Goal: Information Seeking & Learning: Learn about a topic

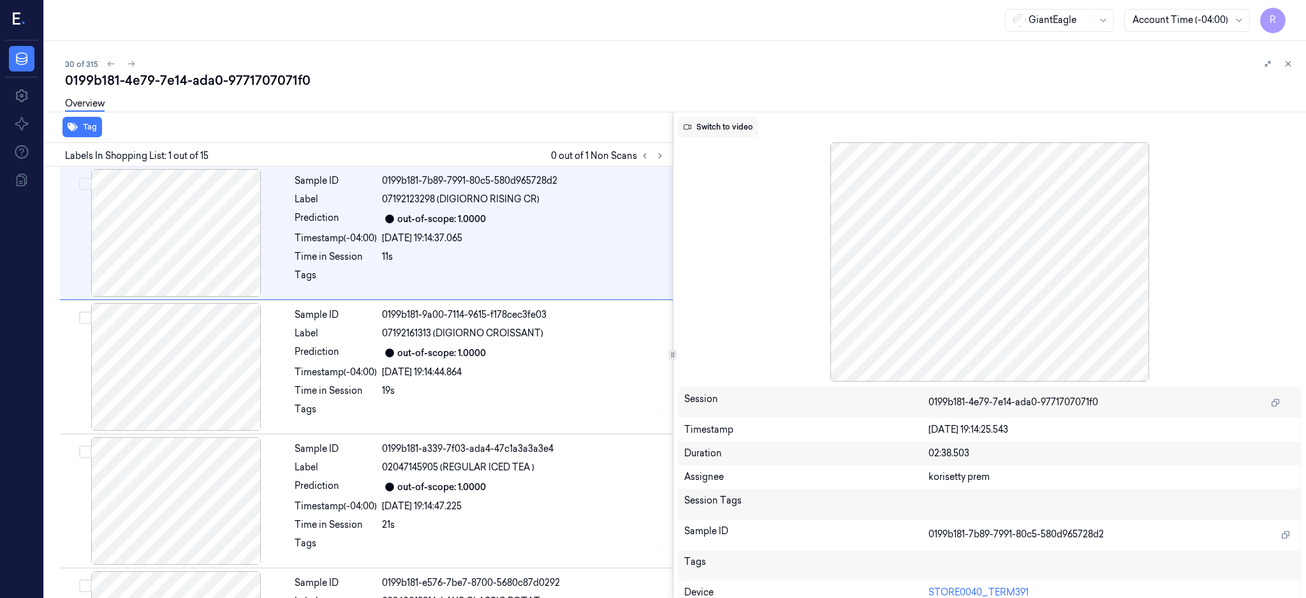
click at [737, 131] on button "Switch to video" at bounding box center [719, 127] width 80 height 20
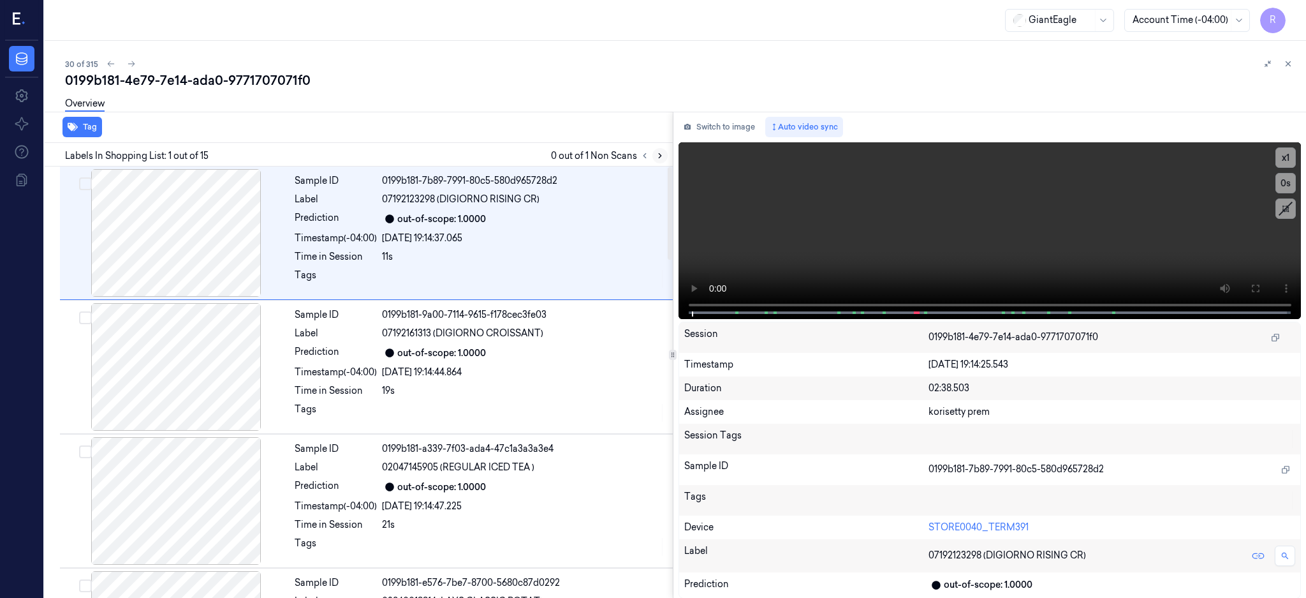
click at [665, 152] on icon at bounding box center [660, 155] width 9 height 9
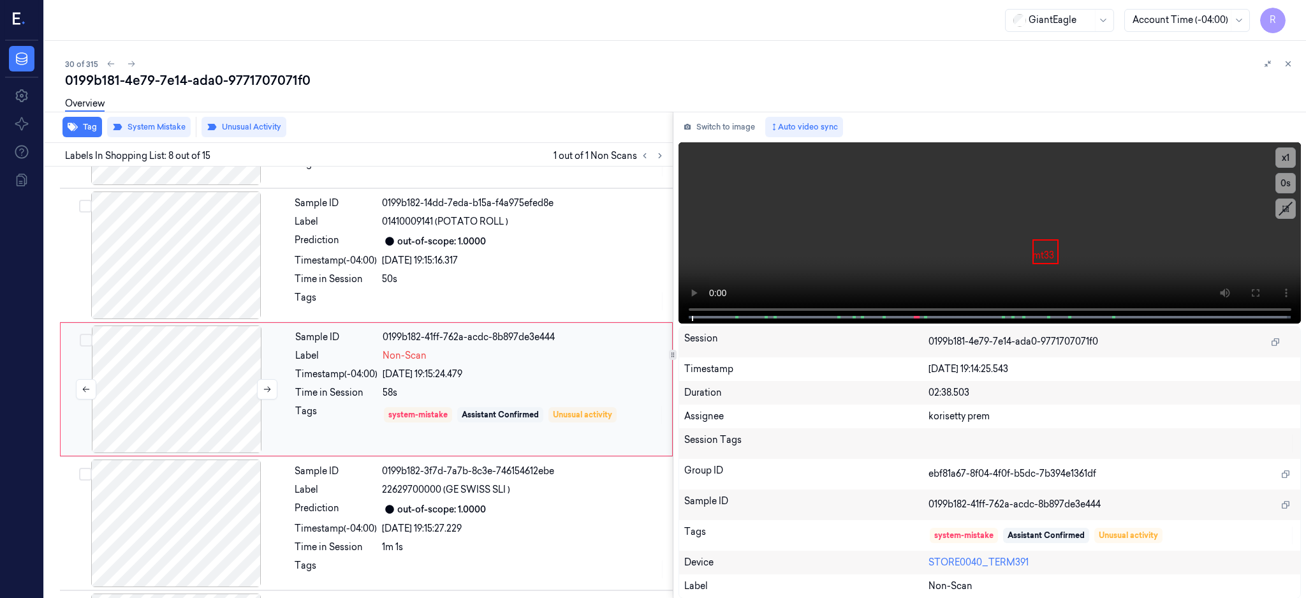
scroll to position [788, 0]
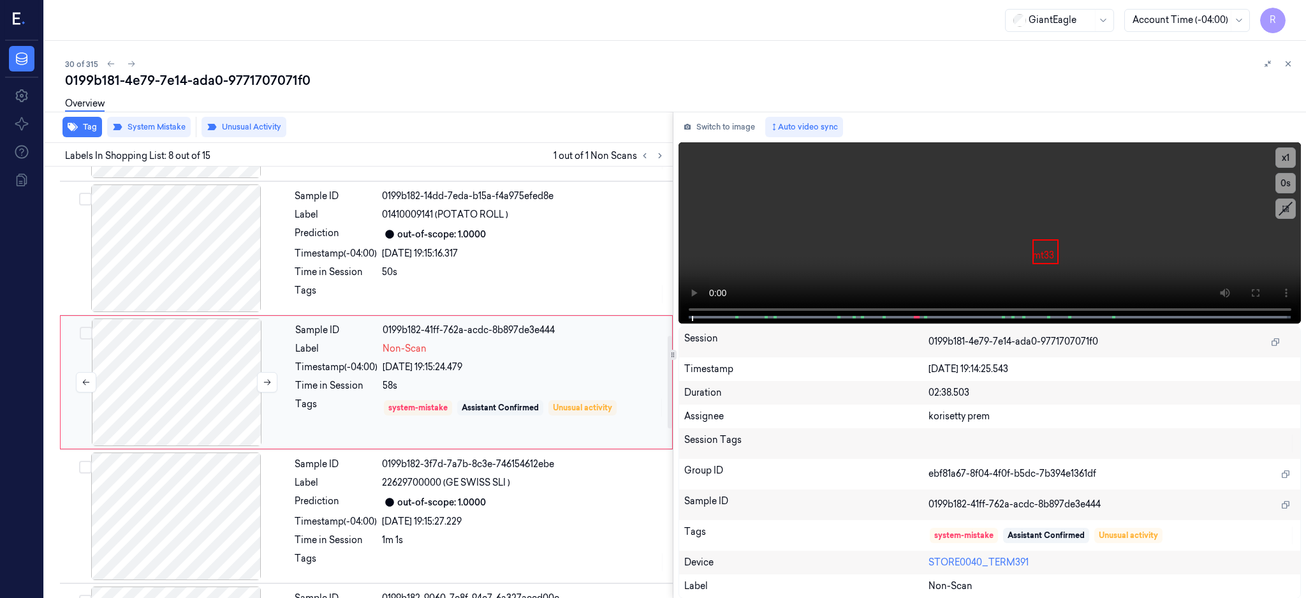
click at [182, 394] on div at bounding box center [176, 382] width 227 height 128
click at [189, 279] on div at bounding box center [176, 248] width 227 height 128
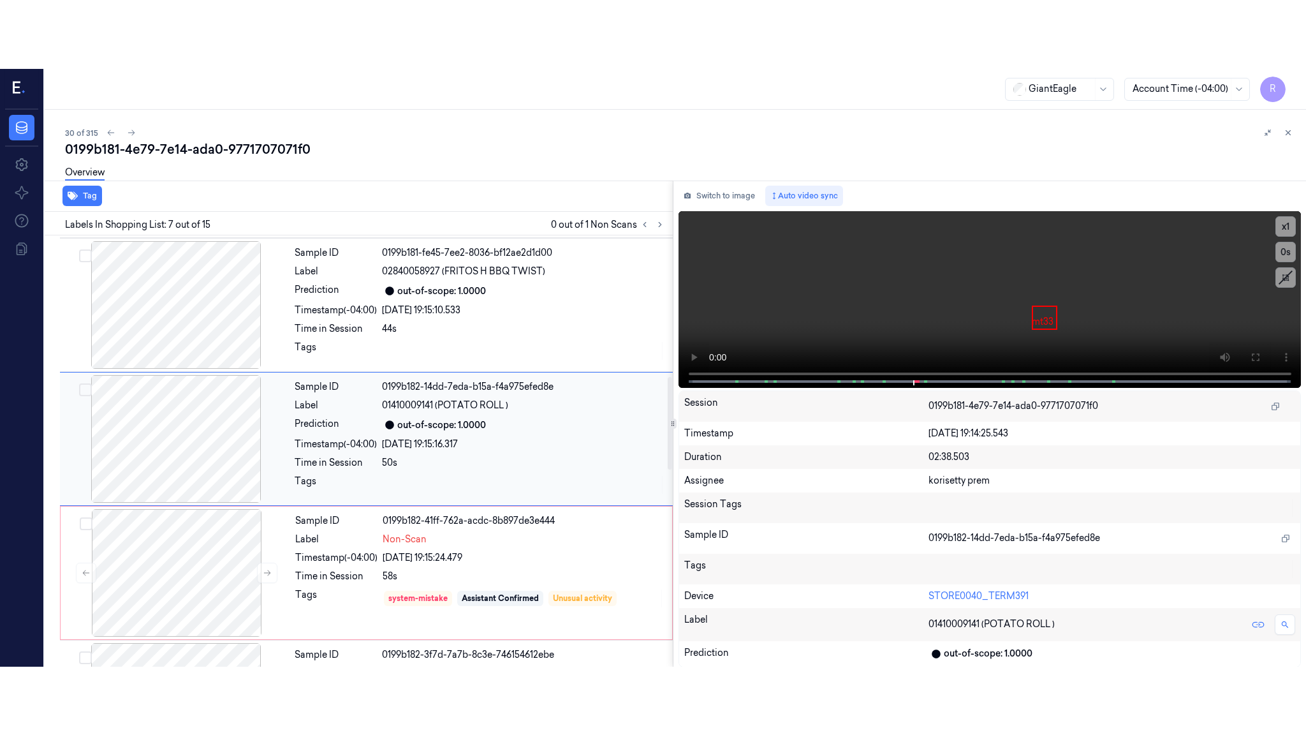
scroll to position [654, 0]
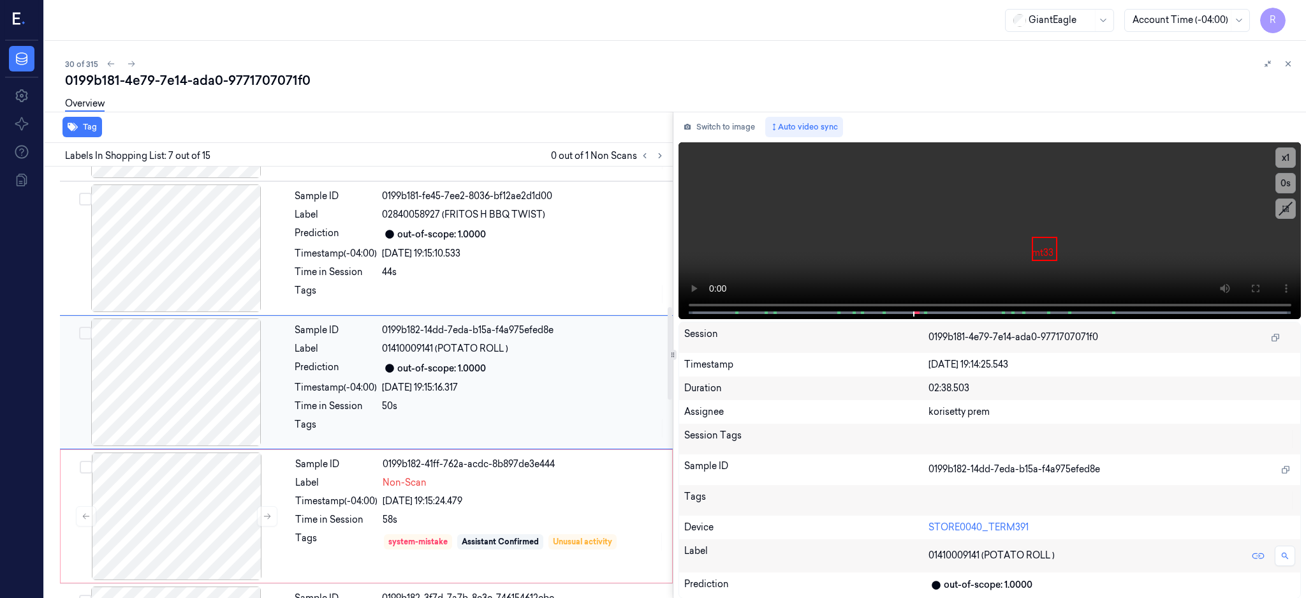
click at [209, 386] on div at bounding box center [176, 382] width 227 height 128
click at [1266, 282] on button at bounding box center [1255, 288] width 20 height 20
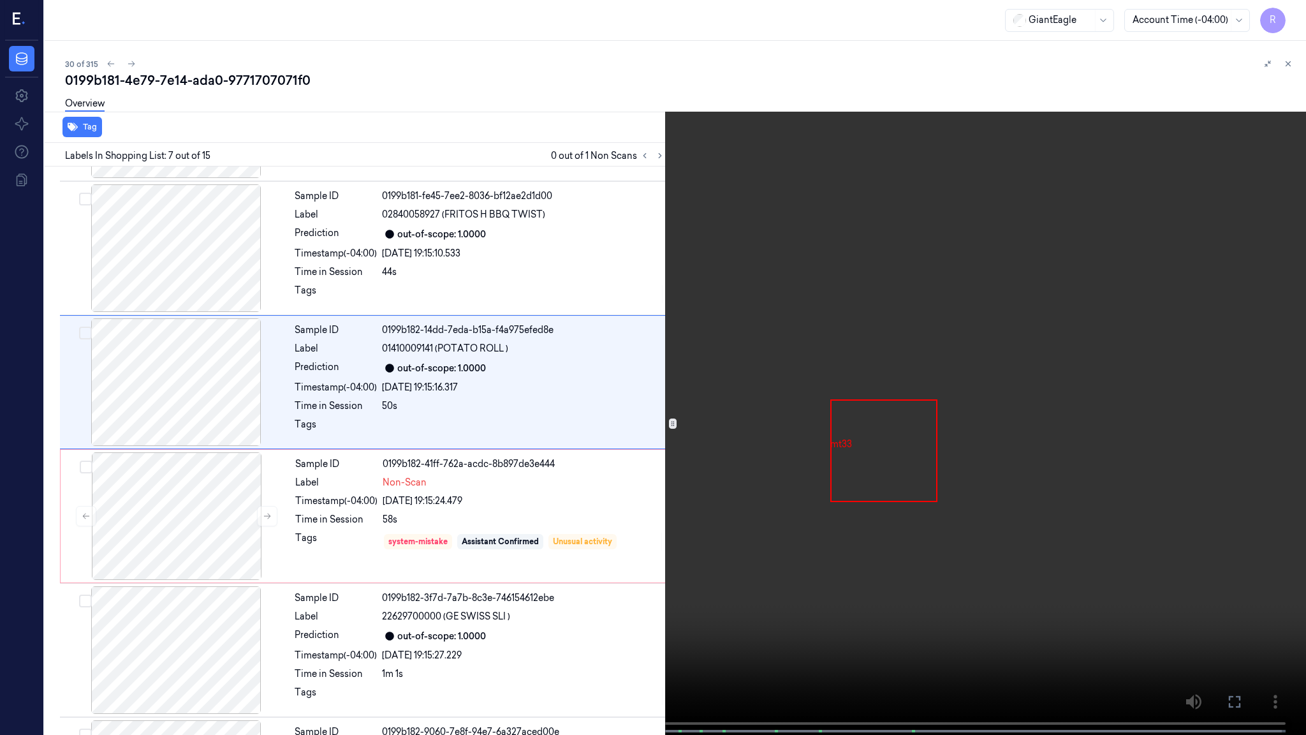
click at [1031, 369] on video at bounding box center [653, 368] width 1306 height 737
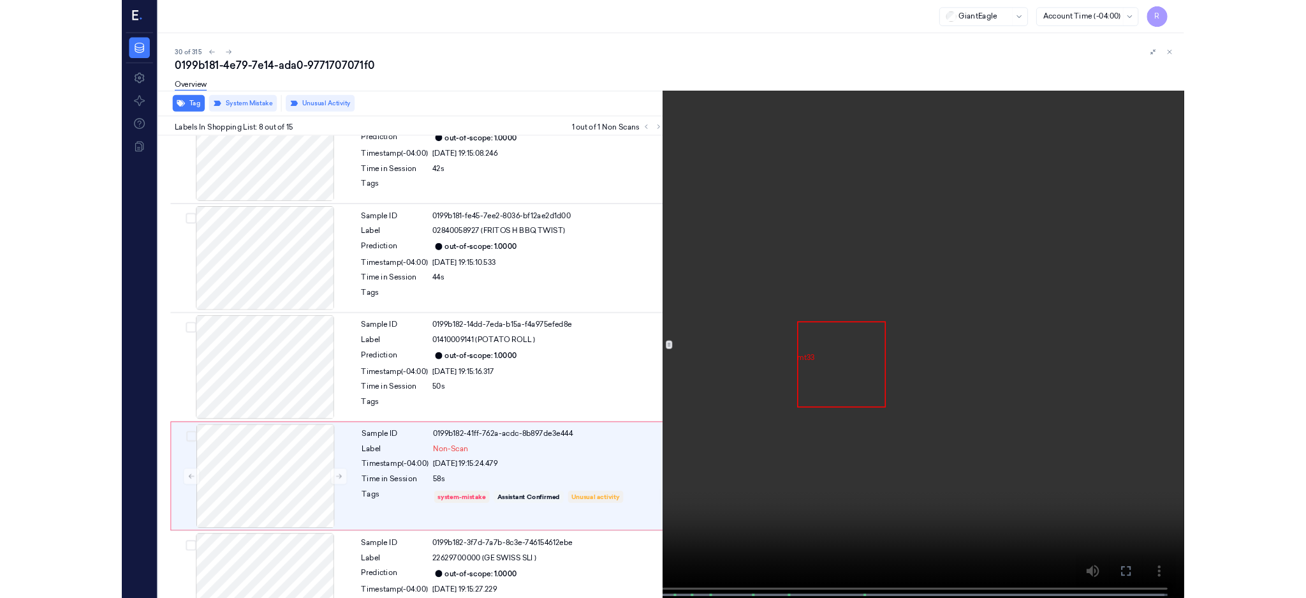
scroll to position [720, 0]
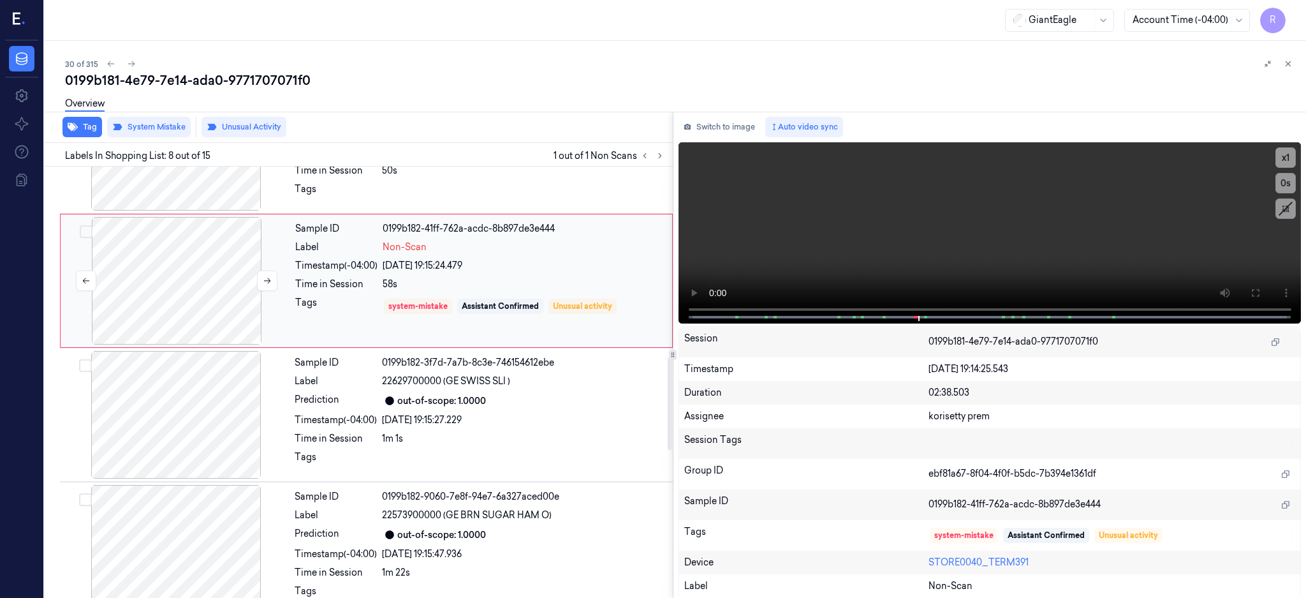
click at [219, 264] on div at bounding box center [176, 281] width 227 height 128
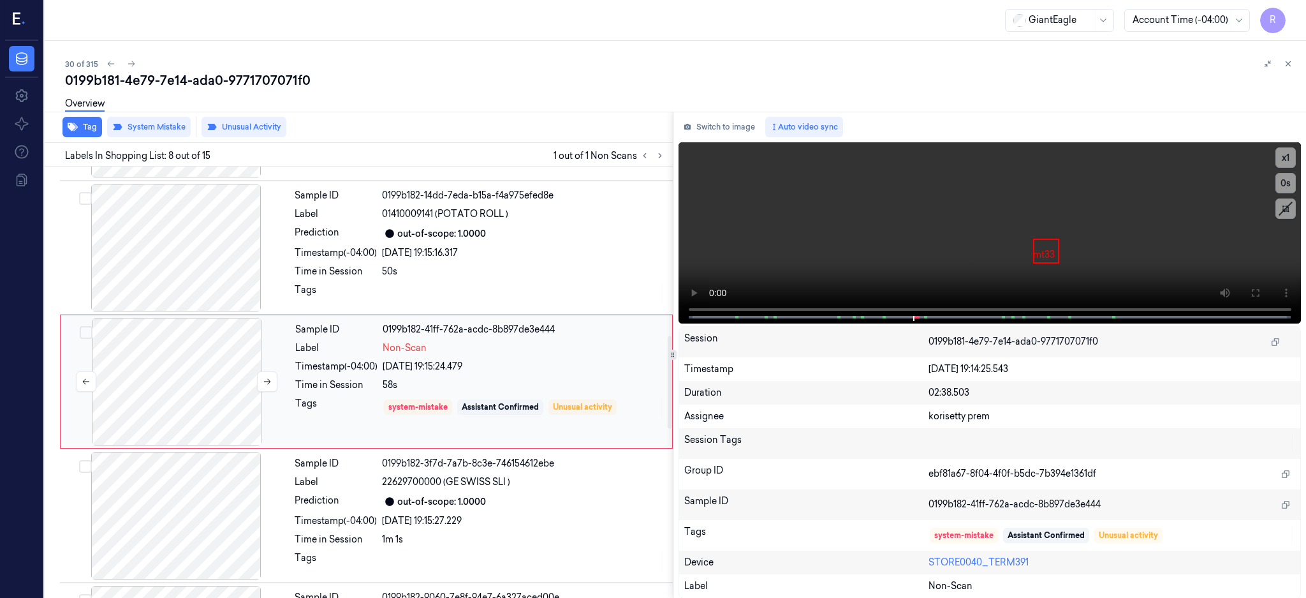
scroll to position [788, 0]
click at [270, 381] on icon at bounding box center [267, 383] width 7 height 6
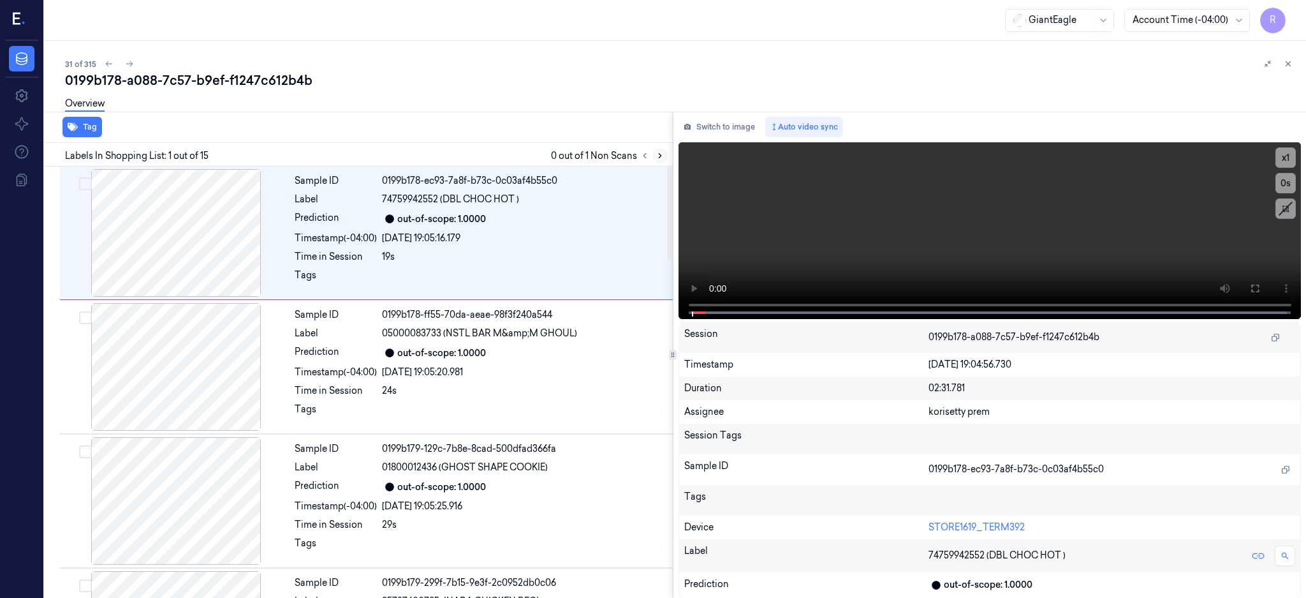
click at [665, 152] on icon at bounding box center [660, 155] width 9 height 9
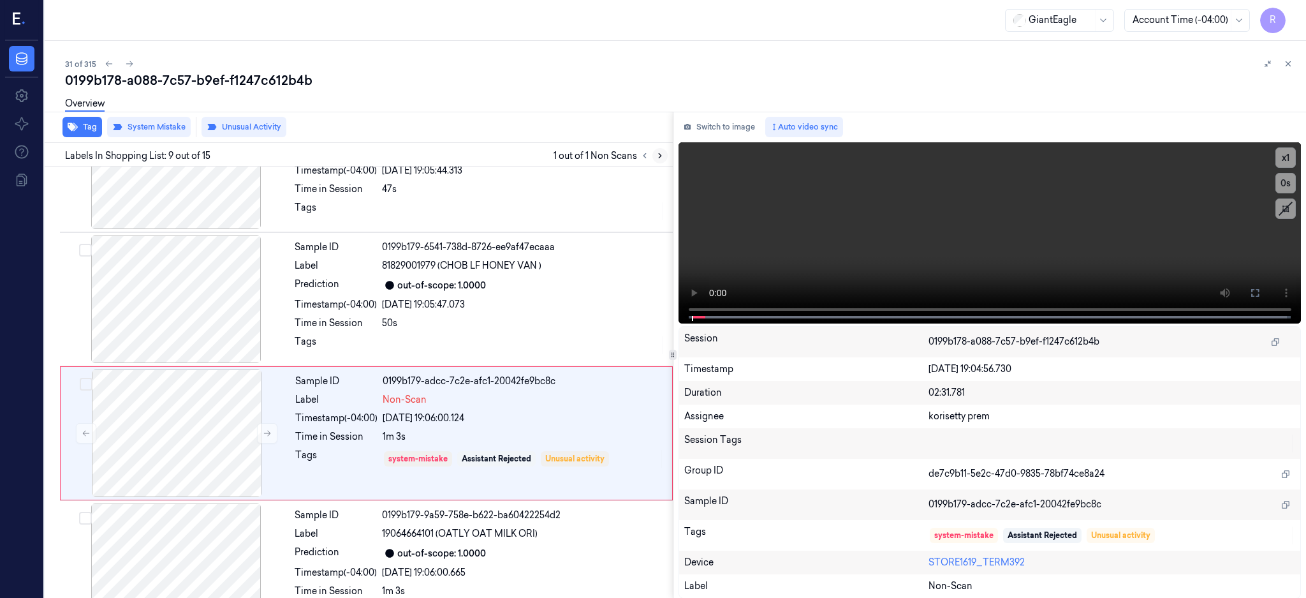
scroll to position [922, 0]
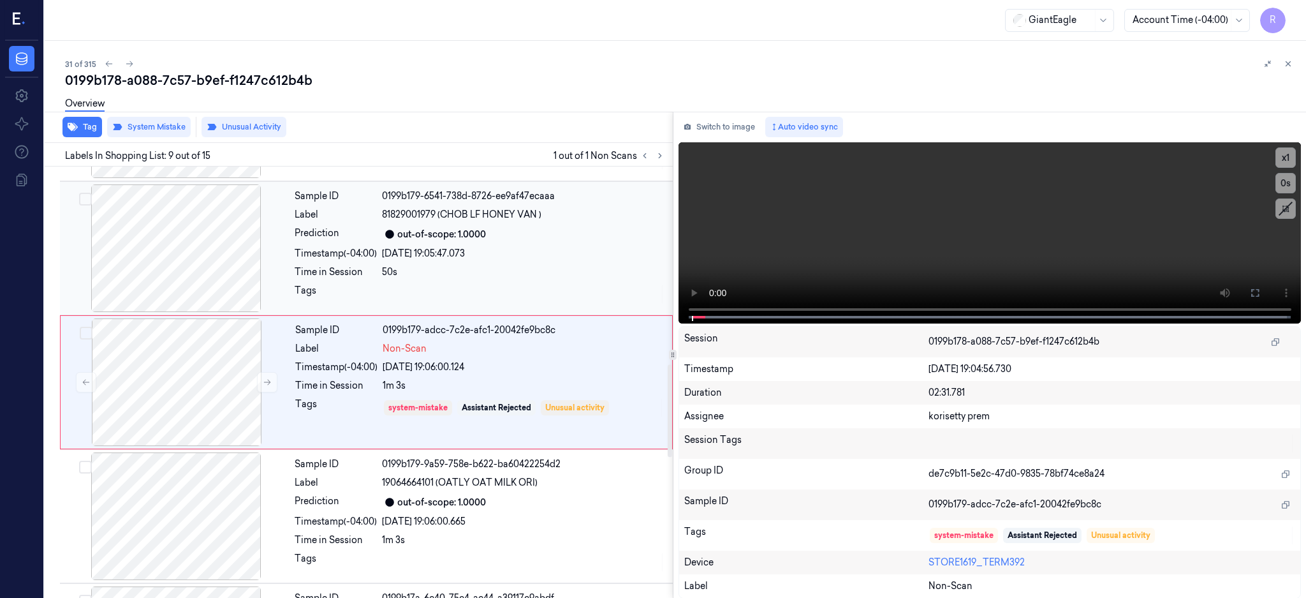
click at [190, 292] on div at bounding box center [176, 248] width 227 height 128
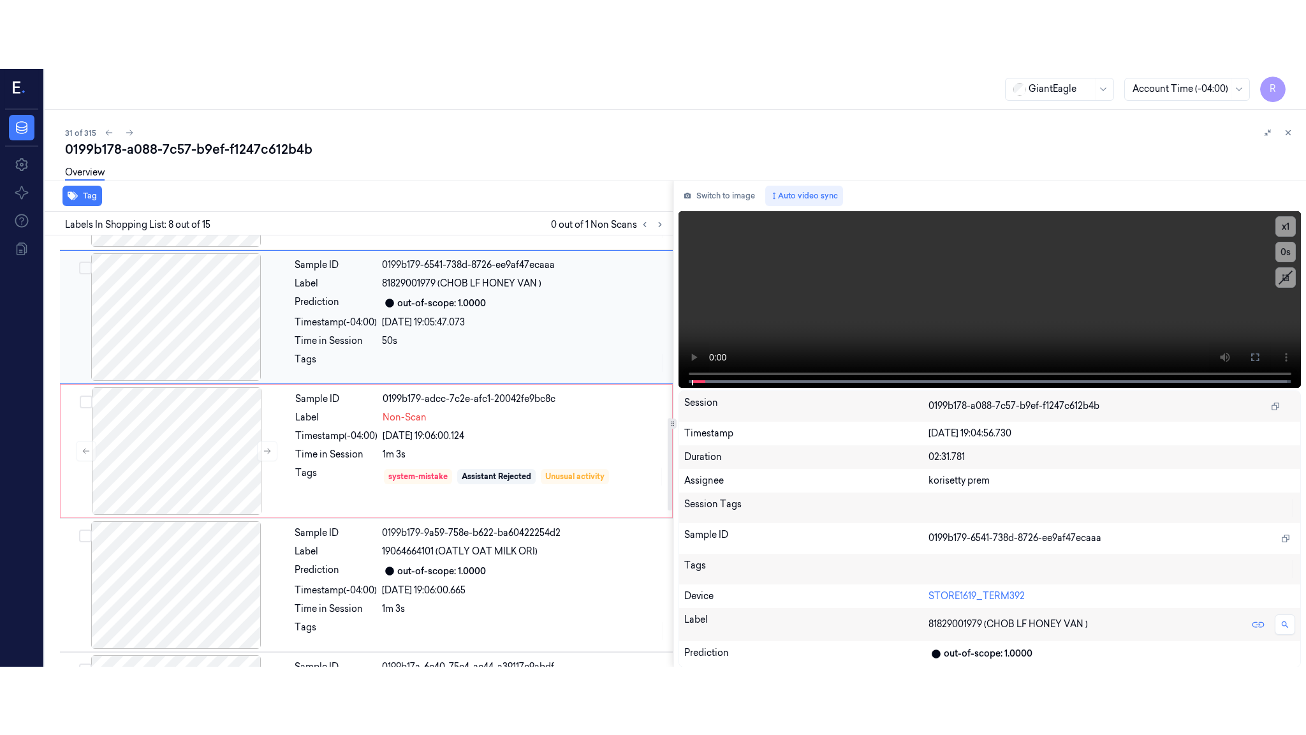
scroll to position [788, 0]
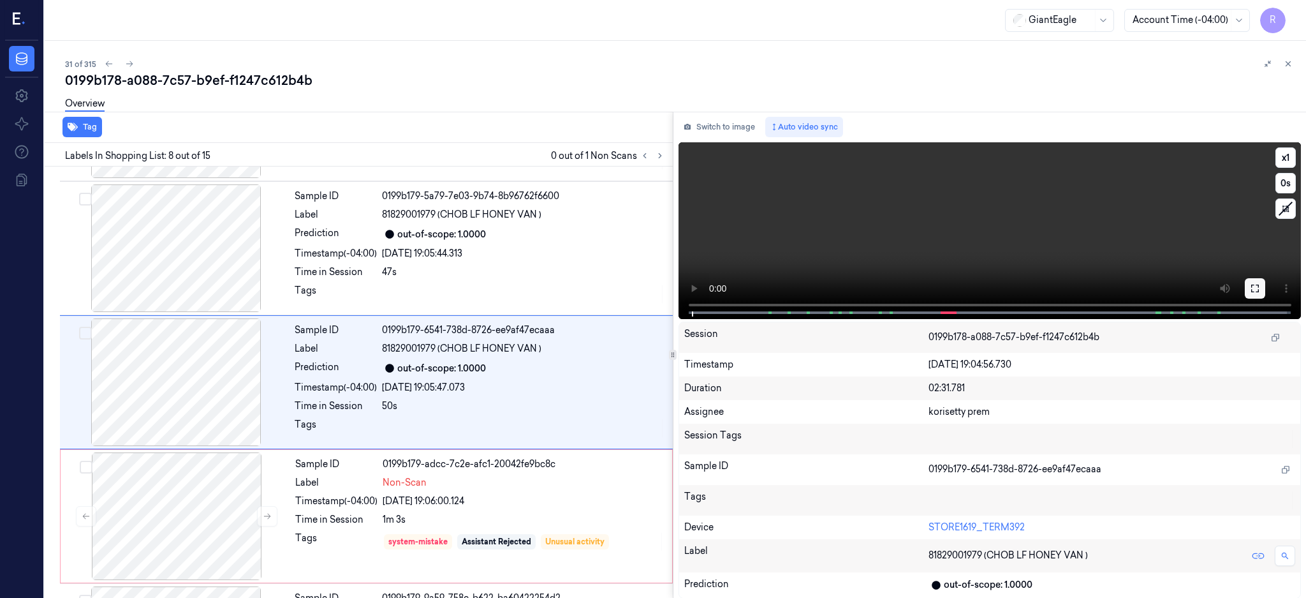
click at [1259, 292] on icon at bounding box center [1256, 289] width 8 height 8
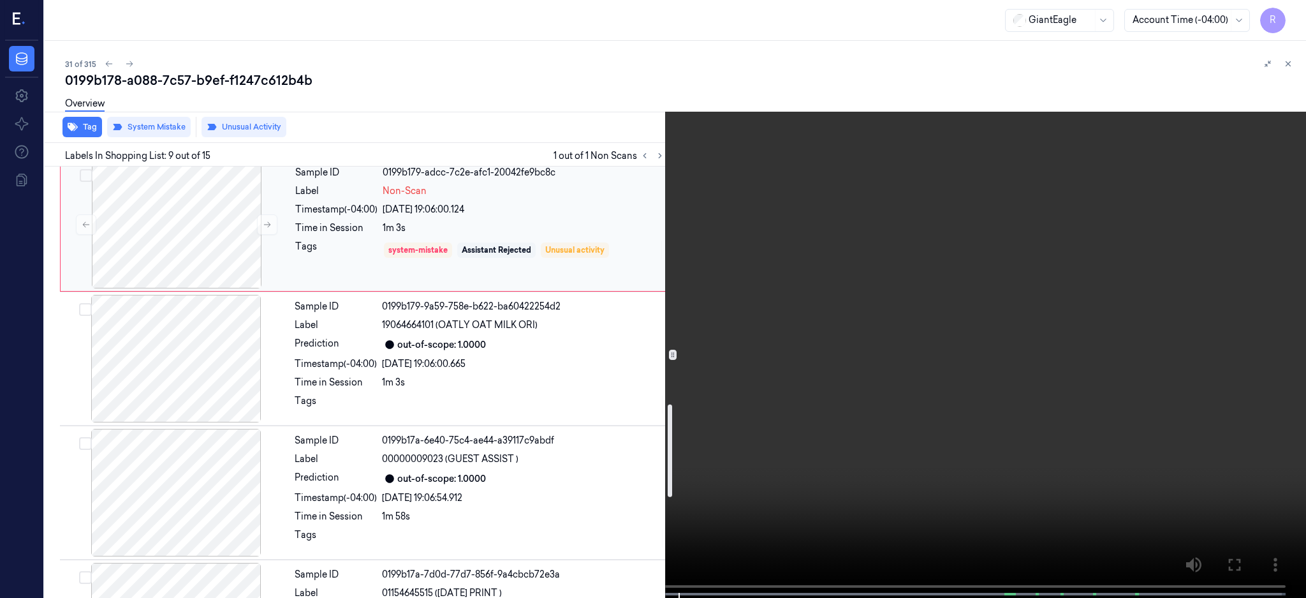
scroll to position [1109, 0]
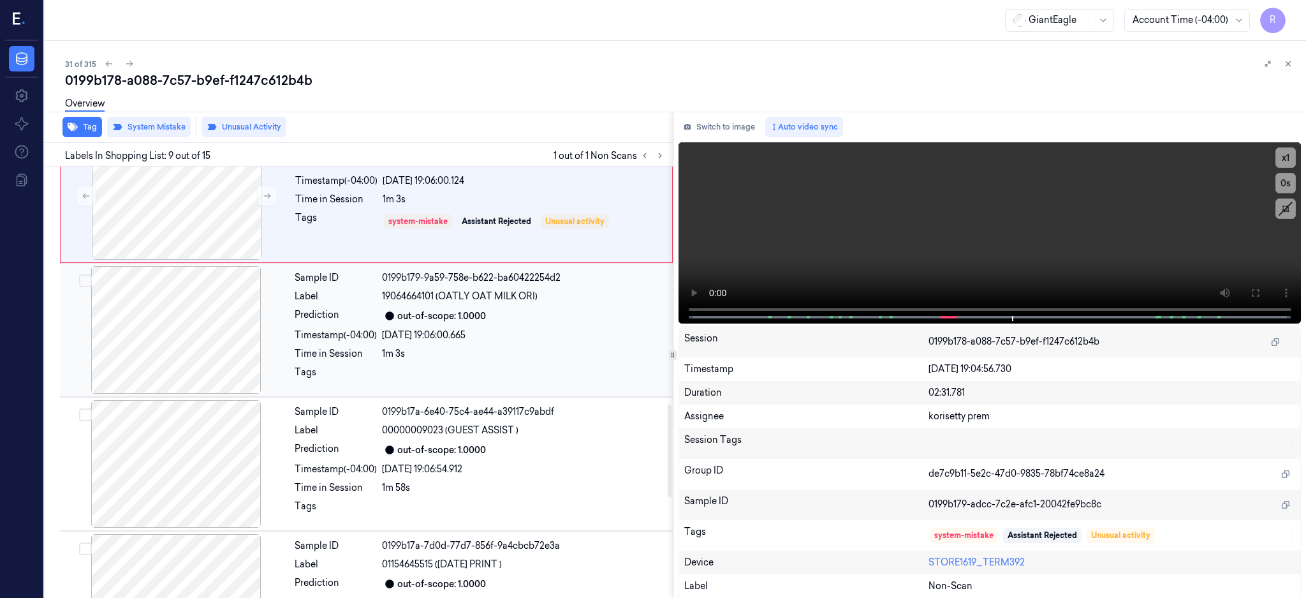
click at [197, 345] on div at bounding box center [176, 330] width 227 height 128
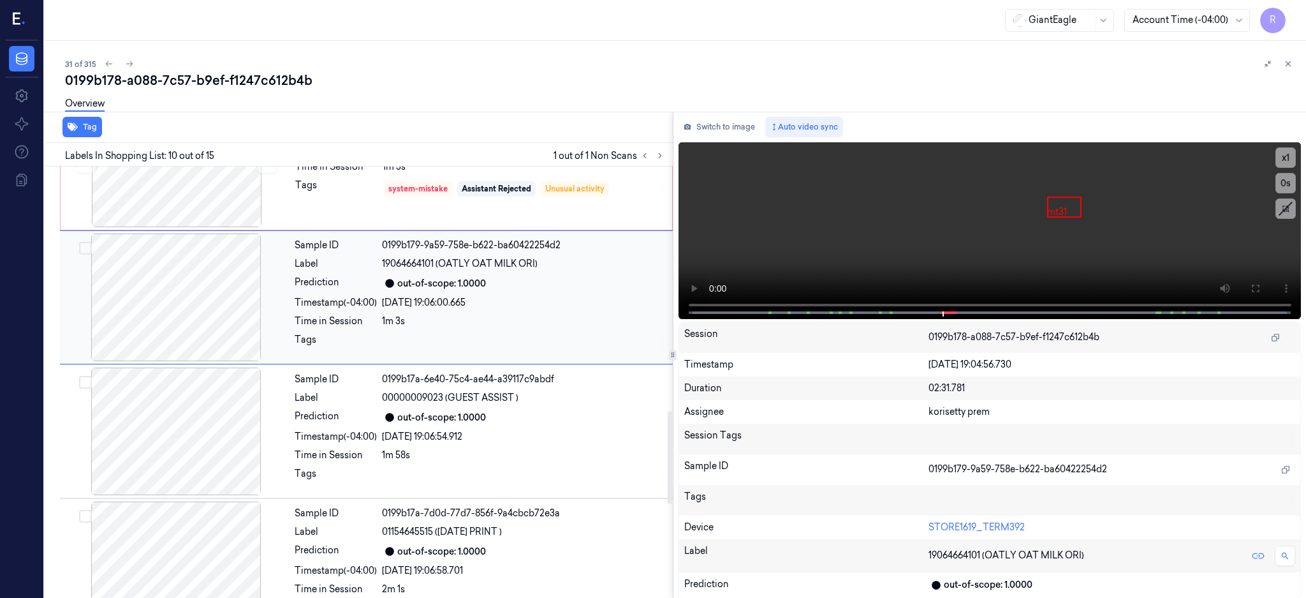
click at [168, 289] on div at bounding box center [176, 297] width 227 height 128
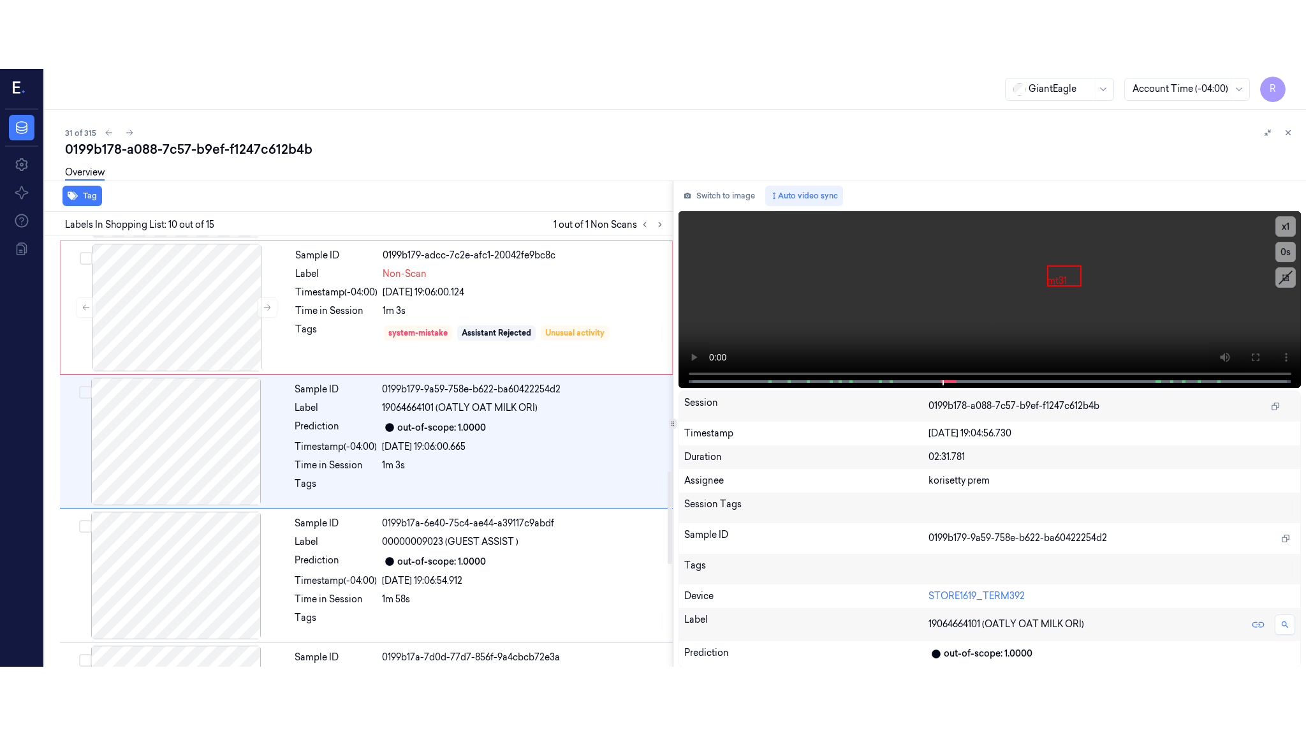
scroll to position [1056, 0]
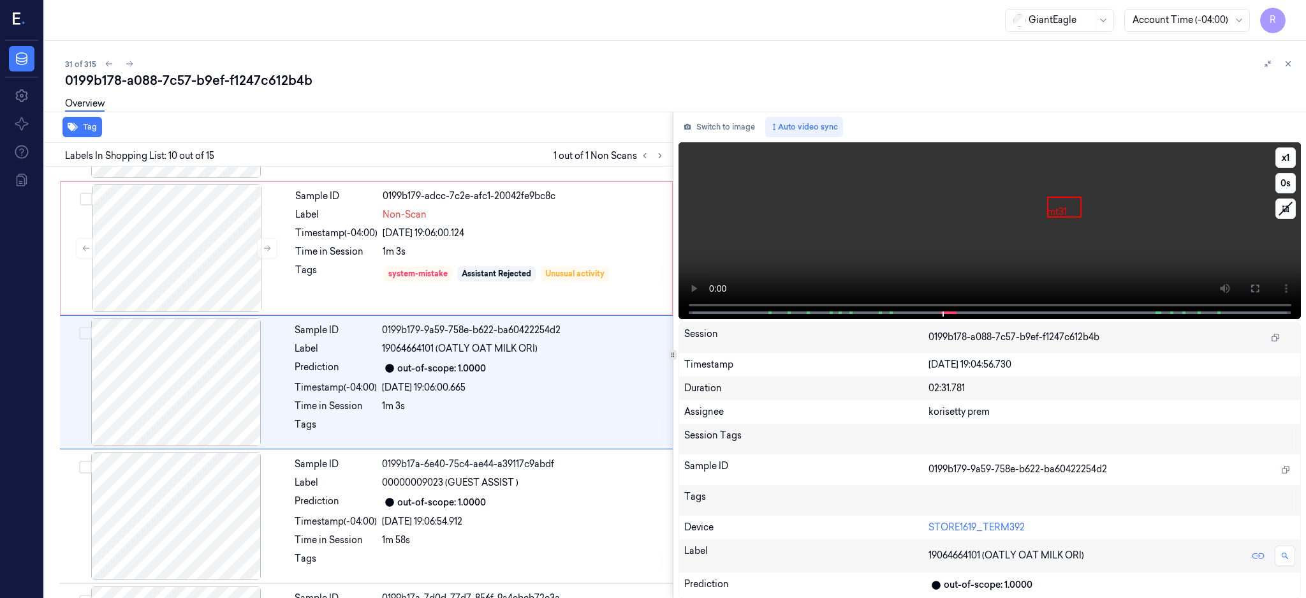
click at [1260, 286] on icon at bounding box center [1255, 288] width 10 height 10
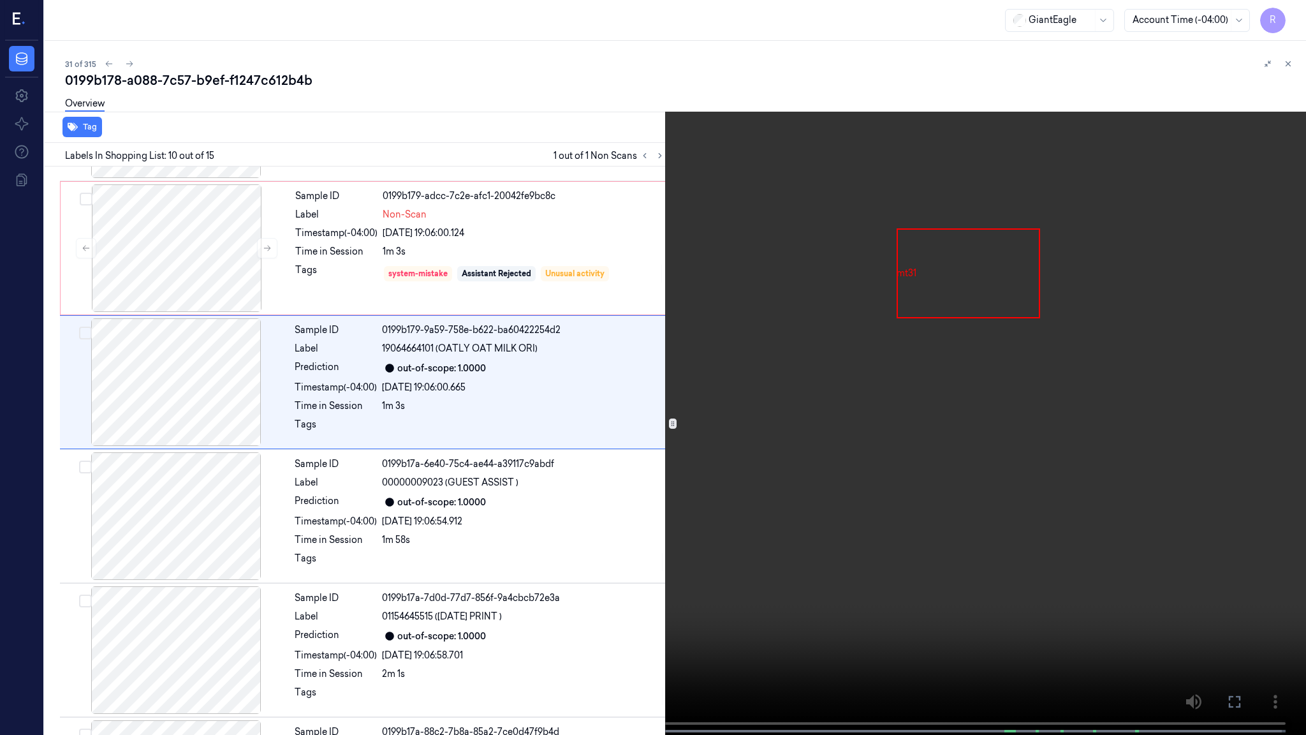
click at [1057, 450] on video at bounding box center [653, 368] width 1306 height 737
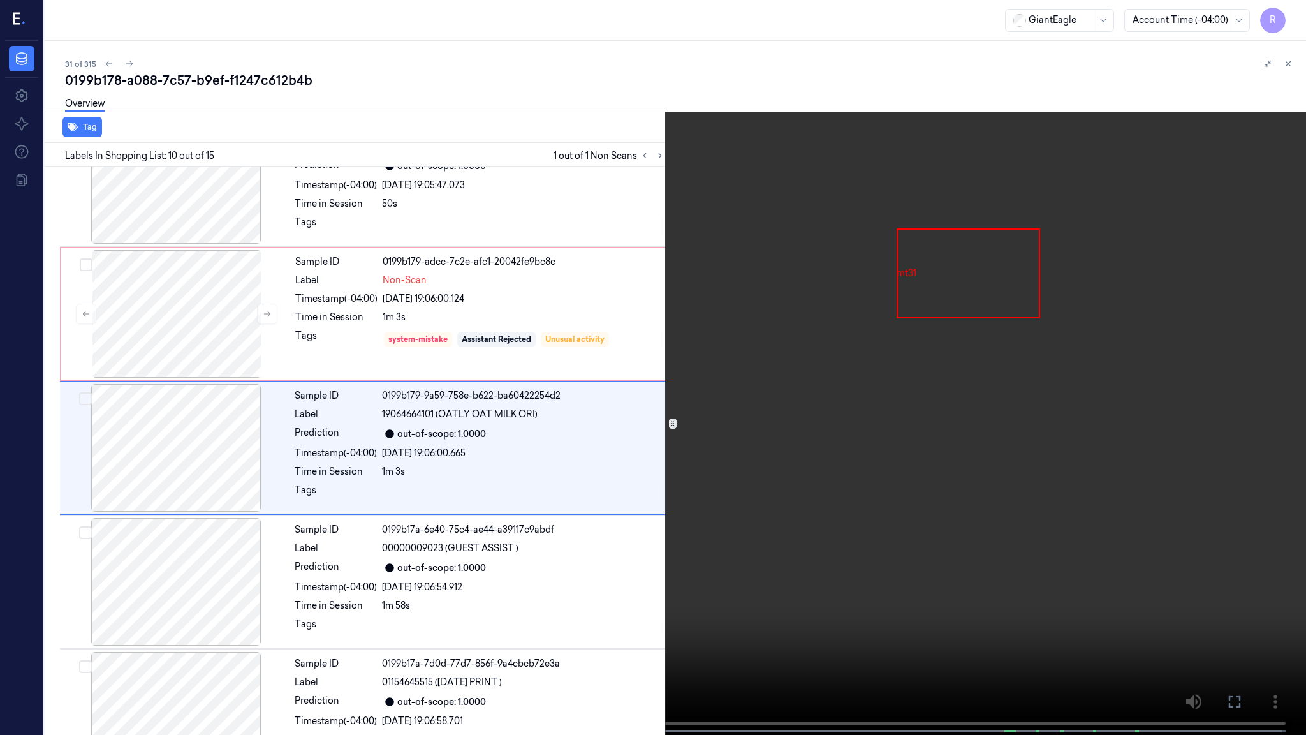
scroll to position [987, 0]
click at [1055, 450] on video at bounding box center [653, 368] width 1306 height 737
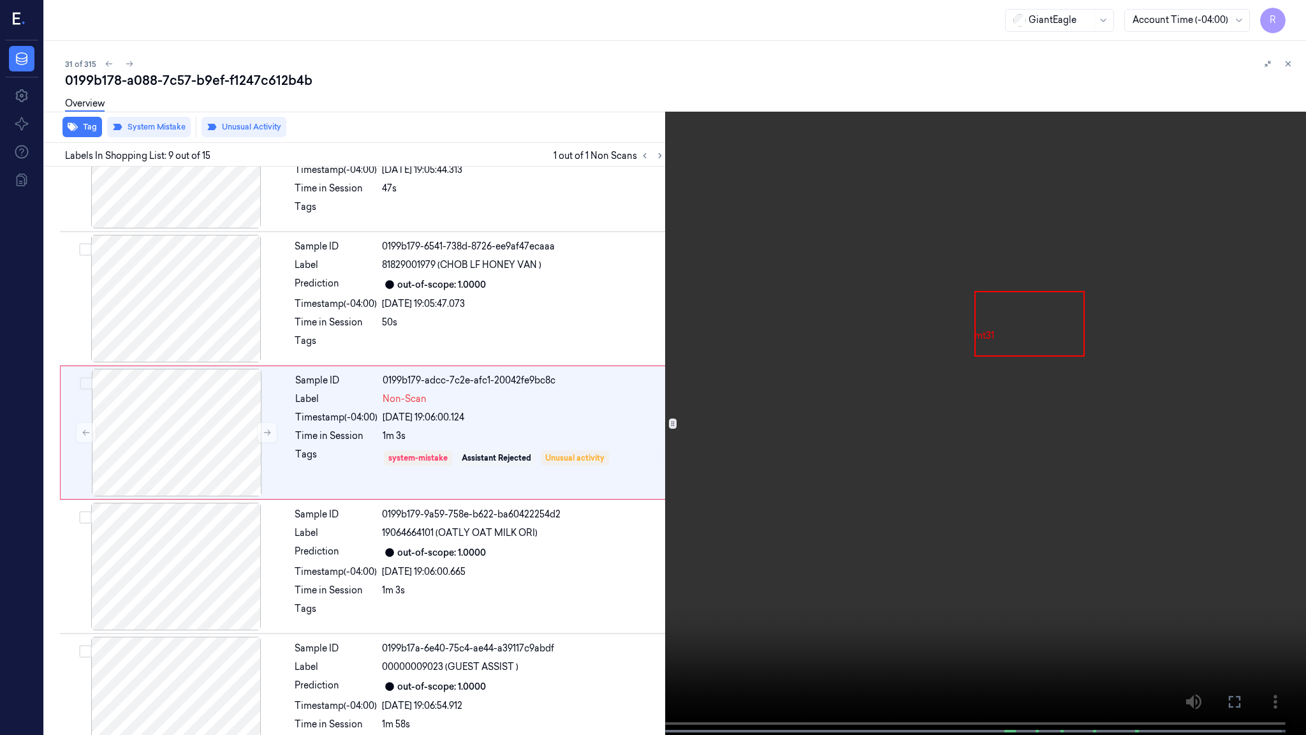
scroll to position [854, 0]
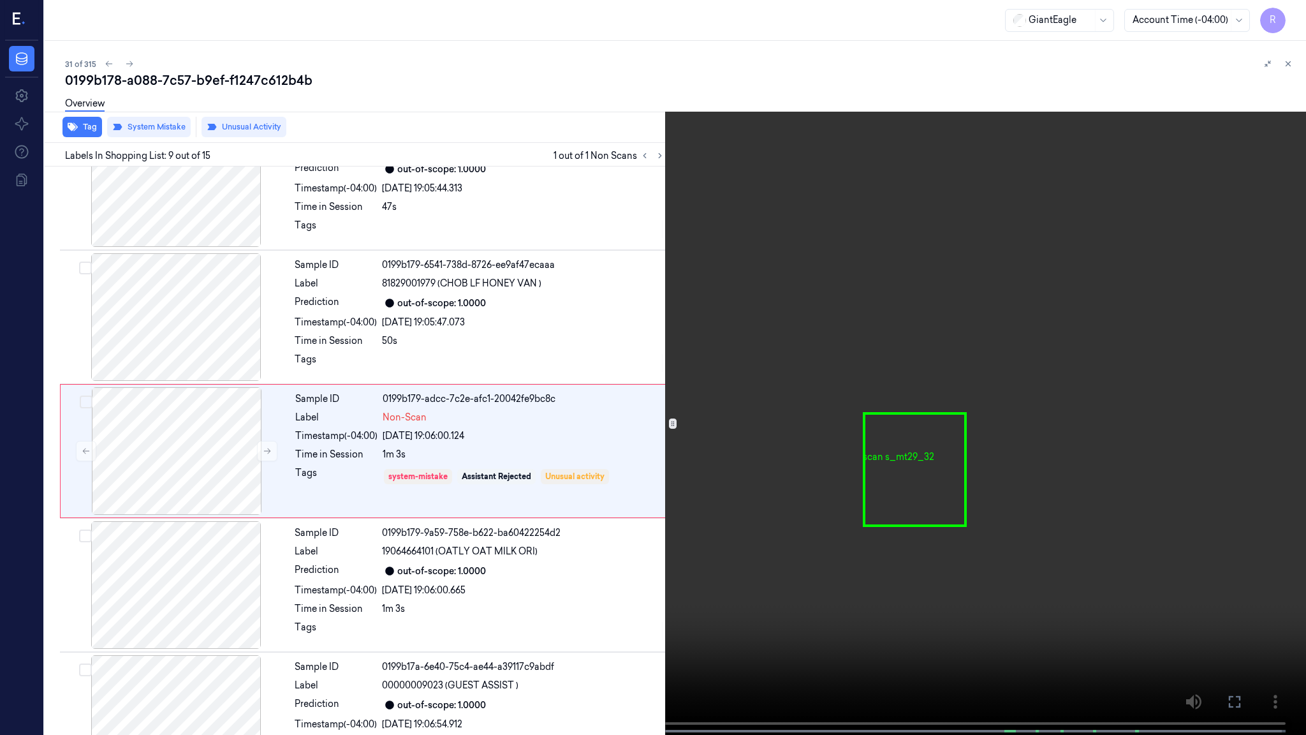
click at [899, 588] on video at bounding box center [653, 368] width 1306 height 737
click at [890, 498] on video at bounding box center [653, 368] width 1306 height 737
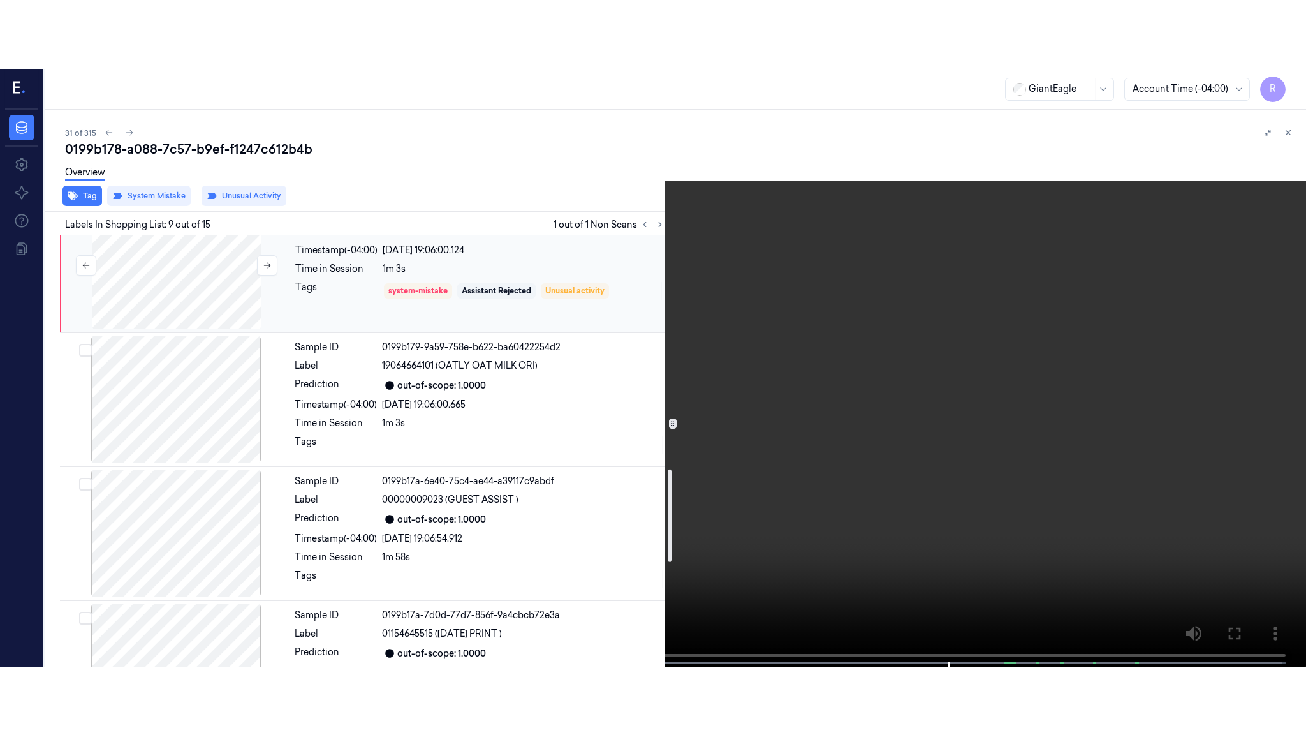
scroll to position [1109, 0]
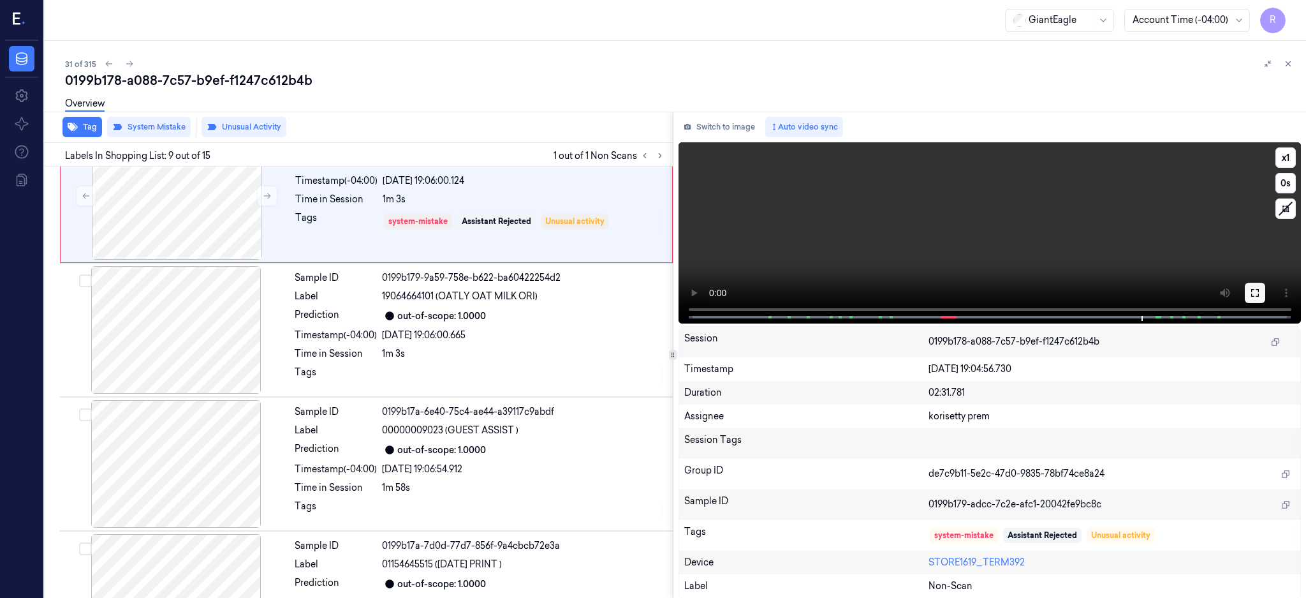
click at [1260, 292] on icon at bounding box center [1255, 293] width 10 height 10
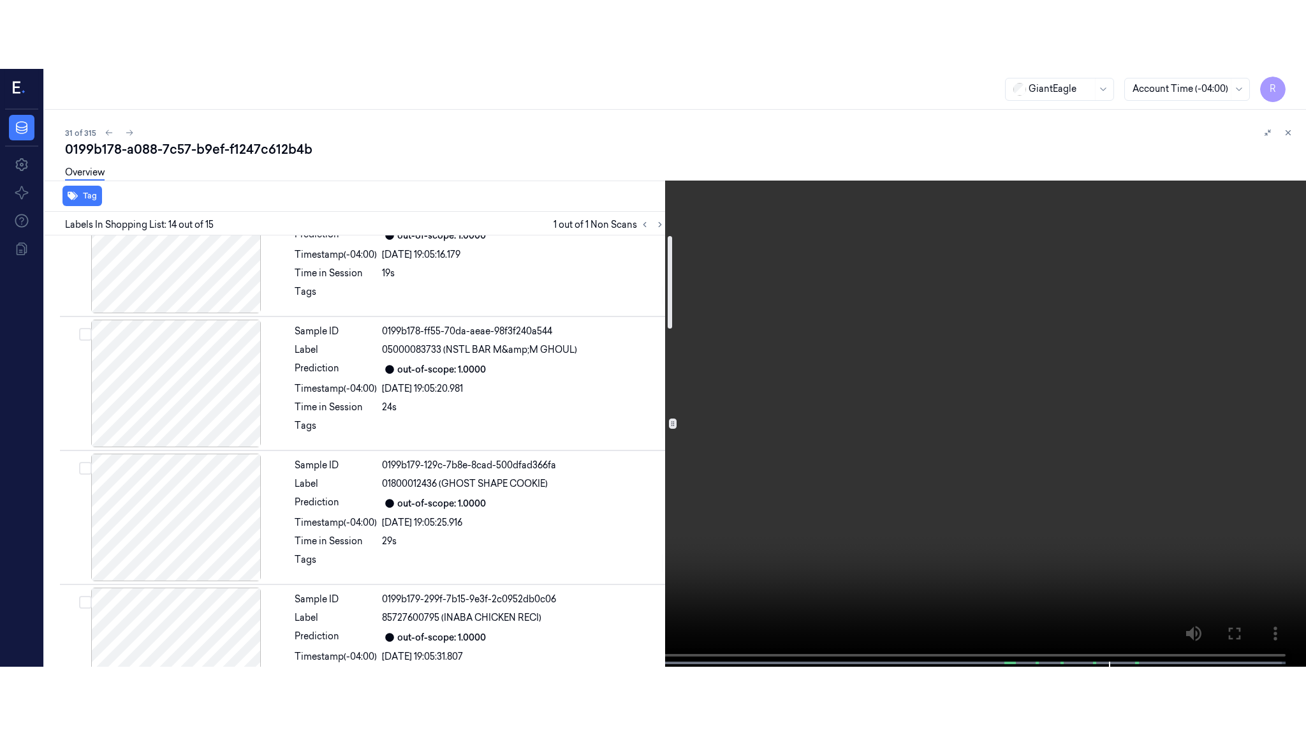
scroll to position [0, 0]
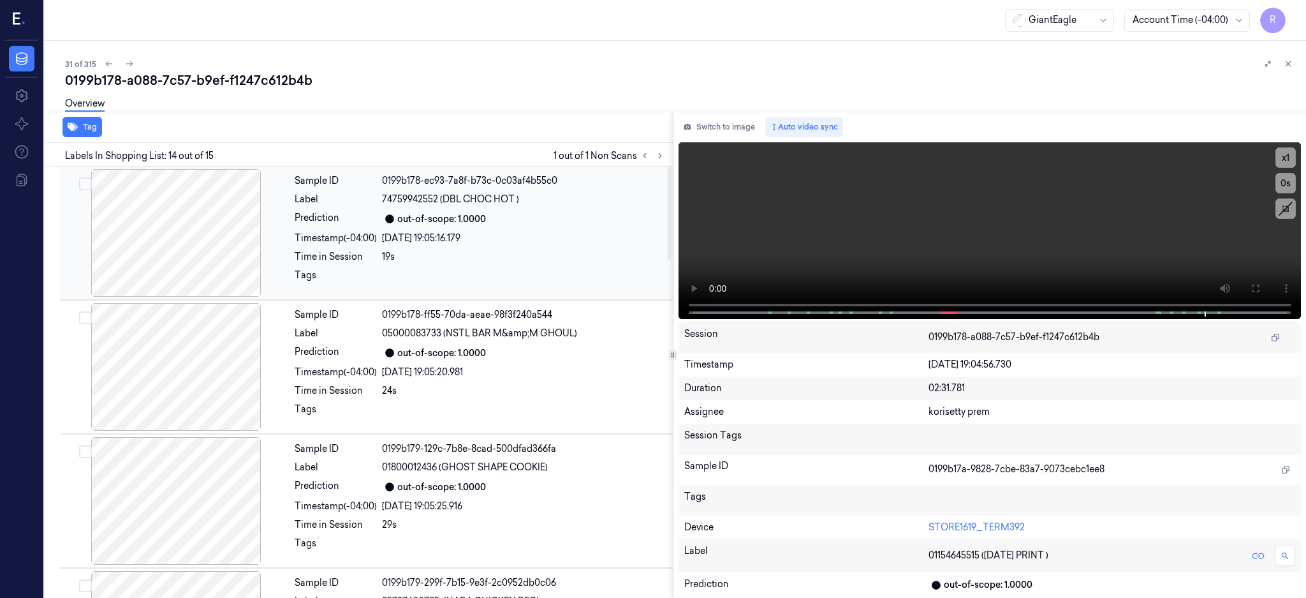
click at [600, 233] on div "04/10/2025 19:05:16.179" at bounding box center [523, 238] width 283 height 13
click at [1266, 278] on button at bounding box center [1255, 288] width 20 height 20
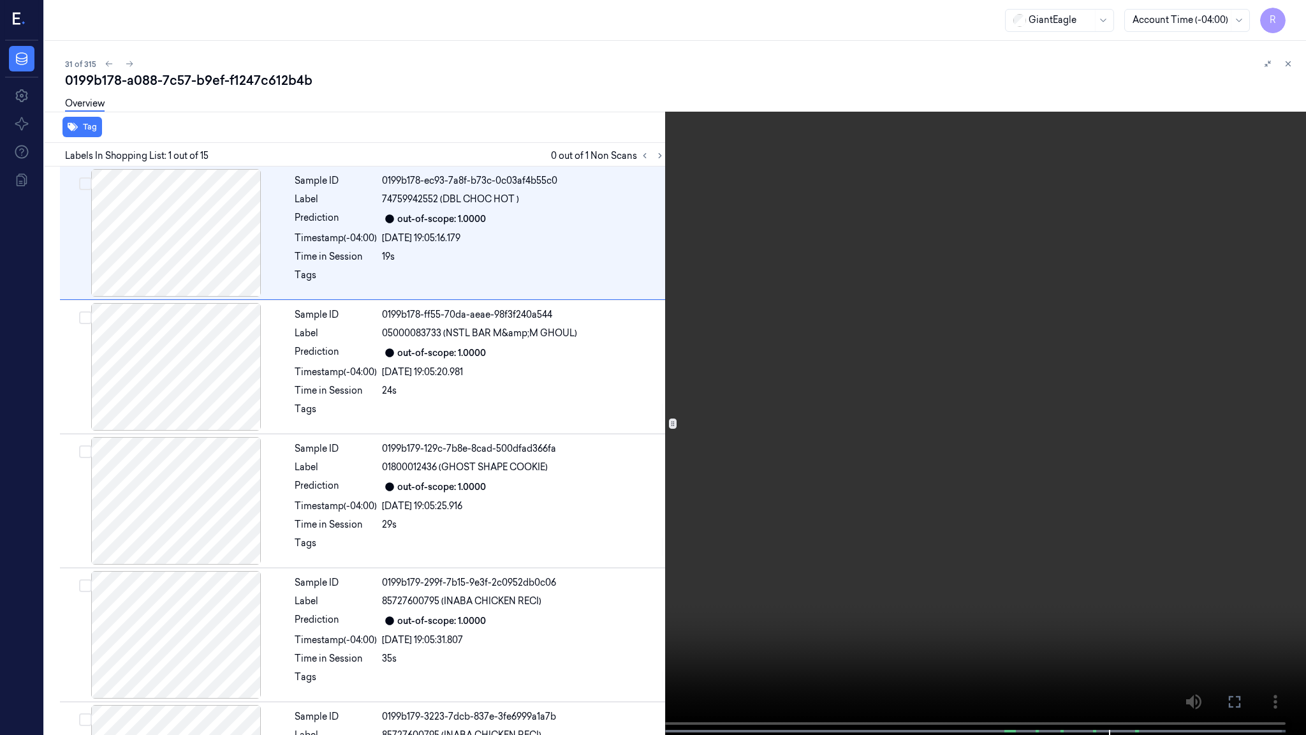
click at [710, 445] on video at bounding box center [653, 368] width 1306 height 737
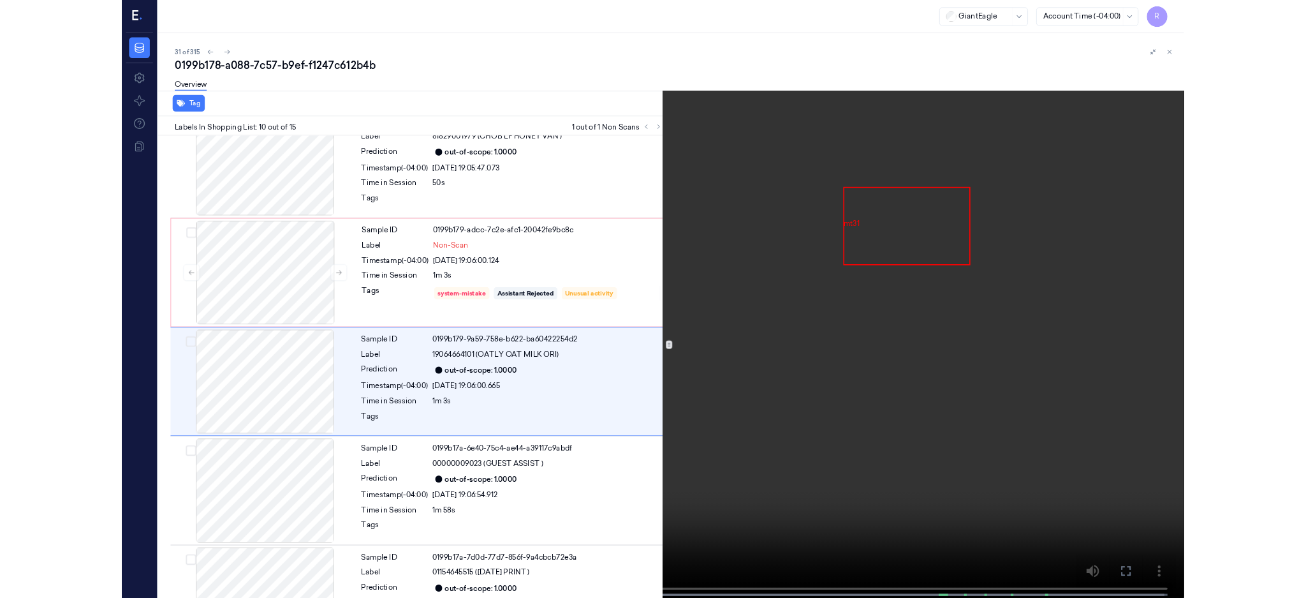
scroll to position [987, 0]
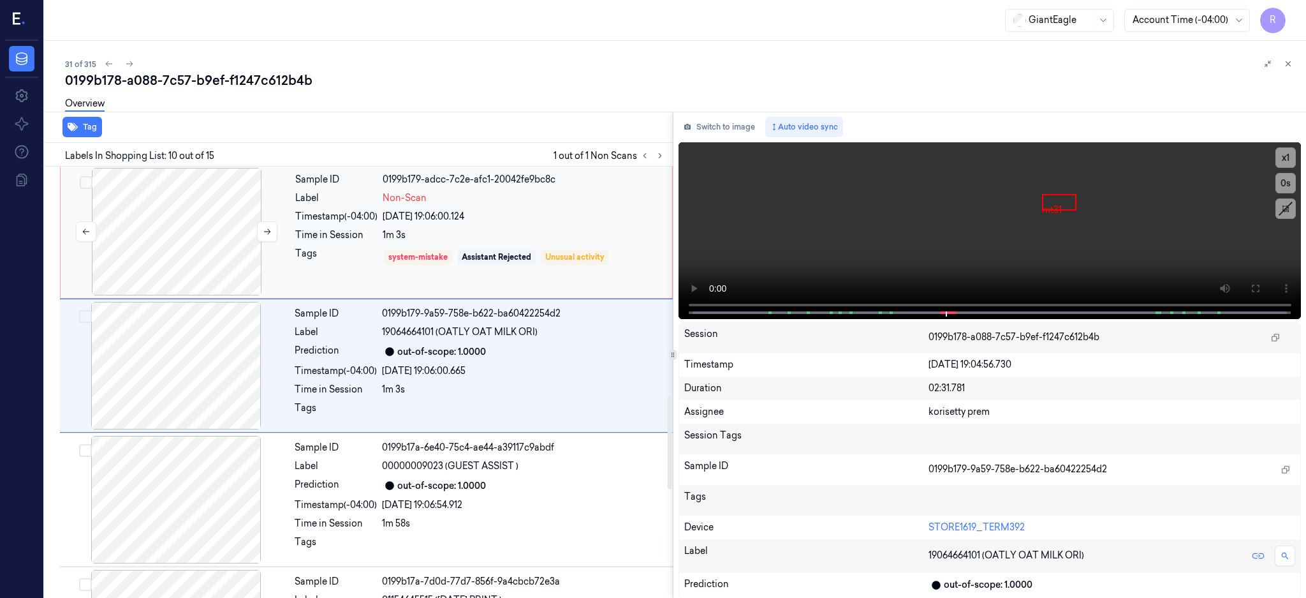
click at [172, 238] on div at bounding box center [176, 232] width 227 height 128
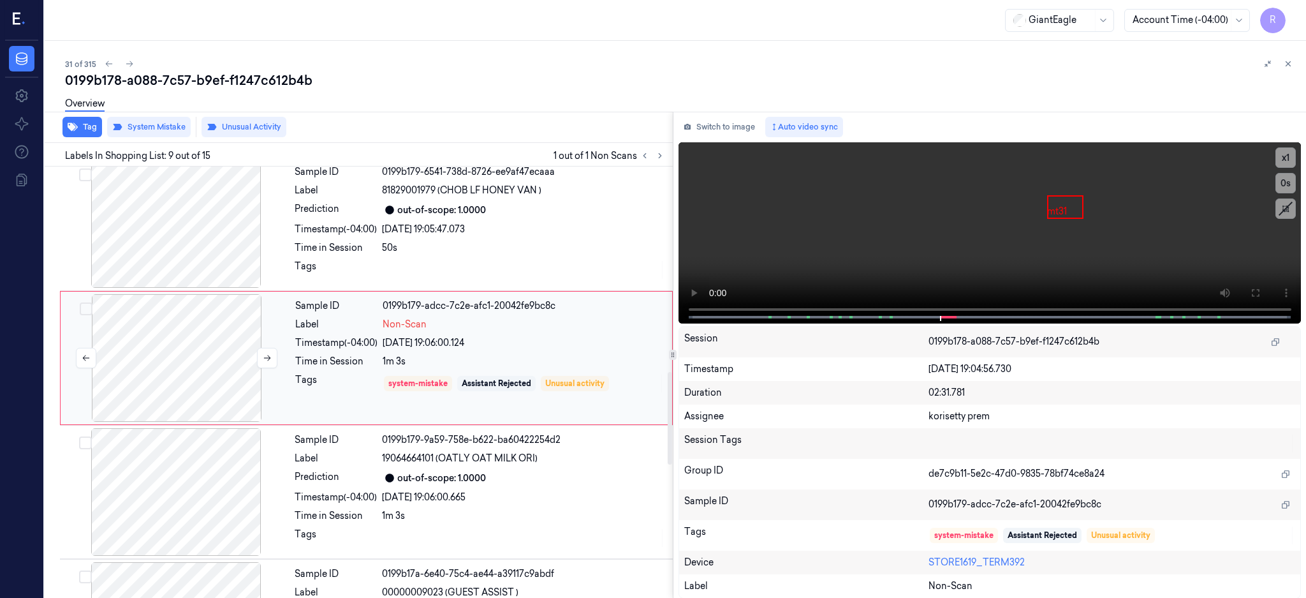
scroll to position [922, 0]
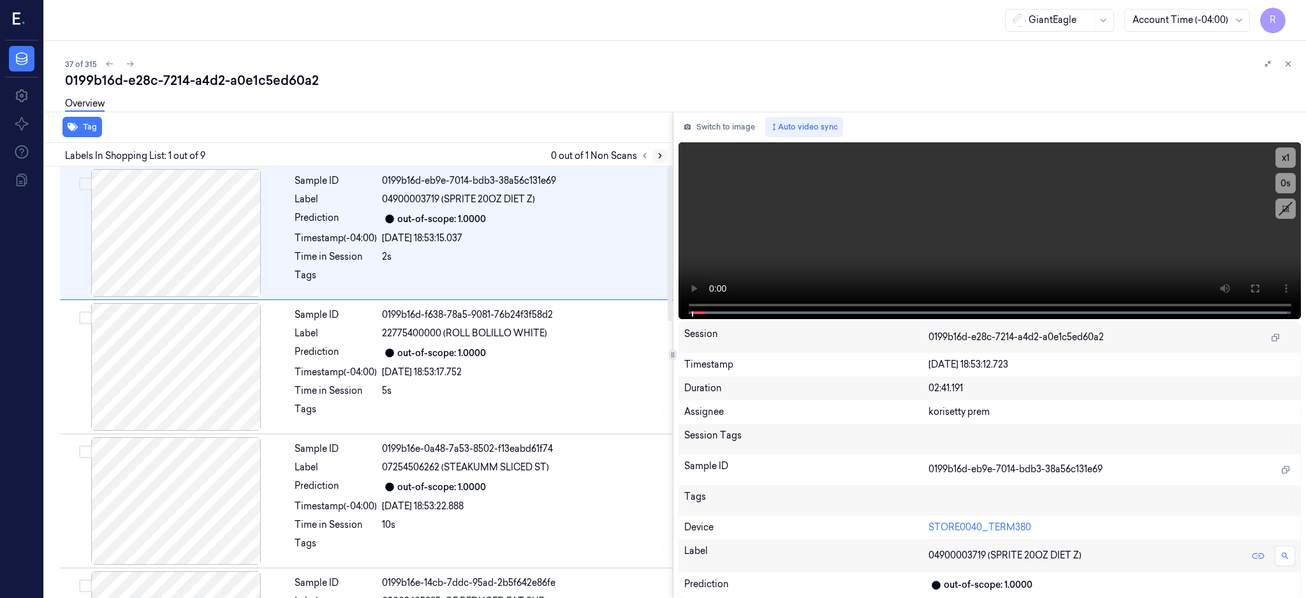
click at [665, 151] on icon at bounding box center [660, 155] width 9 height 9
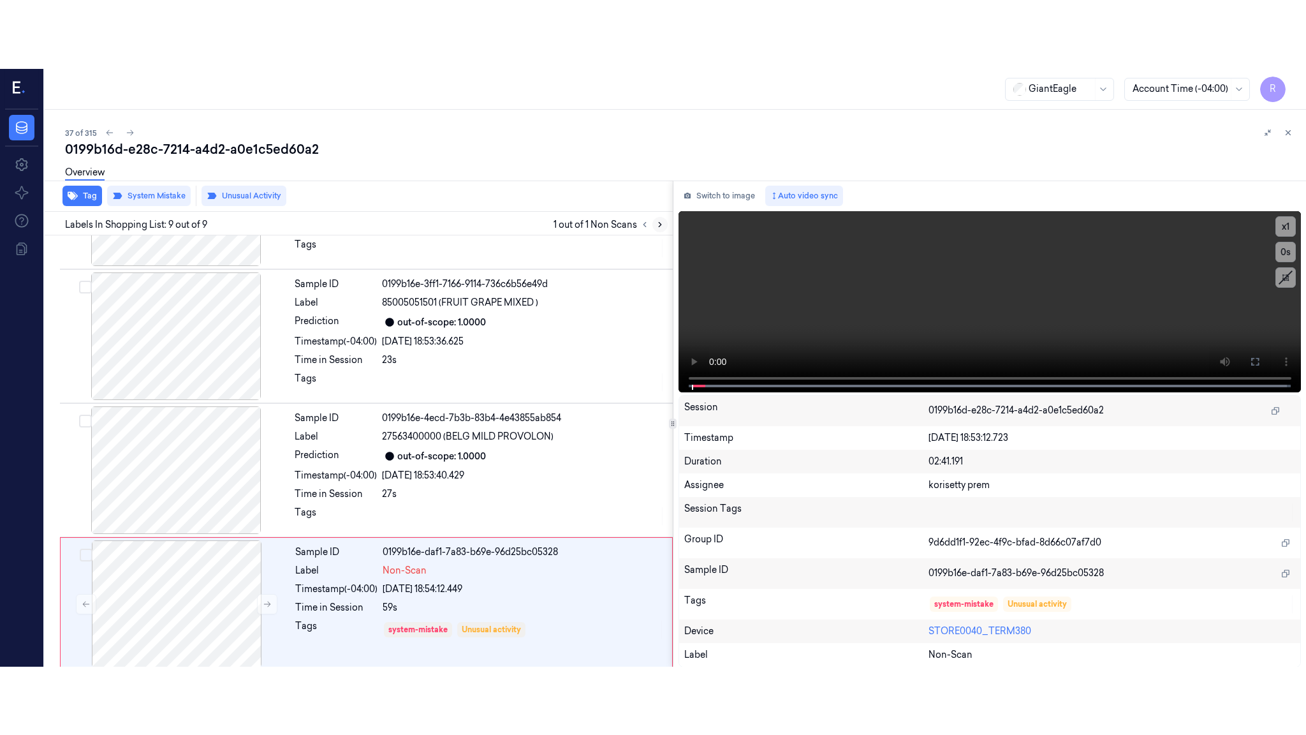
scroll to position [778, 0]
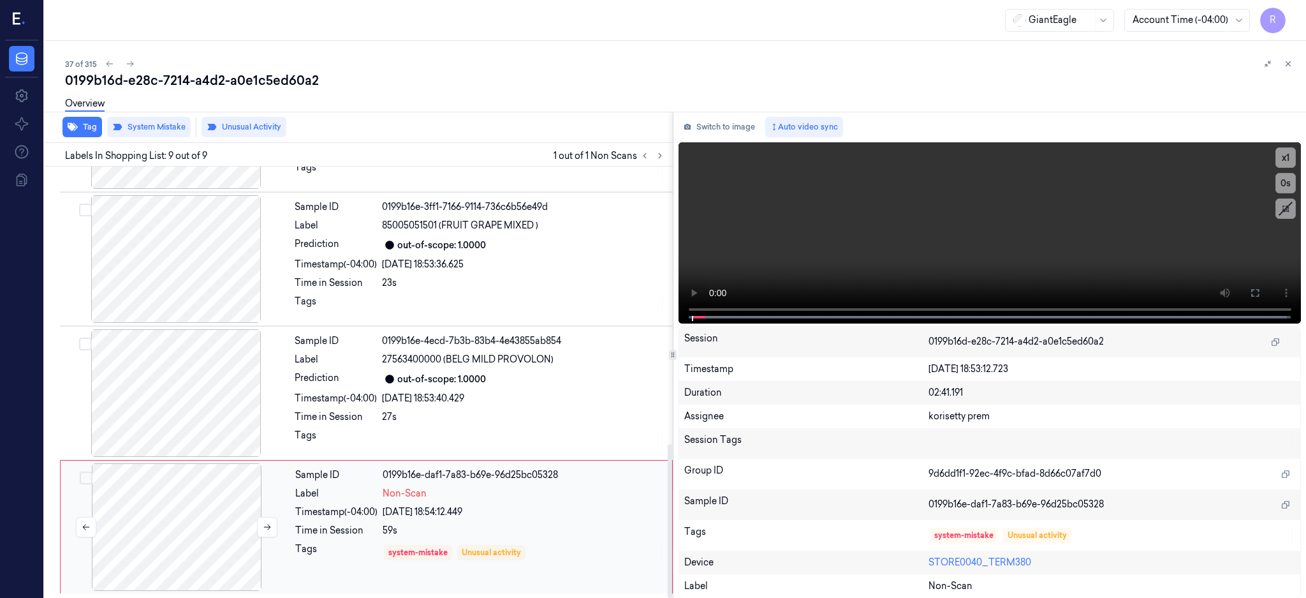
click at [207, 519] on div at bounding box center [176, 527] width 227 height 128
click at [189, 406] on div at bounding box center [176, 393] width 227 height 128
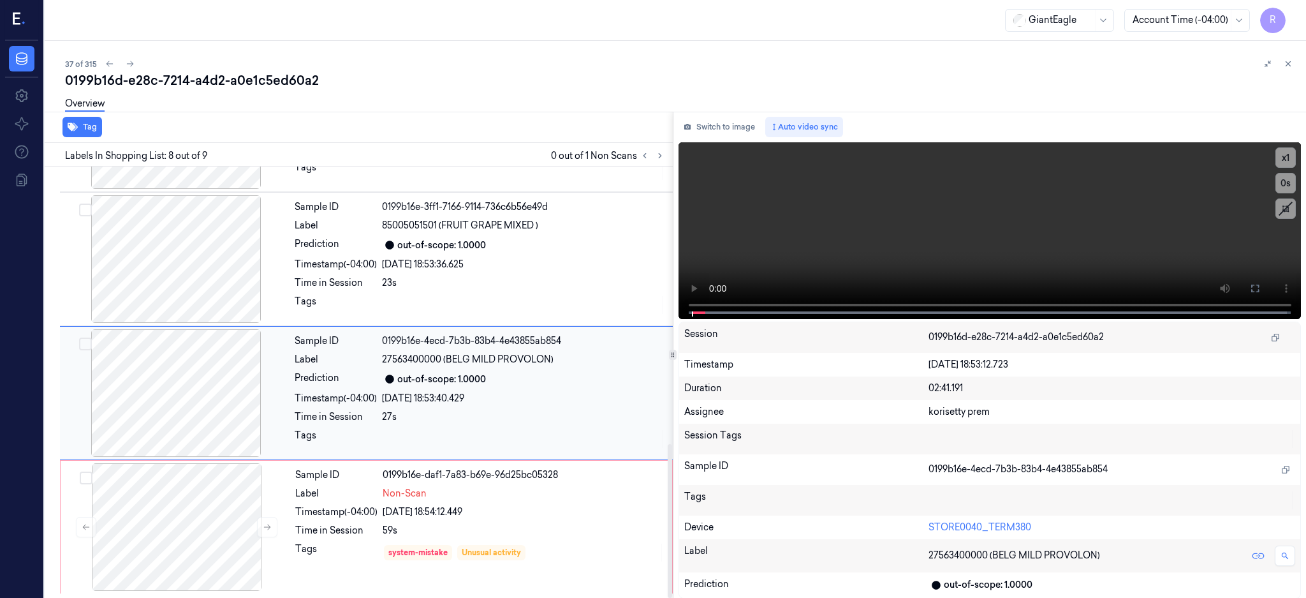
click at [188, 406] on div at bounding box center [176, 393] width 227 height 128
click at [186, 406] on div at bounding box center [176, 393] width 227 height 128
click at [177, 409] on div at bounding box center [176, 393] width 227 height 128
click at [1259, 285] on icon at bounding box center [1256, 289] width 8 height 8
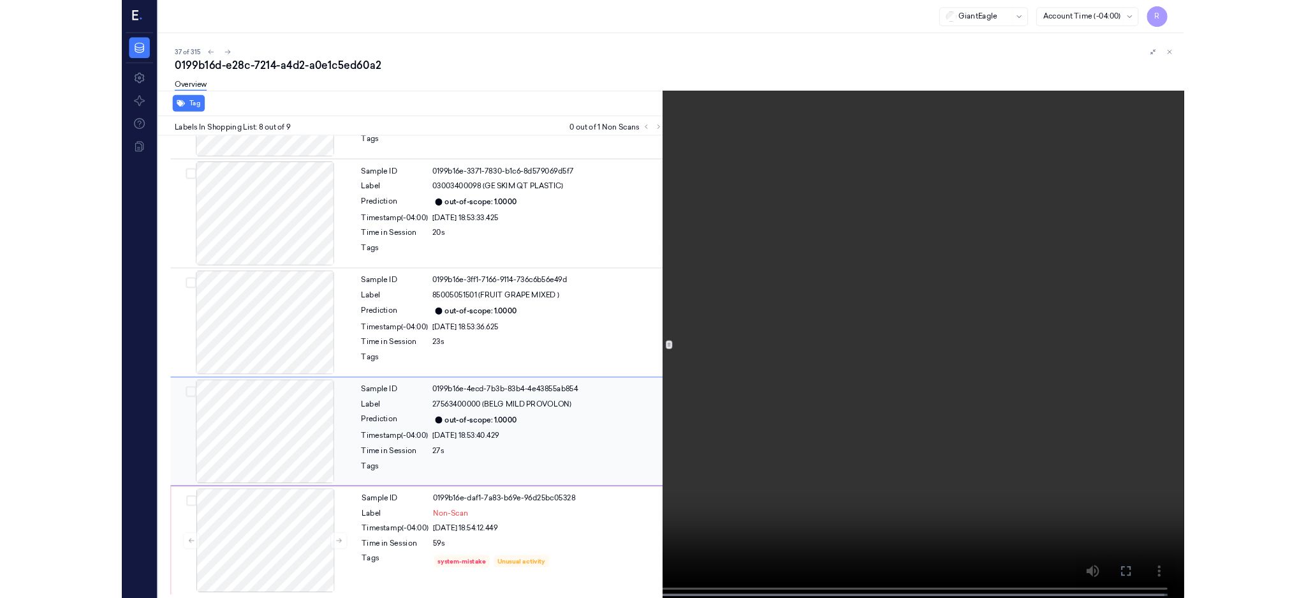
scroll to position [778, 0]
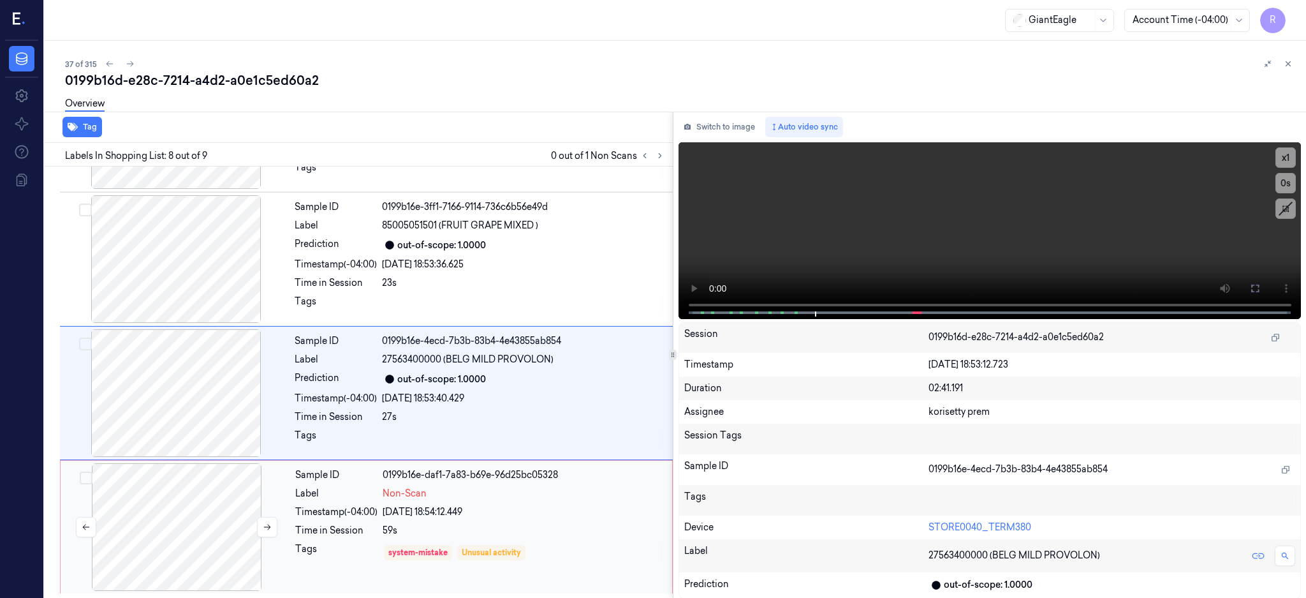
click at [171, 552] on div at bounding box center [176, 527] width 227 height 128
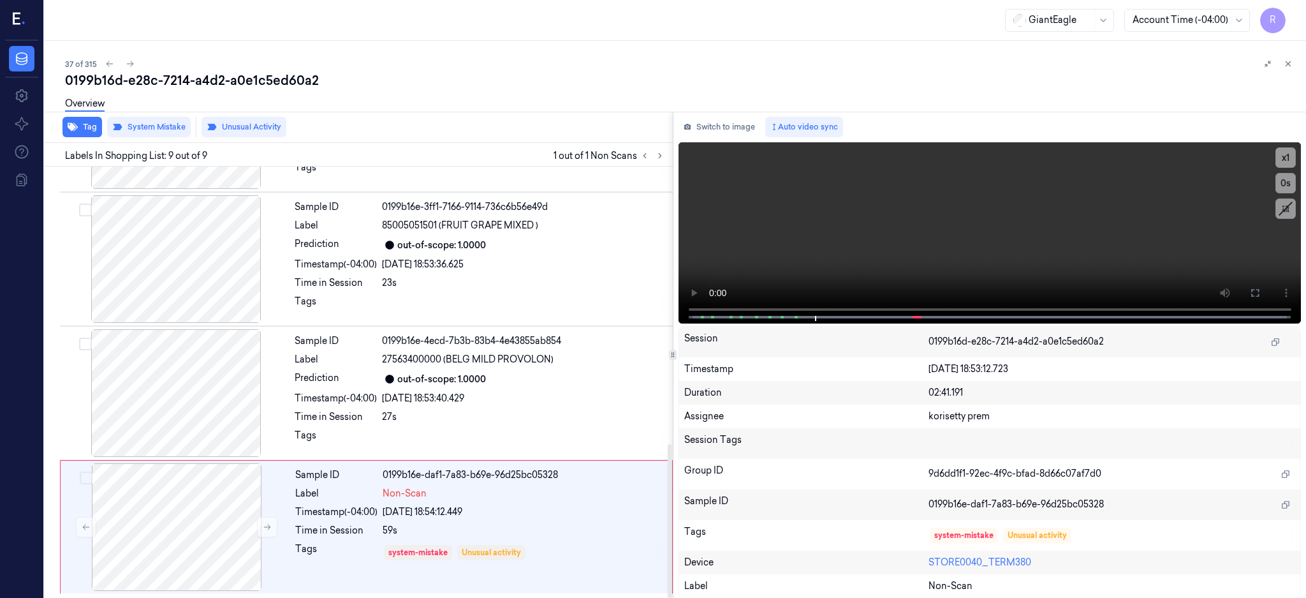
scroll to position [778, 0]
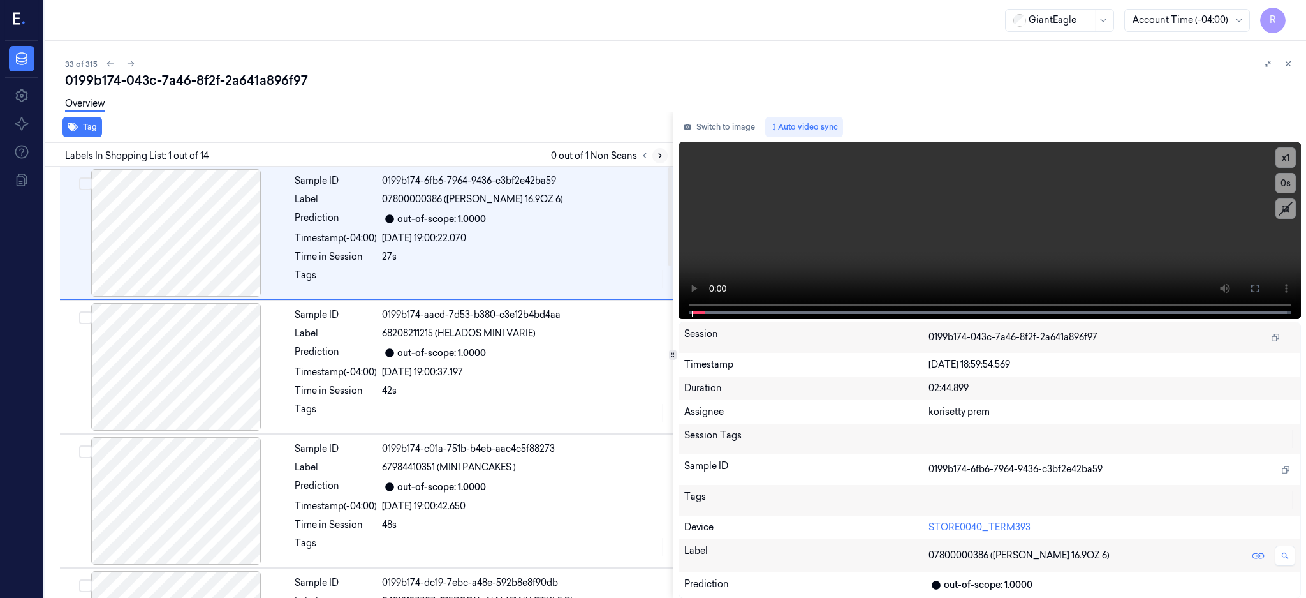
click at [665, 158] on icon at bounding box center [660, 155] width 9 height 9
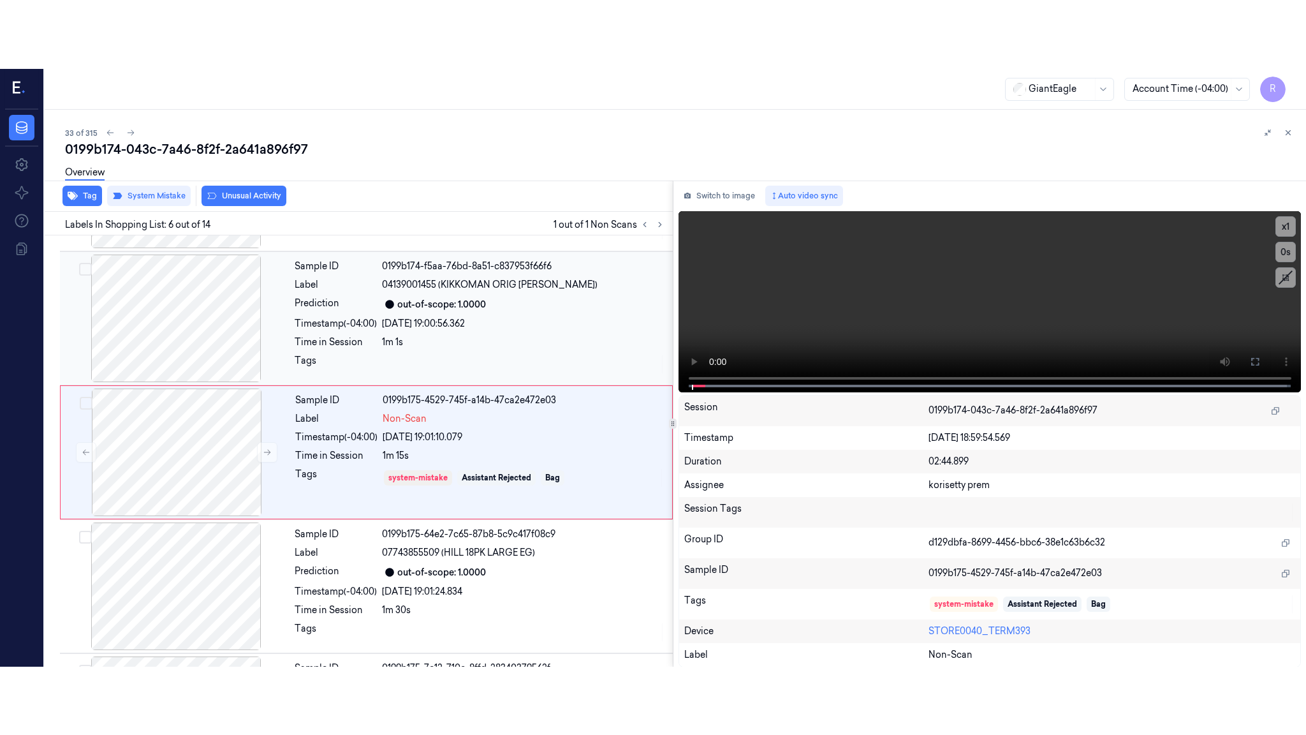
scroll to position [521, 0]
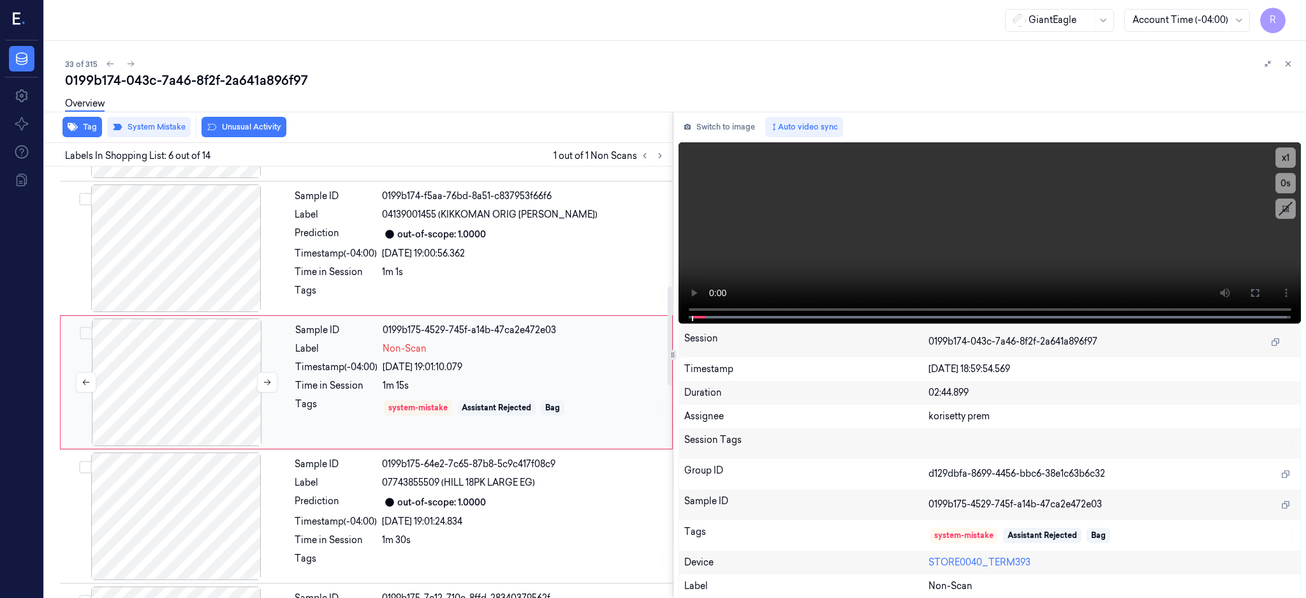
click at [188, 401] on div at bounding box center [176, 382] width 227 height 128
click at [1260, 293] on icon at bounding box center [1255, 293] width 10 height 10
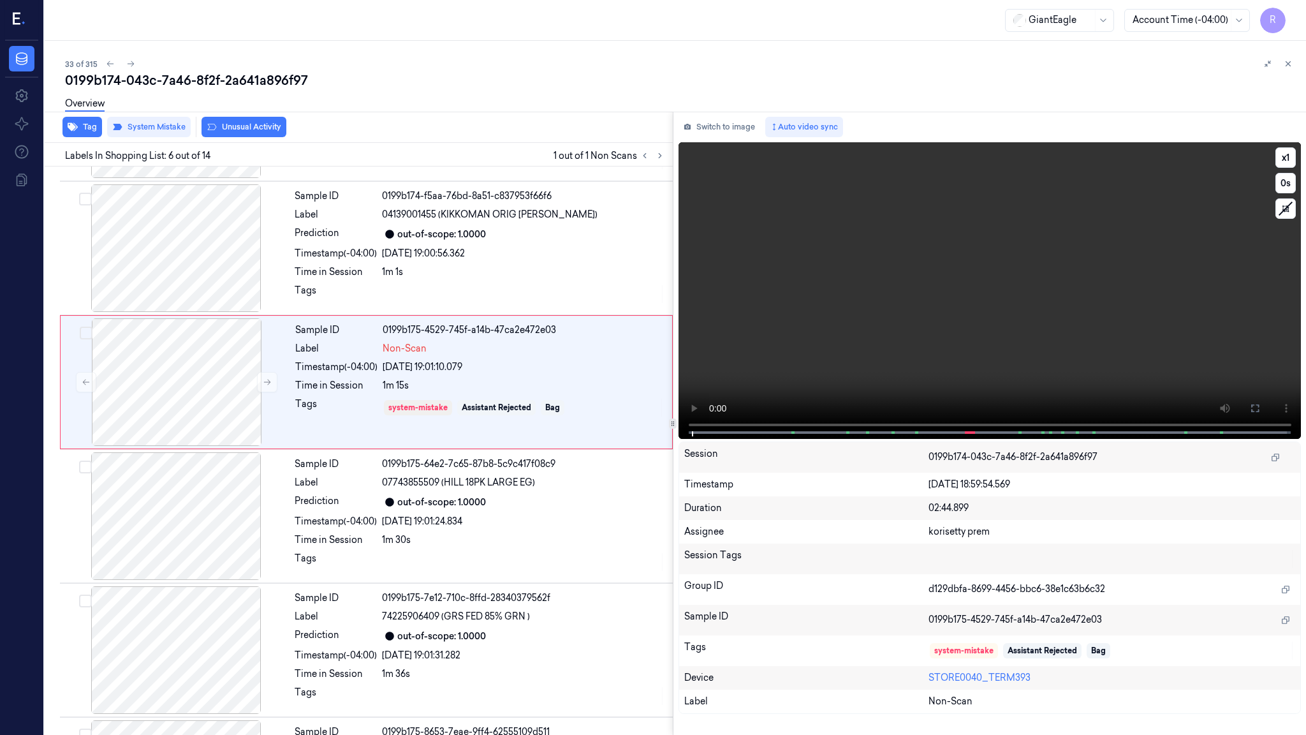
scroll to position [452, 0]
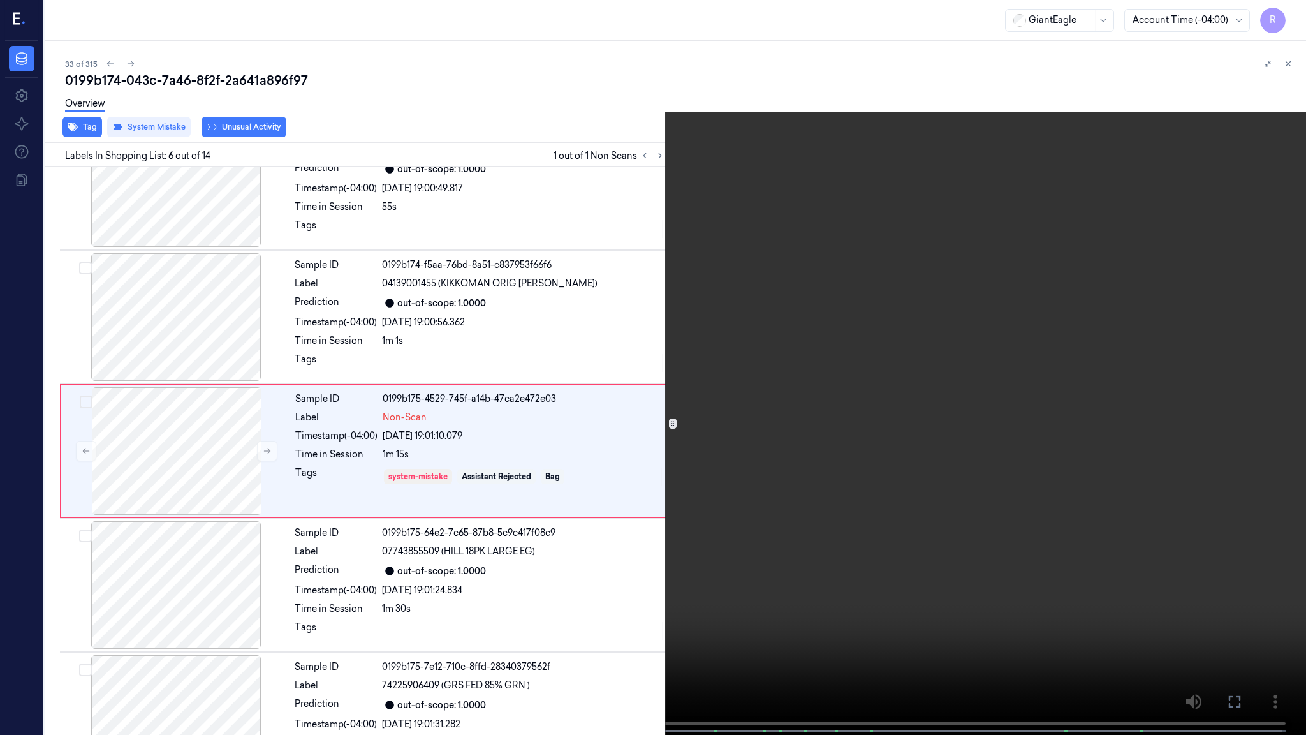
click at [669, 510] on video at bounding box center [653, 368] width 1306 height 737
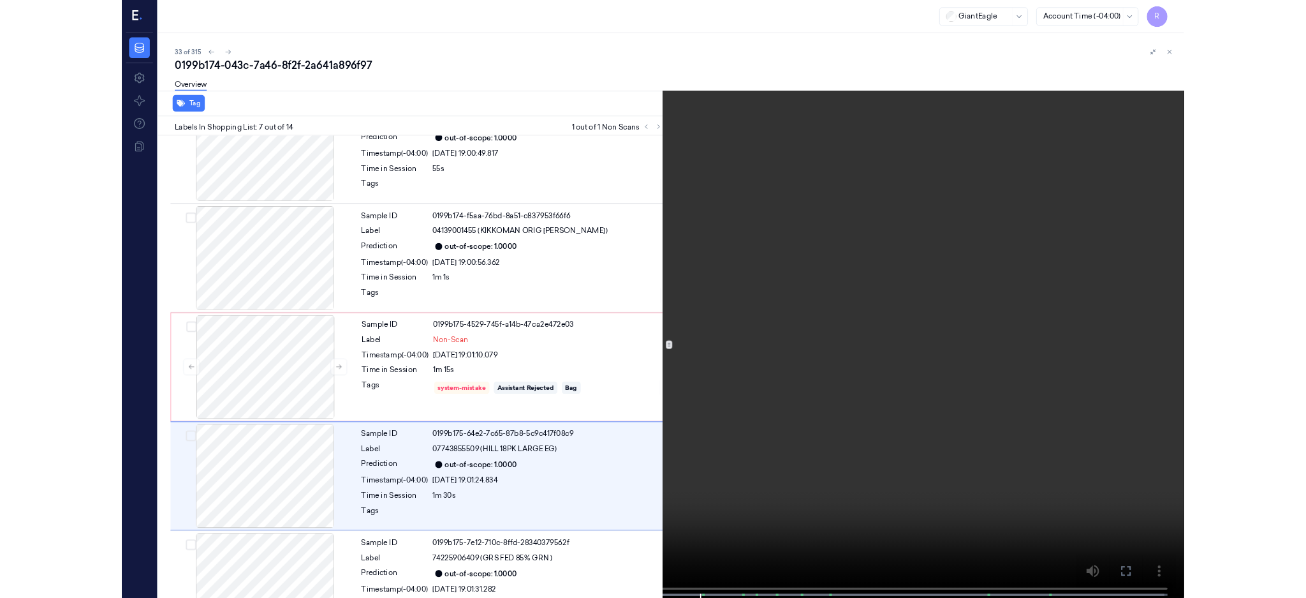
scroll to position [586, 0]
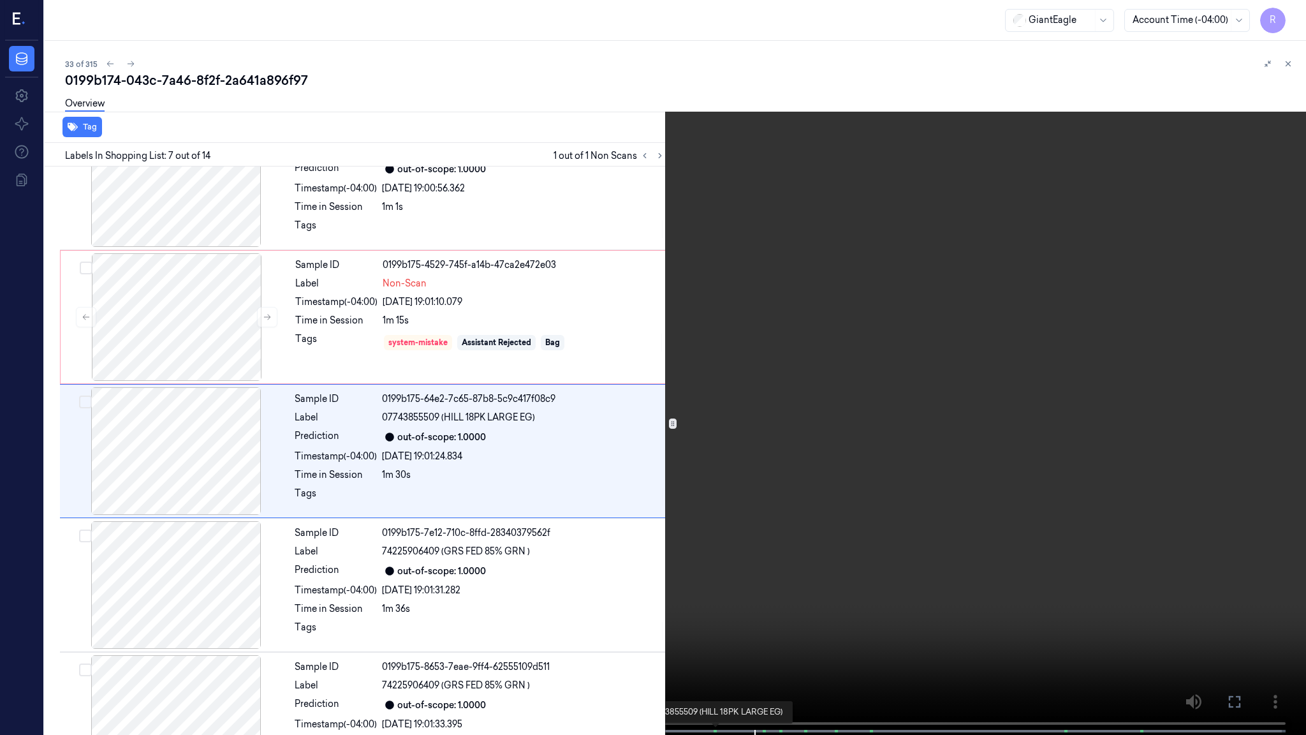
click at [714, 597] on span at bounding box center [715, 731] width 2 height 6
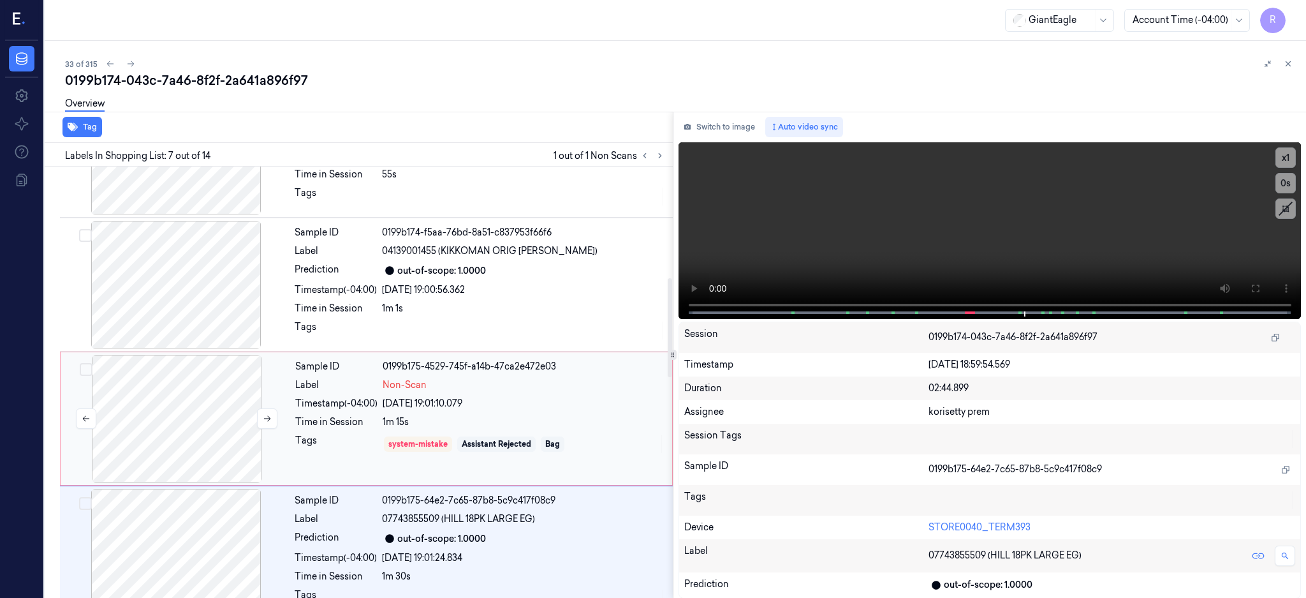
click at [191, 418] on div at bounding box center [176, 419] width 227 height 128
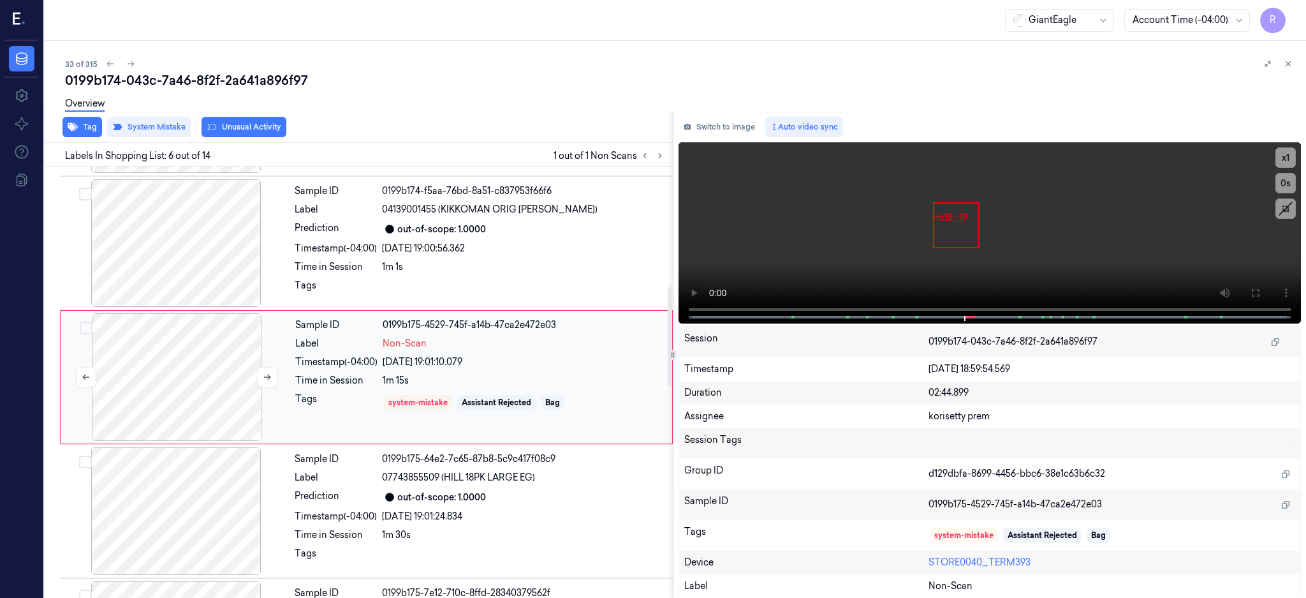
scroll to position [521, 0]
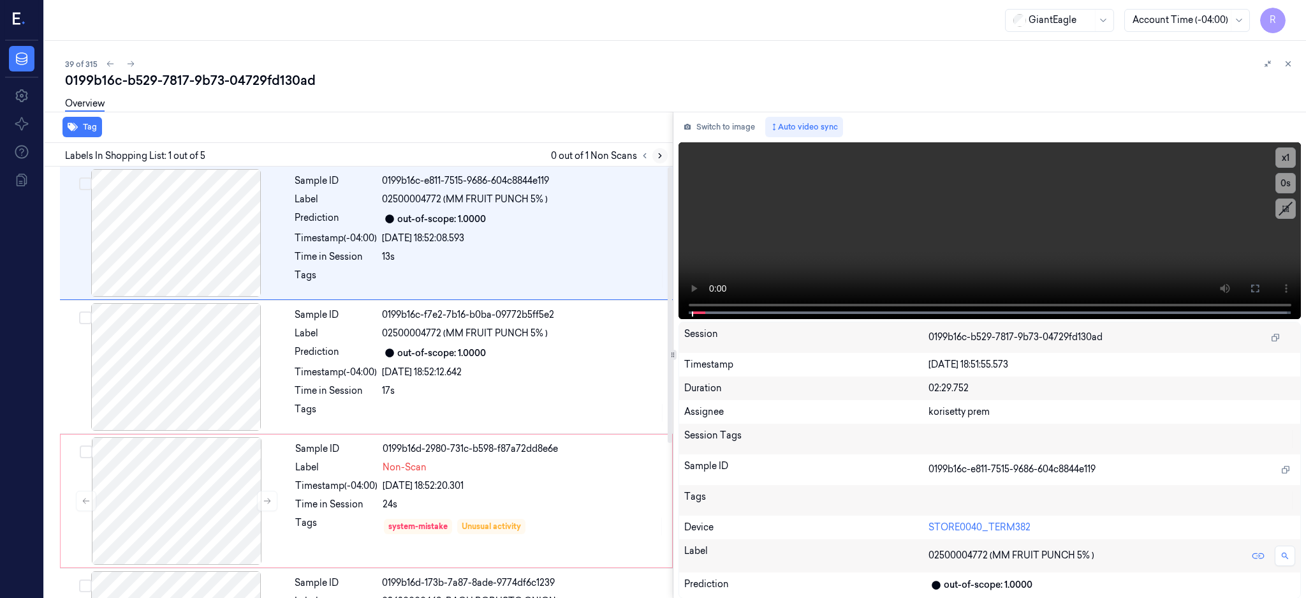
click at [668, 161] on button at bounding box center [660, 155] width 15 height 15
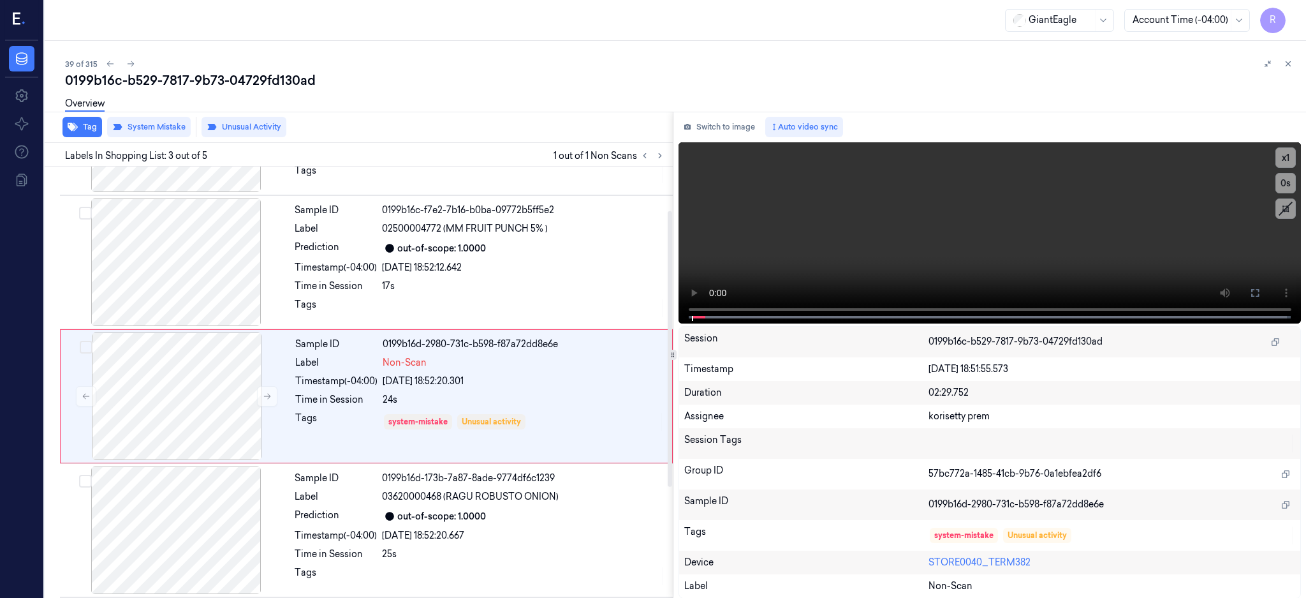
scroll to position [118, 0]
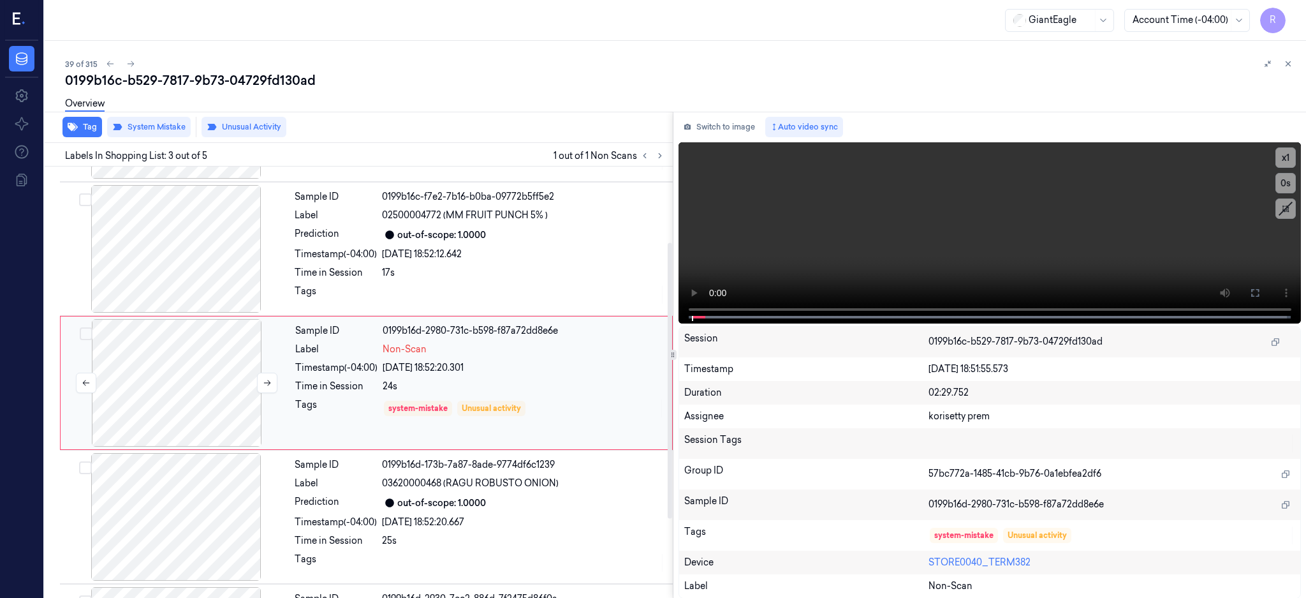
click at [208, 373] on div at bounding box center [176, 383] width 227 height 128
click at [197, 246] on div at bounding box center [176, 249] width 227 height 128
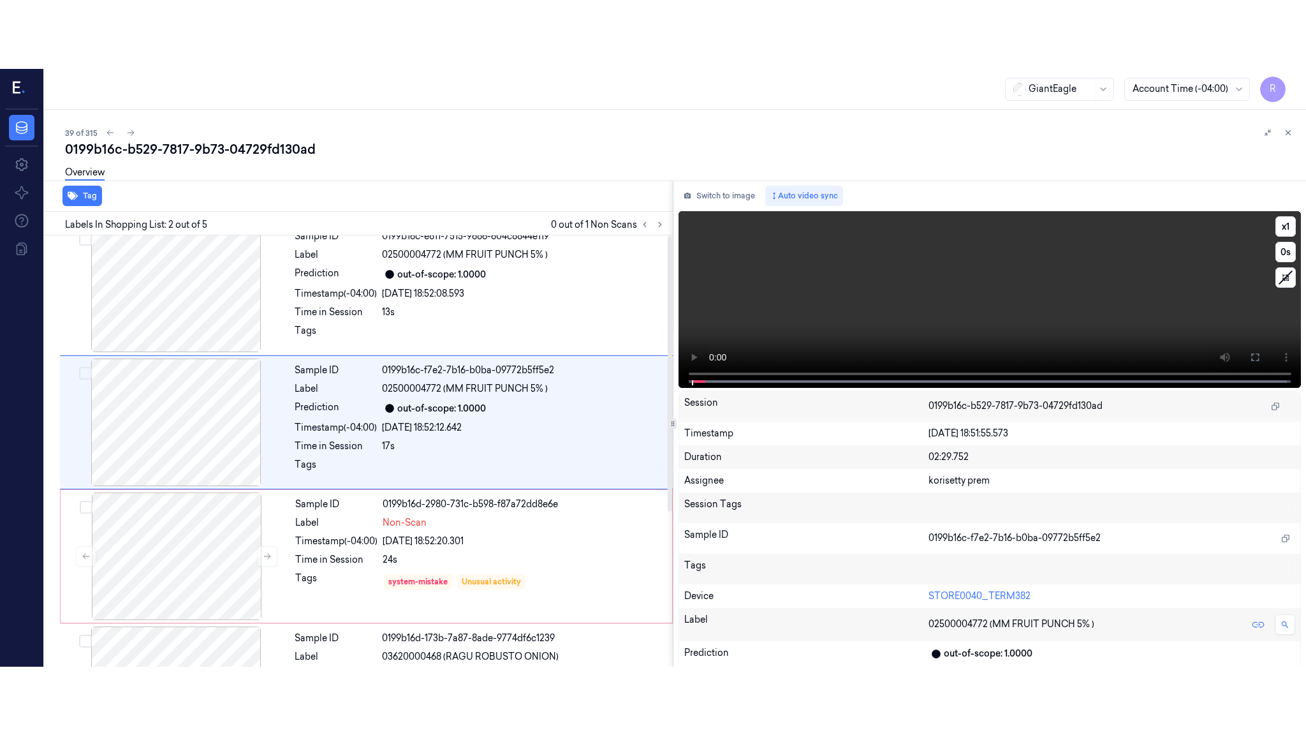
scroll to position [0, 0]
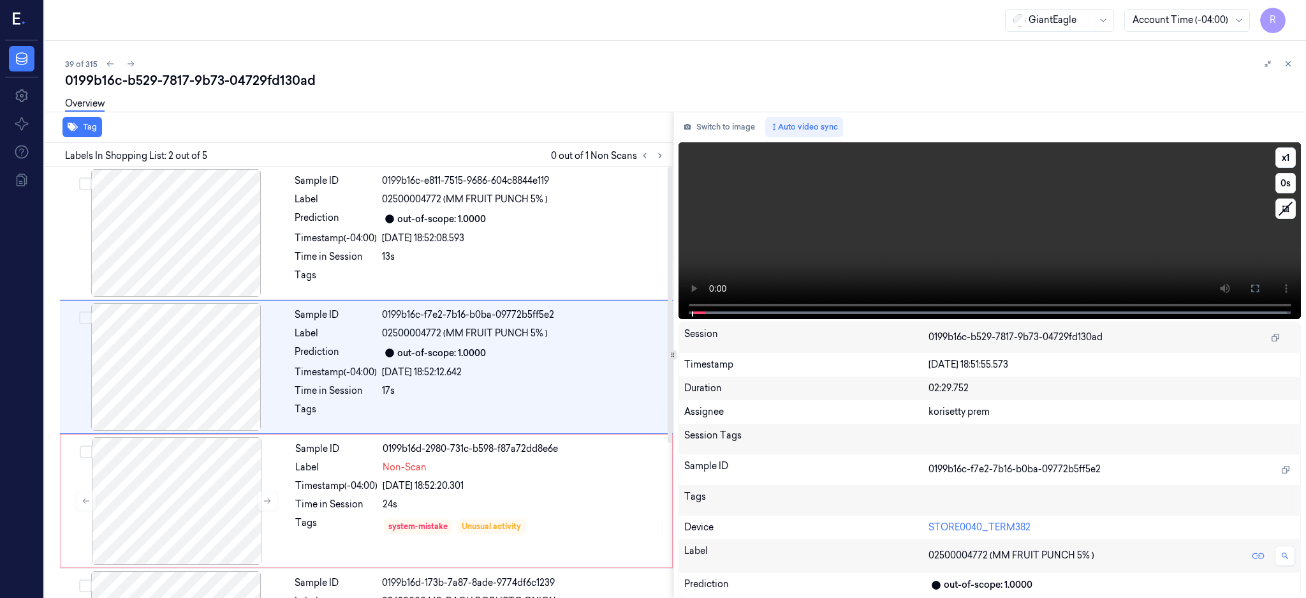
click at [1260, 285] on icon at bounding box center [1255, 288] width 10 height 10
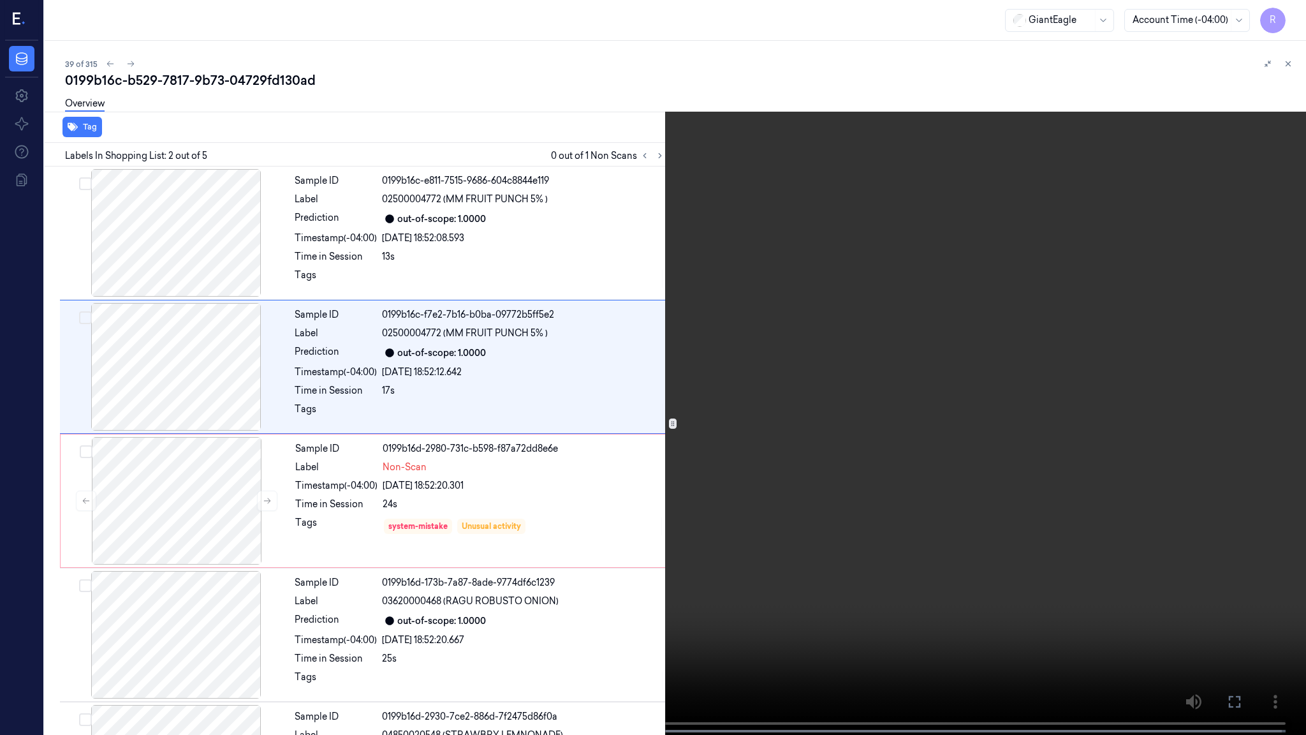
click at [988, 343] on video at bounding box center [653, 368] width 1306 height 737
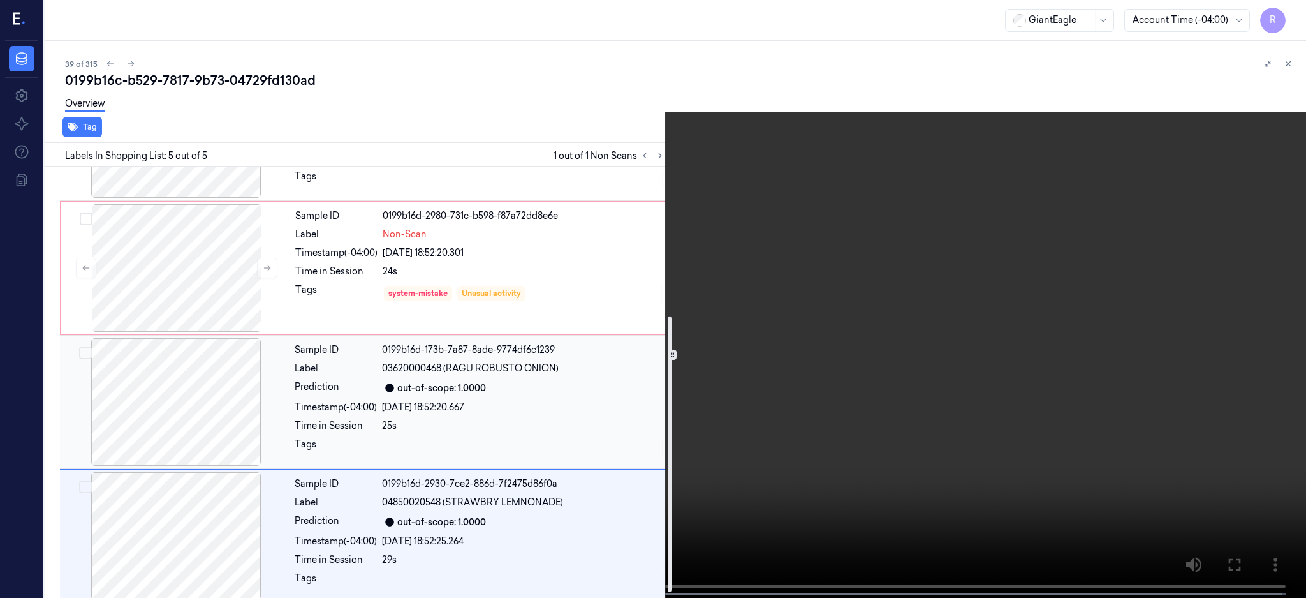
scroll to position [241, 0]
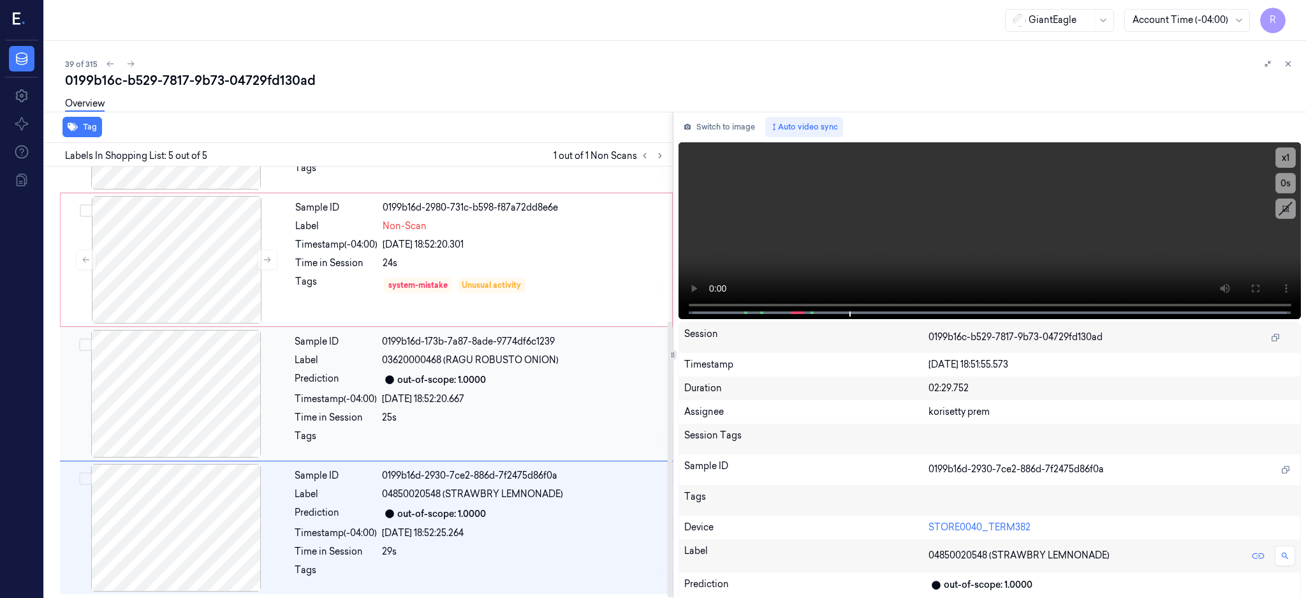
click at [216, 396] on div at bounding box center [176, 394] width 227 height 128
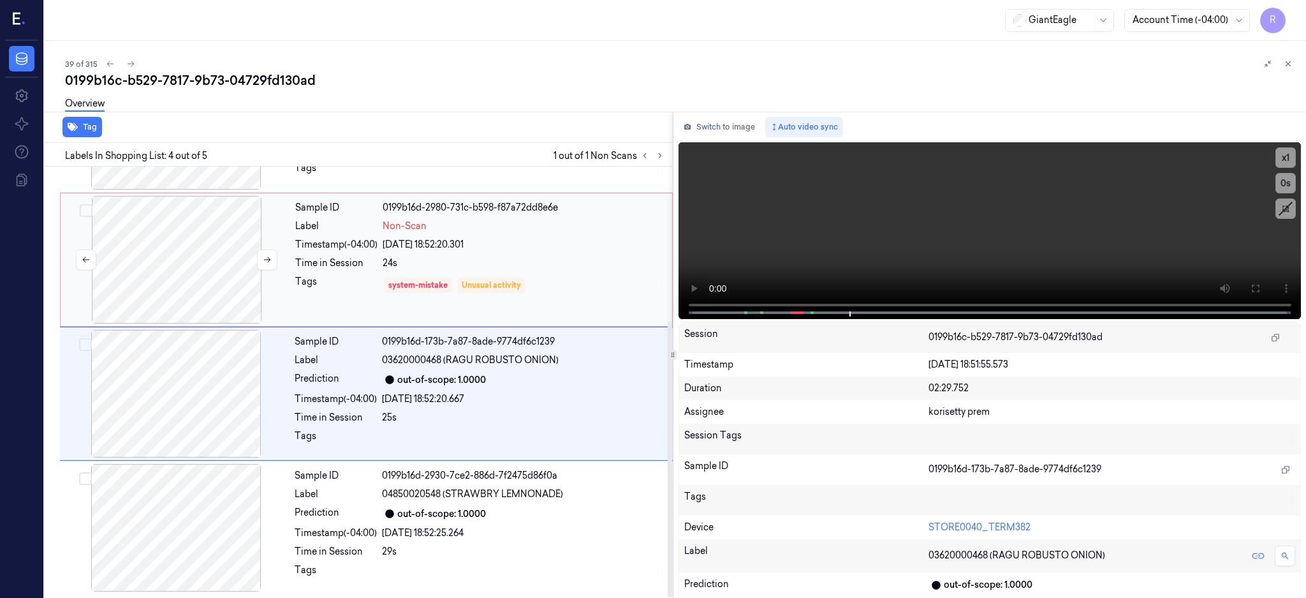
click at [196, 295] on div at bounding box center [176, 260] width 227 height 128
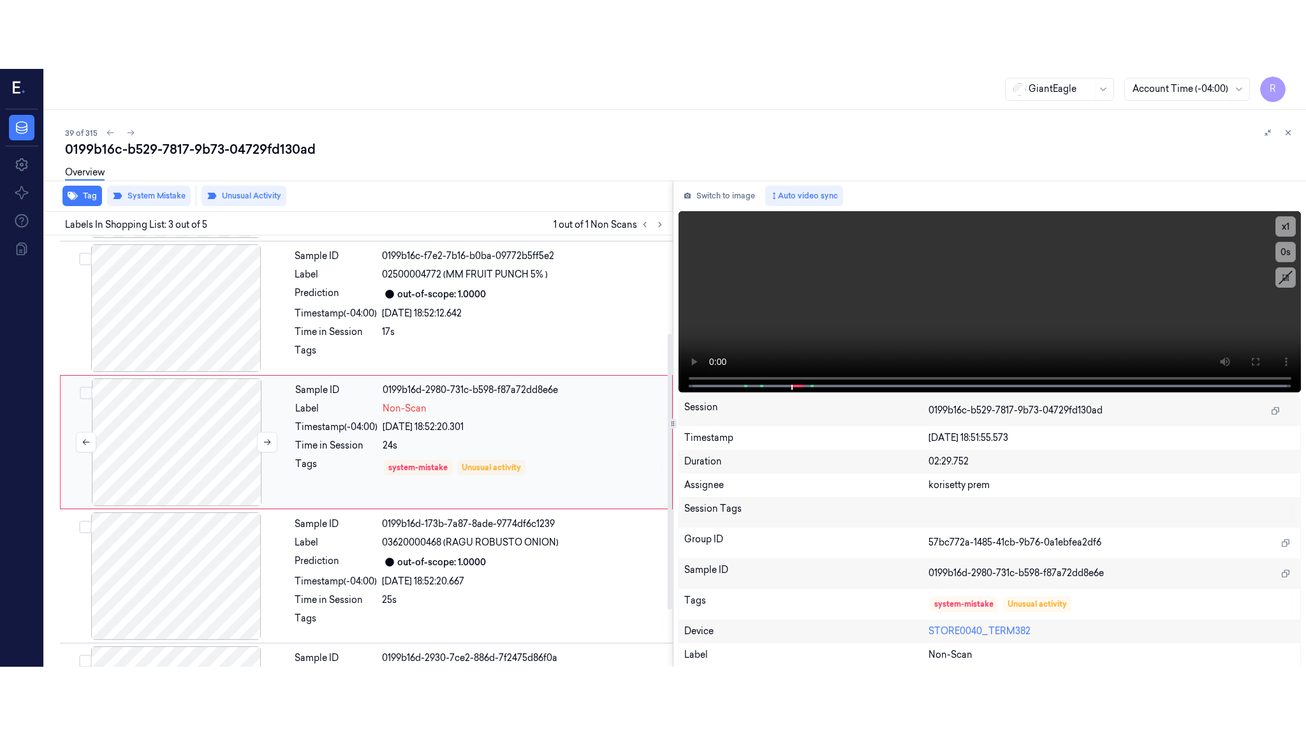
scroll to position [118, 0]
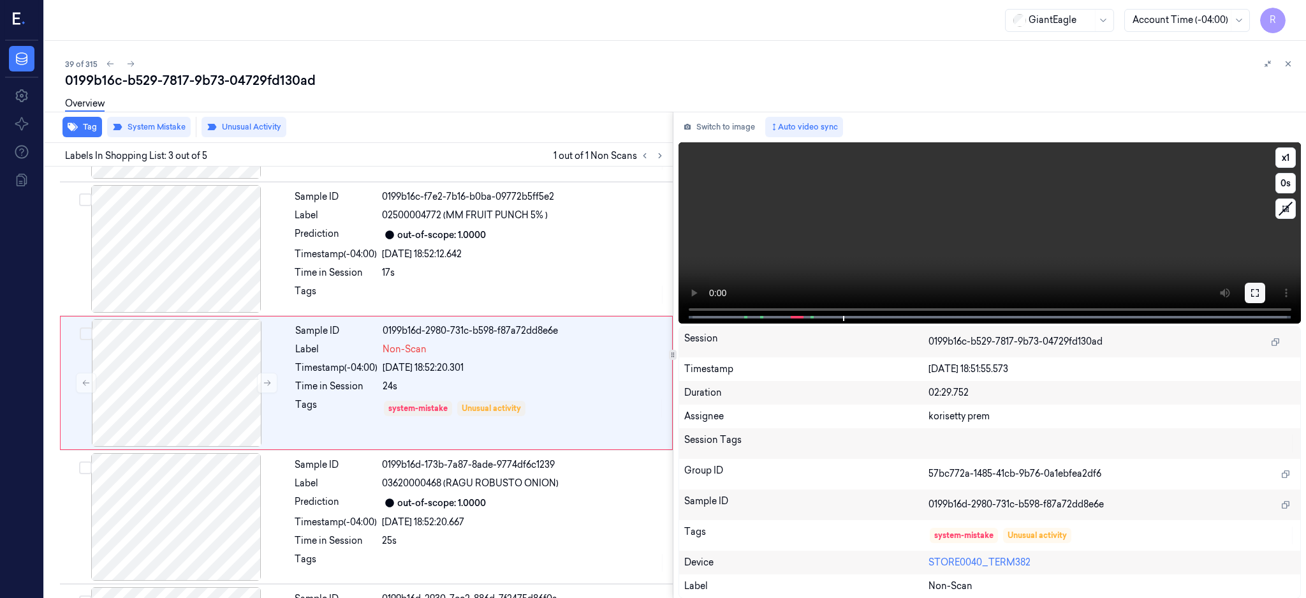
click at [1260, 292] on icon at bounding box center [1255, 293] width 10 height 10
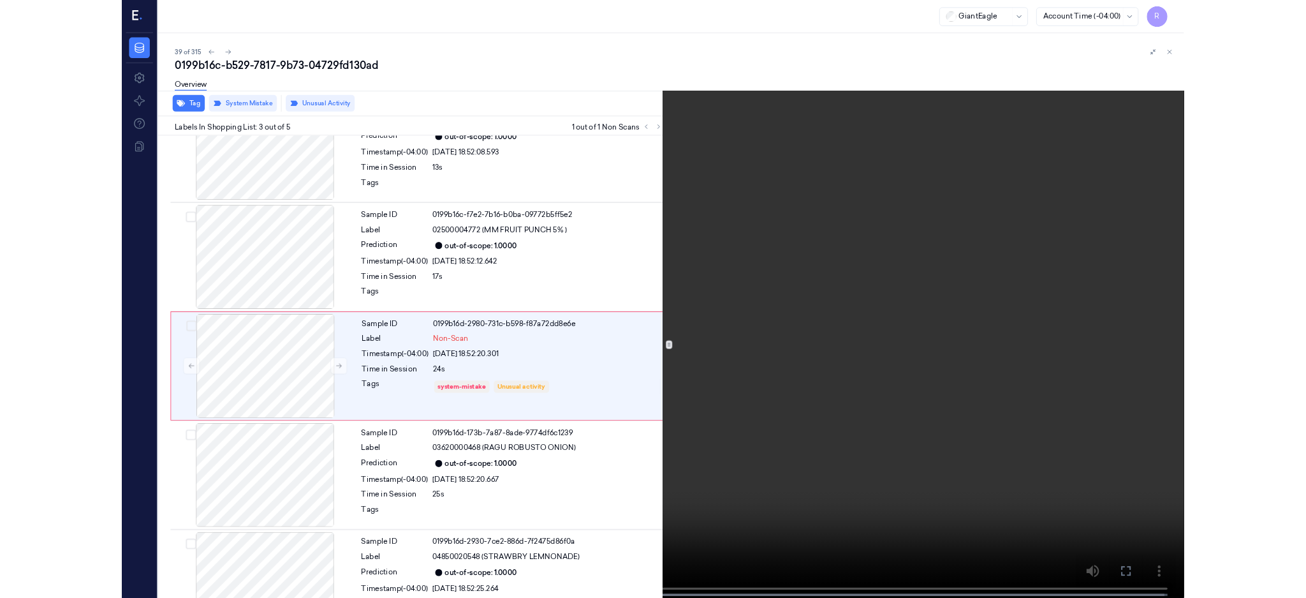
scroll to position [49, 0]
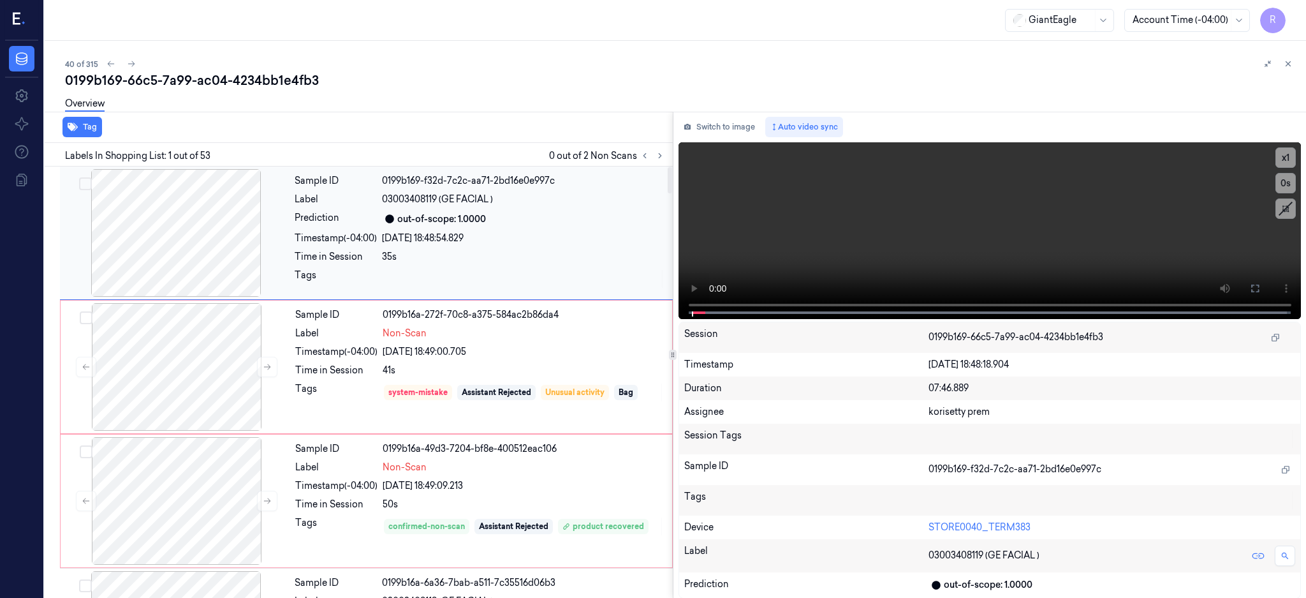
click at [212, 249] on div at bounding box center [176, 233] width 227 height 128
click at [206, 249] on div at bounding box center [176, 233] width 227 height 128
click at [193, 249] on div at bounding box center [176, 233] width 227 height 128
click at [1260, 288] on icon at bounding box center [1255, 288] width 10 height 10
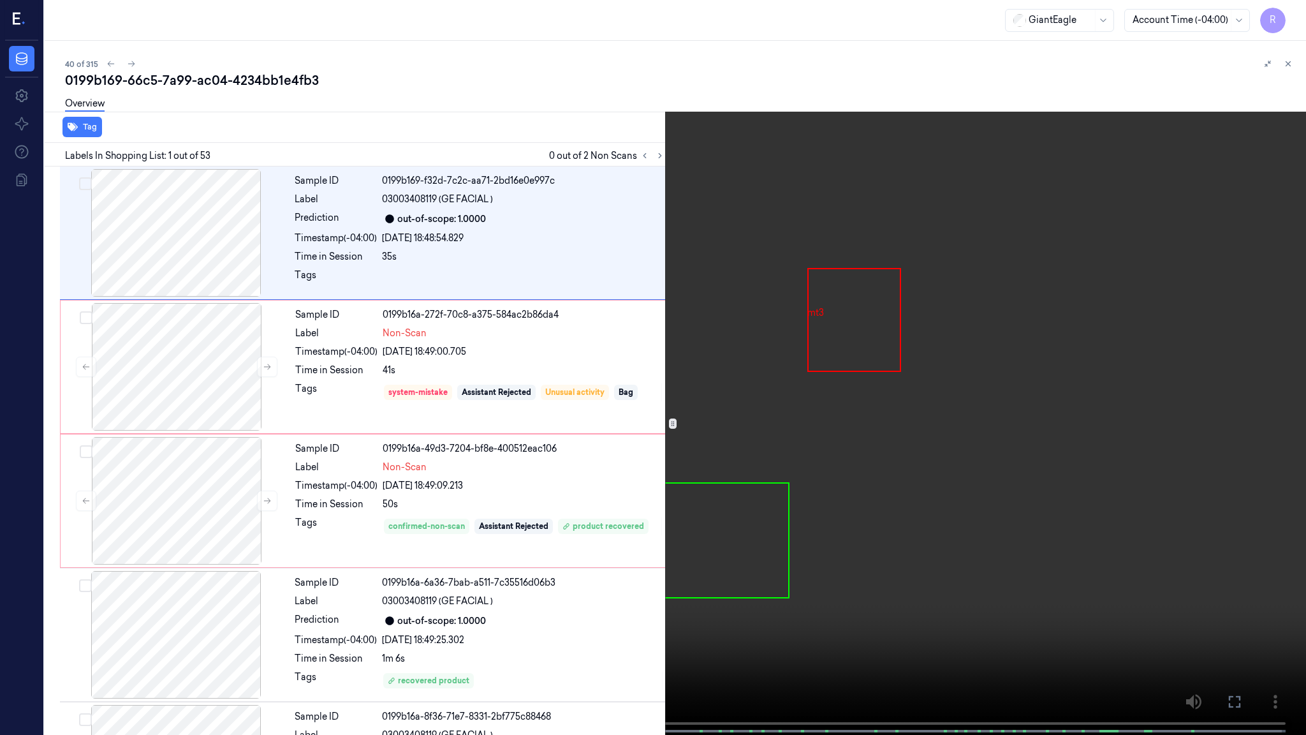
drag, startPoint x: 552, startPoint y: 464, endPoint x: 545, endPoint y: 459, distance: 8.7
click at [552, 464] on video at bounding box center [653, 368] width 1306 height 737
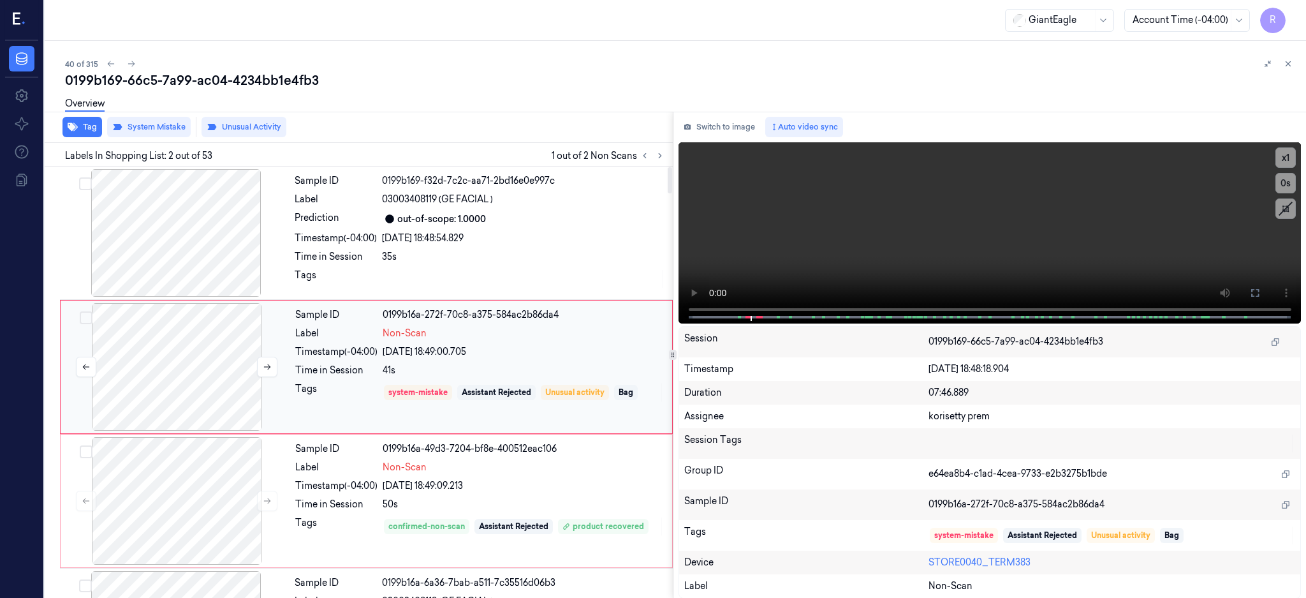
click at [196, 385] on div at bounding box center [176, 367] width 227 height 128
click at [270, 361] on button at bounding box center [267, 367] width 20 height 20
click at [82, 133] on button "Tag" at bounding box center [83, 127] width 40 height 20
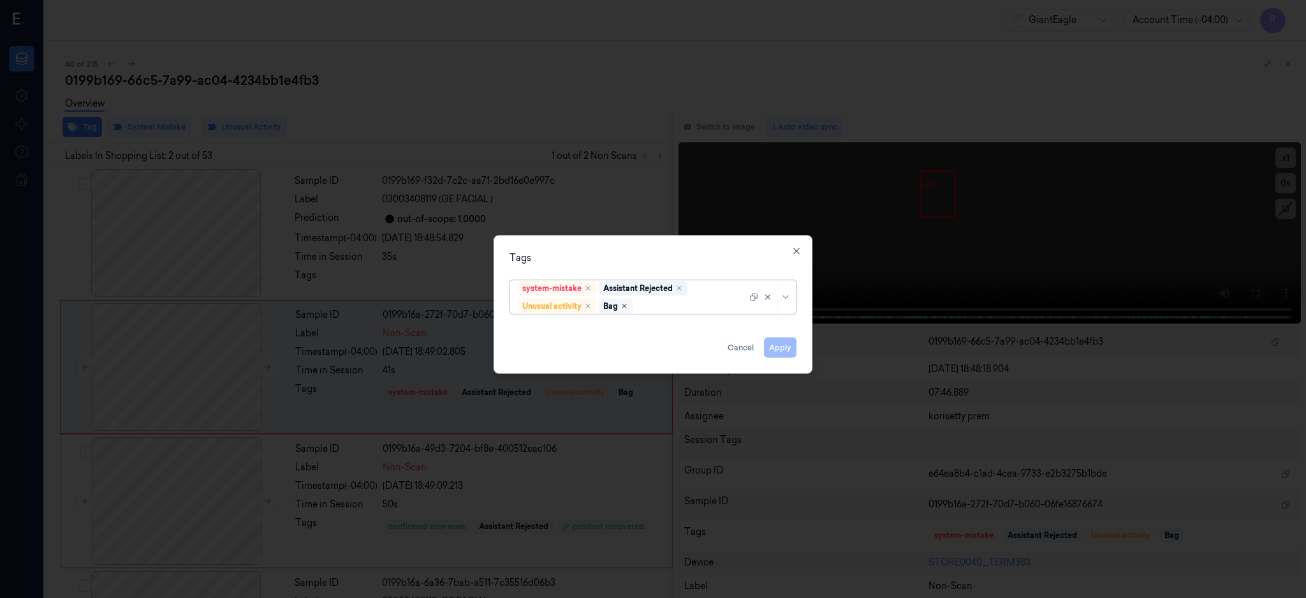
click at [625, 306] on icon "Remove ,Bag" at bounding box center [625, 306] width 8 height 8
click at [787, 348] on button "Apply" at bounding box center [780, 347] width 33 height 20
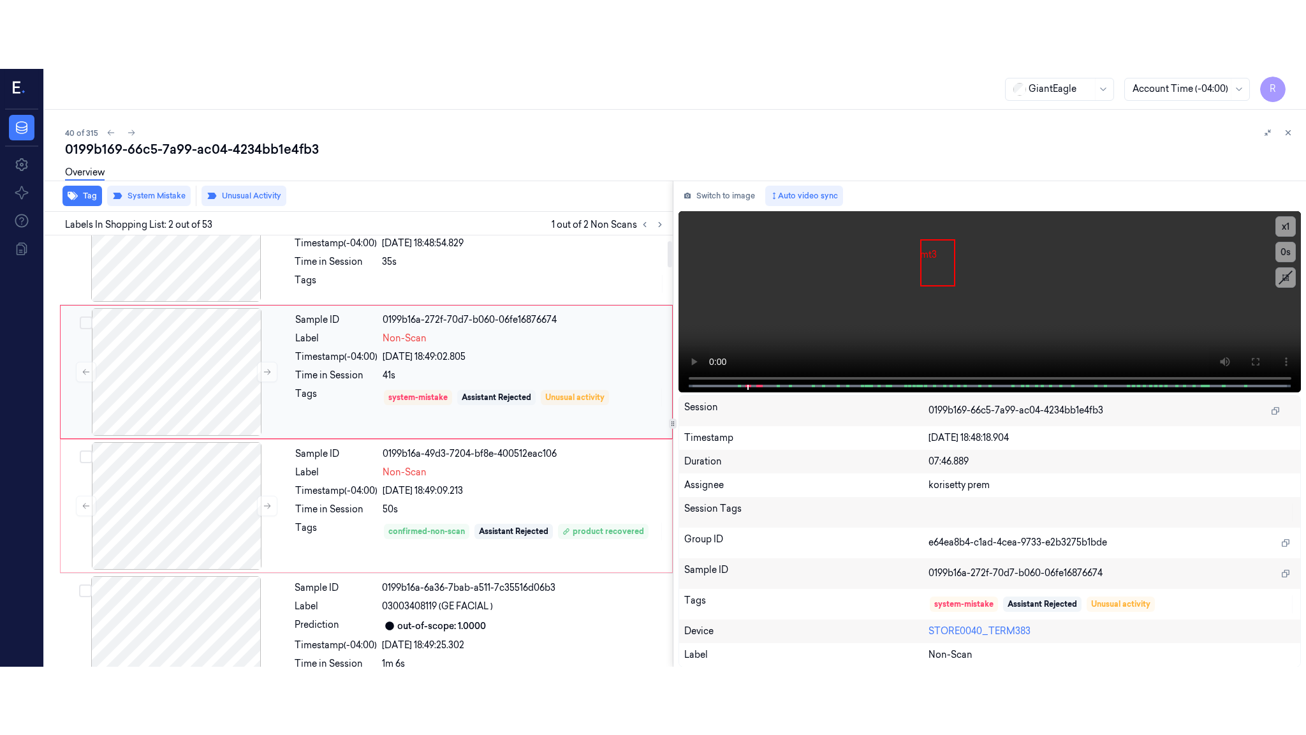
scroll to position [85, 0]
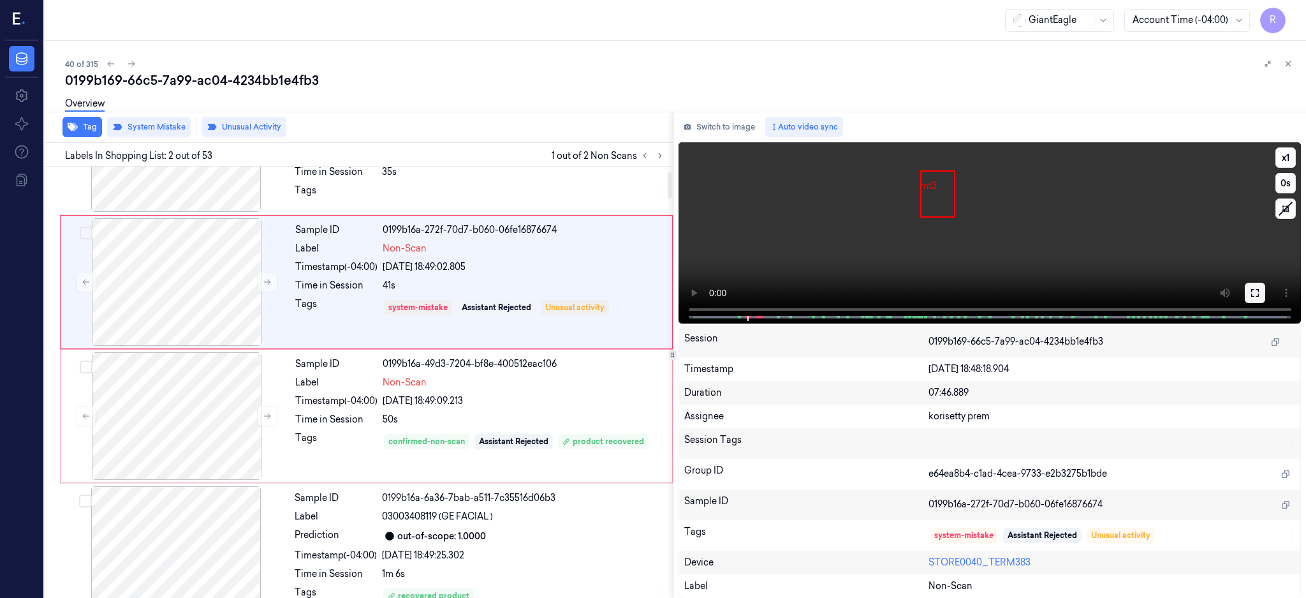
click at [1259, 289] on icon at bounding box center [1256, 293] width 8 height 8
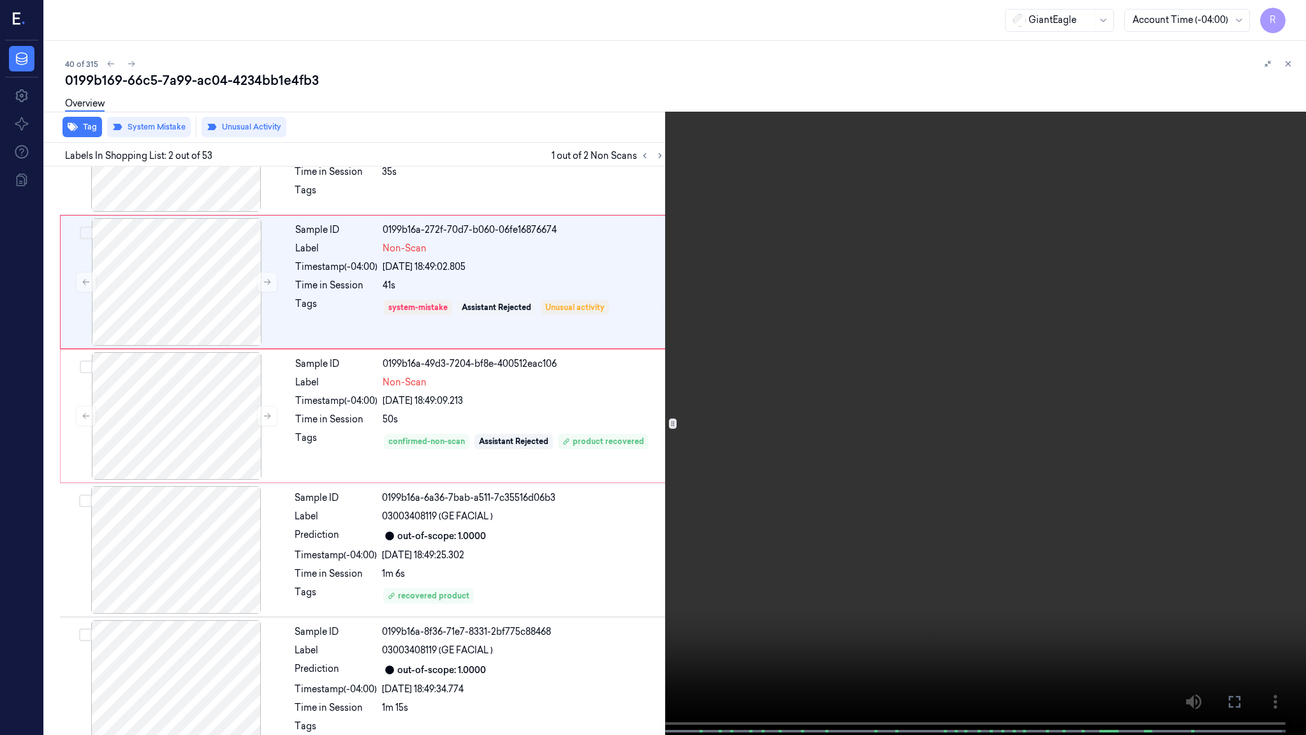
click at [988, 273] on video at bounding box center [653, 368] width 1306 height 737
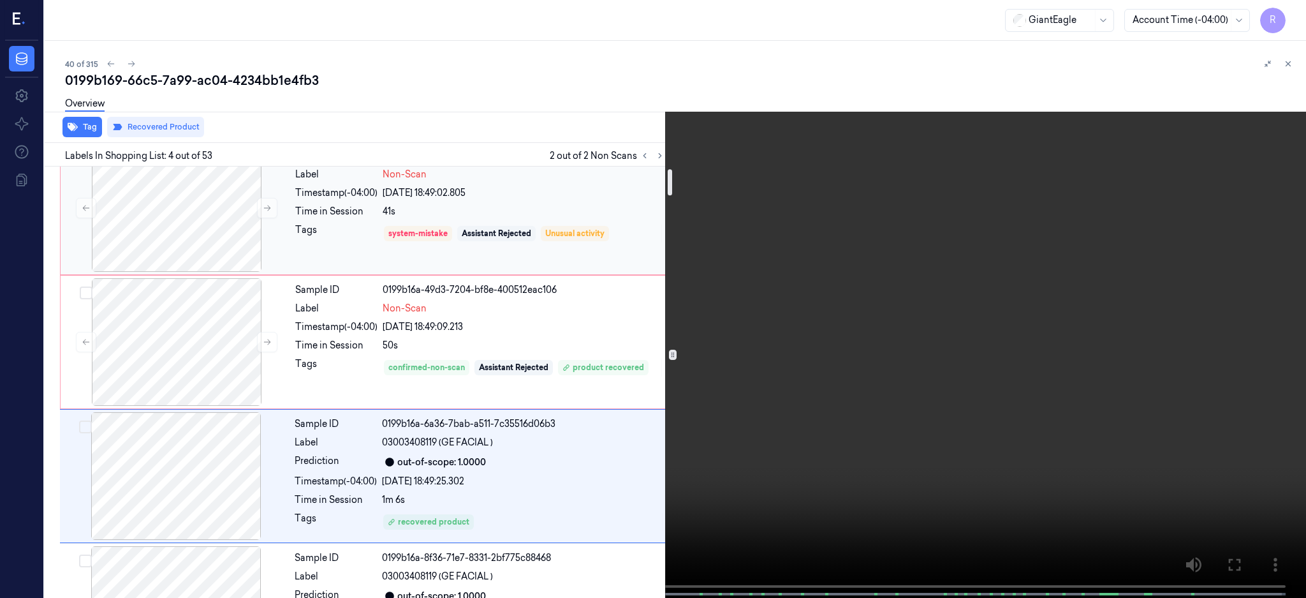
scroll to position [255, 0]
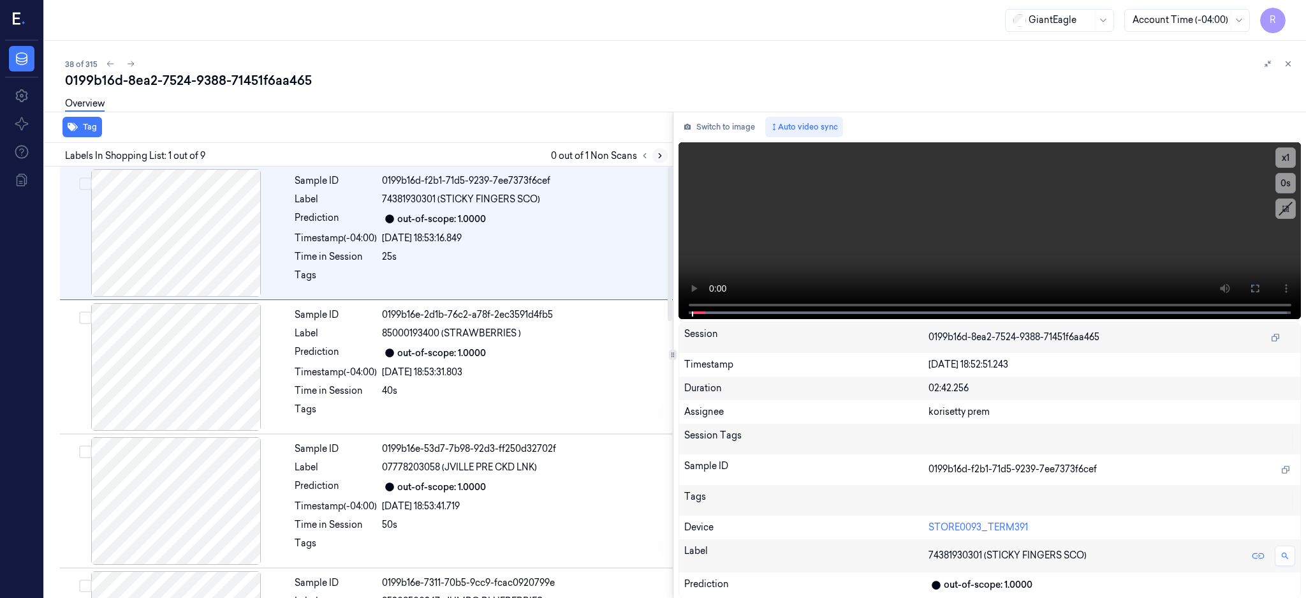
click at [668, 149] on button at bounding box center [660, 155] width 15 height 15
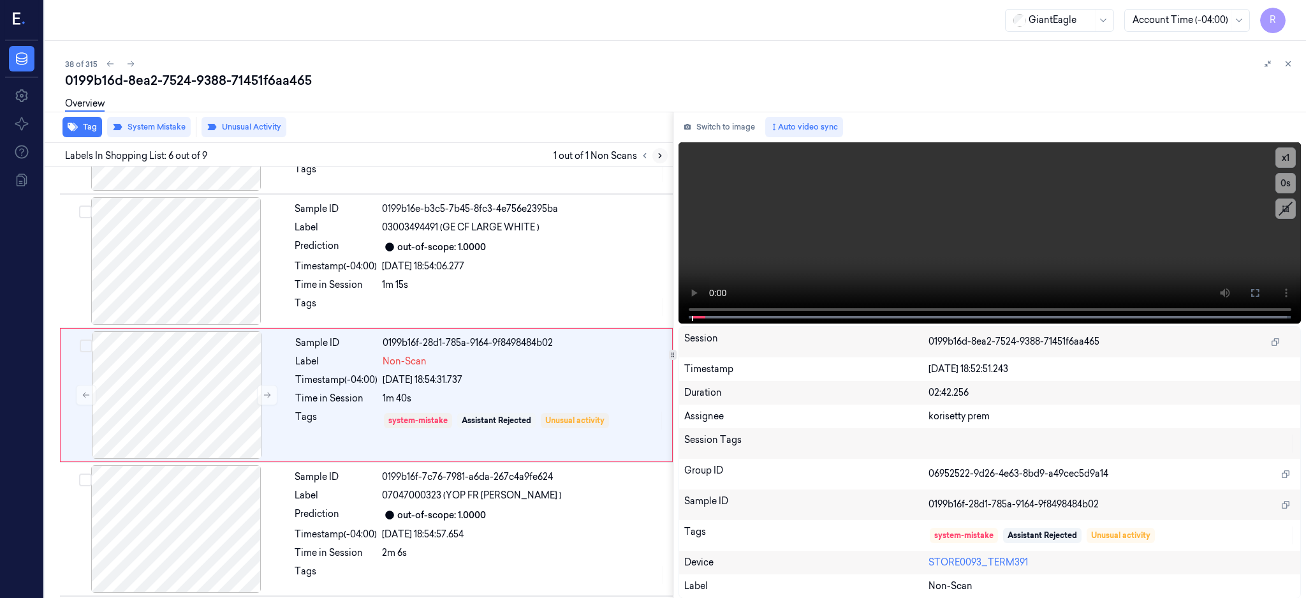
scroll to position [521, 0]
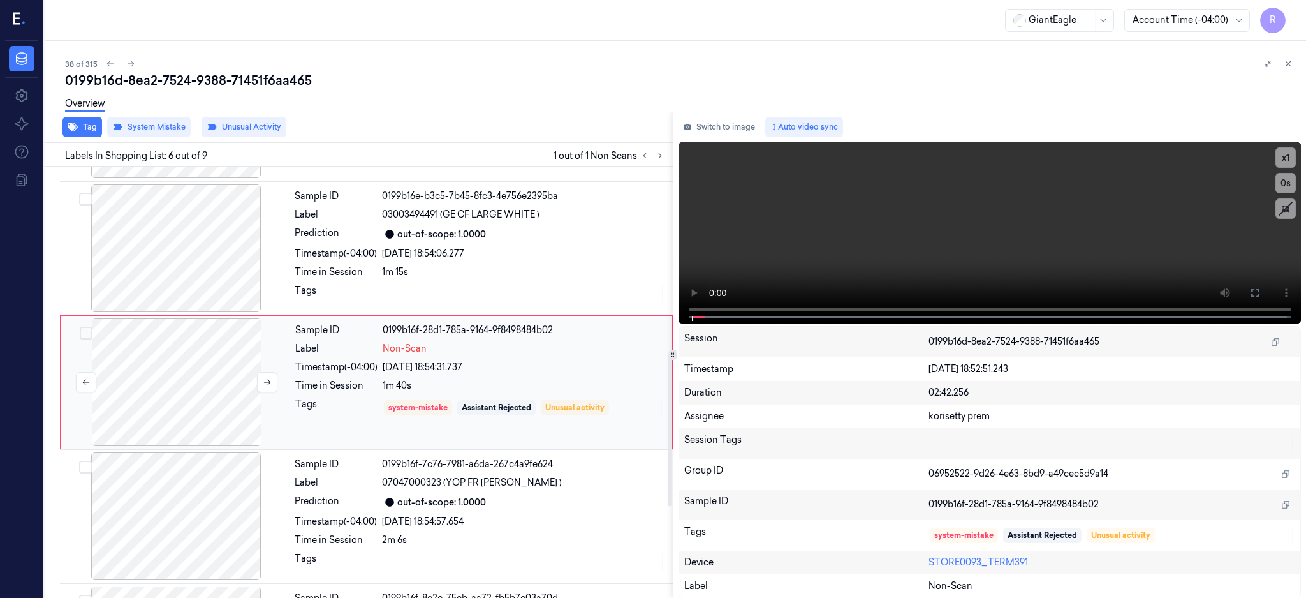
click at [136, 368] on div at bounding box center [176, 382] width 227 height 128
click at [172, 399] on div at bounding box center [176, 382] width 227 height 128
click at [197, 251] on div at bounding box center [176, 248] width 227 height 128
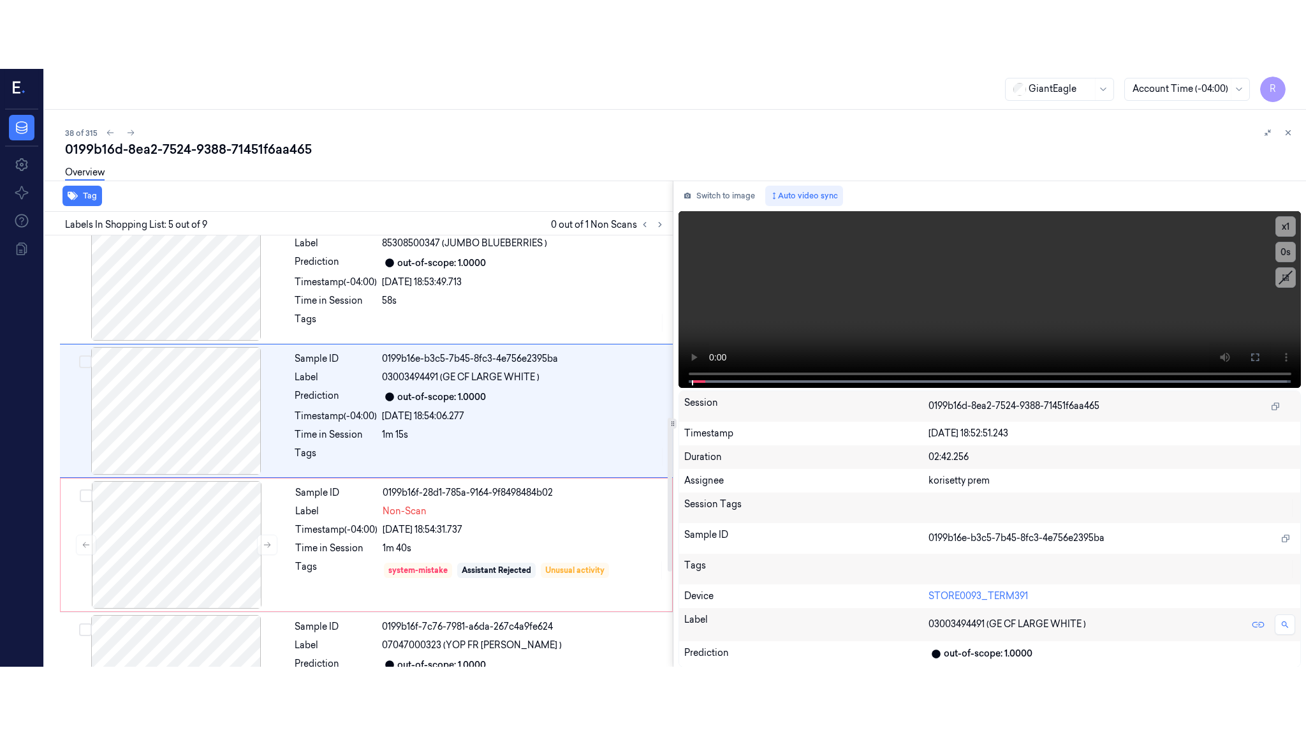
scroll to position [386, 0]
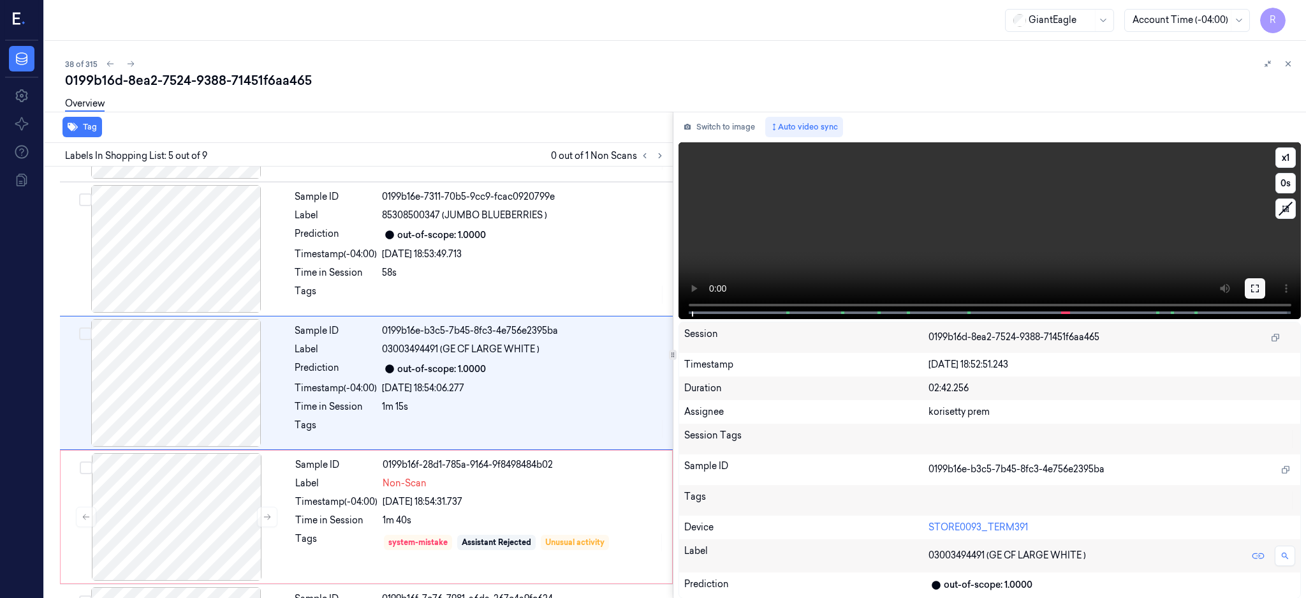
click at [1266, 291] on button at bounding box center [1255, 288] width 20 height 20
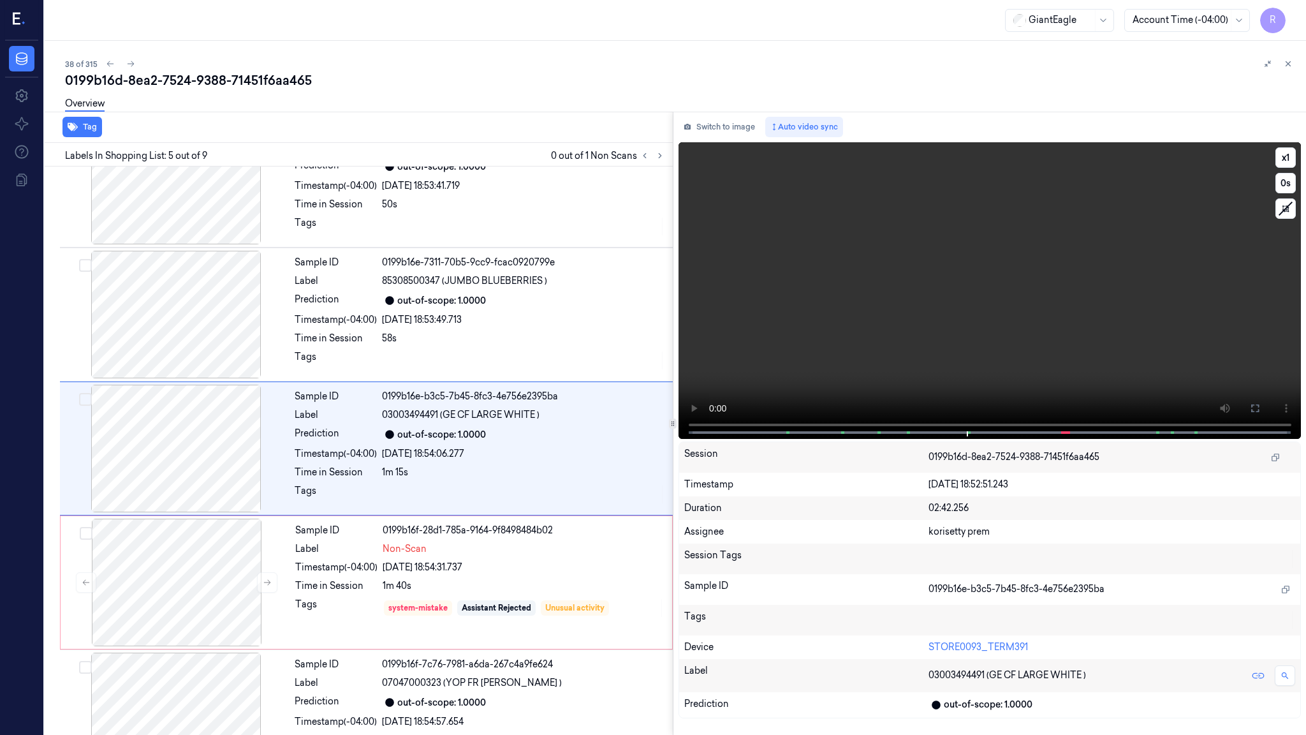
scroll to position [318, 0]
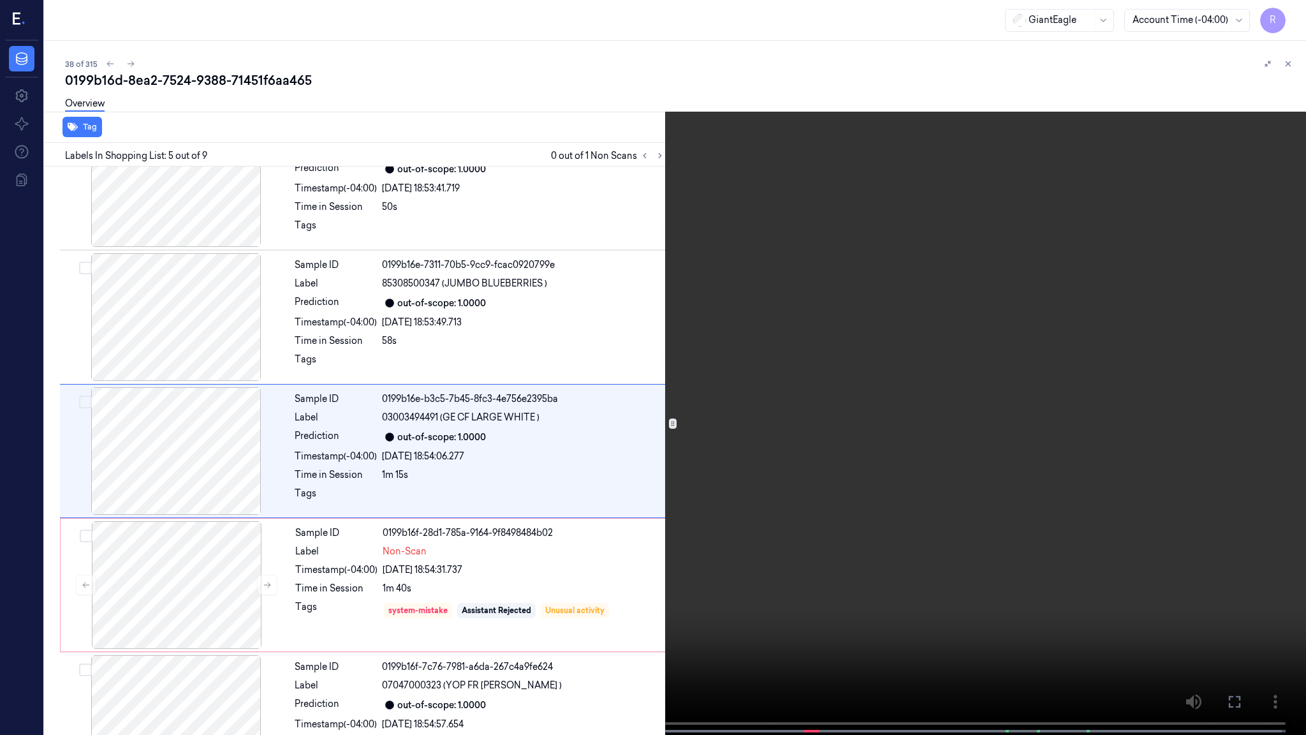
click at [822, 391] on video at bounding box center [653, 368] width 1306 height 737
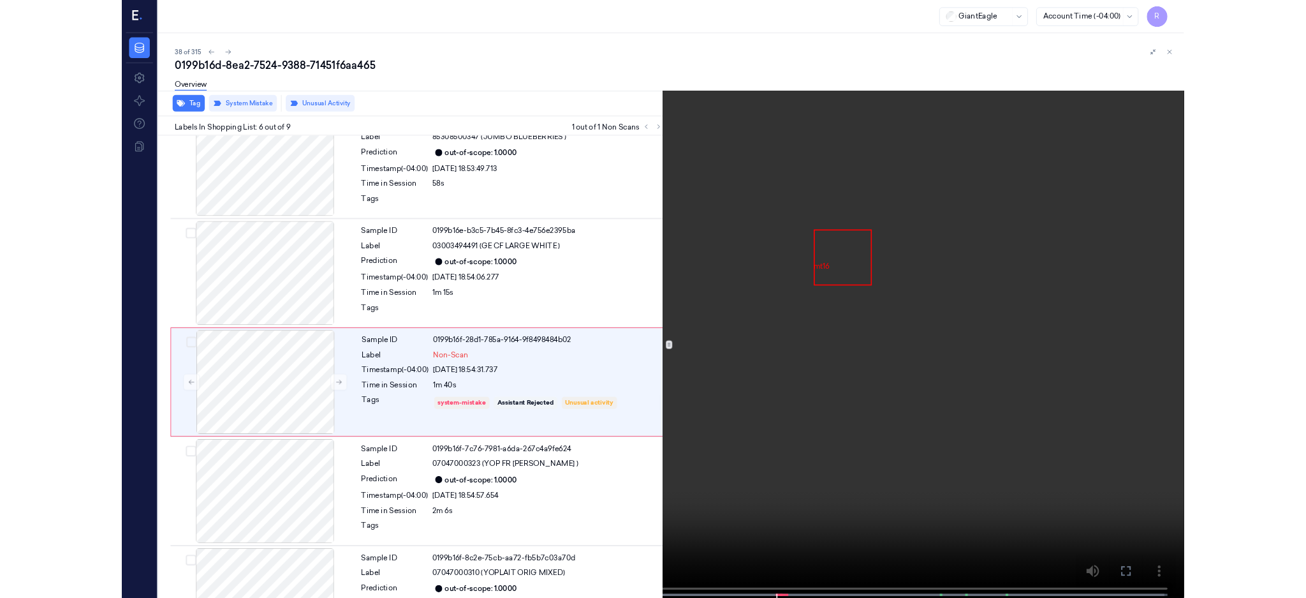
scroll to position [452, 0]
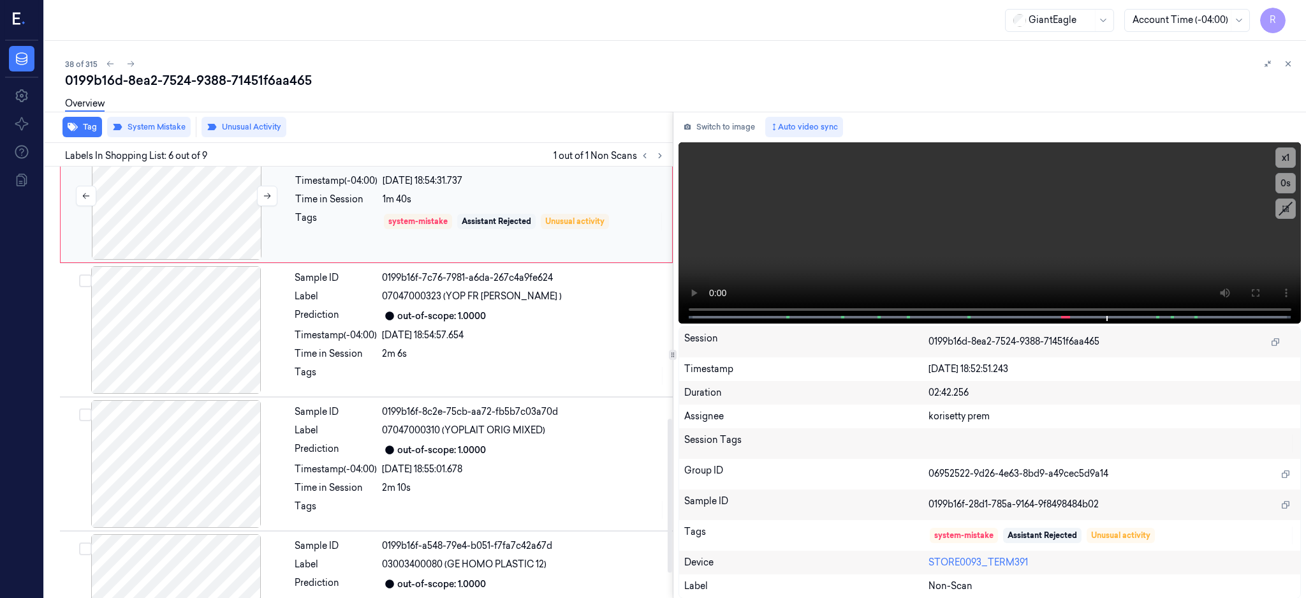
click at [201, 200] on div at bounding box center [176, 196] width 227 height 128
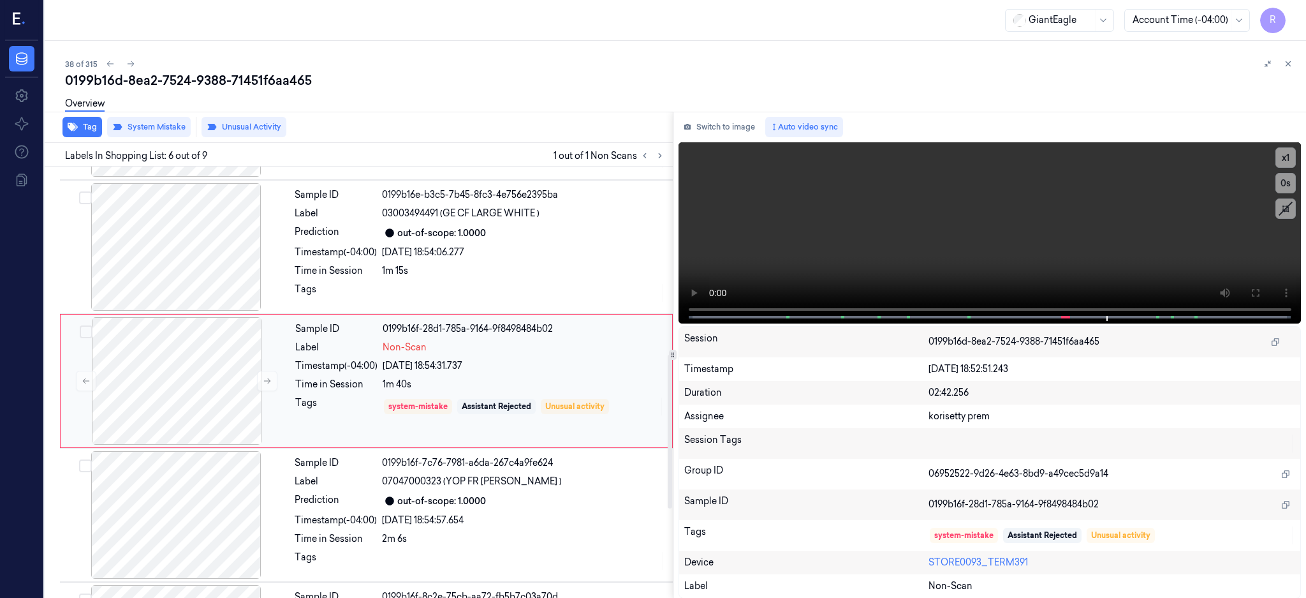
scroll to position [521, 0]
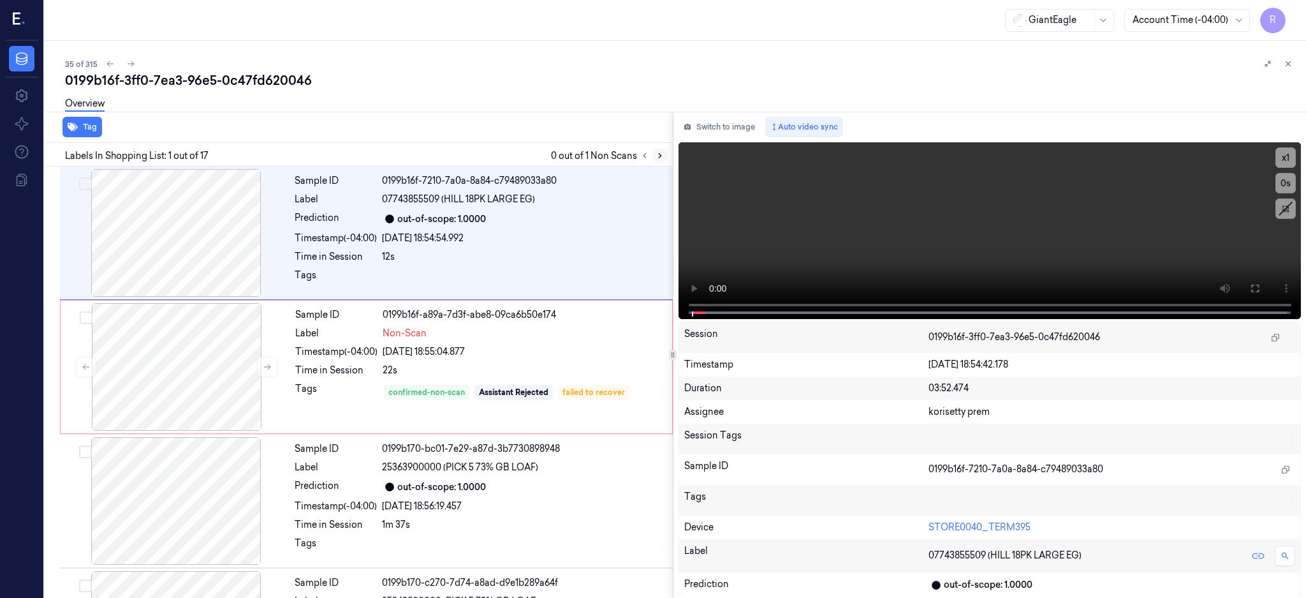
click at [662, 156] on icon at bounding box center [660, 156] width 3 height 4
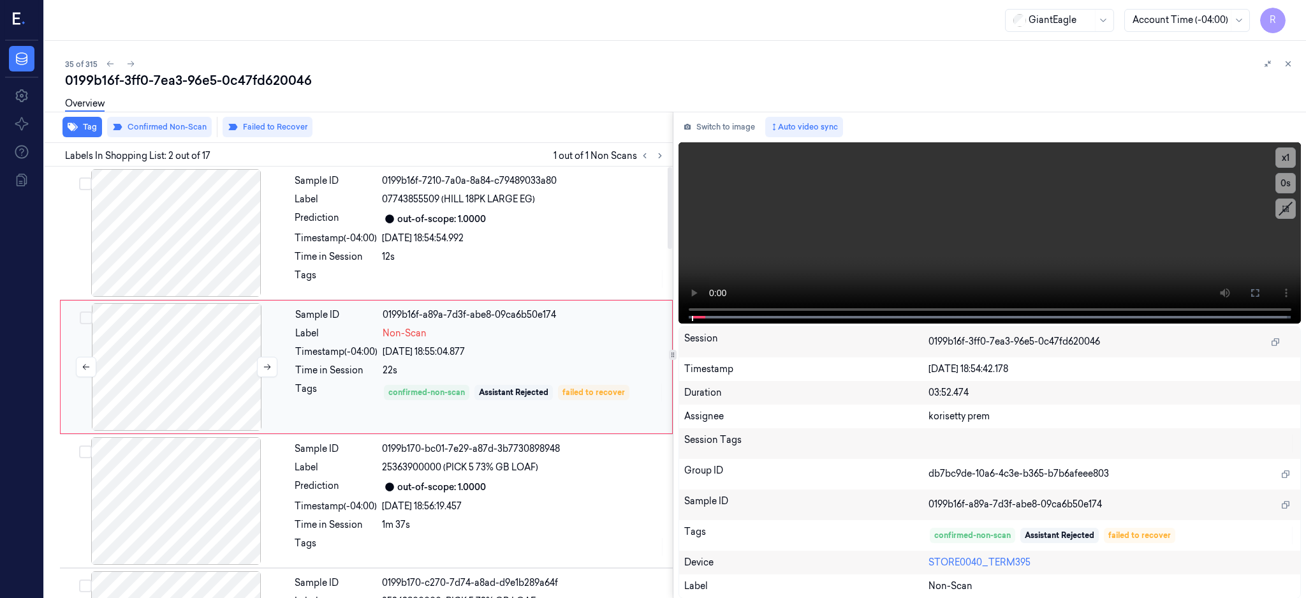
click at [171, 388] on div at bounding box center [176, 367] width 227 height 128
click at [218, 246] on div at bounding box center [176, 233] width 227 height 128
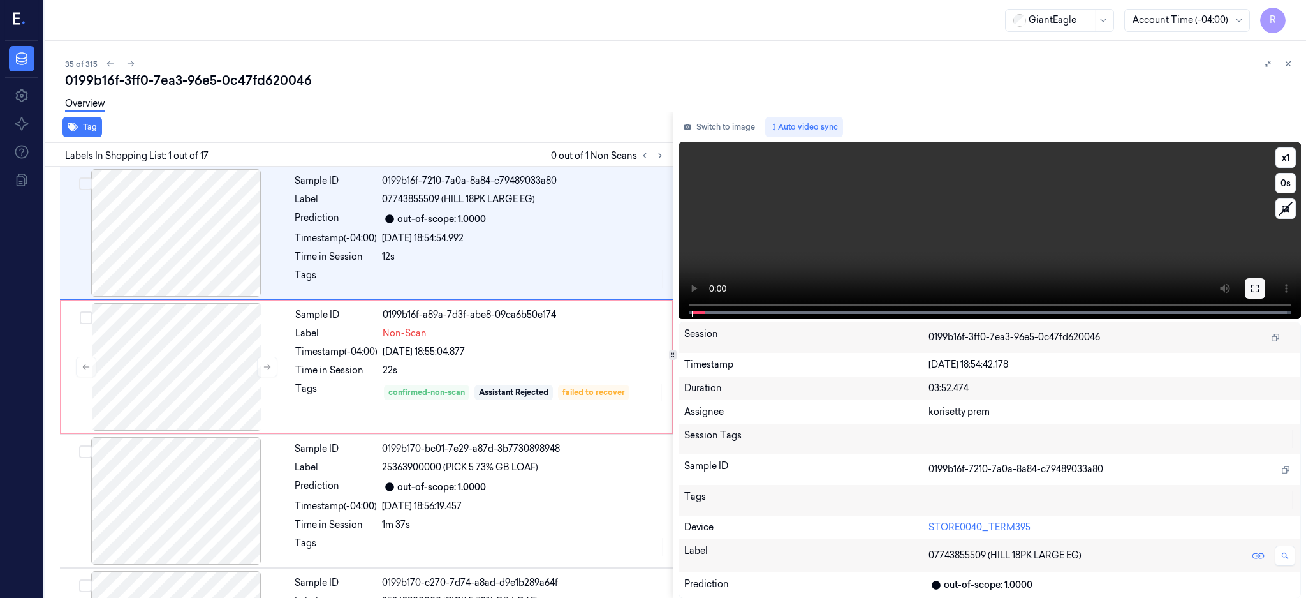
click at [1266, 280] on button at bounding box center [1255, 288] width 20 height 20
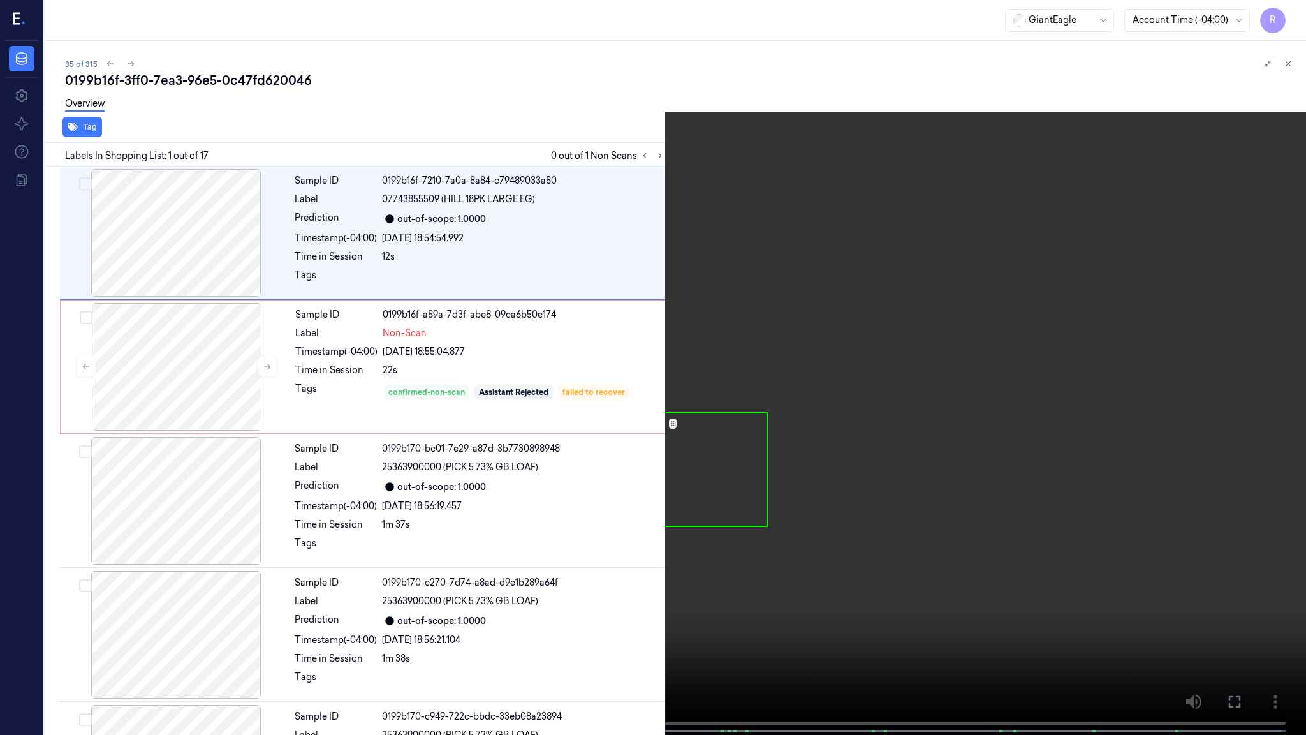
click at [593, 516] on video at bounding box center [653, 368] width 1306 height 737
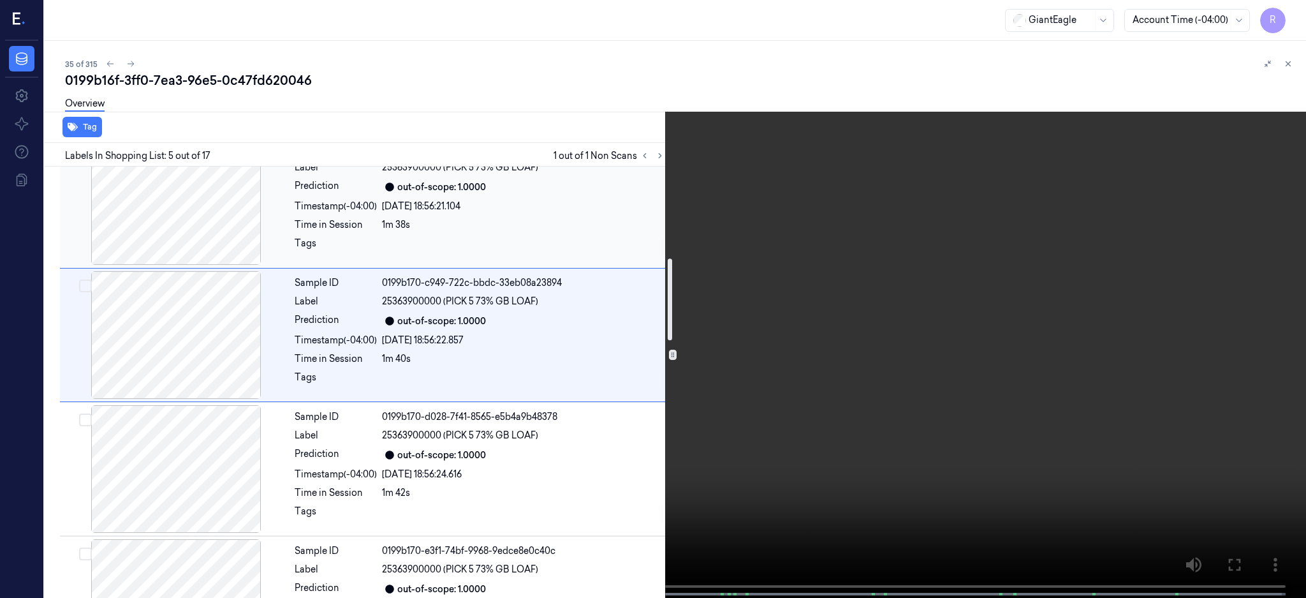
scroll to position [487, 0]
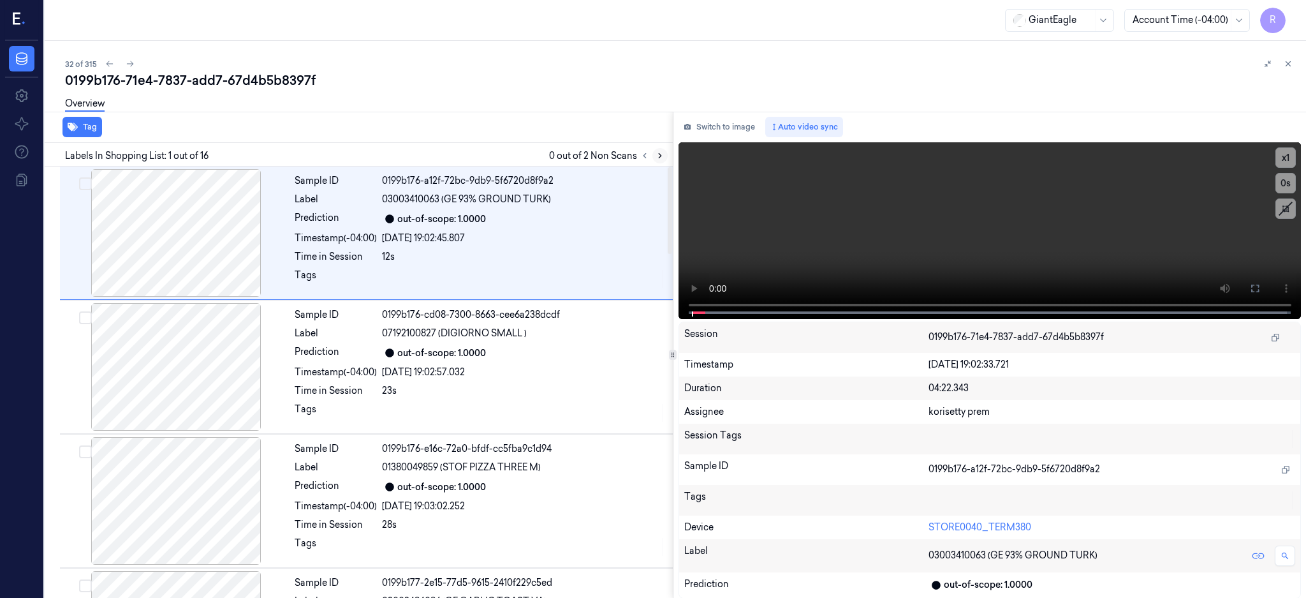
click at [665, 156] on icon at bounding box center [660, 155] width 9 height 9
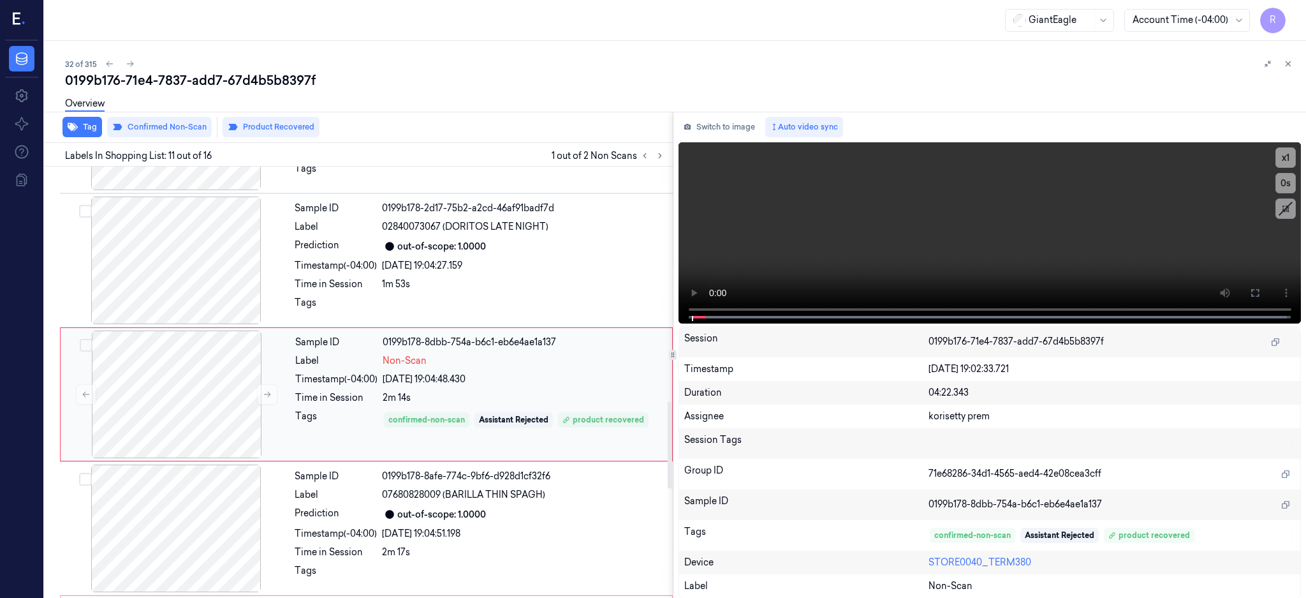
scroll to position [1190, 0]
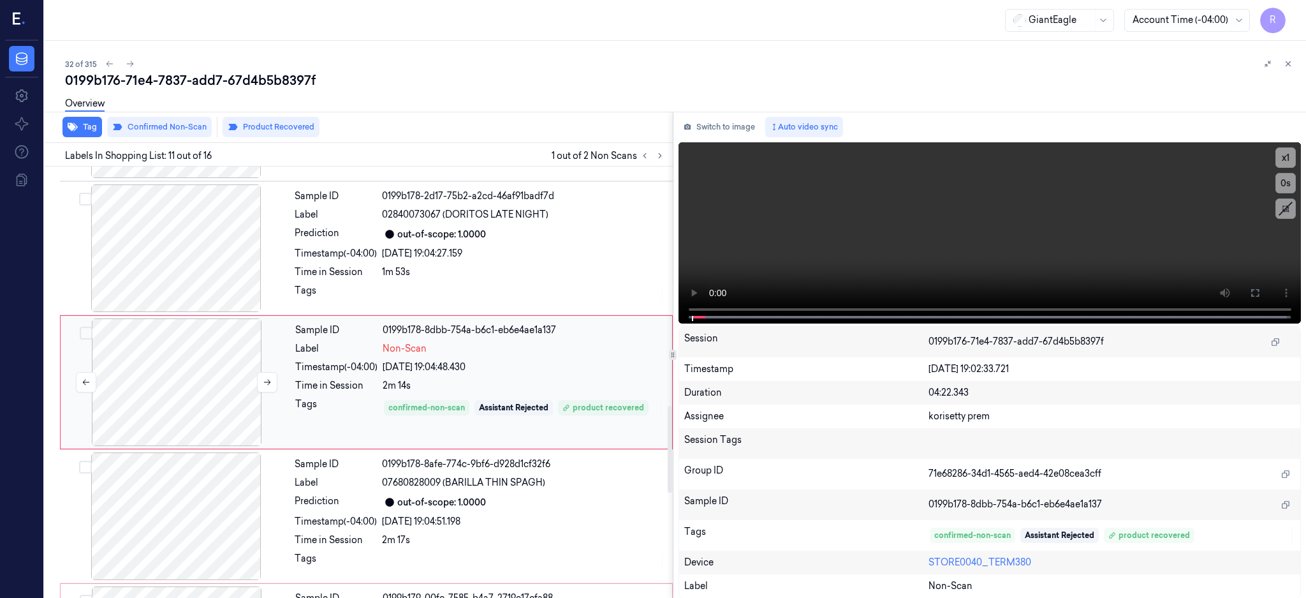
click at [187, 376] on div at bounding box center [176, 382] width 227 height 128
click at [188, 202] on div at bounding box center [176, 248] width 227 height 128
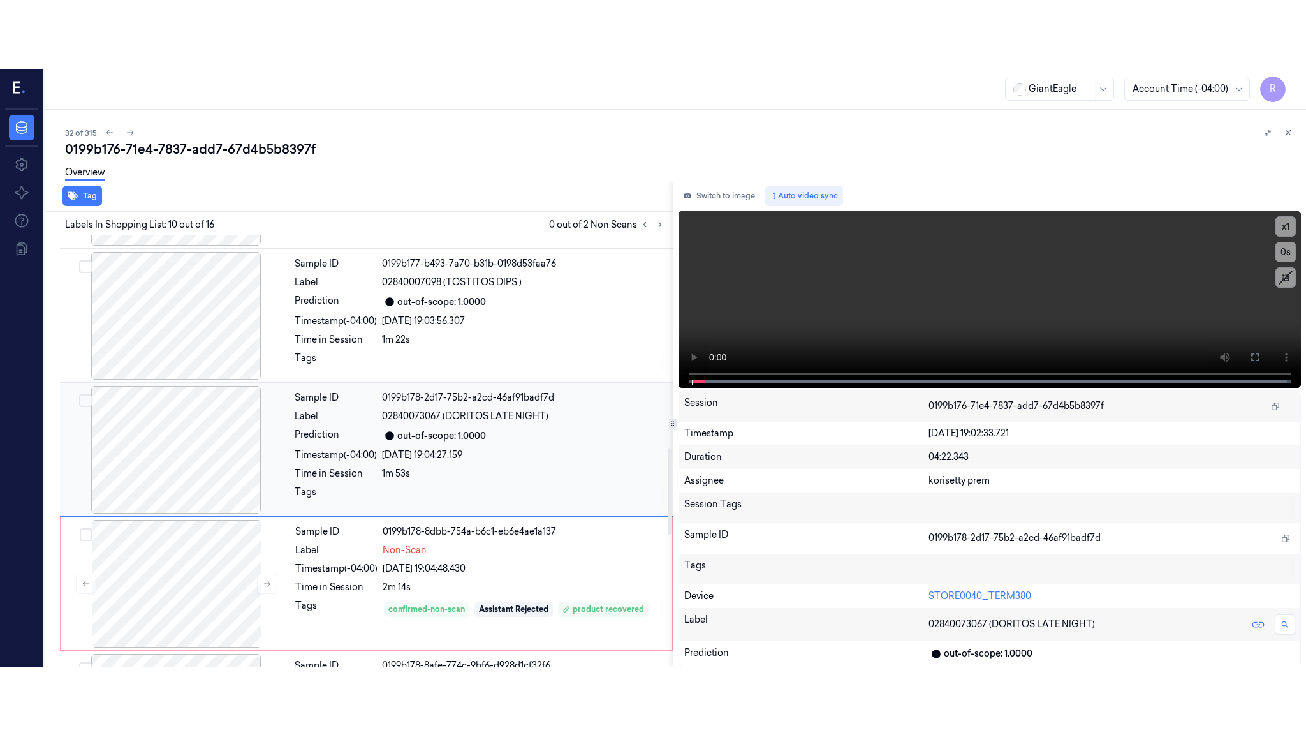
scroll to position [1056, 0]
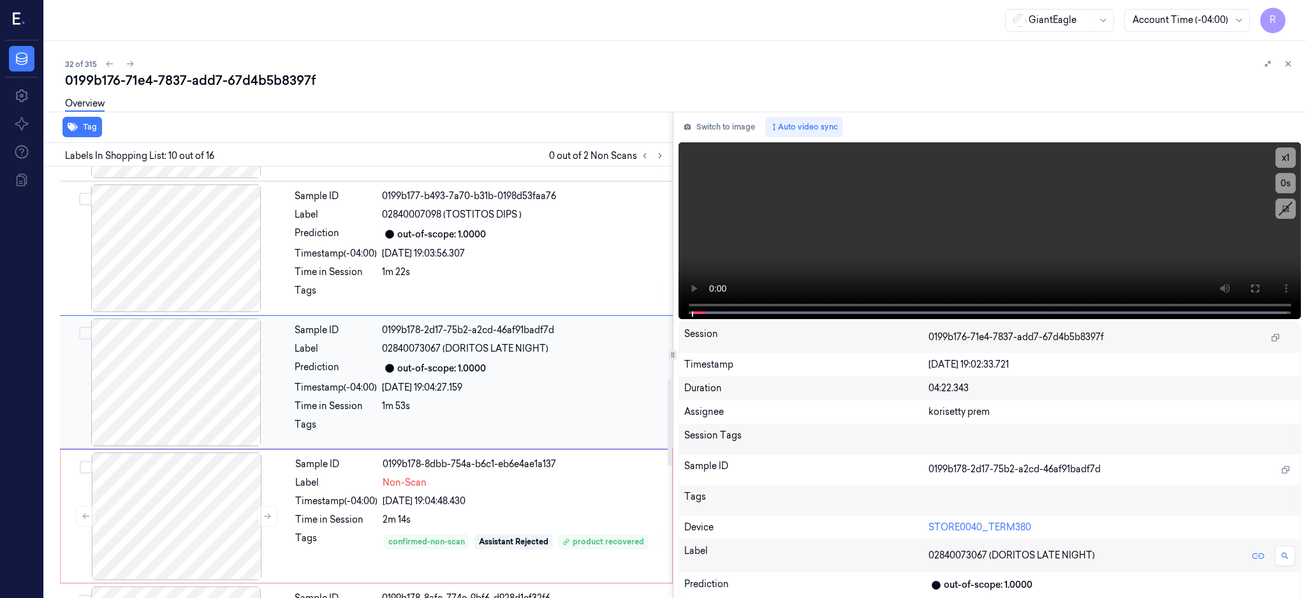
click at [196, 350] on div at bounding box center [176, 382] width 227 height 128
click at [219, 387] on div at bounding box center [176, 382] width 227 height 128
click at [1260, 290] on icon at bounding box center [1255, 288] width 10 height 10
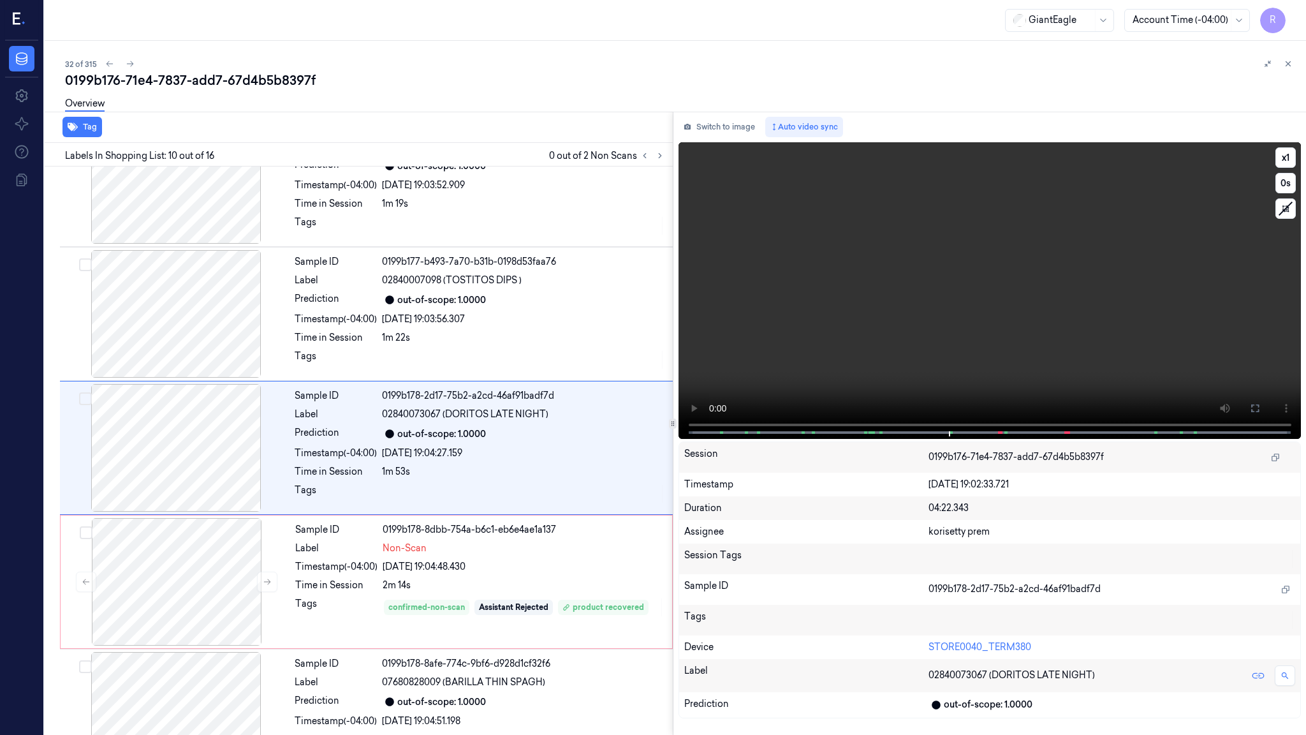
scroll to position [987, 0]
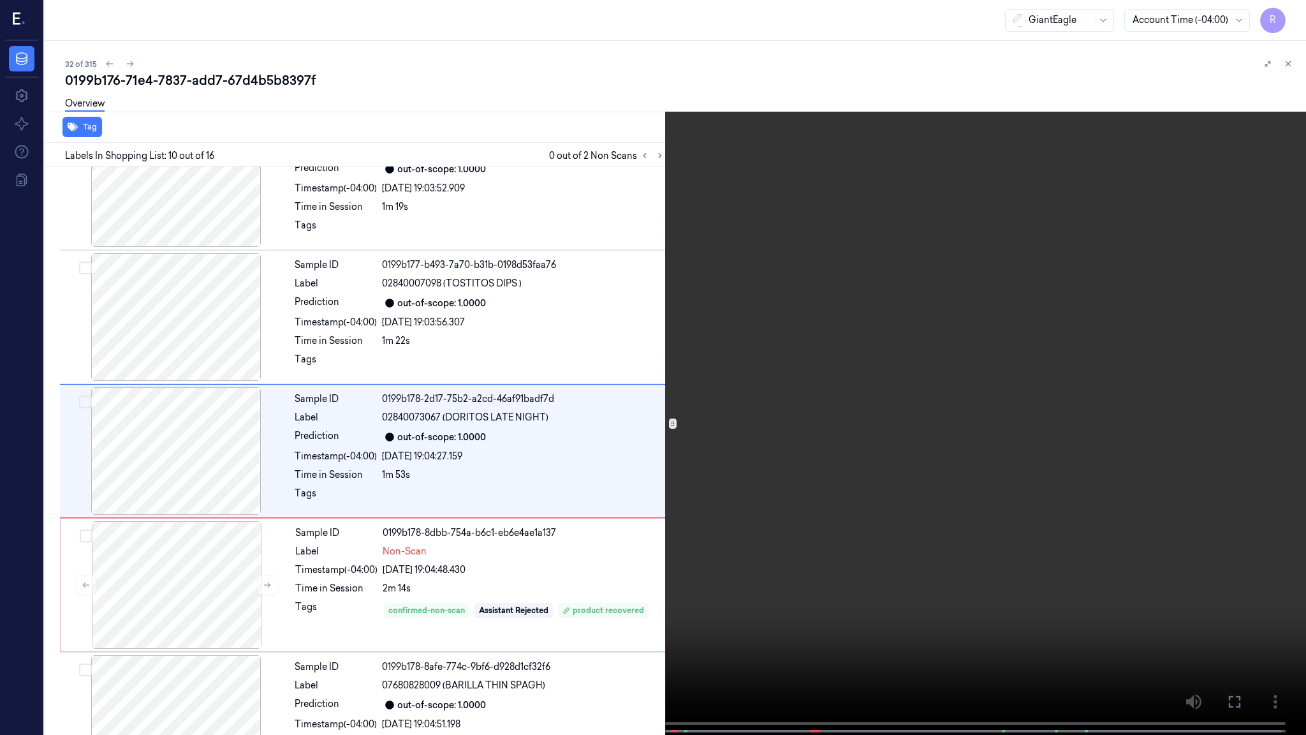
click at [666, 490] on video at bounding box center [653, 368] width 1306 height 737
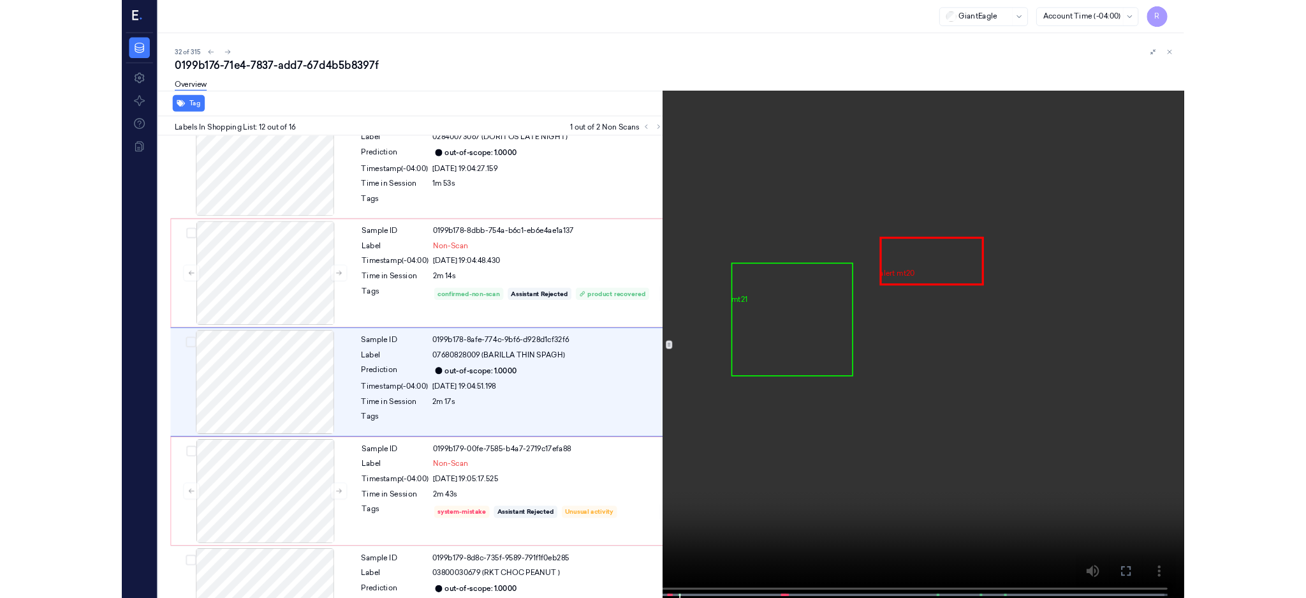
scroll to position [1256, 0]
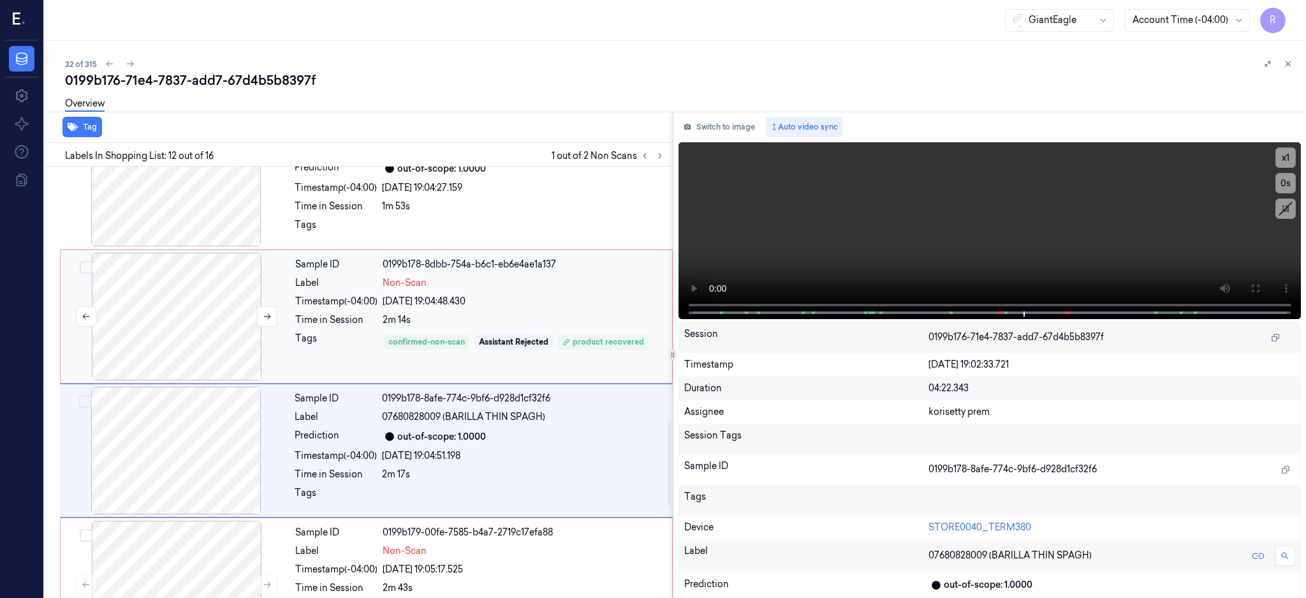
drag, startPoint x: 172, startPoint y: 320, endPoint x: 209, endPoint y: 337, distance: 40.8
click at [172, 320] on div at bounding box center [176, 317] width 227 height 128
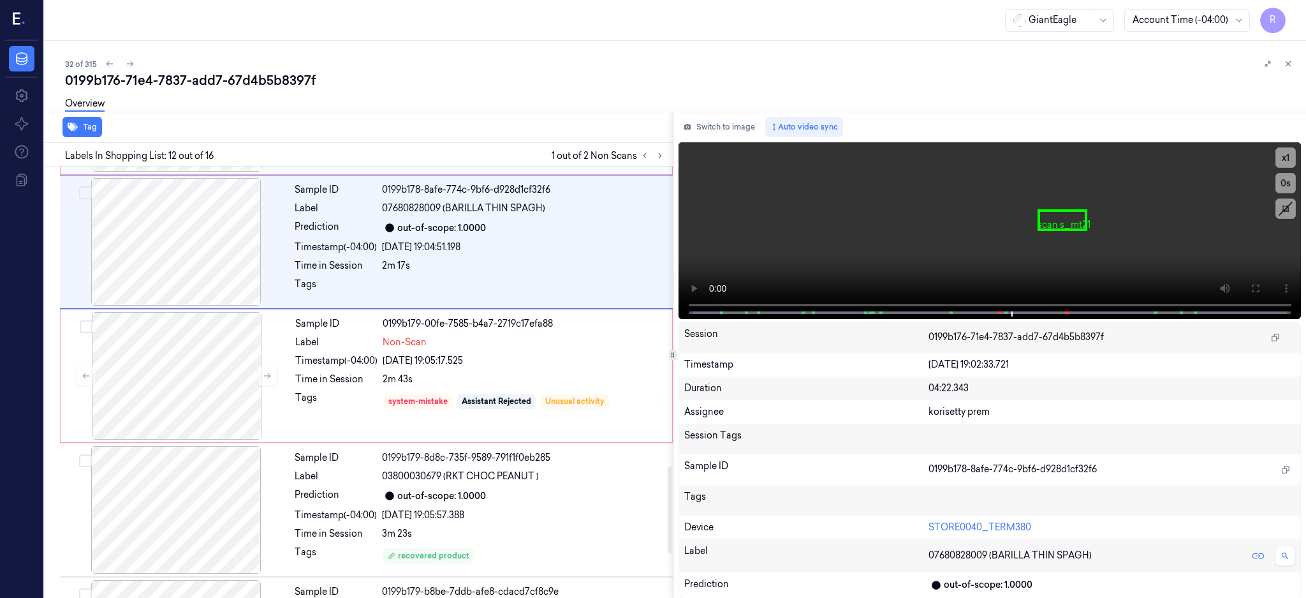
scroll to position [1495, 0]
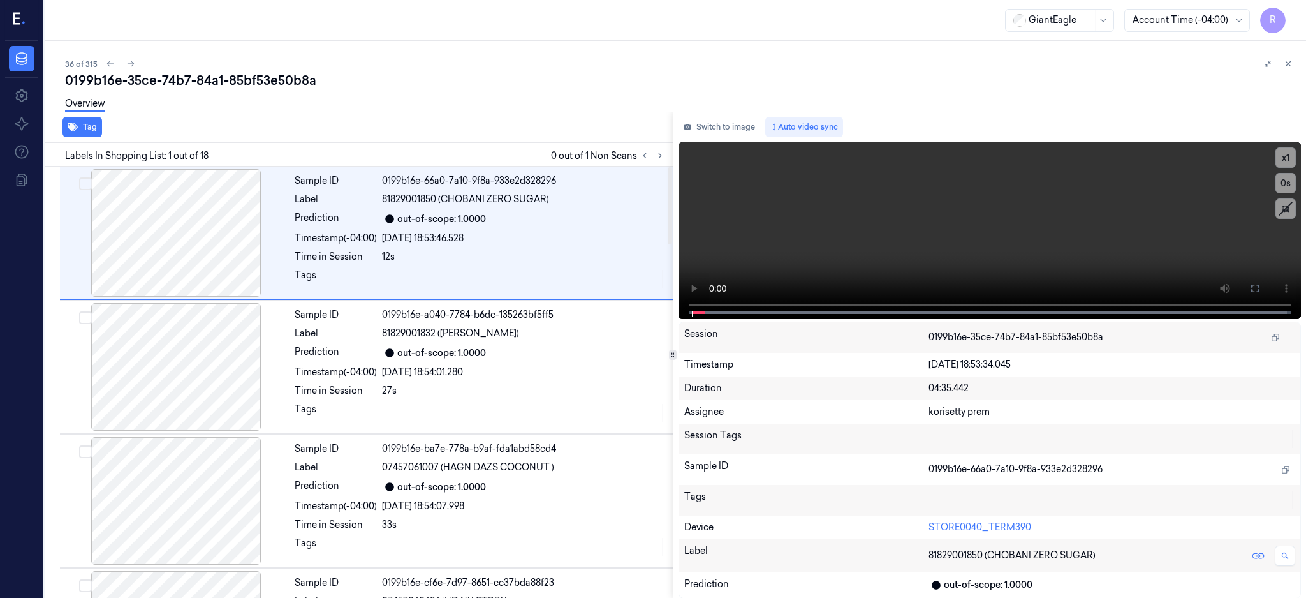
click at [673, 157] on div "Labels In Shopping List: 1 out of 18 0 out of 1 Non Scans" at bounding box center [356, 155] width 633 height 24
click at [665, 156] on icon at bounding box center [660, 155] width 9 height 9
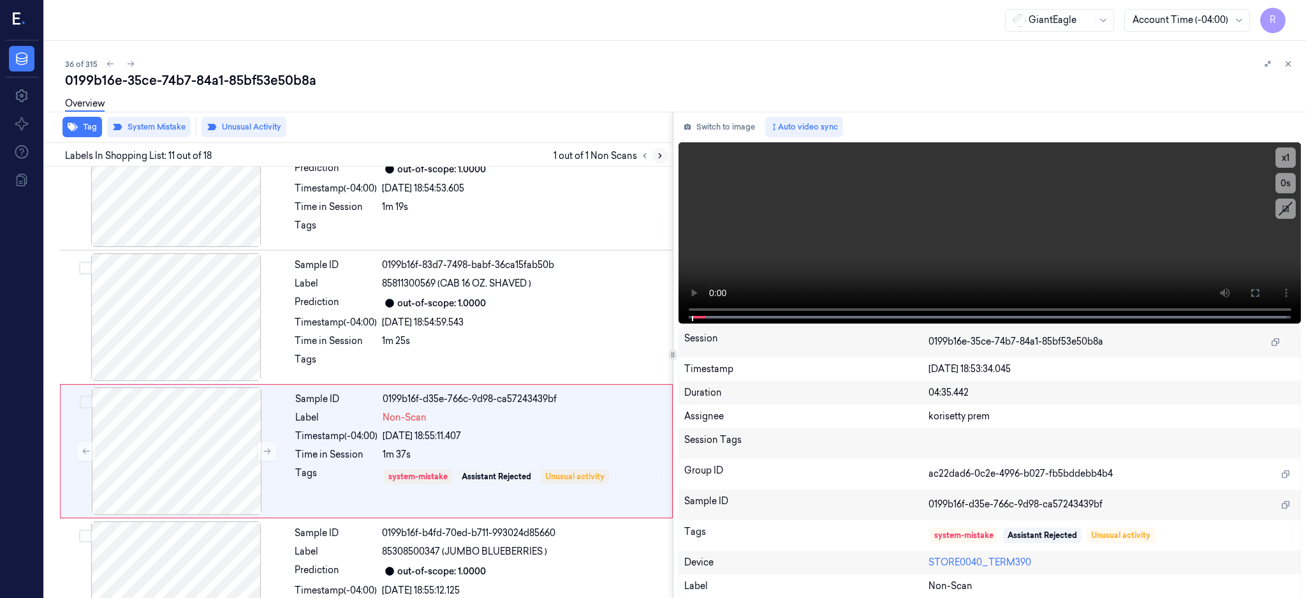
scroll to position [1190, 0]
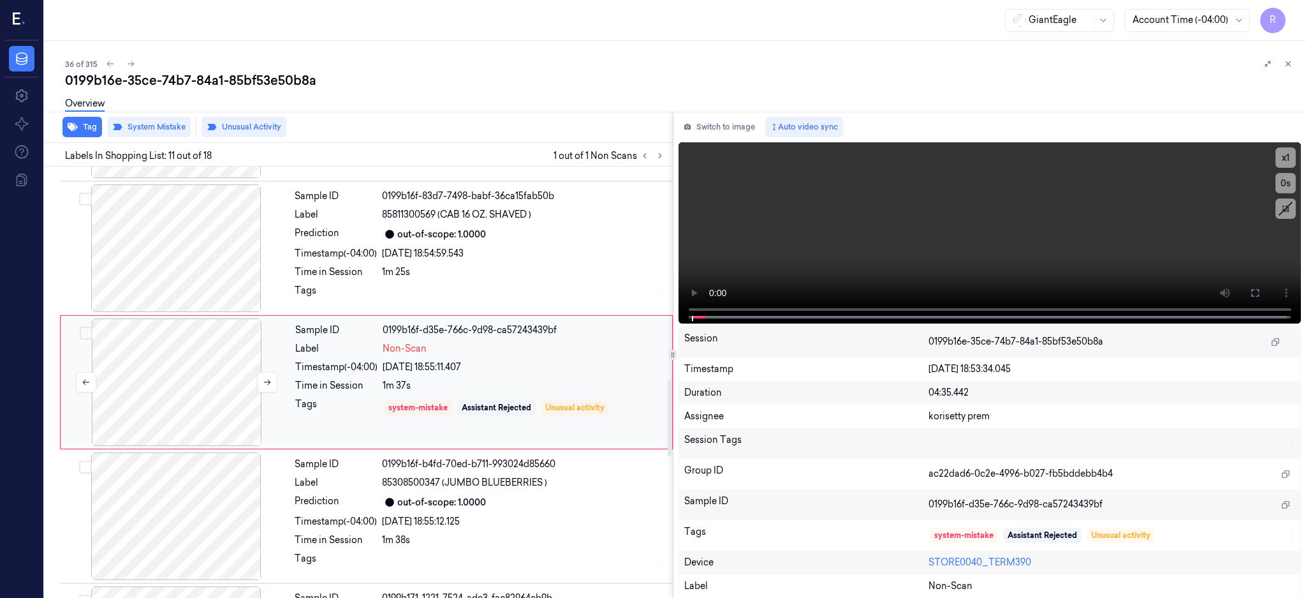
click at [207, 403] on div at bounding box center [176, 382] width 227 height 128
click at [187, 261] on div at bounding box center [176, 248] width 227 height 128
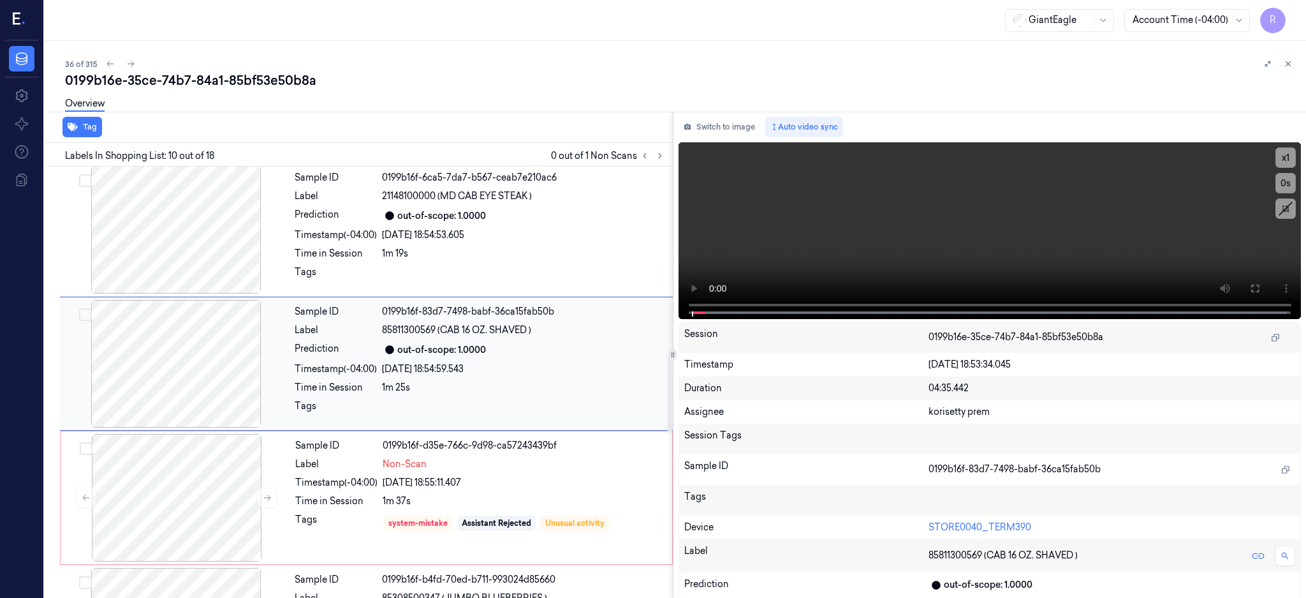
scroll to position [1056, 0]
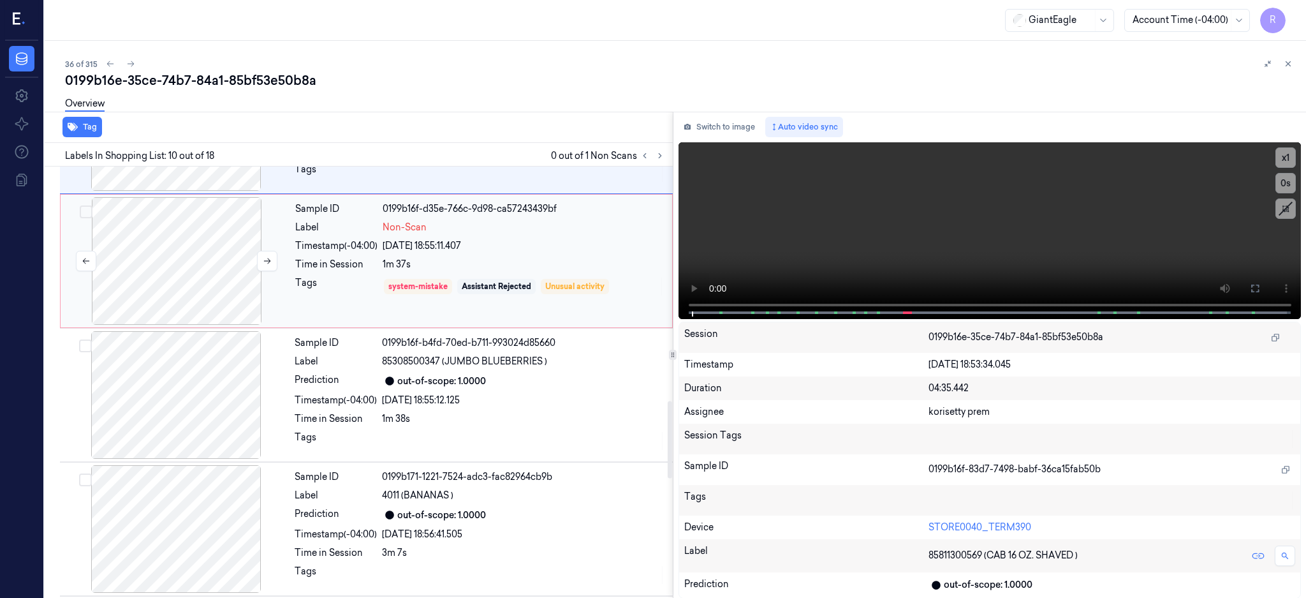
click at [188, 273] on div at bounding box center [176, 261] width 227 height 128
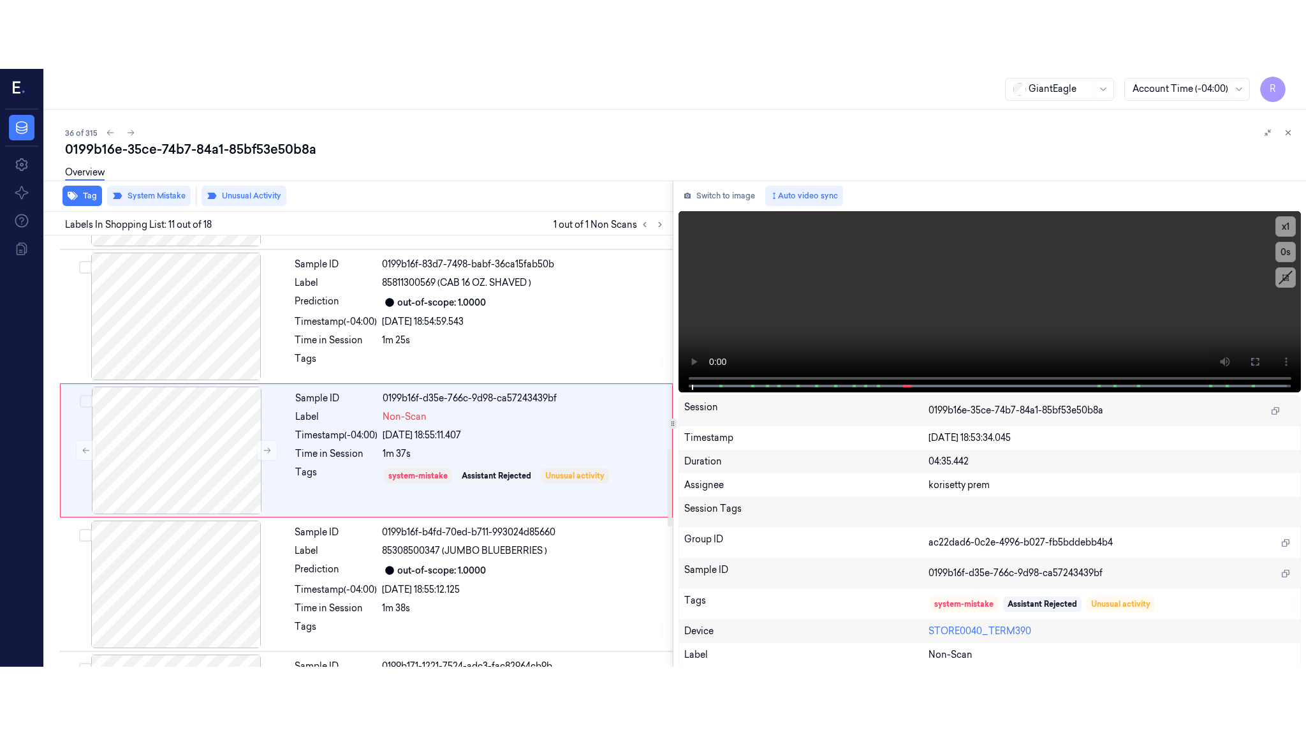
scroll to position [1190, 0]
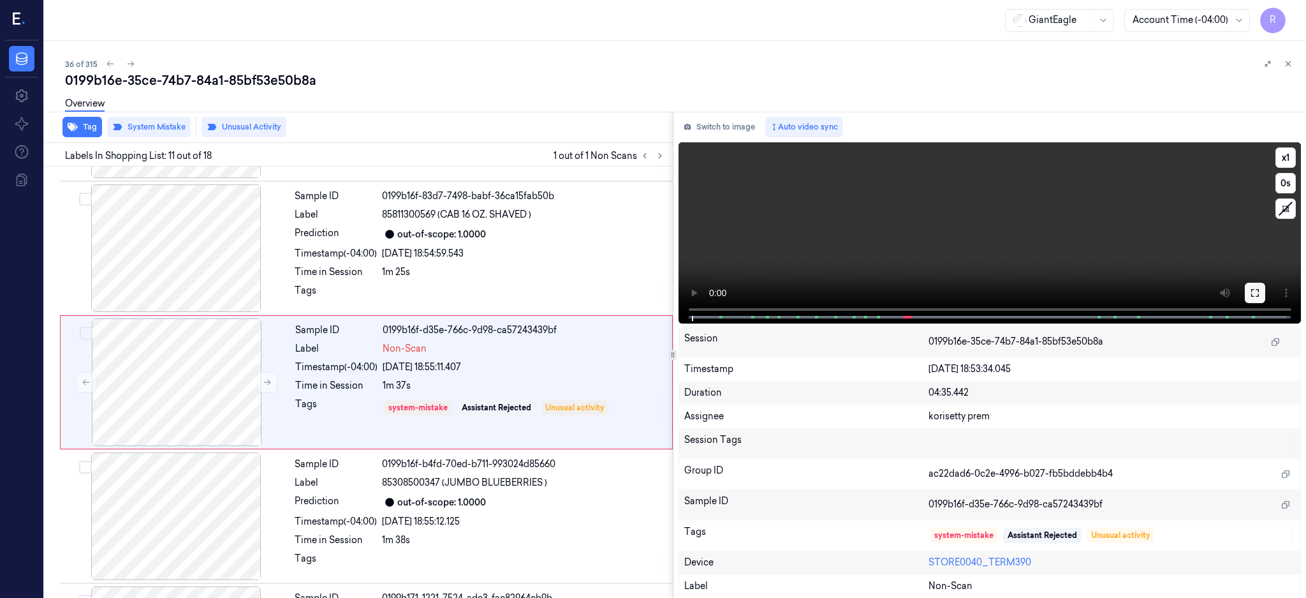
click at [1266, 286] on button at bounding box center [1255, 293] width 20 height 20
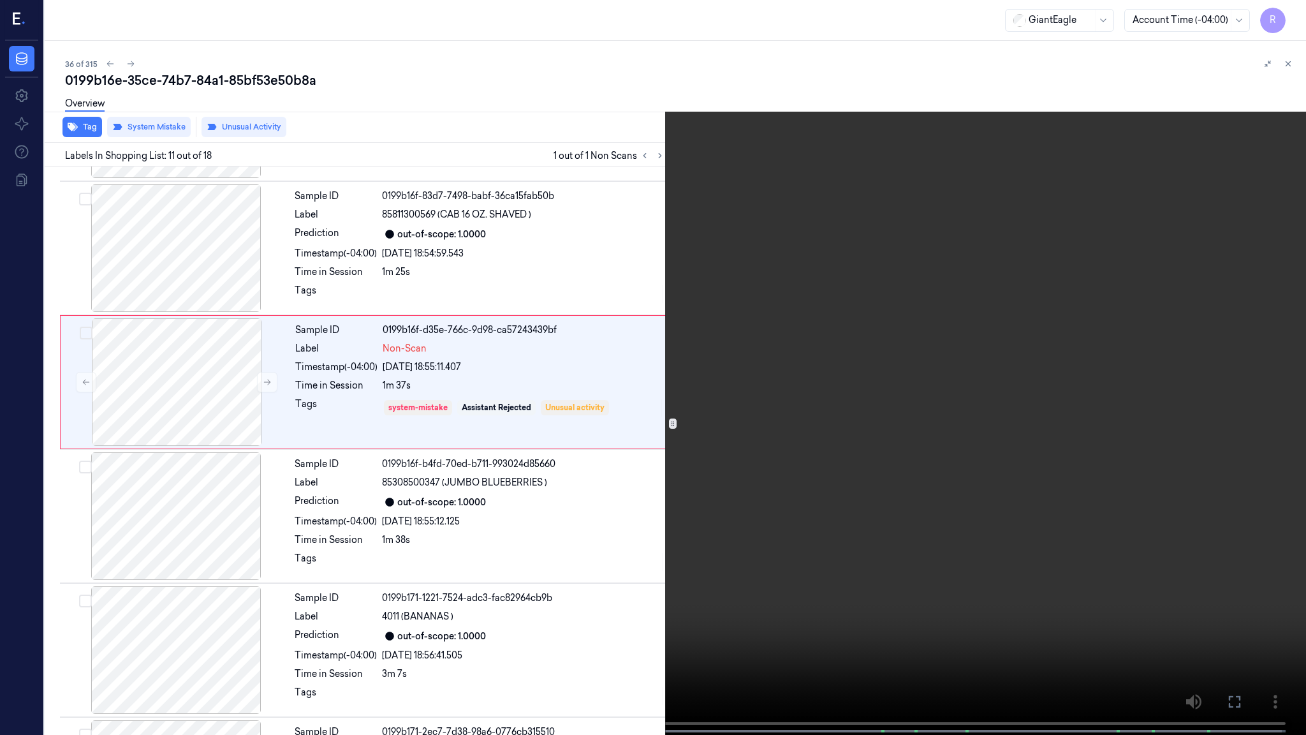
click at [588, 557] on video at bounding box center [653, 368] width 1306 height 737
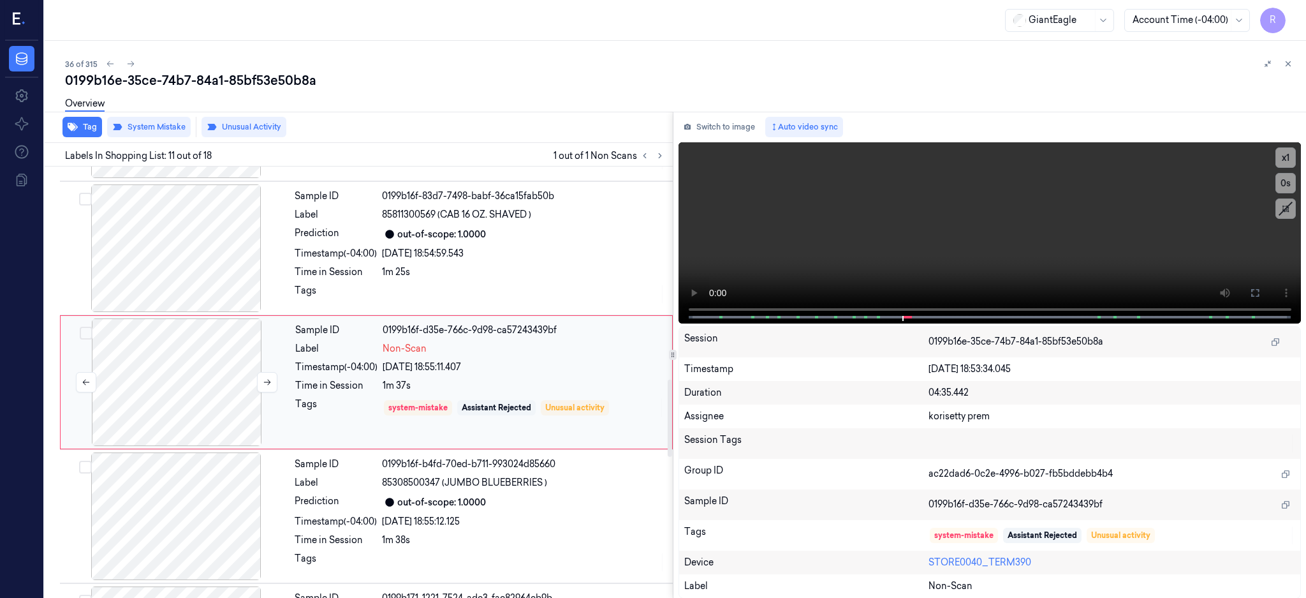
click at [186, 377] on div at bounding box center [176, 382] width 227 height 128
click at [1260, 291] on icon at bounding box center [1255, 293] width 10 height 10
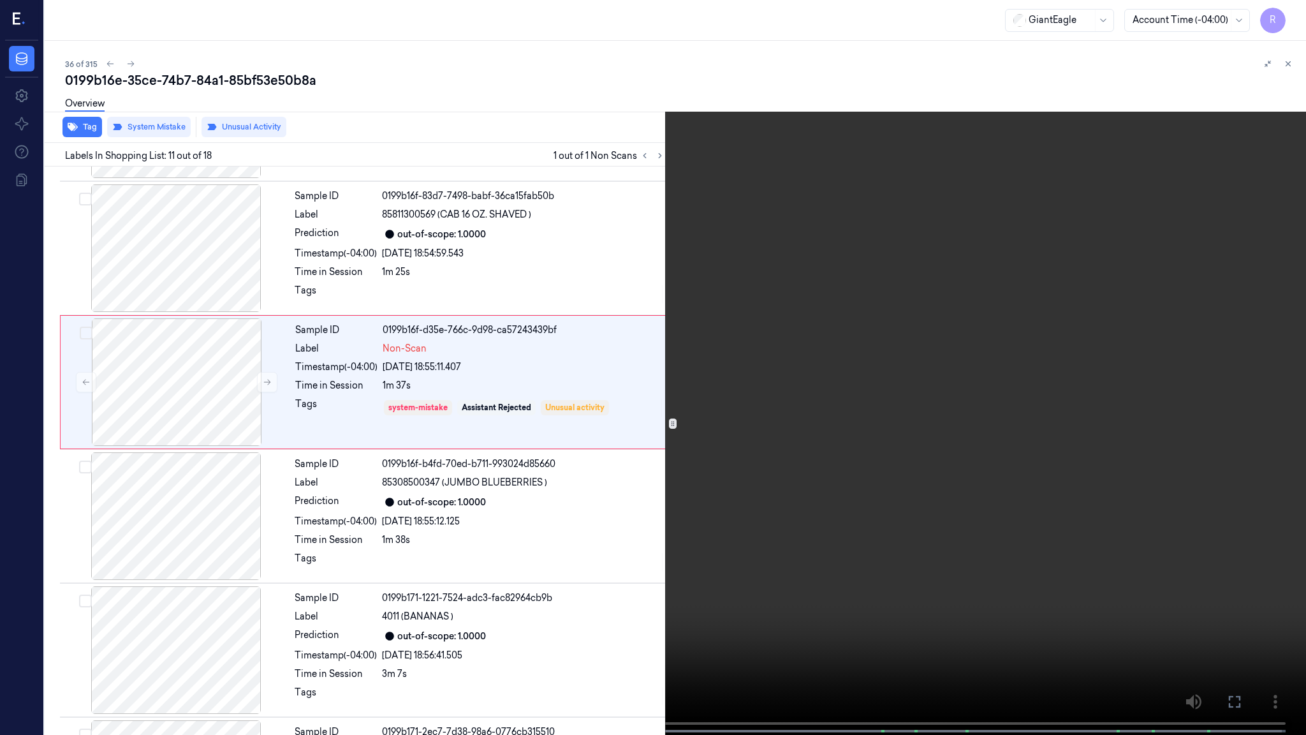
click at [890, 392] on video at bounding box center [653, 368] width 1306 height 737
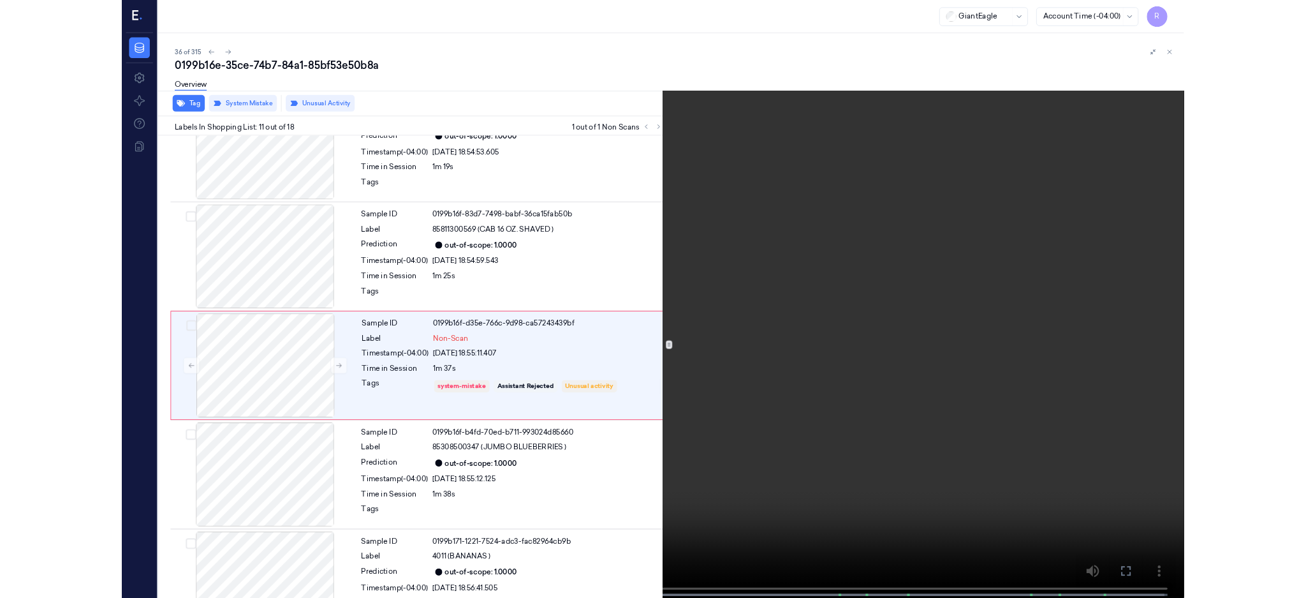
scroll to position [1121, 0]
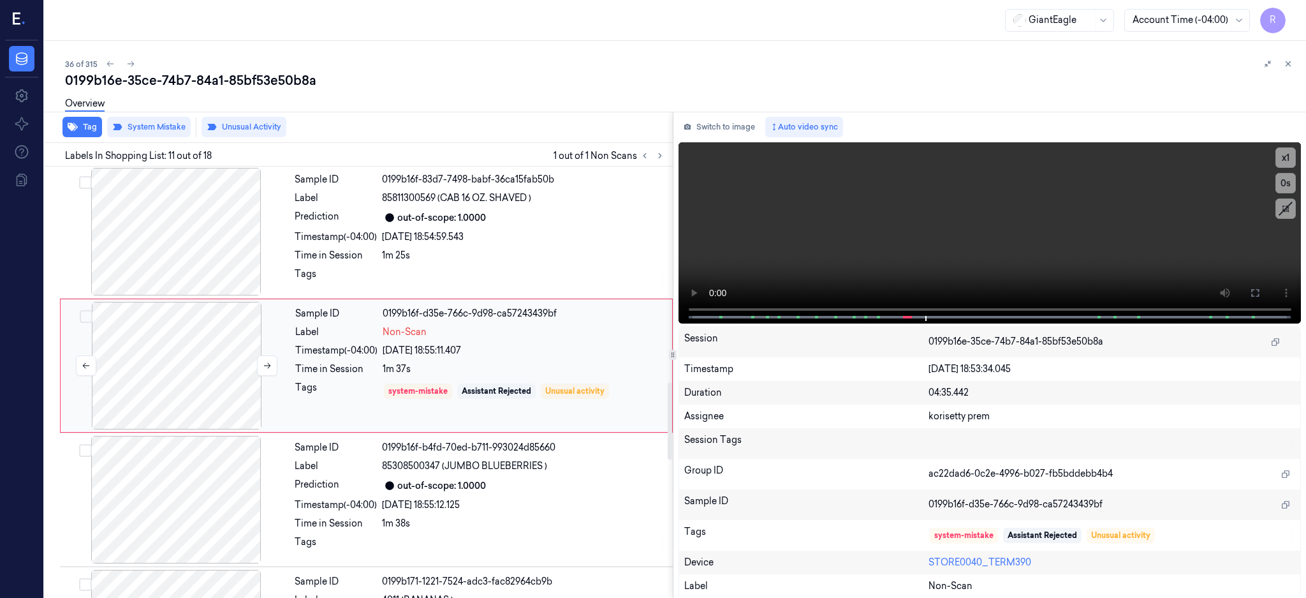
click at [209, 373] on div at bounding box center [176, 366] width 227 height 128
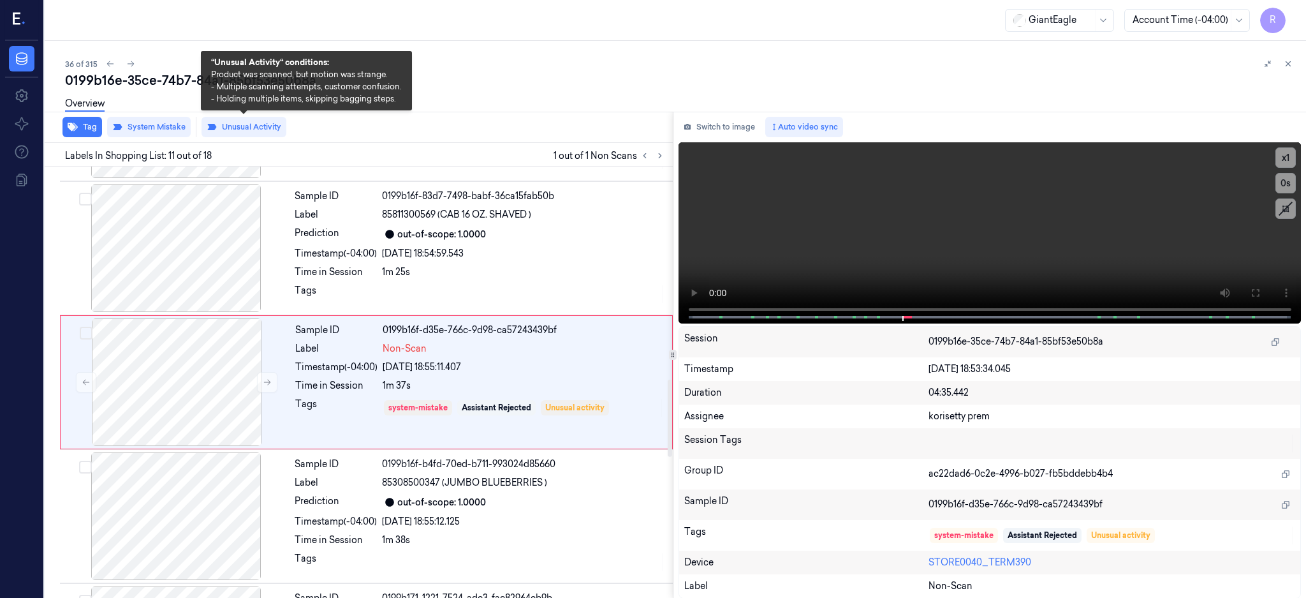
click at [260, 120] on div "Overview" at bounding box center [680, 105] width 1231 height 33
click at [255, 123] on button "Unusual Activity" at bounding box center [244, 127] width 85 height 20
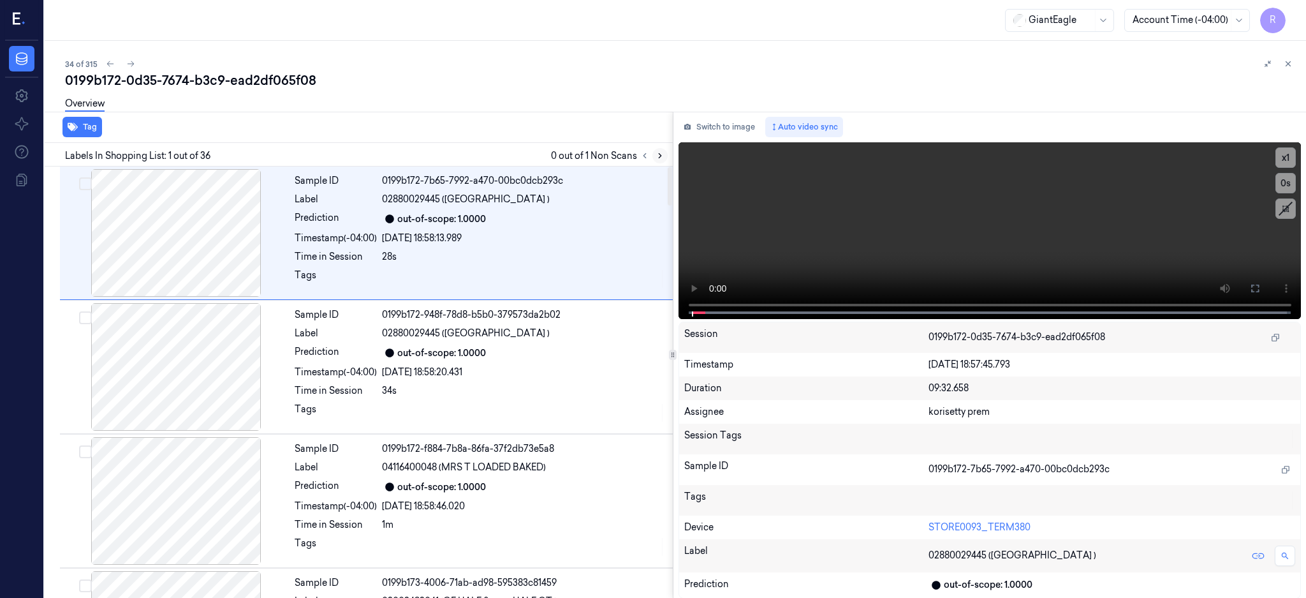
click at [662, 157] on icon at bounding box center [660, 156] width 3 height 4
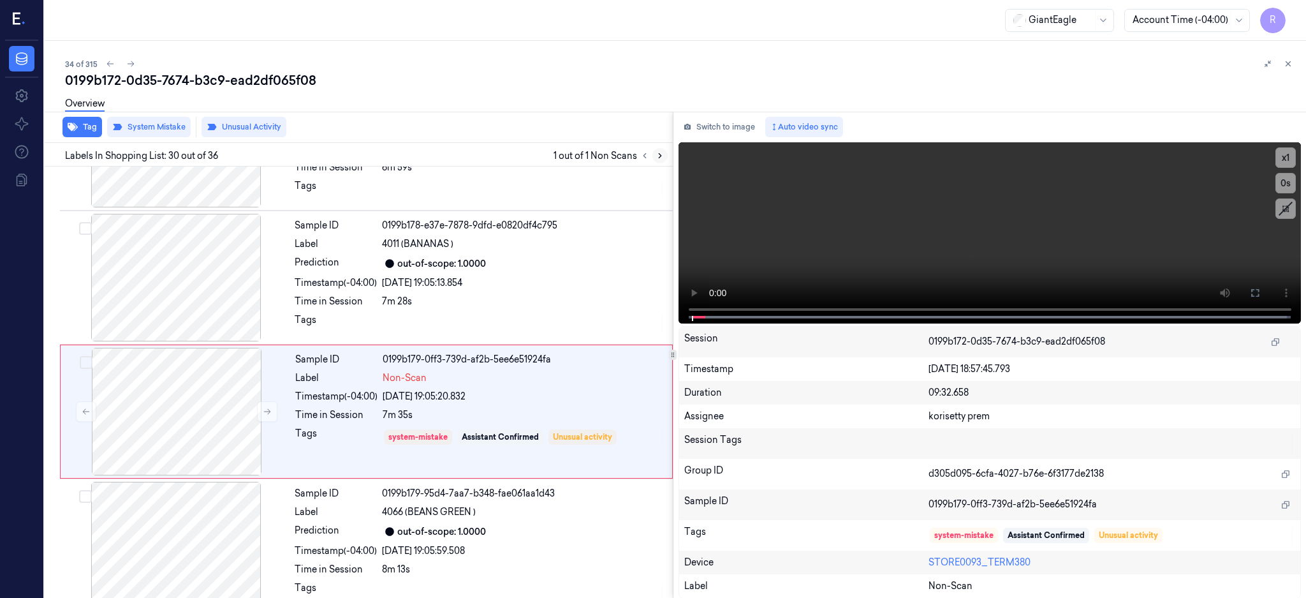
scroll to position [3737, 0]
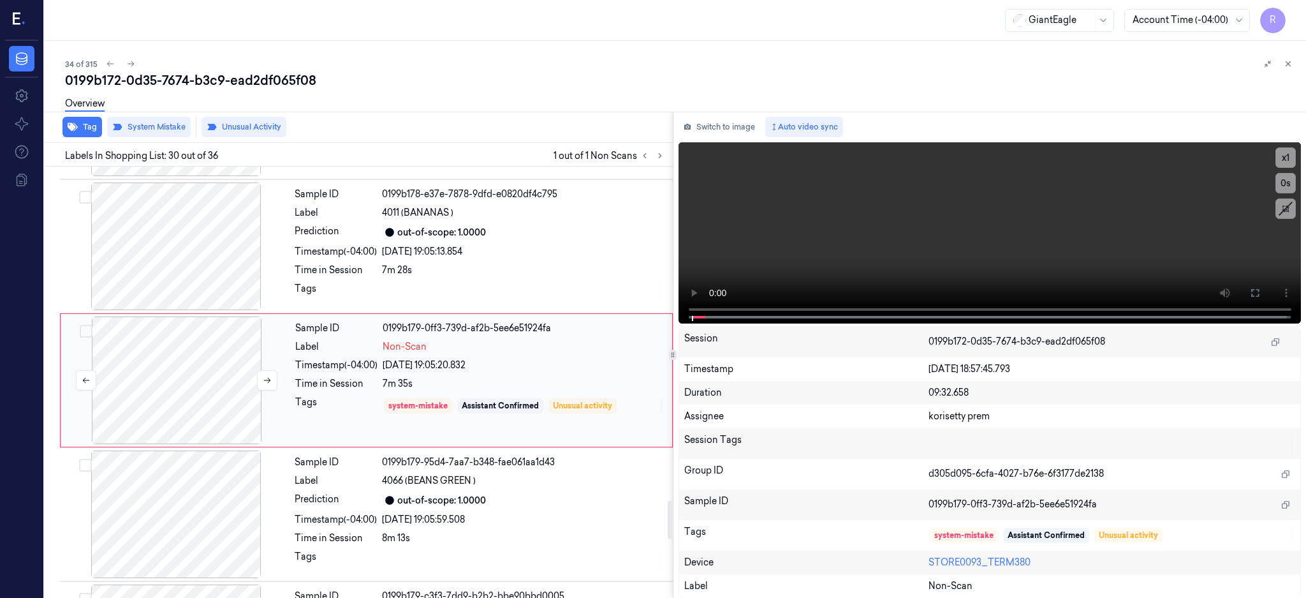
click at [209, 358] on div at bounding box center [176, 380] width 227 height 128
click at [260, 389] on button at bounding box center [267, 380] width 20 height 20
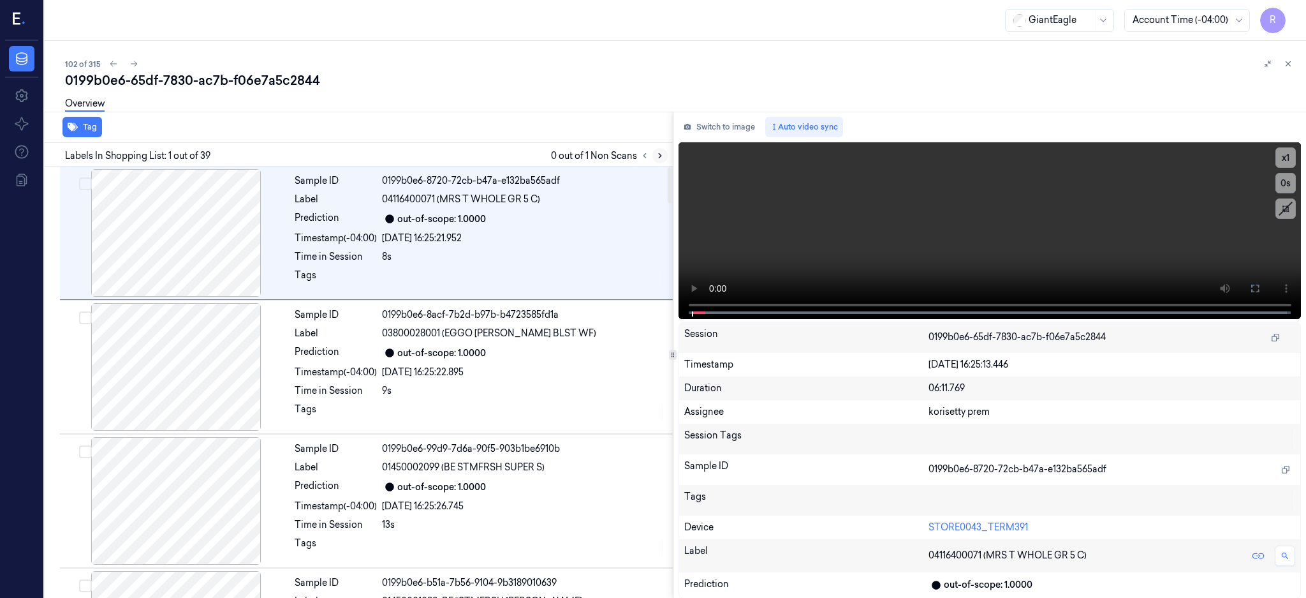
click at [665, 152] on icon at bounding box center [660, 155] width 9 height 9
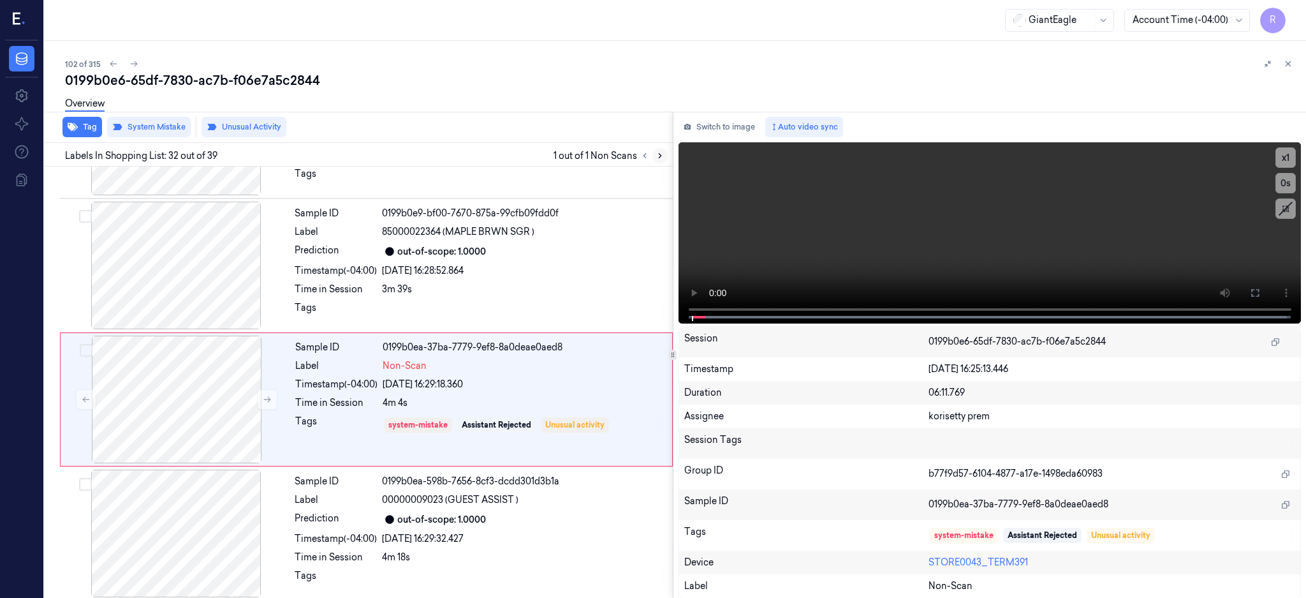
scroll to position [4005, 0]
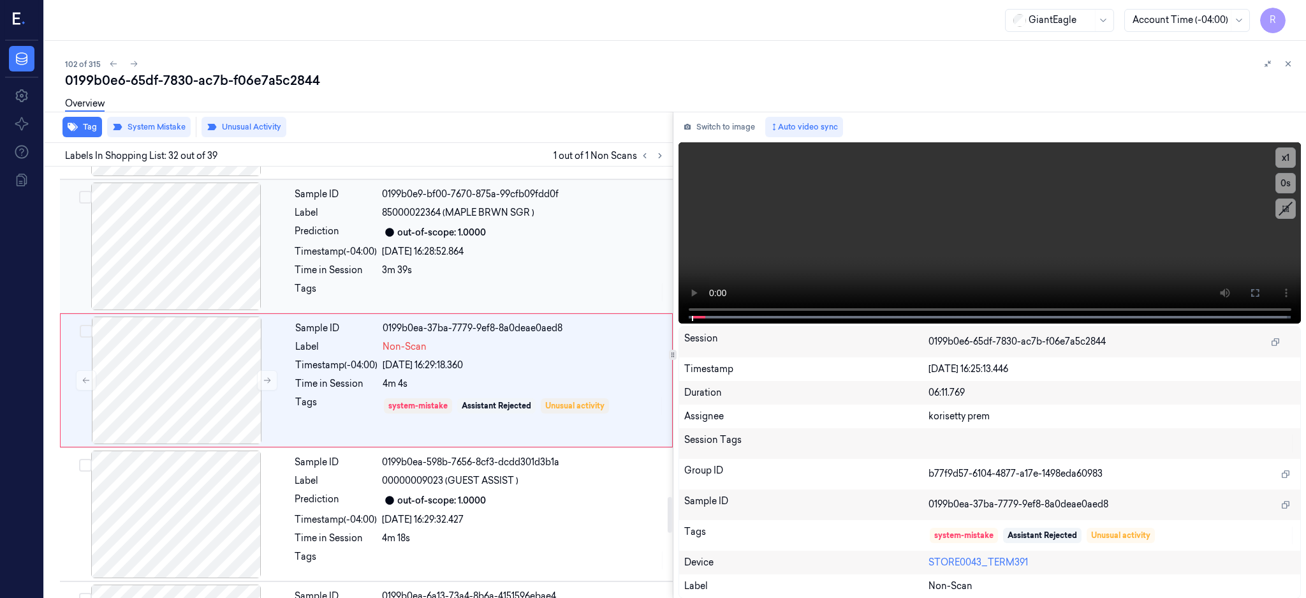
click at [138, 279] on div at bounding box center [176, 246] width 227 height 128
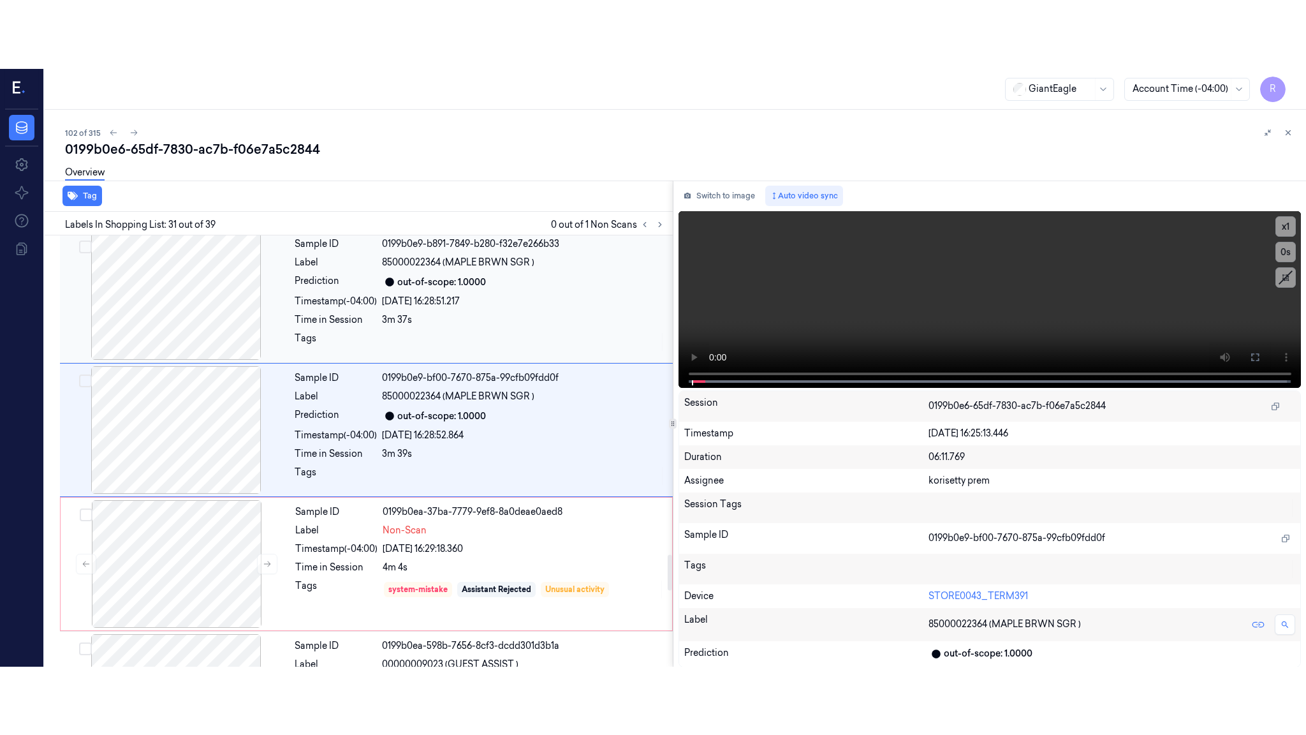
scroll to position [3871, 0]
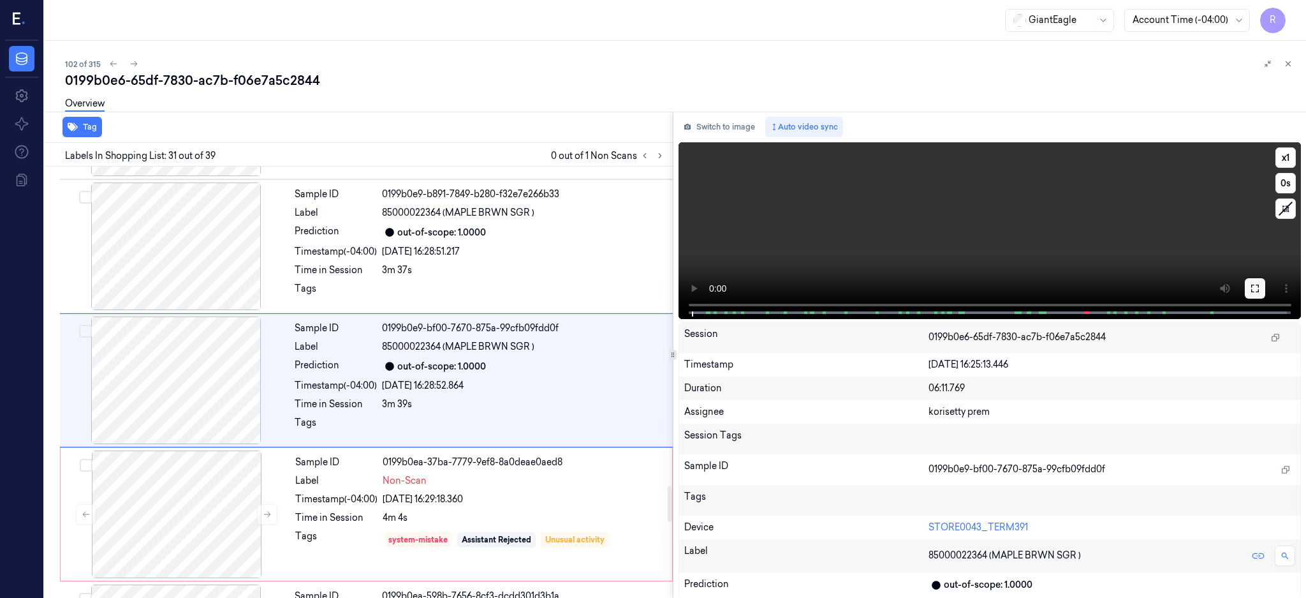
click at [1266, 288] on button at bounding box center [1255, 288] width 20 height 20
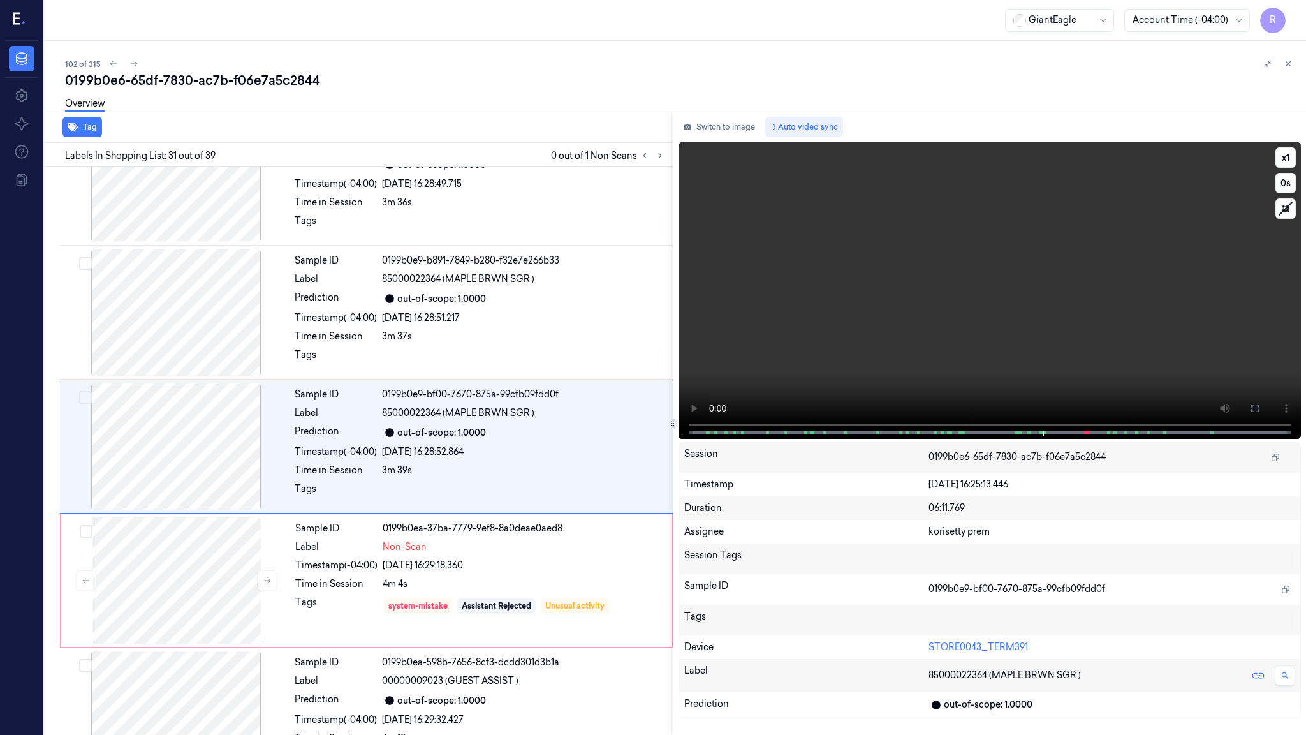
scroll to position [3803, 0]
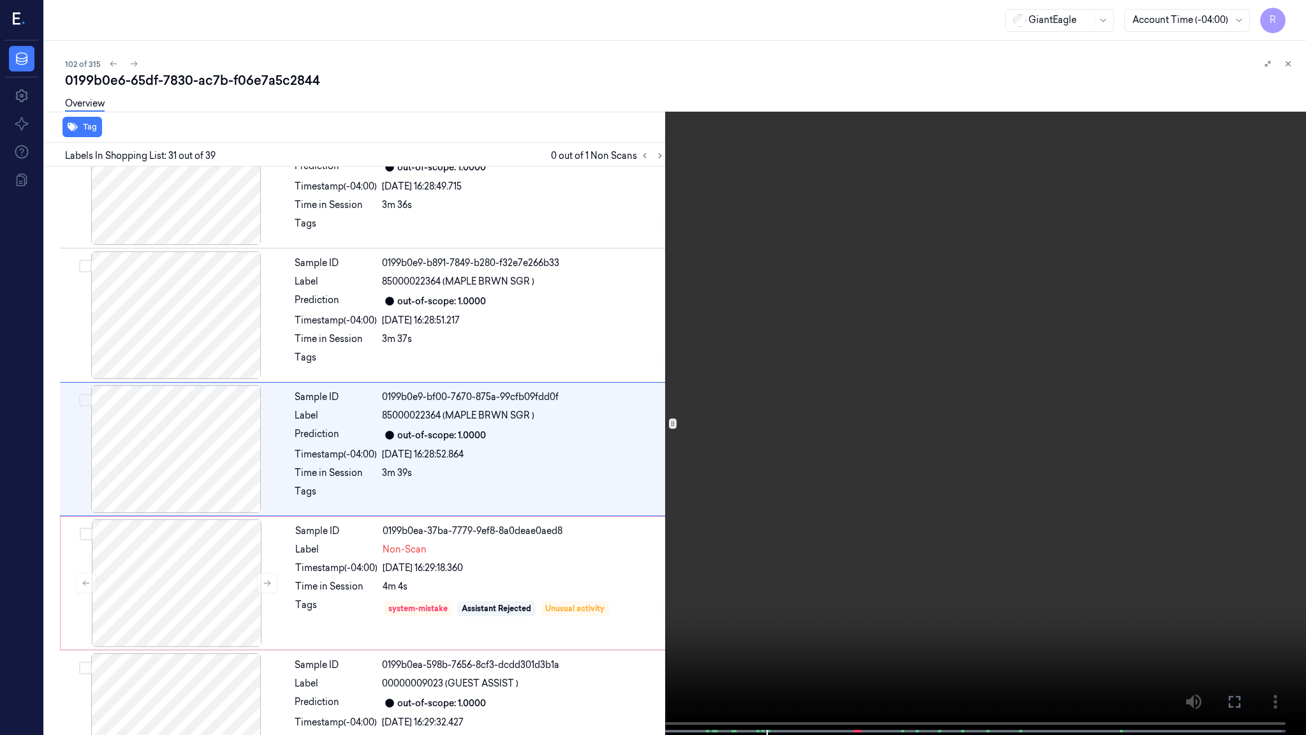
click at [783, 439] on video at bounding box center [653, 368] width 1306 height 737
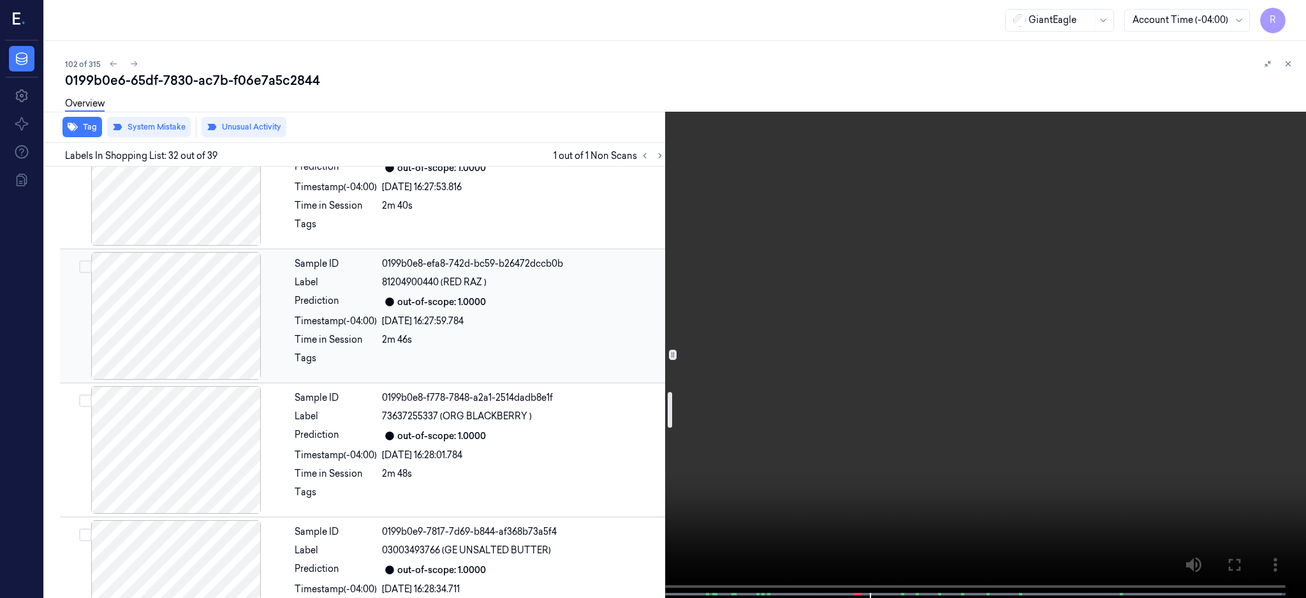
scroll to position [3001, 0]
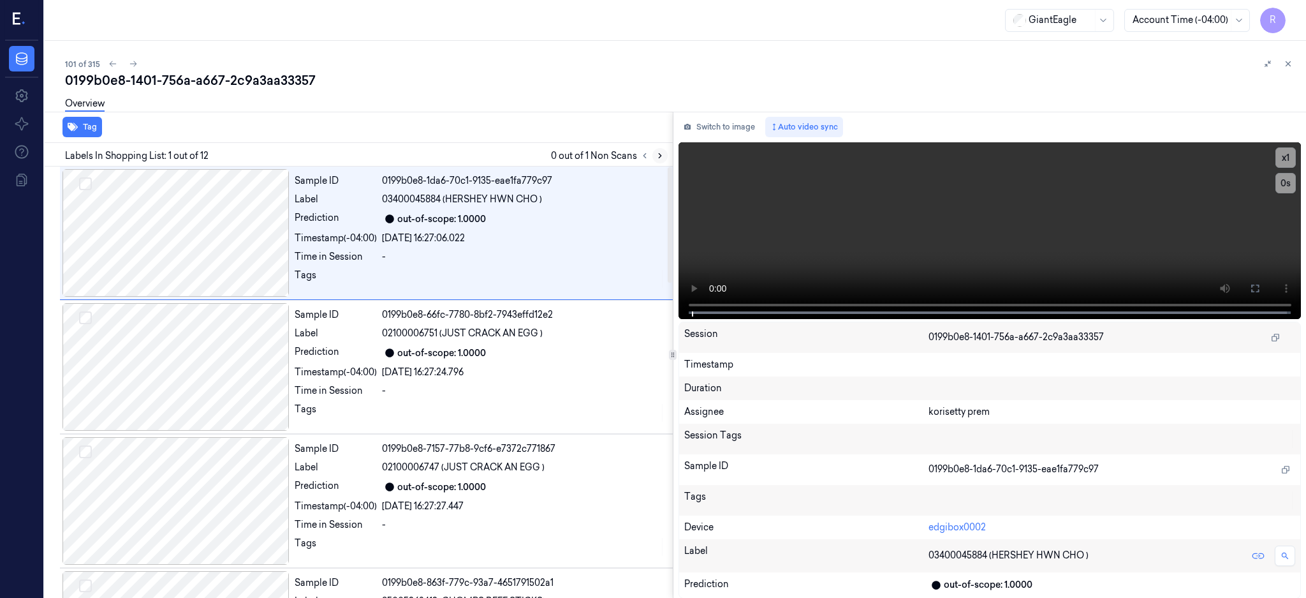
click at [668, 149] on button at bounding box center [660, 155] width 15 height 15
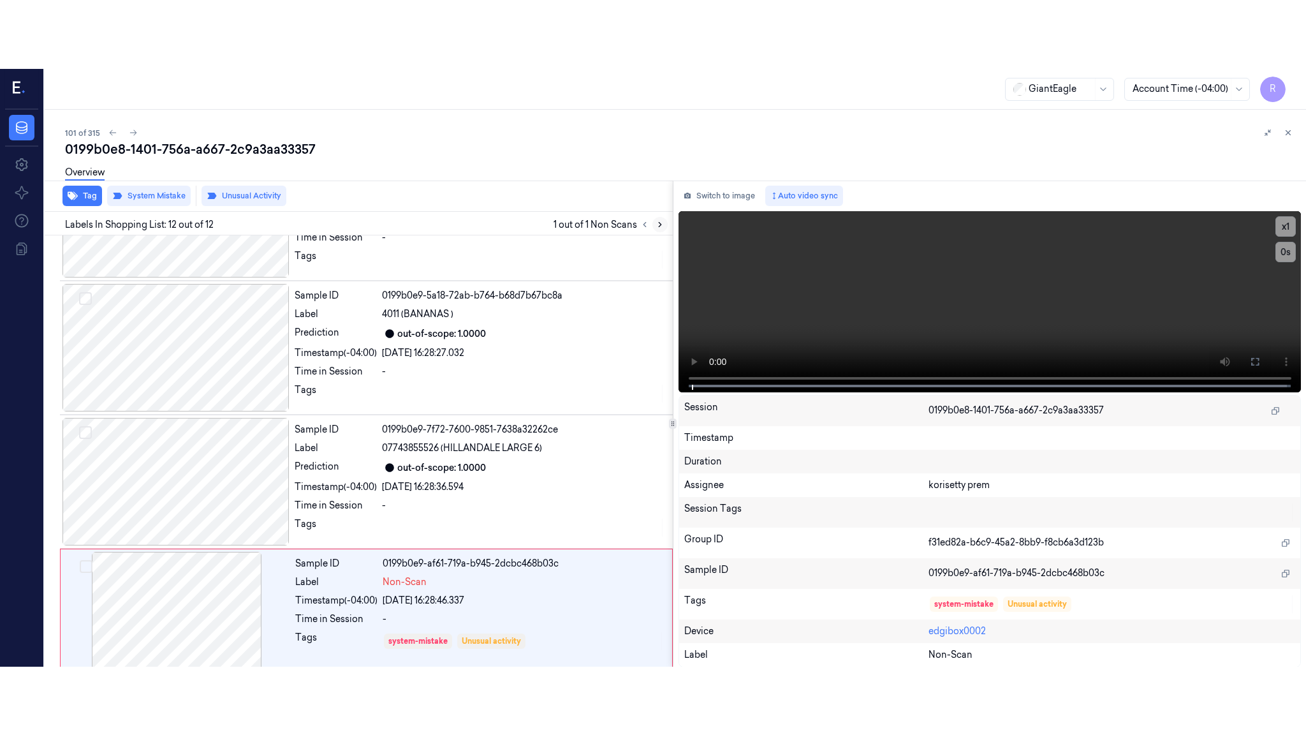
scroll to position [1180, 0]
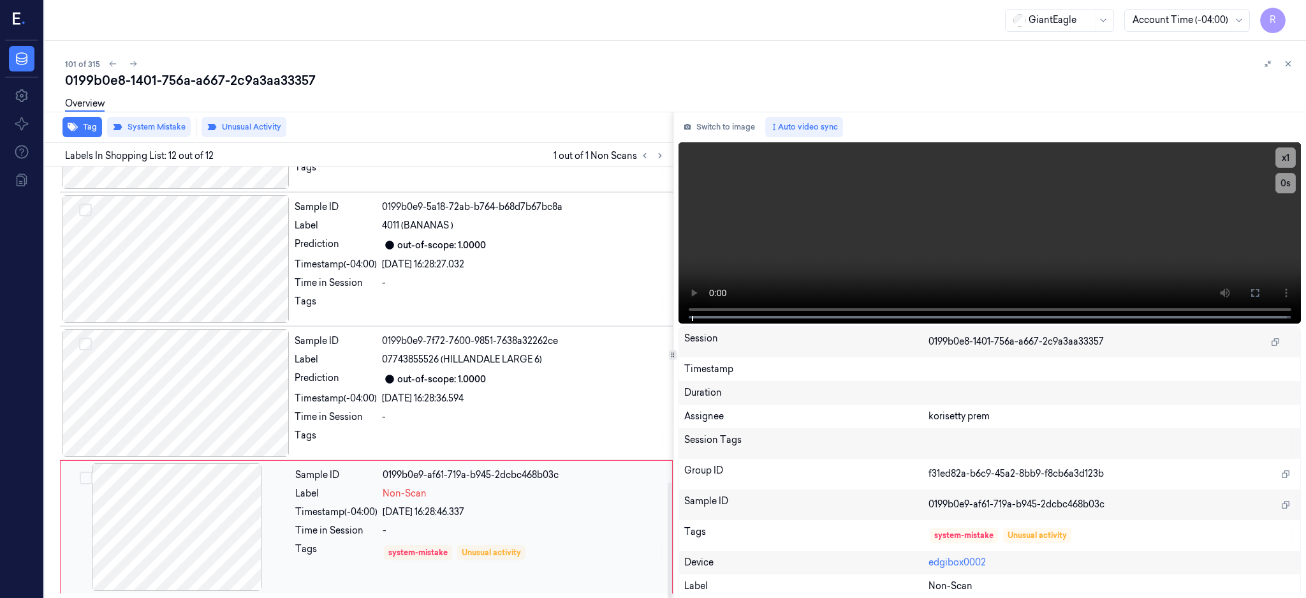
click at [188, 528] on div at bounding box center [176, 527] width 227 height 128
click at [182, 526] on div at bounding box center [176, 527] width 227 height 128
click at [1260, 294] on icon at bounding box center [1255, 293] width 10 height 10
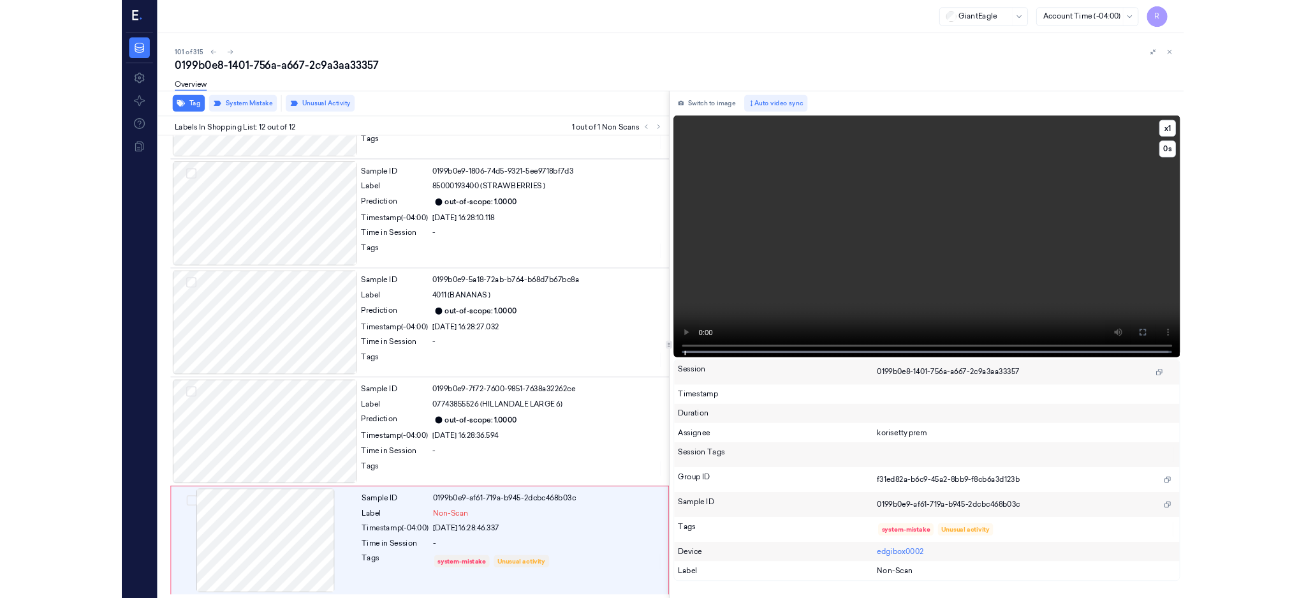
scroll to position [1044, 0]
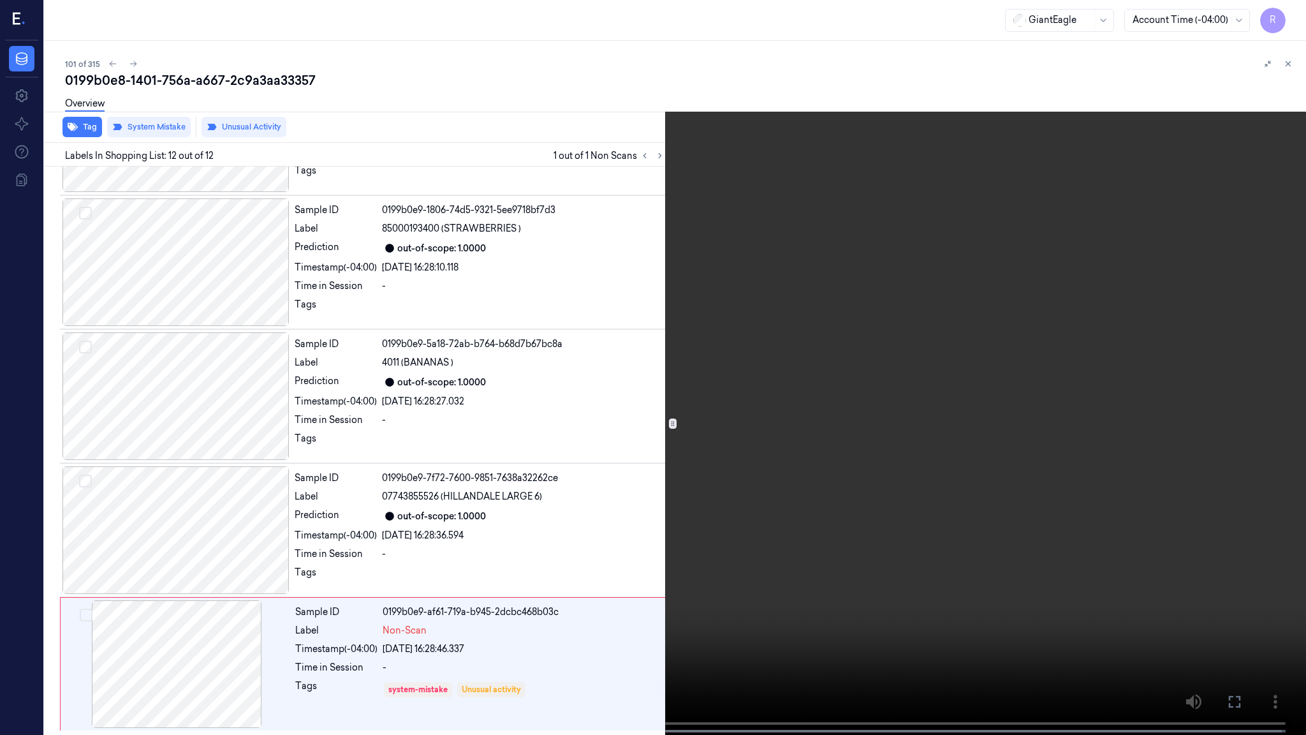
click at [1052, 319] on video at bounding box center [653, 368] width 1306 height 737
click at [1291, 17] on button "x 1" at bounding box center [1291, 15] width 20 height 20
click at [1291, 17] on button "x 2" at bounding box center [1291, 15] width 20 height 20
click at [846, 182] on video at bounding box center [653, 368] width 1306 height 737
click at [793, 191] on video at bounding box center [653, 368] width 1306 height 737
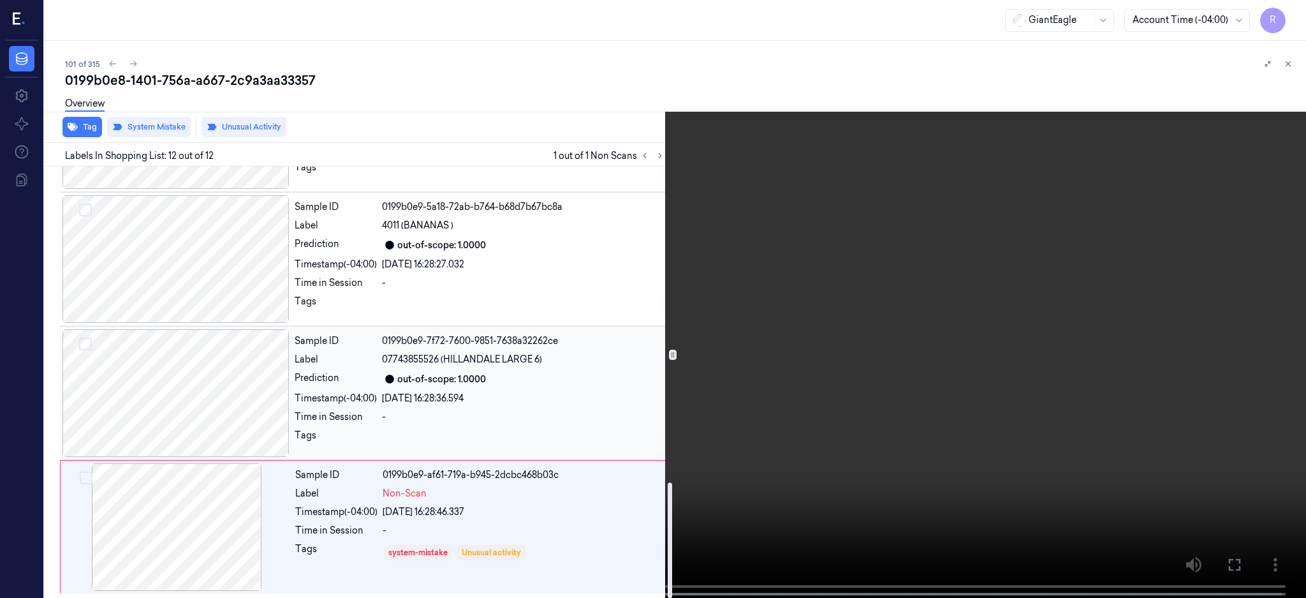
scroll to position [1179, 0]
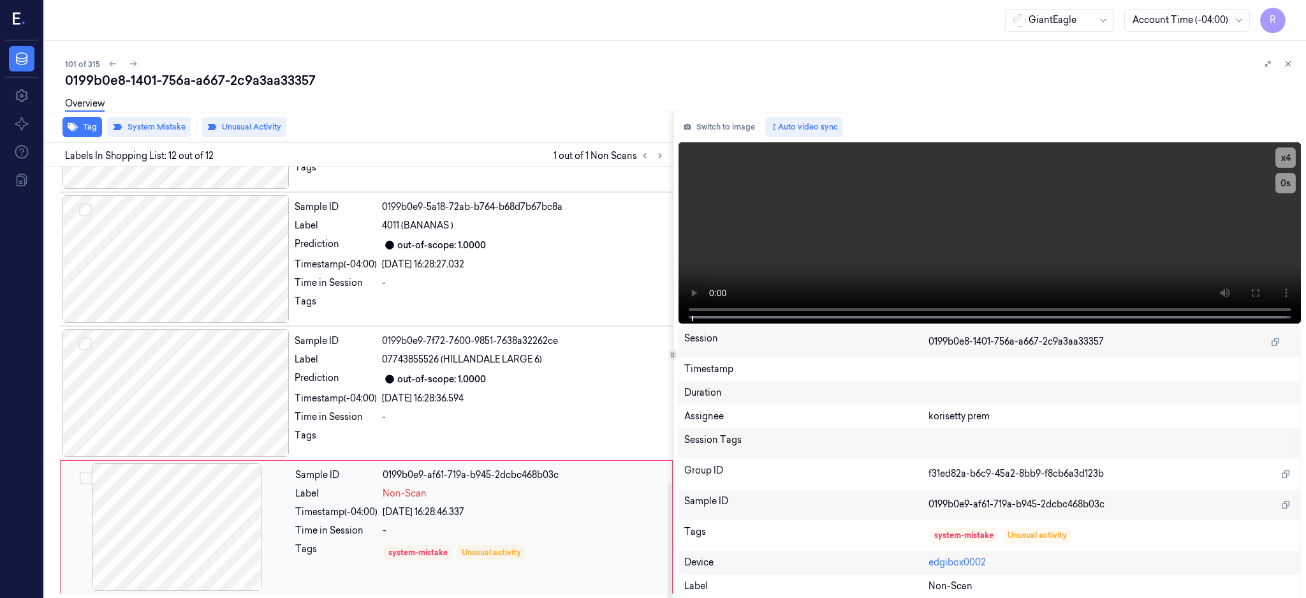
click at [203, 513] on div at bounding box center [176, 527] width 227 height 128
click at [747, 136] on button "Switch to image" at bounding box center [720, 127] width 82 height 20
click at [758, 129] on button "Switch to image" at bounding box center [720, 127] width 82 height 20
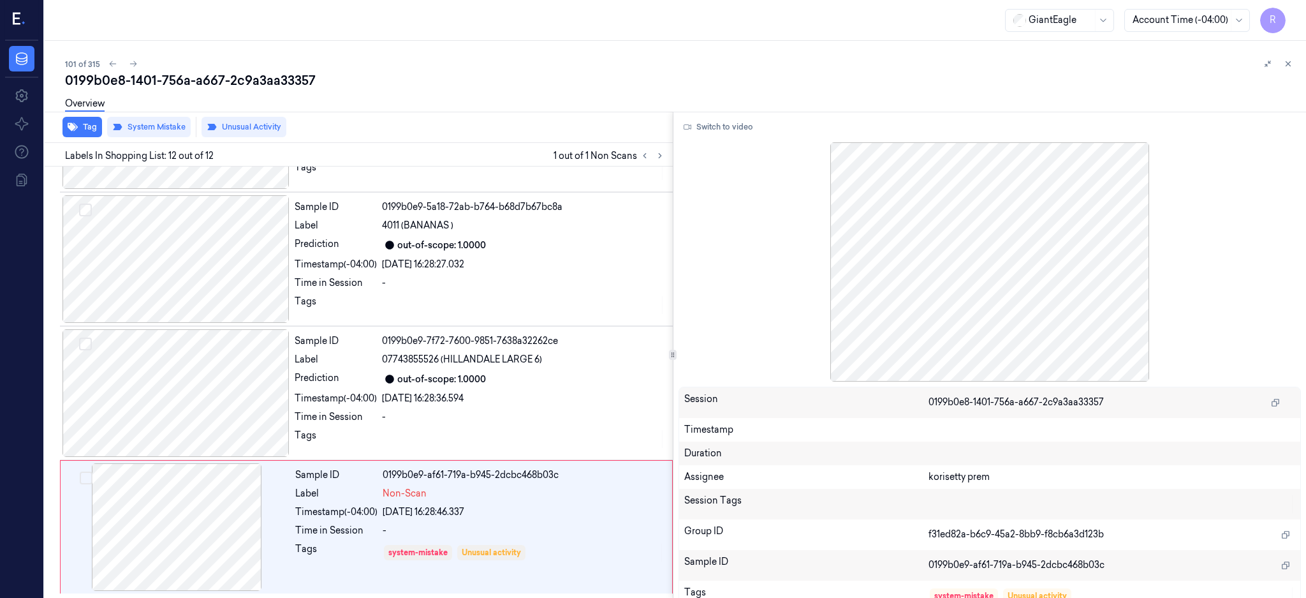
click at [986, 288] on div at bounding box center [990, 261] width 623 height 239
click at [158, 405] on div at bounding box center [176, 393] width 227 height 128
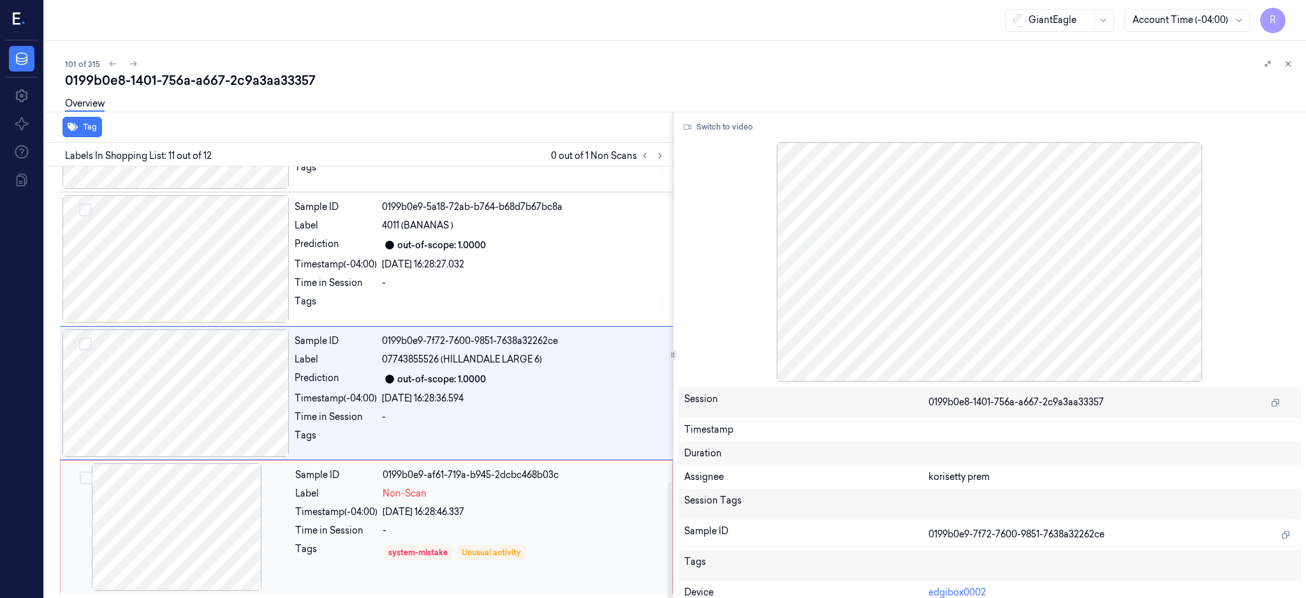
click at [175, 519] on div at bounding box center [176, 527] width 227 height 128
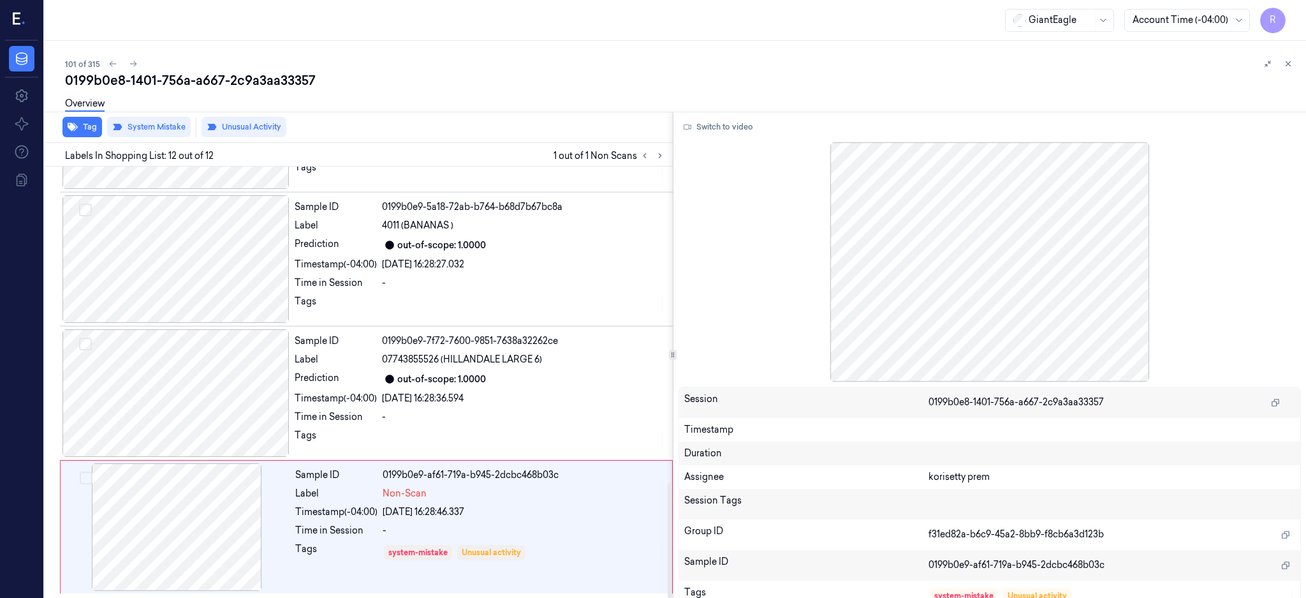
click at [743, 138] on div "Switch to video Session 0199b0e8-1401-756a-a667-2c9a3aa33357 Timestamp Duration…" at bounding box center [990, 355] width 633 height 487
click at [182, 514] on div at bounding box center [176, 527] width 227 height 128
click at [198, 392] on div at bounding box center [176, 393] width 227 height 128
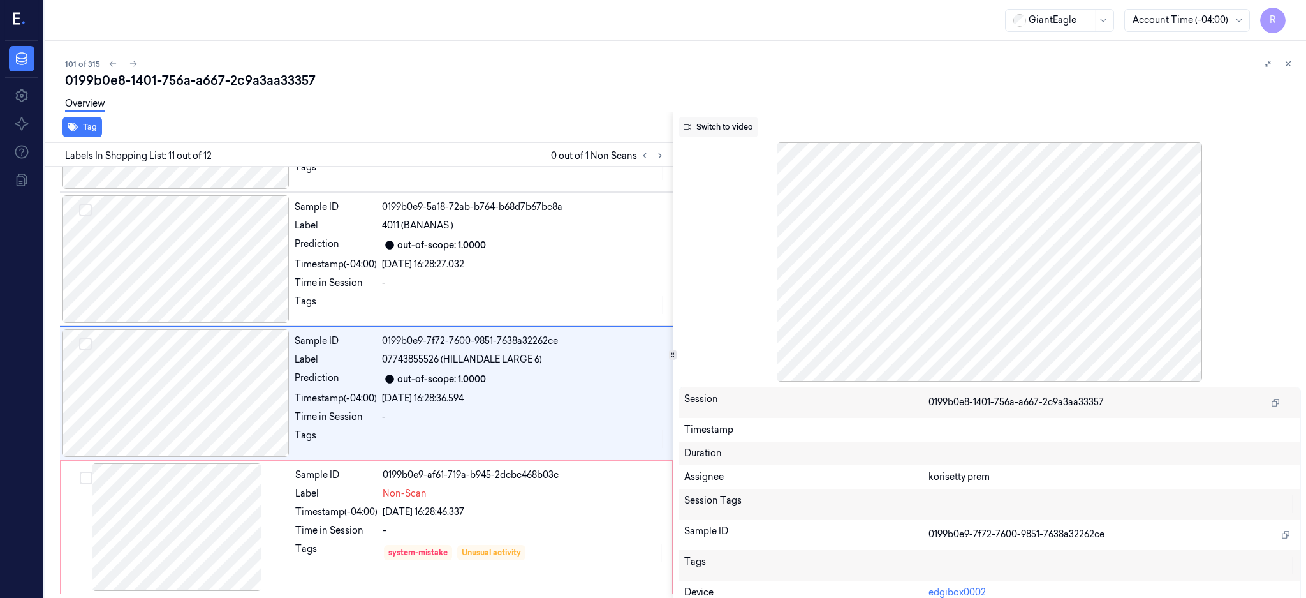
click at [740, 131] on button "Switch to video" at bounding box center [719, 127] width 80 height 20
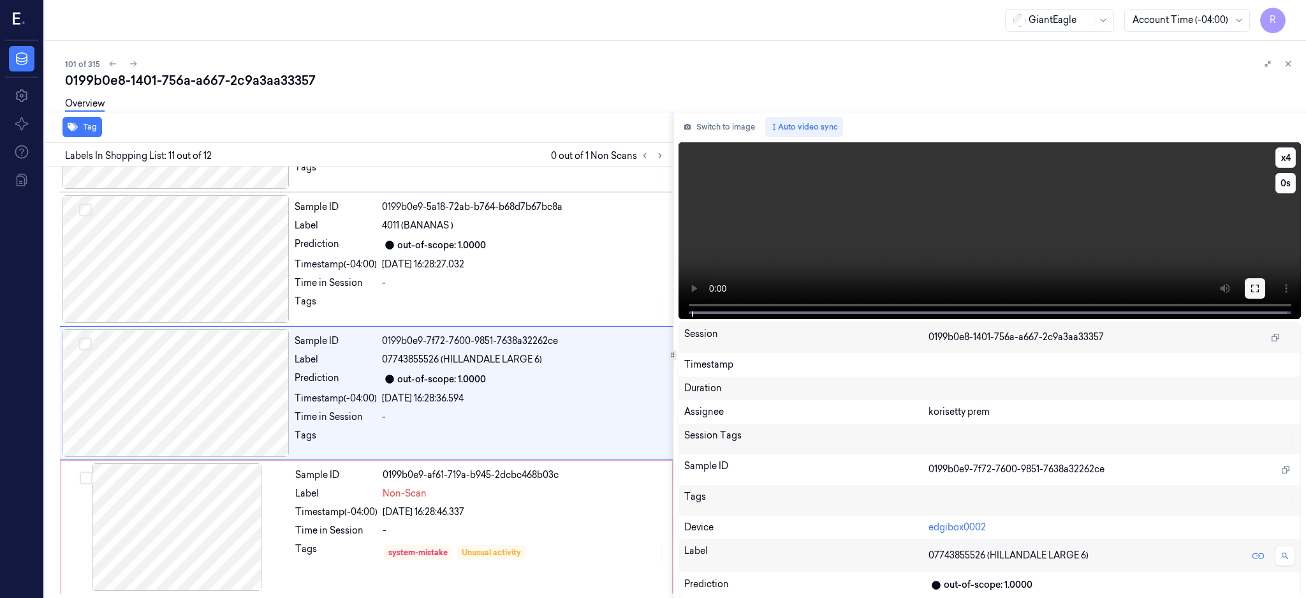
click at [1260, 283] on icon at bounding box center [1255, 288] width 10 height 10
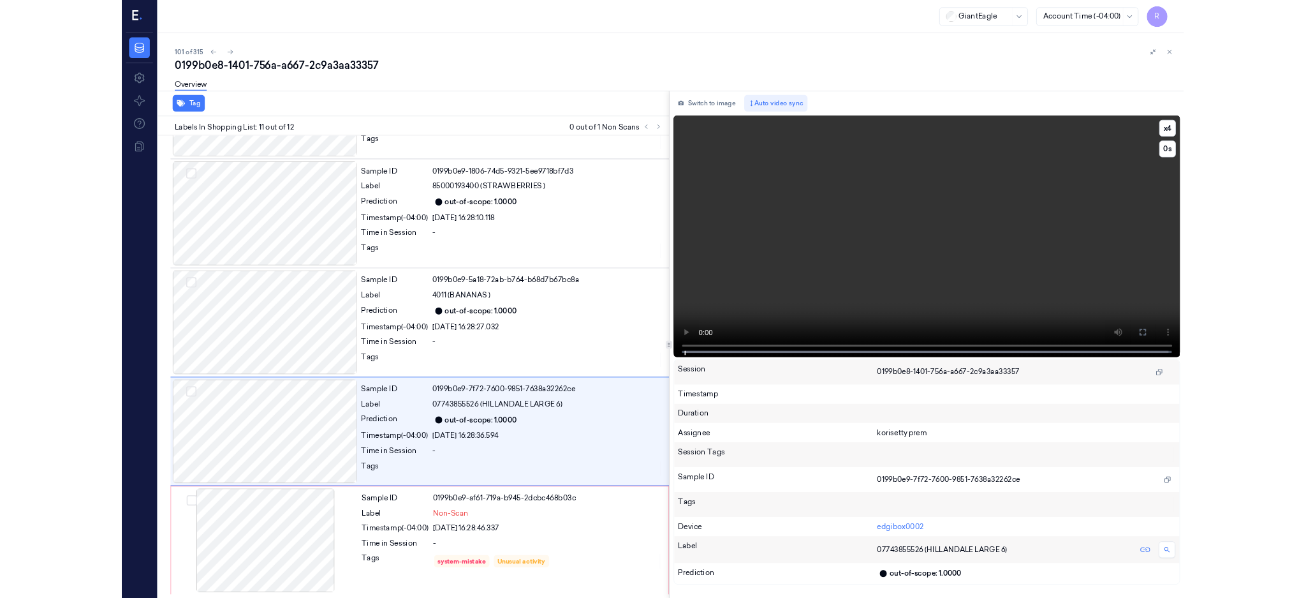
scroll to position [1044, 0]
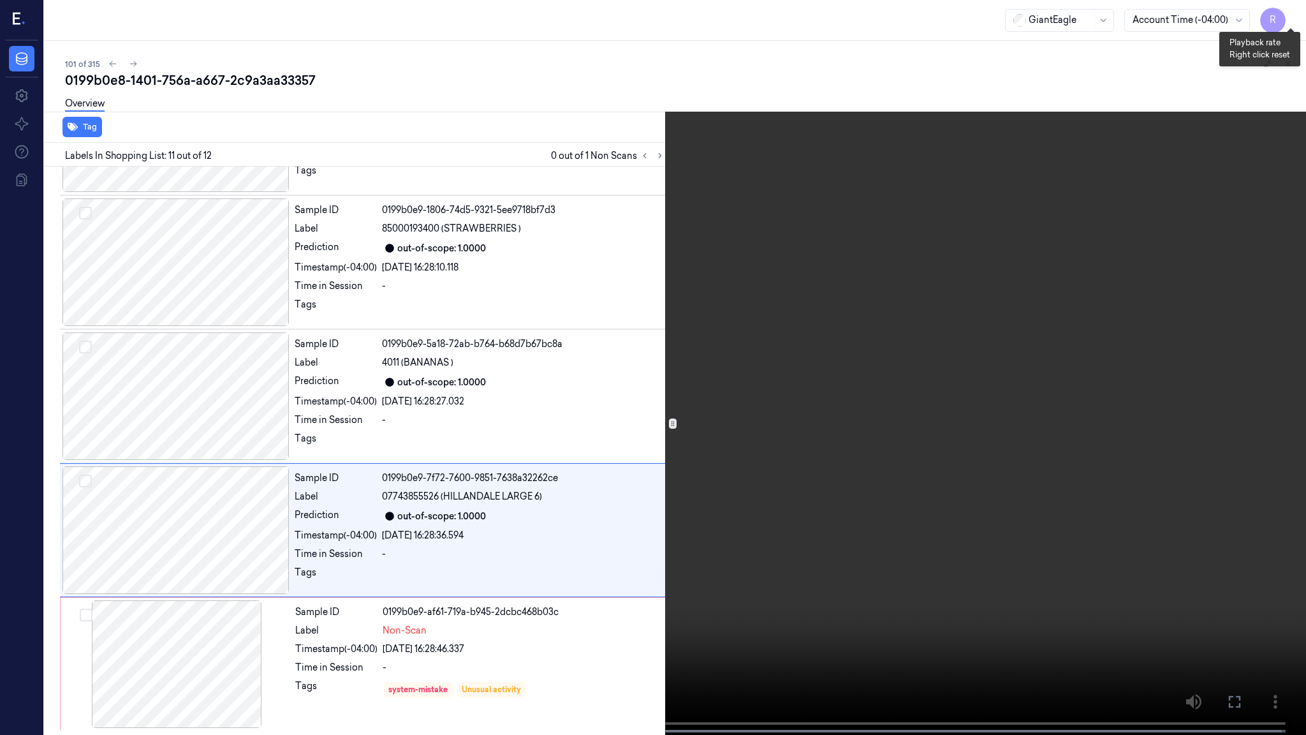
click at [1289, 13] on button "x 4" at bounding box center [1291, 15] width 20 height 20
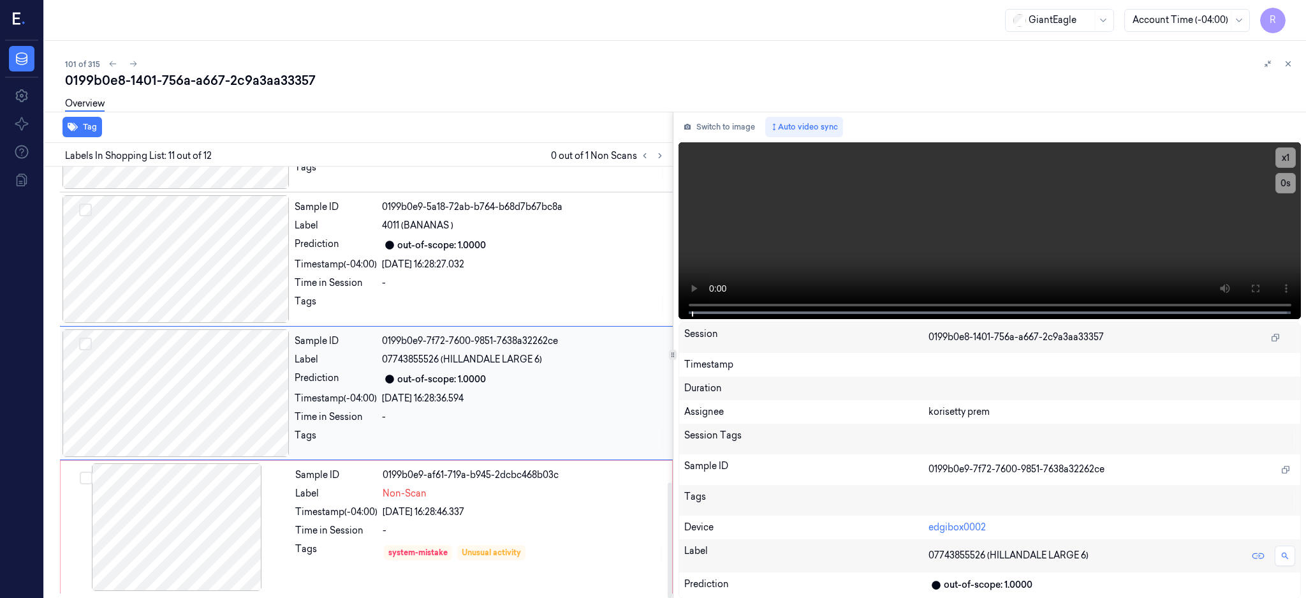
click at [232, 382] on div at bounding box center [176, 393] width 227 height 128
click at [210, 526] on div at bounding box center [176, 527] width 227 height 128
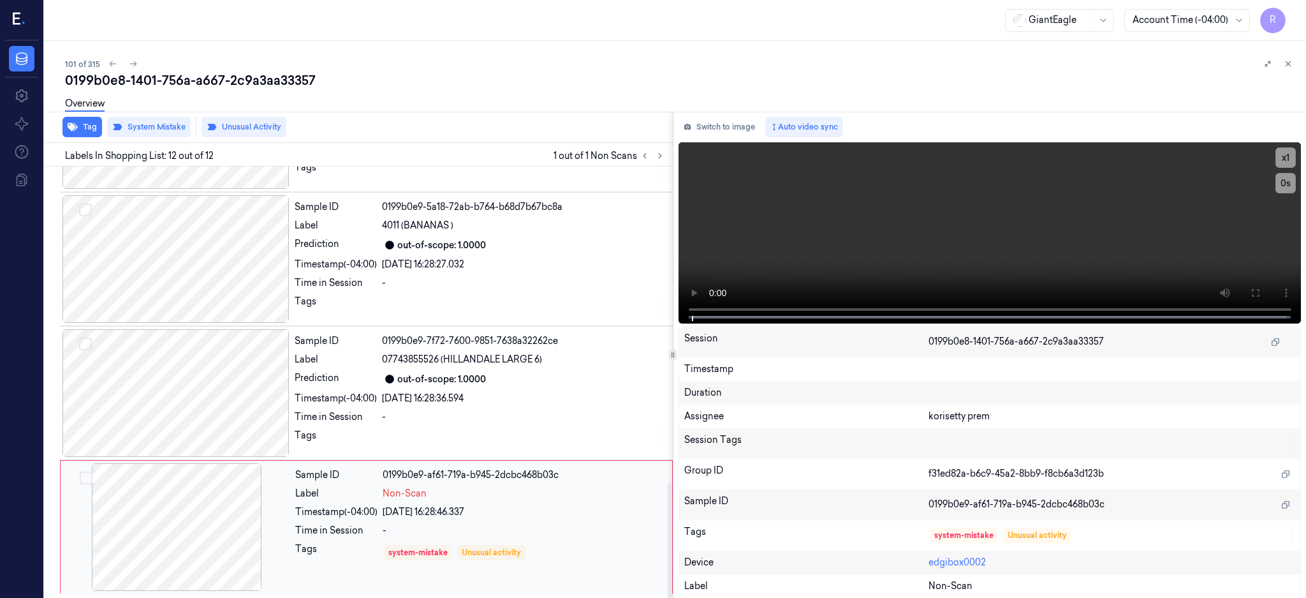
click at [210, 526] on div at bounding box center [176, 527] width 227 height 128
click at [210, 527] on div at bounding box center [176, 527] width 227 height 128
click at [1259, 294] on icon at bounding box center [1256, 293] width 8 height 8
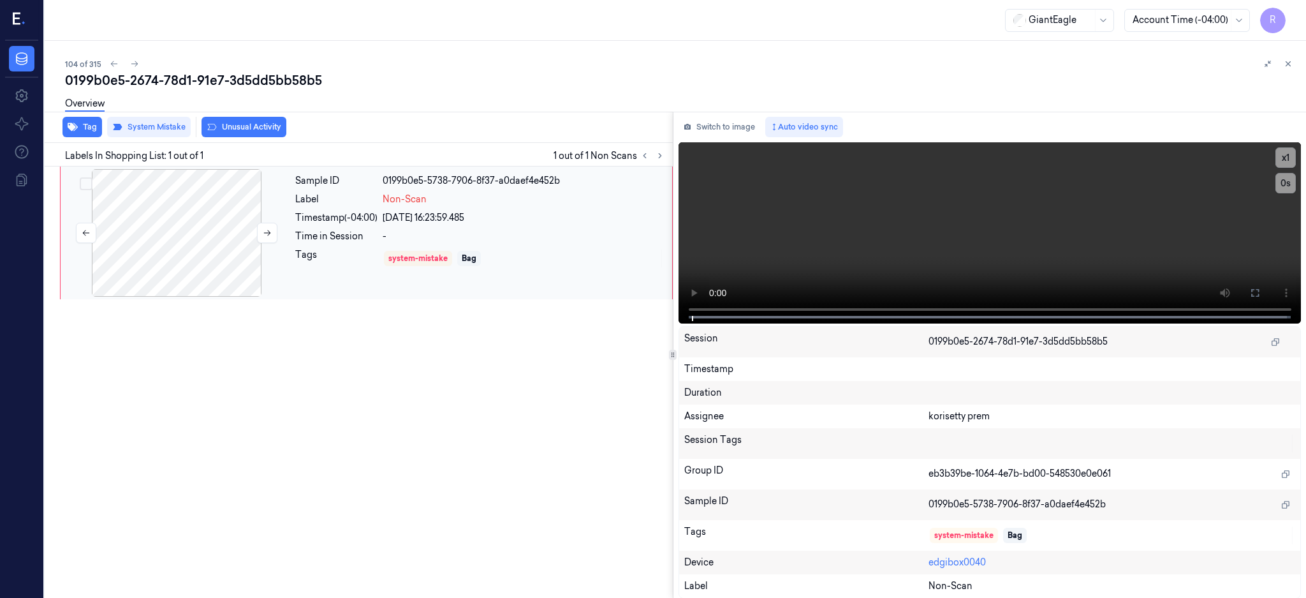
click at [198, 228] on div at bounding box center [176, 233] width 227 height 128
click at [1260, 293] on icon at bounding box center [1255, 293] width 10 height 10
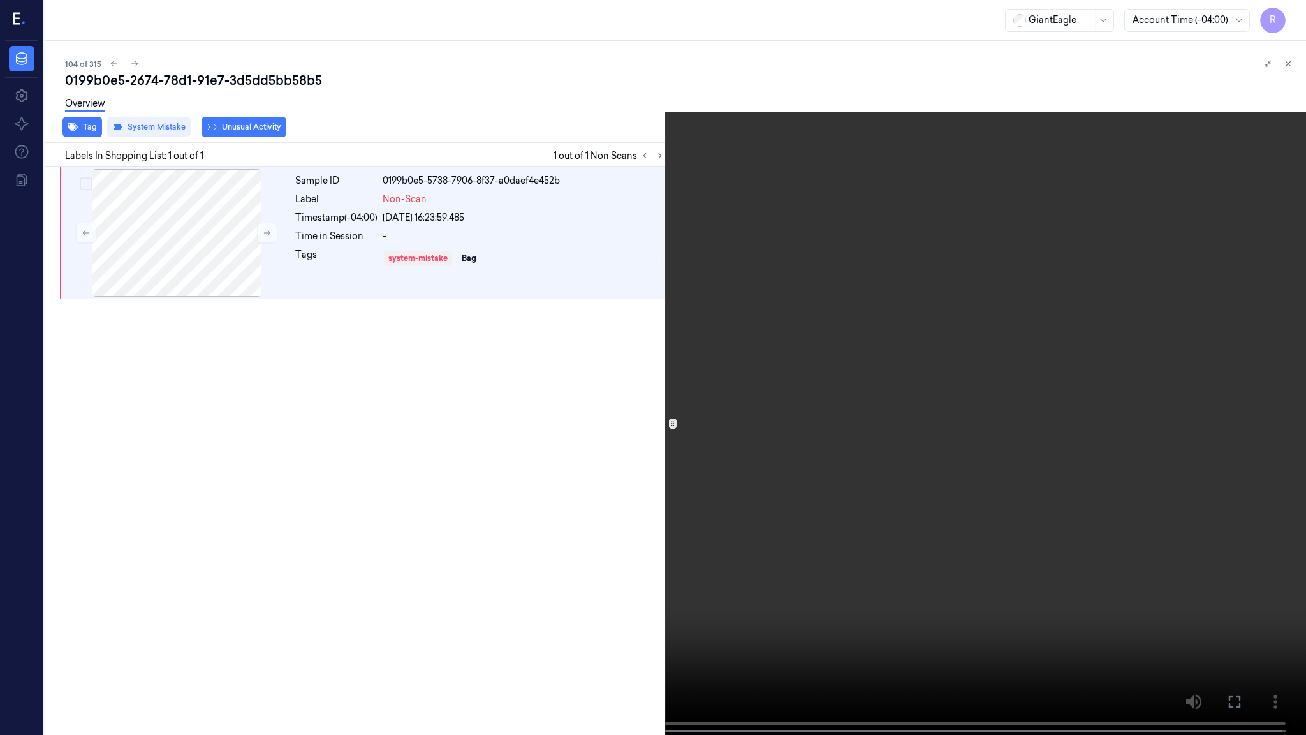
click at [389, 533] on video at bounding box center [653, 368] width 1306 height 737
click at [1282, 23] on button "x 1" at bounding box center [1291, 15] width 20 height 20
click at [1285, 19] on button "x 2" at bounding box center [1291, 15] width 20 height 20
click at [1287, 15] on button "x 4" at bounding box center [1291, 15] width 20 height 20
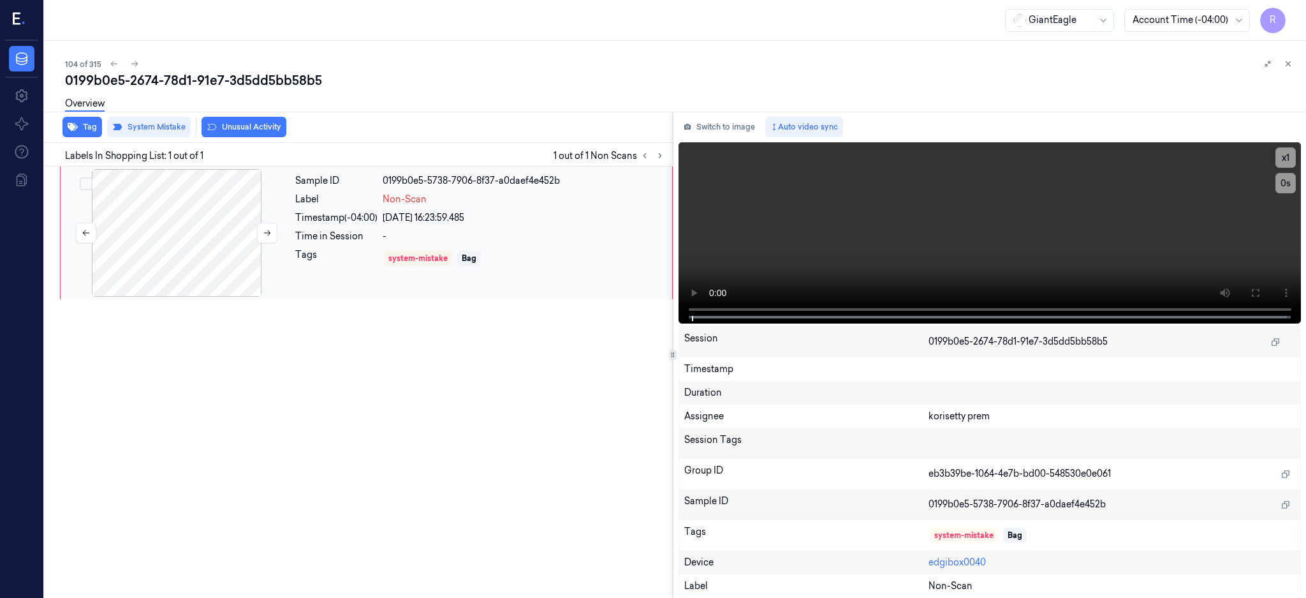
click at [188, 218] on div at bounding box center [176, 233] width 227 height 128
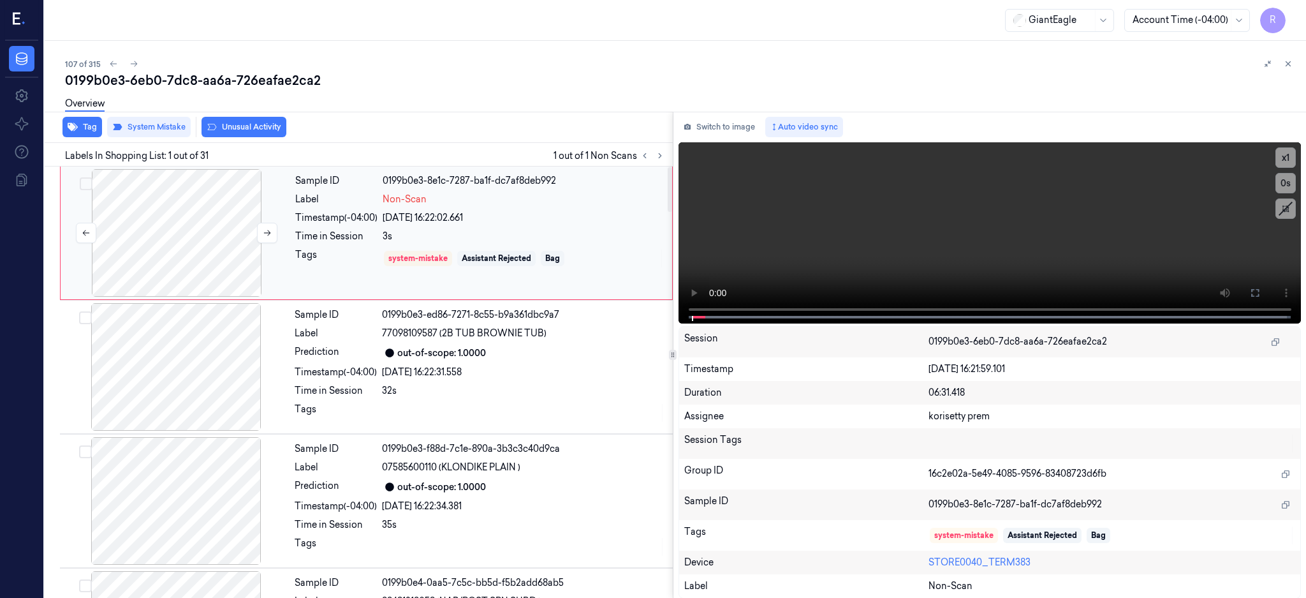
click at [156, 254] on div at bounding box center [176, 233] width 227 height 128
click at [1266, 285] on button at bounding box center [1255, 293] width 20 height 20
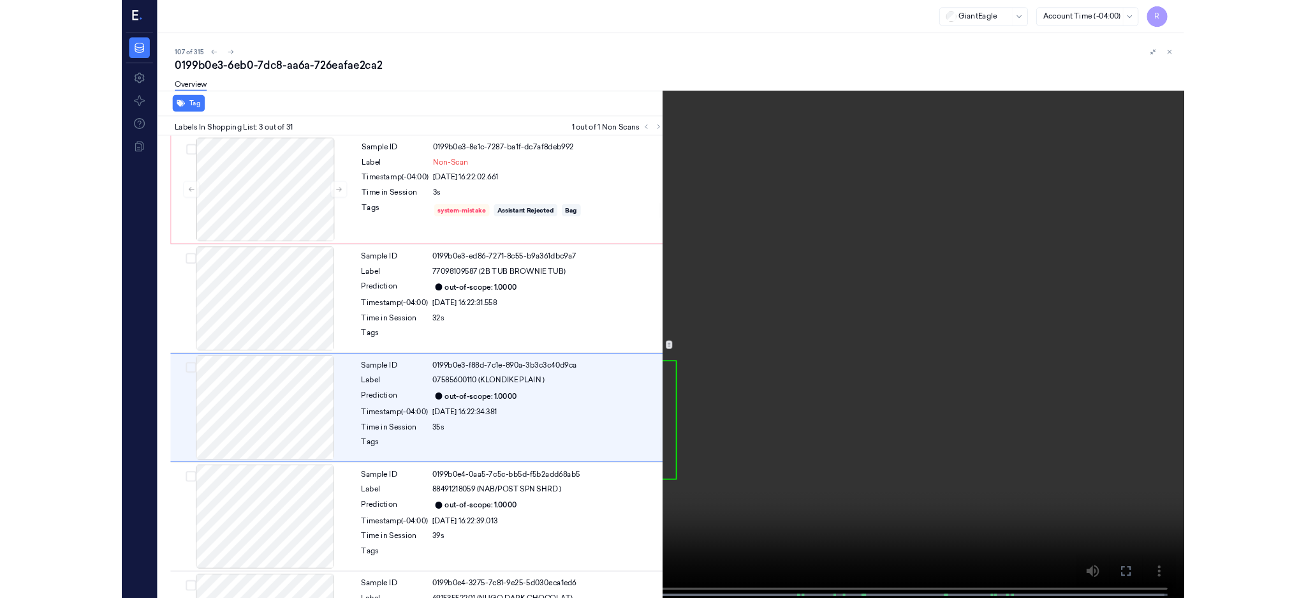
scroll to position [49, 0]
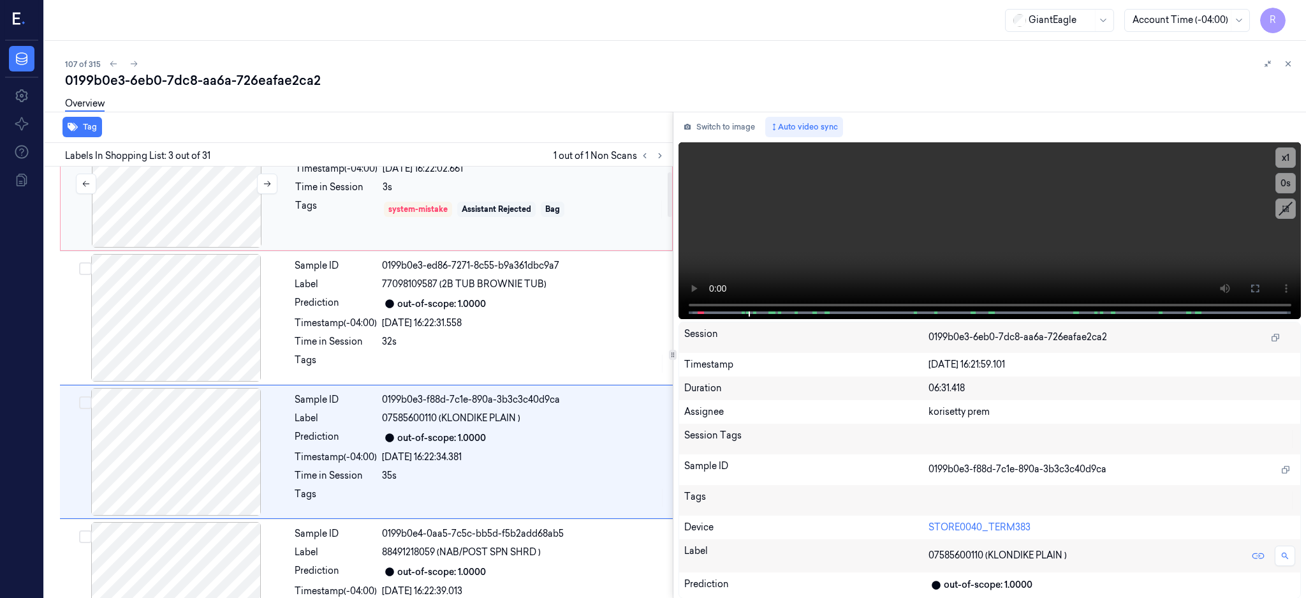
click at [191, 219] on div at bounding box center [176, 184] width 227 height 128
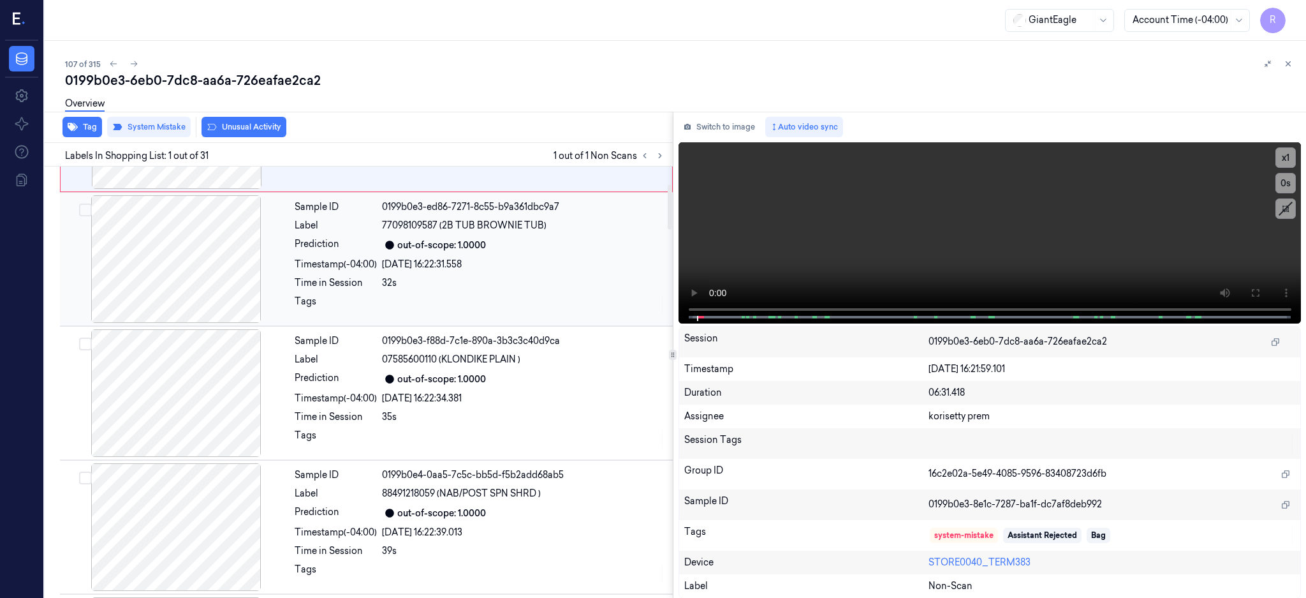
scroll to position [170, 0]
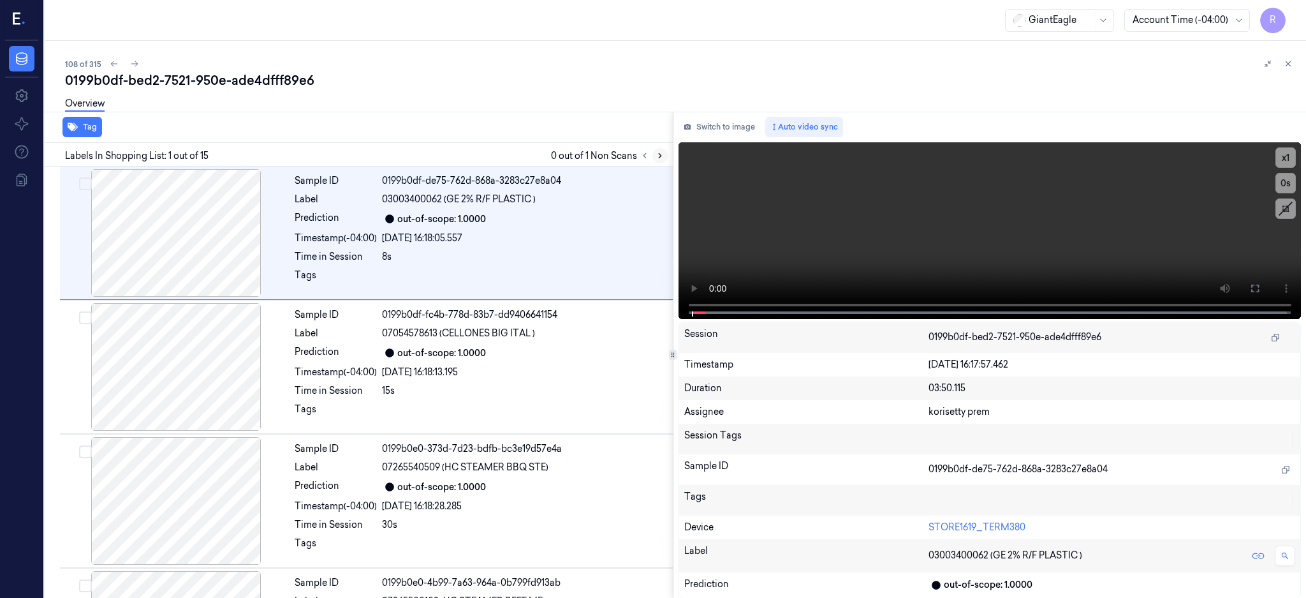
click at [665, 158] on icon at bounding box center [660, 155] width 9 height 9
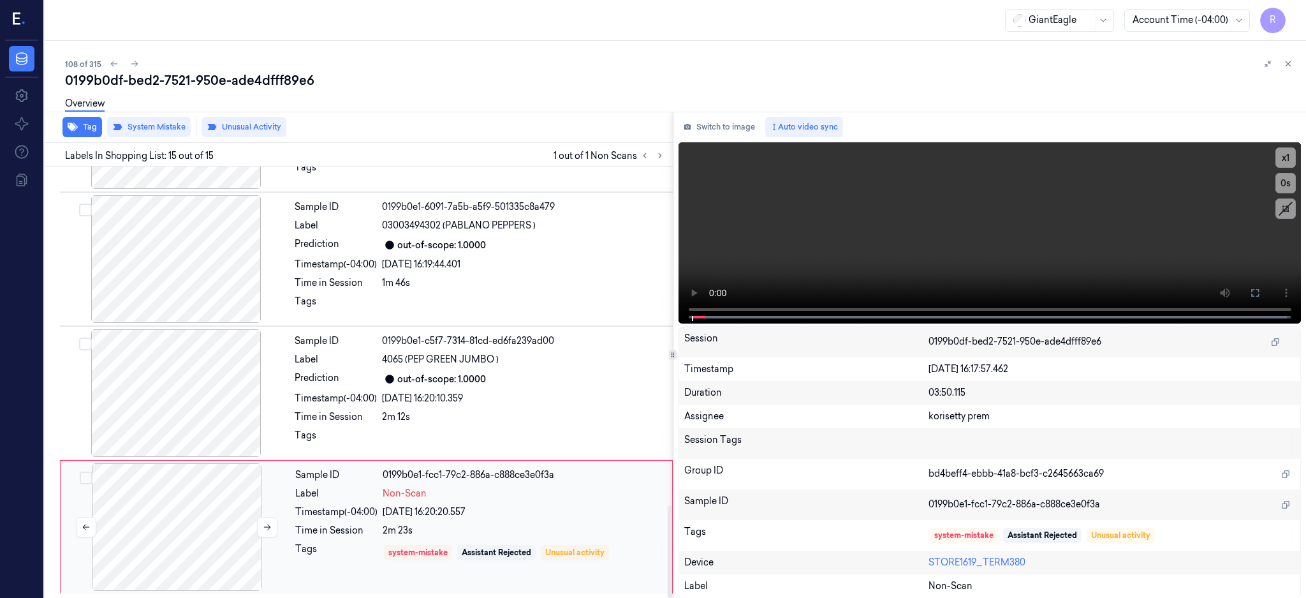
click at [170, 554] on div at bounding box center [176, 527] width 227 height 128
click at [263, 376] on div at bounding box center [176, 393] width 227 height 128
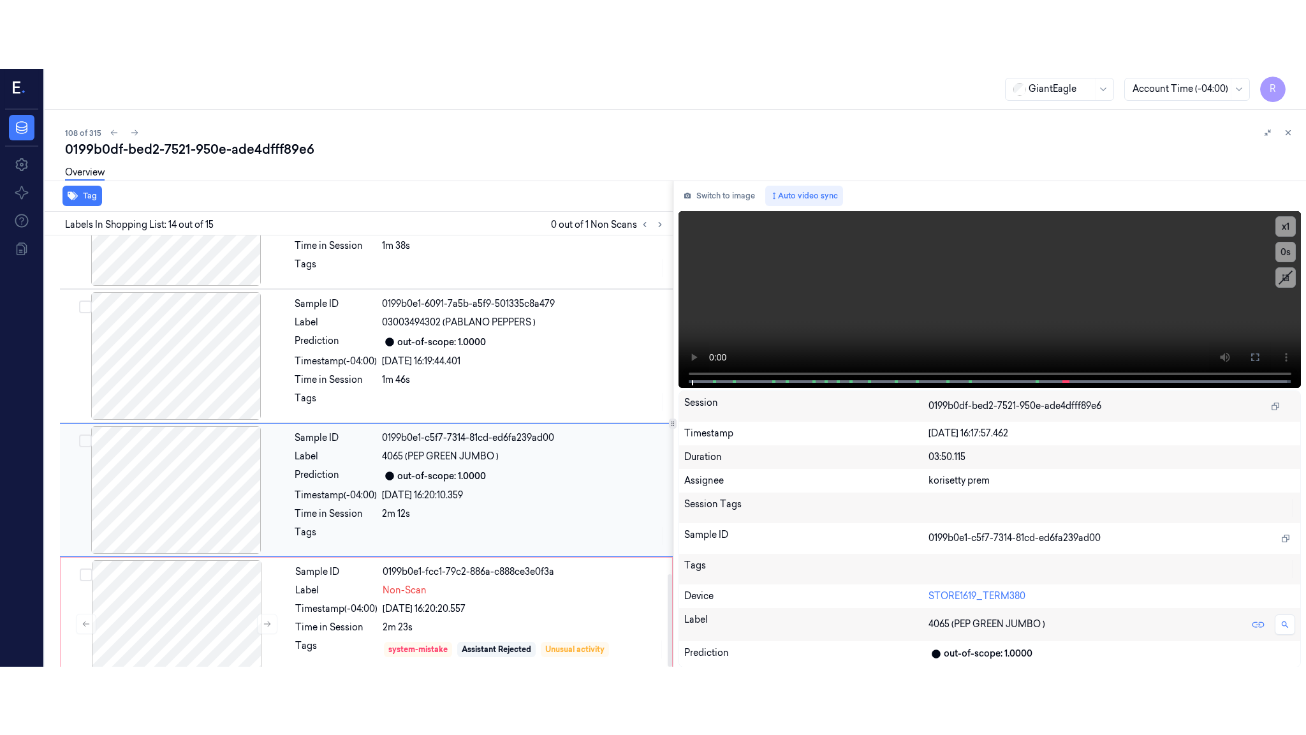
scroll to position [1582, 0]
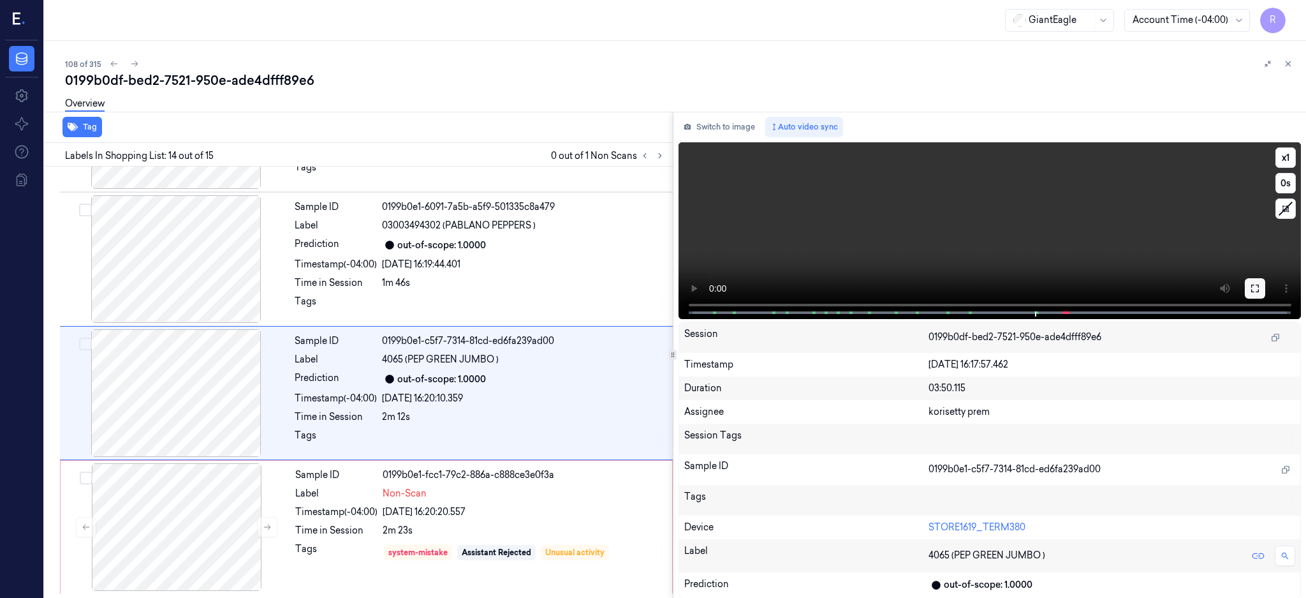
click at [1260, 288] on icon at bounding box center [1255, 288] width 10 height 10
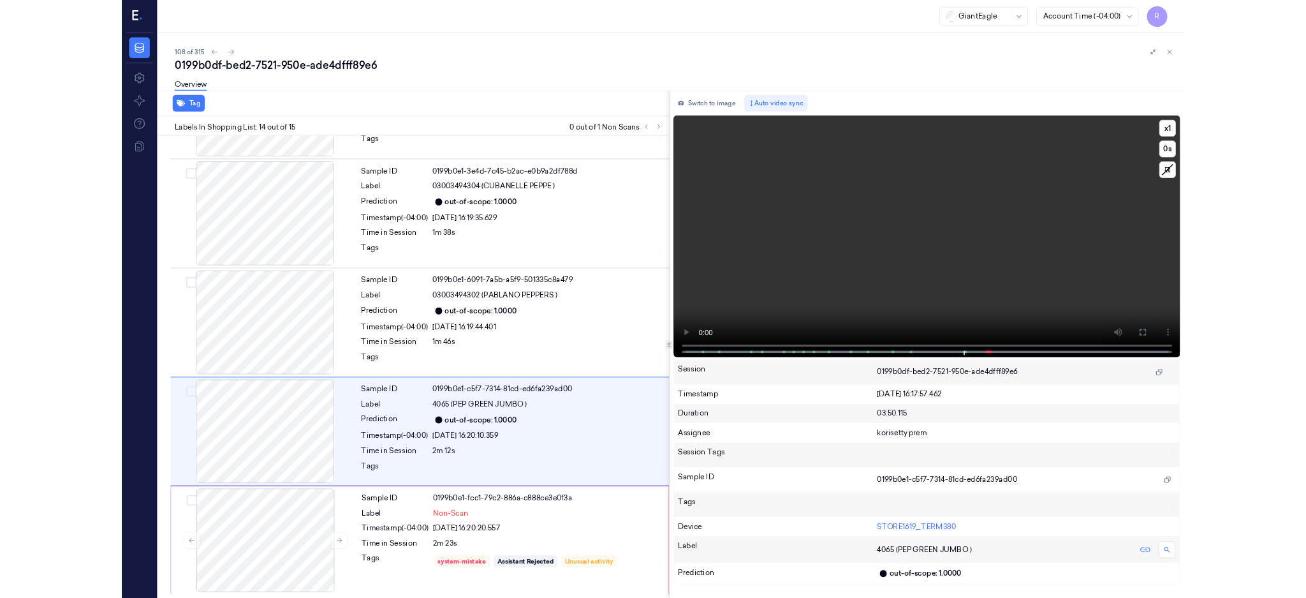
scroll to position [1445, 0]
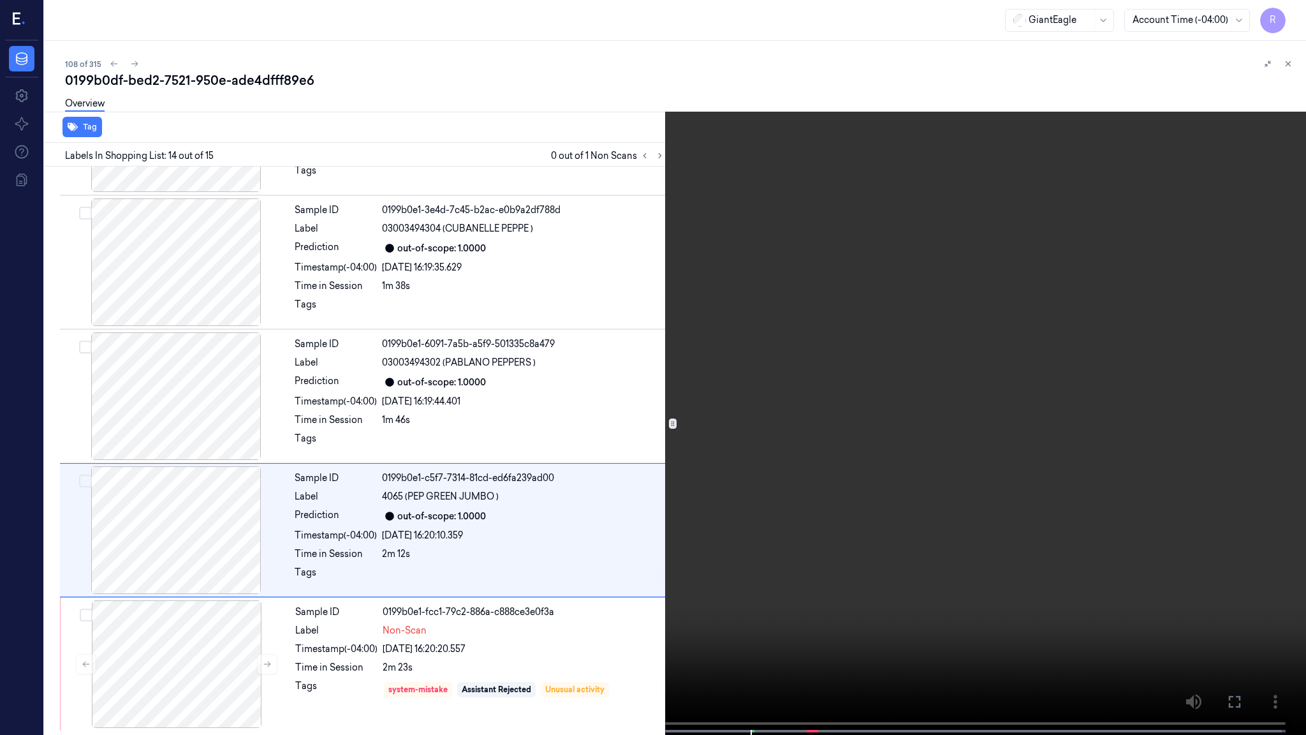
click at [862, 397] on video at bounding box center [653, 368] width 1306 height 737
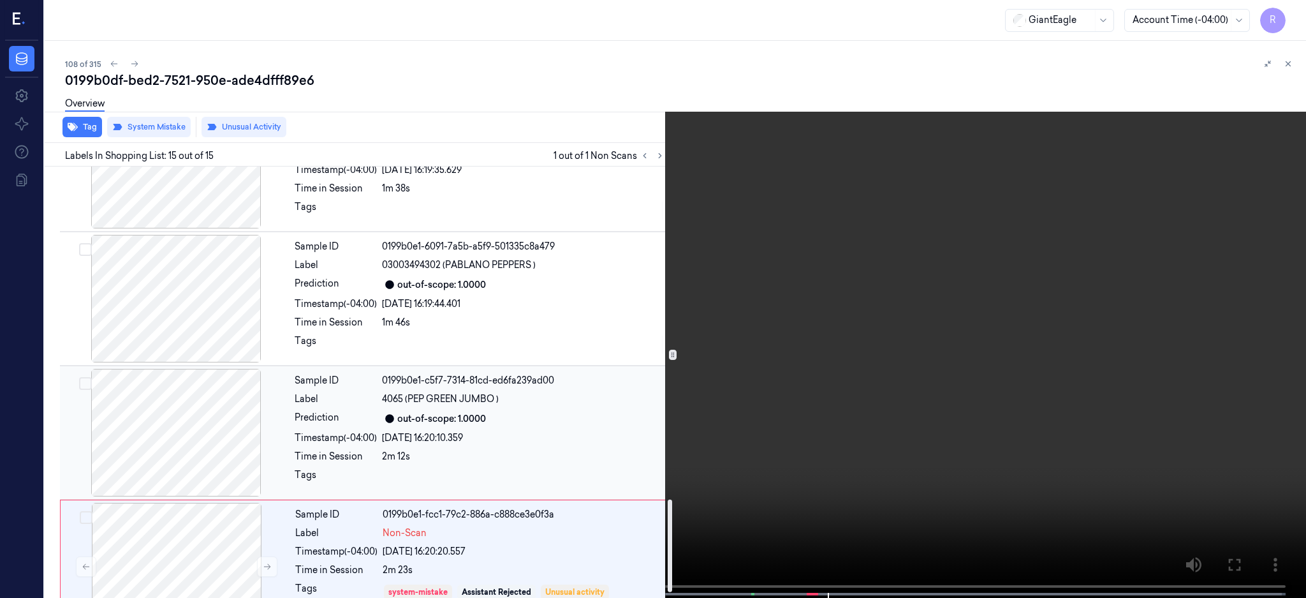
scroll to position [1582, 0]
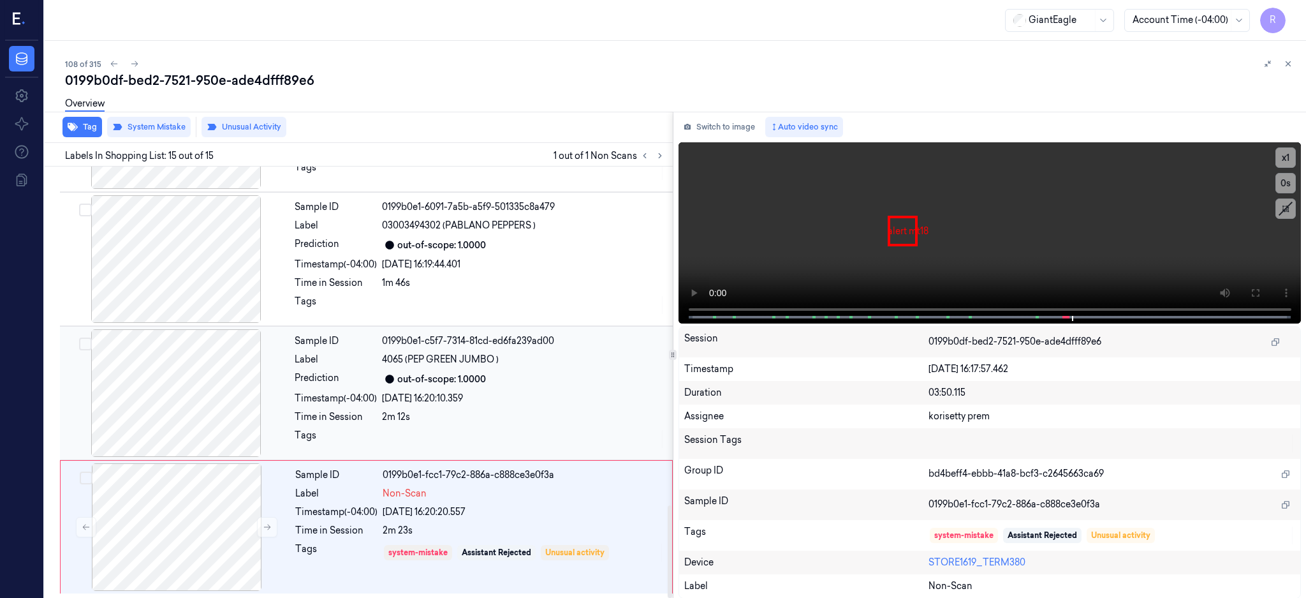
click at [162, 408] on div at bounding box center [176, 393] width 227 height 128
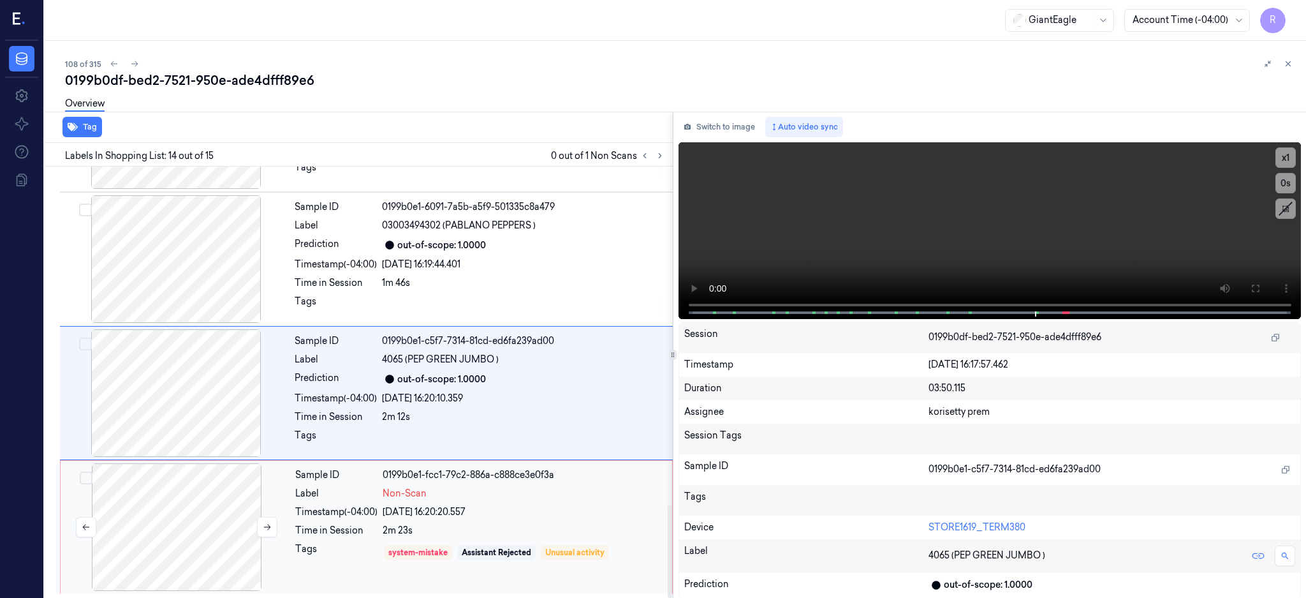
click at [186, 537] on div at bounding box center [176, 527] width 227 height 128
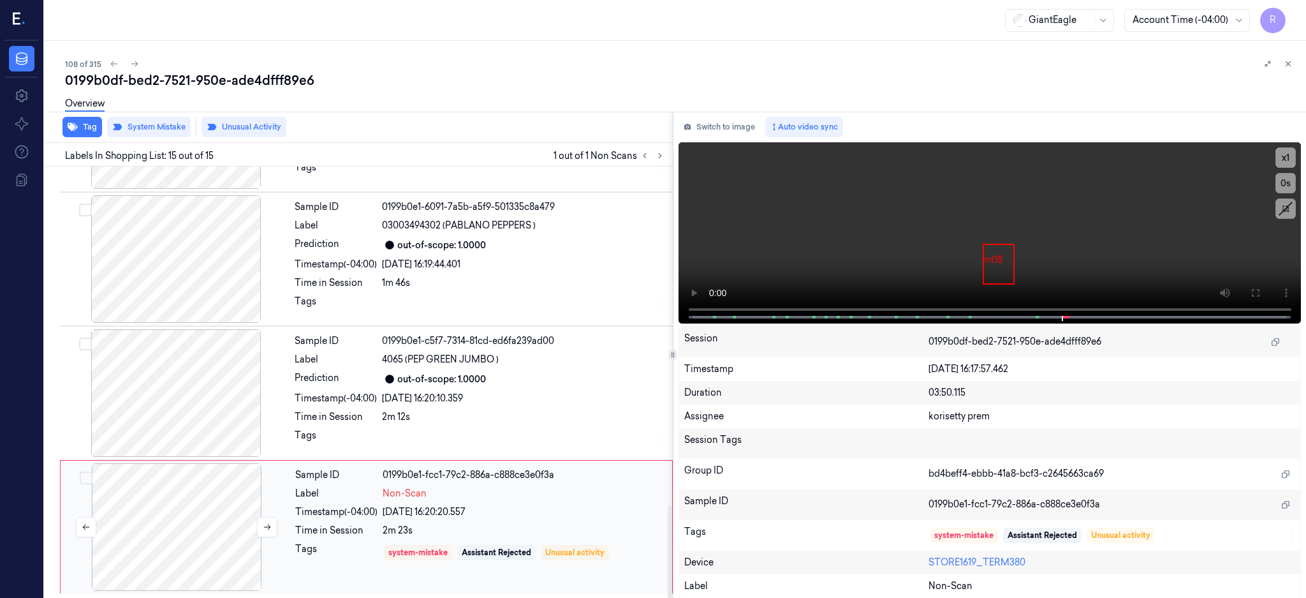
scroll to position [1583, 0]
click at [265, 526] on icon at bounding box center [267, 526] width 9 height 9
click at [263, 526] on icon at bounding box center [267, 526] width 9 height 9
click at [262, 524] on button at bounding box center [267, 527] width 20 height 20
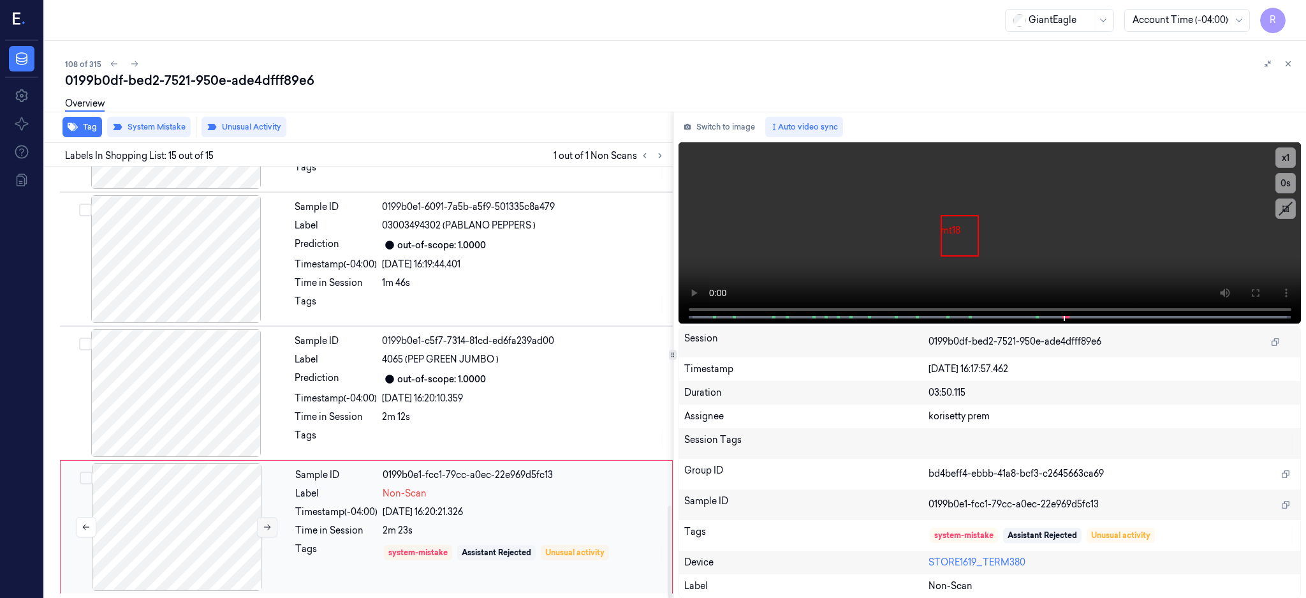
click at [262, 524] on button at bounding box center [267, 527] width 20 height 20
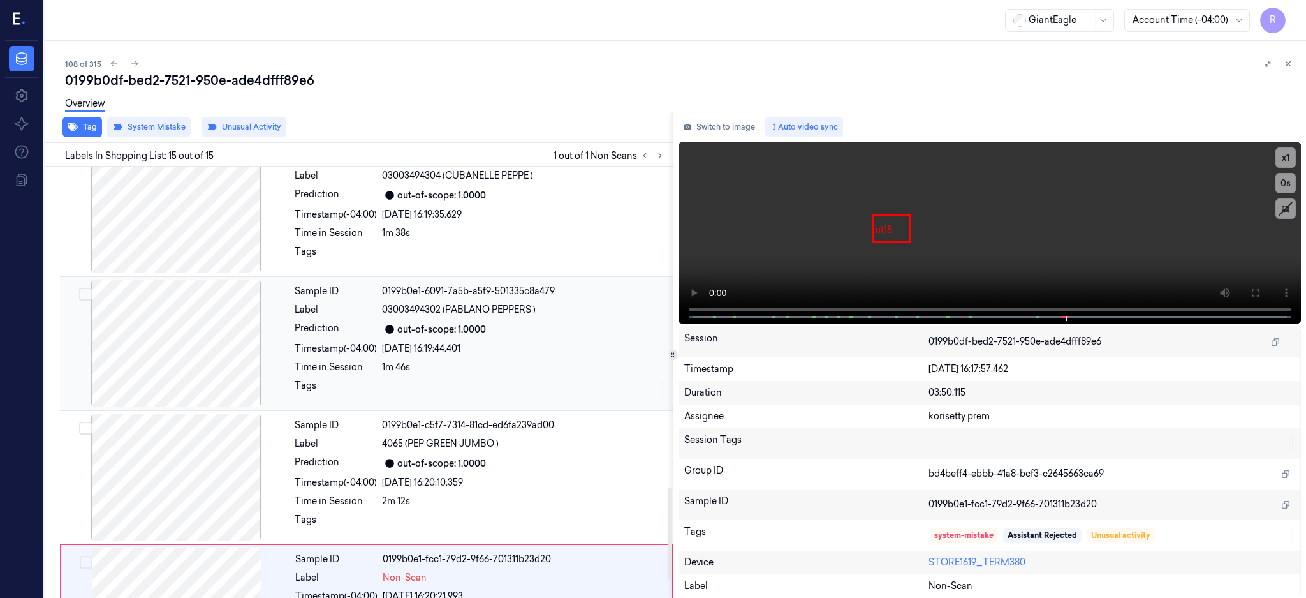
click at [197, 330] on div at bounding box center [176, 343] width 227 height 128
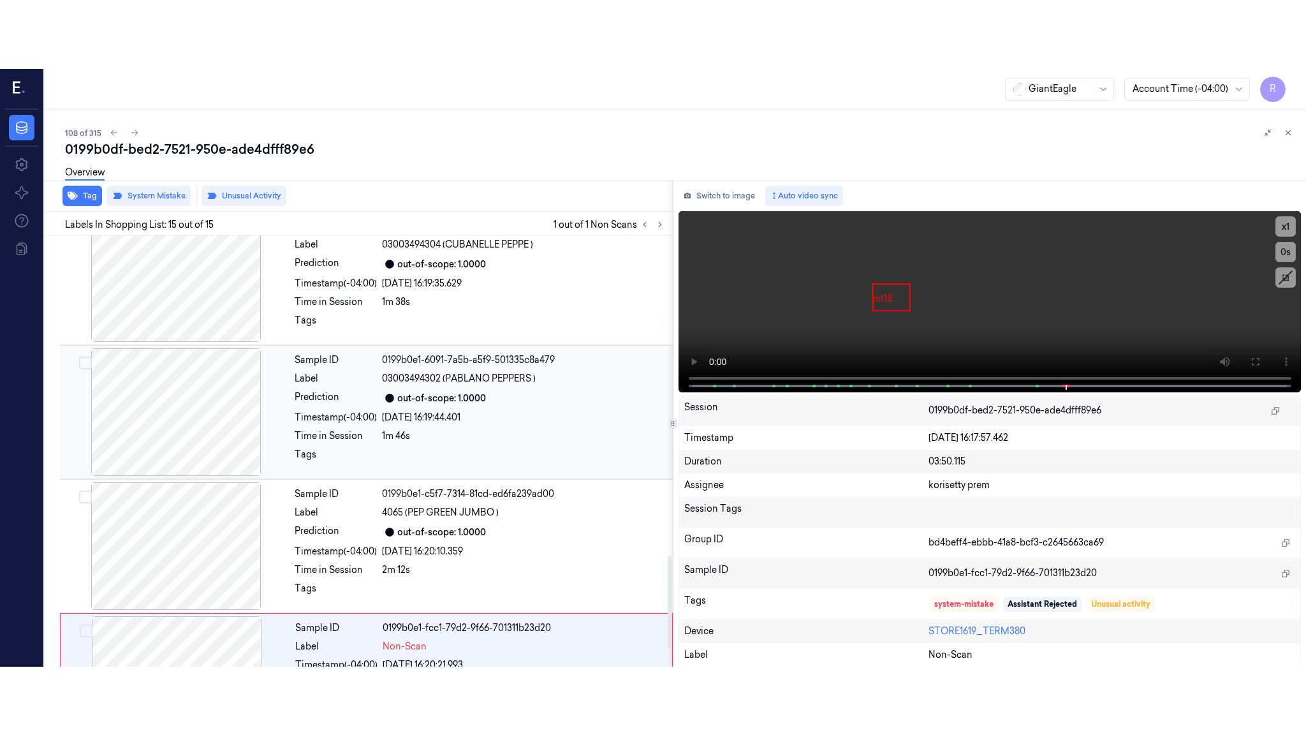
scroll to position [1458, 0]
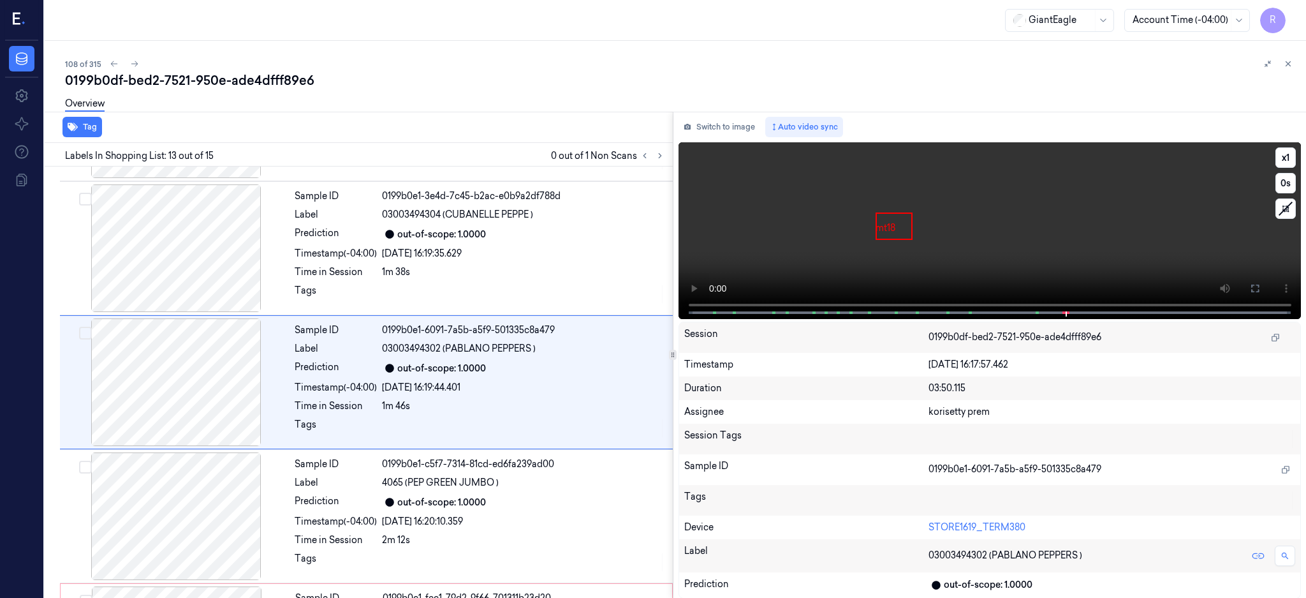
drag, startPoint x: 1297, startPoint y: 290, endPoint x: 1233, endPoint y: 410, distance: 135.6
click at [1260, 290] on icon at bounding box center [1255, 288] width 10 height 10
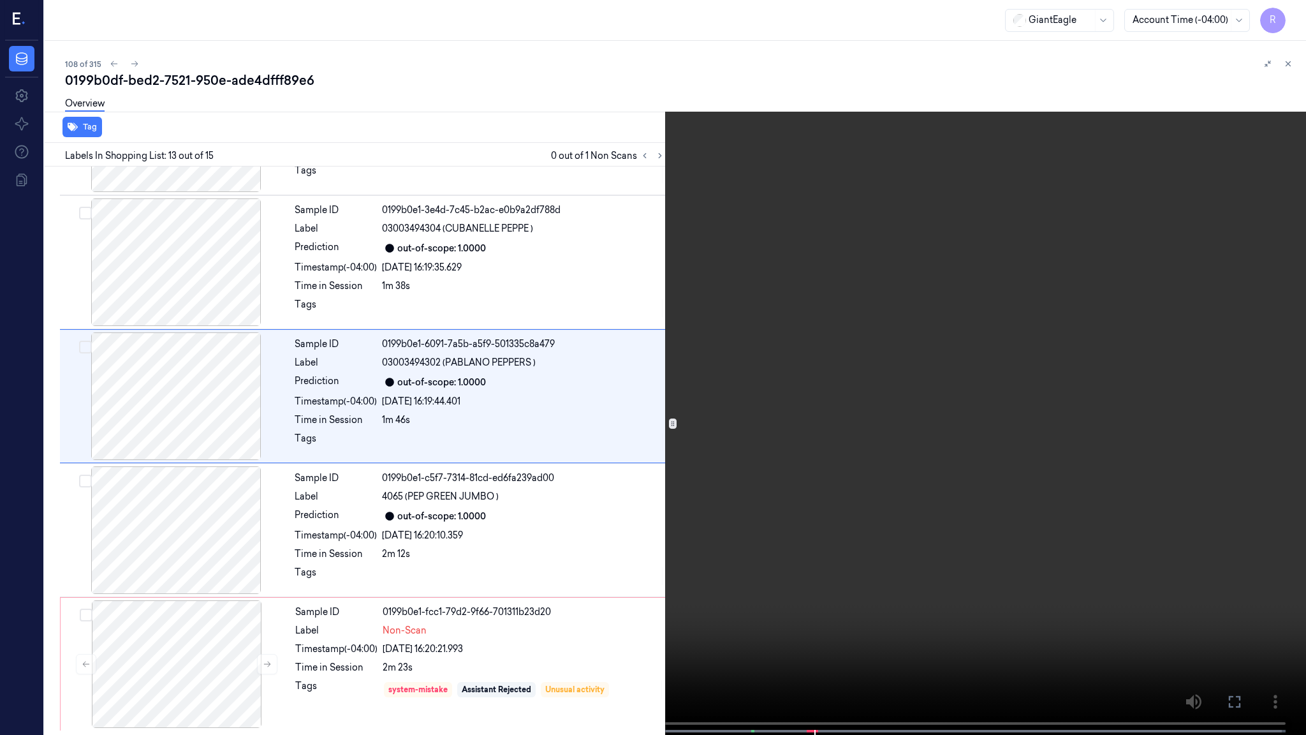
click at [740, 421] on video at bounding box center [653, 368] width 1306 height 737
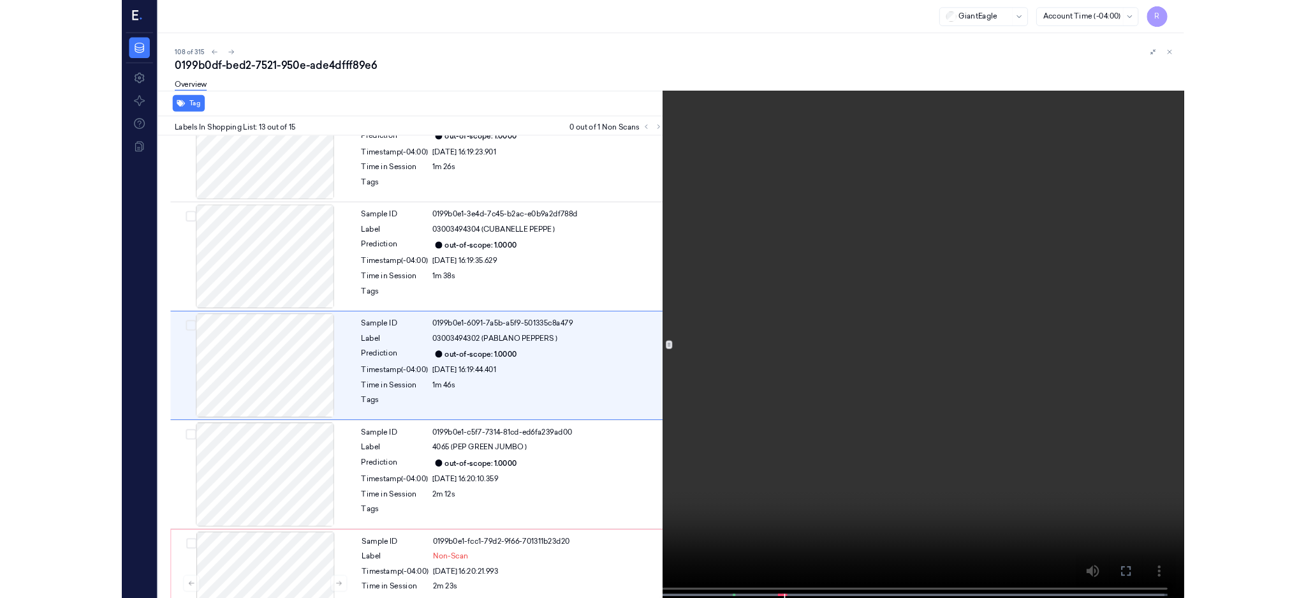
scroll to position [1390, 0]
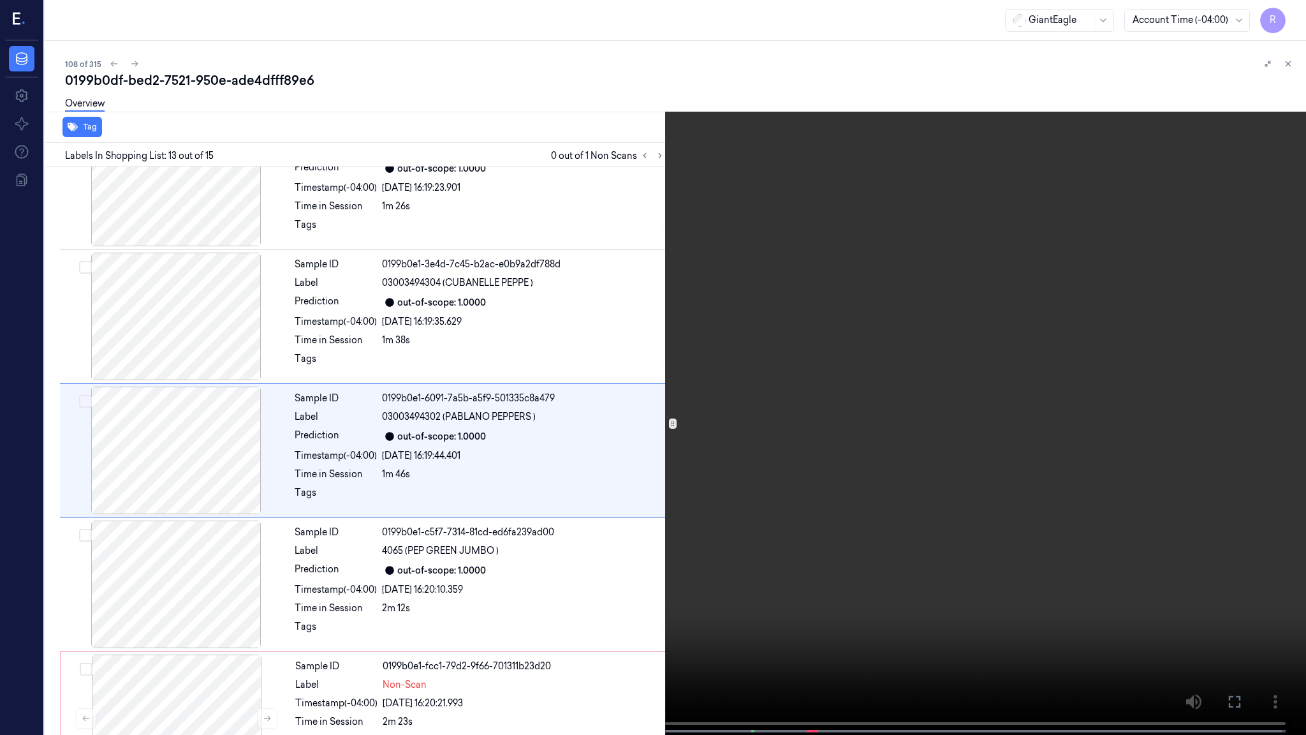
click at [740, 421] on video at bounding box center [653, 368] width 1306 height 737
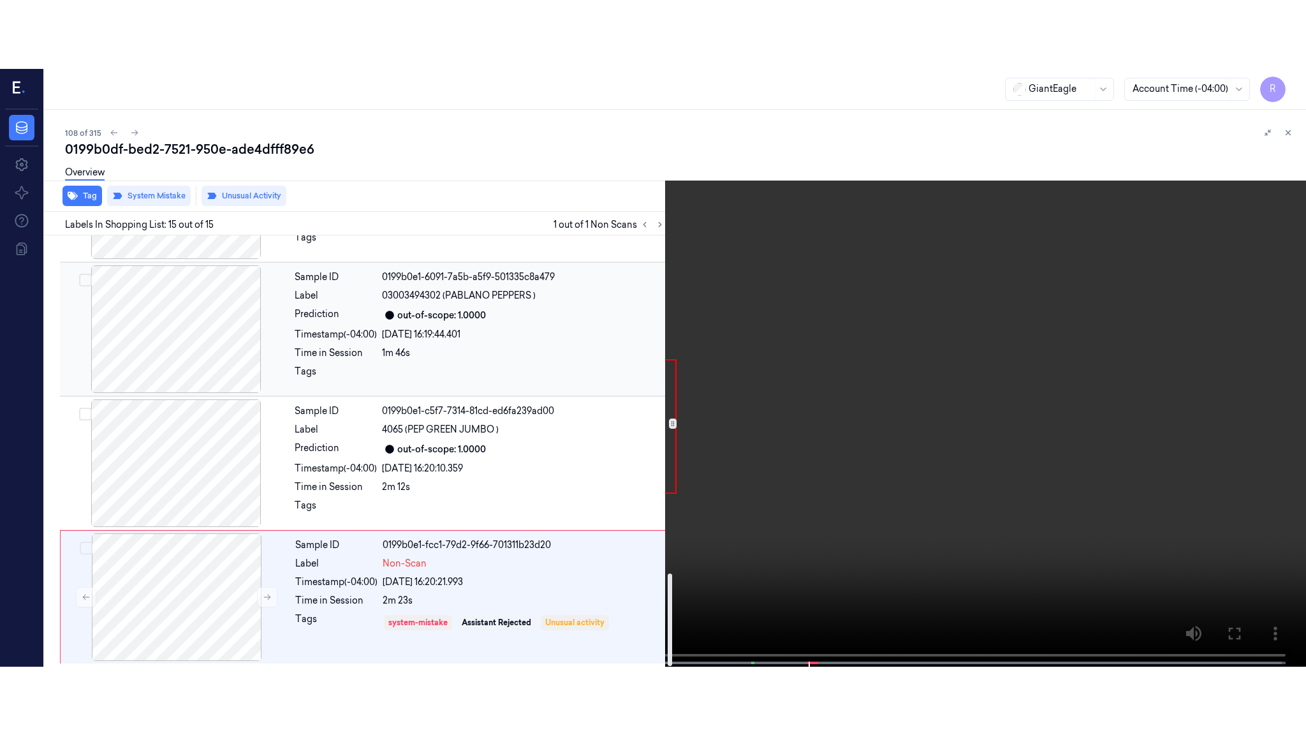
scroll to position [1583, 0]
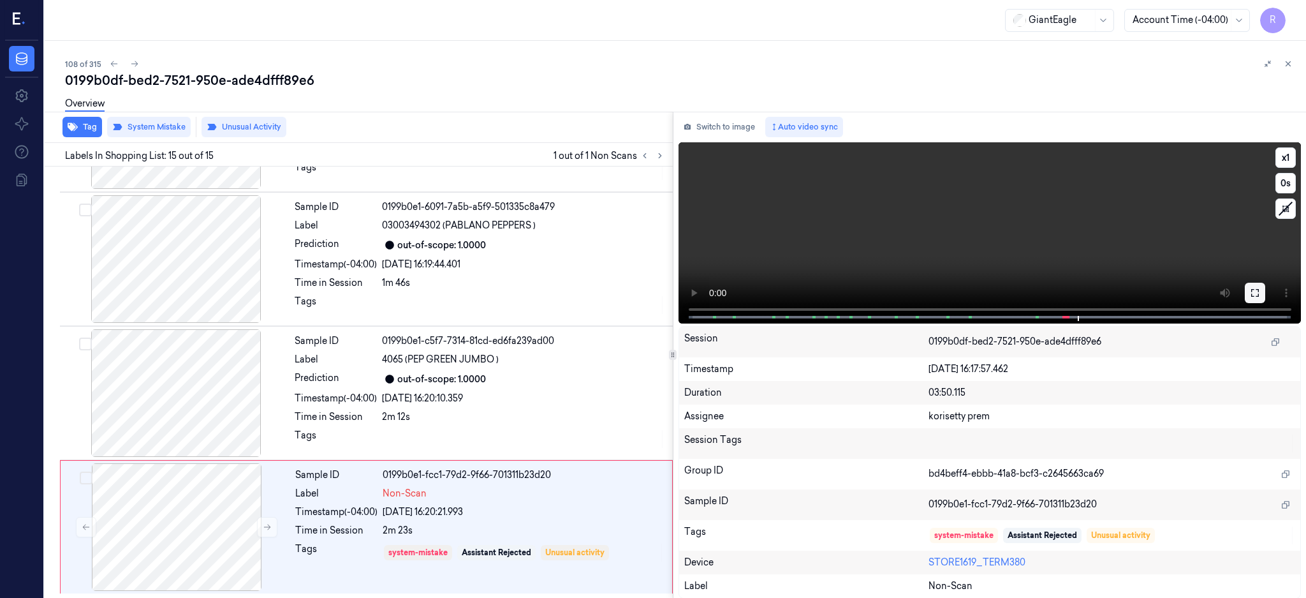
click at [1260, 296] on icon at bounding box center [1255, 293] width 10 height 10
click at [218, 520] on div at bounding box center [176, 527] width 227 height 128
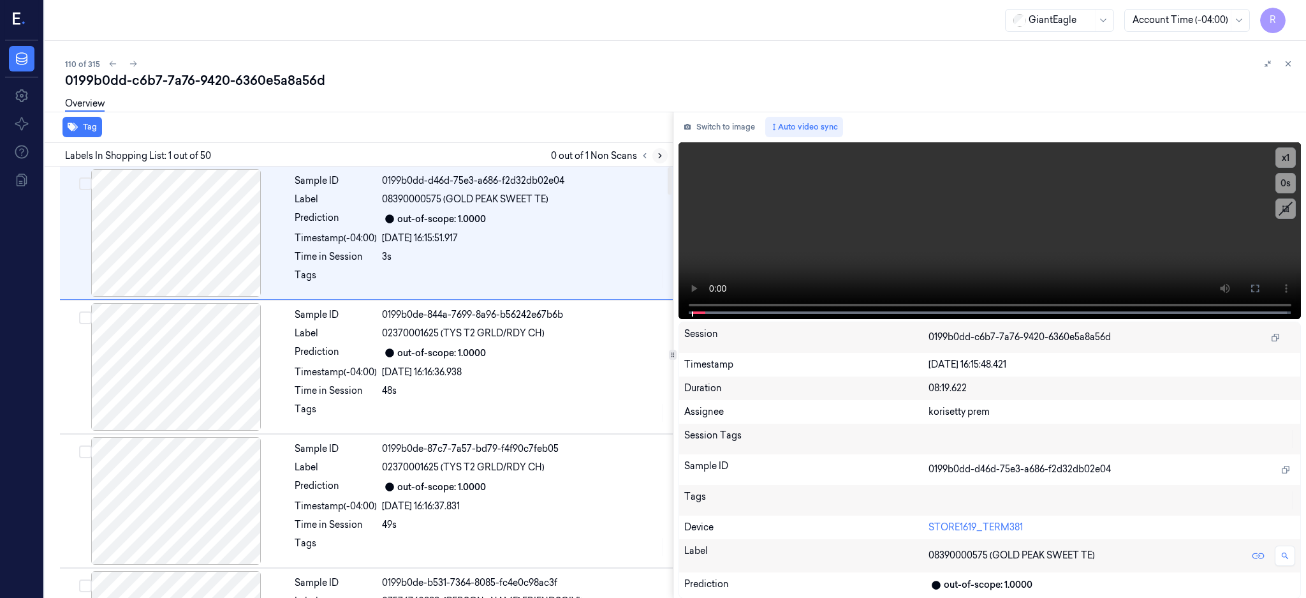
click at [665, 156] on icon at bounding box center [660, 155] width 9 height 9
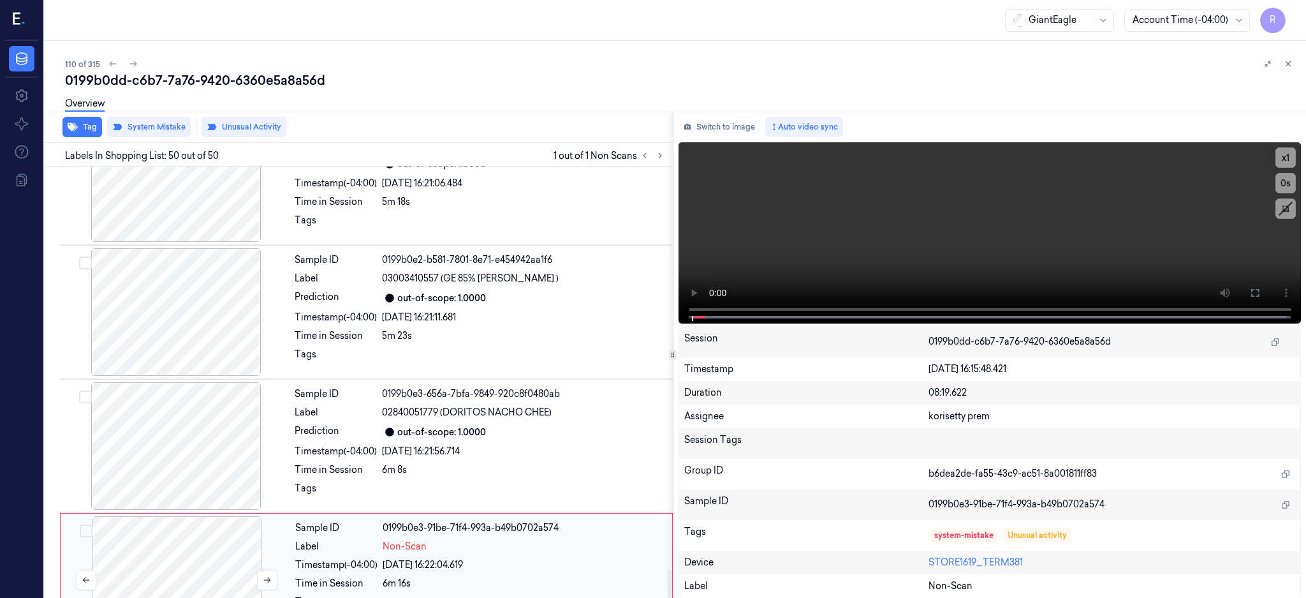
scroll to position [6274, 0]
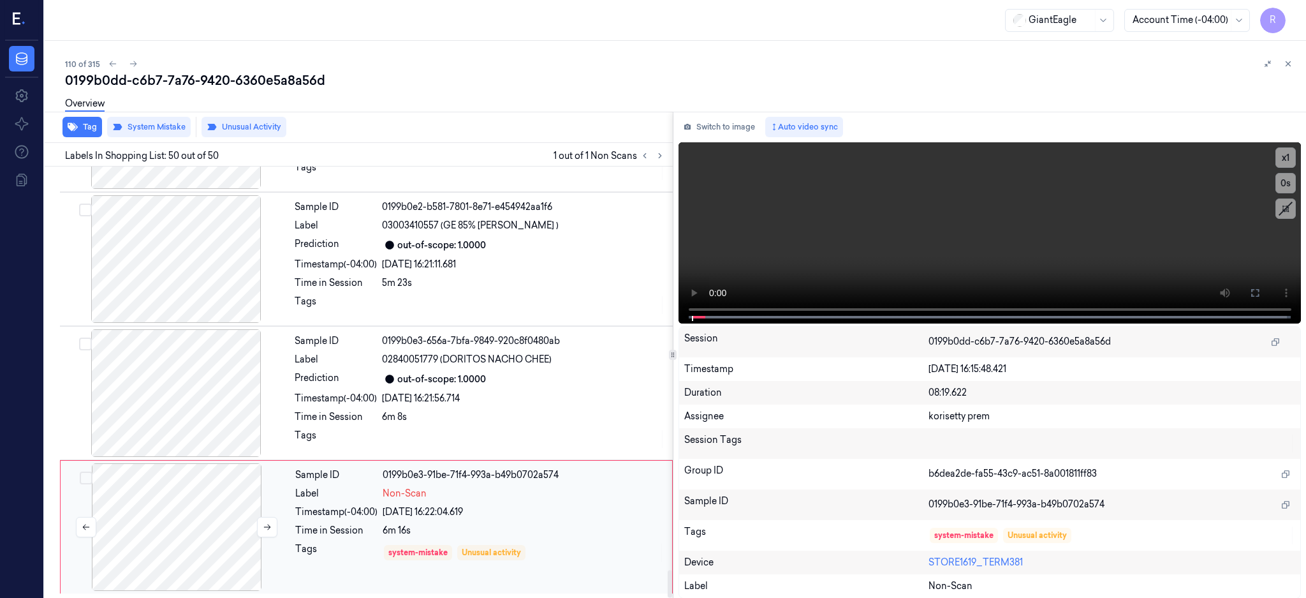
click at [196, 547] on div at bounding box center [176, 527] width 227 height 128
click at [205, 518] on div at bounding box center [176, 527] width 227 height 128
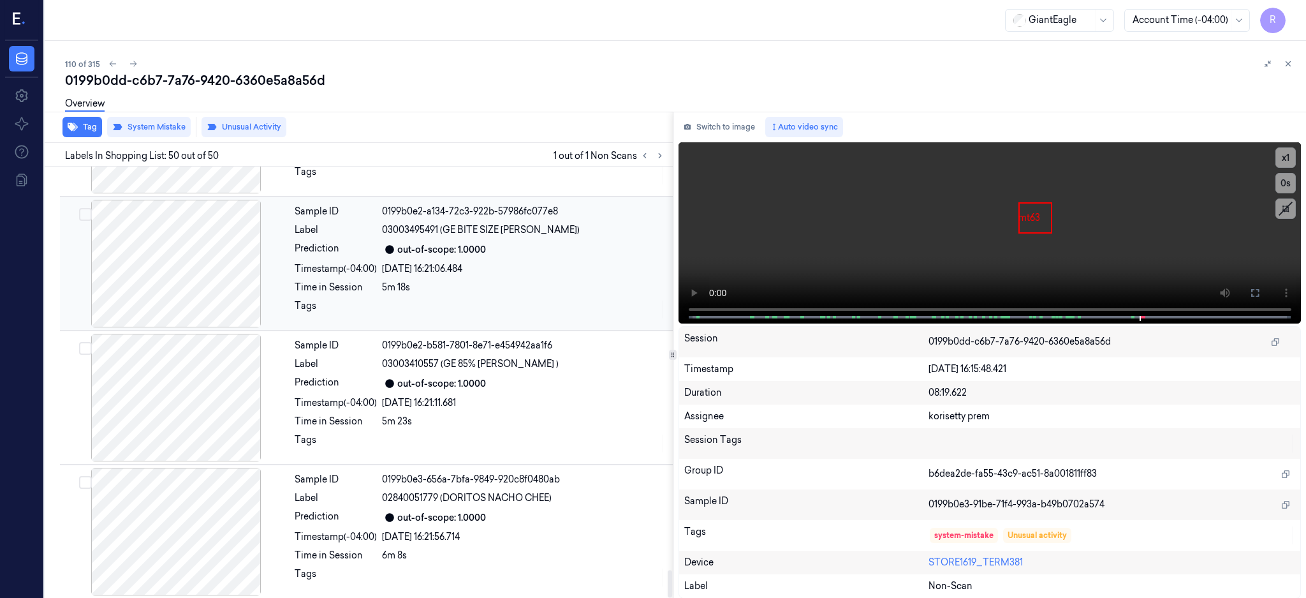
scroll to position [6273, 0]
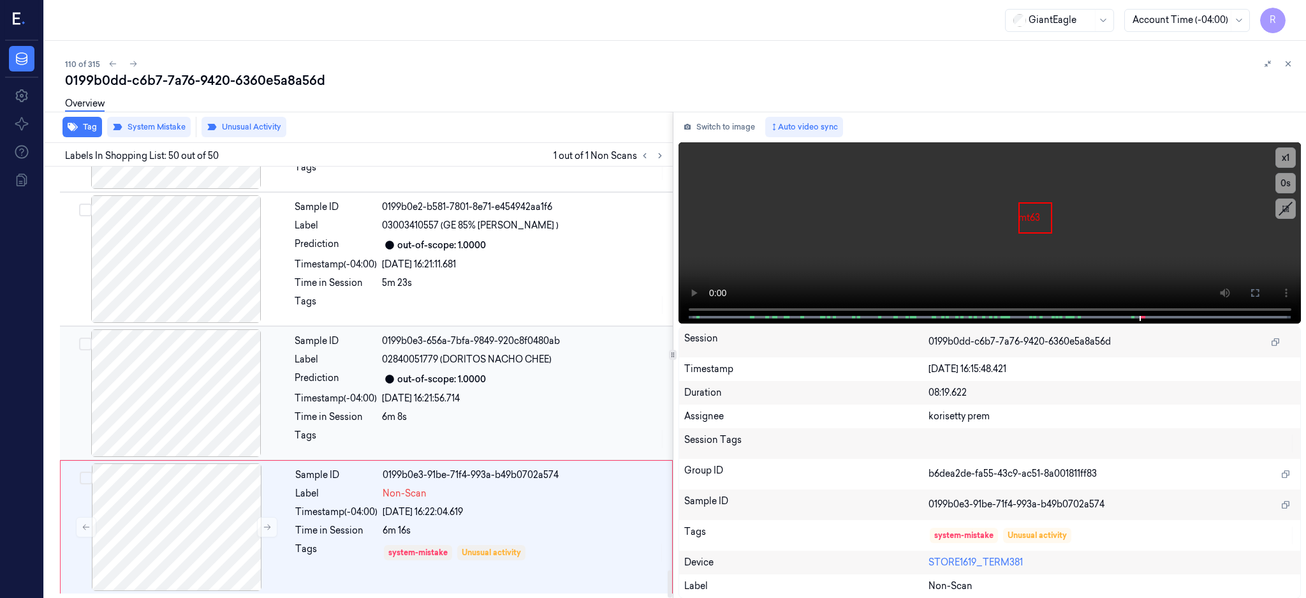
click at [186, 404] on div at bounding box center [176, 393] width 227 height 128
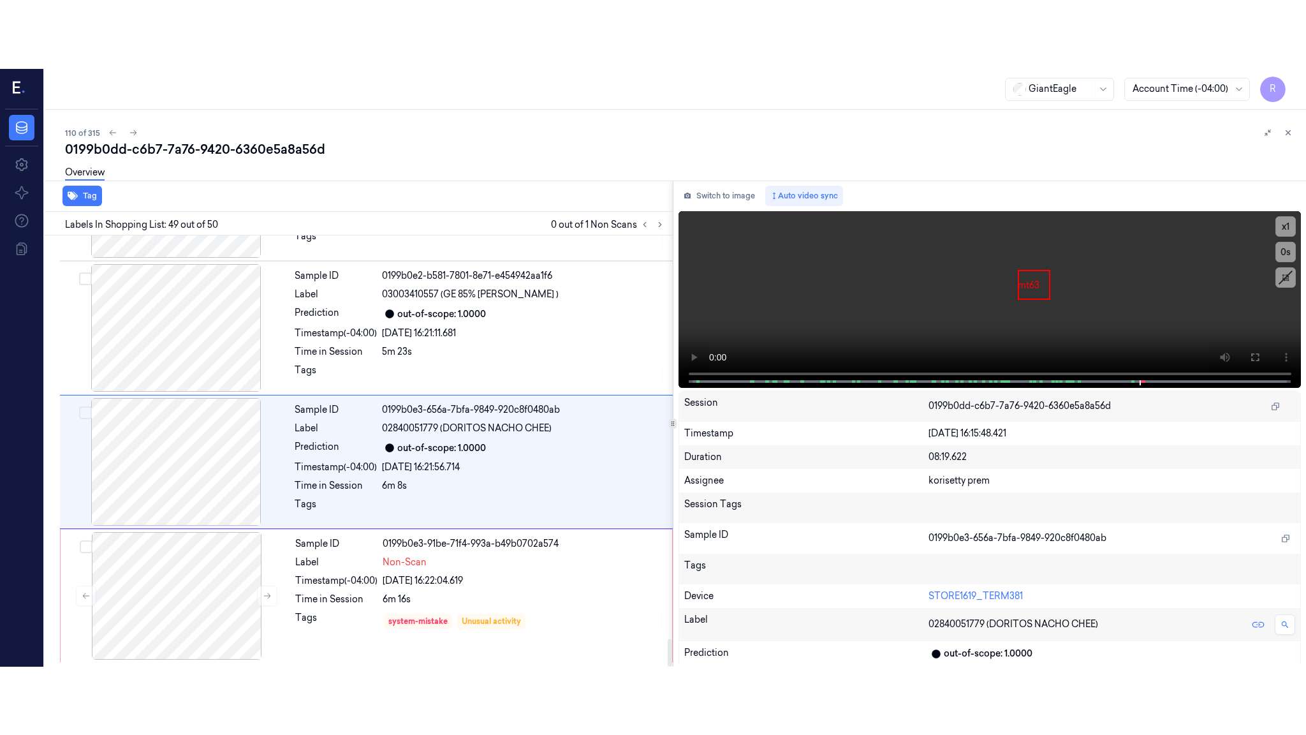
scroll to position [6274, 0]
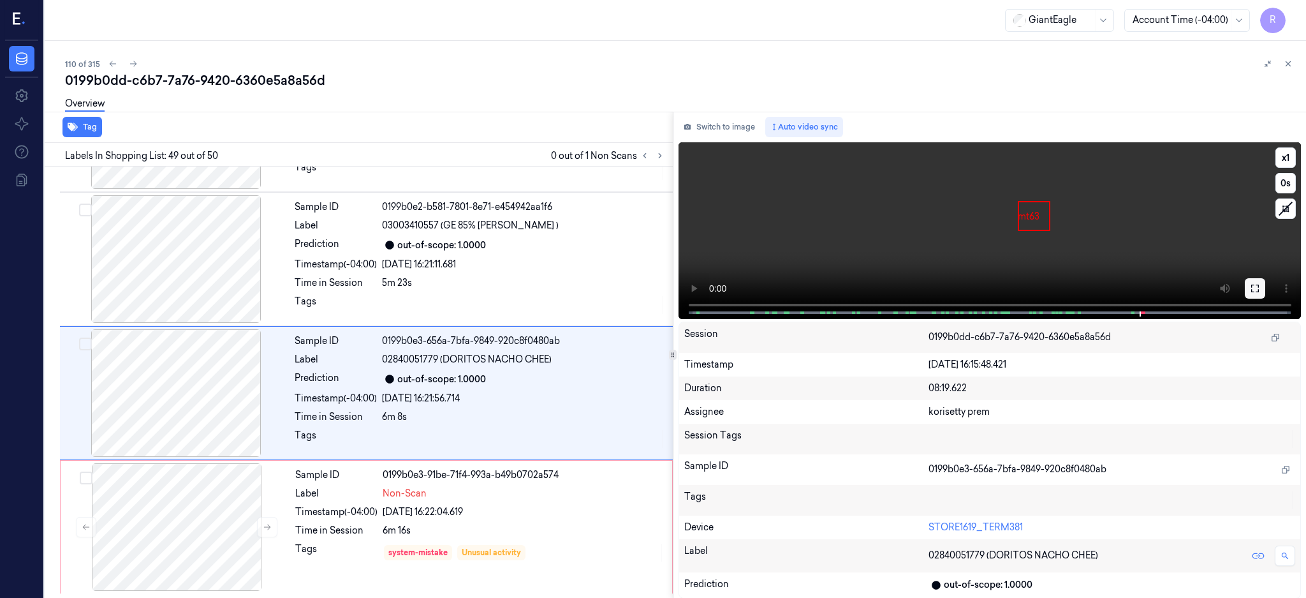
click at [1260, 290] on icon at bounding box center [1255, 288] width 10 height 10
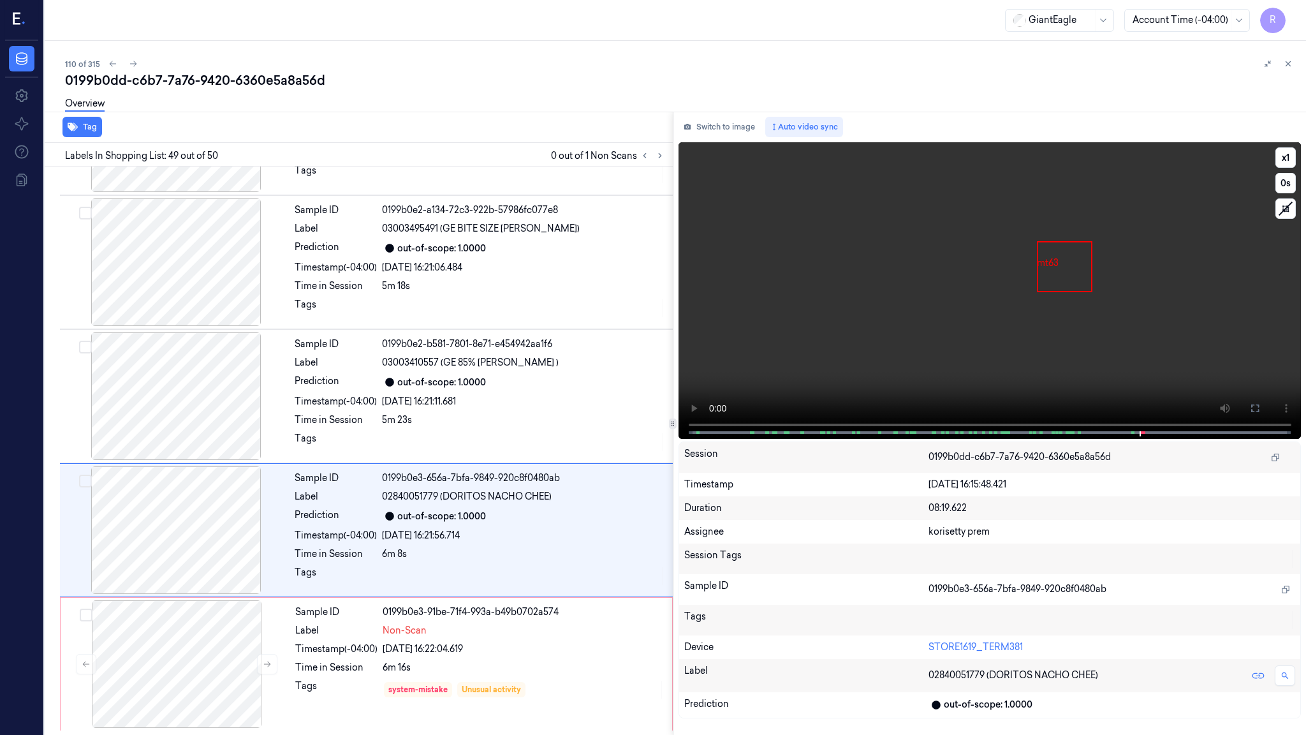
scroll to position [6137, 0]
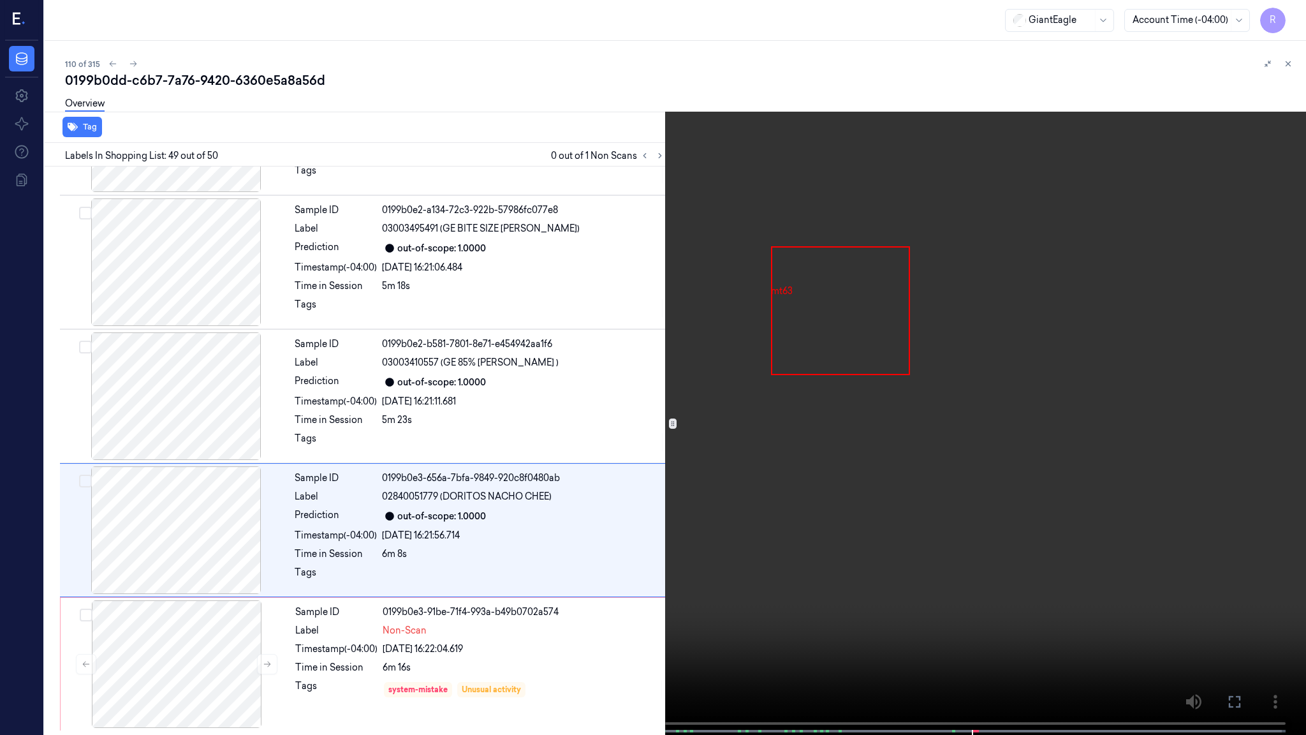
click at [767, 415] on video at bounding box center [653, 368] width 1306 height 737
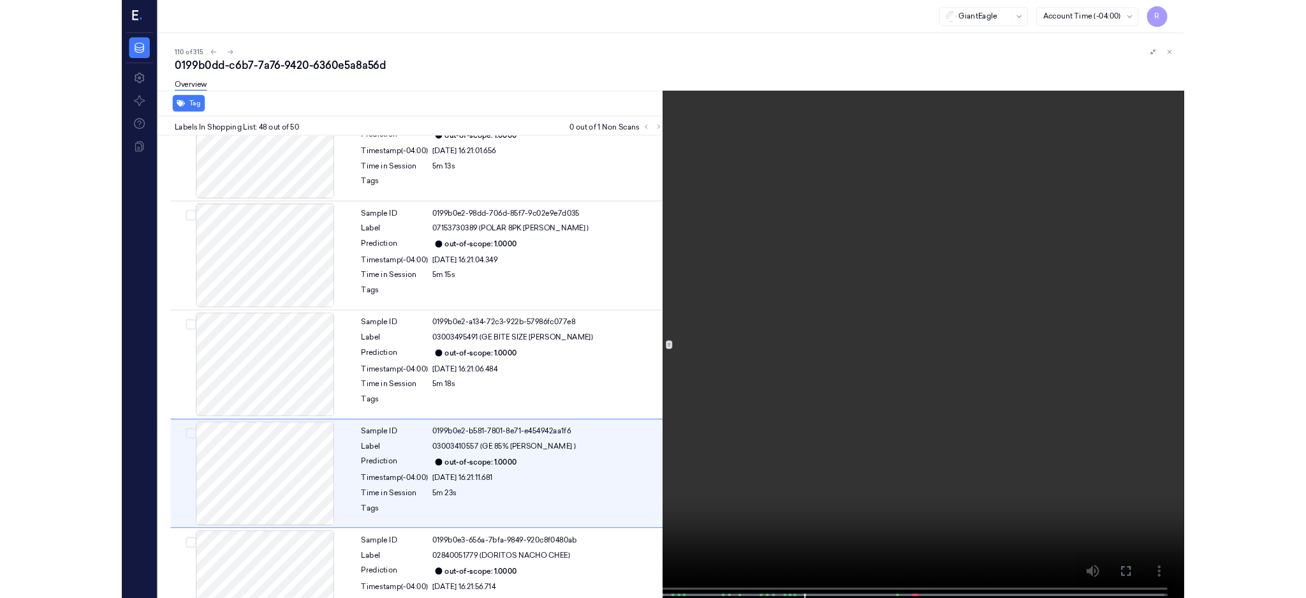
scroll to position [6081, 0]
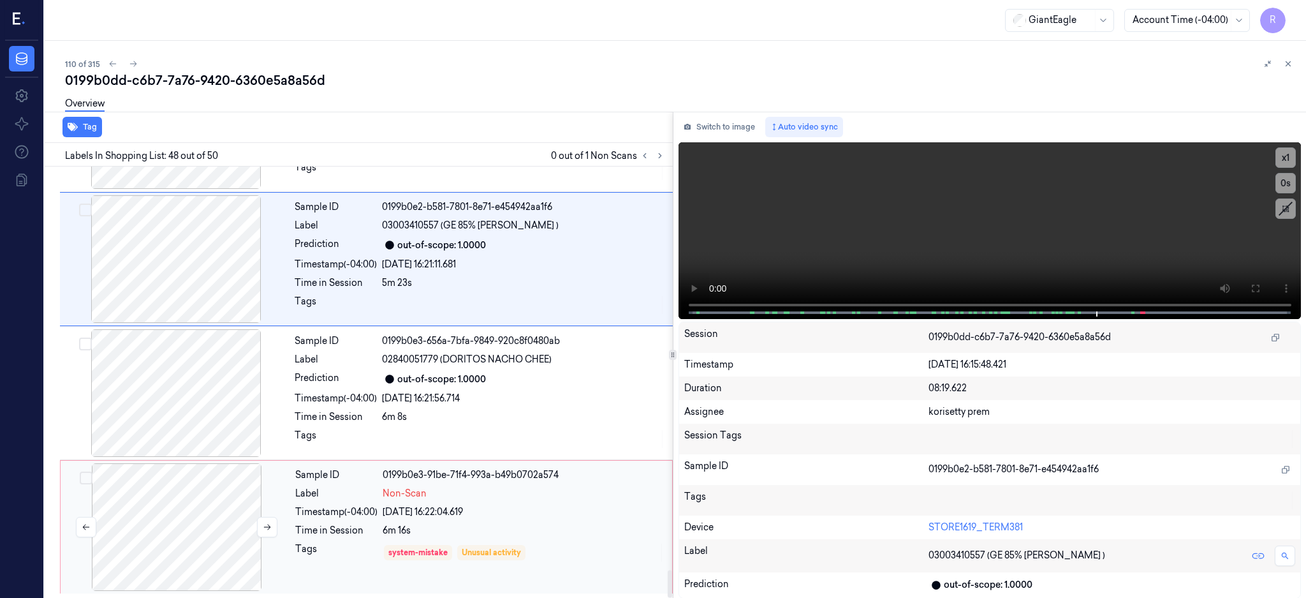
click at [179, 528] on div at bounding box center [176, 527] width 227 height 128
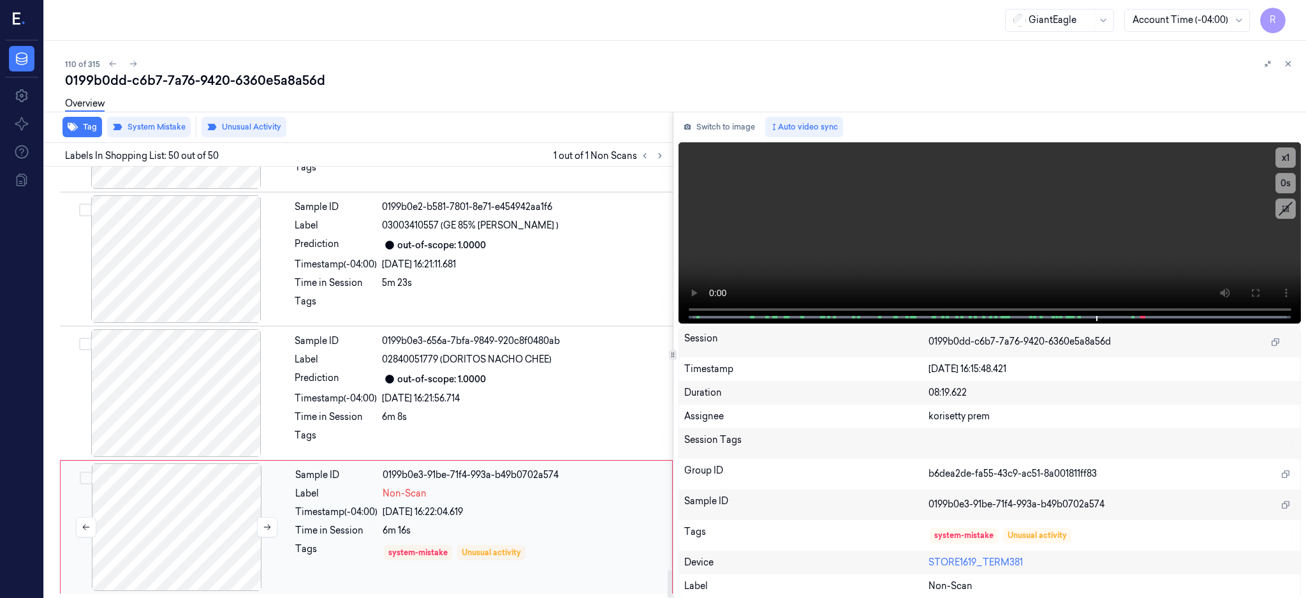
scroll to position [6274, 0]
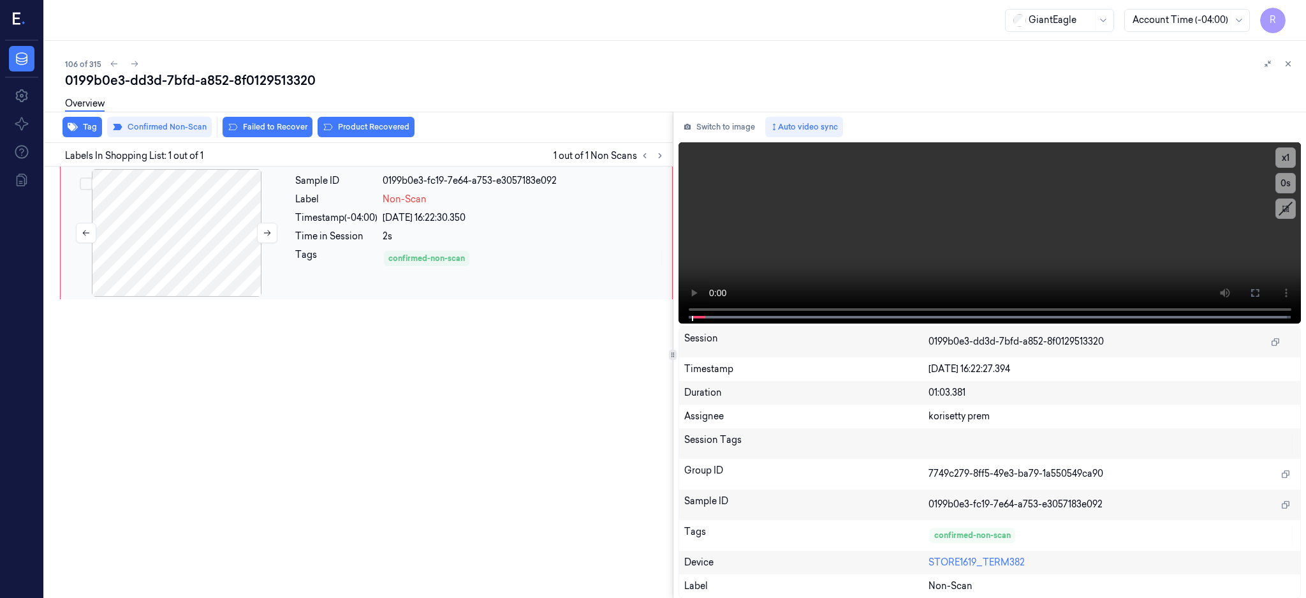
click at [168, 251] on div at bounding box center [176, 233] width 227 height 128
click at [1266, 287] on button at bounding box center [1255, 293] width 20 height 20
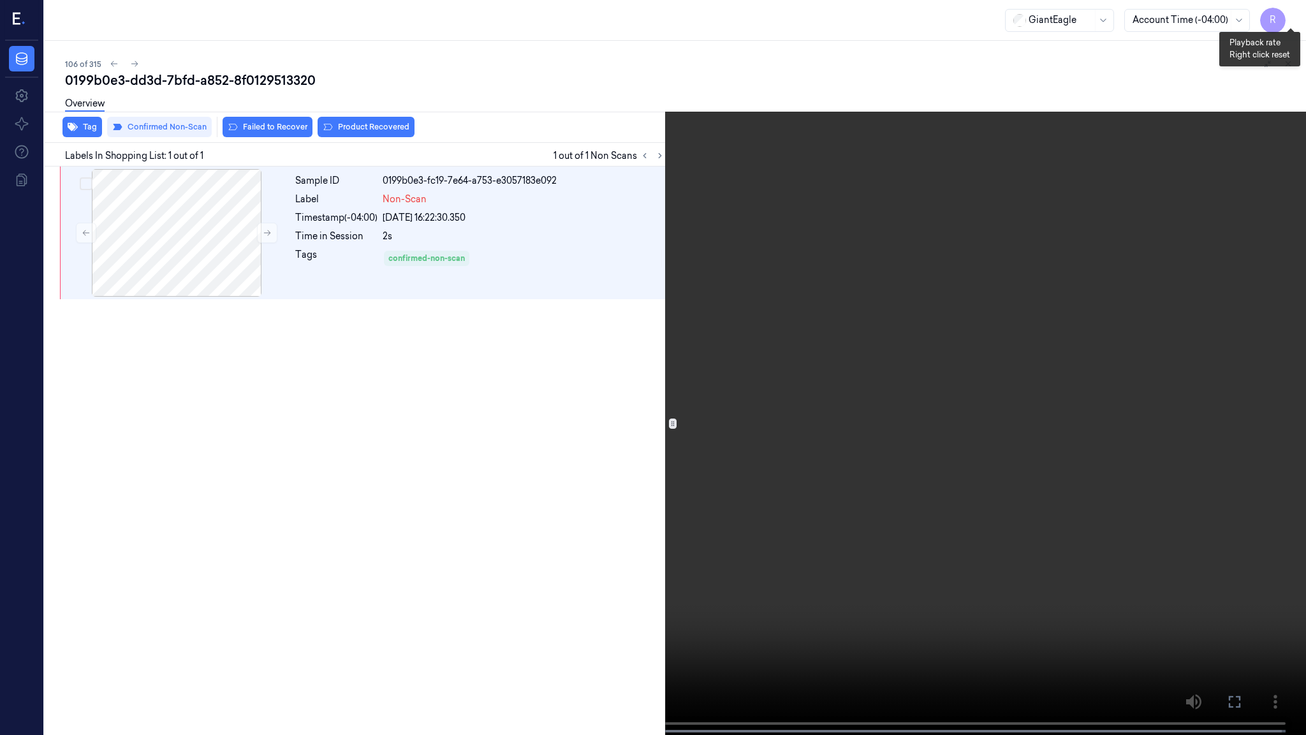
click at [1290, 13] on button "x 1" at bounding box center [1291, 15] width 20 height 20
click at [1290, 13] on button "x 2" at bounding box center [1291, 15] width 20 height 20
click at [695, 332] on video at bounding box center [653, 368] width 1306 height 737
click at [667, 373] on video at bounding box center [653, 368] width 1306 height 737
click at [666, 373] on video at bounding box center [653, 368] width 1306 height 737
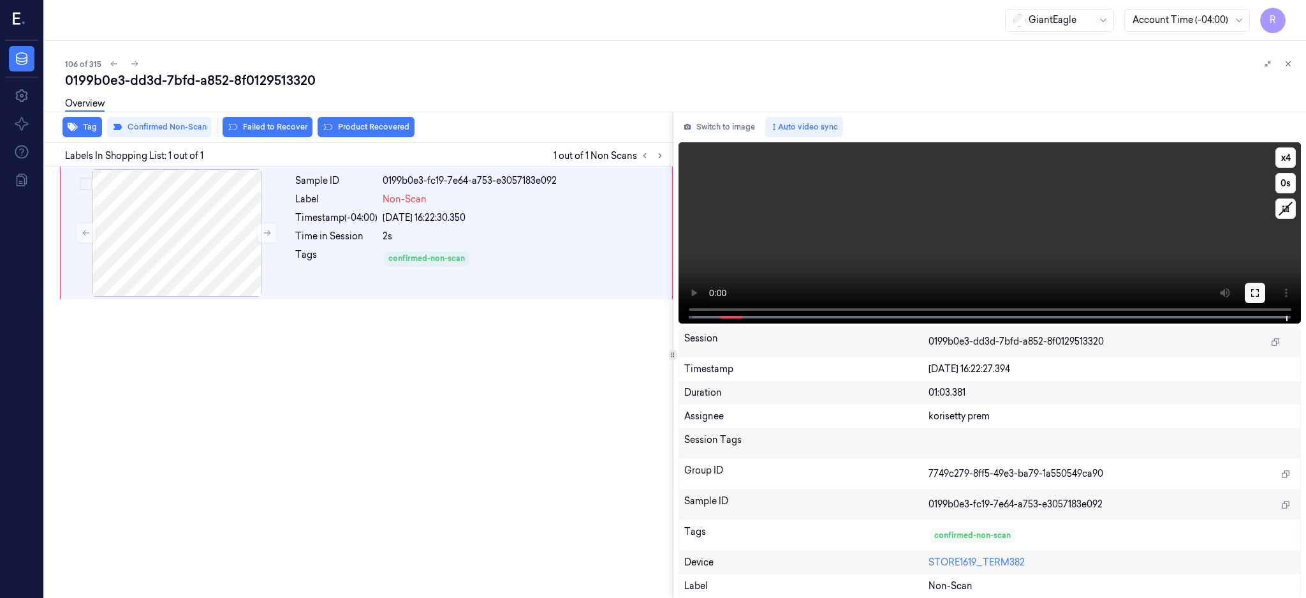
click at [1260, 297] on icon at bounding box center [1255, 293] width 10 height 10
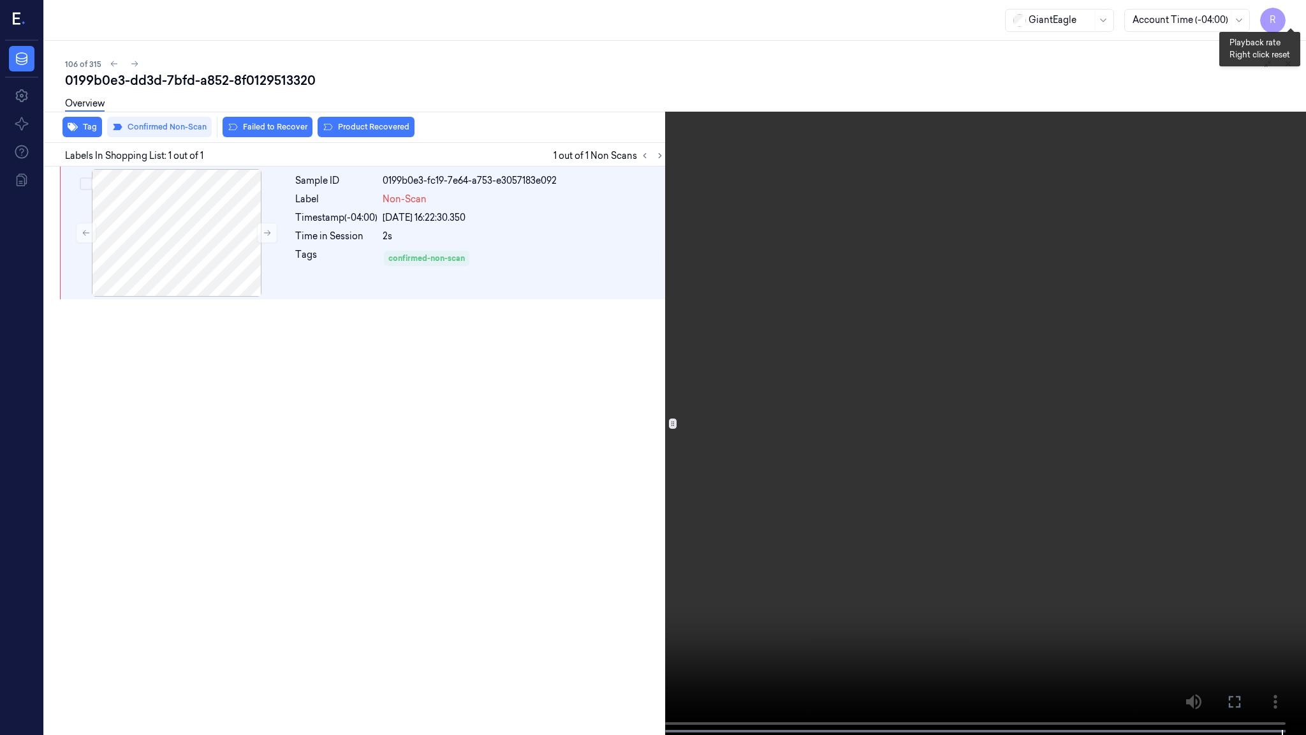
click at [1297, 17] on button "x 4" at bounding box center [1291, 15] width 20 height 20
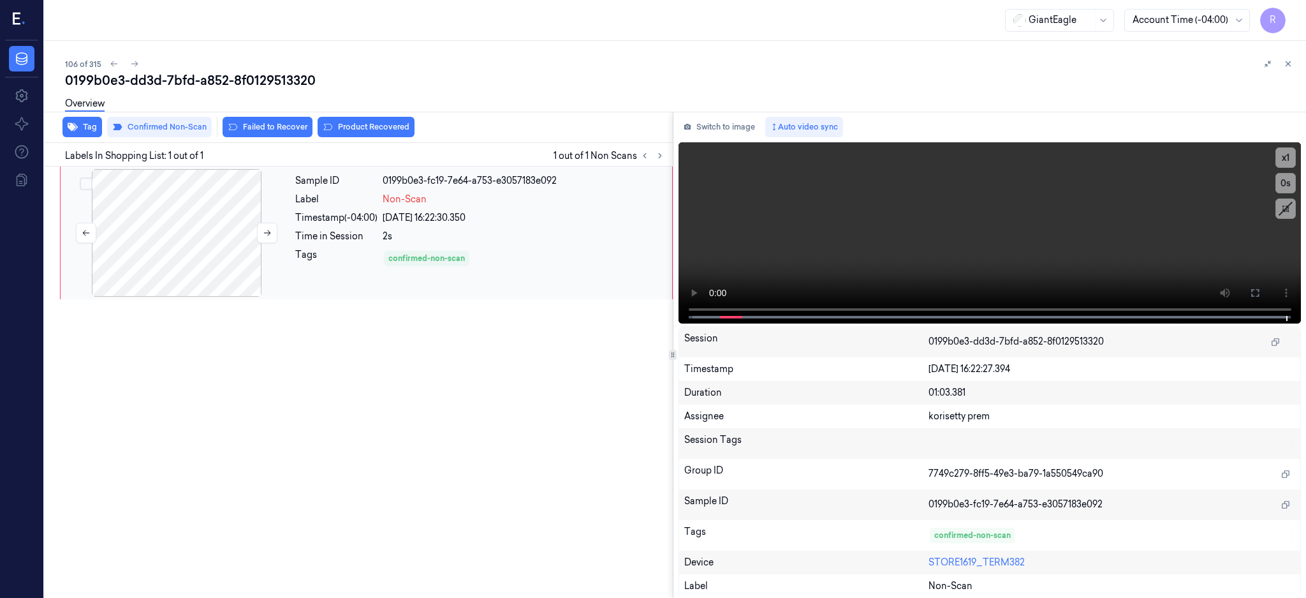
click at [217, 233] on div at bounding box center [176, 233] width 227 height 128
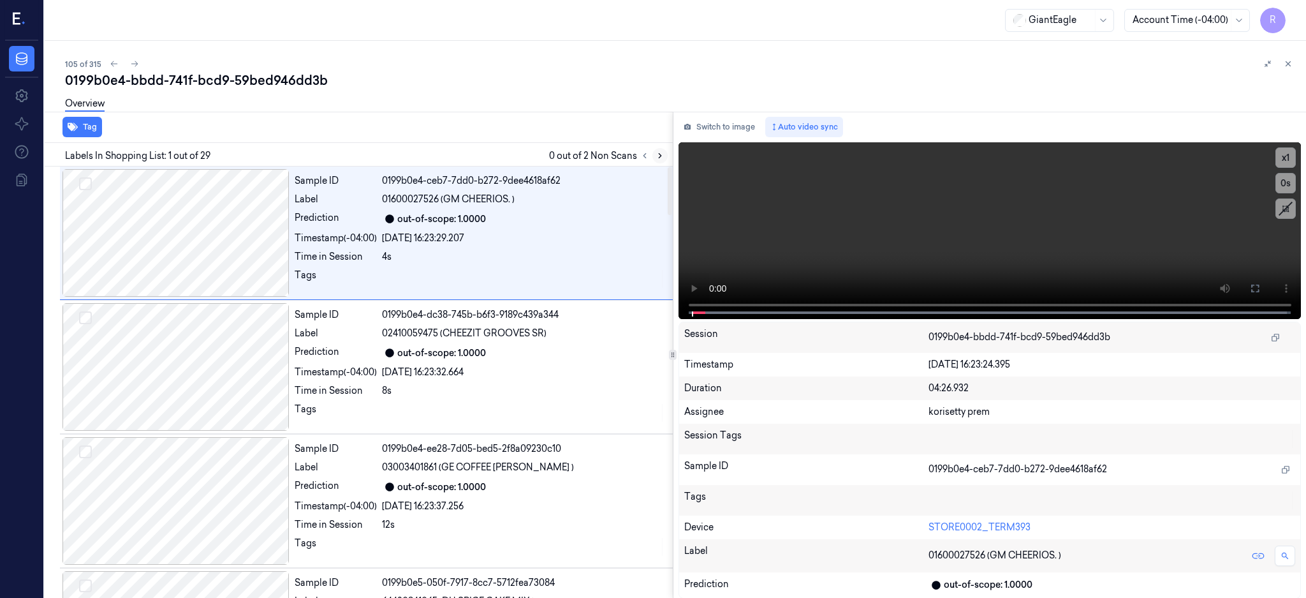
click at [668, 154] on button at bounding box center [660, 155] width 15 height 15
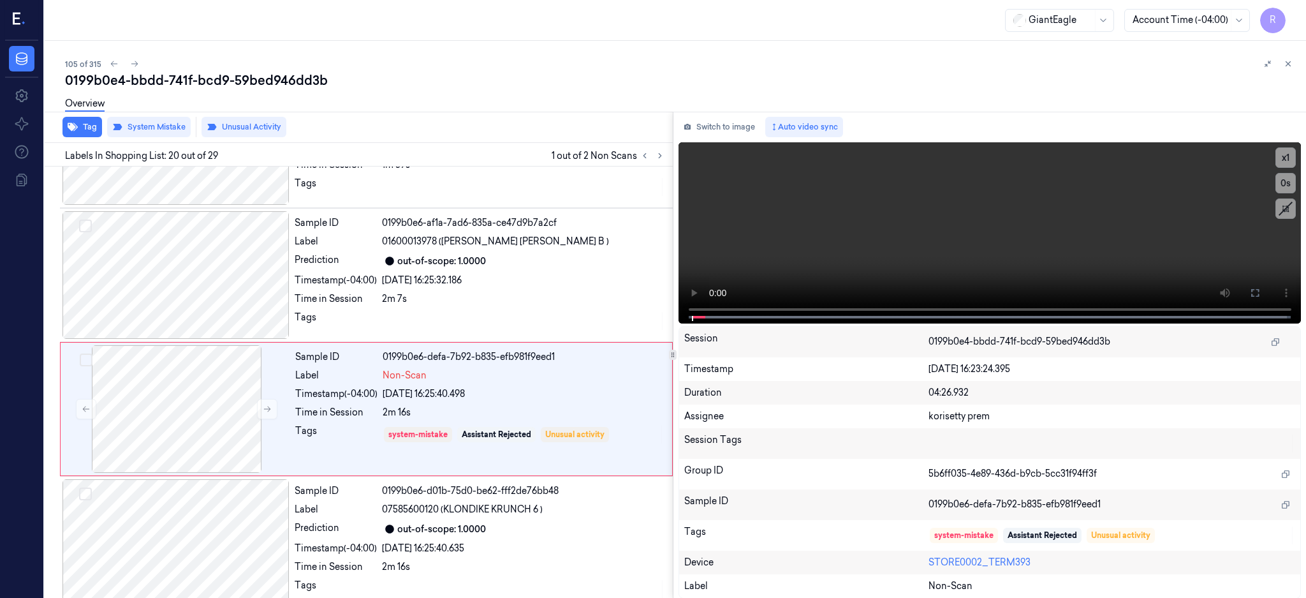
scroll to position [2397, 0]
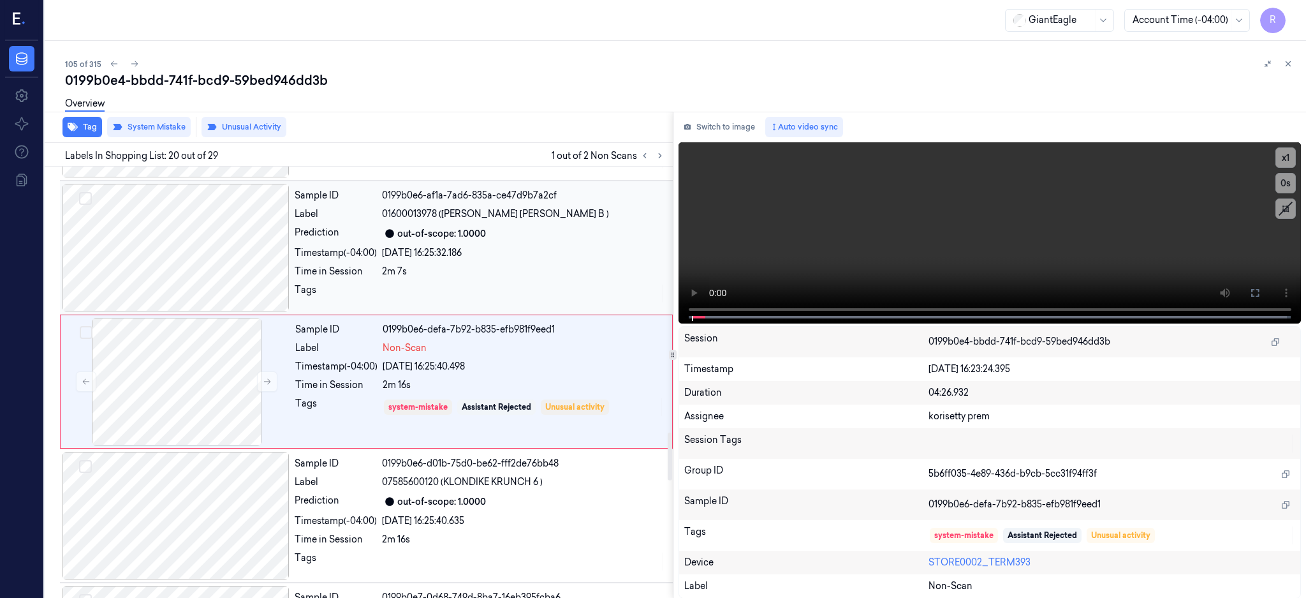
click at [148, 255] on div at bounding box center [176, 248] width 227 height 128
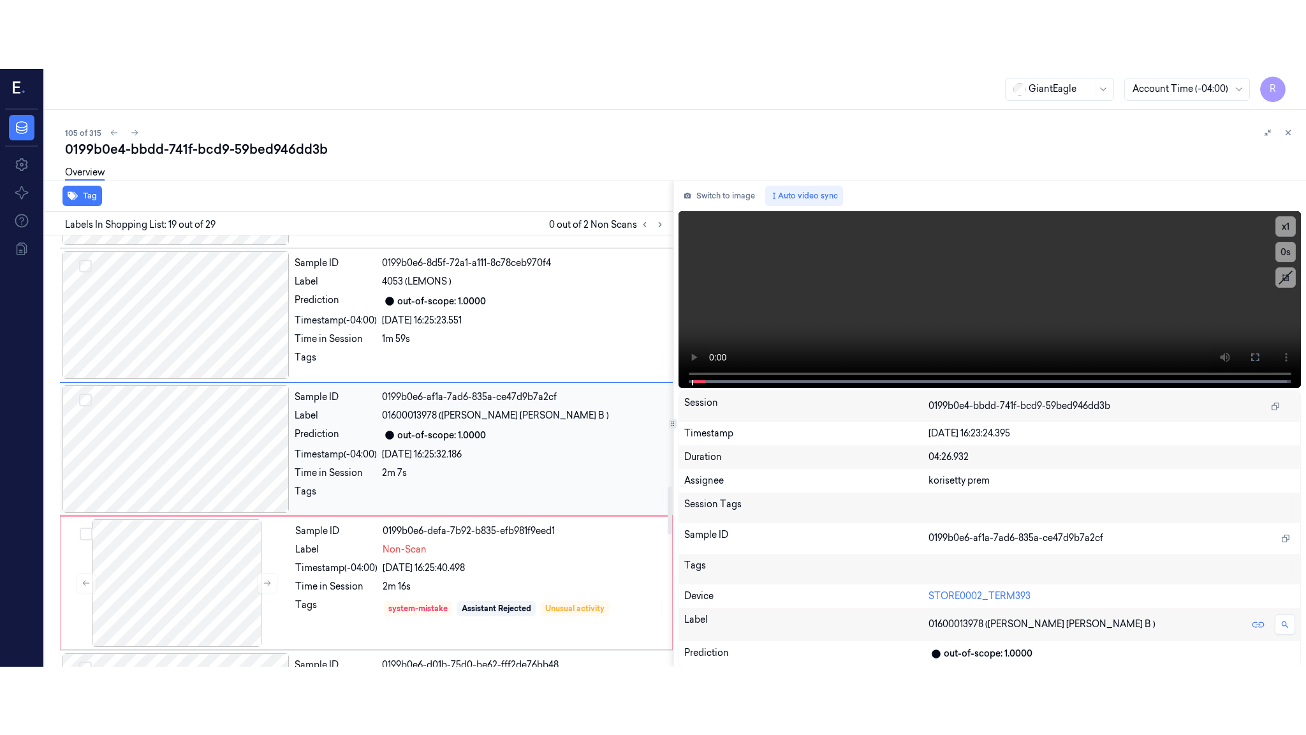
scroll to position [2263, 0]
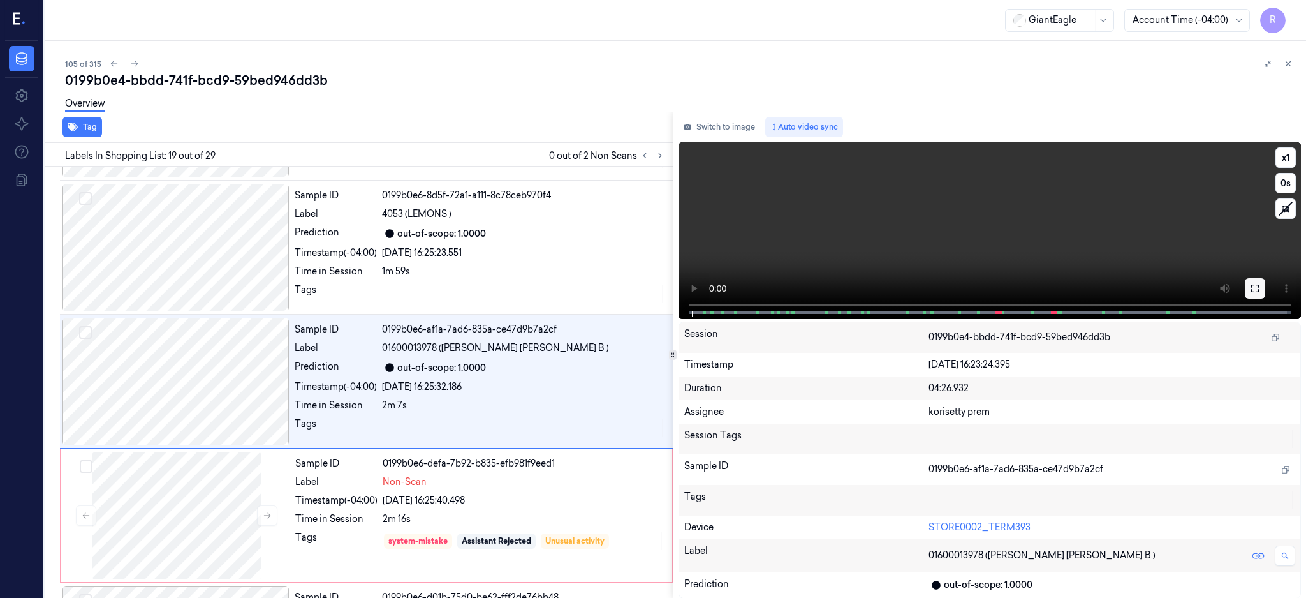
click at [1260, 287] on icon at bounding box center [1255, 288] width 10 height 10
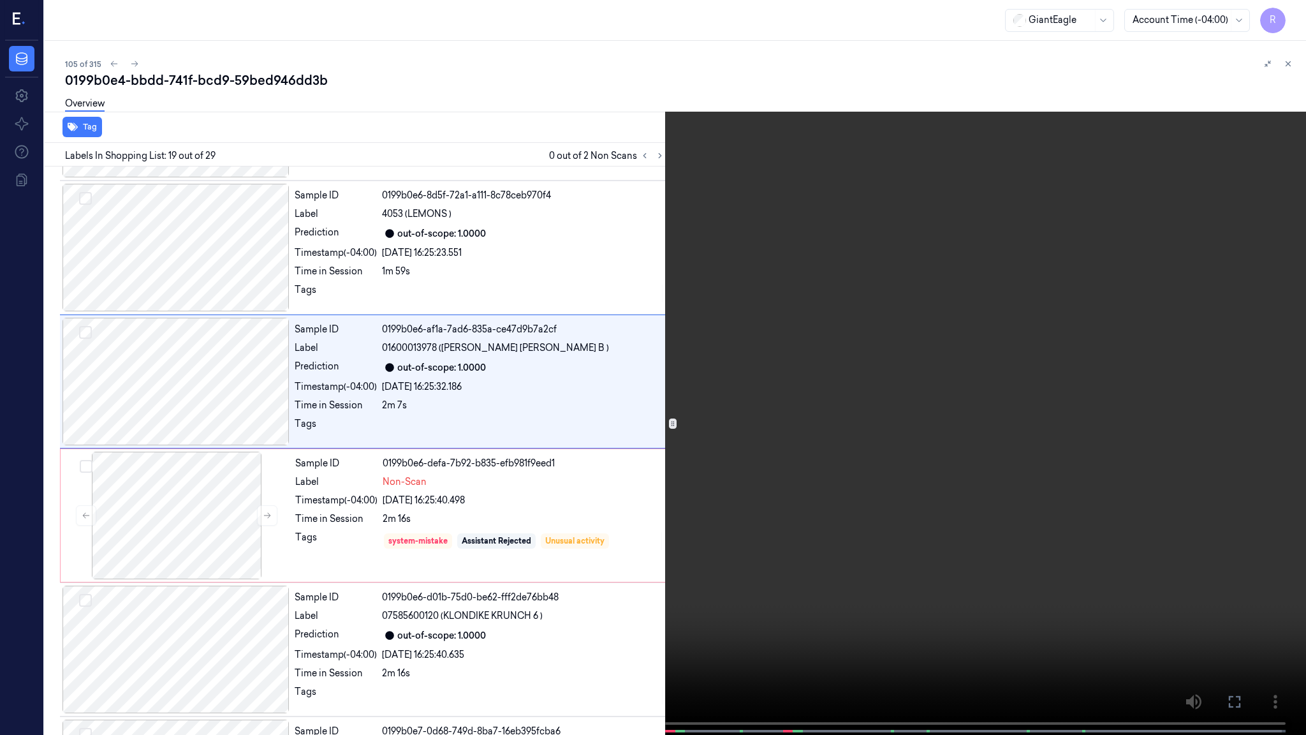
click at [902, 401] on video at bounding box center [653, 368] width 1306 height 737
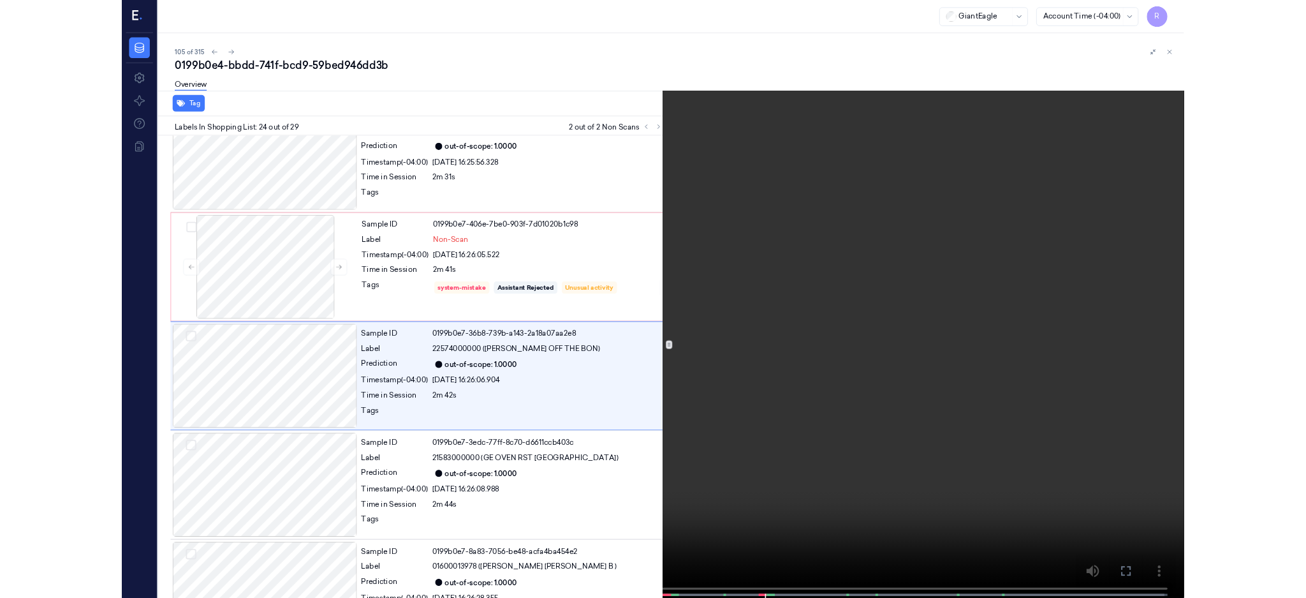
scroll to position [2864, 0]
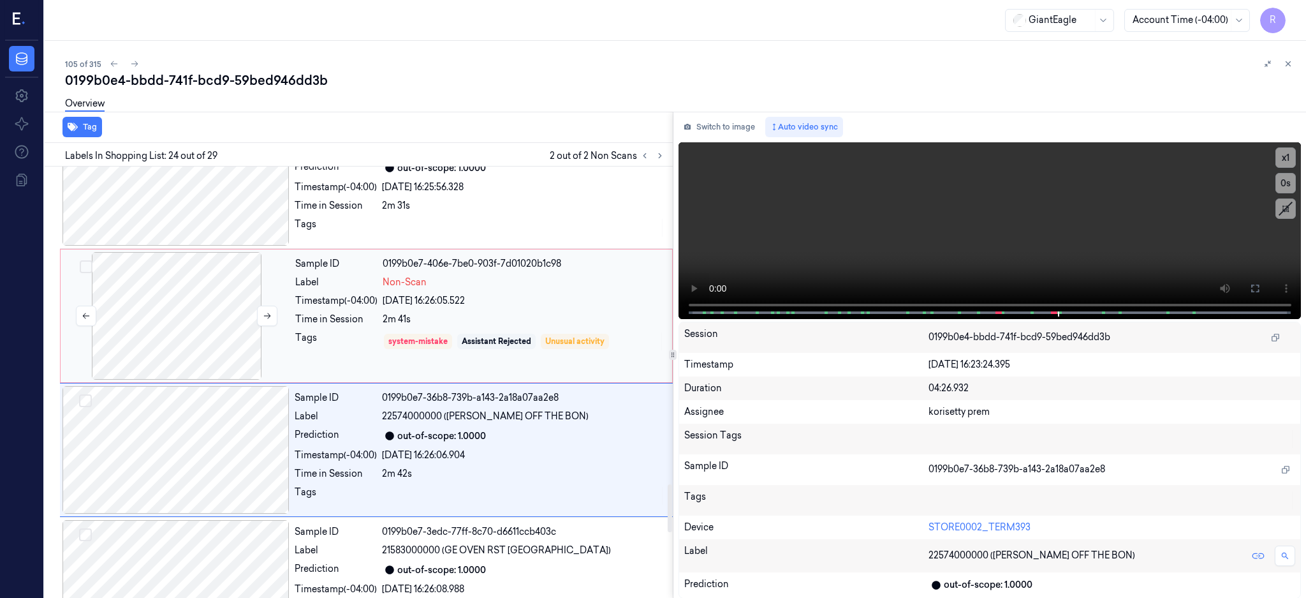
click at [218, 299] on div at bounding box center [176, 316] width 227 height 128
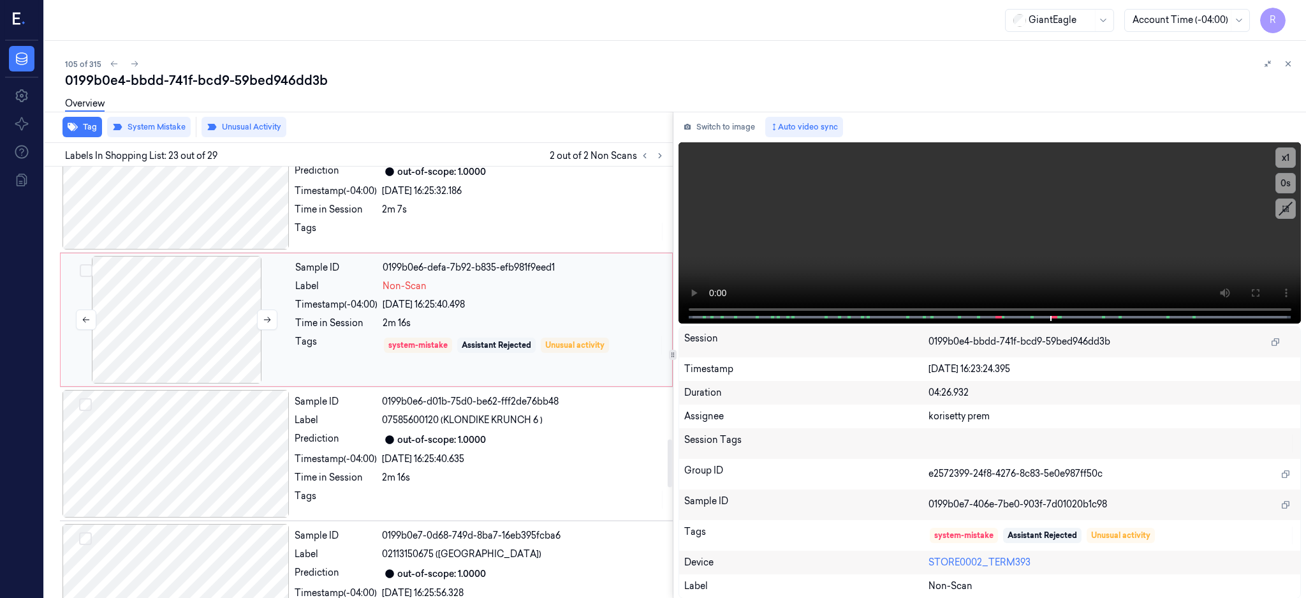
click at [160, 343] on div at bounding box center [176, 320] width 227 height 128
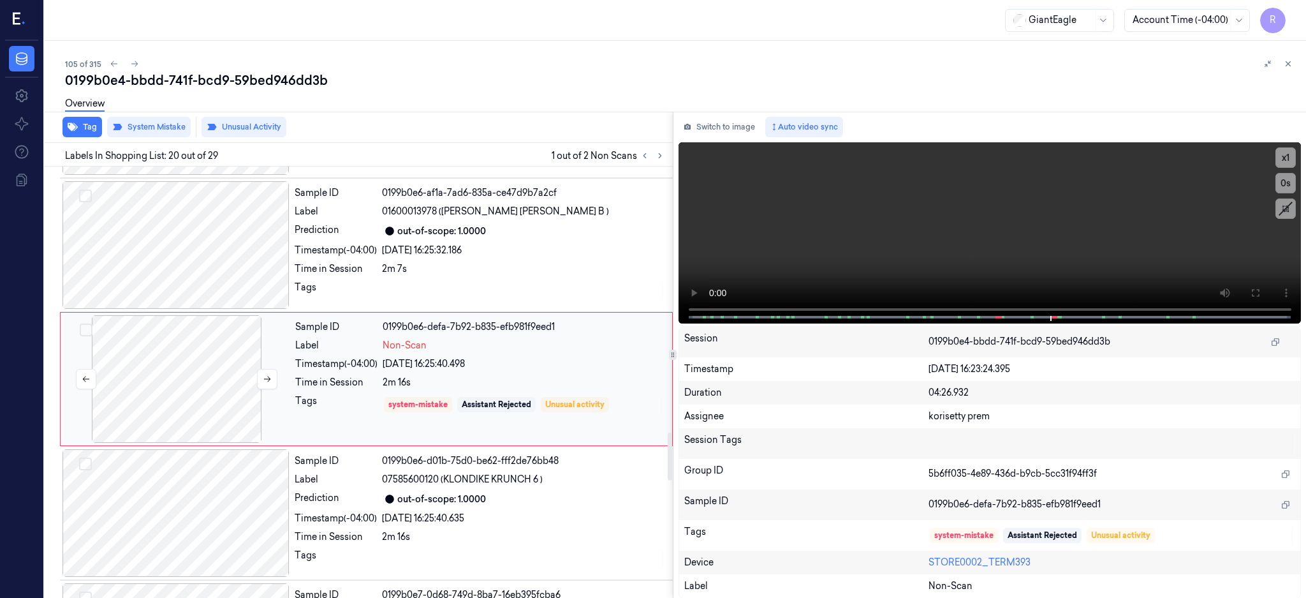
scroll to position [2397, 0]
click at [267, 378] on icon at bounding box center [267, 381] width 9 height 9
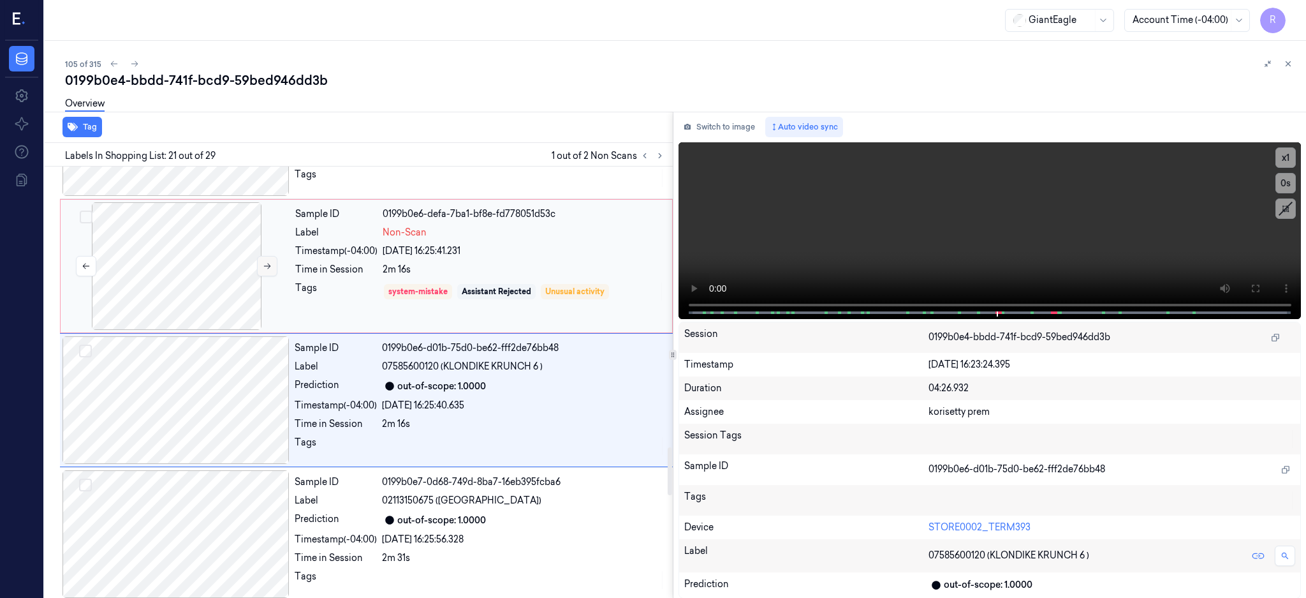
scroll to position [2531, 0]
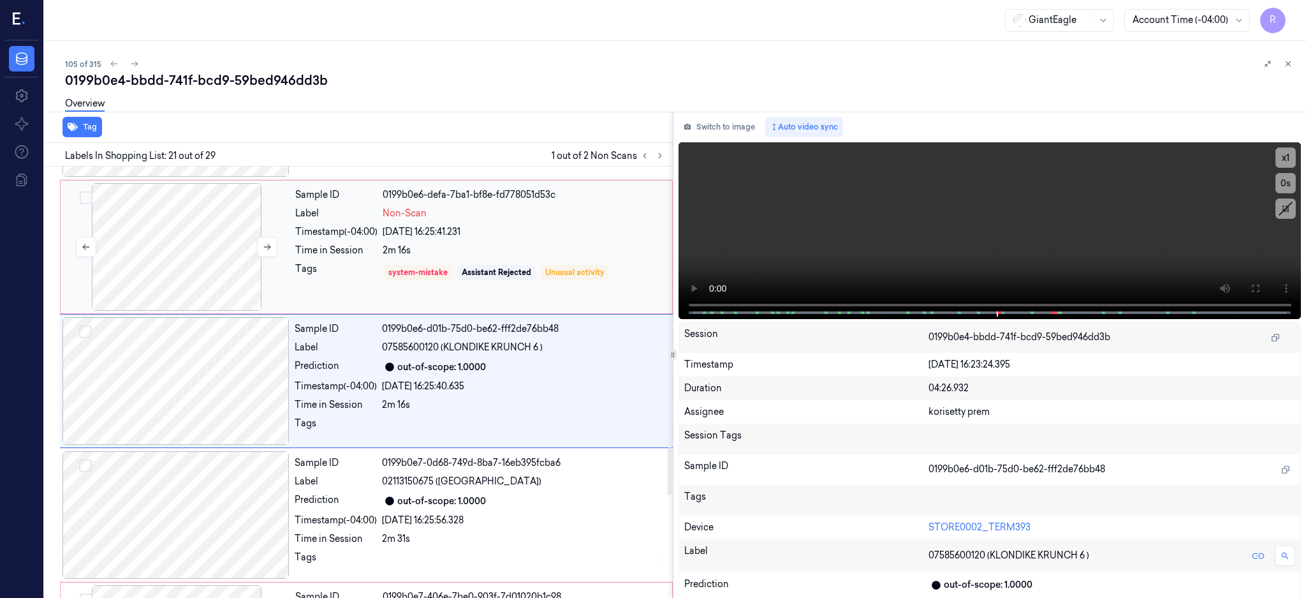
click at [201, 276] on div at bounding box center [176, 247] width 227 height 128
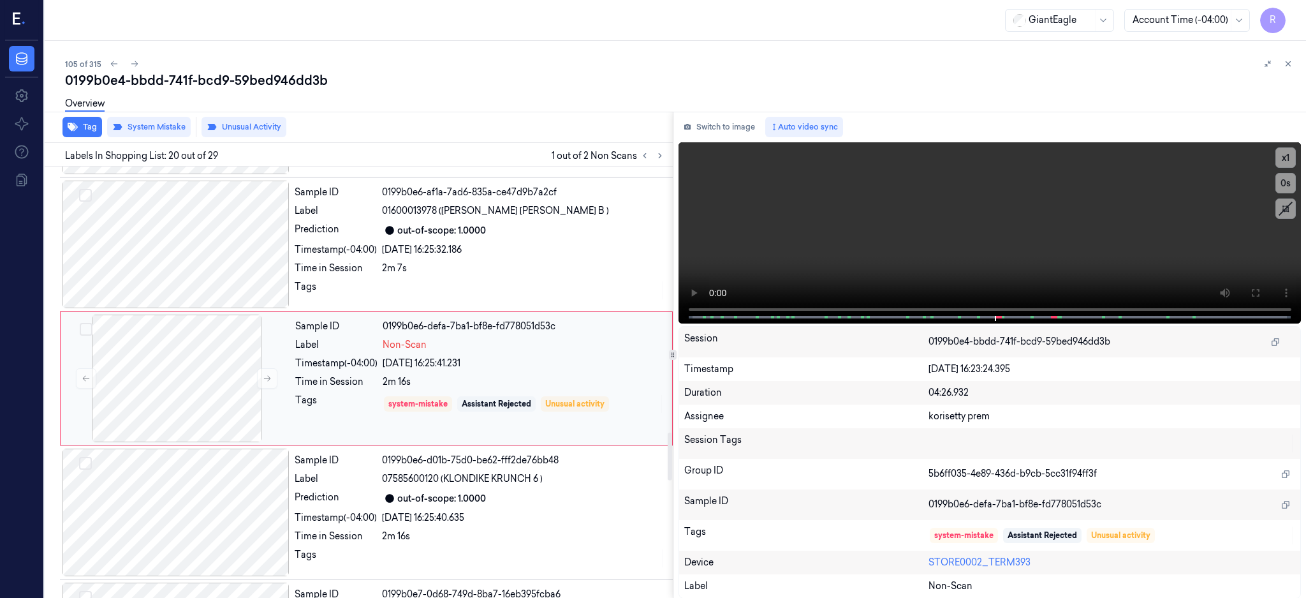
scroll to position [2397, 0]
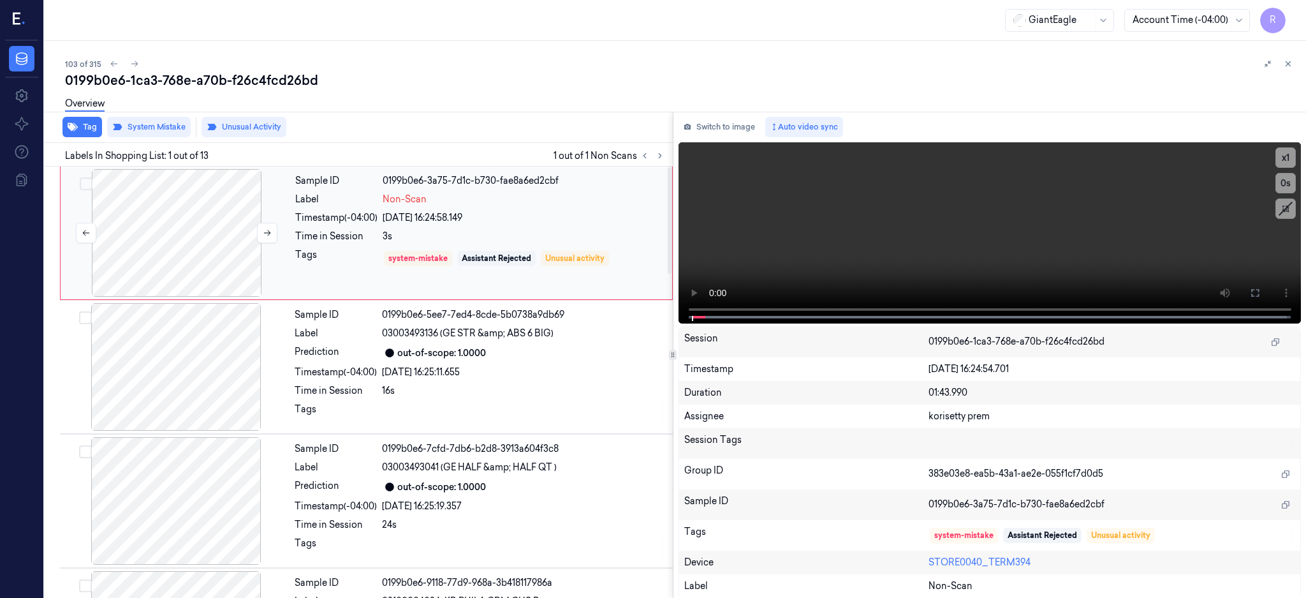
click at [219, 244] on div at bounding box center [176, 233] width 227 height 128
click at [1260, 292] on icon at bounding box center [1255, 293] width 10 height 10
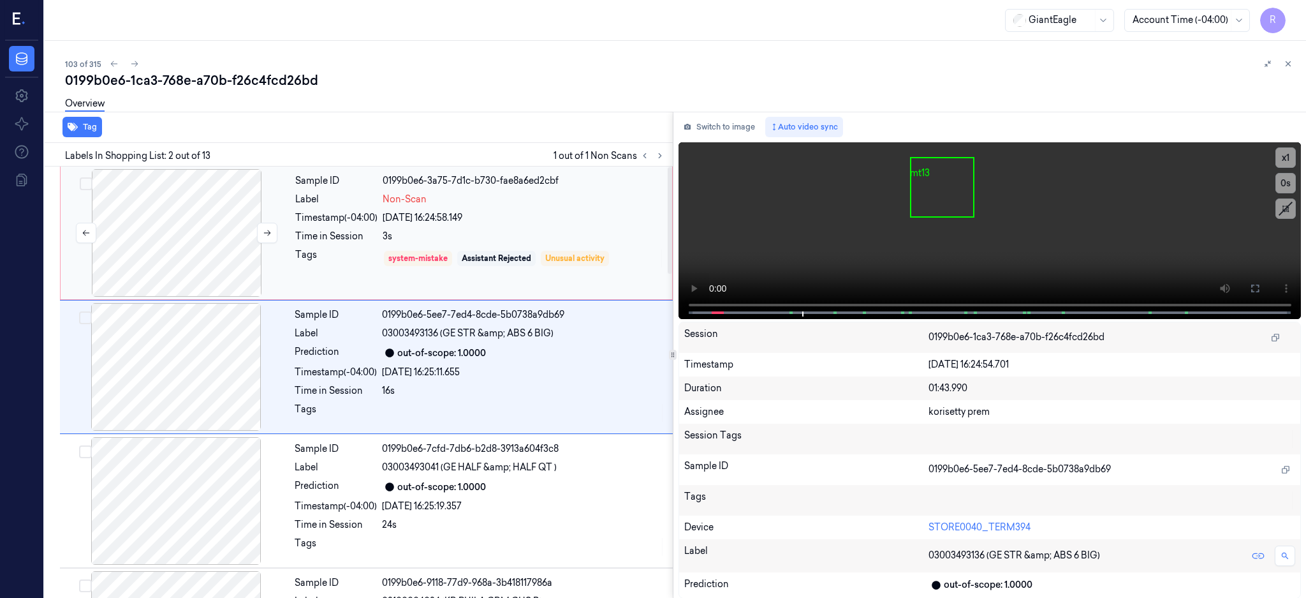
click at [226, 234] on div at bounding box center [176, 233] width 227 height 128
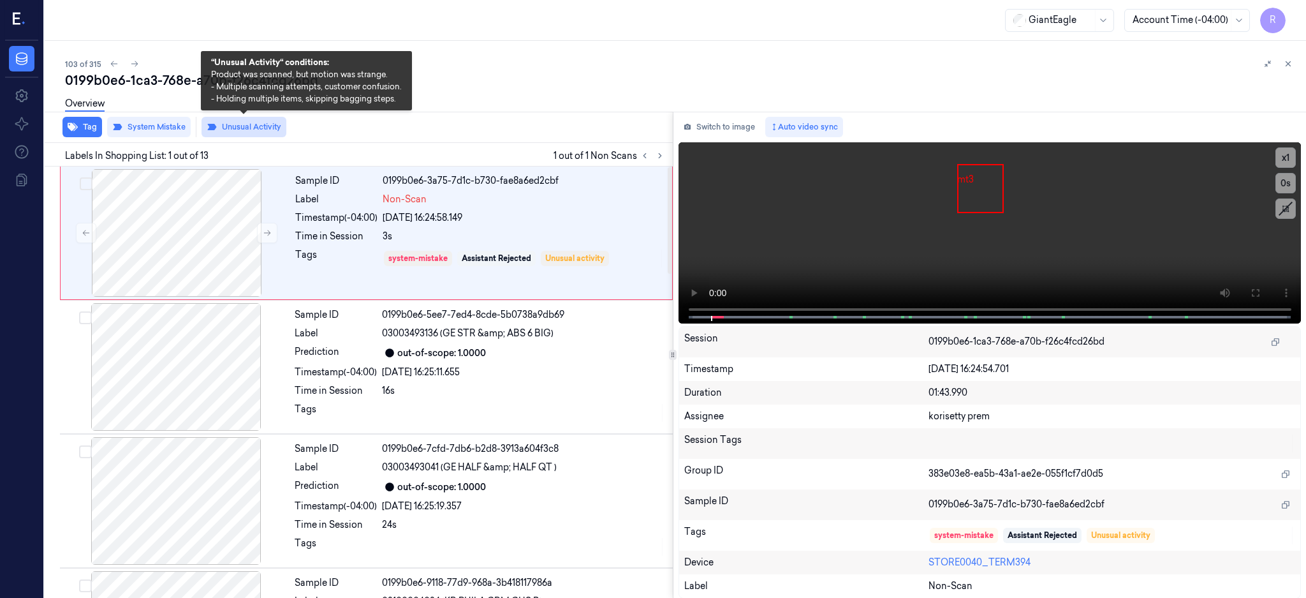
click at [253, 132] on button "Unusual Activity" at bounding box center [244, 127] width 85 height 20
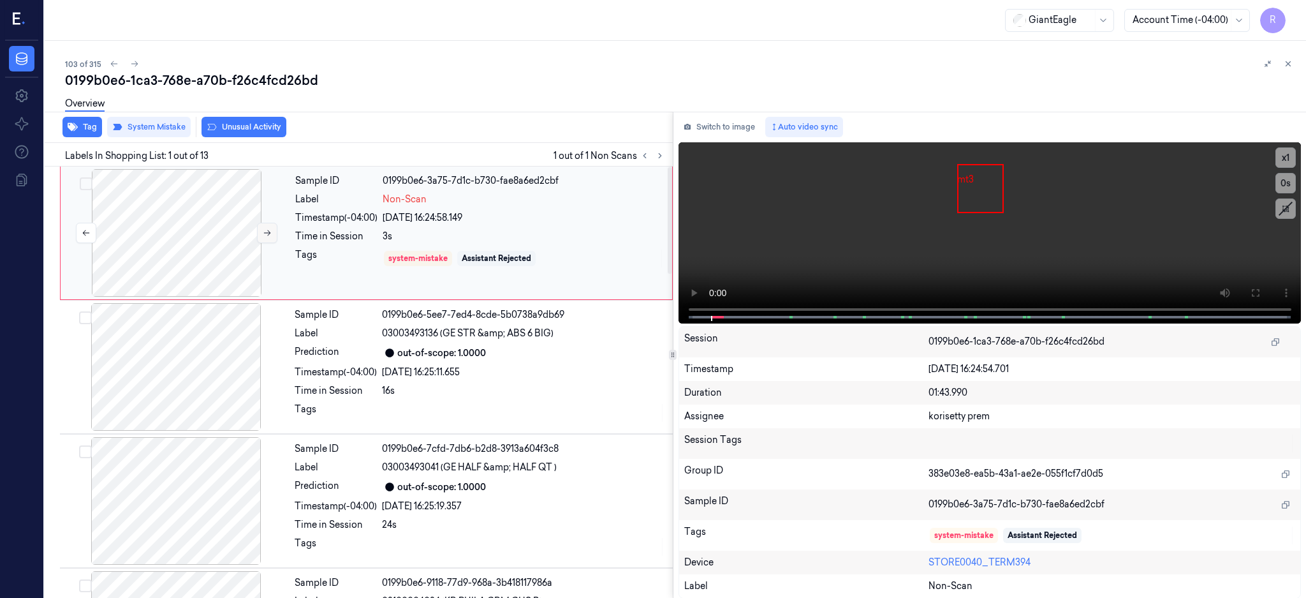
click at [270, 232] on icon at bounding box center [267, 232] width 9 height 9
click at [87, 133] on button "Tag" at bounding box center [83, 127] width 40 height 20
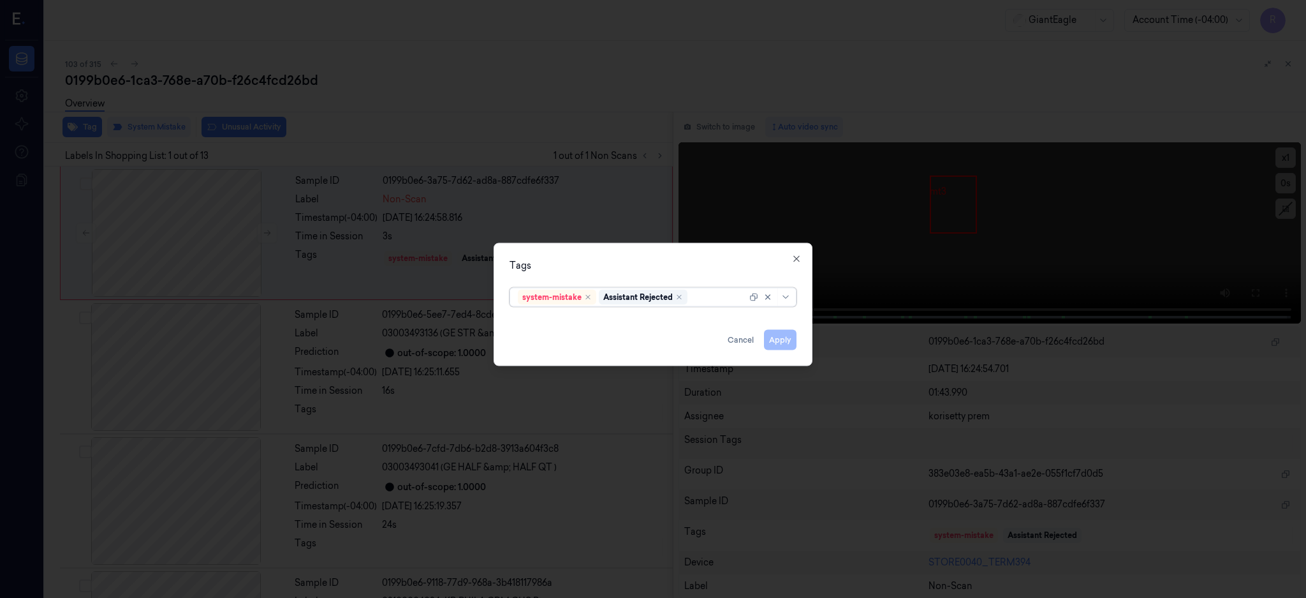
type input "b"
click at [557, 319] on div "Bag" at bounding box center [653, 322] width 270 height 13
click at [604, 245] on div "Tags option Bag, selected. Use Up and Down to choose options, press Enter to se…" at bounding box center [653, 303] width 319 height 123
click at [781, 325] on div "Apply Cancel" at bounding box center [653, 334] width 287 height 31
click at [786, 331] on button "Apply" at bounding box center [780, 339] width 33 height 20
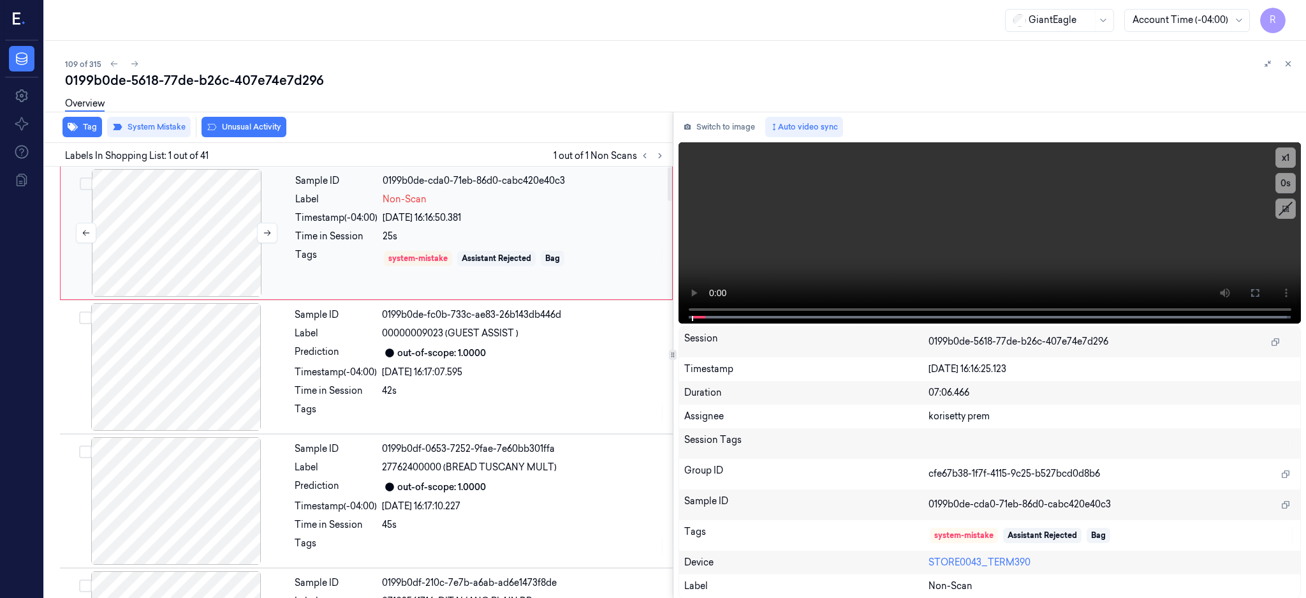
click at [166, 254] on div at bounding box center [176, 233] width 227 height 128
click at [1260, 288] on icon at bounding box center [1255, 293] width 10 height 10
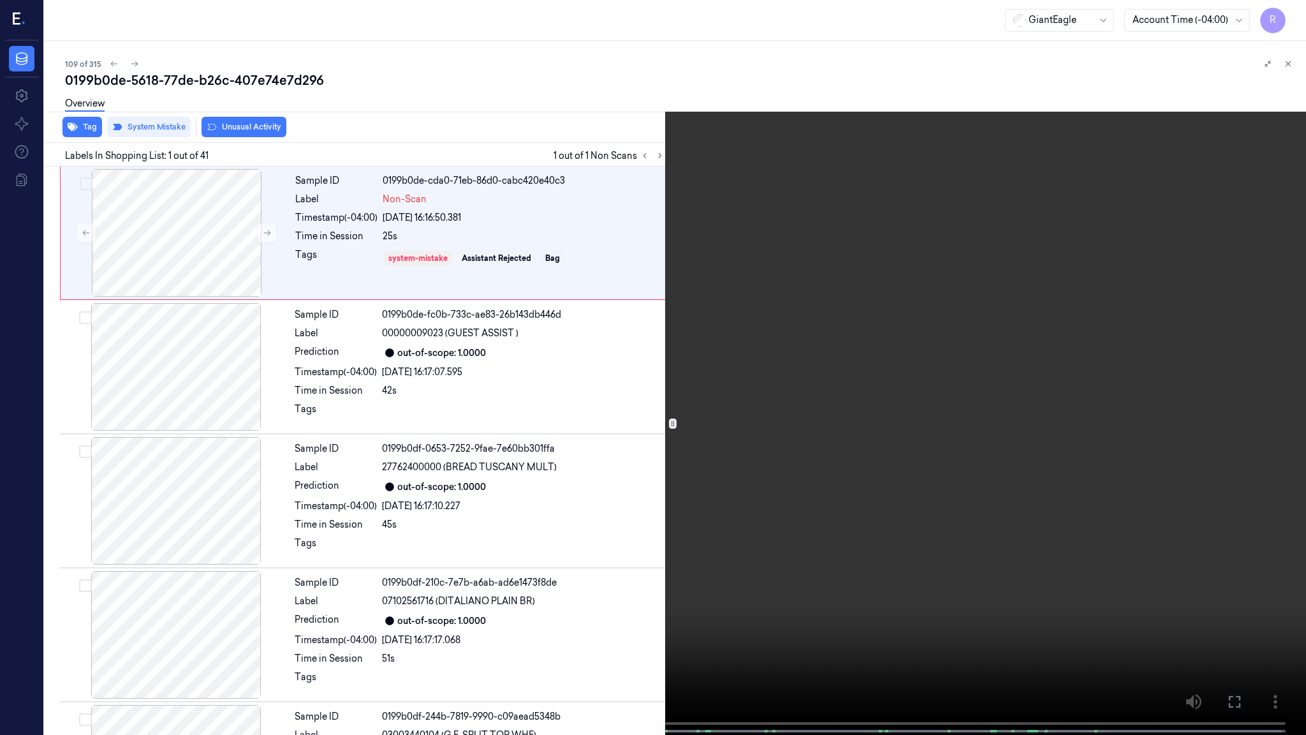
click at [1300, 390] on video at bounding box center [653, 368] width 1306 height 737
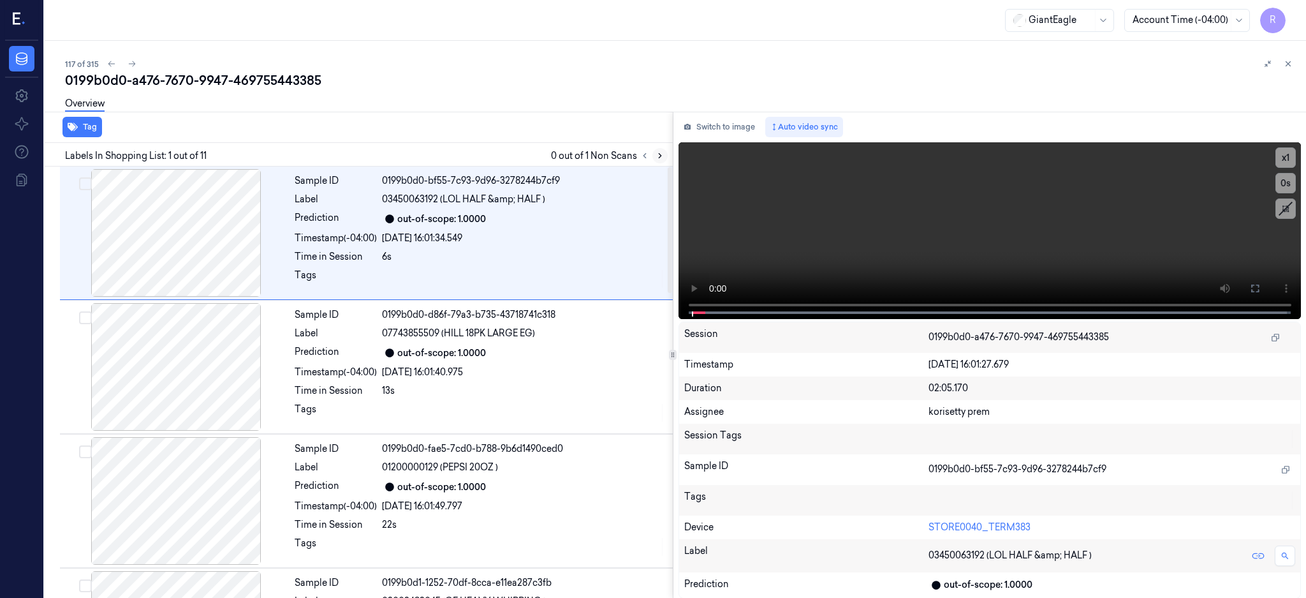
click at [665, 156] on icon at bounding box center [660, 155] width 9 height 9
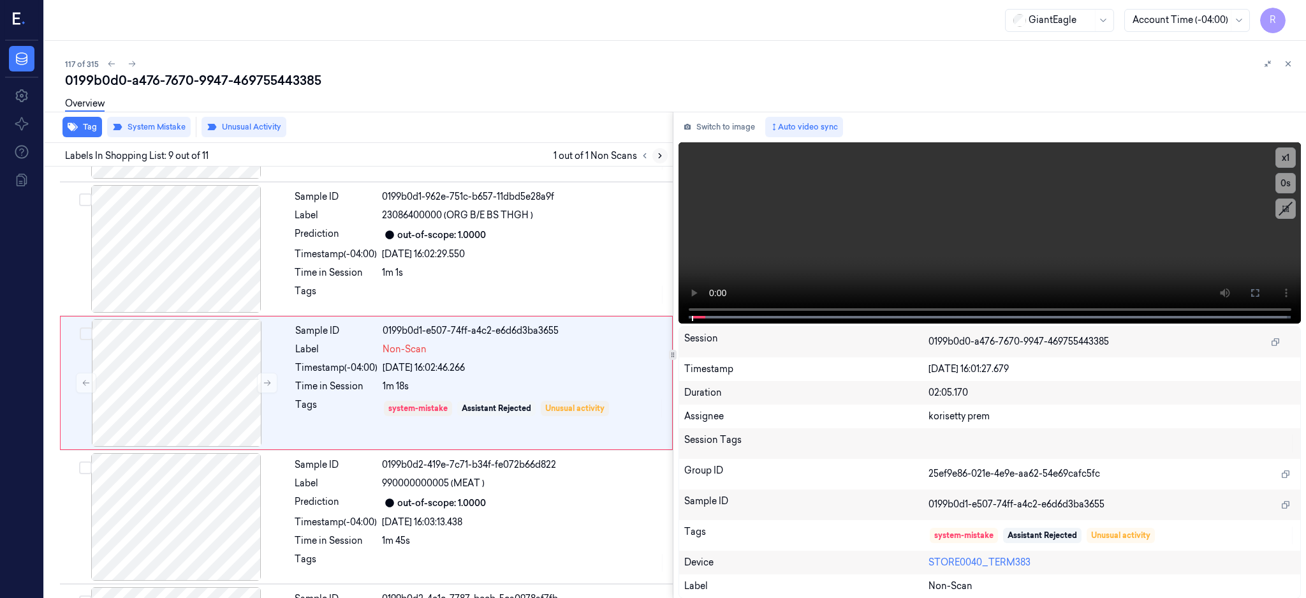
scroll to position [922, 0]
drag, startPoint x: 242, startPoint y: 253, endPoint x: 259, endPoint y: 258, distance: 17.4
click at [242, 253] on div at bounding box center [176, 248] width 227 height 128
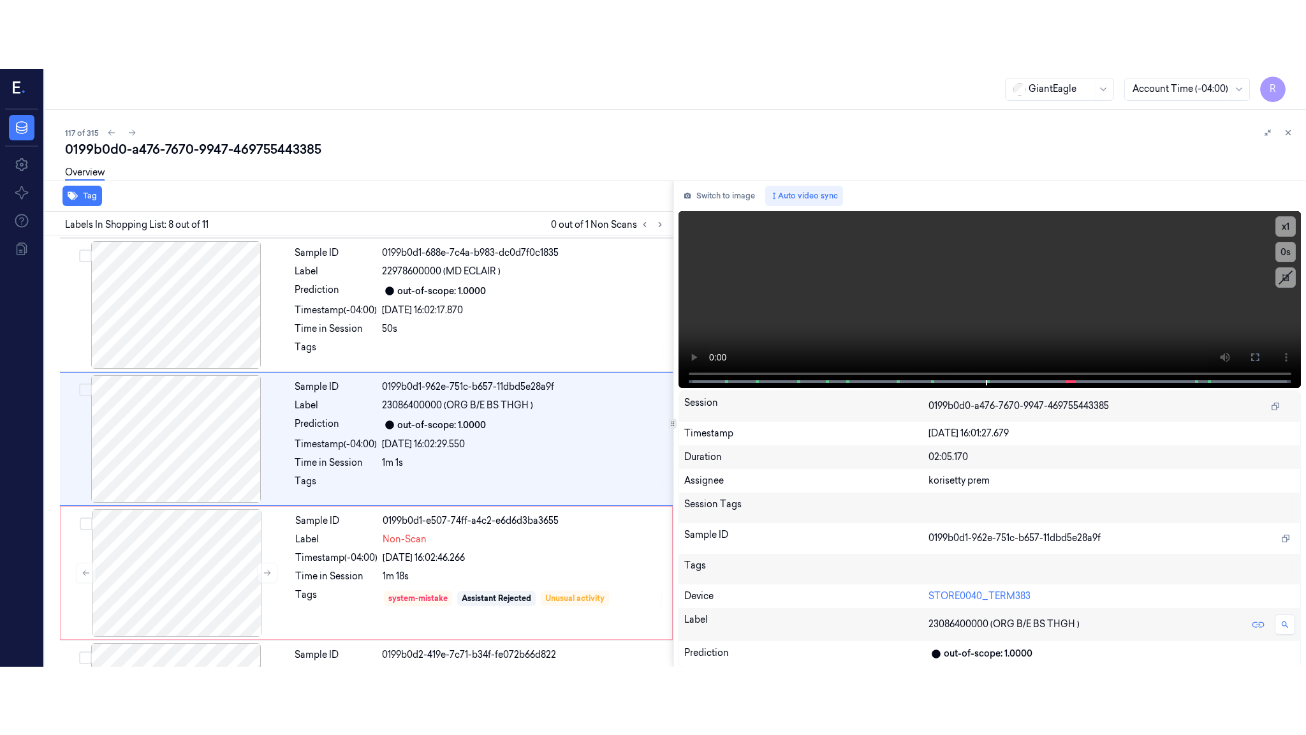
scroll to position [788, 0]
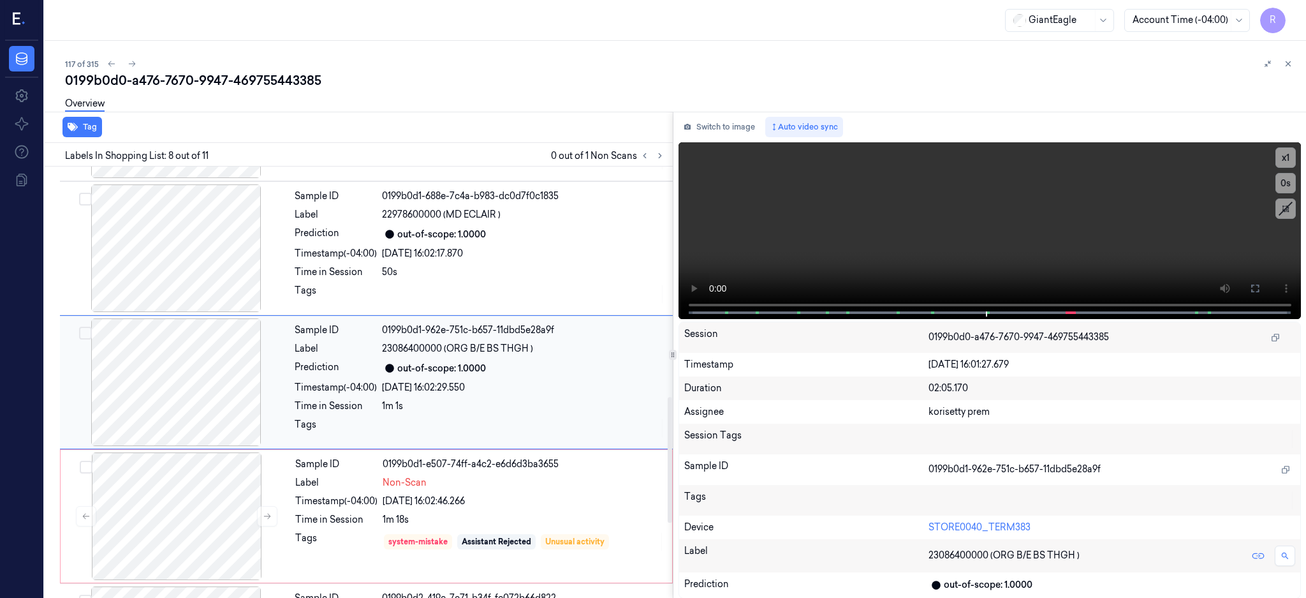
click at [215, 336] on div at bounding box center [176, 382] width 227 height 128
drag, startPoint x: 1303, startPoint y: 282, endPoint x: 1305, endPoint y: 385, distance: 102.7
click at [1266, 282] on button at bounding box center [1255, 288] width 20 height 20
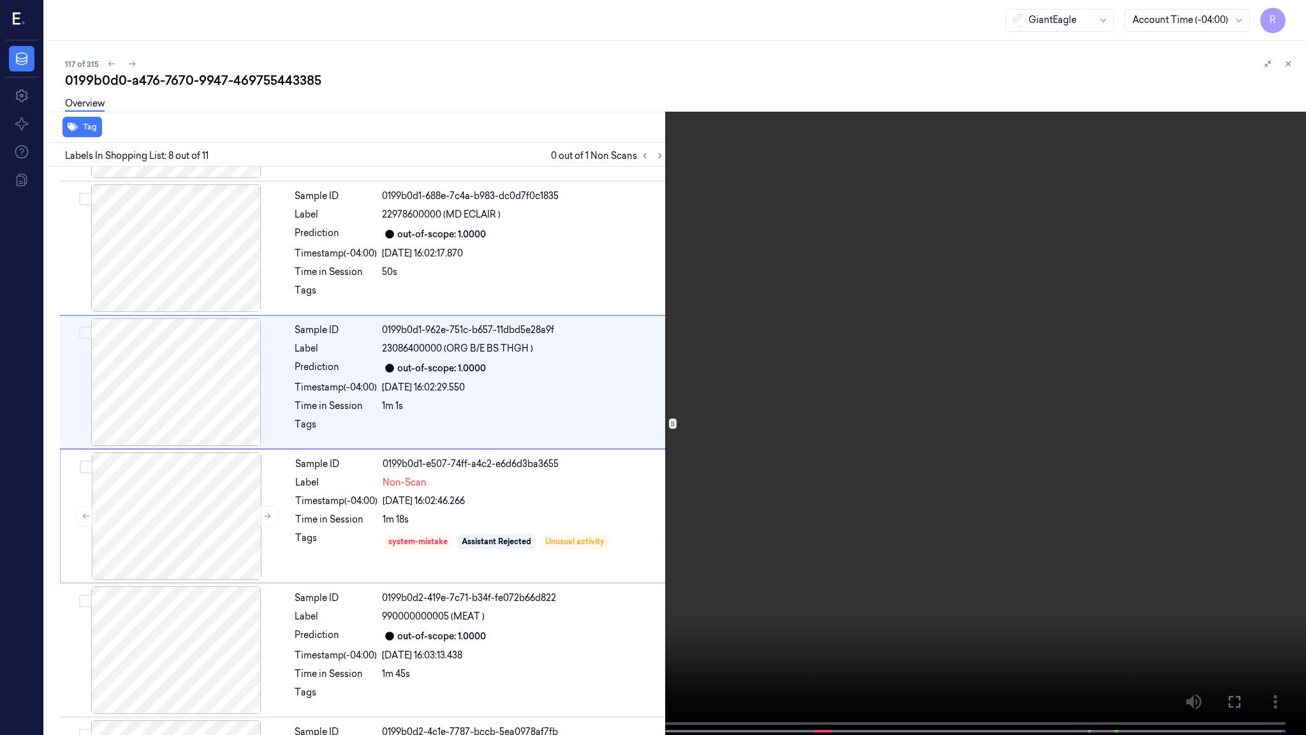
click at [900, 402] on video at bounding box center [653, 368] width 1306 height 737
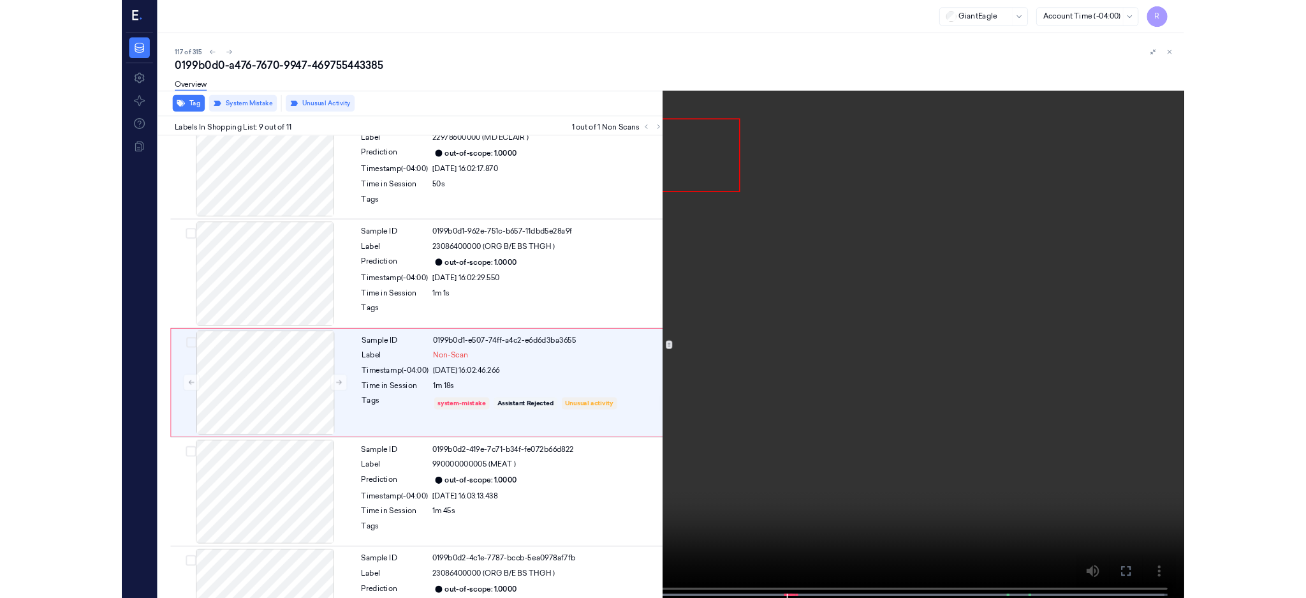
scroll to position [854, 0]
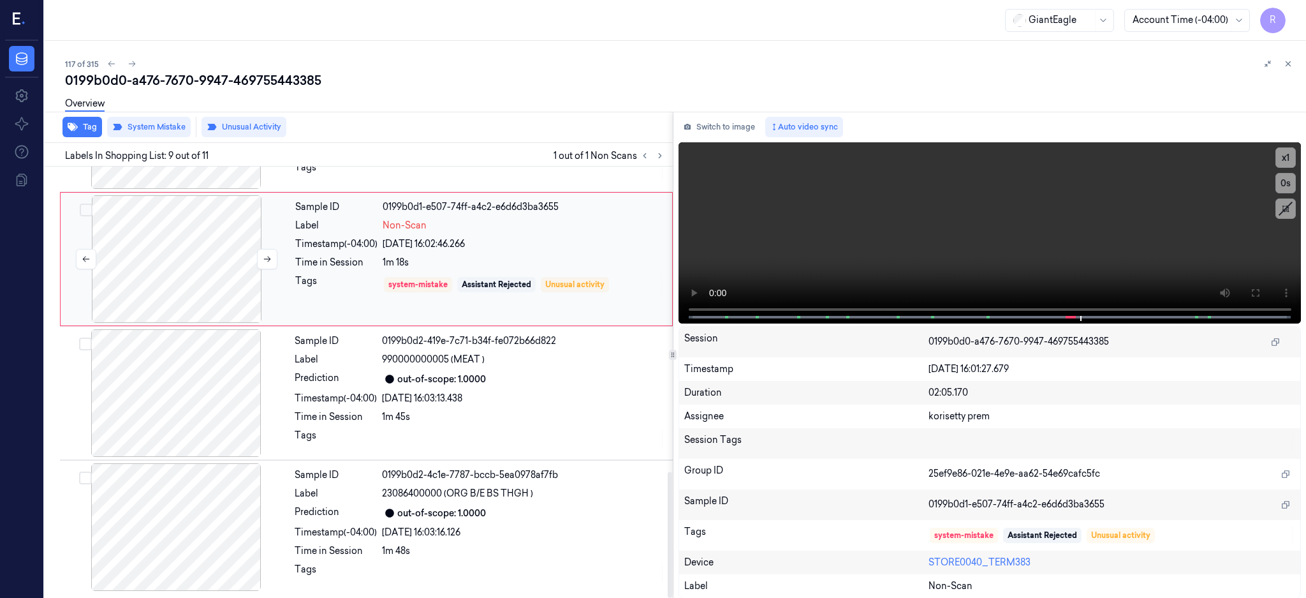
click at [197, 262] on div at bounding box center [176, 259] width 227 height 128
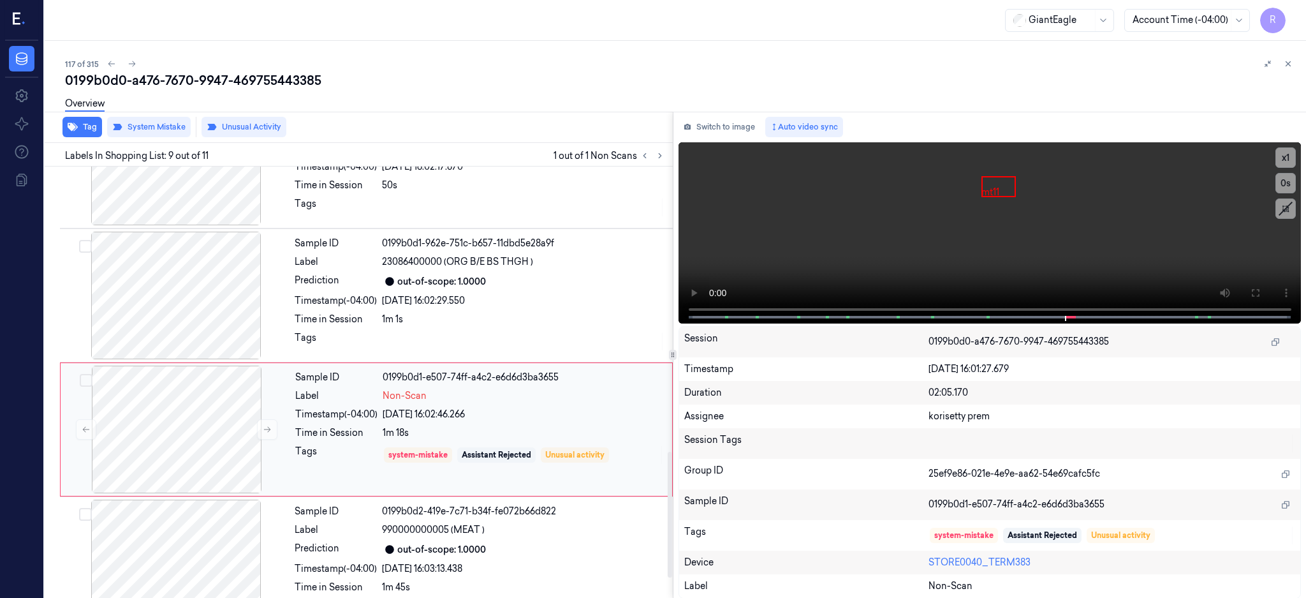
scroll to position [1046, 0]
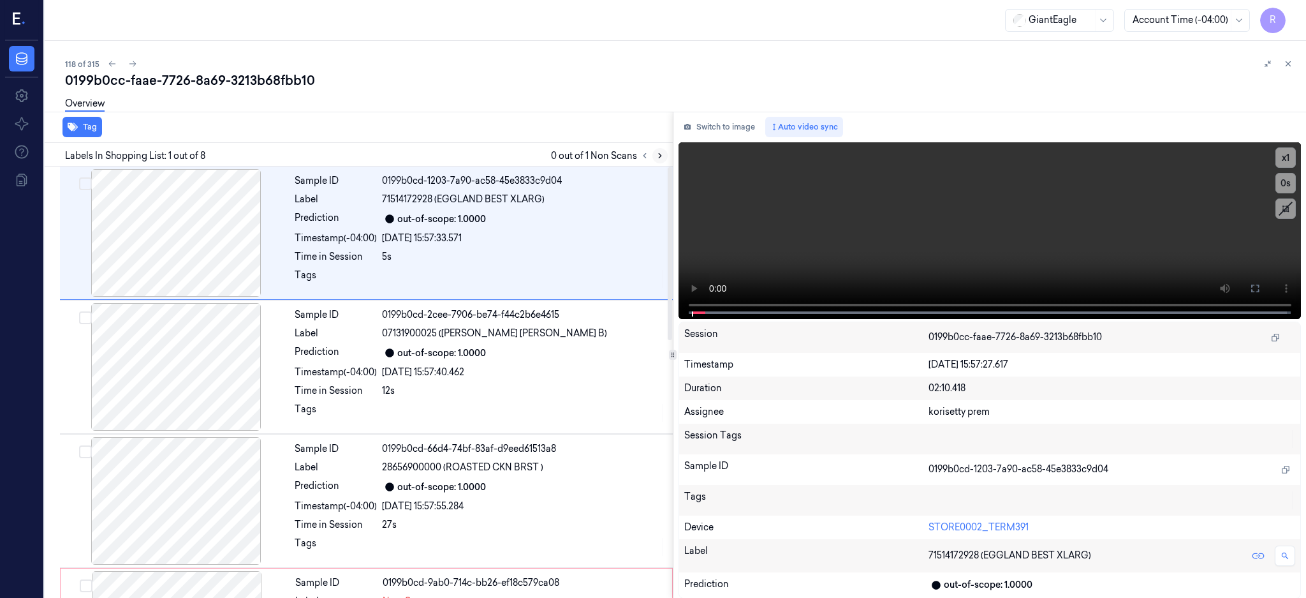
click at [668, 149] on button at bounding box center [660, 155] width 15 height 15
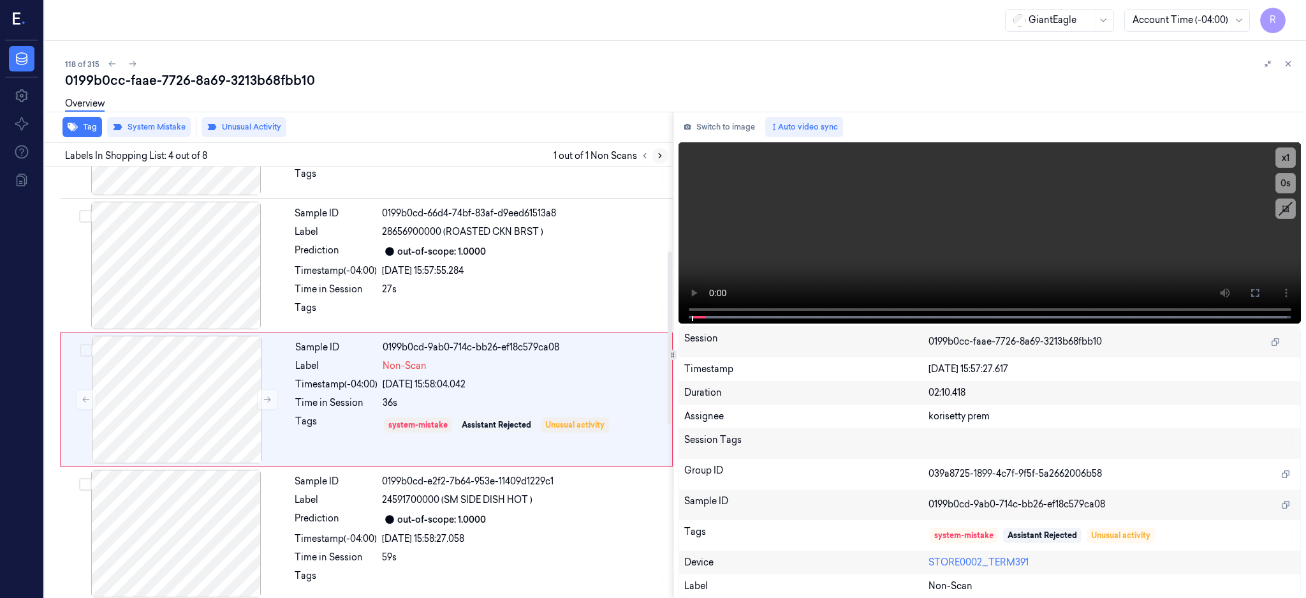
scroll to position [252, 0]
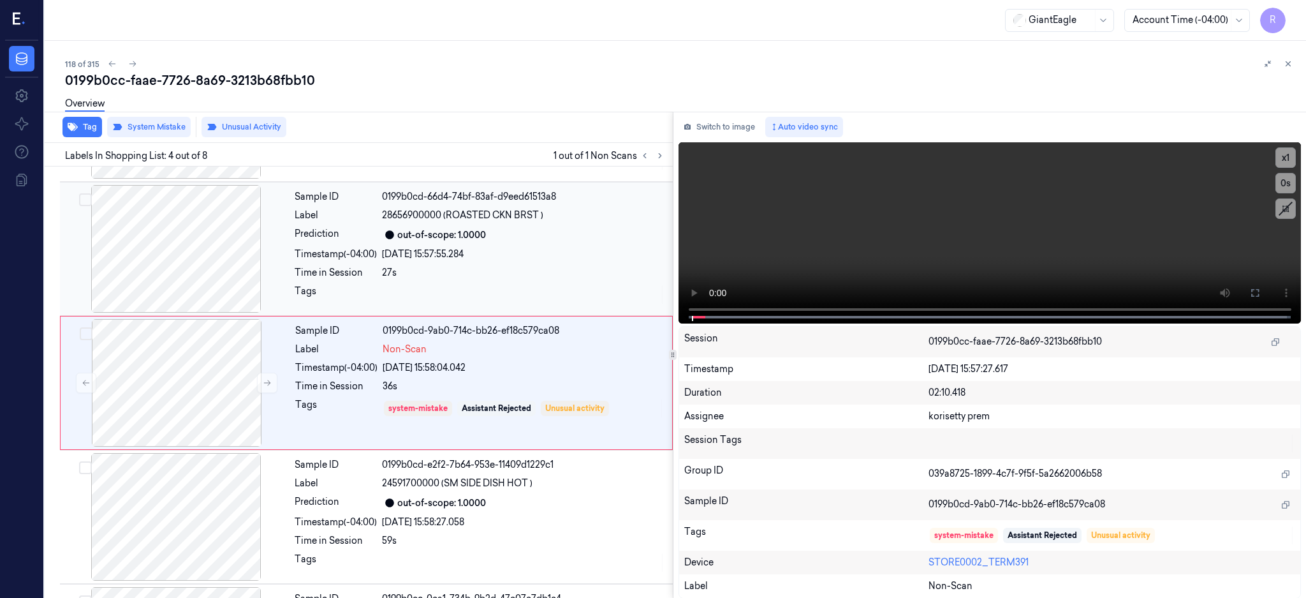
click at [195, 277] on div at bounding box center [176, 249] width 227 height 128
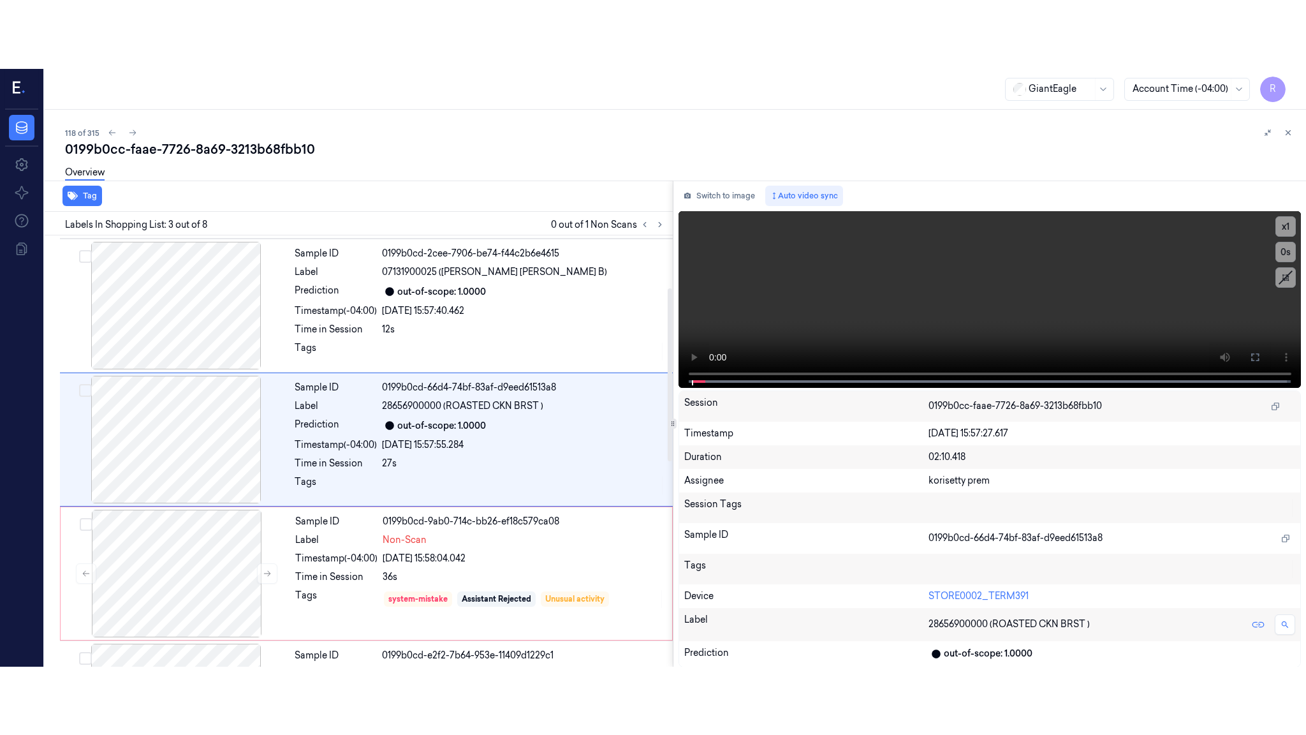
scroll to position [118, 0]
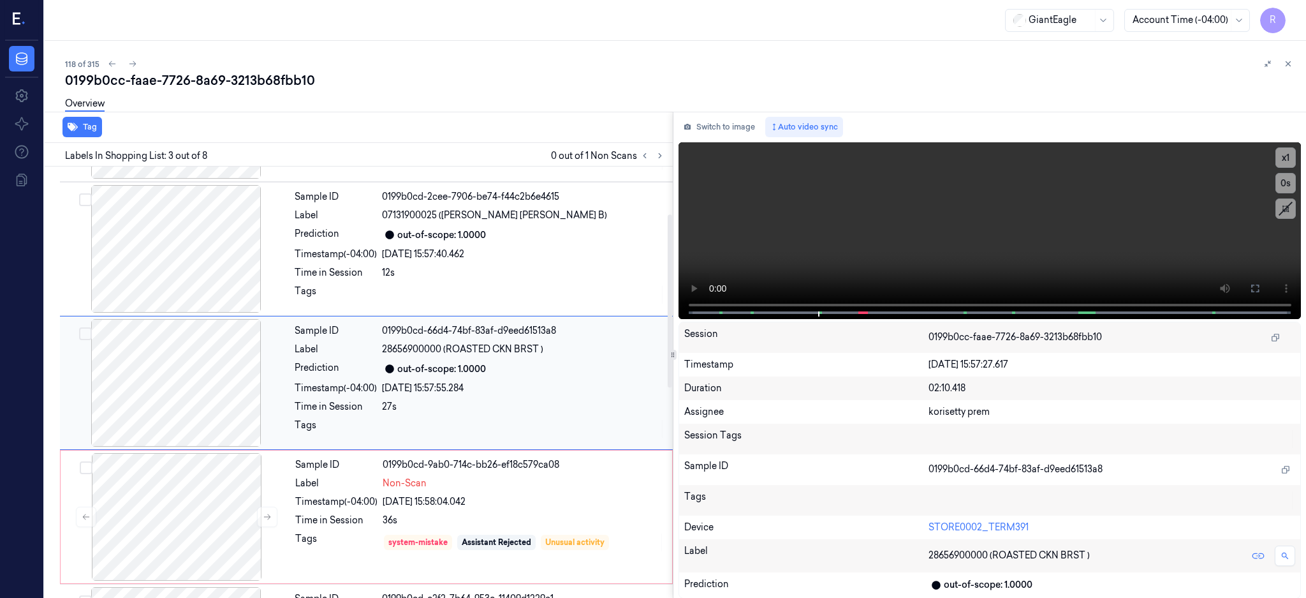
click at [175, 388] on div at bounding box center [176, 383] width 227 height 128
click at [1260, 286] on icon at bounding box center [1255, 288] width 10 height 10
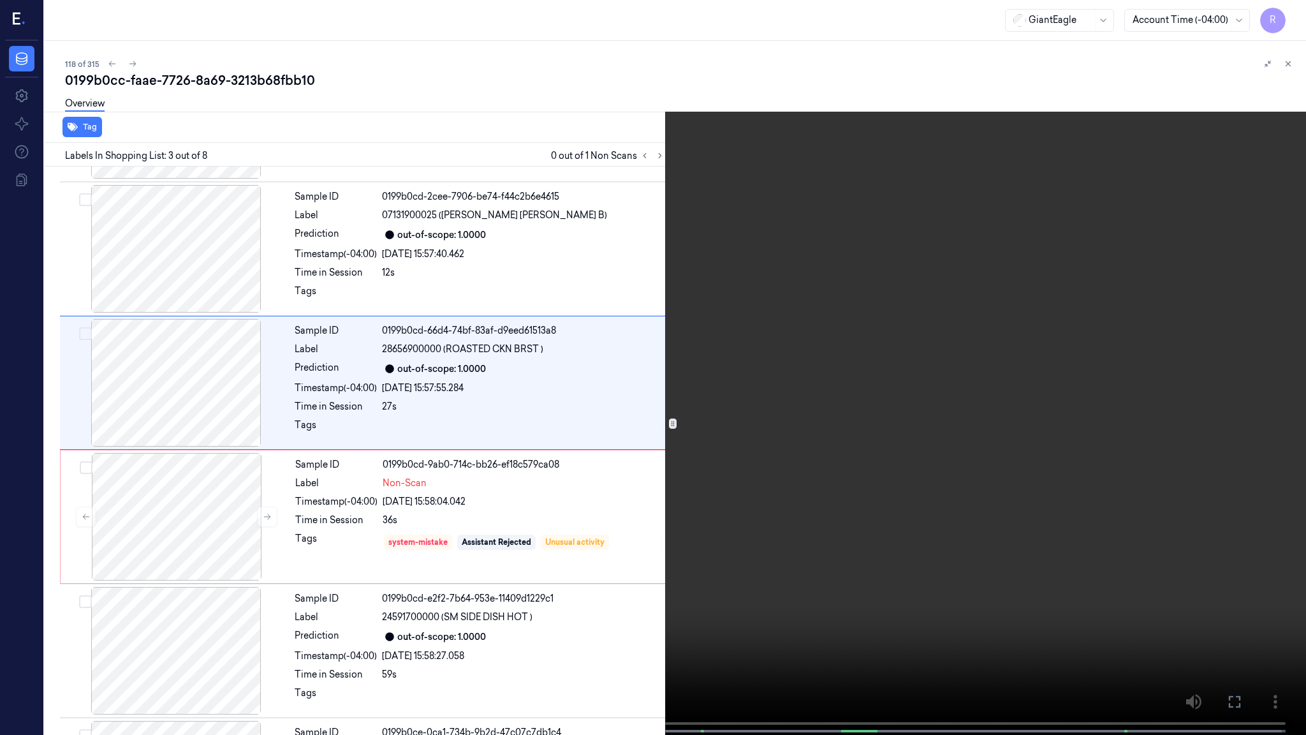
click at [802, 381] on video at bounding box center [653, 368] width 1306 height 737
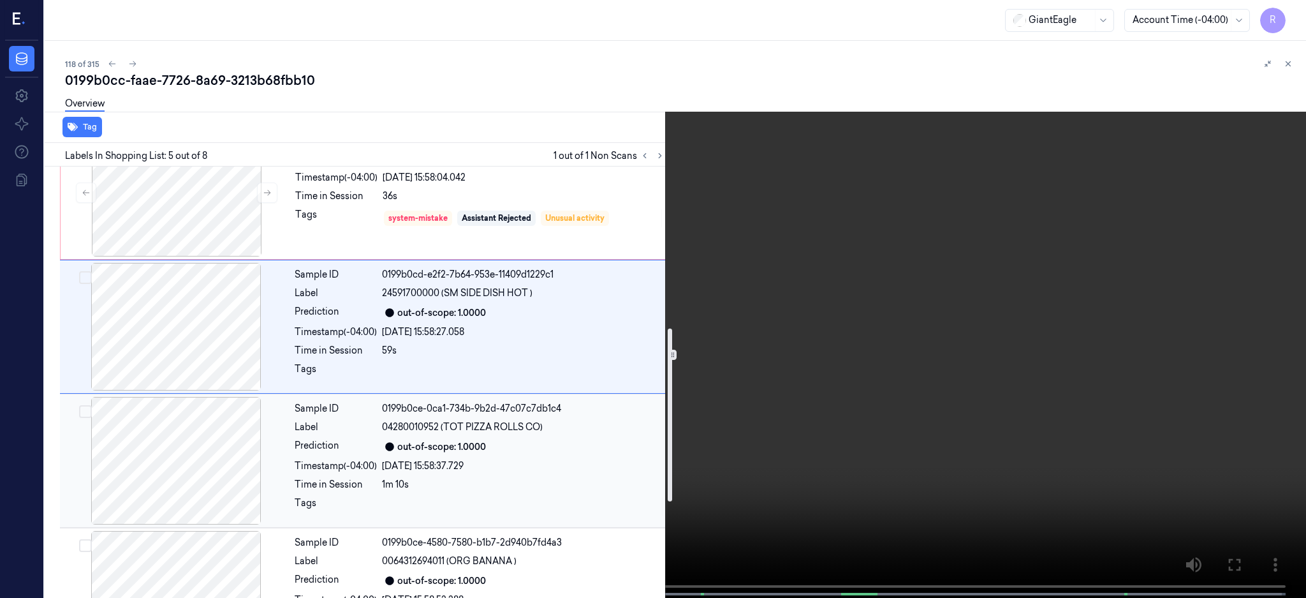
scroll to position [403, 0]
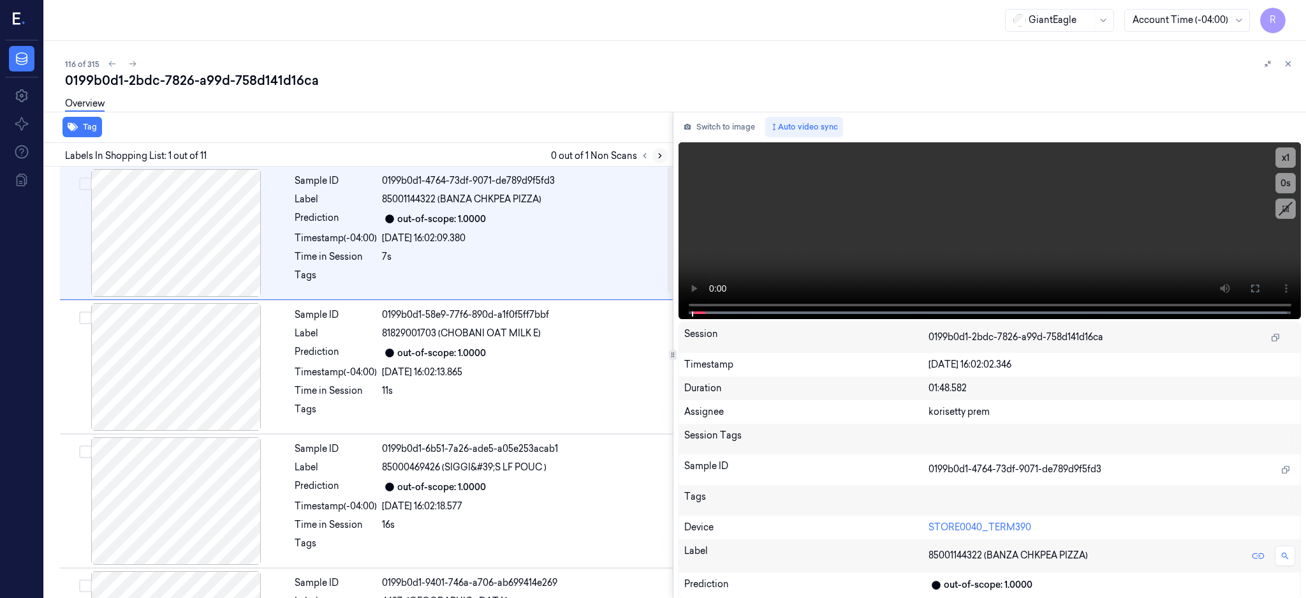
click at [665, 153] on icon at bounding box center [660, 155] width 9 height 9
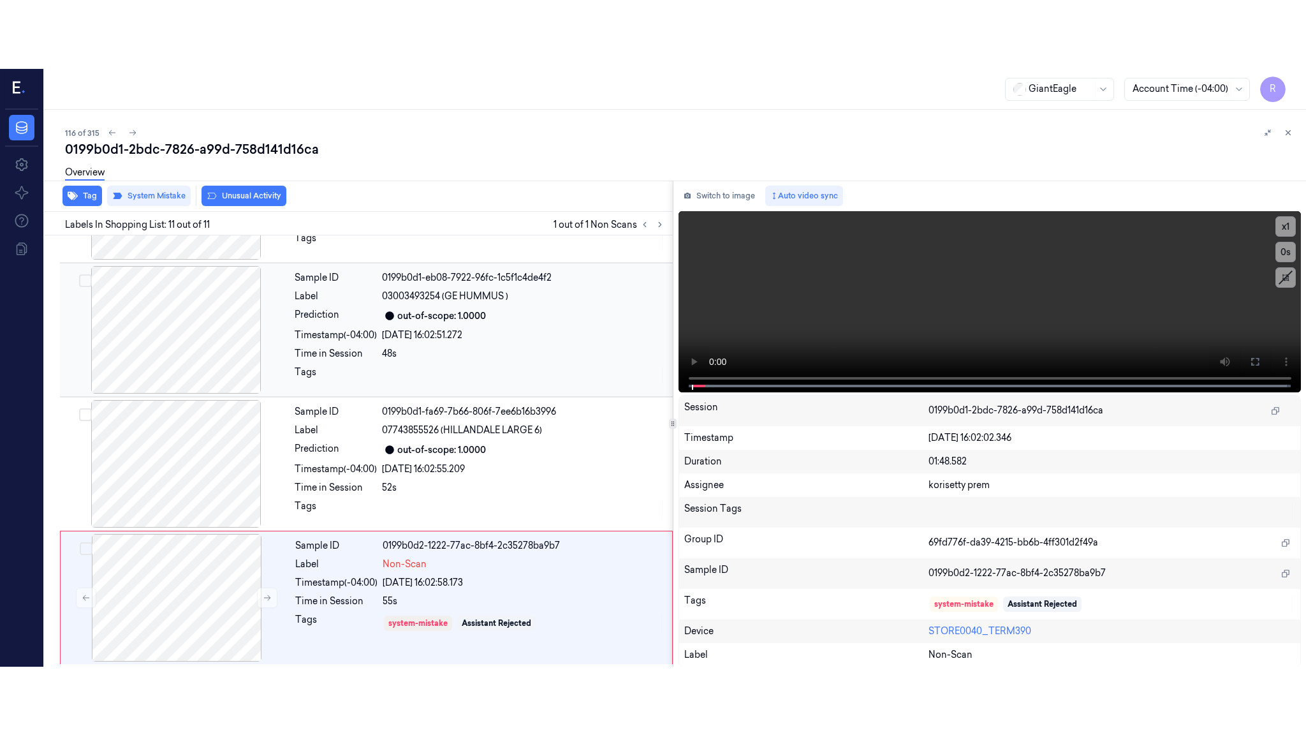
scroll to position [1046, 0]
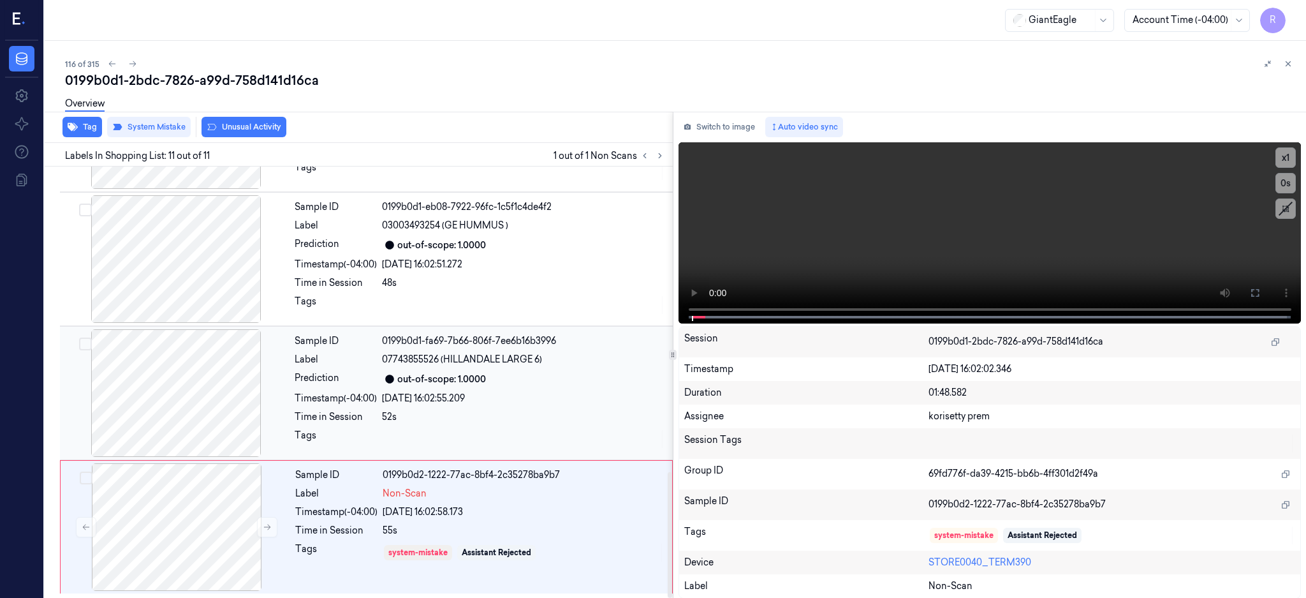
click at [203, 408] on div at bounding box center [176, 393] width 227 height 128
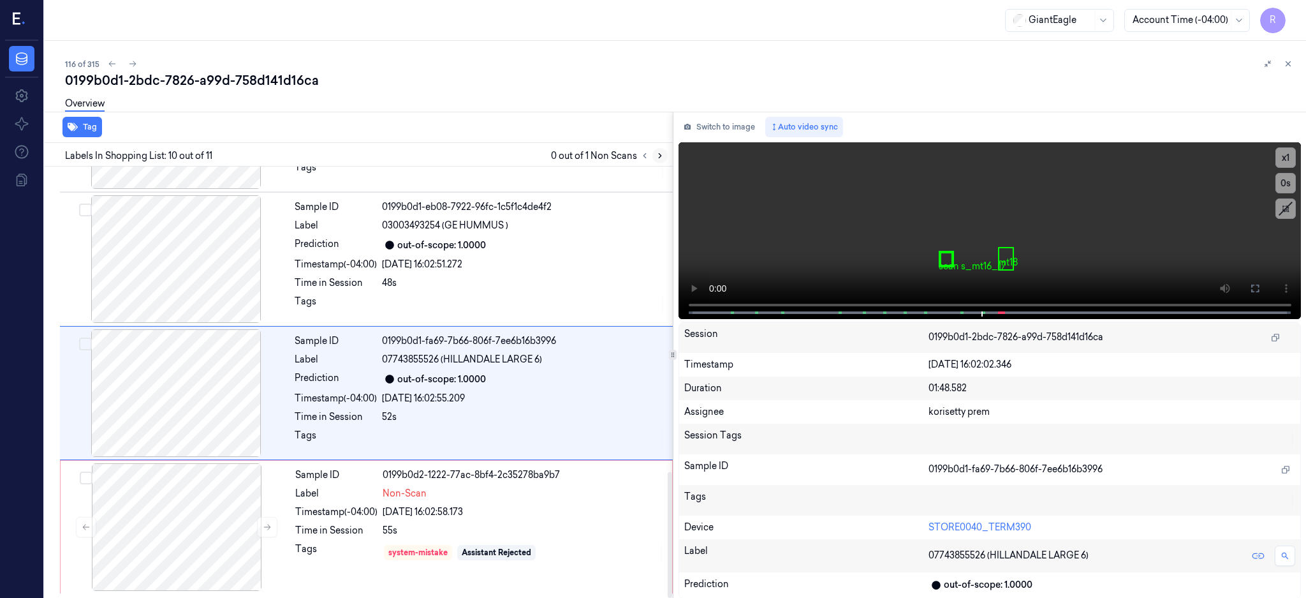
click at [665, 158] on icon at bounding box center [660, 155] width 9 height 9
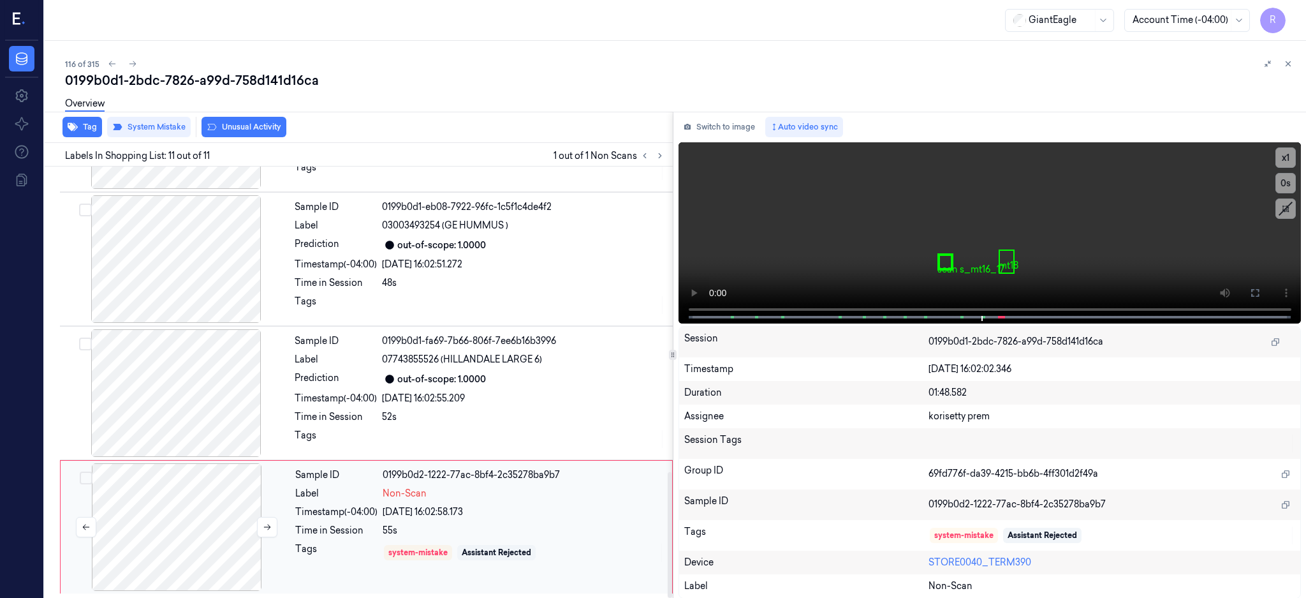
click at [163, 549] on div at bounding box center [176, 527] width 227 height 128
click at [190, 409] on div at bounding box center [176, 393] width 227 height 128
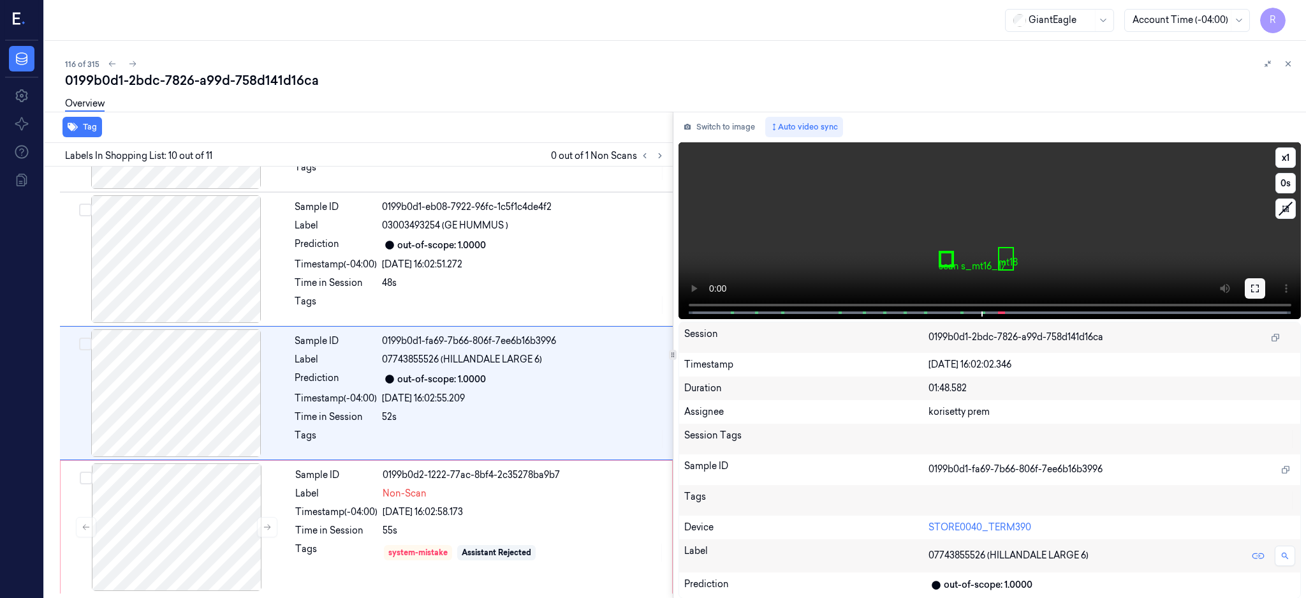
click at [1266, 281] on button at bounding box center [1255, 288] width 20 height 20
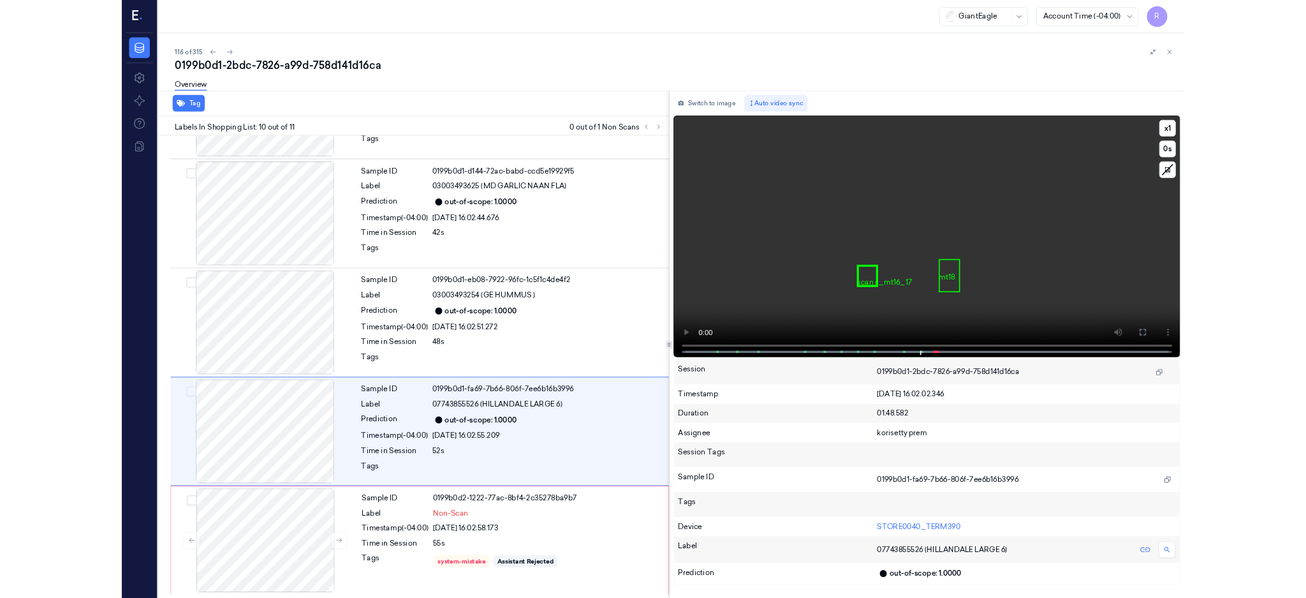
scroll to position [910, 0]
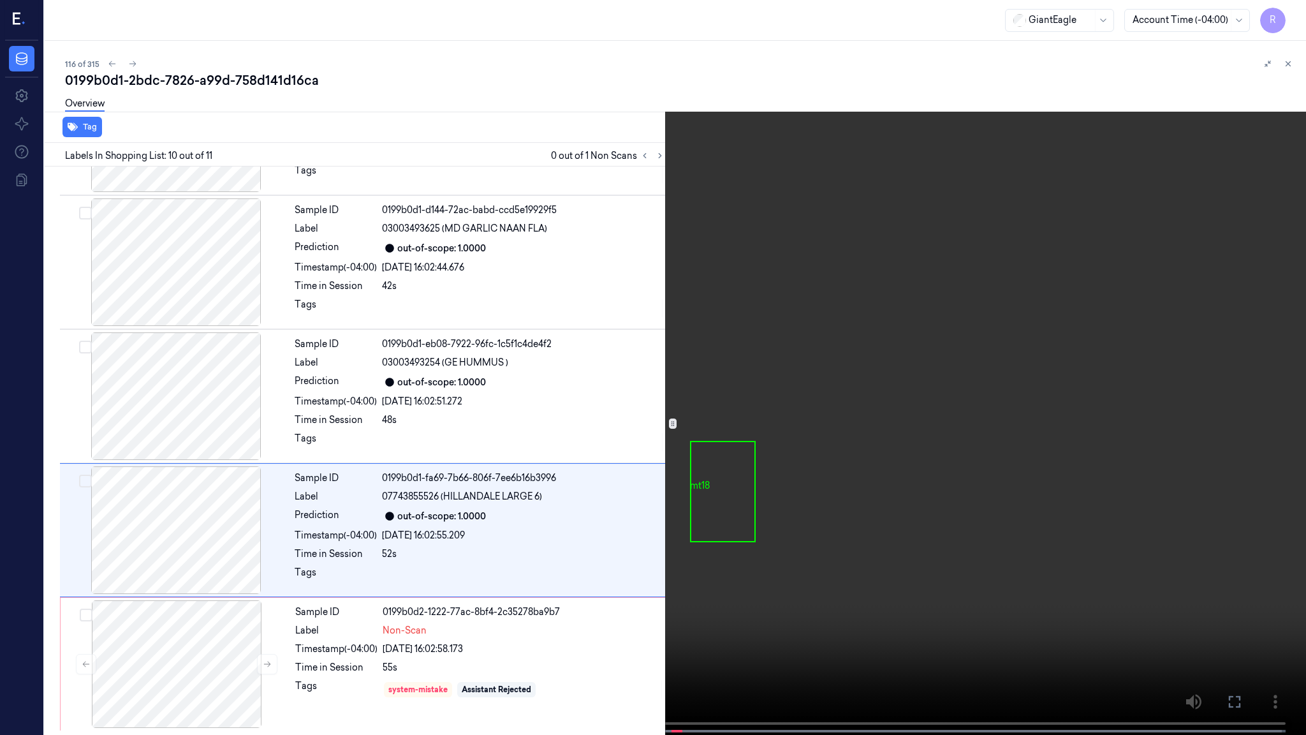
click at [937, 434] on video at bounding box center [653, 368] width 1306 height 737
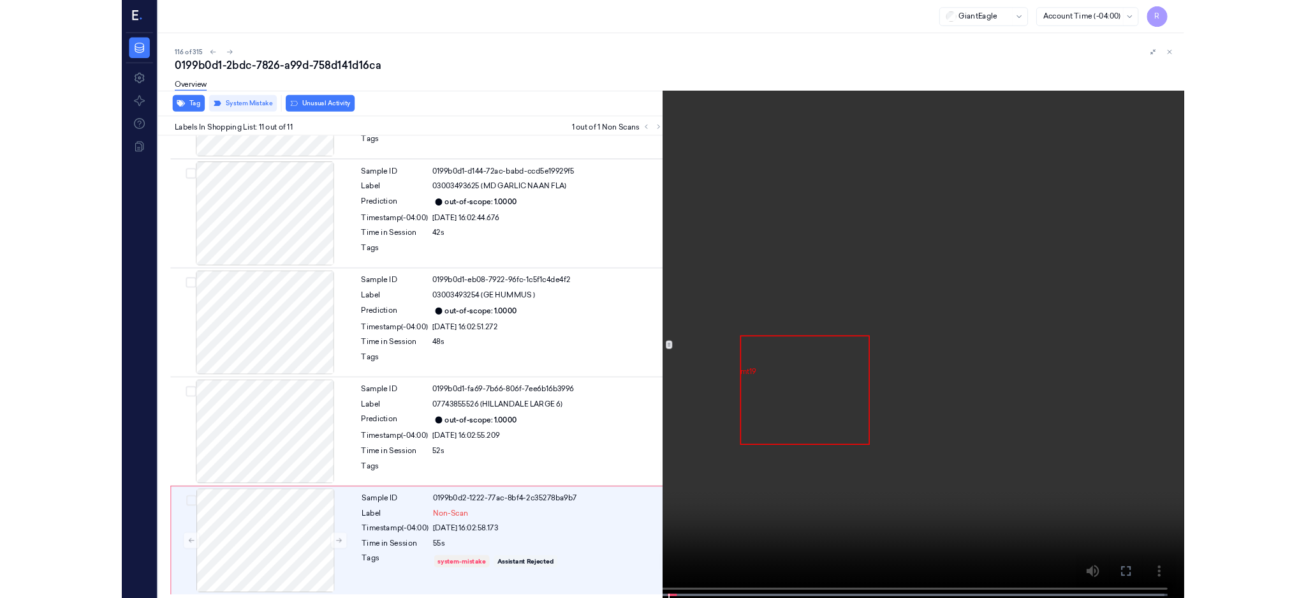
scroll to position [1046, 0]
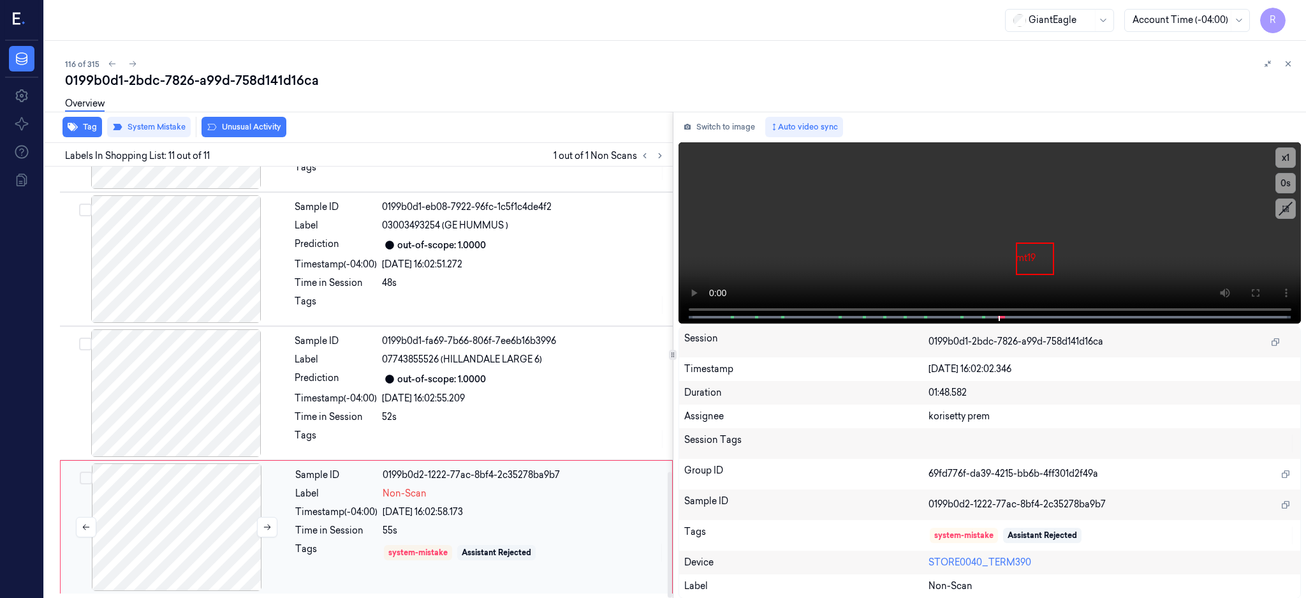
click at [263, 511] on div at bounding box center [176, 527] width 227 height 128
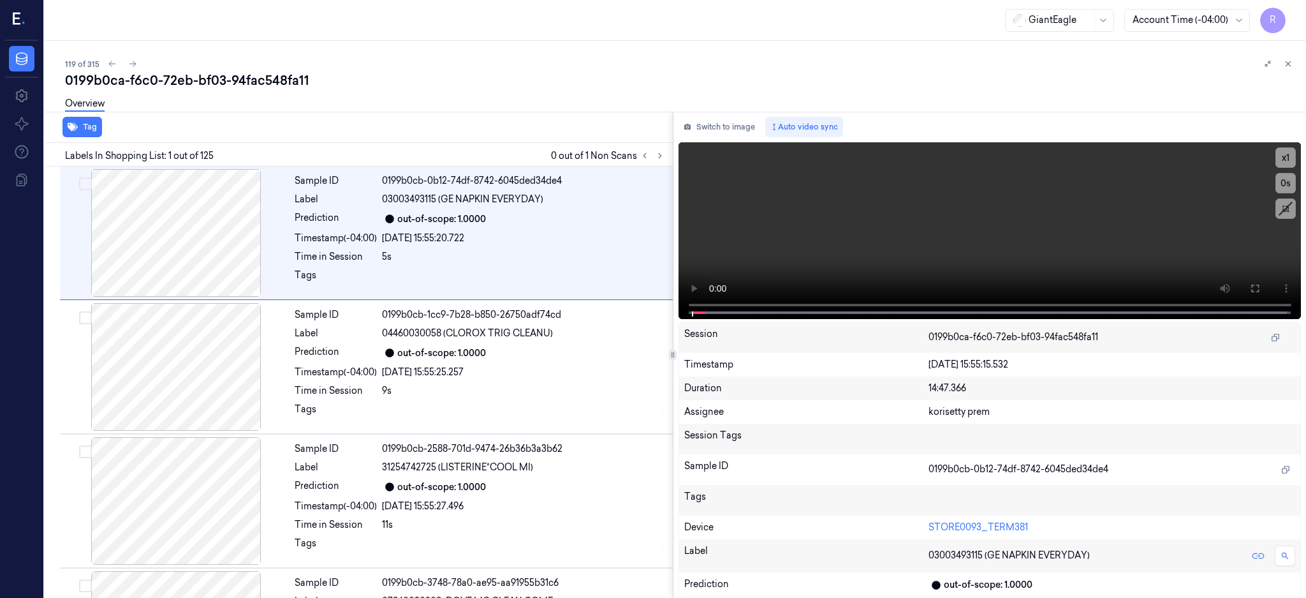
click at [665, 154] on icon at bounding box center [660, 155] width 9 height 9
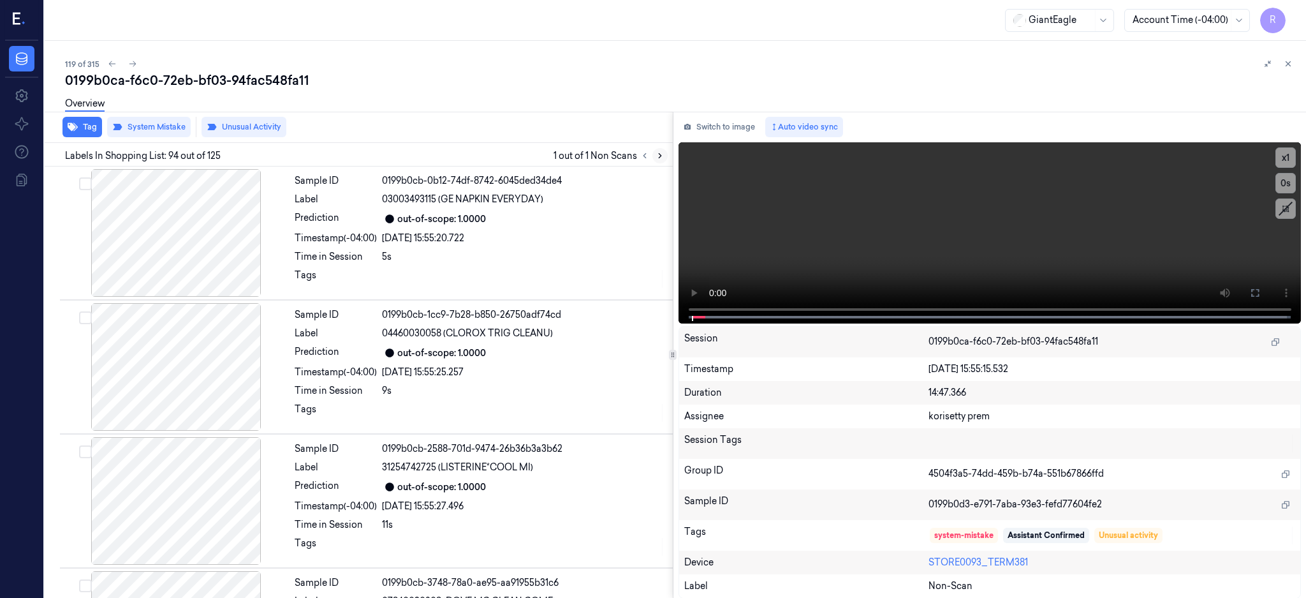
click at [665, 156] on icon at bounding box center [660, 155] width 9 height 9
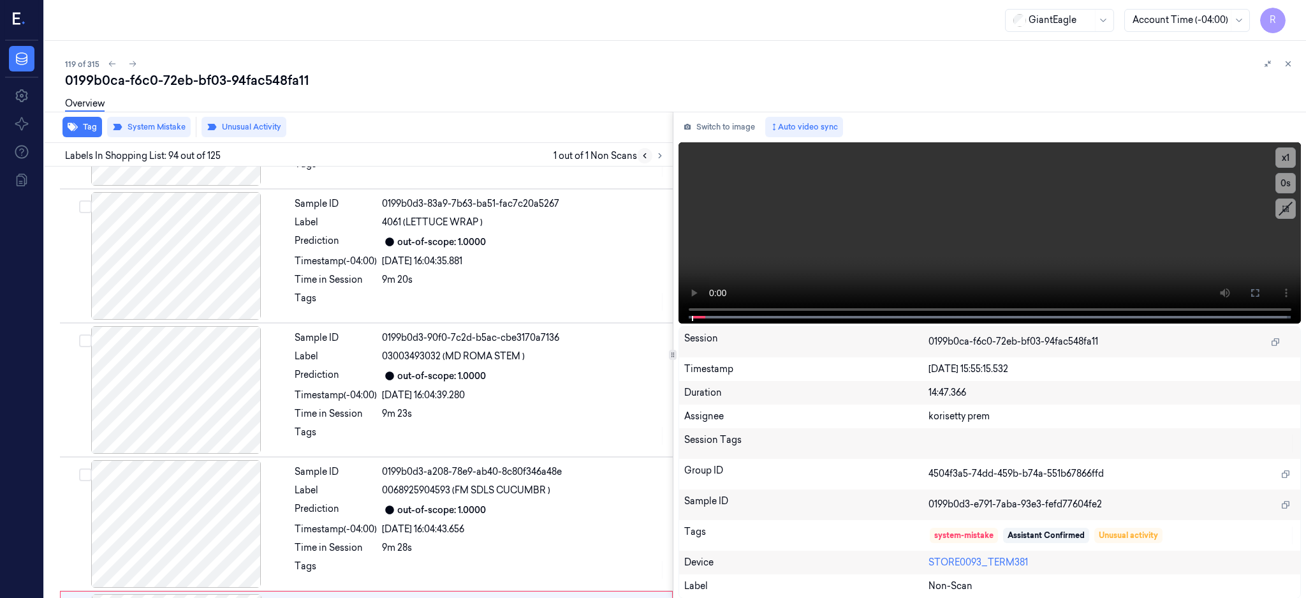
click at [649, 152] on icon at bounding box center [644, 155] width 9 height 9
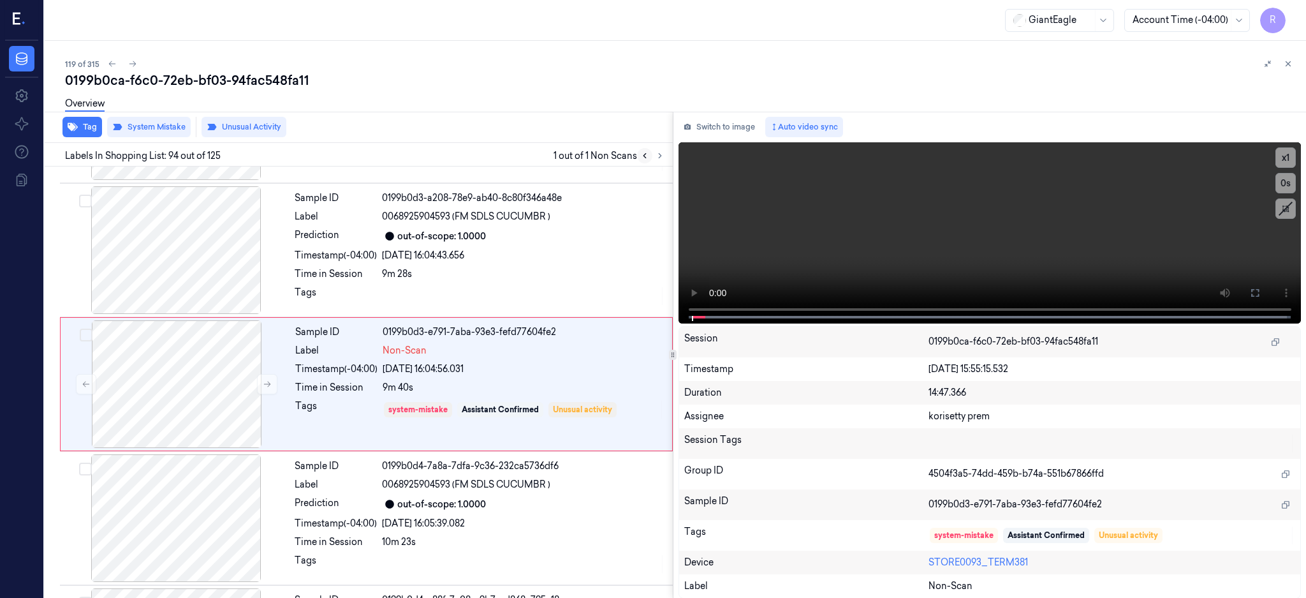
scroll to position [12316, 0]
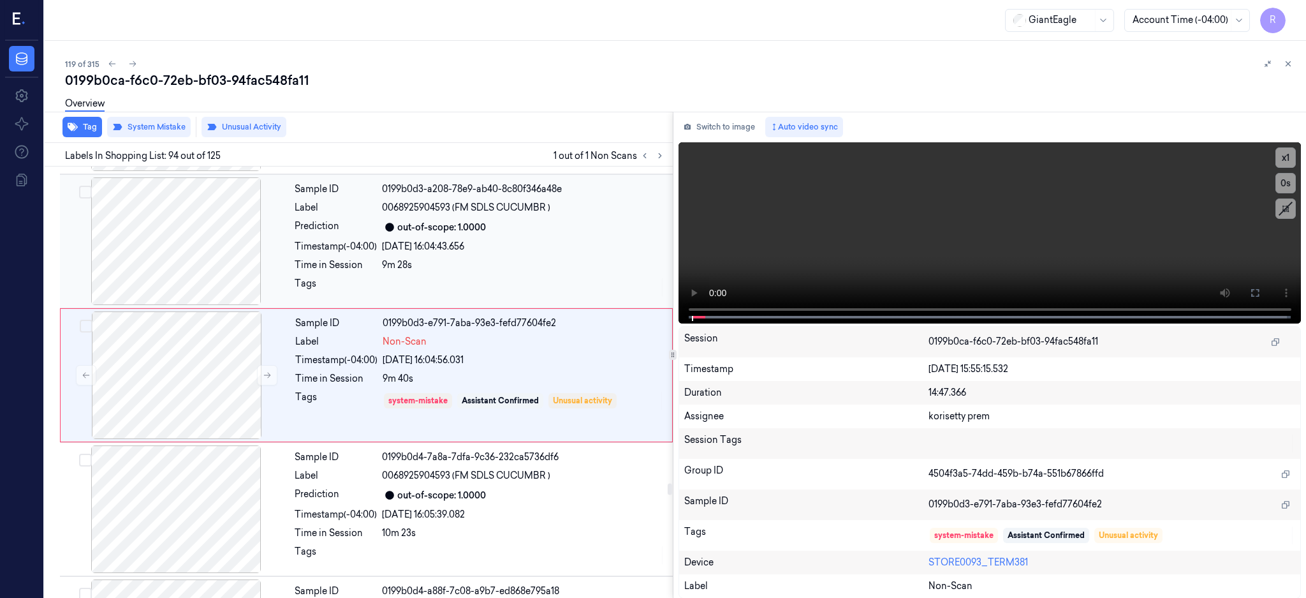
click at [188, 235] on div at bounding box center [176, 241] width 227 height 128
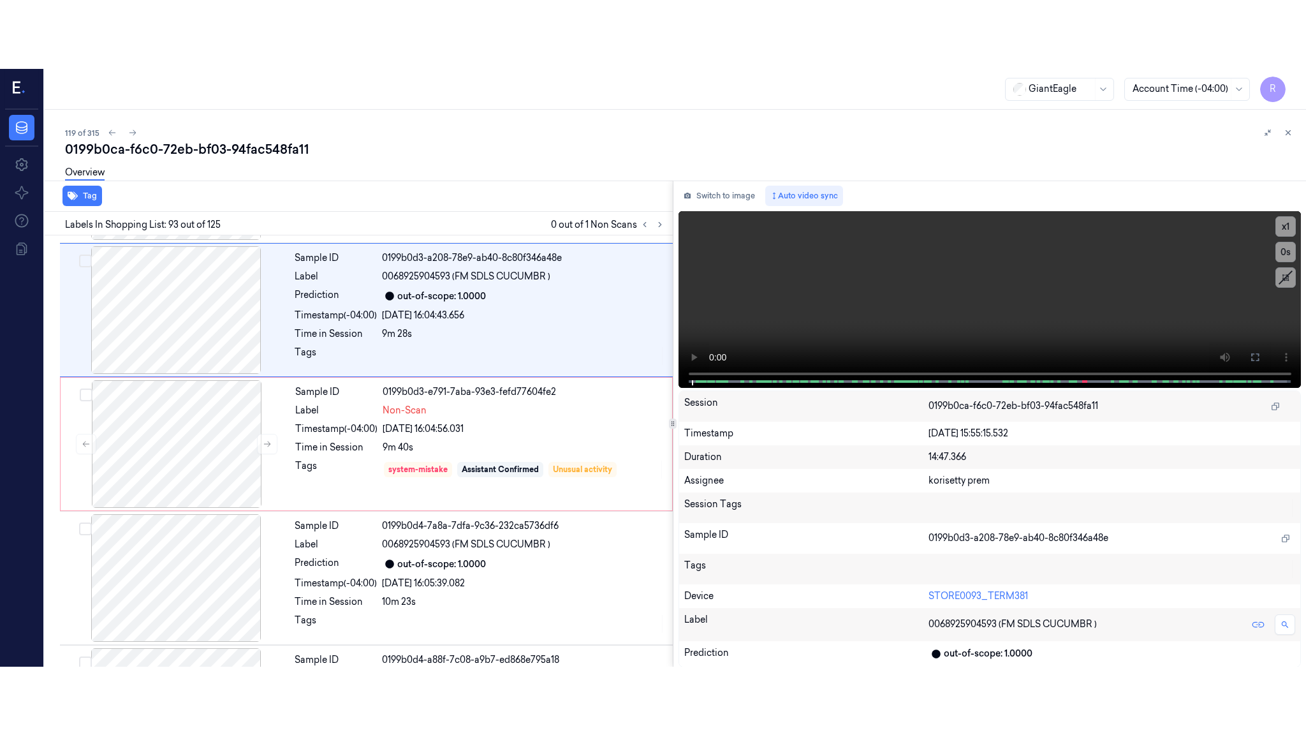
scroll to position [12182, 0]
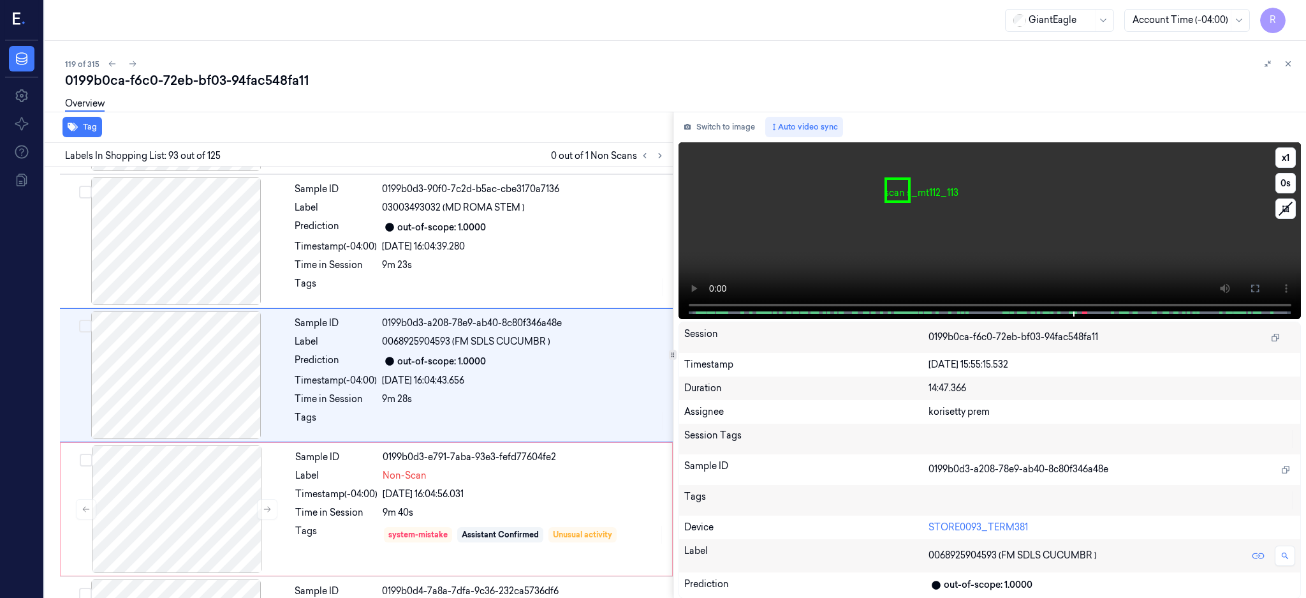
click at [202, 392] on div at bounding box center [176, 375] width 227 height 128
click at [1259, 285] on icon at bounding box center [1256, 289] width 8 height 8
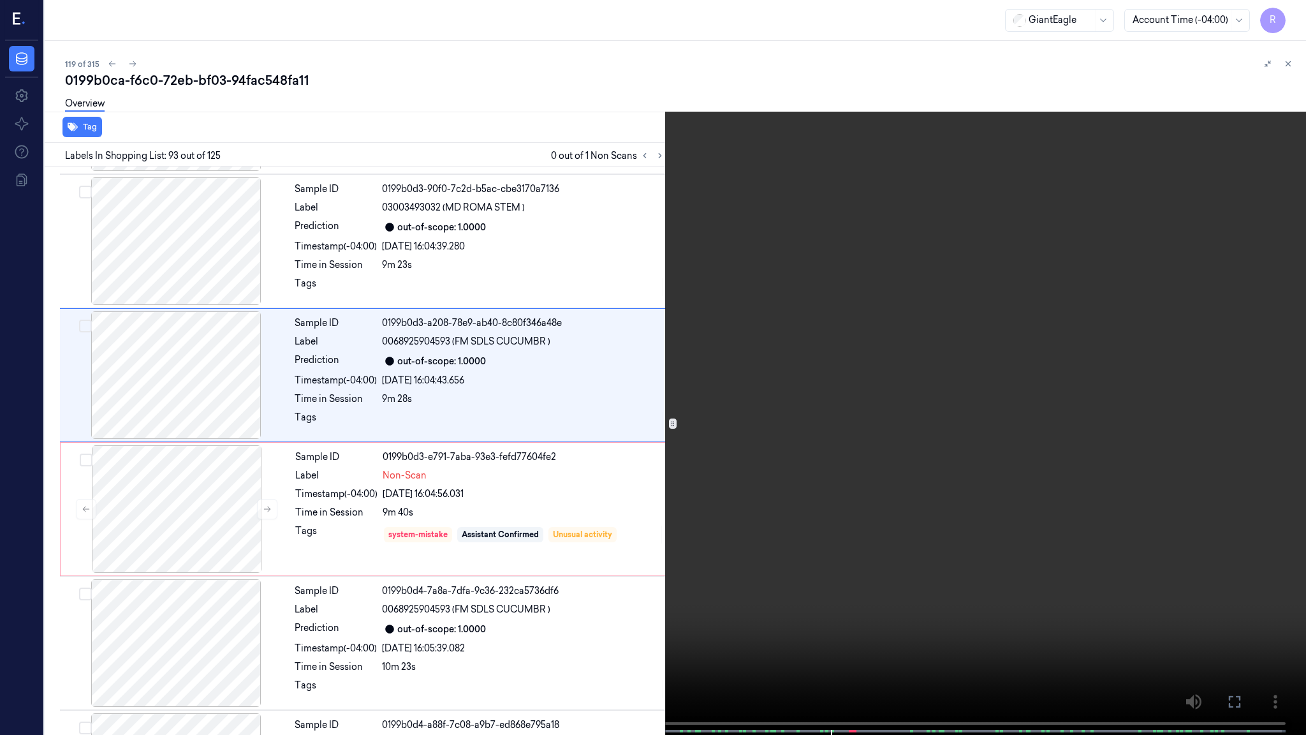
click at [874, 535] on video at bounding box center [653, 368] width 1306 height 737
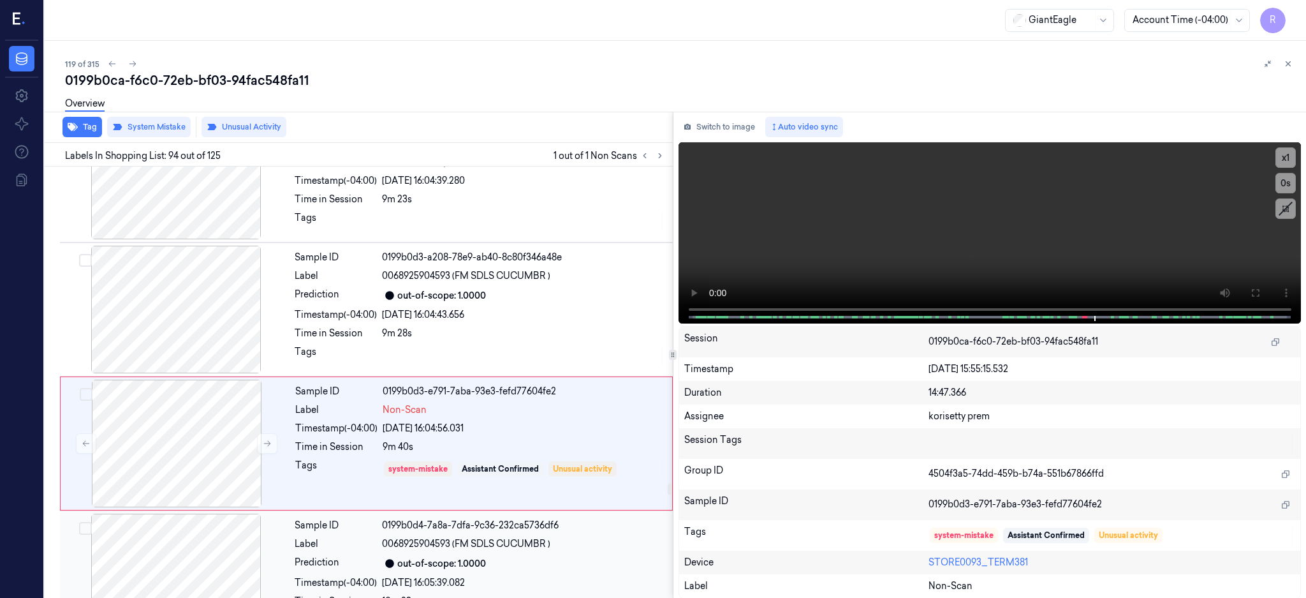
scroll to position [12316, 0]
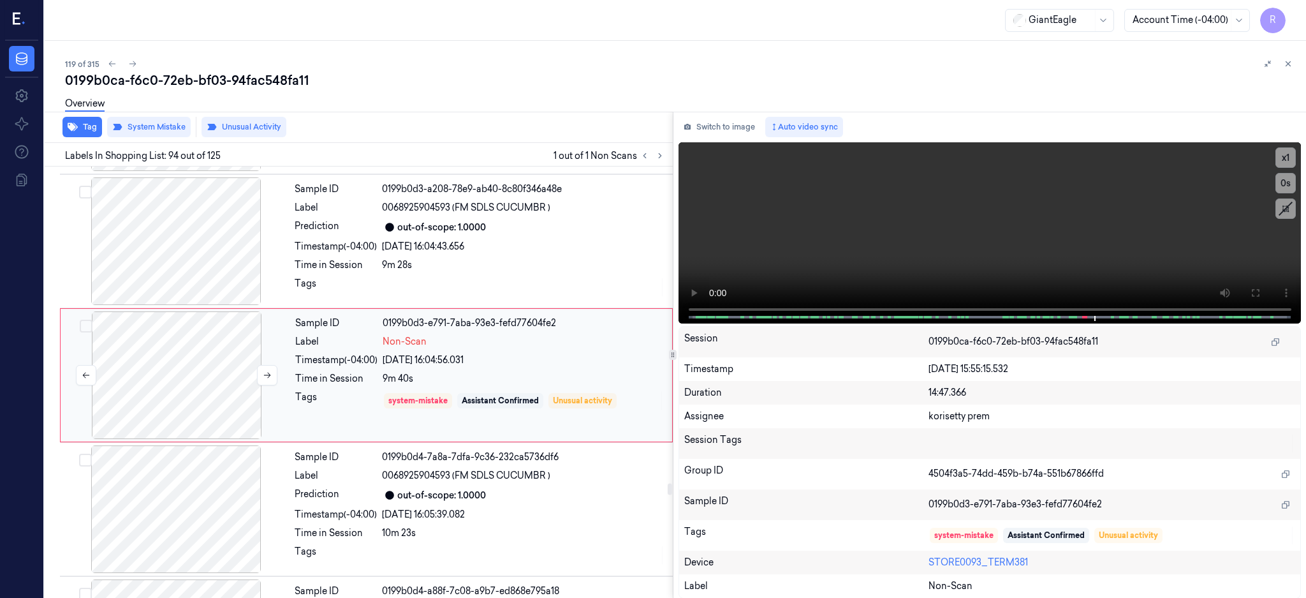
click at [189, 350] on div at bounding box center [176, 375] width 227 height 128
click at [146, 414] on div at bounding box center [176, 375] width 227 height 128
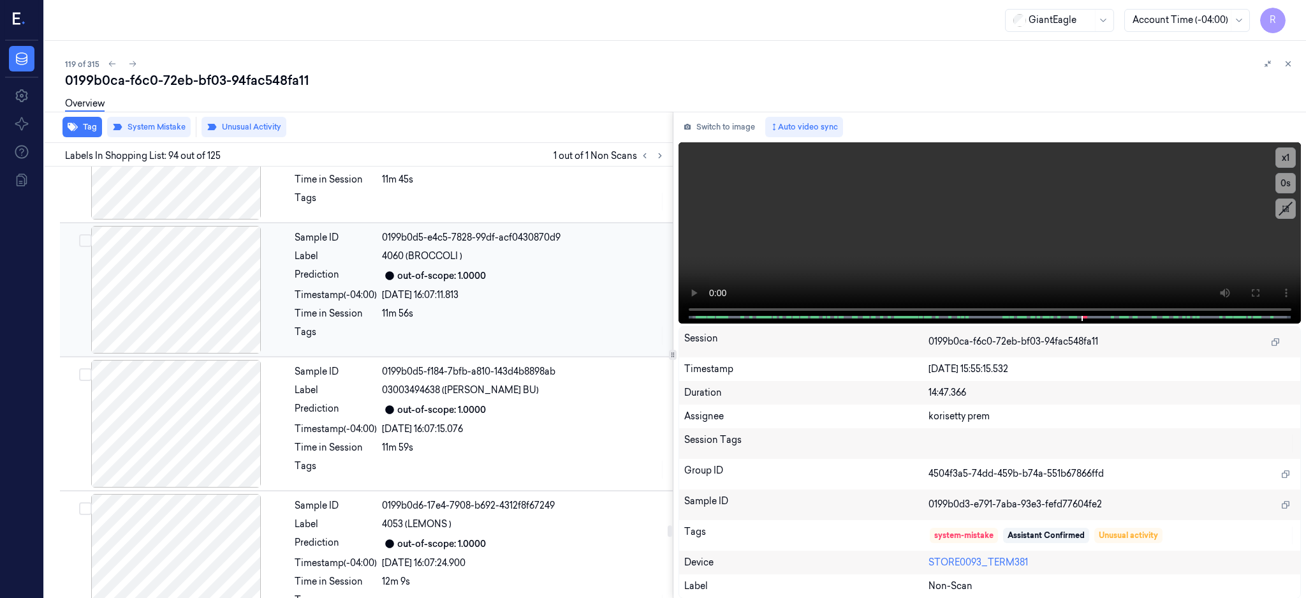
scroll to position [14102, 0]
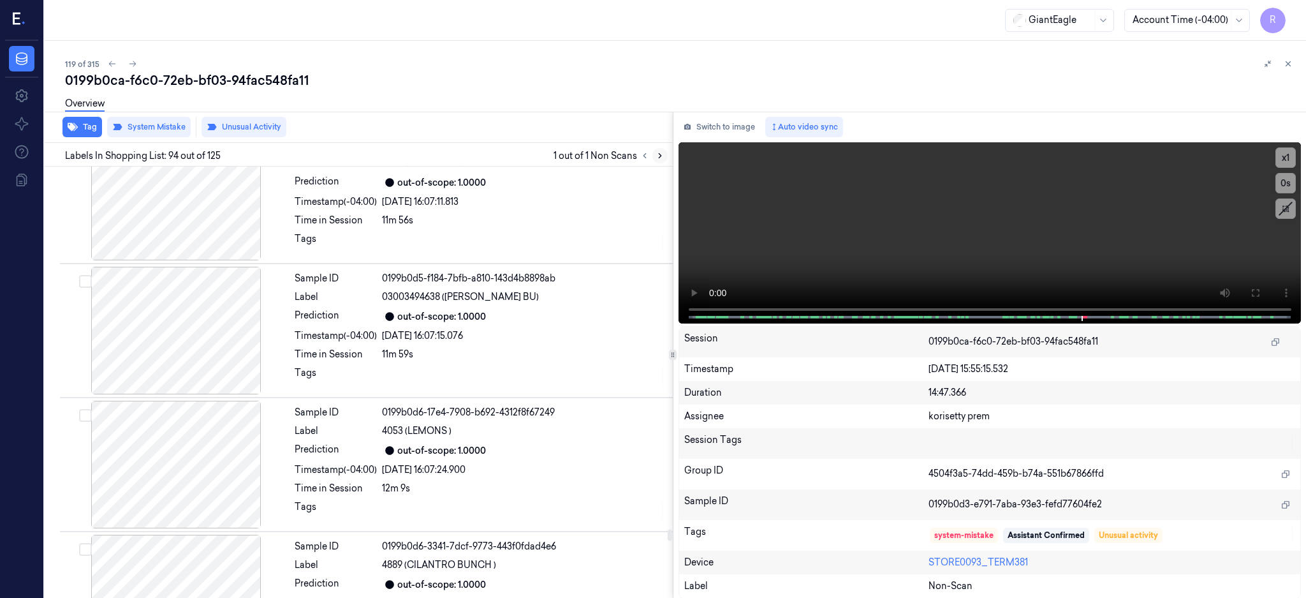
click at [662, 156] on icon at bounding box center [660, 156] width 3 height 4
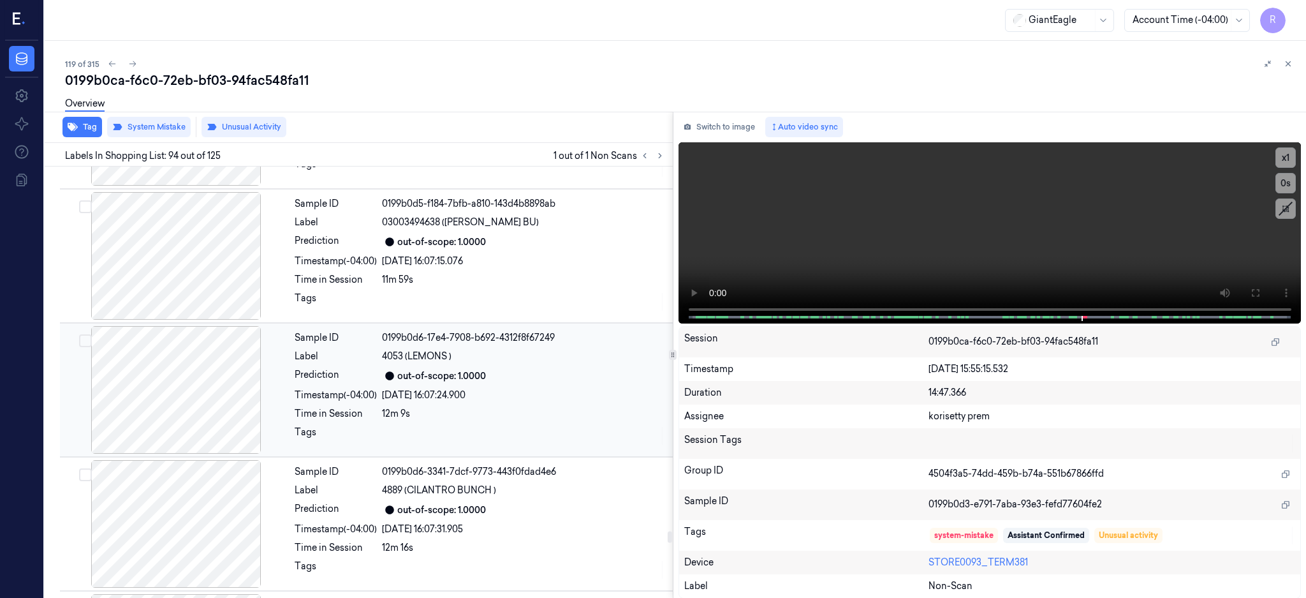
scroll to position [14272, 0]
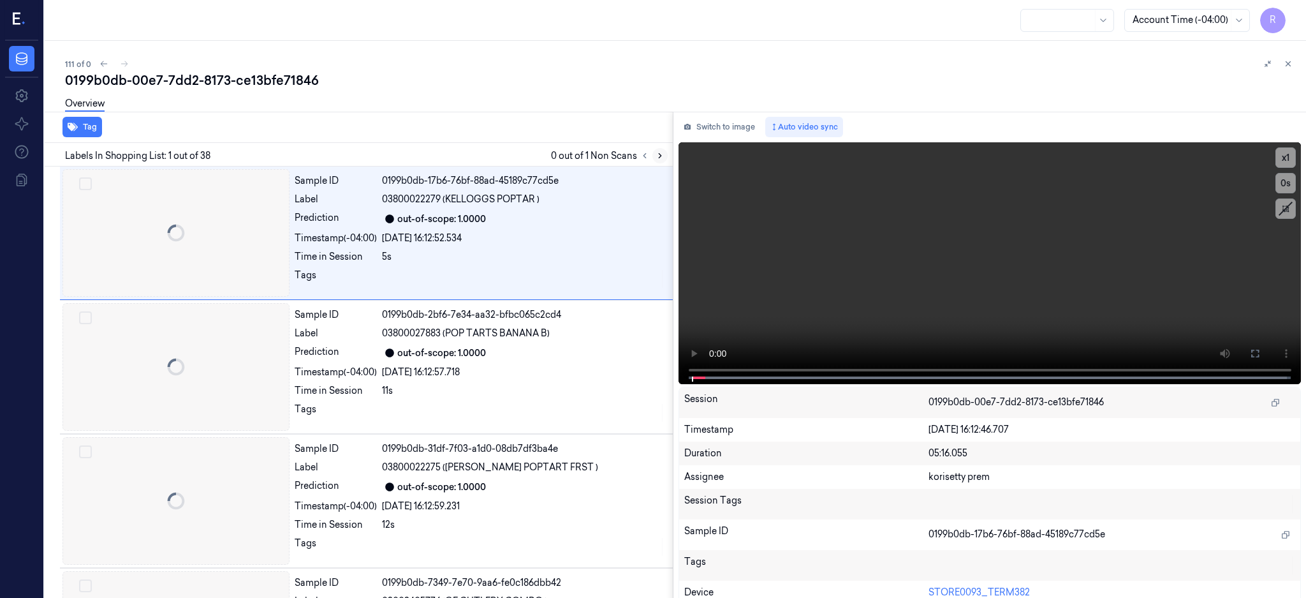
click at [665, 152] on icon at bounding box center [660, 155] width 9 height 9
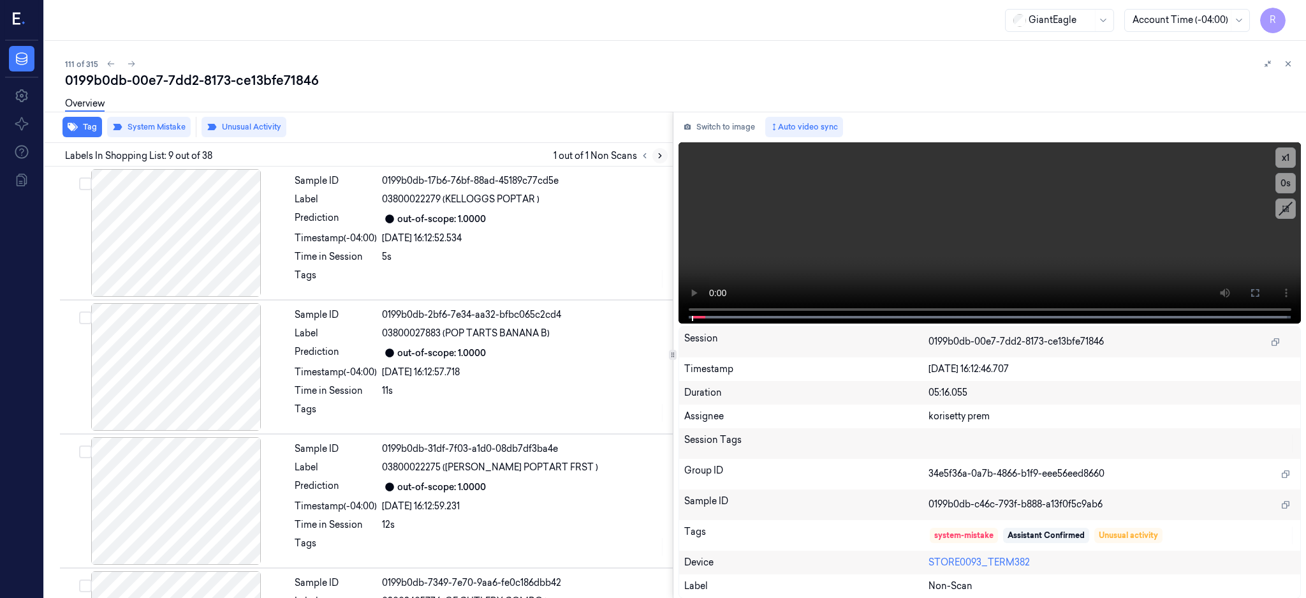
scroll to position [922, 0]
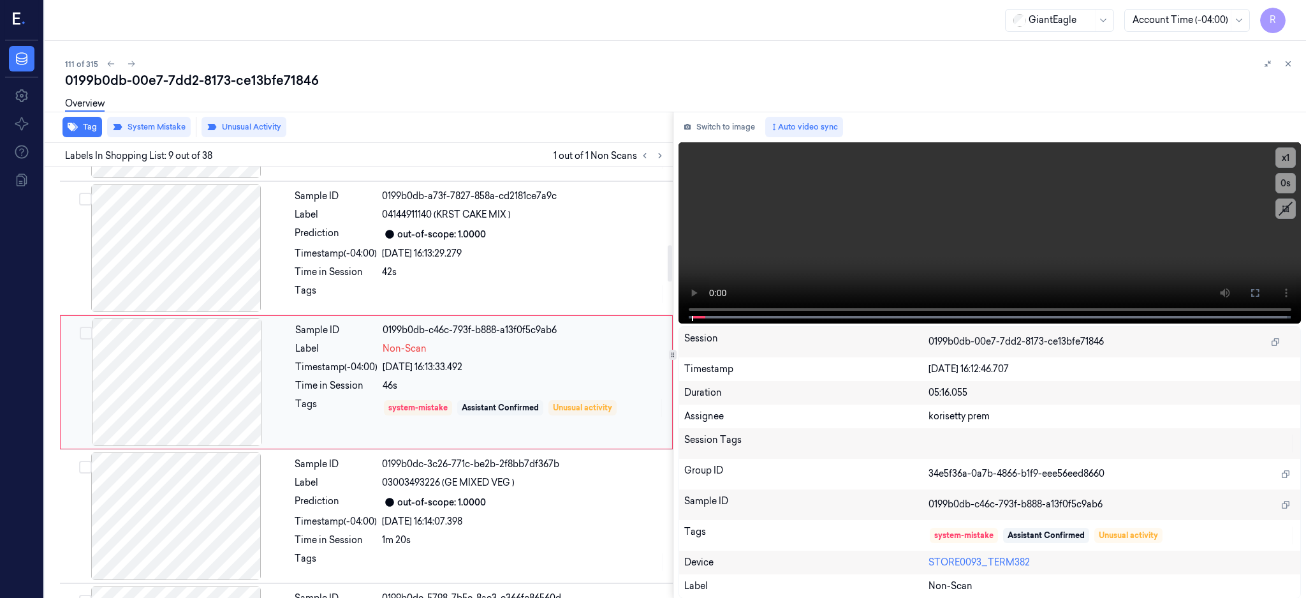
click at [198, 358] on div at bounding box center [176, 382] width 227 height 128
click at [196, 250] on div at bounding box center [176, 248] width 227 height 128
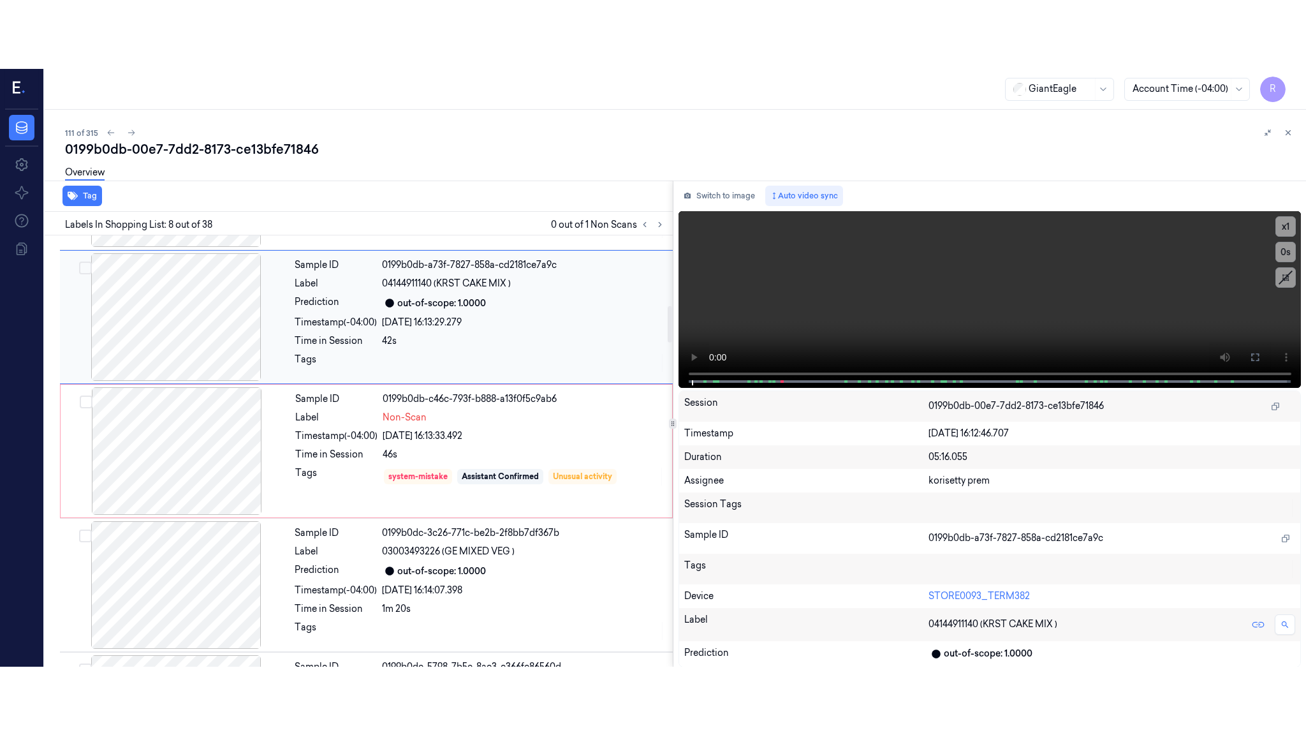
scroll to position [788, 0]
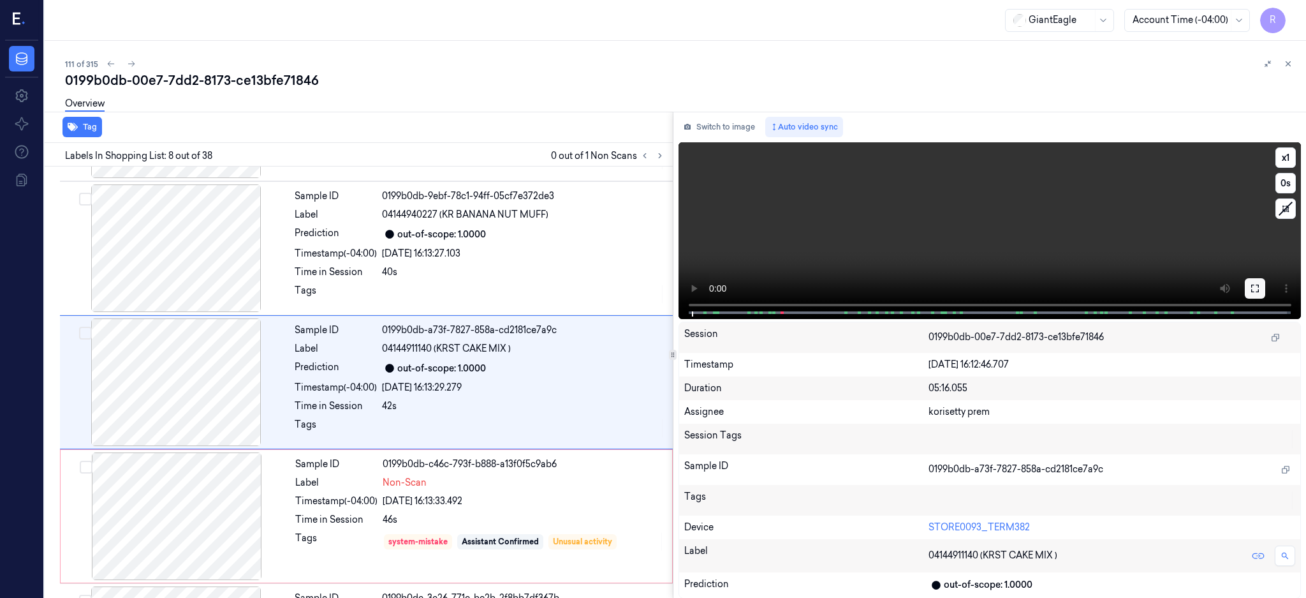
click at [1260, 287] on icon at bounding box center [1255, 288] width 10 height 10
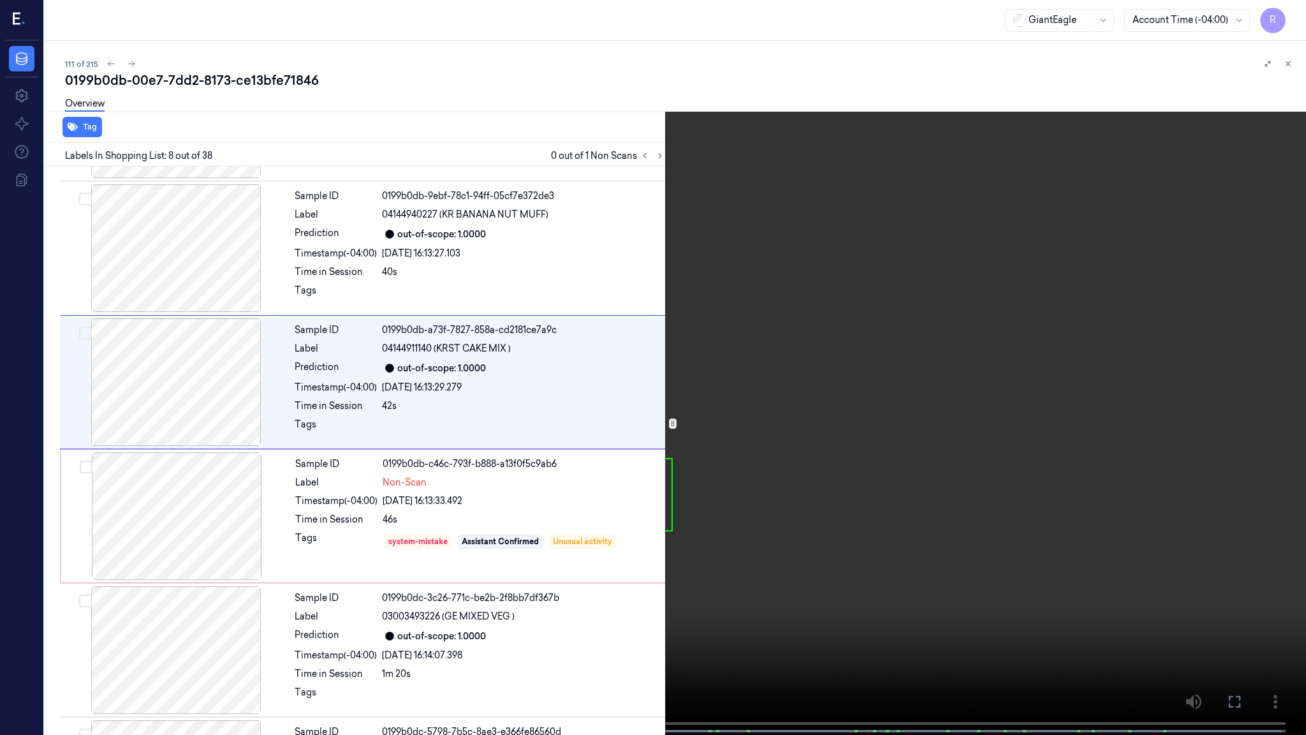
scroll to position [720, 0]
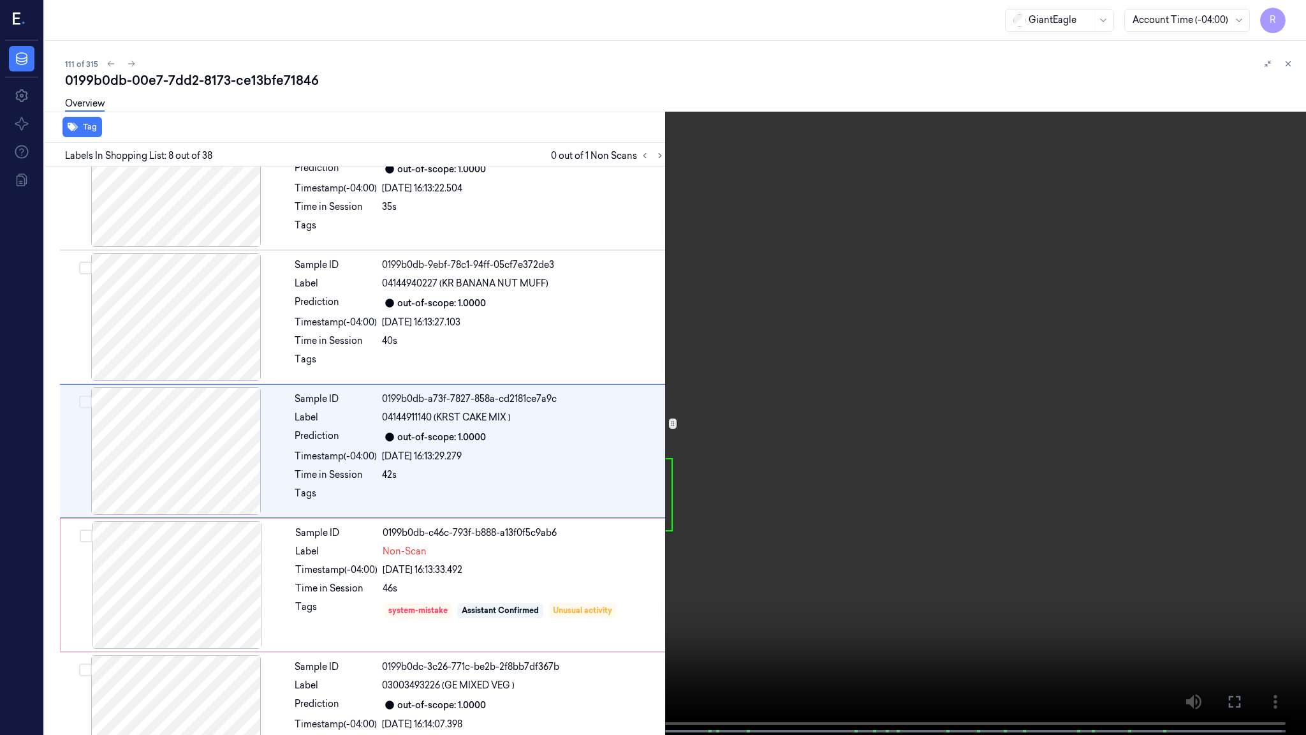
click at [839, 435] on video at bounding box center [653, 368] width 1306 height 737
click at [142, 597] on span at bounding box center [143, 731] width 2 height 6
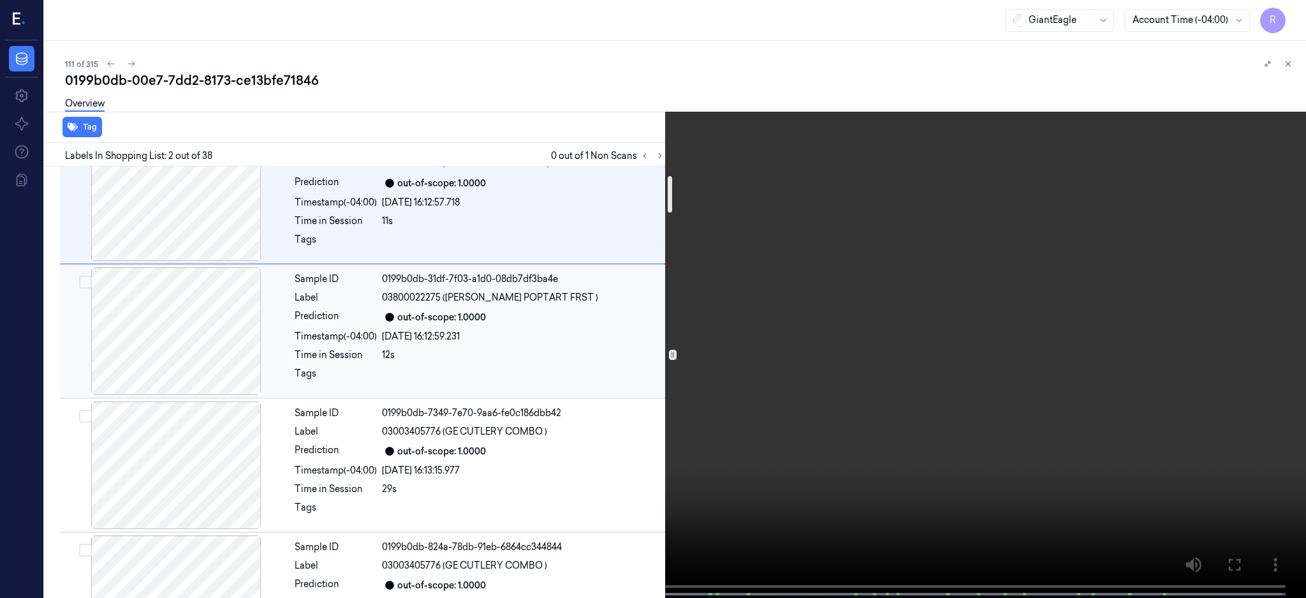
scroll to position [0, 0]
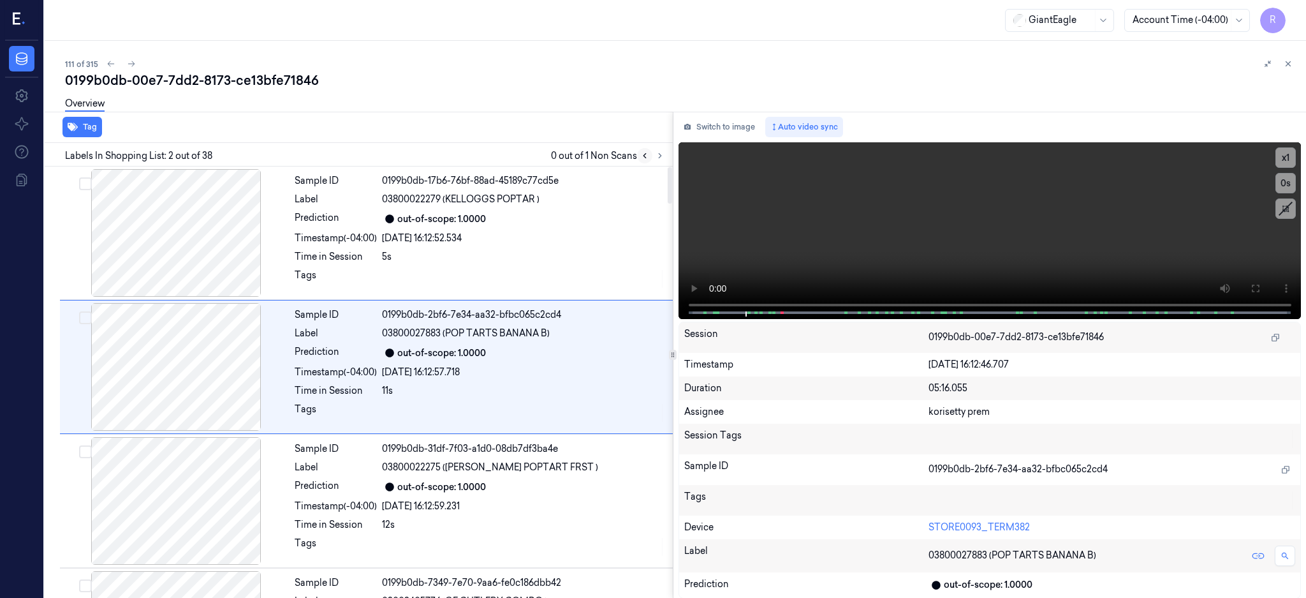
click at [653, 151] on button at bounding box center [644, 155] width 15 height 15
click at [668, 152] on button at bounding box center [660, 155] width 15 height 15
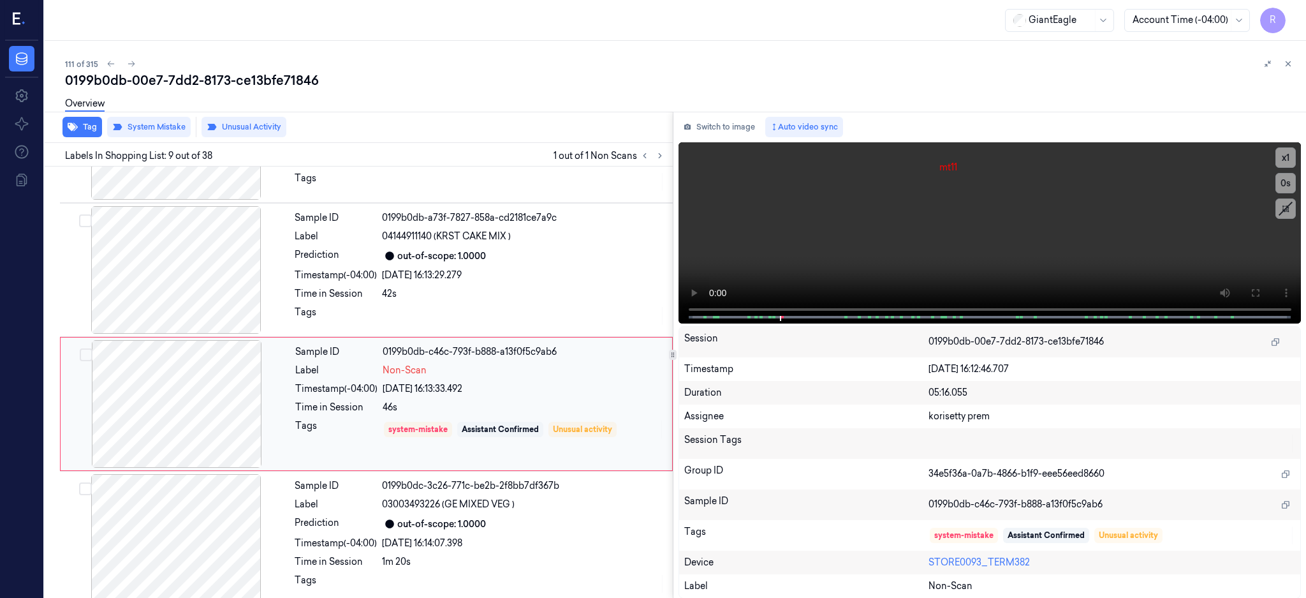
scroll to position [922, 0]
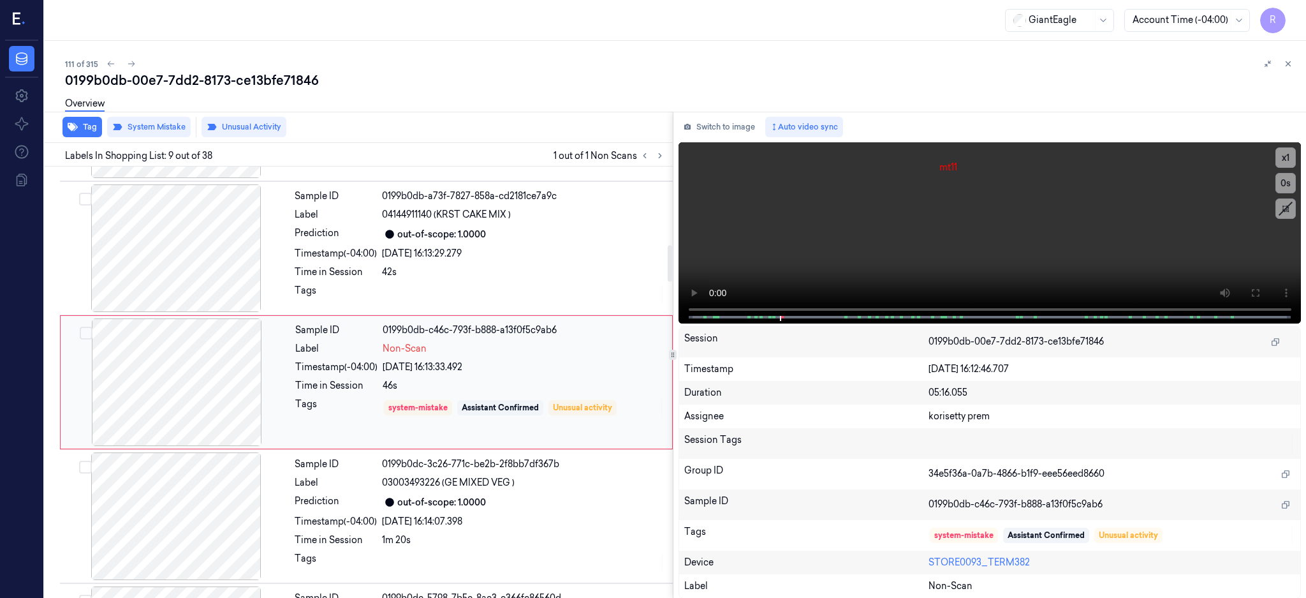
click at [195, 385] on div at bounding box center [176, 382] width 227 height 128
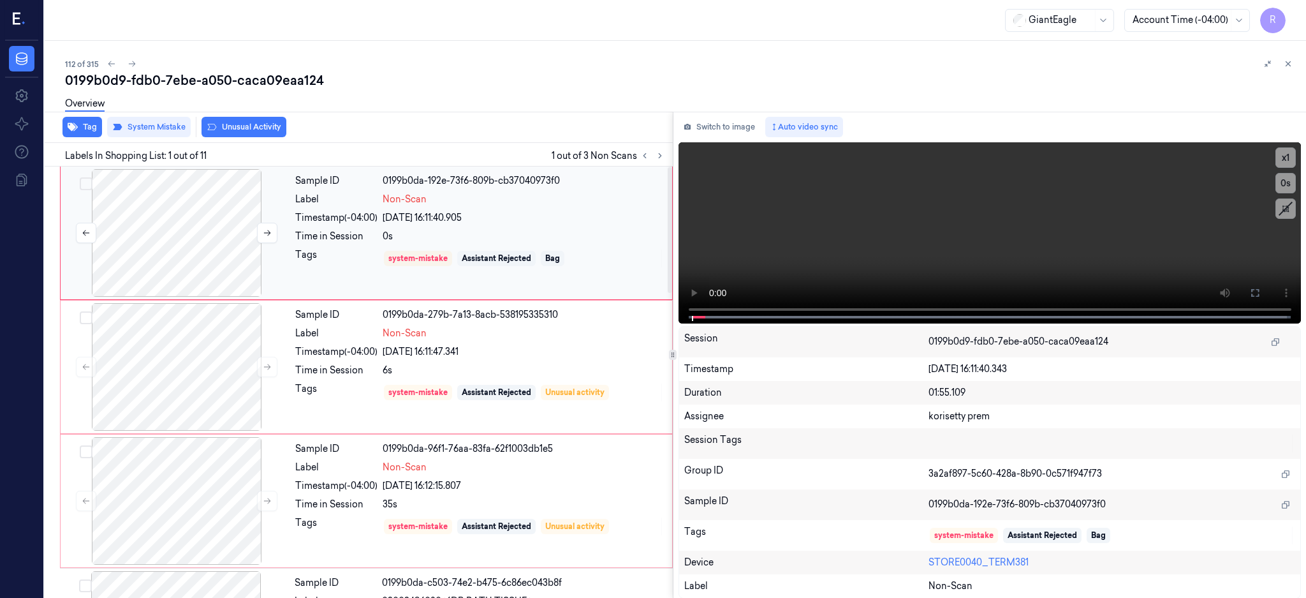
click at [157, 226] on div at bounding box center [176, 233] width 227 height 128
click at [1260, 297] on icon at bounding box center [1255, 293] width 10 height 10
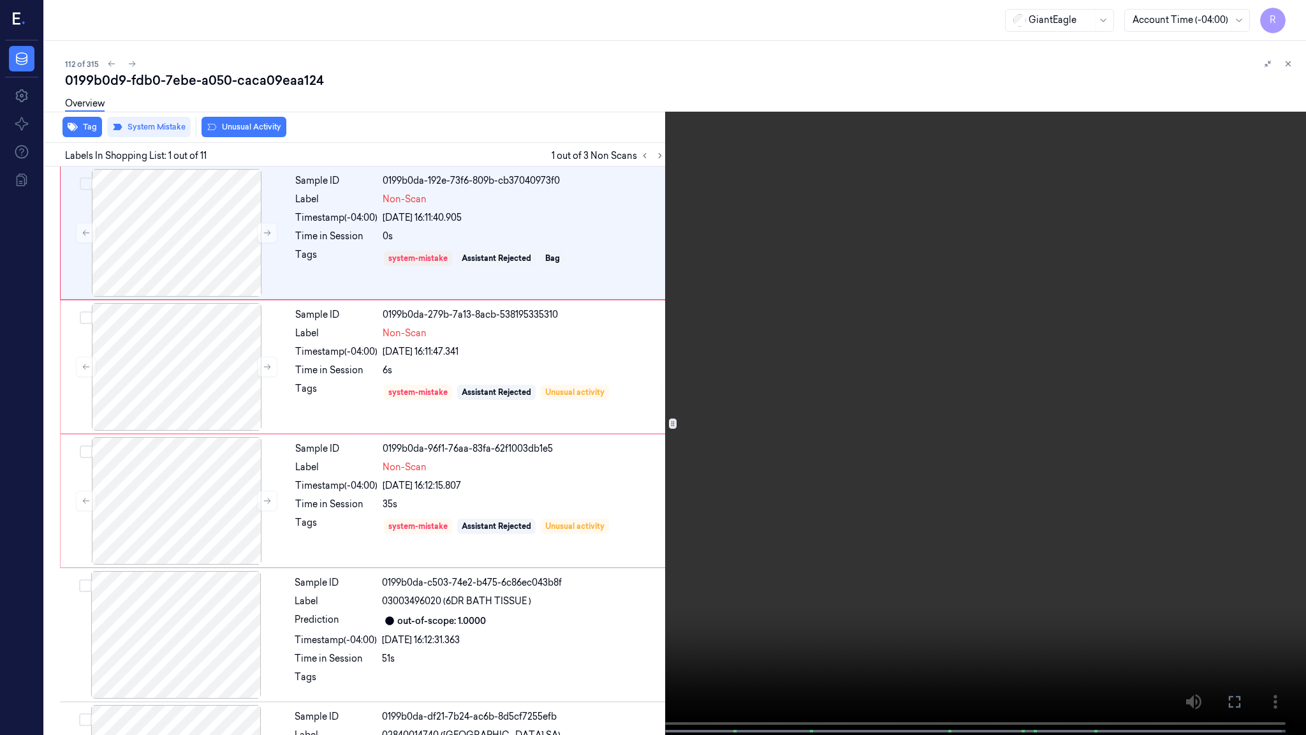
click at [593, 579] on video at bounding box center [653, 368] width 1306 height 737
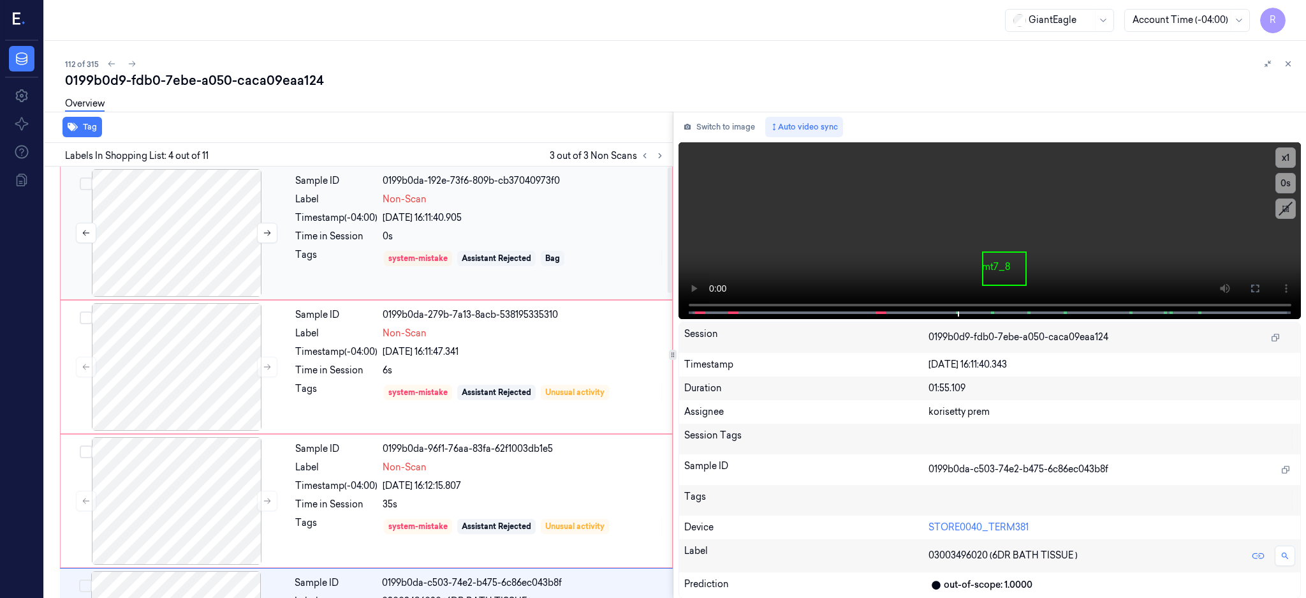
click at [194, 220] on div at bounding box center [176, 233] width 227 height 128
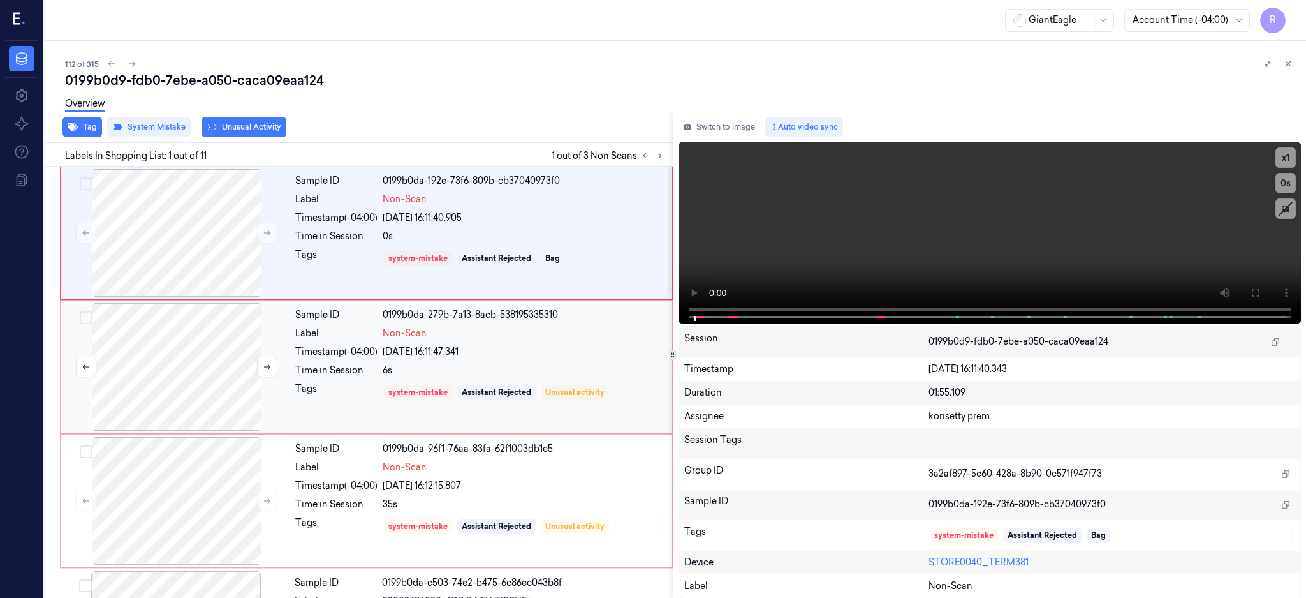
click at [187, 382] on div at bounding box center [176, 367] width 227 height 128
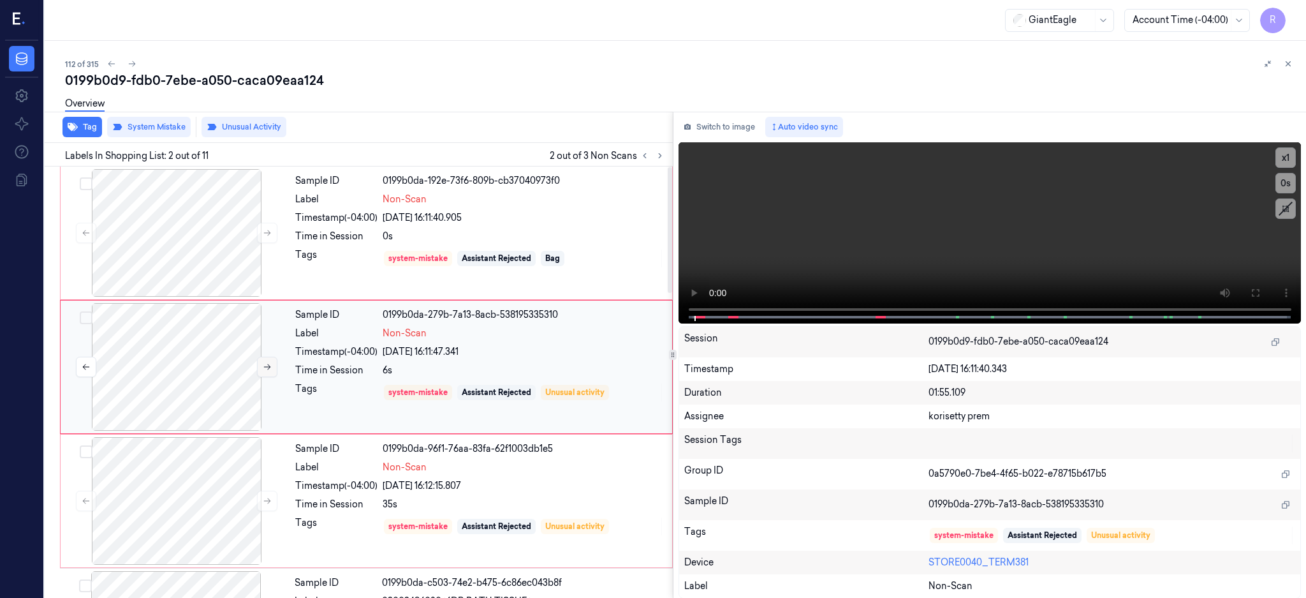
click at [265, 371] on icon at bounding box center [267, 366] width 9 height 9
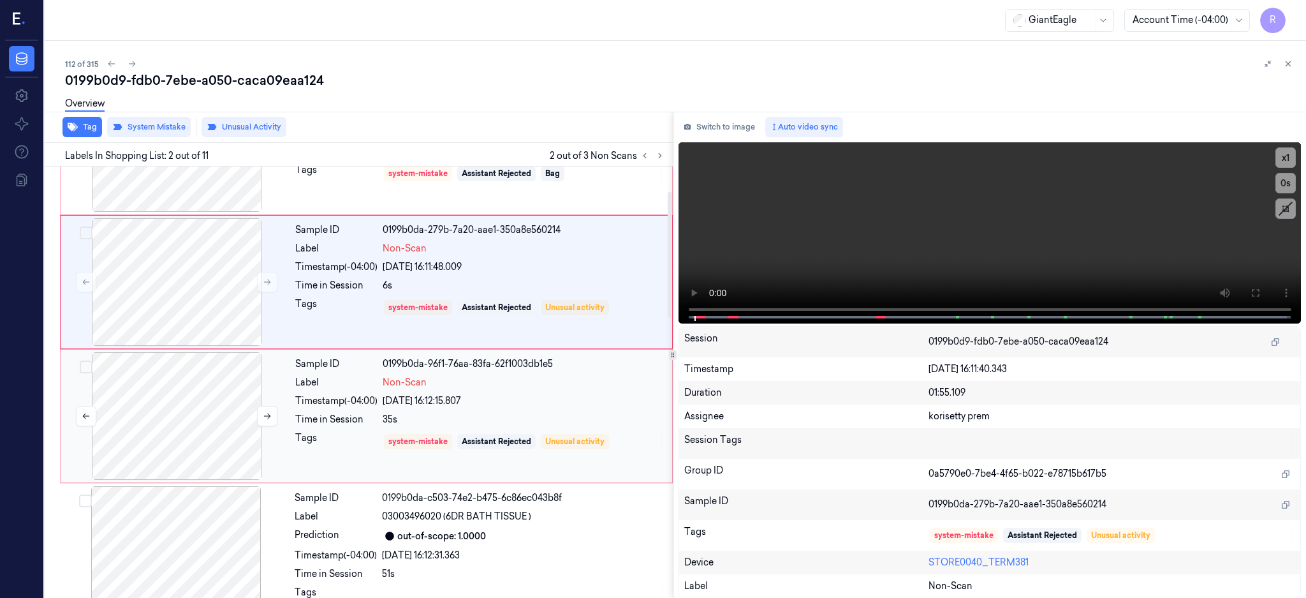
click at [147, 432] on div at bounding box center [176, 416] width 227 height 128
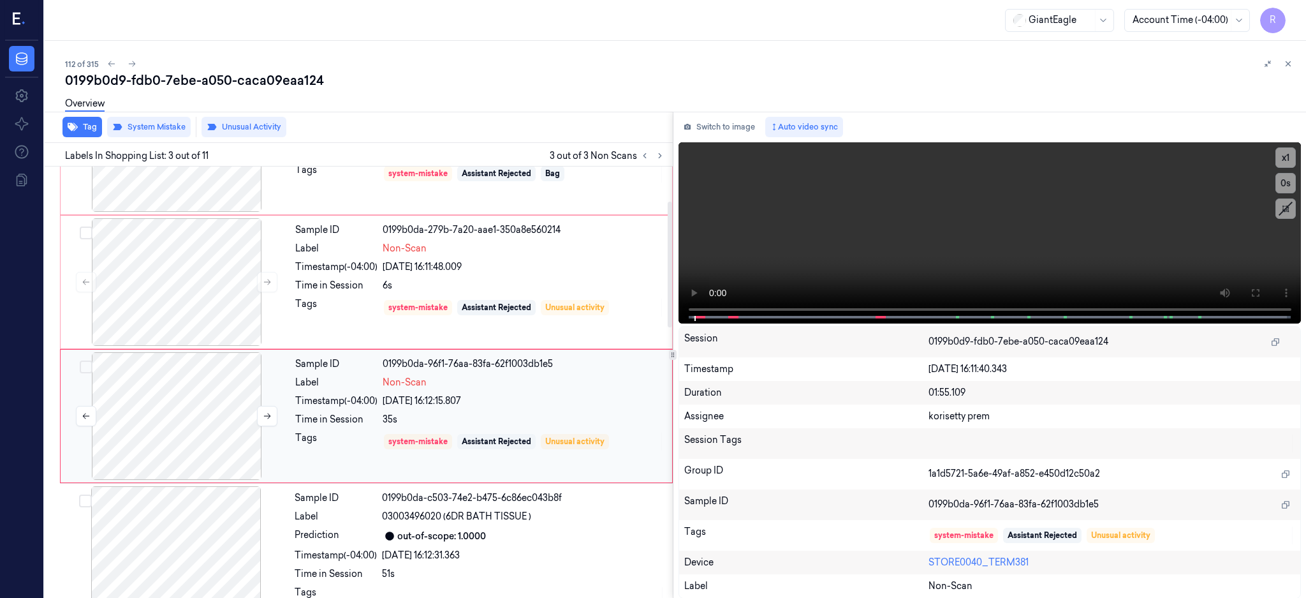
scroll to position [118, 0]
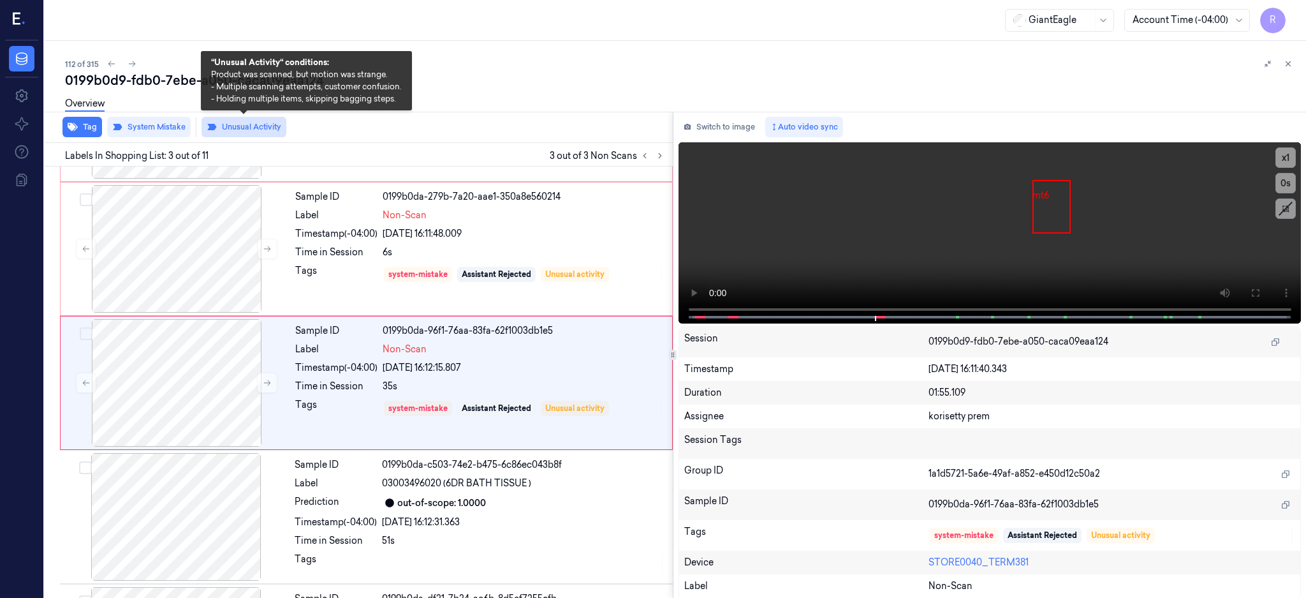
click at [240, 127] on button "Unusual Activity" at bounding box center [244, 127] width 85 height 20
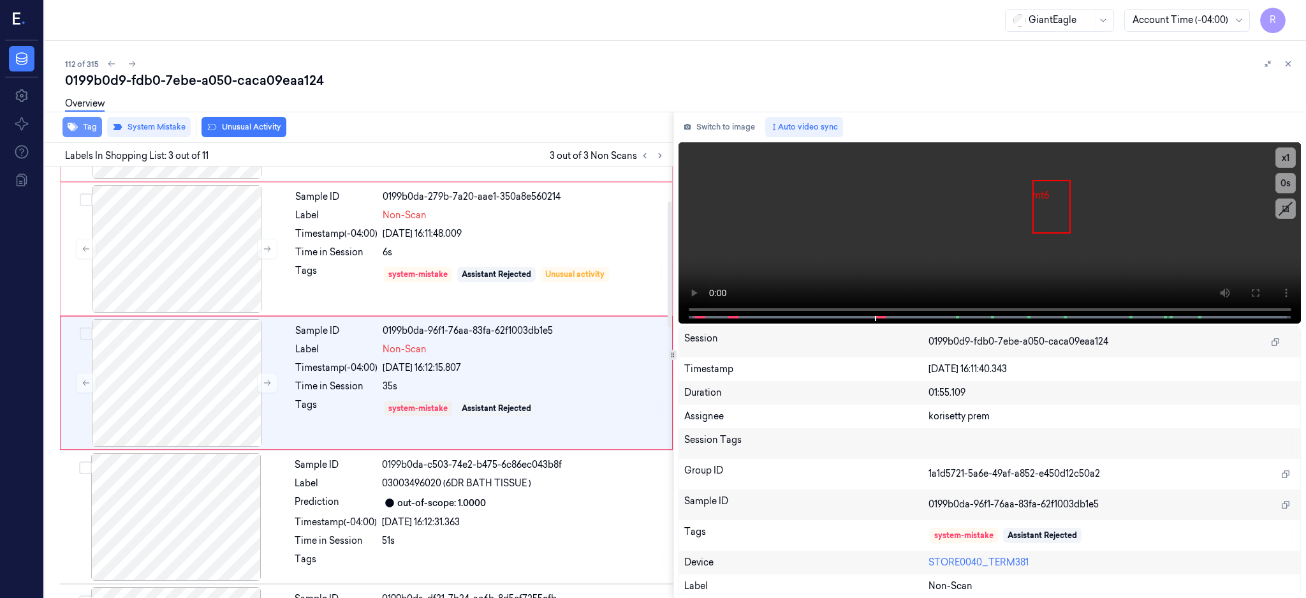
click at [83, 130] on button "Tag" at bounding box center [83, 127] width 40 height 20
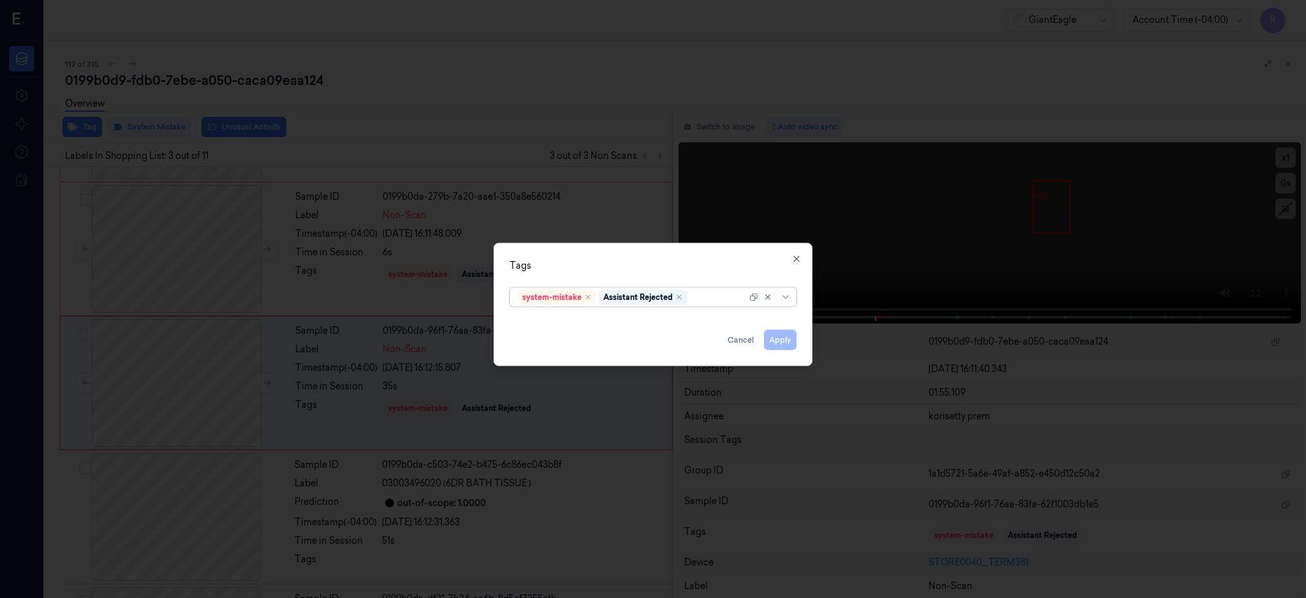
type input "b"
click at [566, 321] on div "Bag" at bounding box center [653, 322] width 270 height 13
click at [584, 261] on div "Tags" at bounding box center [653, 264] width 287 height 13
click at [786, 336] on button "Apply" at bounding box center [780, 339] width 33 height 20
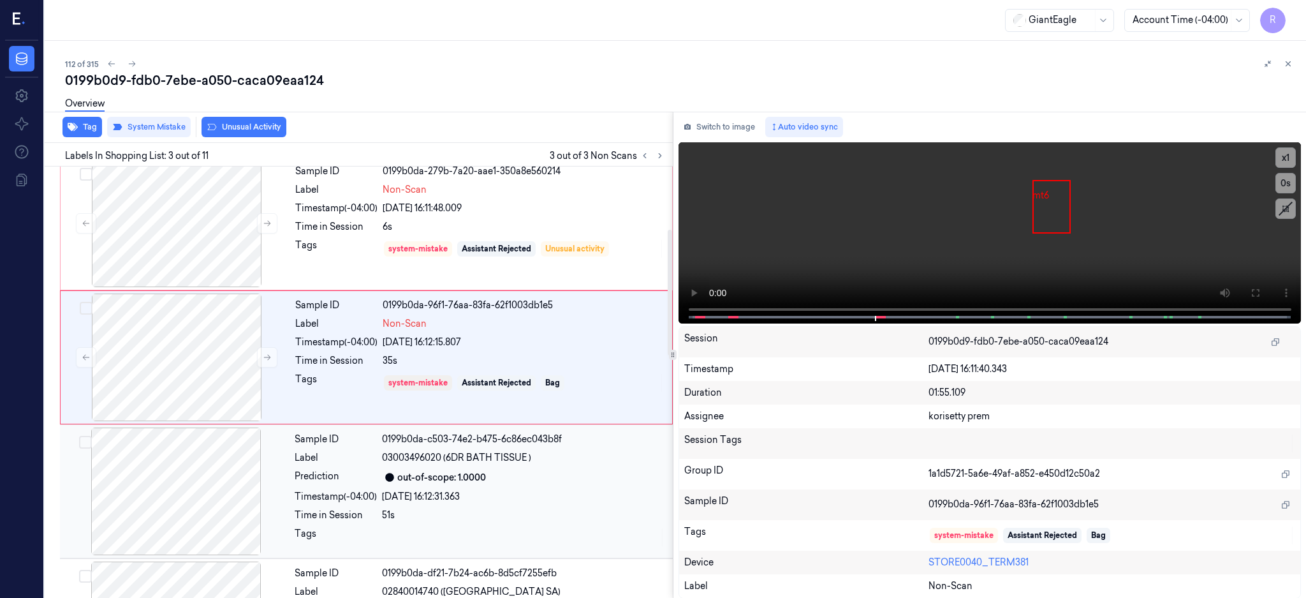
scroll to position [0, 0]
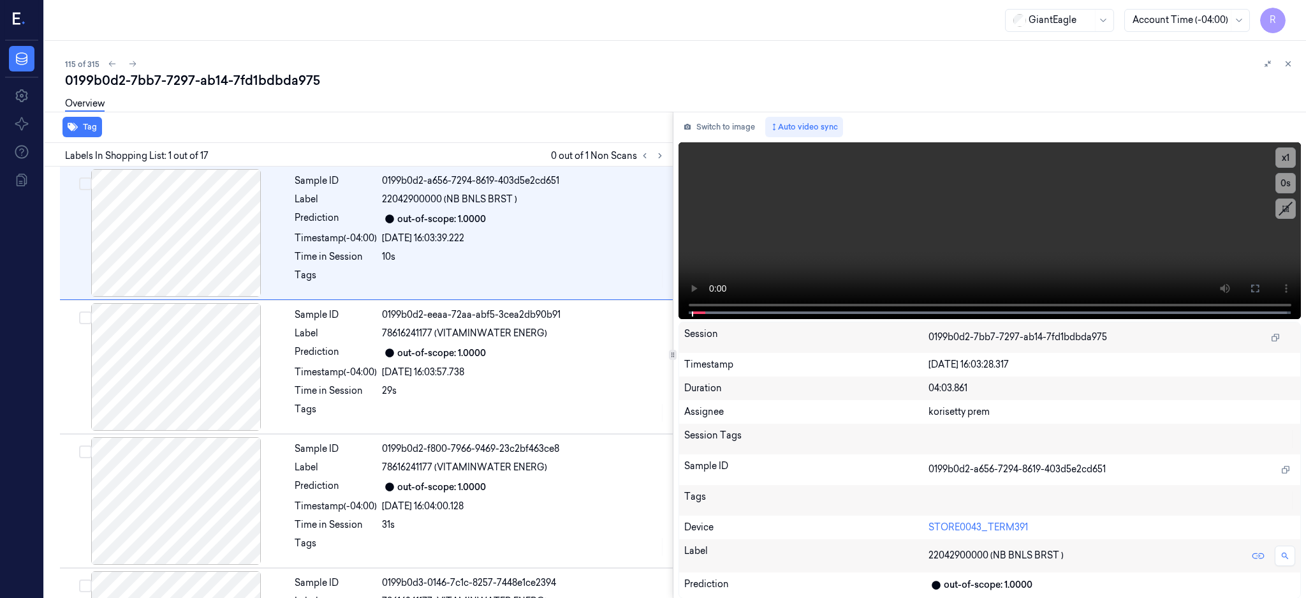
click at [673, 152] on div "Labels In Shopping List: 1 out of 17 0 out of 1 Non Scans" at bounding box center [356, 155] width 633 height 24
click at [668, 152] on button at bounding box center [660, 155] width 15 height 15
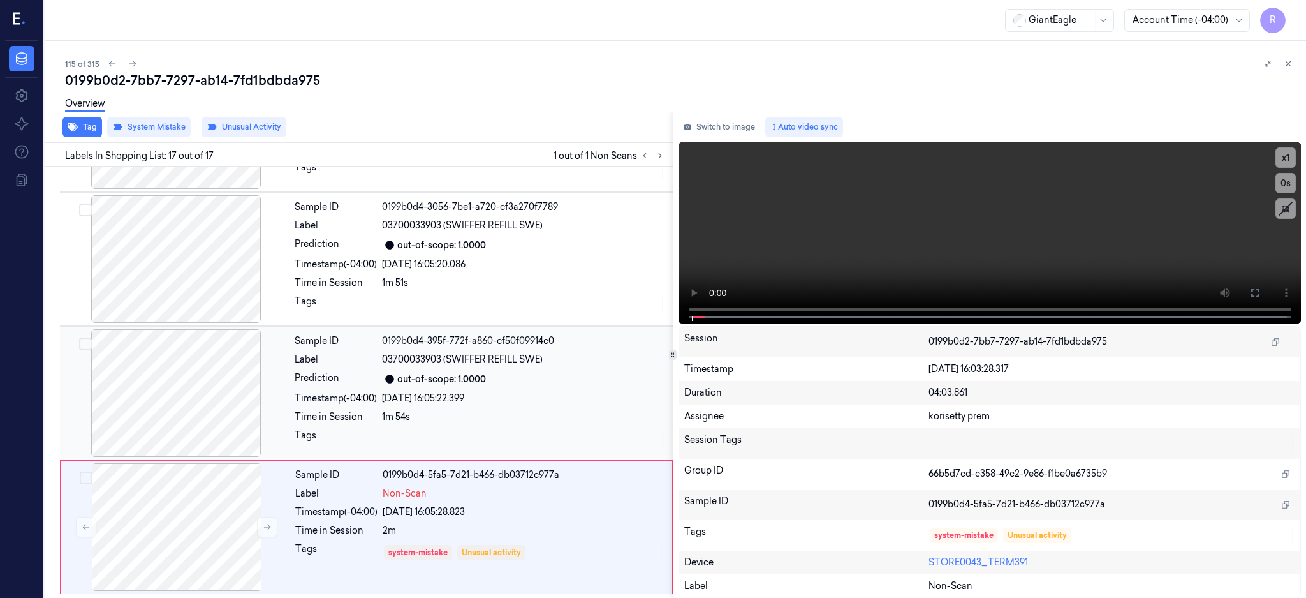
click at [160, 396] on div at bounding box center [176, 393] width 227 height 128
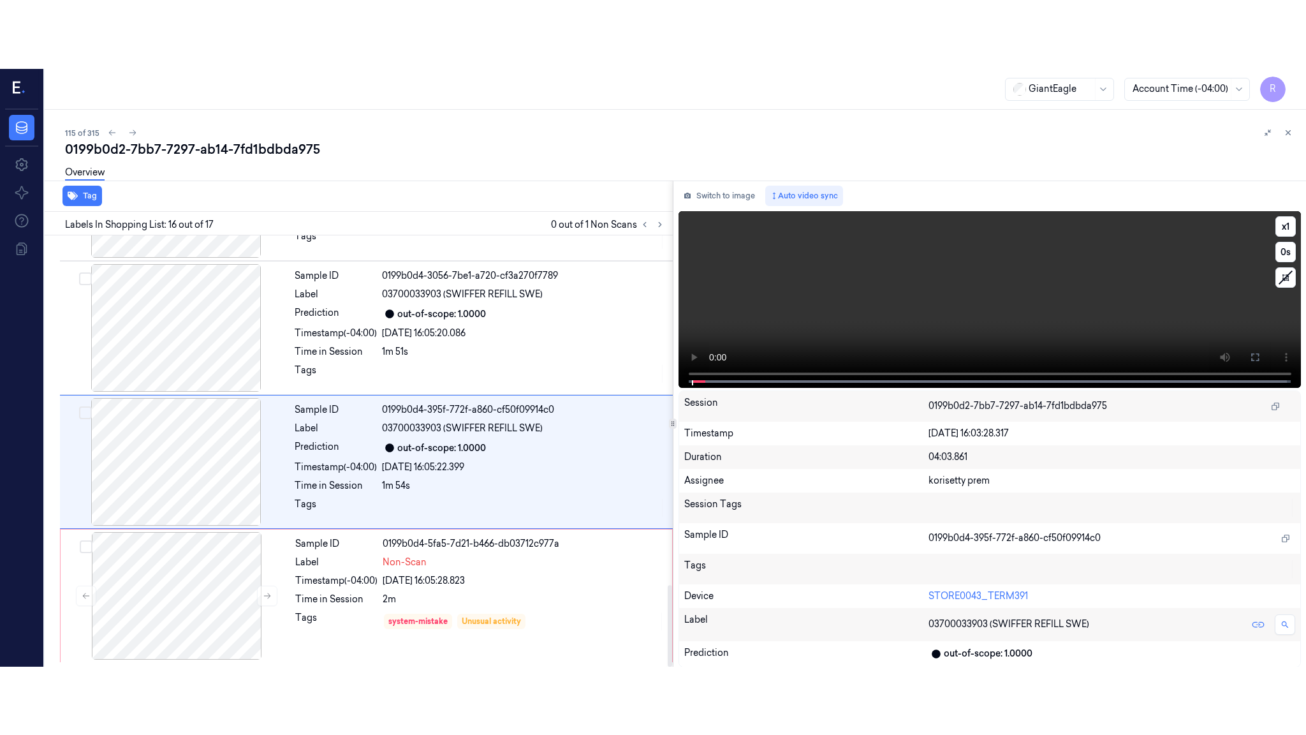
scroll to position [1851, 0]
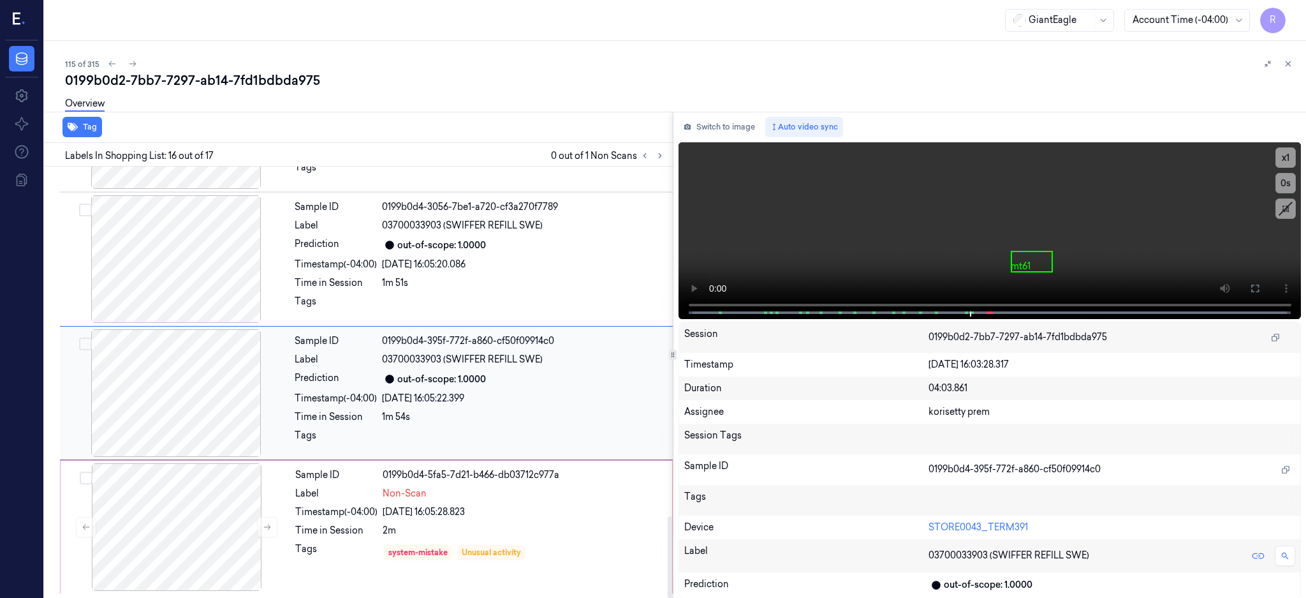
click at [186, 394] on div at bounding box center [176, 393] width 227 height 128
click at [1260, 287] on icon at bounding box center [1255, 288] width 10 height 10
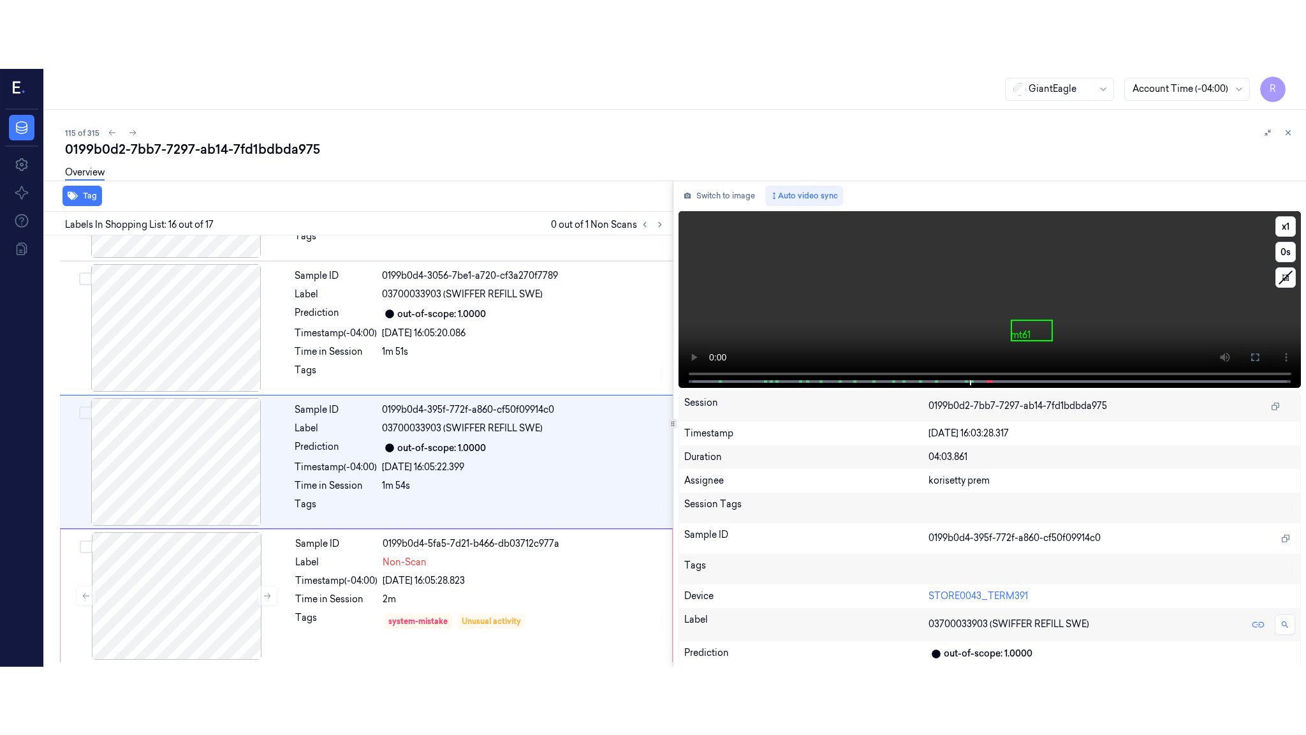
scroll to position [1713, 0]
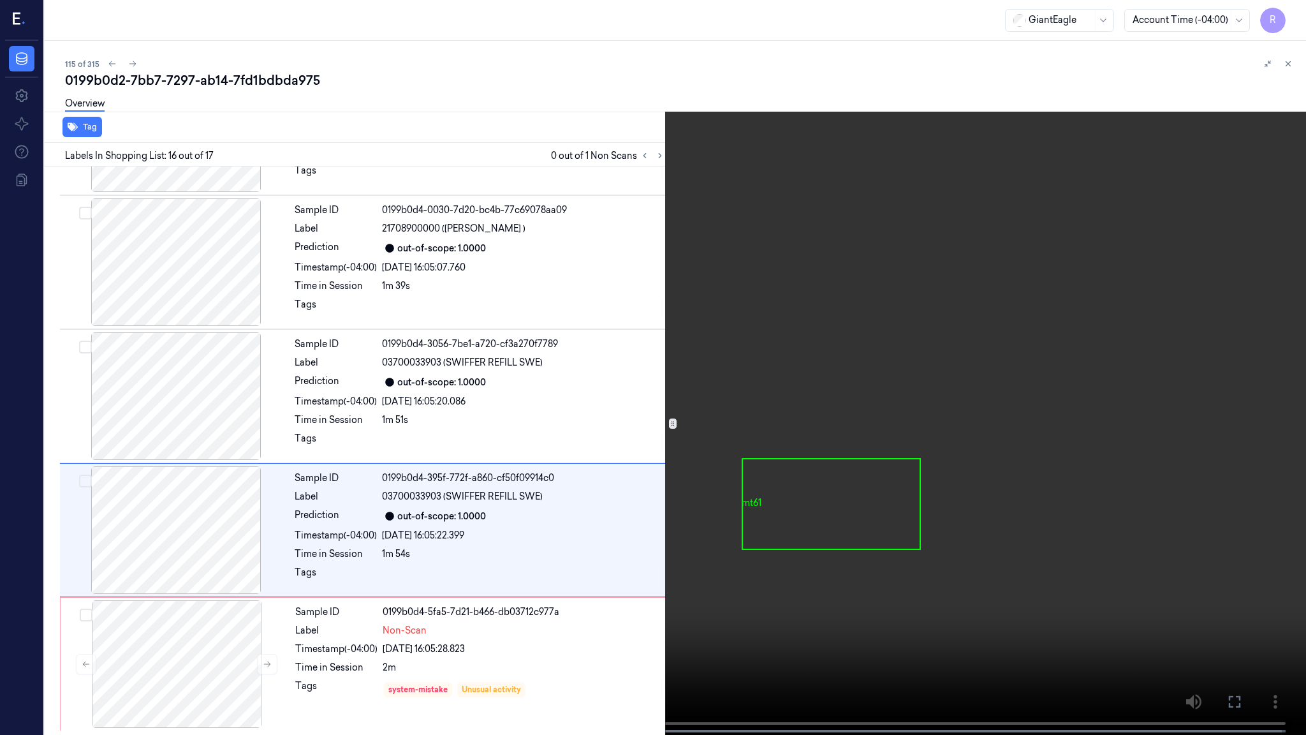
click at [981, 375] on video at bounding box center [653, 368] width 1306 height 737
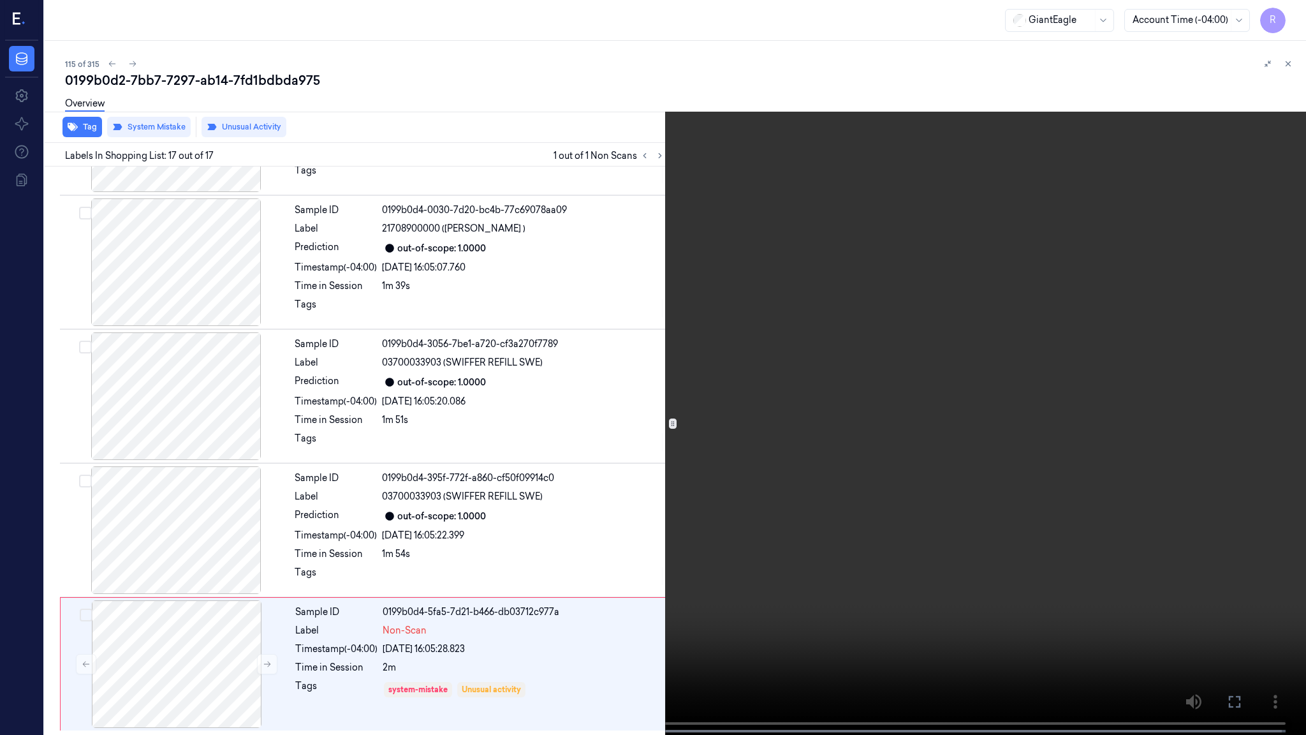
click at [972, 558] on video at bounding box center [653, 368] width 1306 height 737
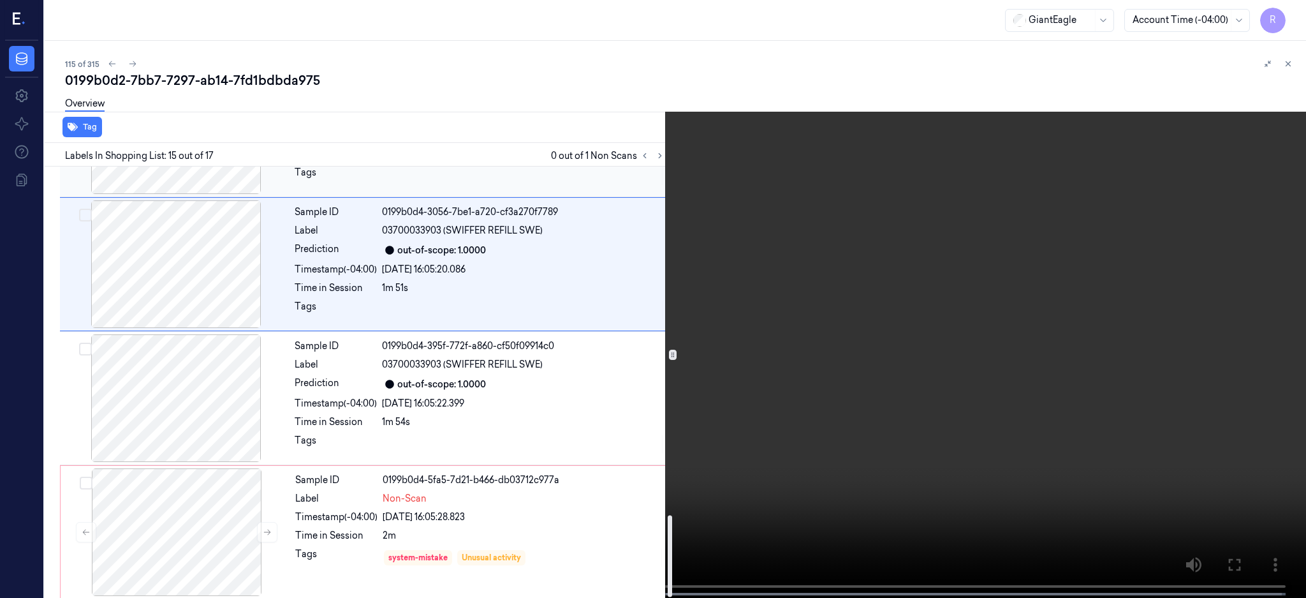
scroll to position [1850, 0]
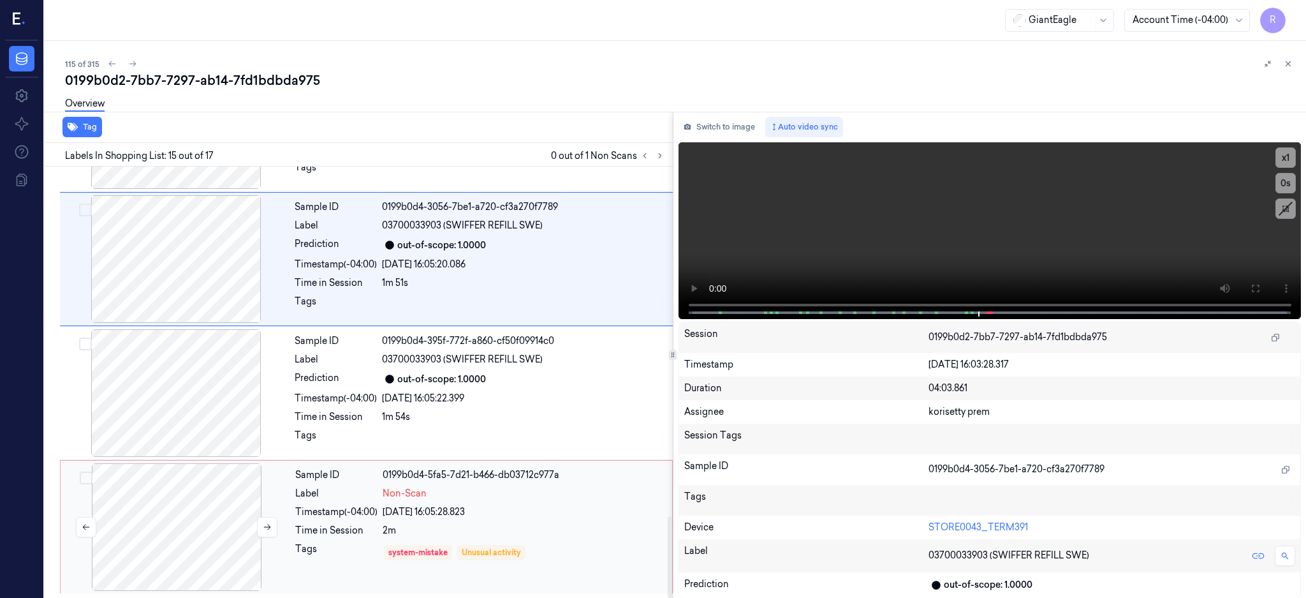
click at [182, 549] on div at bounding box center [176, 527] width 227 height 128
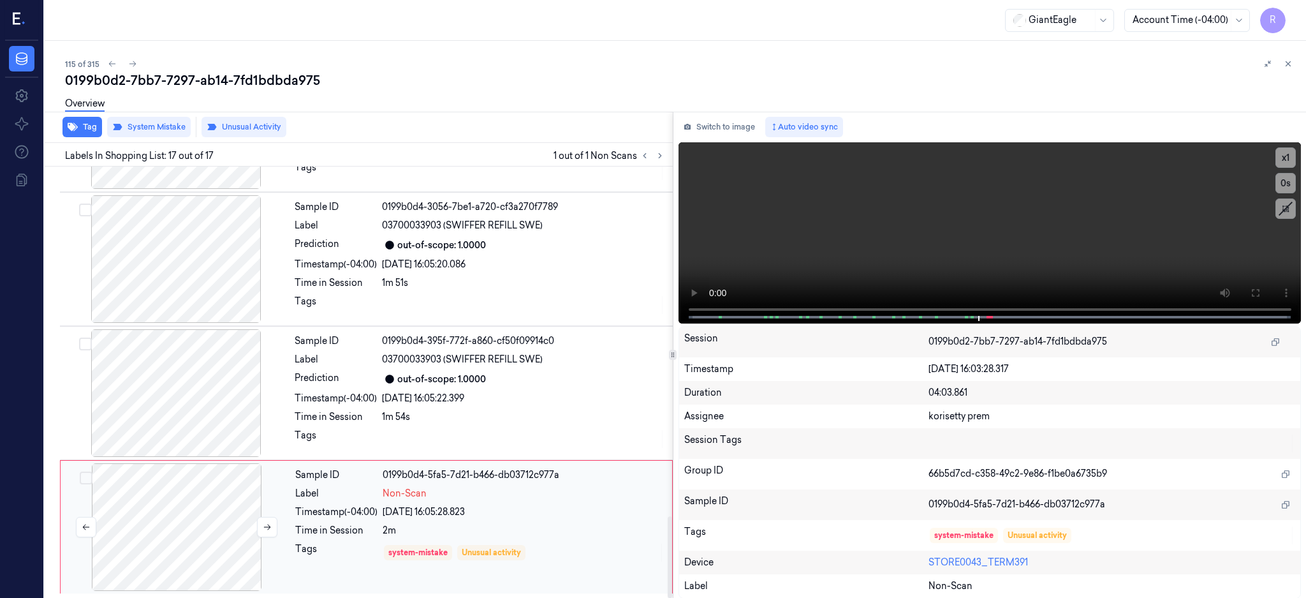
scroll to position [1851, 0]
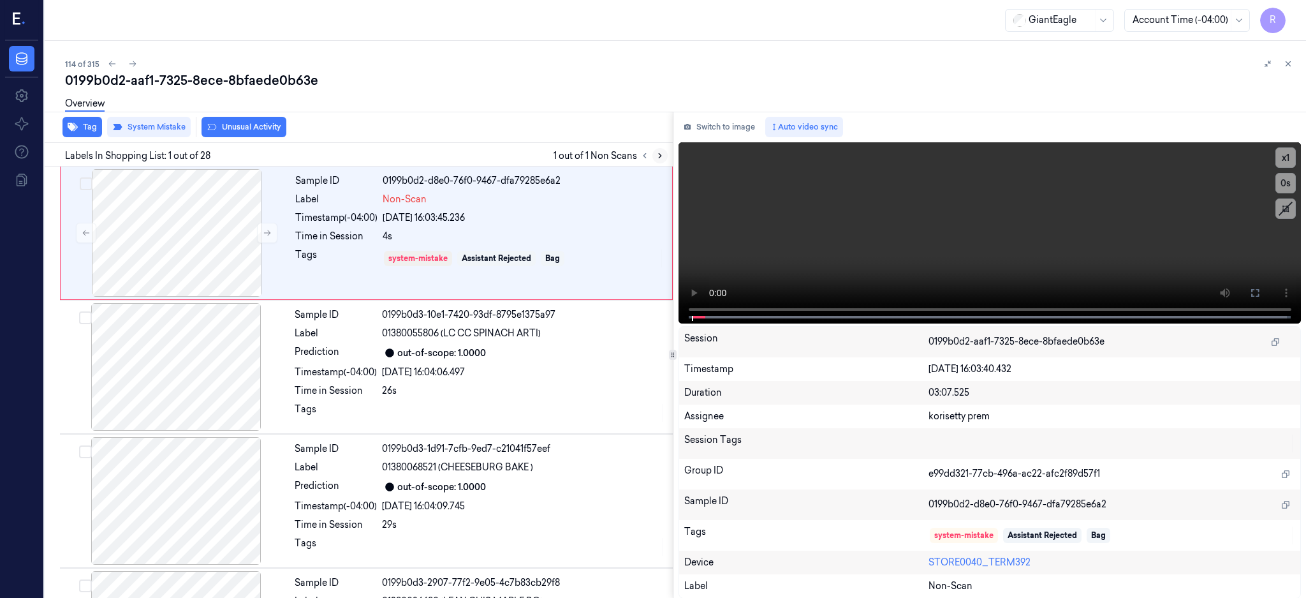
click at [665, 151] on icon at bounding box center [660, 155] width 9 height 9
click at [220, 201] on div at bounding box center [176, 233] width 227 height 128
click at [162, 222] on div at bounding box center [176, 233] width 227 height 128
click at [1260, 293] on icon at bounding box center [1255, 293] width 10 height 10
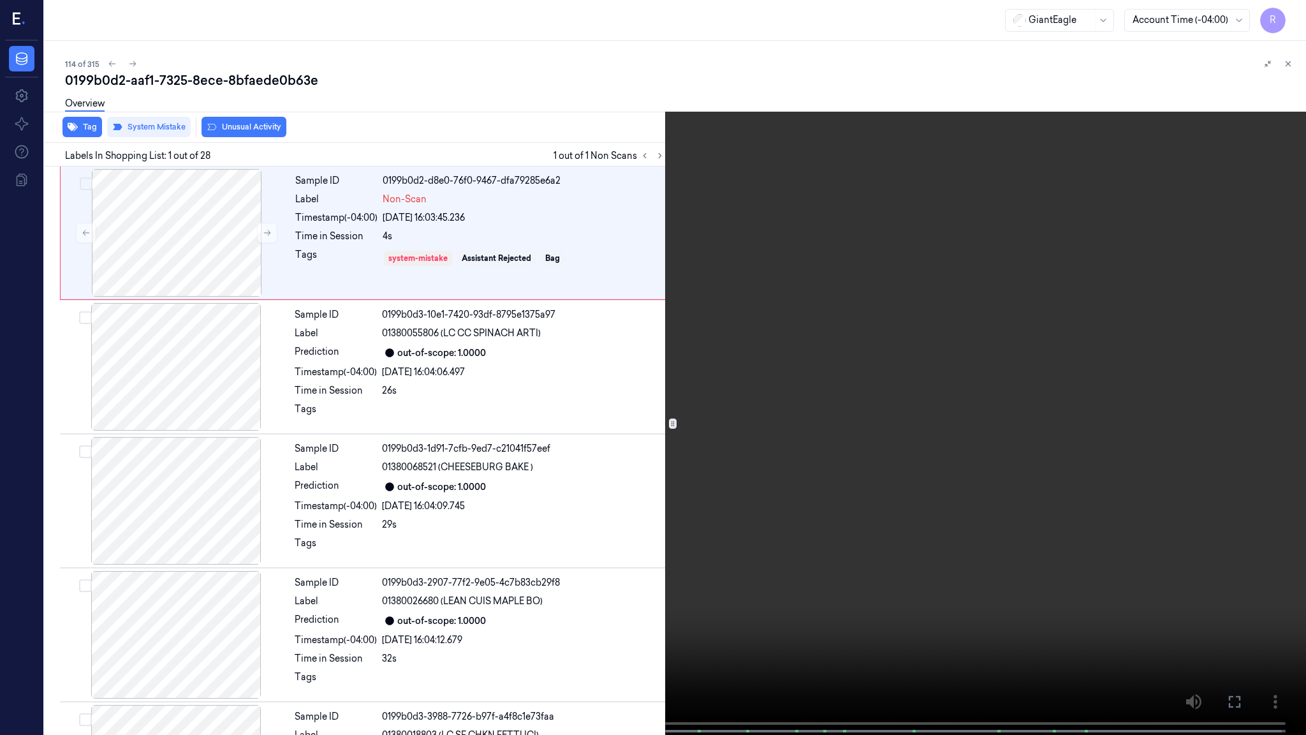
click at [759, 388] on video at bounding box center [653, 368] width 1306 height 737
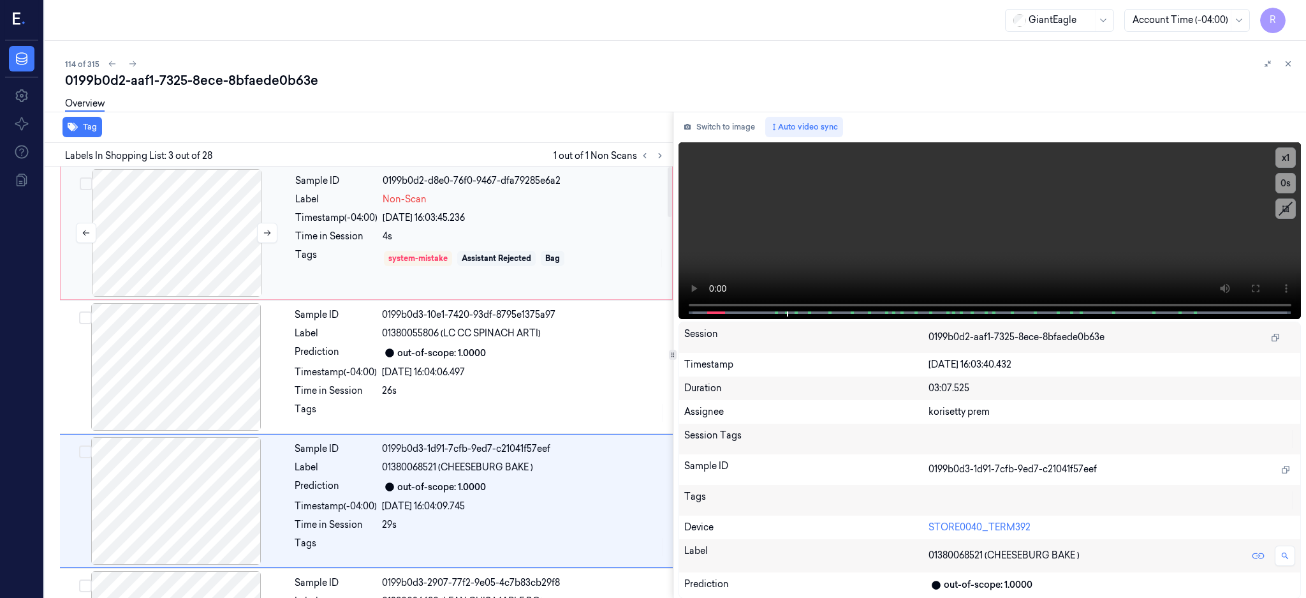
click at [188, 244] on div at bounding box center [176, 233] width 227 height 128
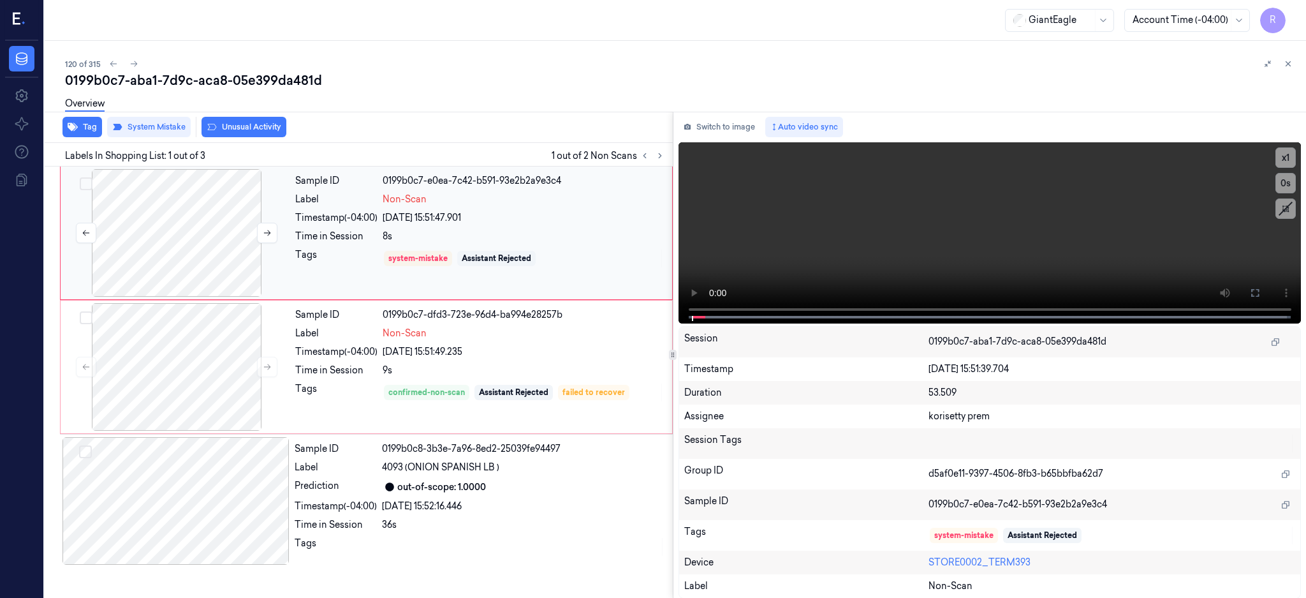
click at [170, 225] on div at bounding box center [176, 233] width 227 height 128
click at [192, 364] on div at bounding box center [176, 367] width 227 height 128
click at [195, 373] on div at bounding box center [176, 367] width 227 height 128
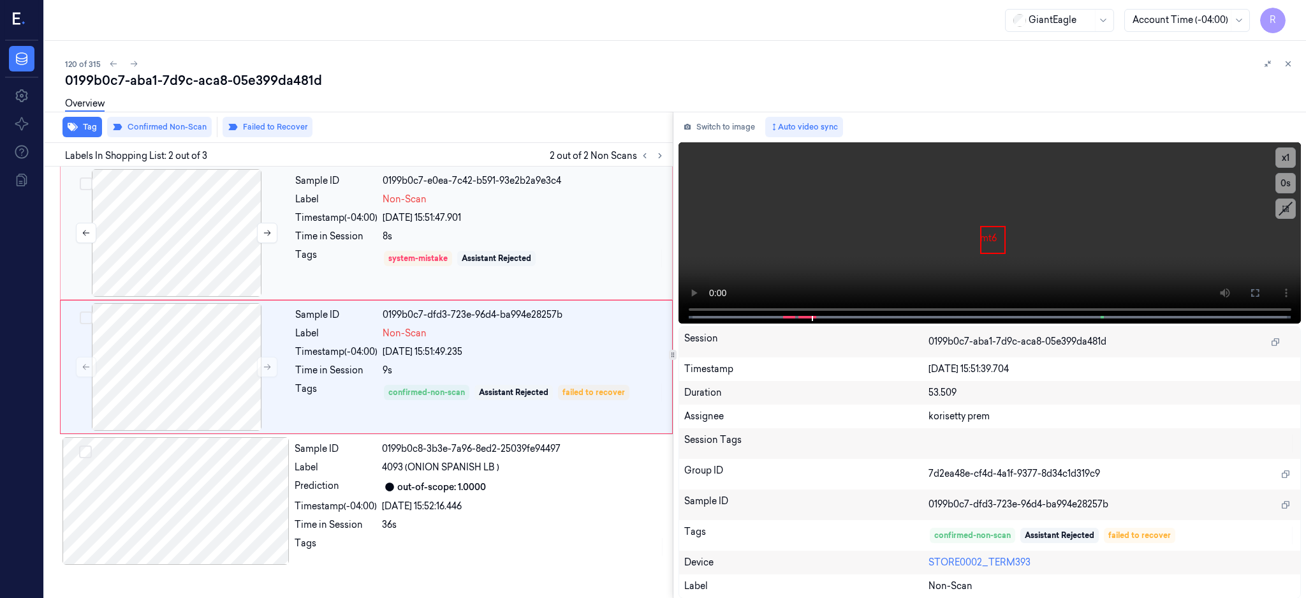
click at [207, 223] on div at bounding box center [176, 233] width 227 height 128
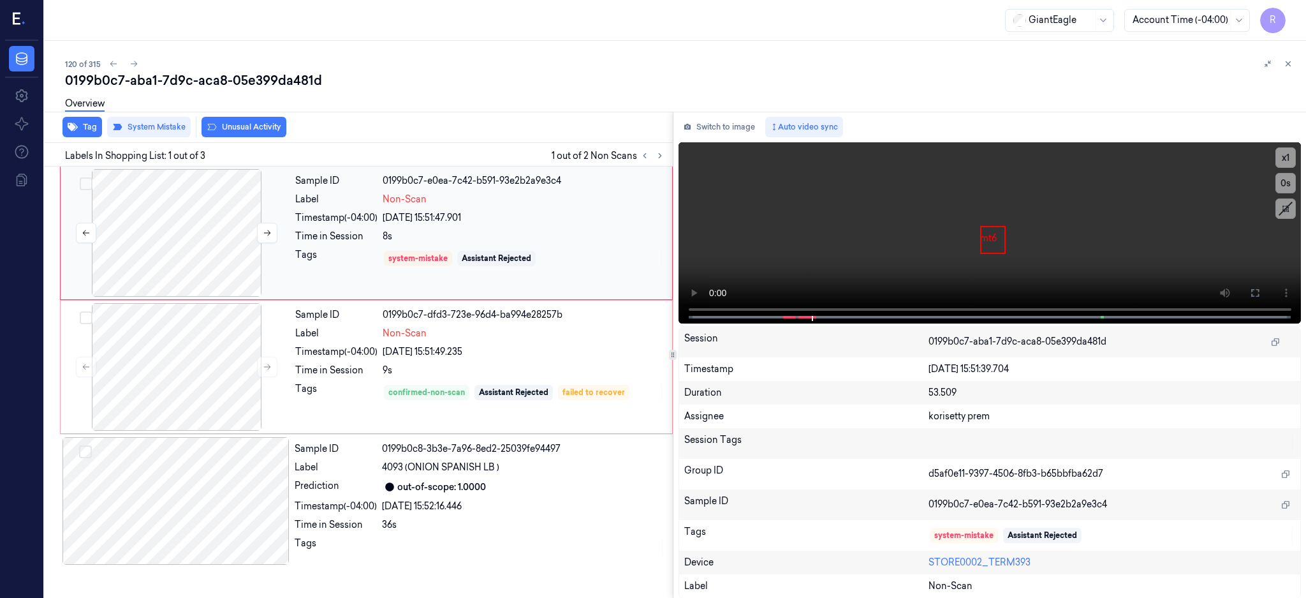
click at [181, 253] on div at bounding box center [176, 233] width 227 height 128
click at [1259, 295] on icon at bounding box center [1256, 293] width 8 height 8
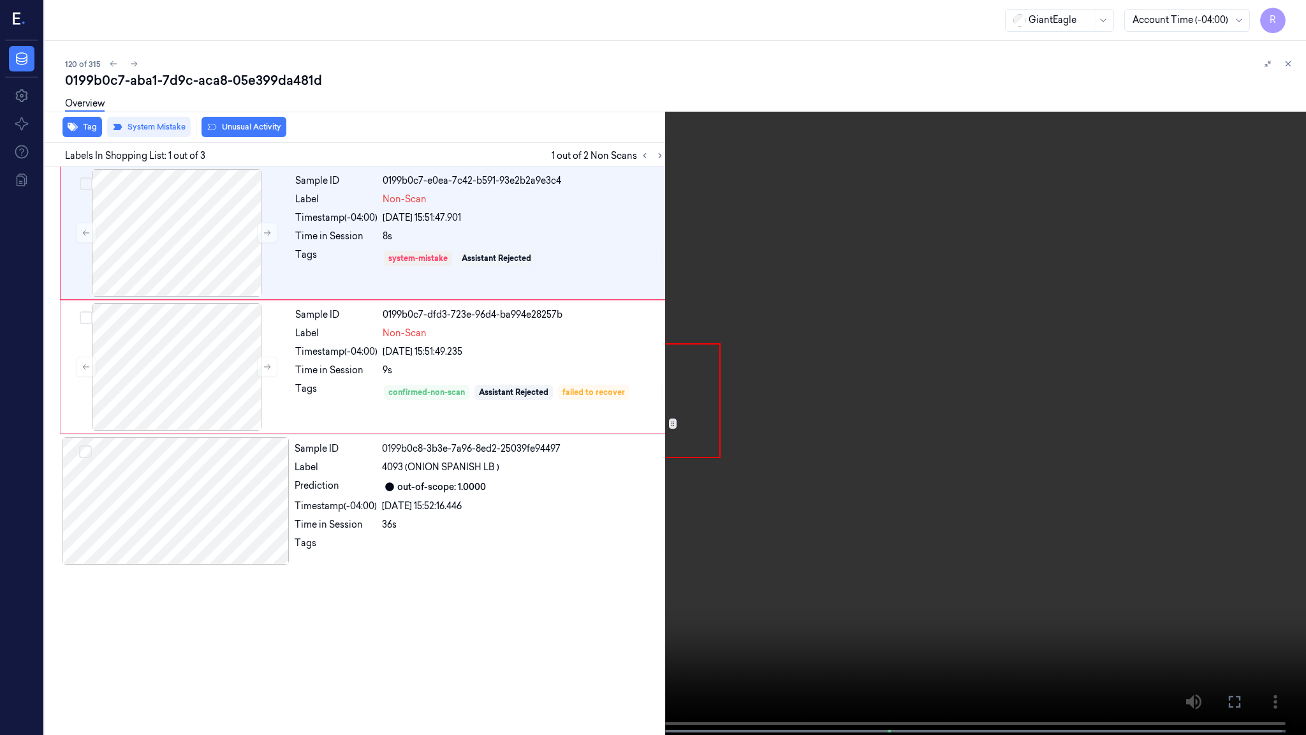
click at [653, 452] on video at bounding box center [653, 368] width 1306 height 737
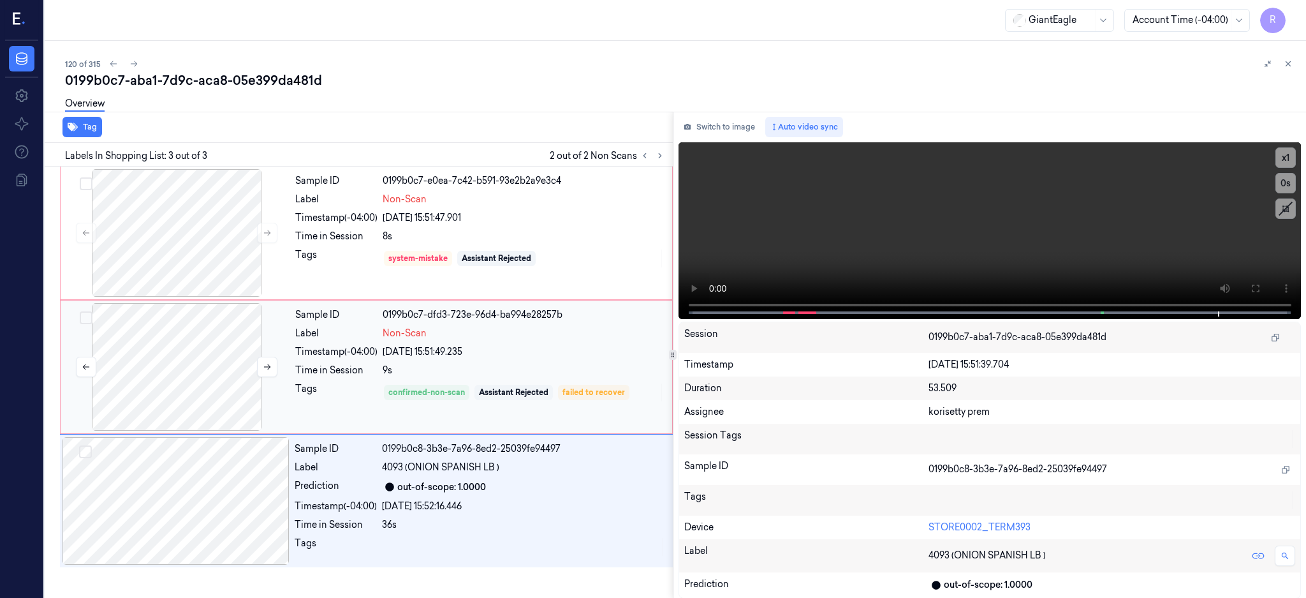
click at [177, 382] on div at bounding box center [176, 367] width 227 height 128
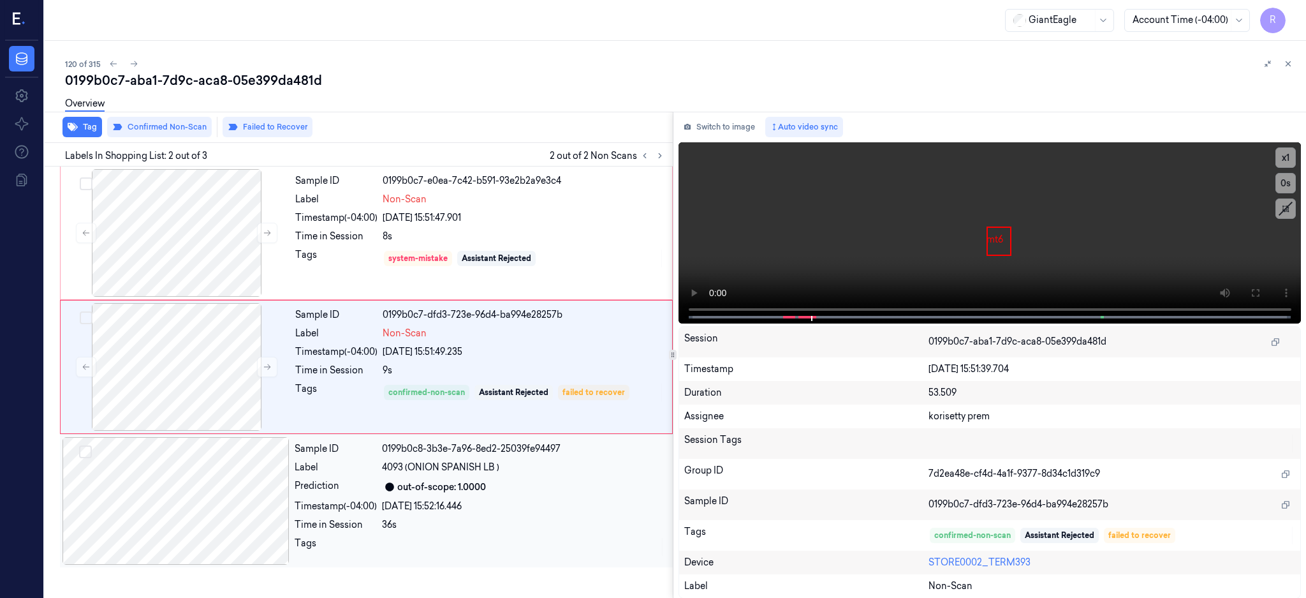
click at [159, 531] on div at bounding box center [176, 501] width 227 height 128
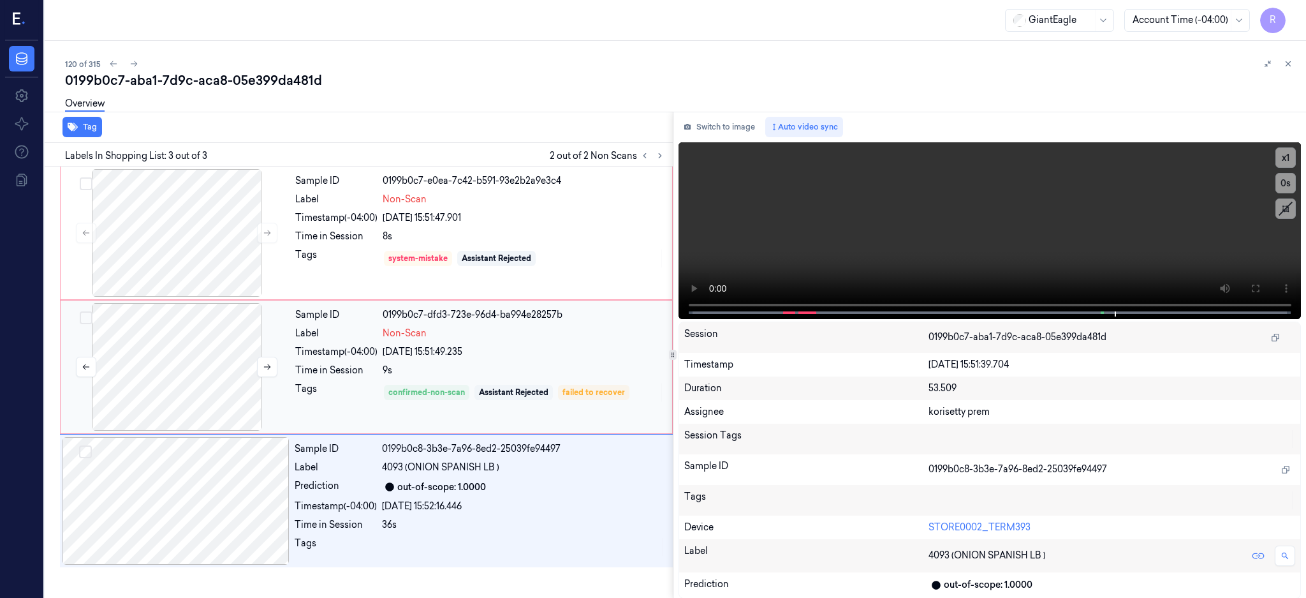
click at [154, 373] on div at bounding box center [176, 367] width 227 height 128
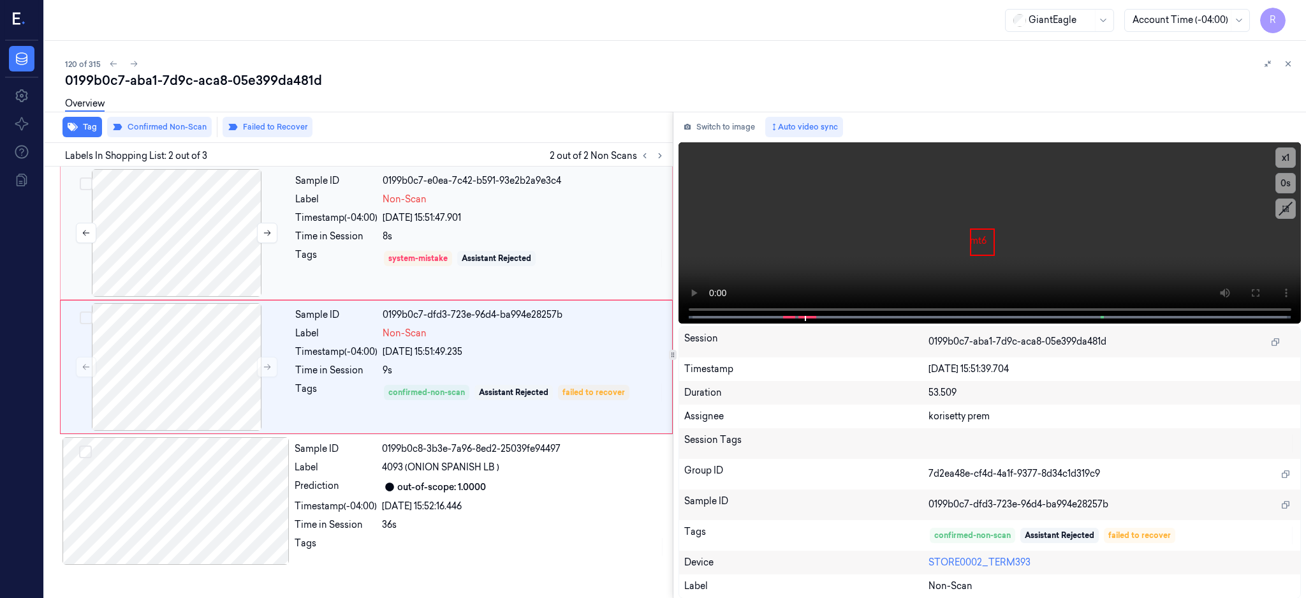
click at [202, 254] on div at bounding box center [176, 233] width 227 height 128
click at [268, 232] on icon at bounding box center [267, 233] width 7 height 6
click at [208, 383] on div at bounding box center [176, 367] width 227 height 128
click at [720, 128] on button "Switch to image" at bounding box center [720, 127] width 82 height 20
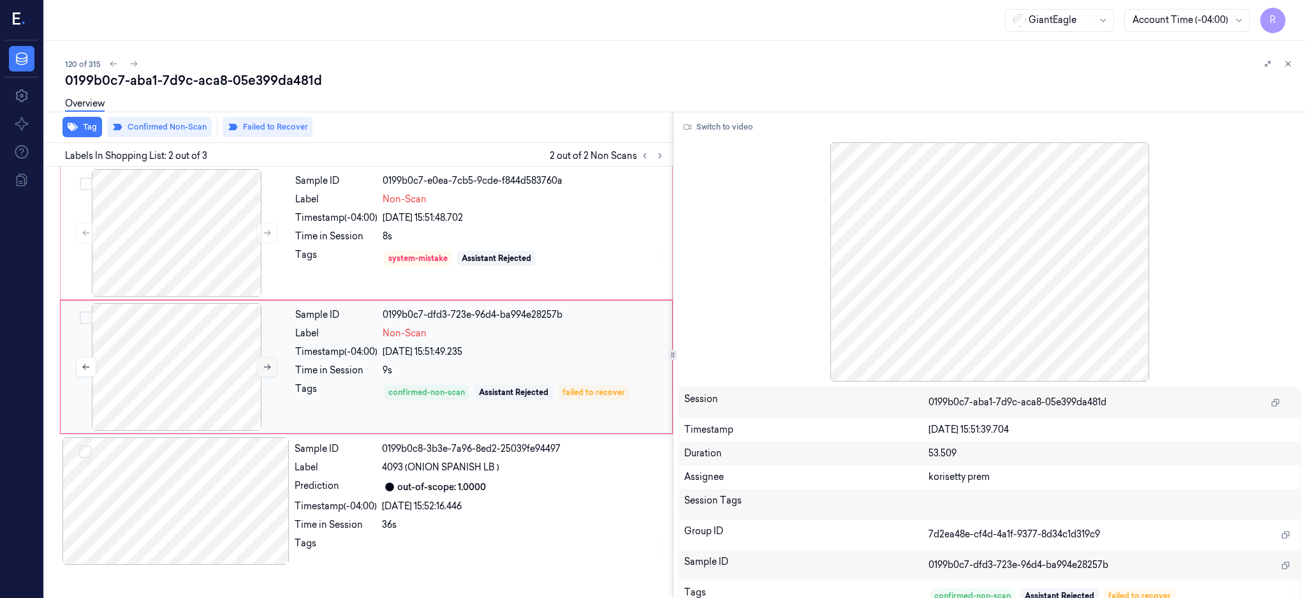
click at [267, 366] on icon at bounding box center [267, 366] width 9 height 9
click at [267, 366] on icon at bounding box center [267, 367] width 7 height 6
click at [750, 130] on button "Switch to video" at bounding box center [719, 127] width 80 height 20
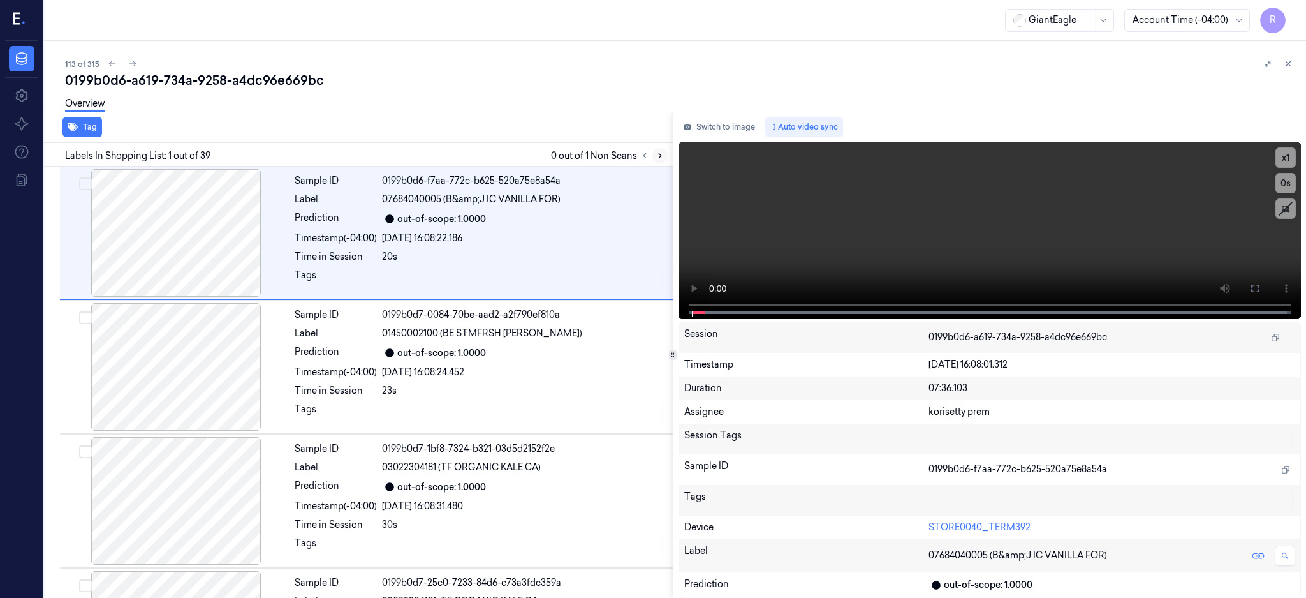
click at [665, 154] on icon at bounding box center [660, 155] width 9 height 9
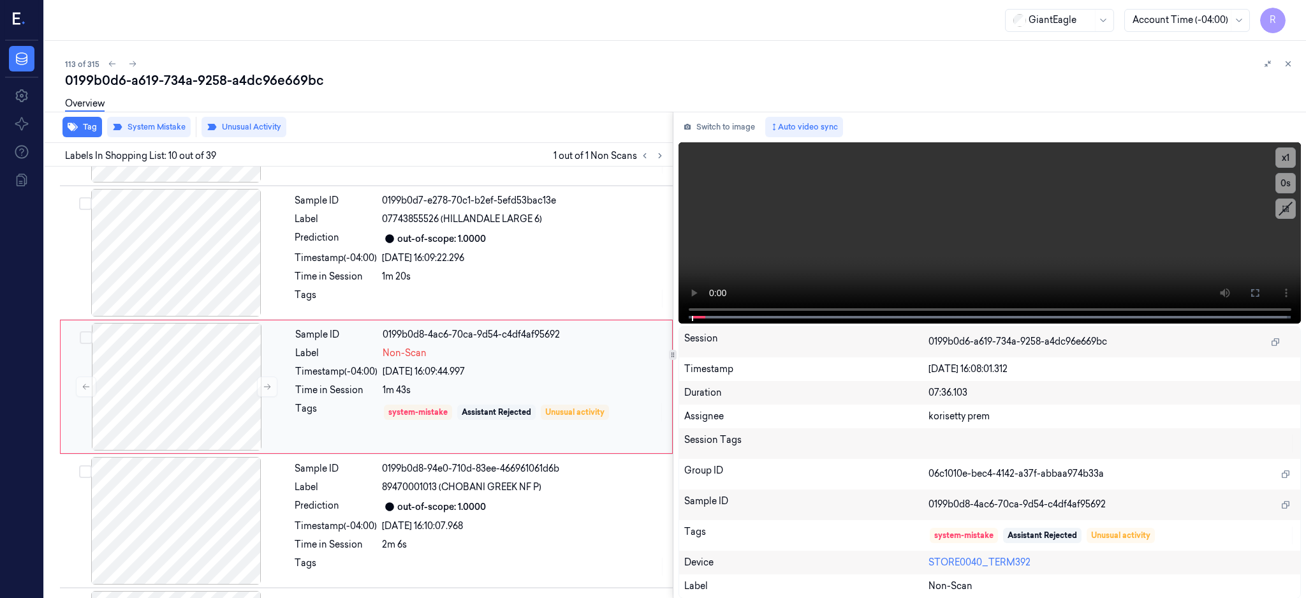
scroll to position [1056, 0]
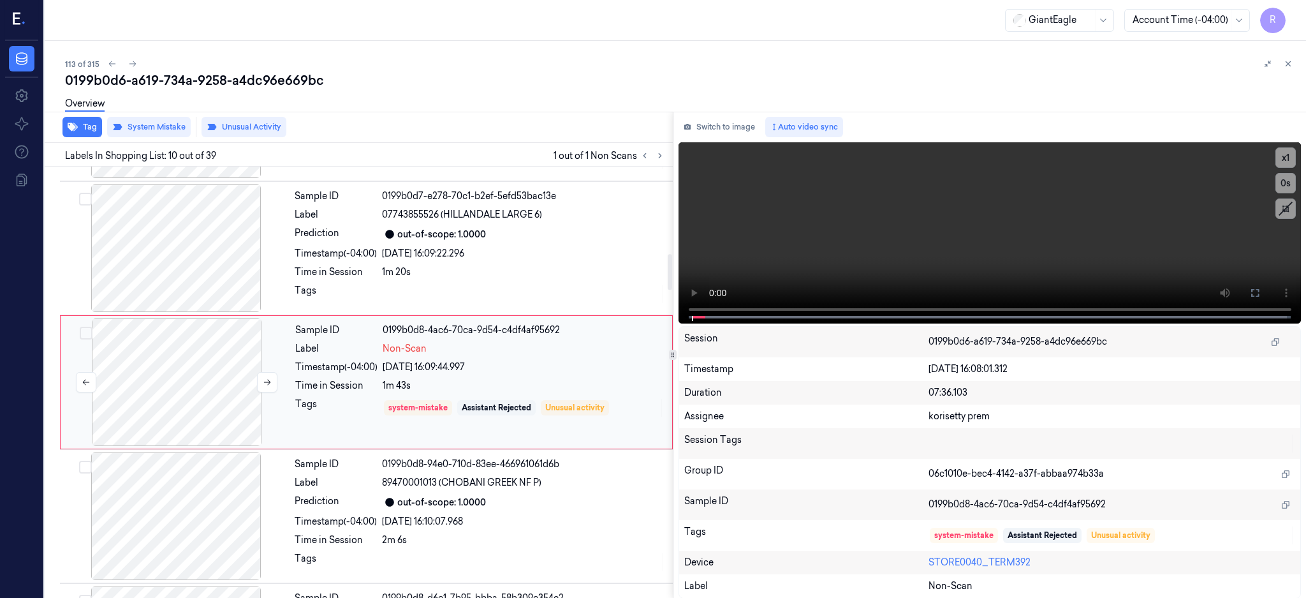
click at [185, 393] on div at bounding box center [176, 382] width 227 height 128
click at [190, 260] on div at bounding box center [176, 248] width 227 height 128
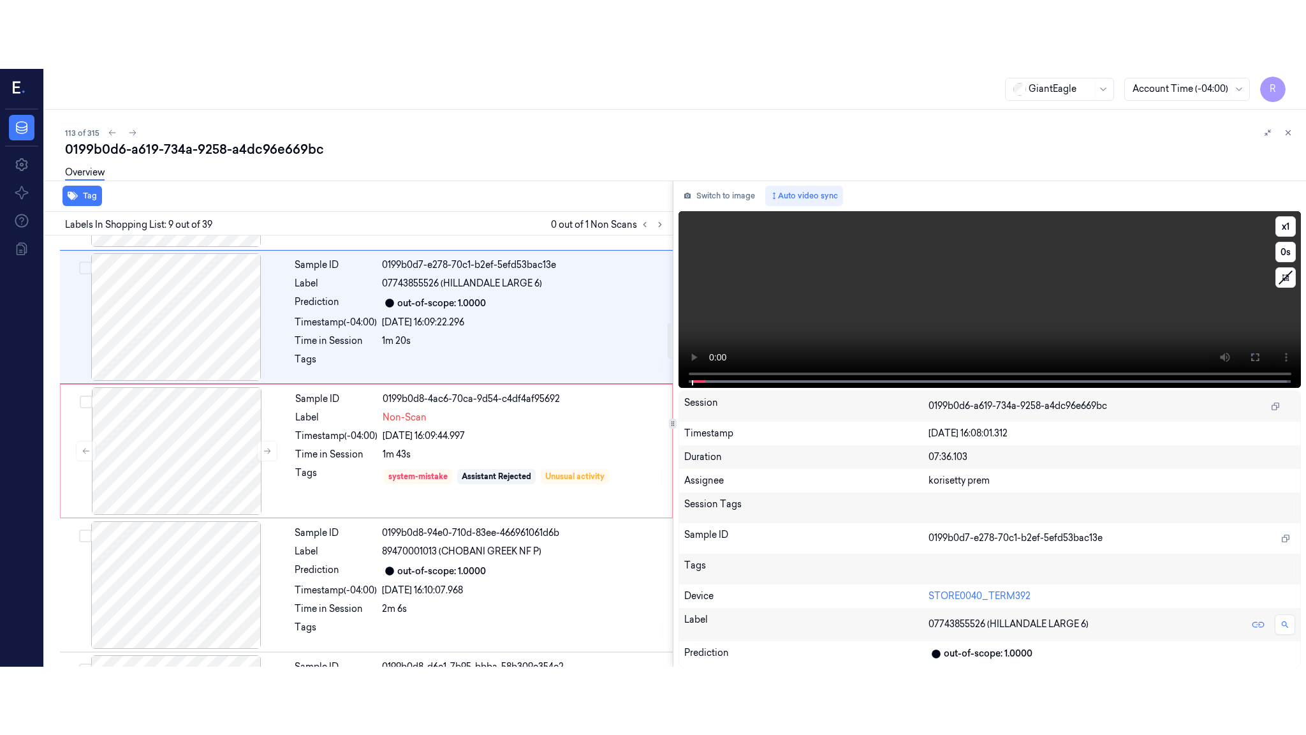
scroll to position [922, 0]
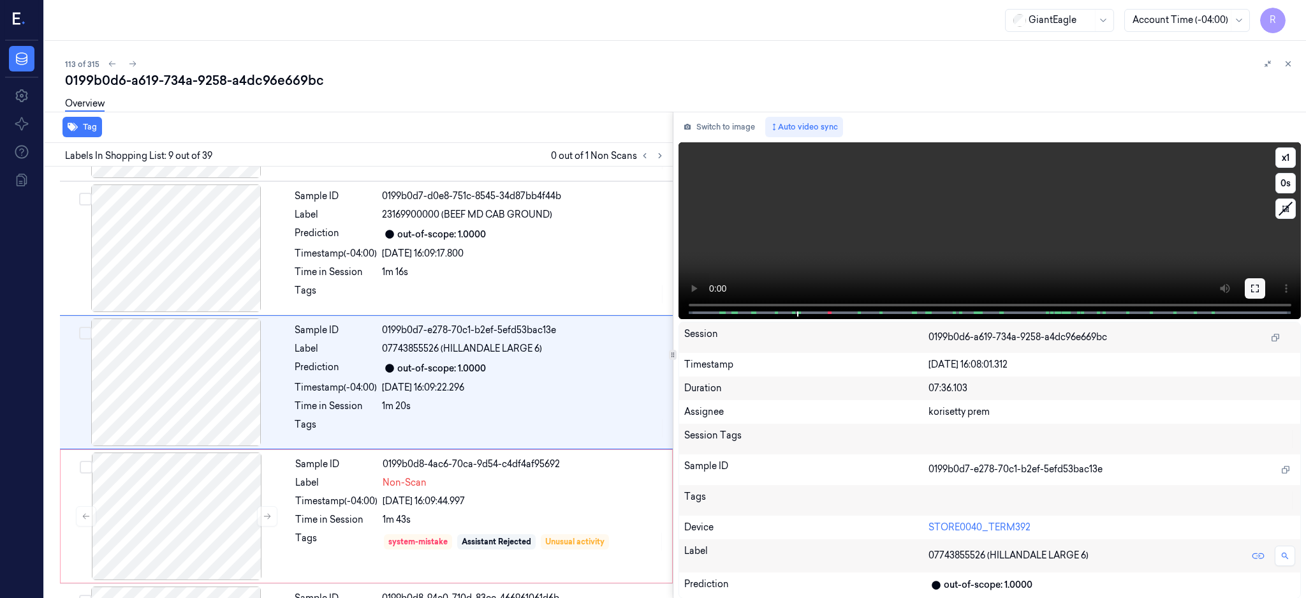
click at [1260, 286] on icon at bounding box center [1255, 288] width 10 height 10
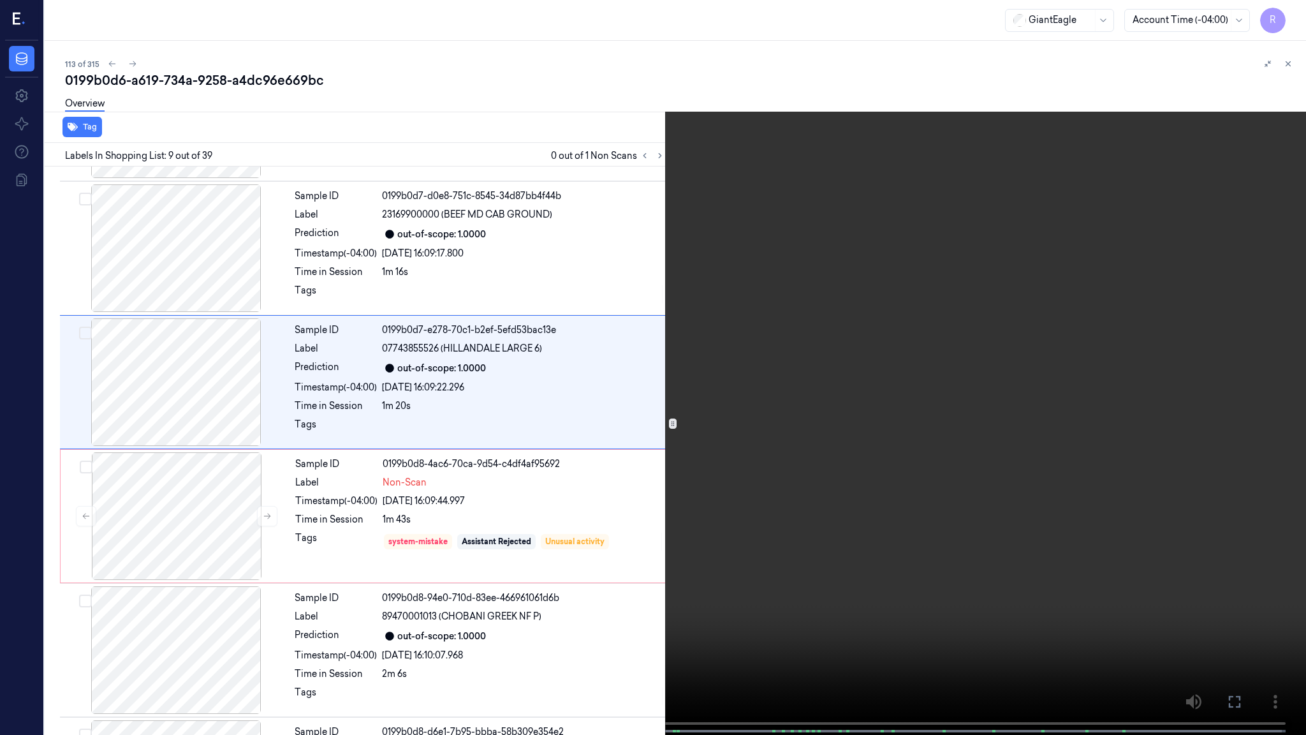
click at [900, 373] on video at bounding box center [653, 368] width 1306 height 737
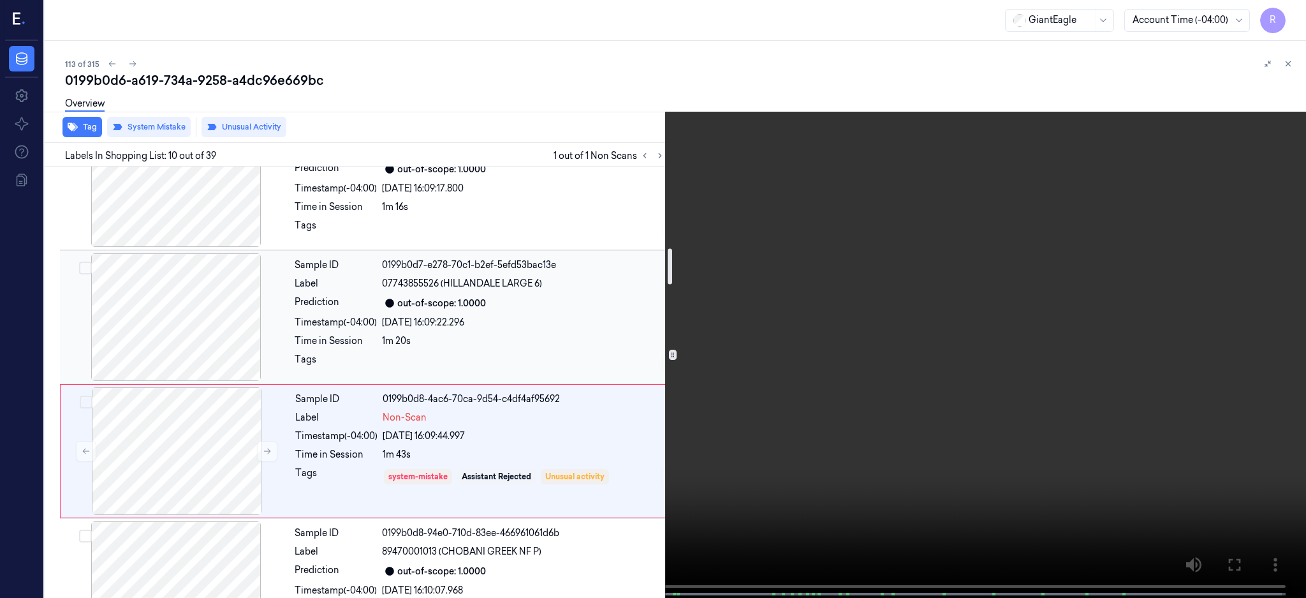
scroll to position [903, 0]
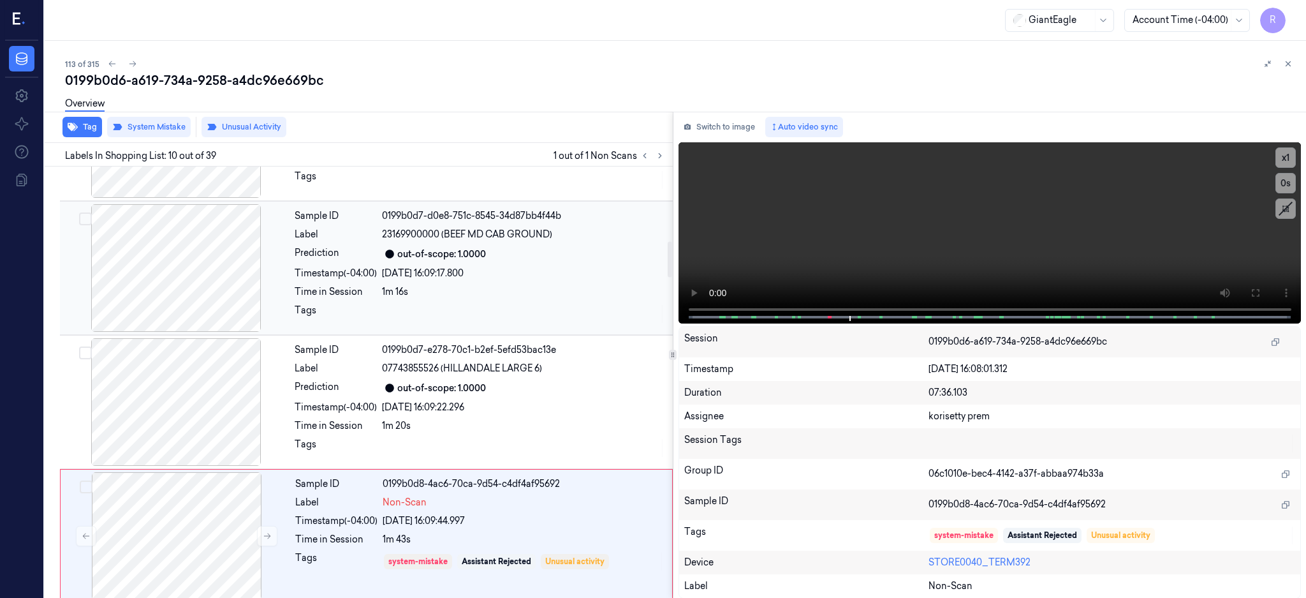
click at [196, 274] on div at bounding box center [176, 268] width 227 height 128
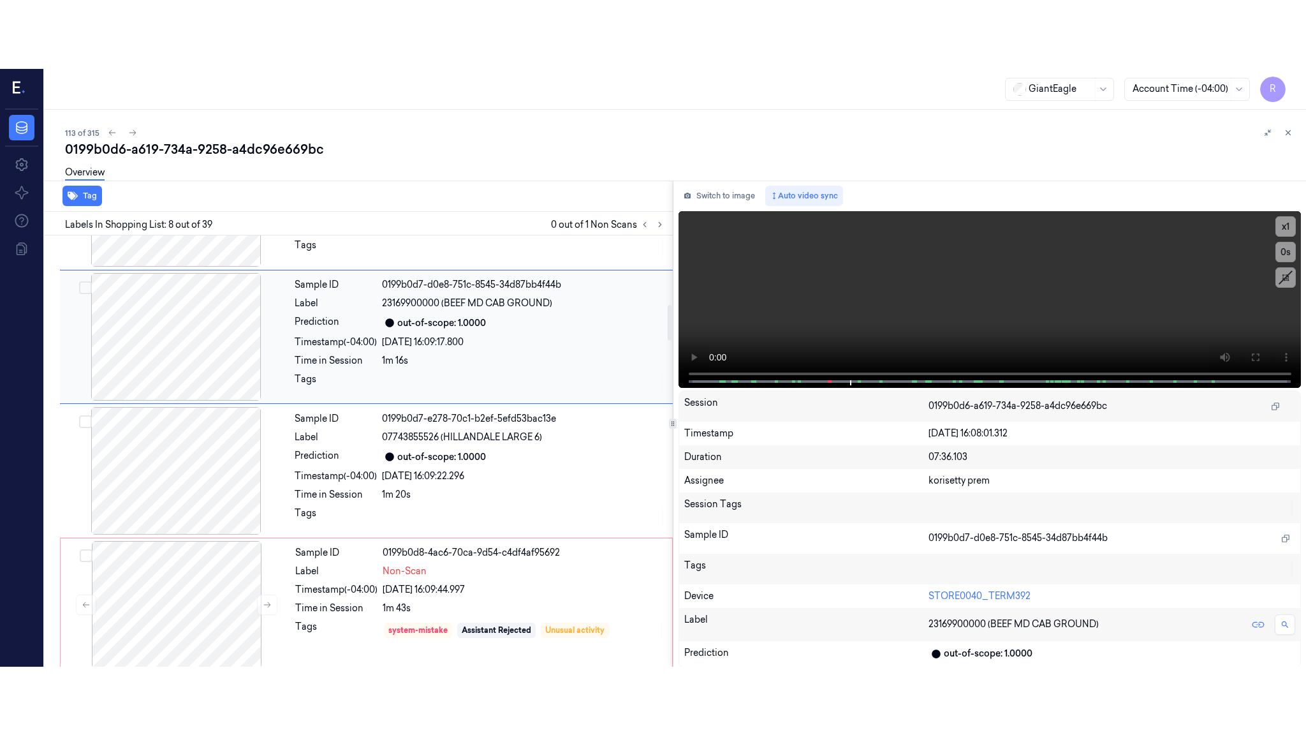
scroll to position [788, 0]
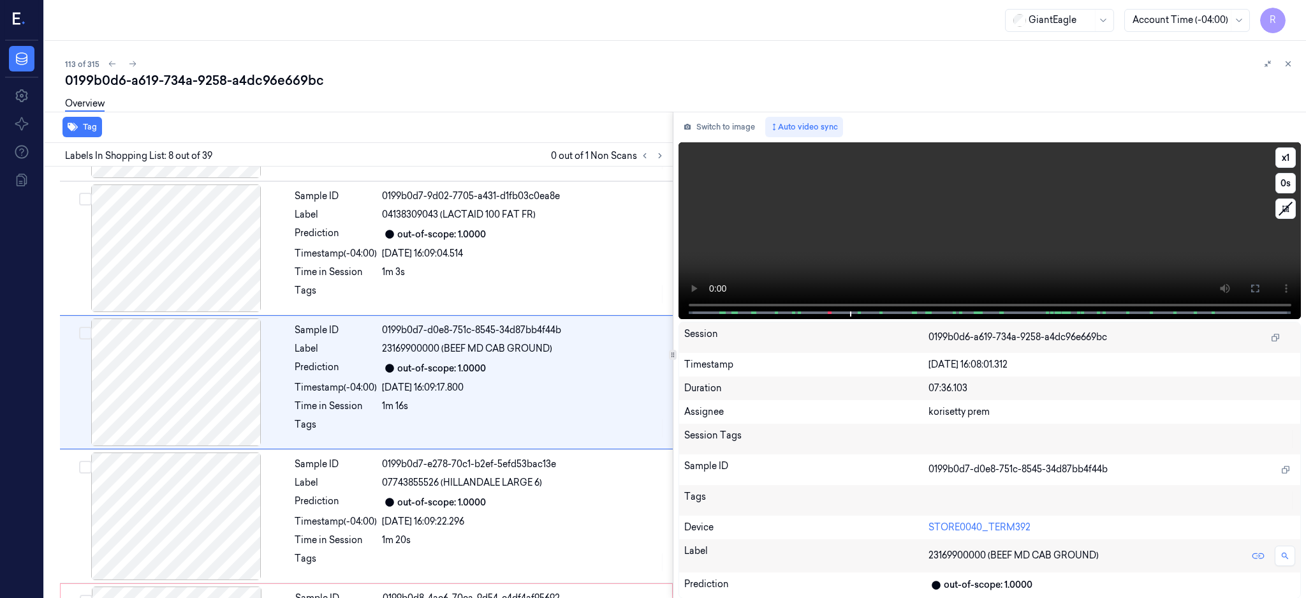
click at [1260, 289] on icon at bounding box center [1255, 288] width 10 height 10
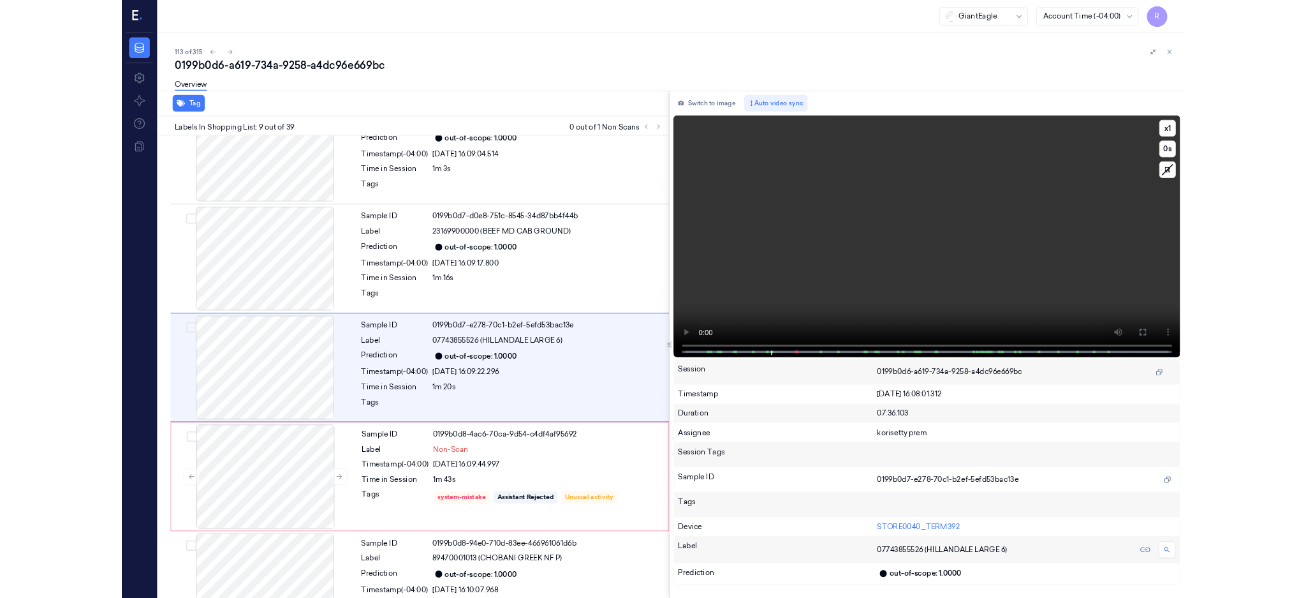
scroll to position [854, 0]
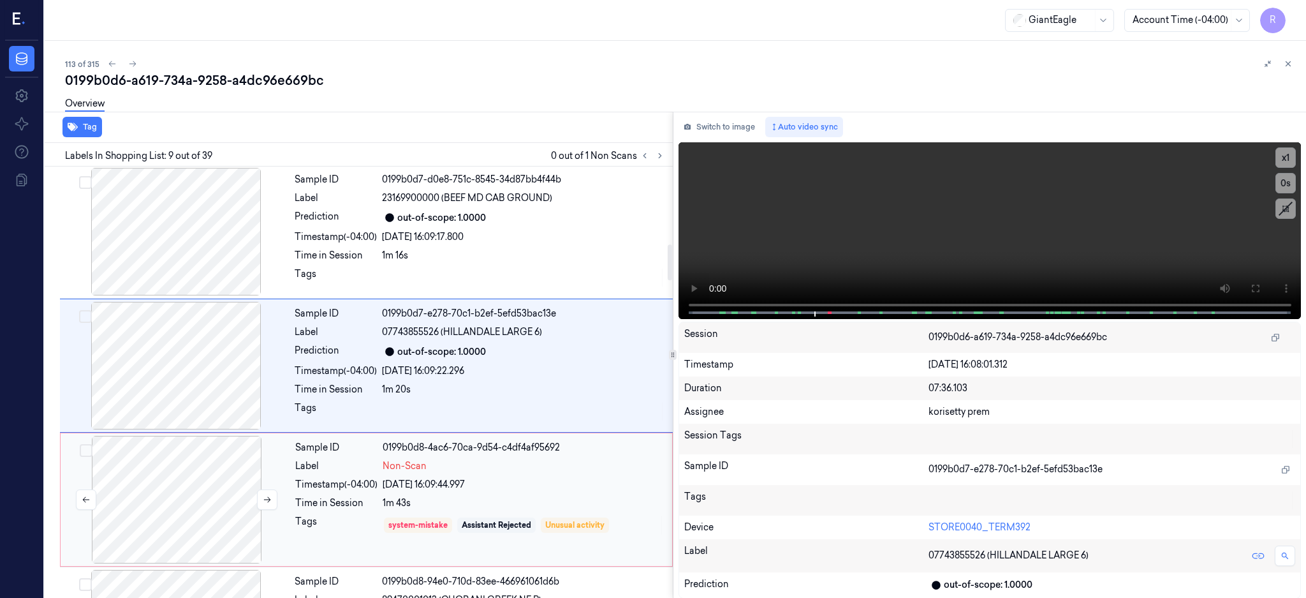
click at [215, 498] on div at bounding box center [176, 500] width 227 height 128
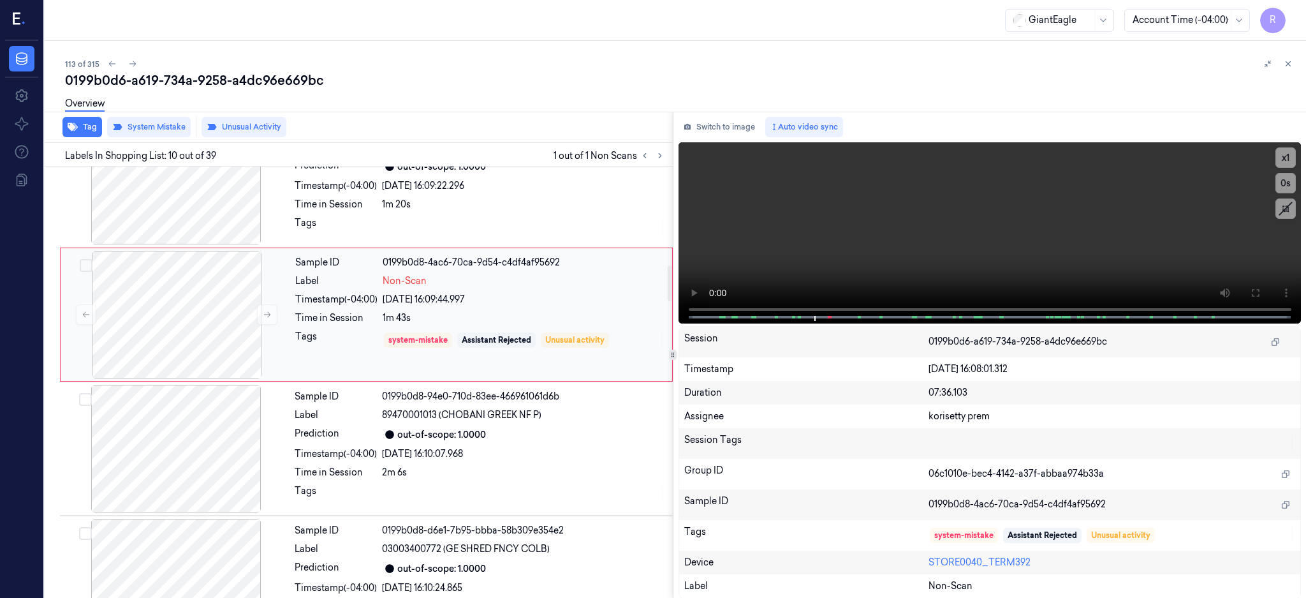
scroll to position [1227, 0]
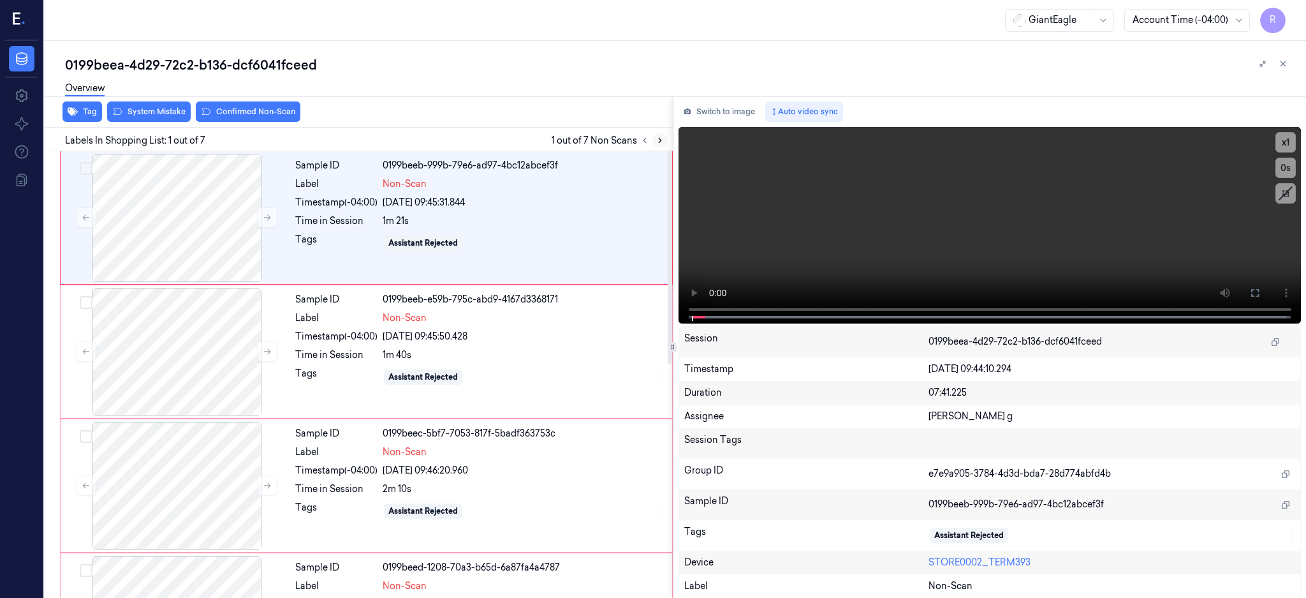
click at [665, 141] on icon at bounding box center [660, 140] width 9 height 9
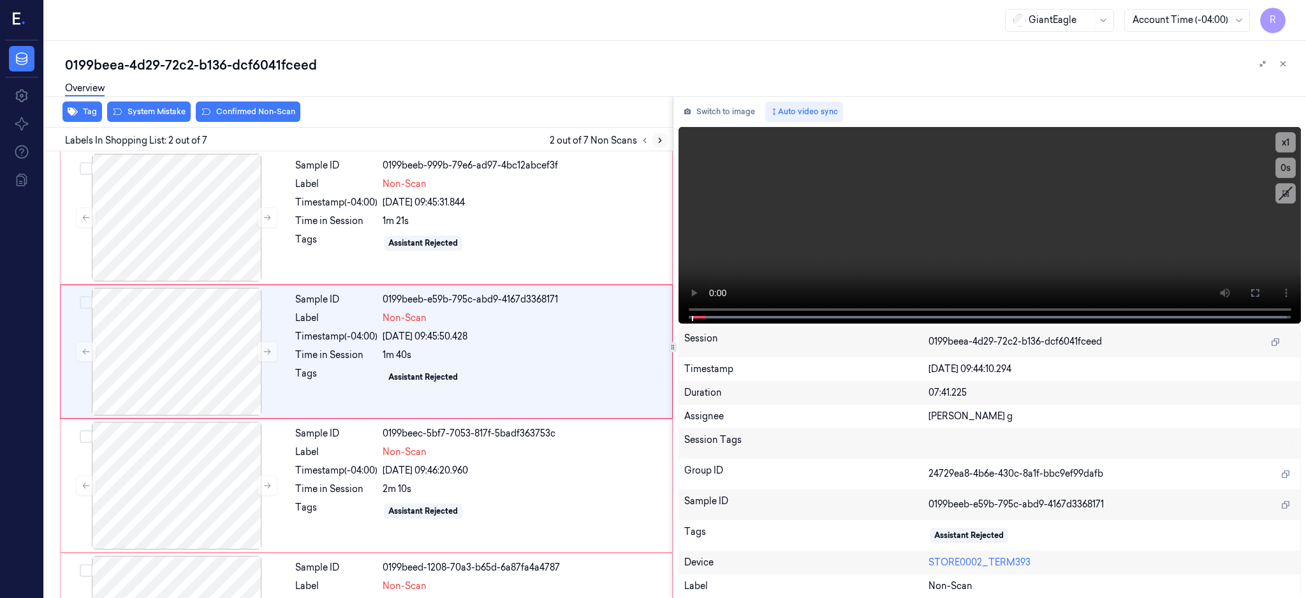
click at [665, 141] on icon at bounding box center [660, 140] width 9 height 9
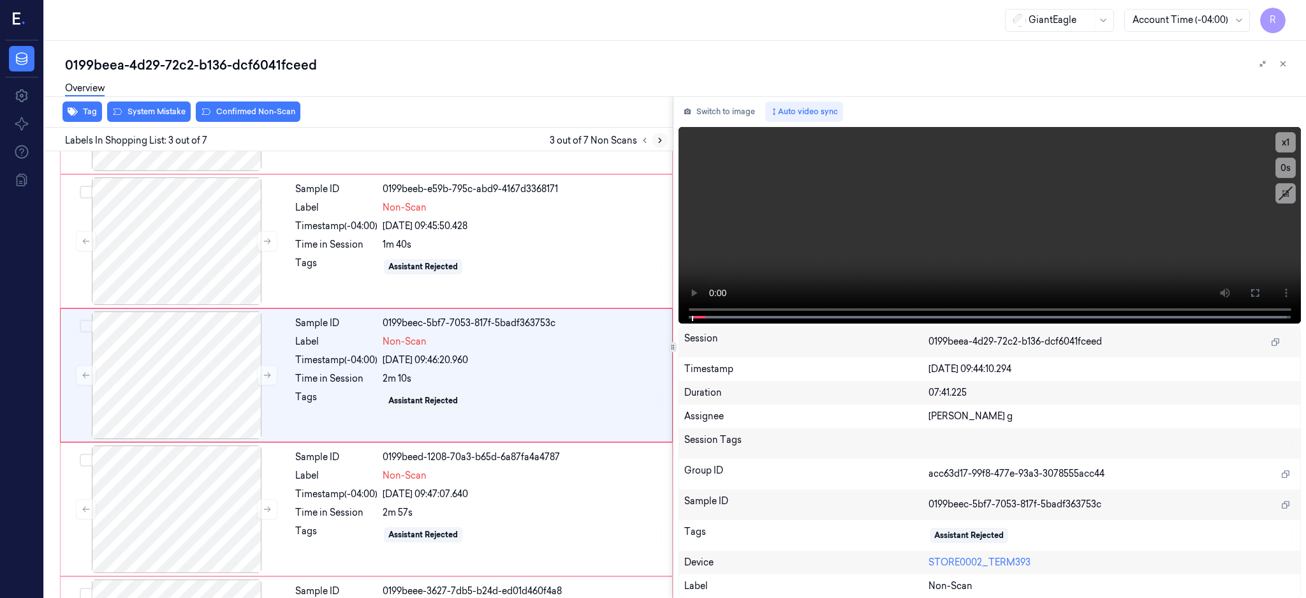
click at [665, 141] on icon at bounding box center [660, 140] width 9 height 9
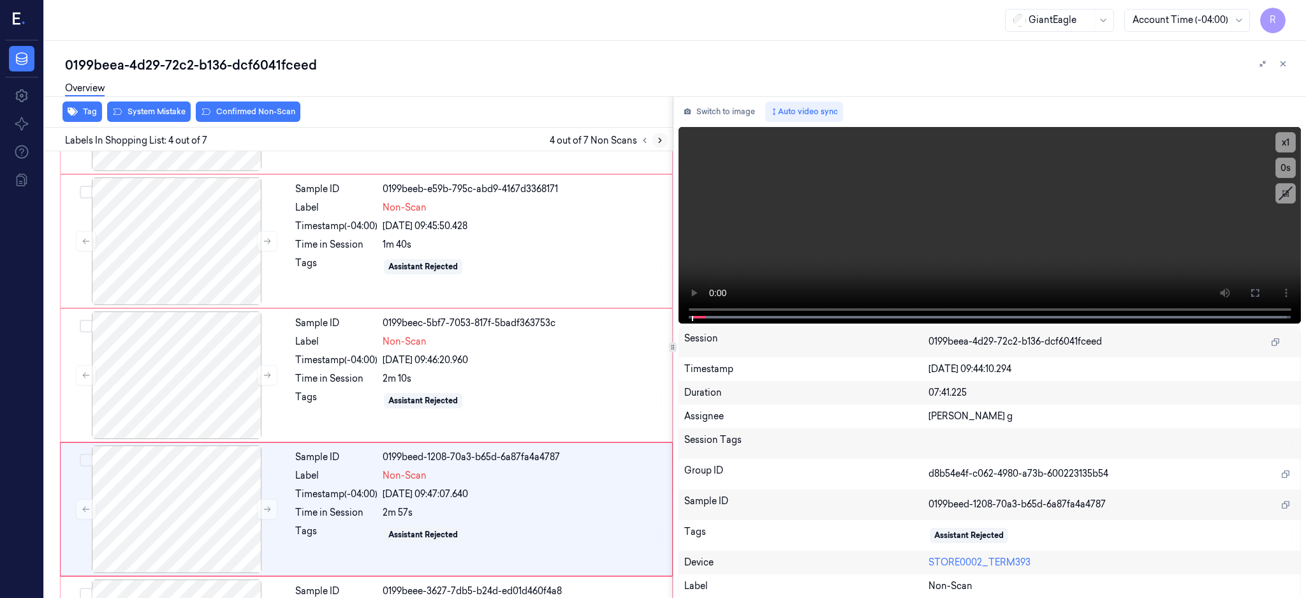
click at [665, 141] on icon at bounding box center [660, 140] width 9 height 9
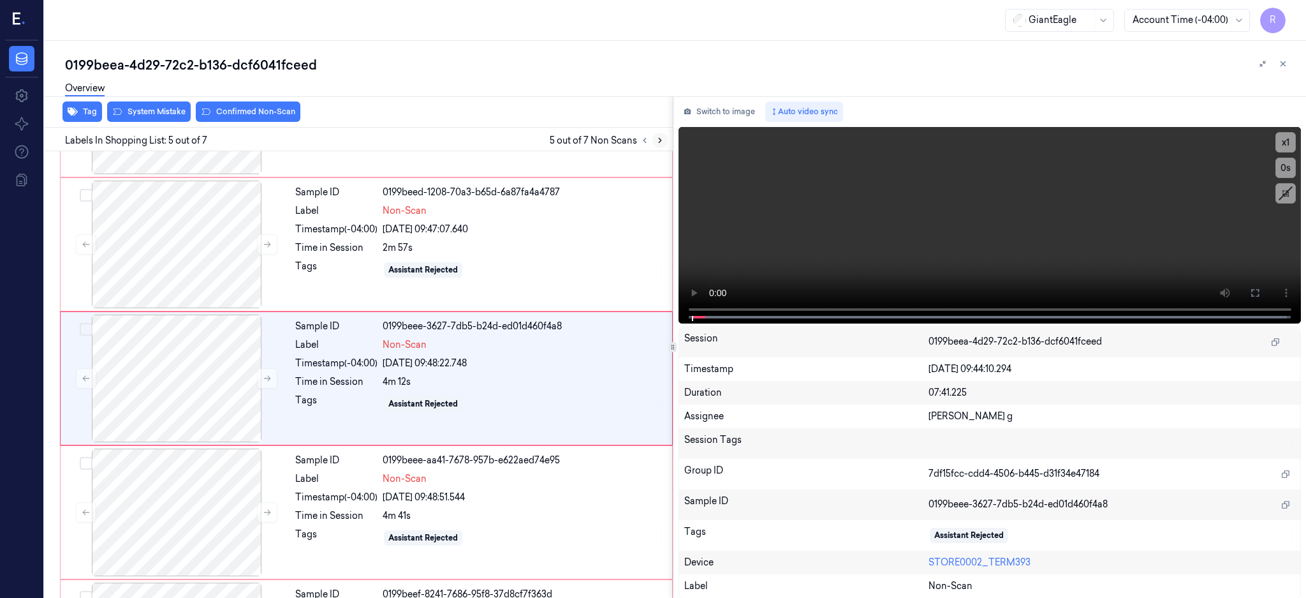
click at [665, 141] on icon at bounding box center [660, 140] width 9 height 9
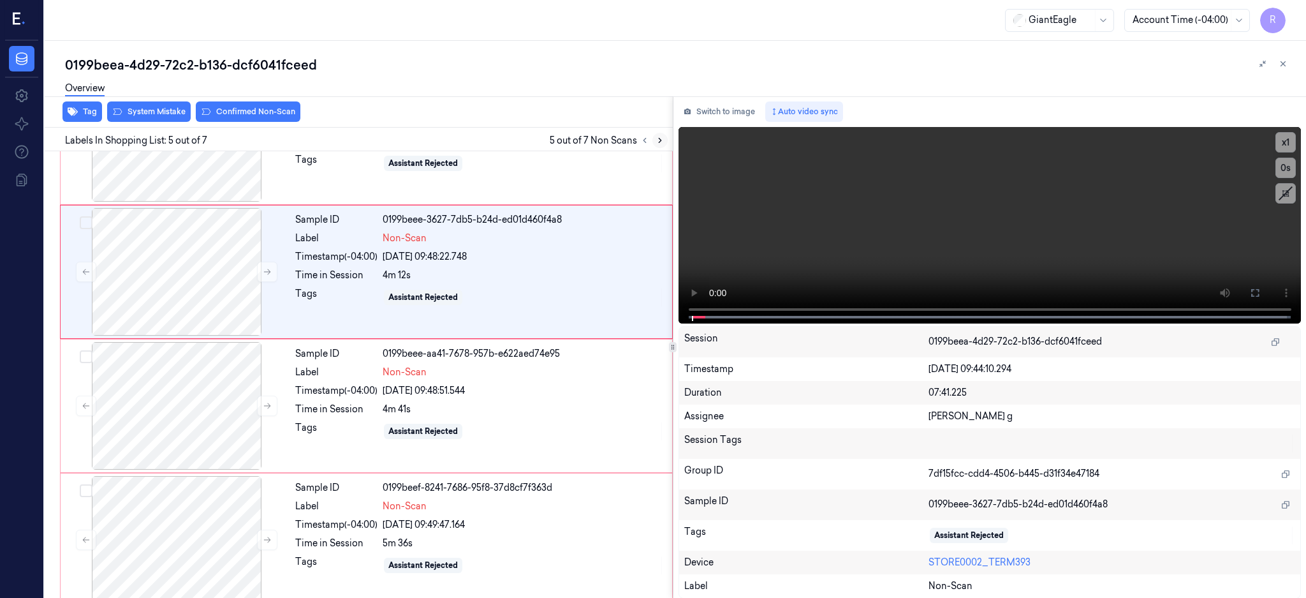
click at [665, 141] on icon at bounding box center [660, 140] width 9 height 9
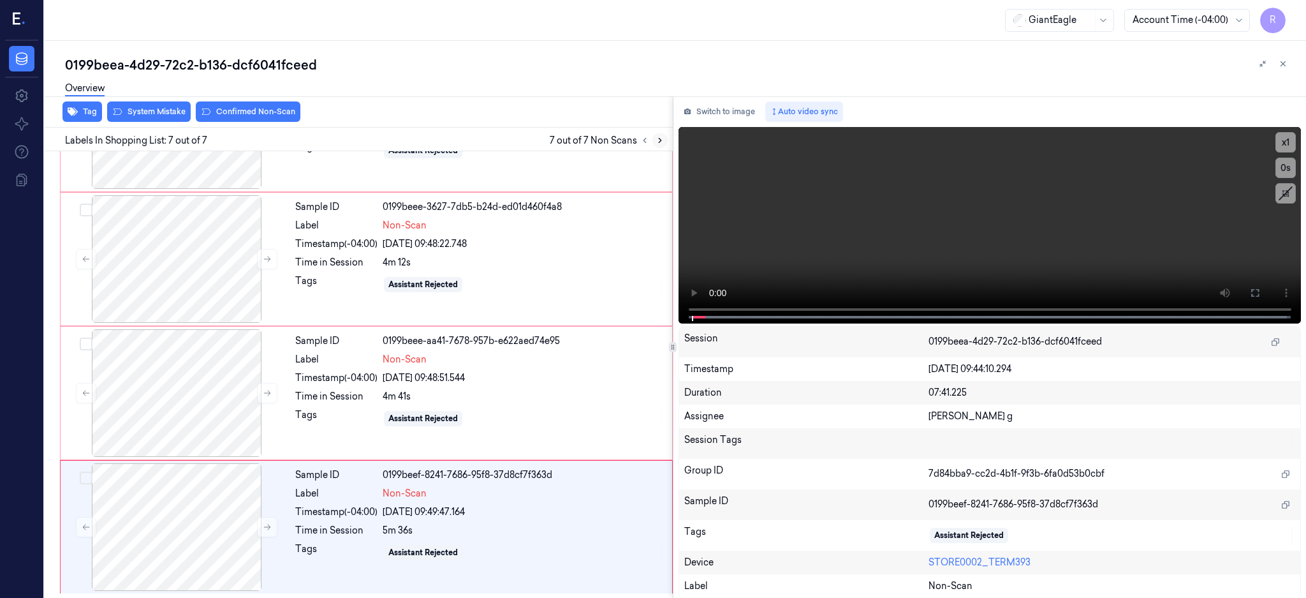
click at [665, 141] on icon at bounding box center [660, 140] width 9 height 9
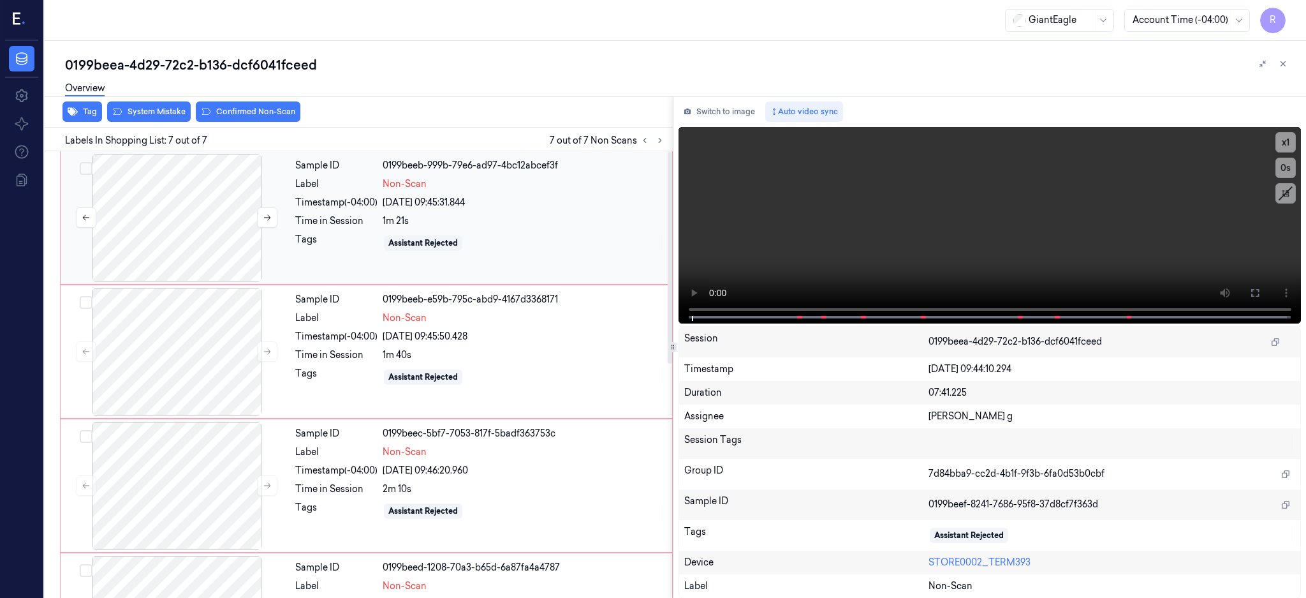
click at [207, 216] on div at bounding box center [176, 218] width 227 height 128
click at [1266, 295] on button at bounding box center [1255, 293] width 20 height 20
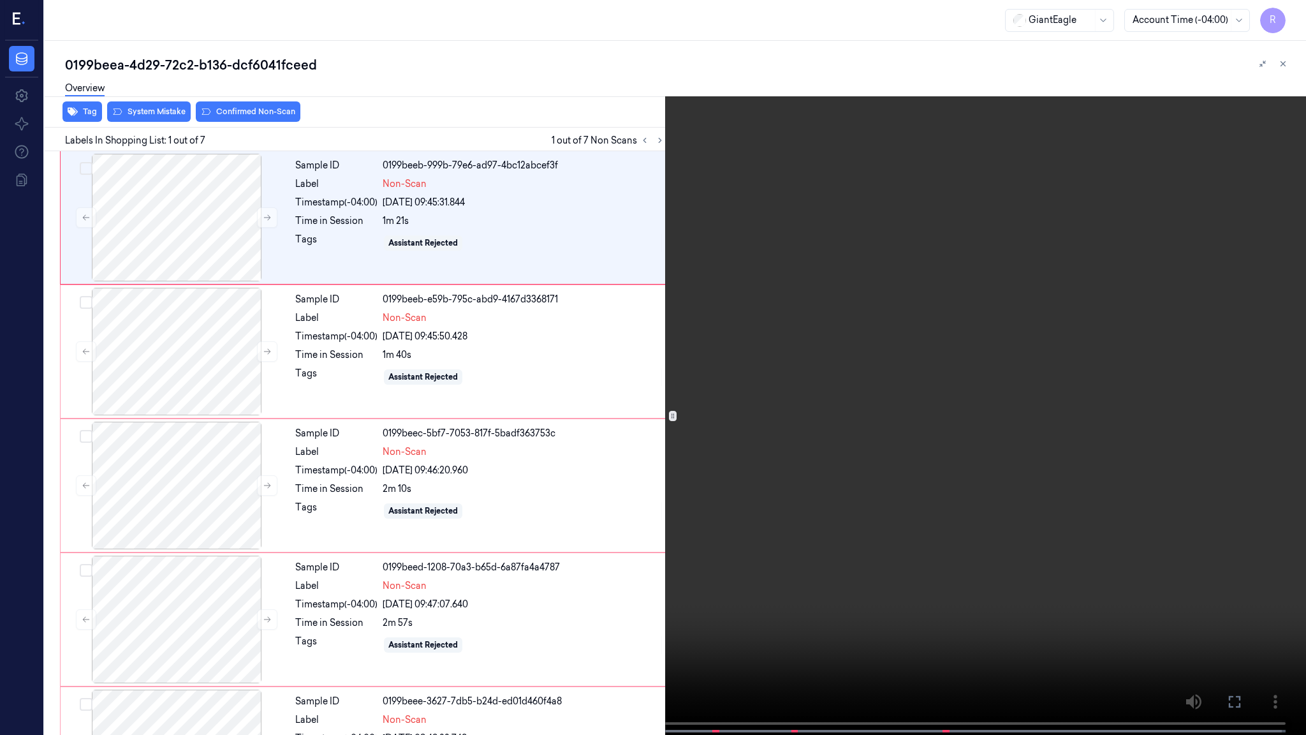
click at [723, 392] on video at bounding box center [653, 368] width 1306 height 737
click at [619, 569] on video at bounding box center [653, 368] width 1306 height 737
click at [618, 569] on video at bounding box center [653, 368] width 1306 height 737
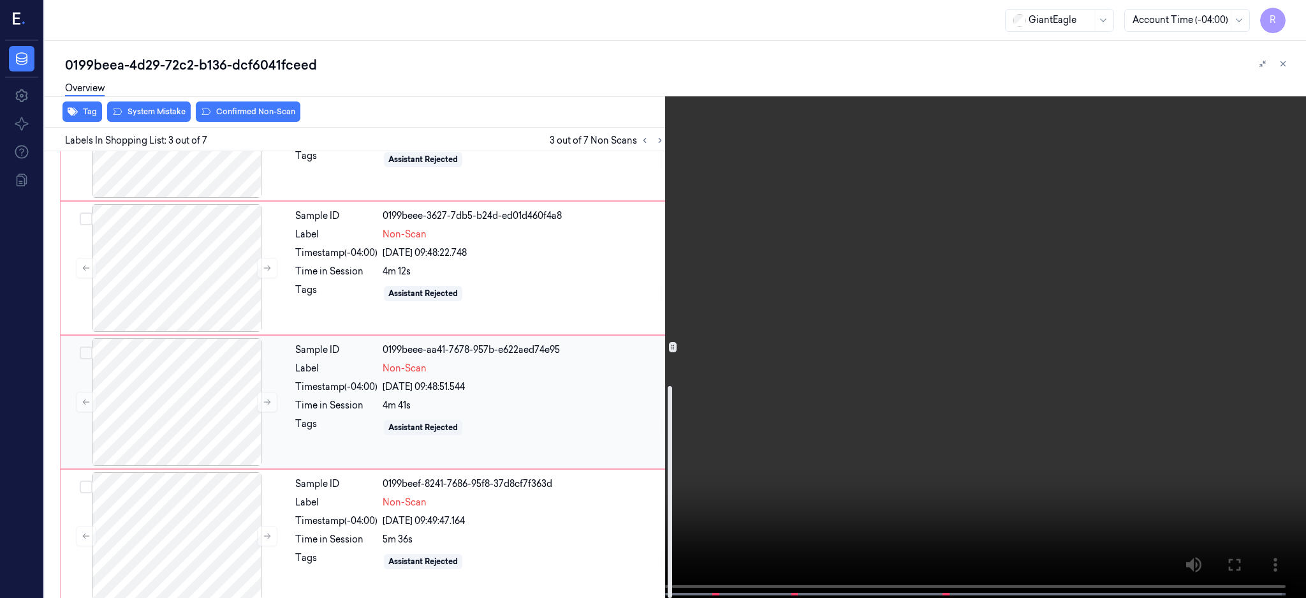
scroll to position [494, 0]
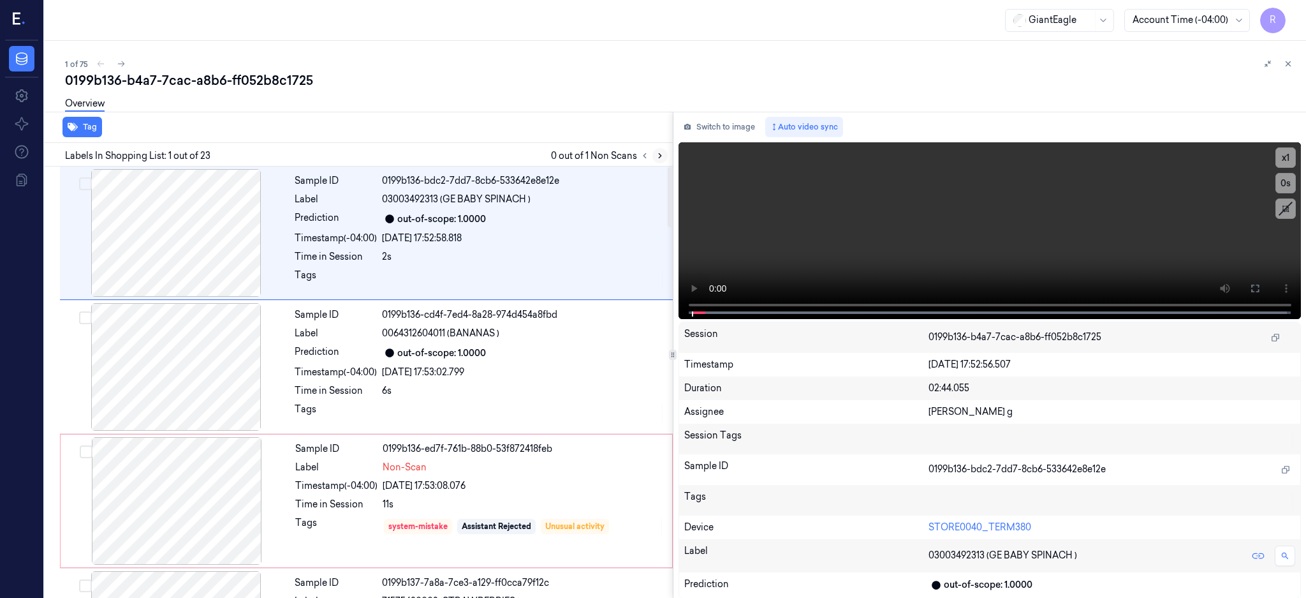
click at [665, 154] on icon at bounding box center [660, 155] width 9 height 9
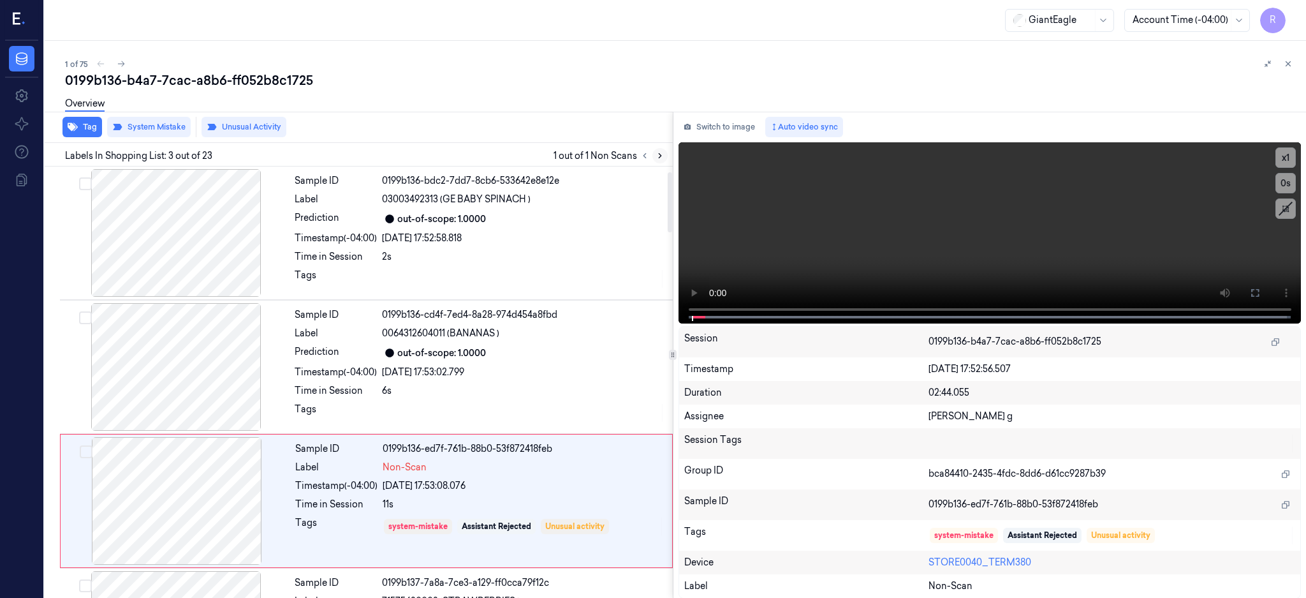
scroll to position [118, 0]
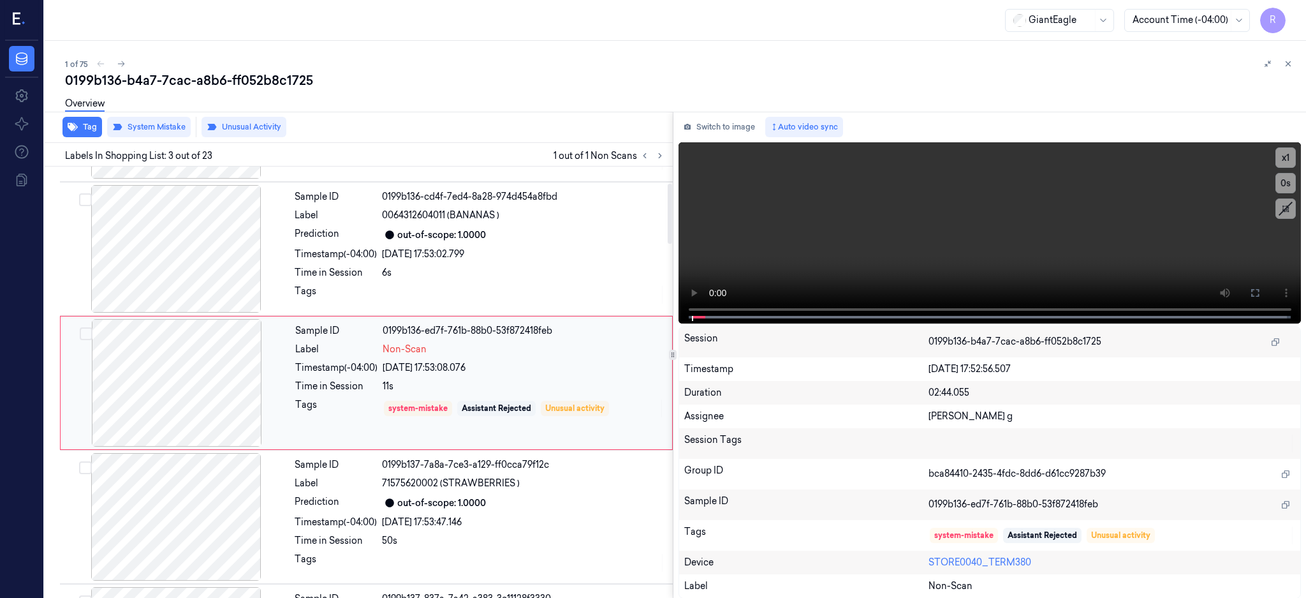
click at [198, 397] on div at bounding box center [176, 383] width 227 height 128
click at [194, 248] on div at bounding box center [176, 249] width 227 height 128
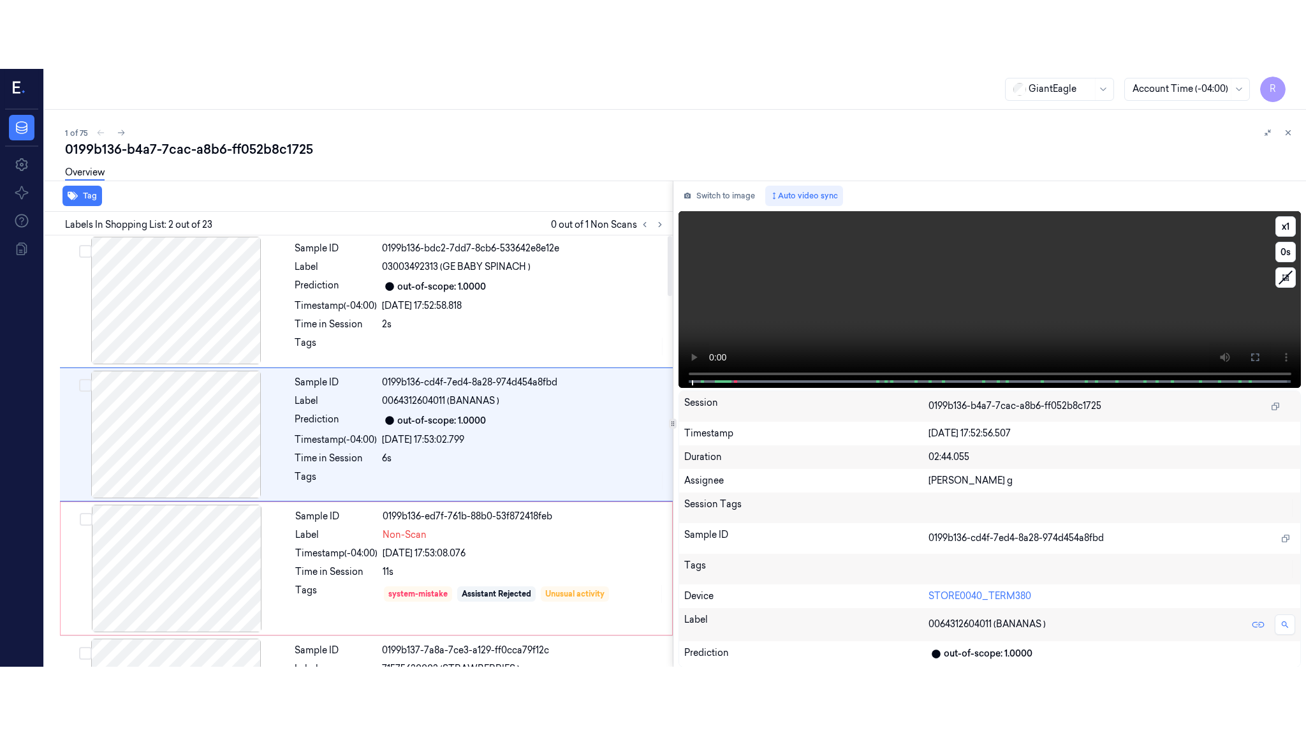
scroll to position [0, 0]
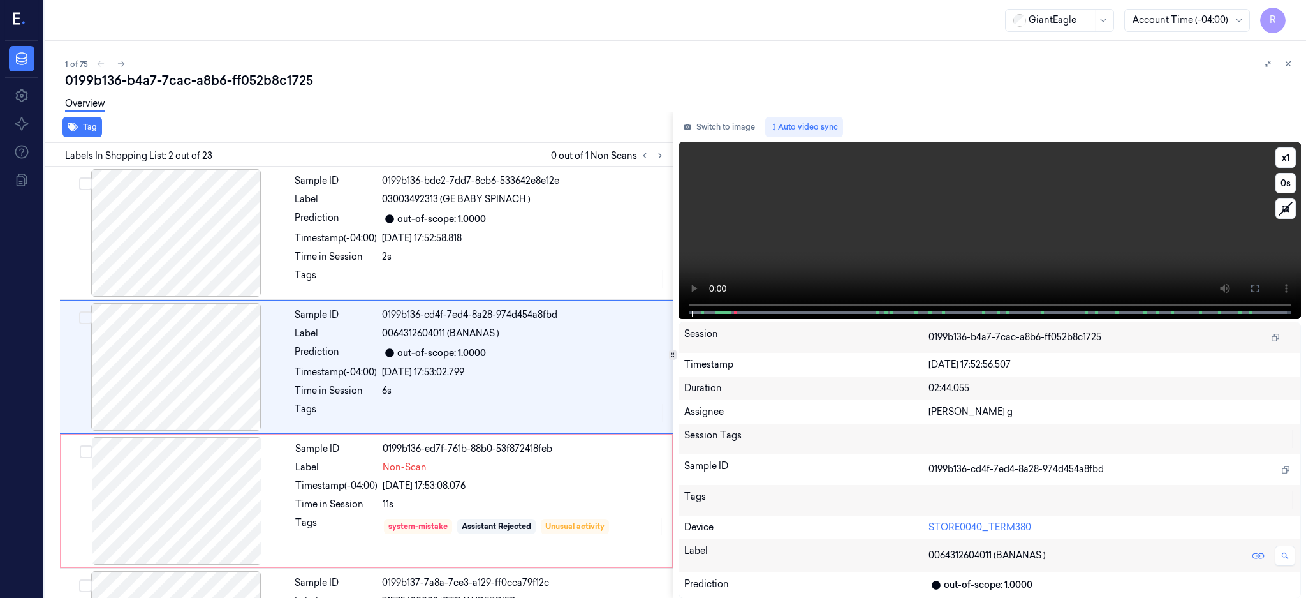
drag, startPoint x: 1297, startPoint y: 297, endPoint x: 1290, endPoint y: 402, distance: 104.9
click at [1266, 297] on button at bounding box center [1255, 288] width 20 height 20
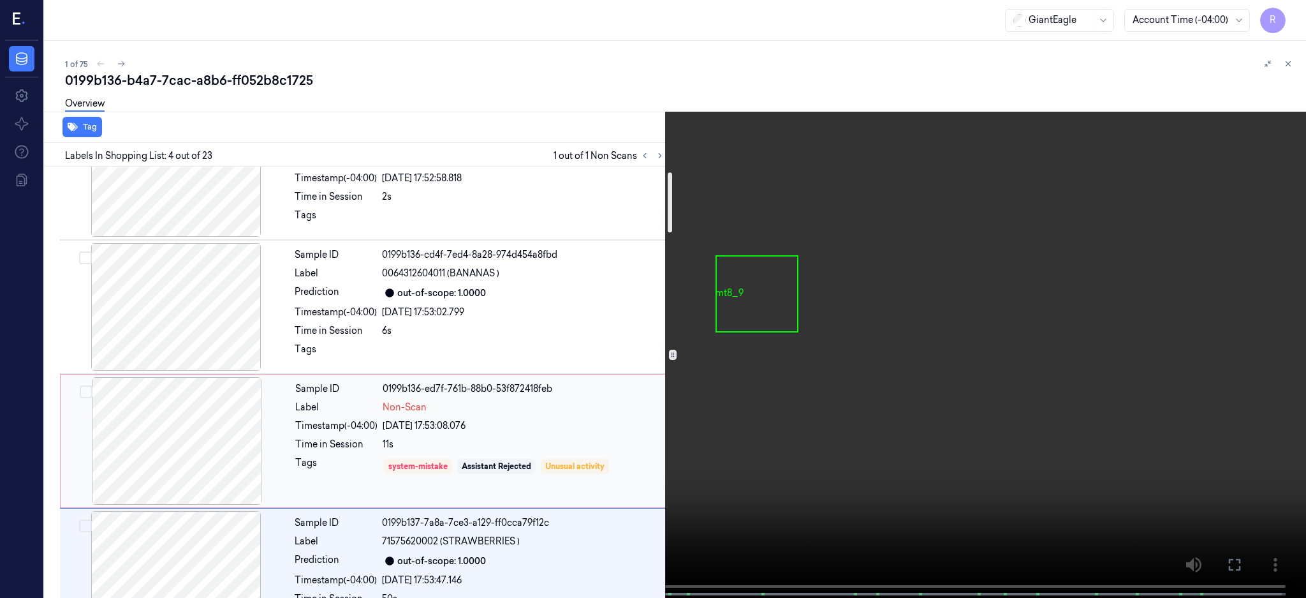
scroll to position [13, 0]
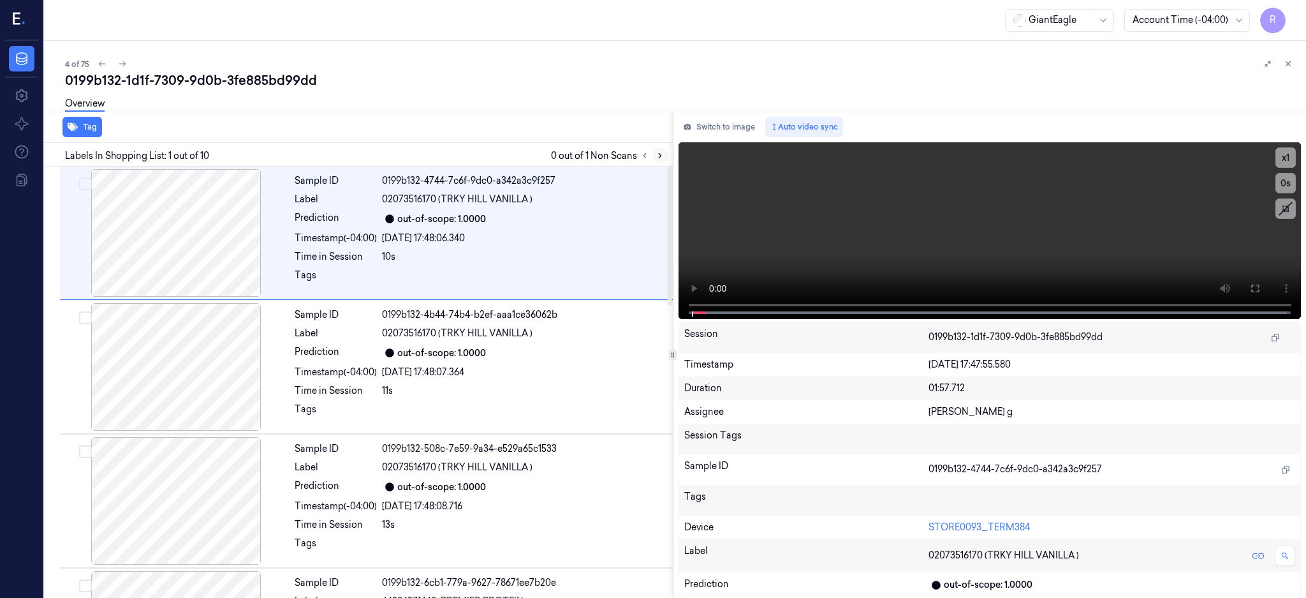
click at [668, 149] on button at bounding box center [660, 155] width 15 height 15
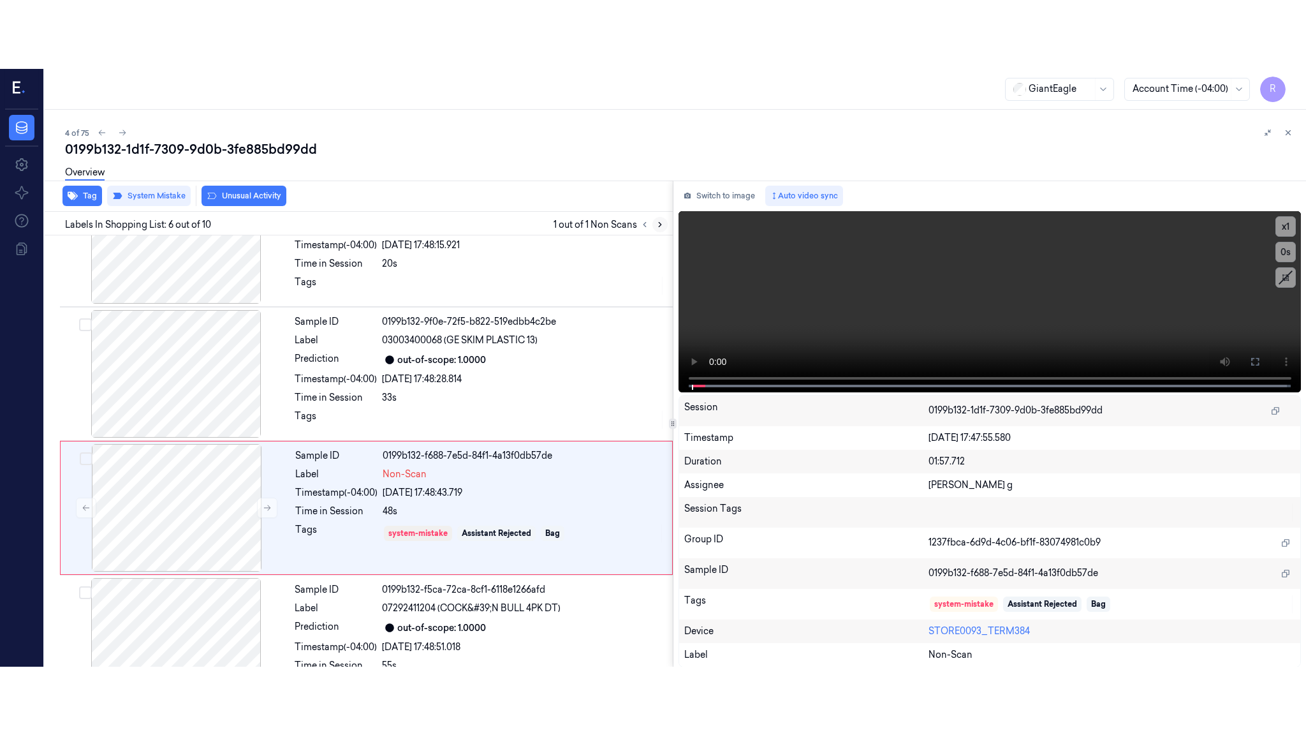
scroll to position [521, 0]
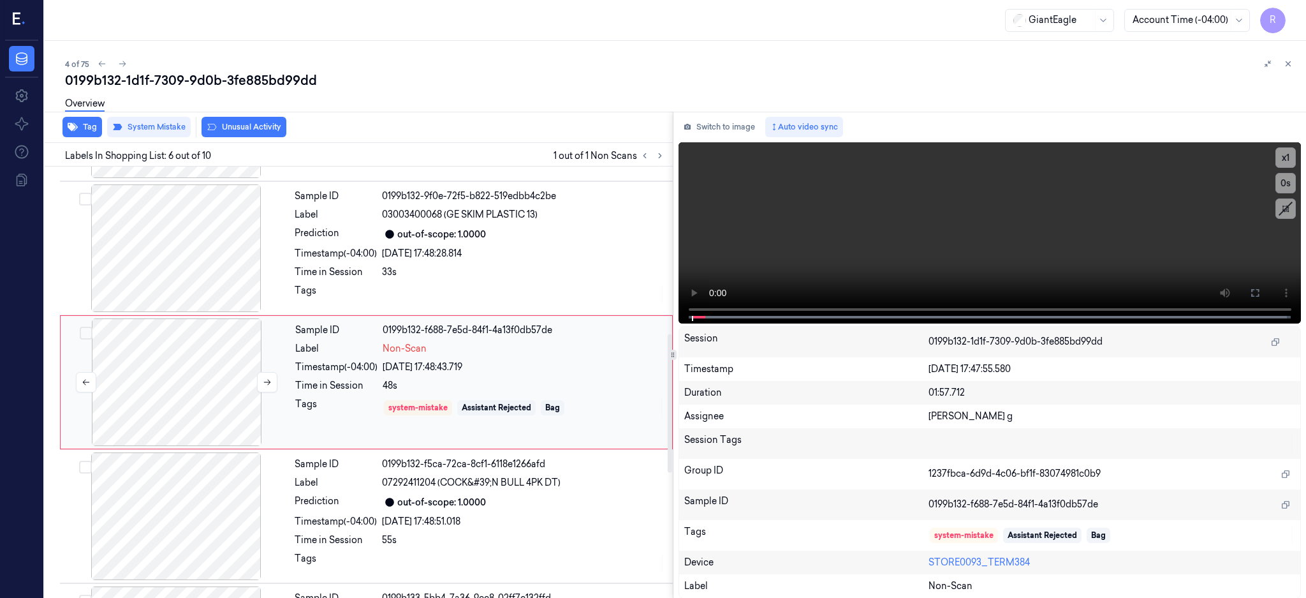
click at [214, 381] on div at bounding box center [176, 382] width 227 height 128
click at [182, 363] on div at bounding box center [176, 382] width 227 height 128
click at [1260, 295] on icon at bounding box center [1255, 293] width 10 height 10
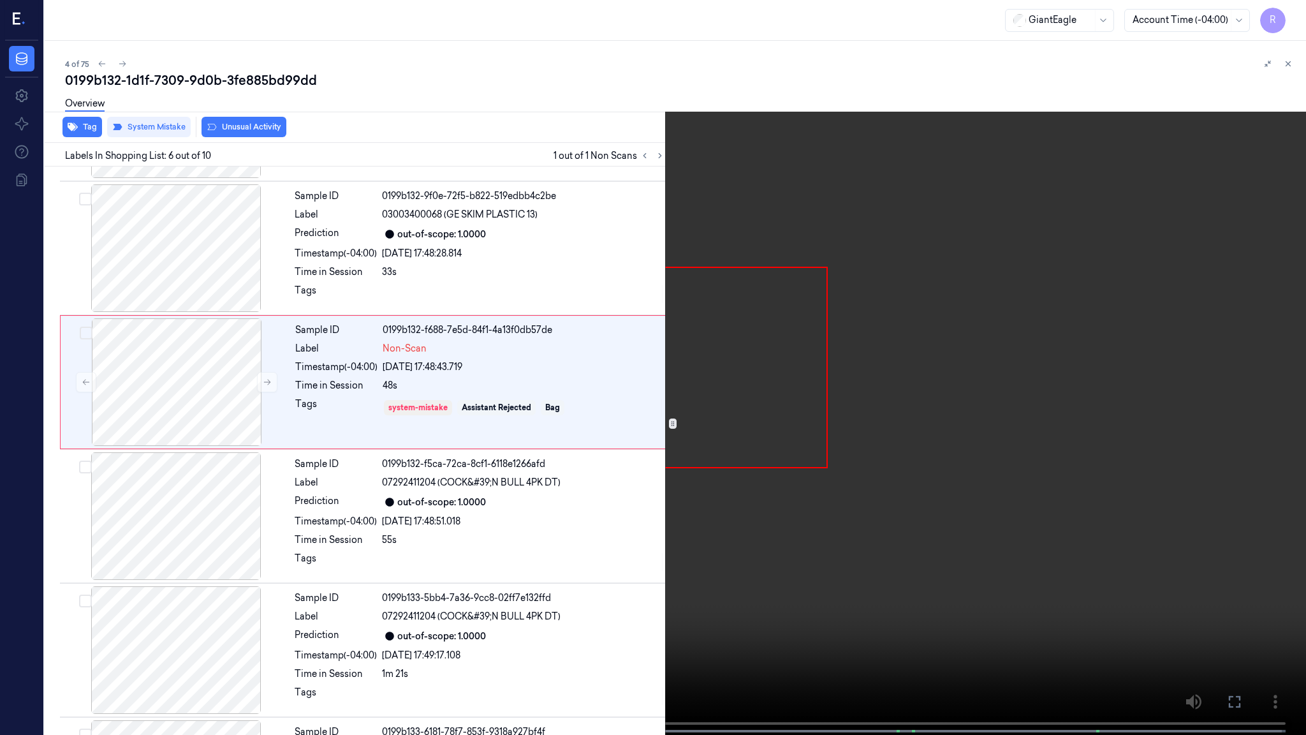
click at [1029, 364] on video at bounding box center [653, 368] width 1306 height 737
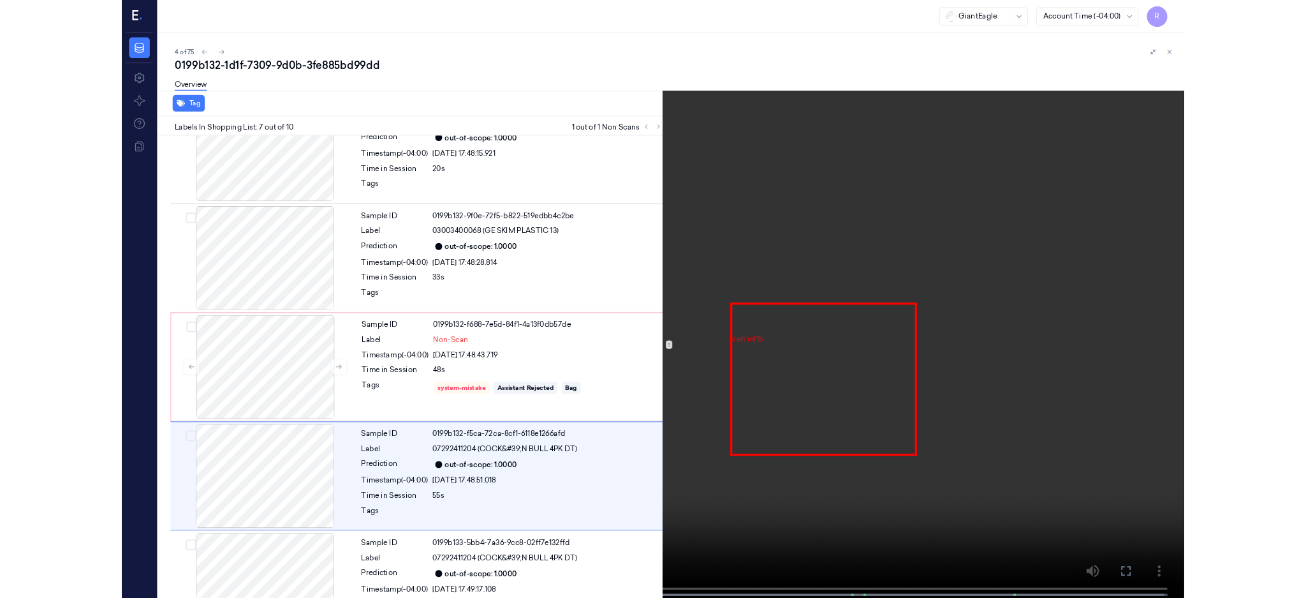
scroll to position [586, 0]
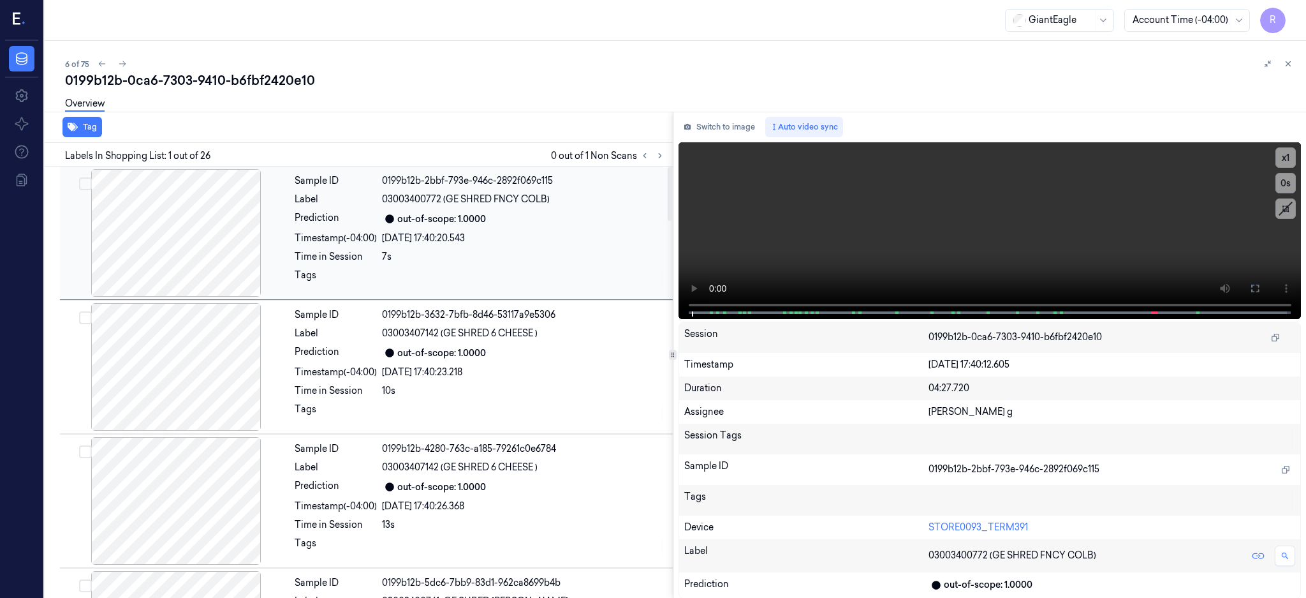
click at [186, 205] on div at bounding box center [176, 233] width 227 height 128
click at [665, 158] on icon at bounding box center [660, 155] width 9 height 9
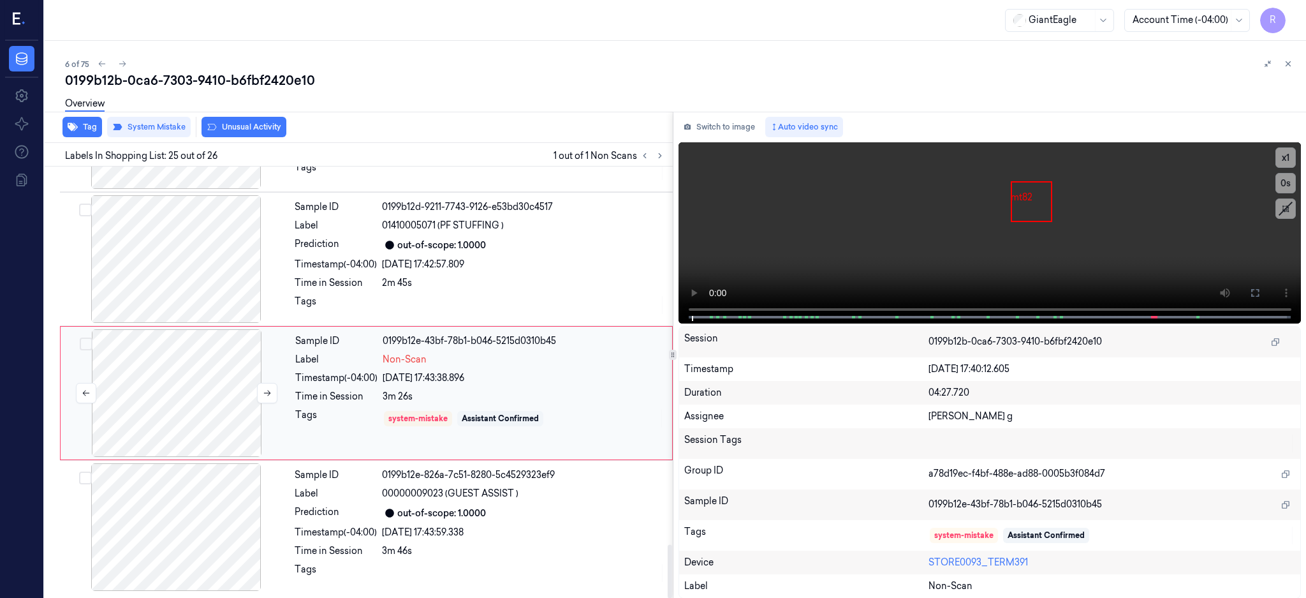
click at [207, 380] on div at bounding box center [176, 393] width 227 height 128
click at [199, 242] on div at bounding box center [176, 259] width 227 height 128
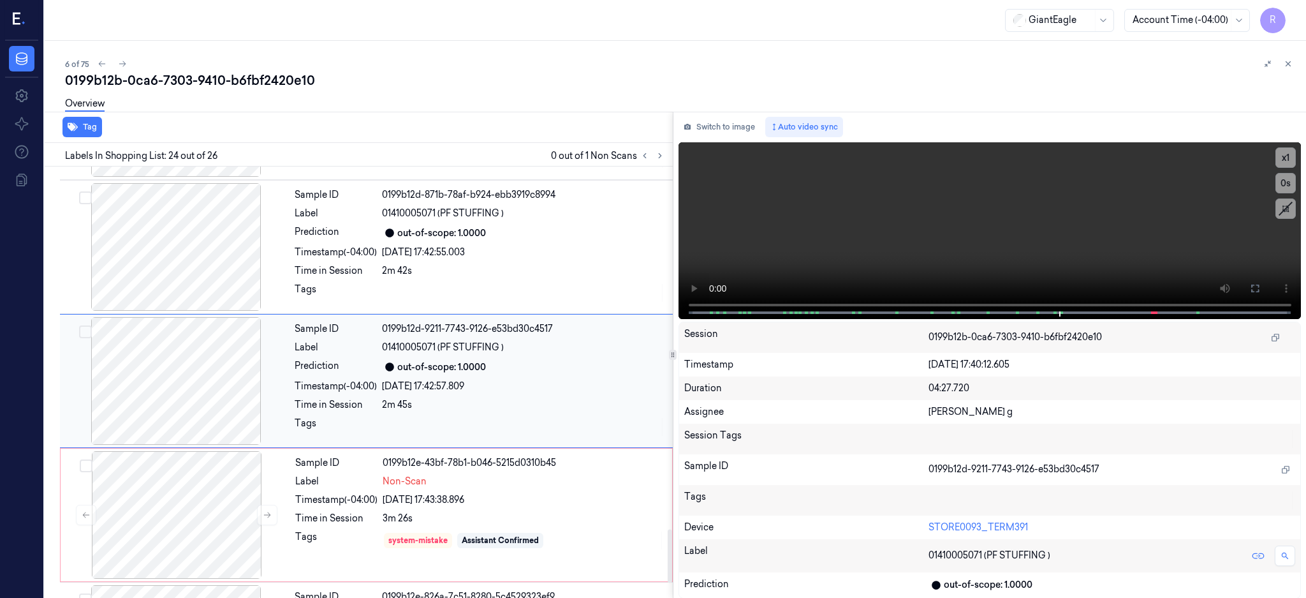
scroll to position [2848, 0]
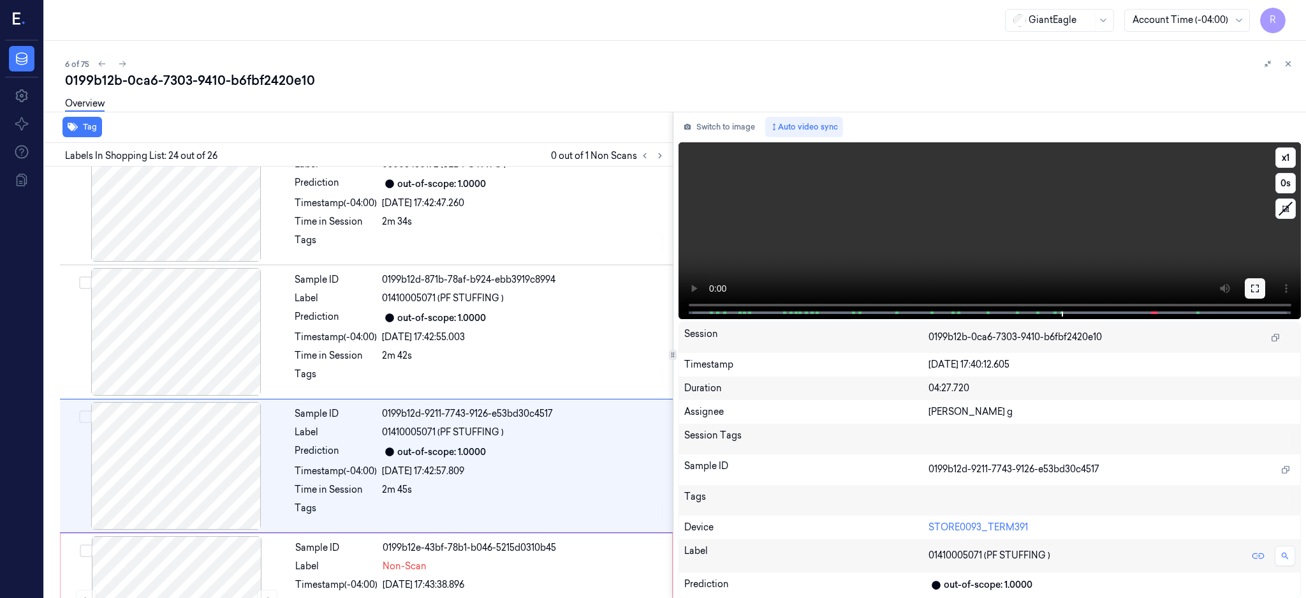
click at [1266, 291] on button at bounding box center [1255, 288] width 20 height 20
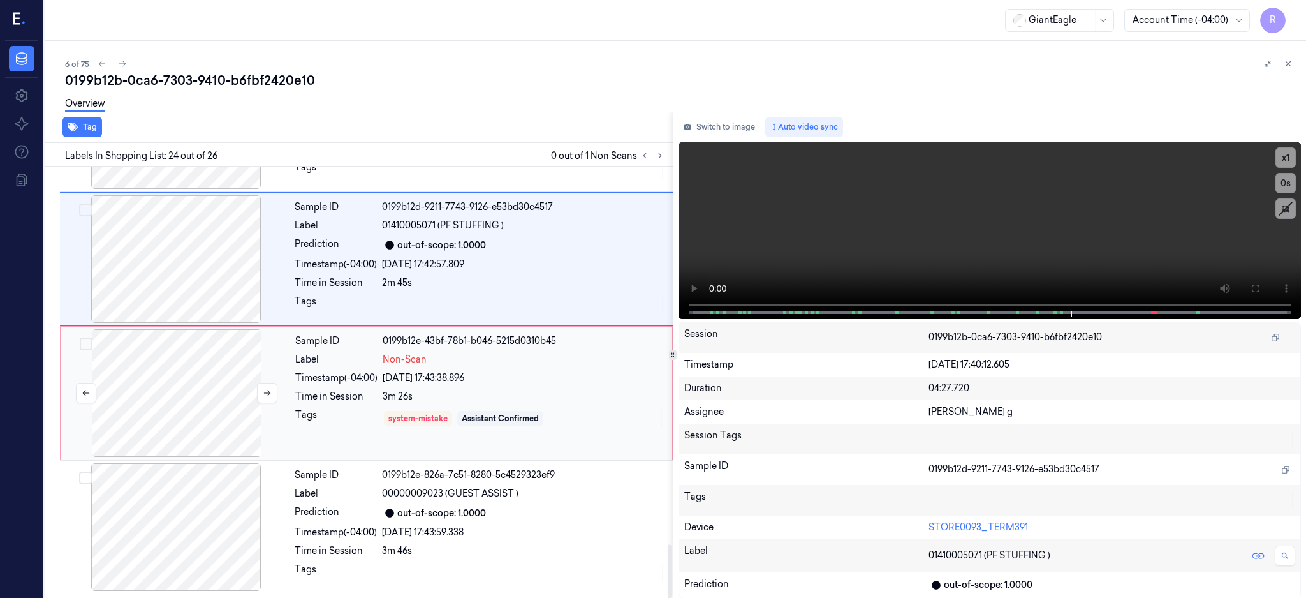
click at [201, 363] on div at bounding box center [176, 393] width 227 height 128
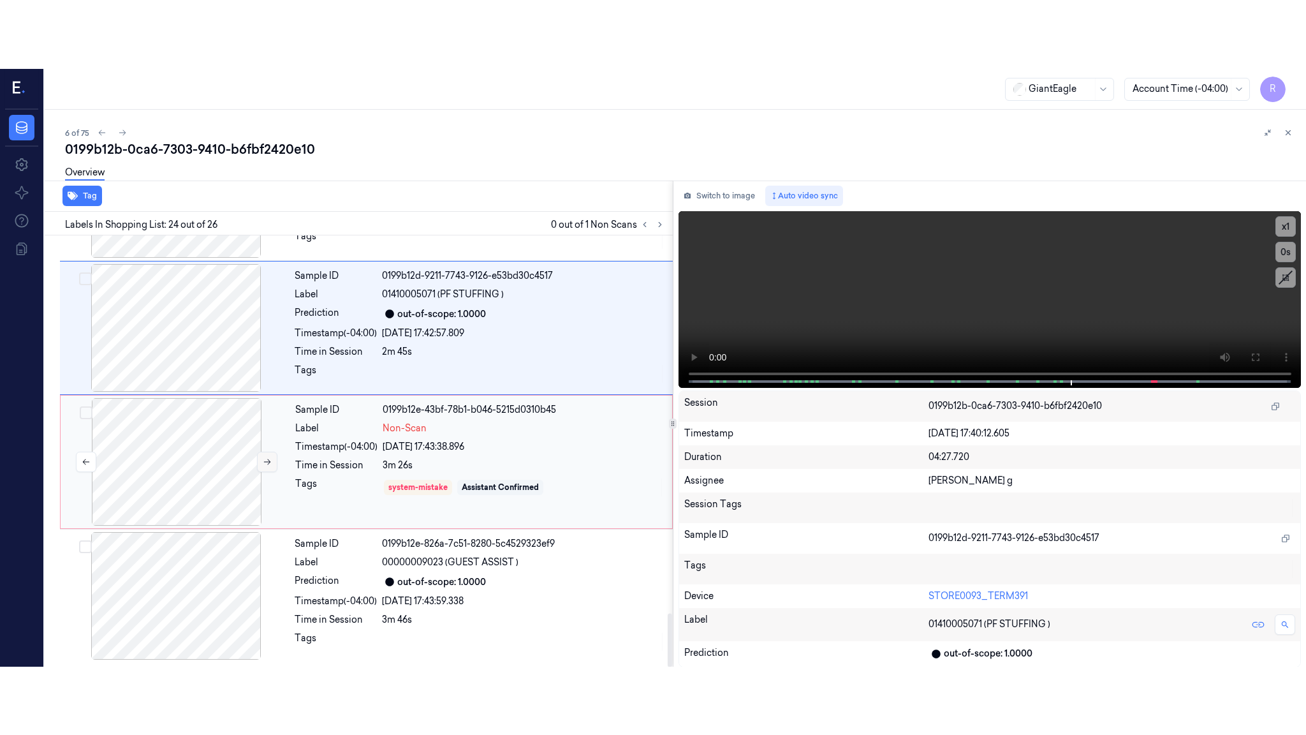
scroll to position [3057, 0]
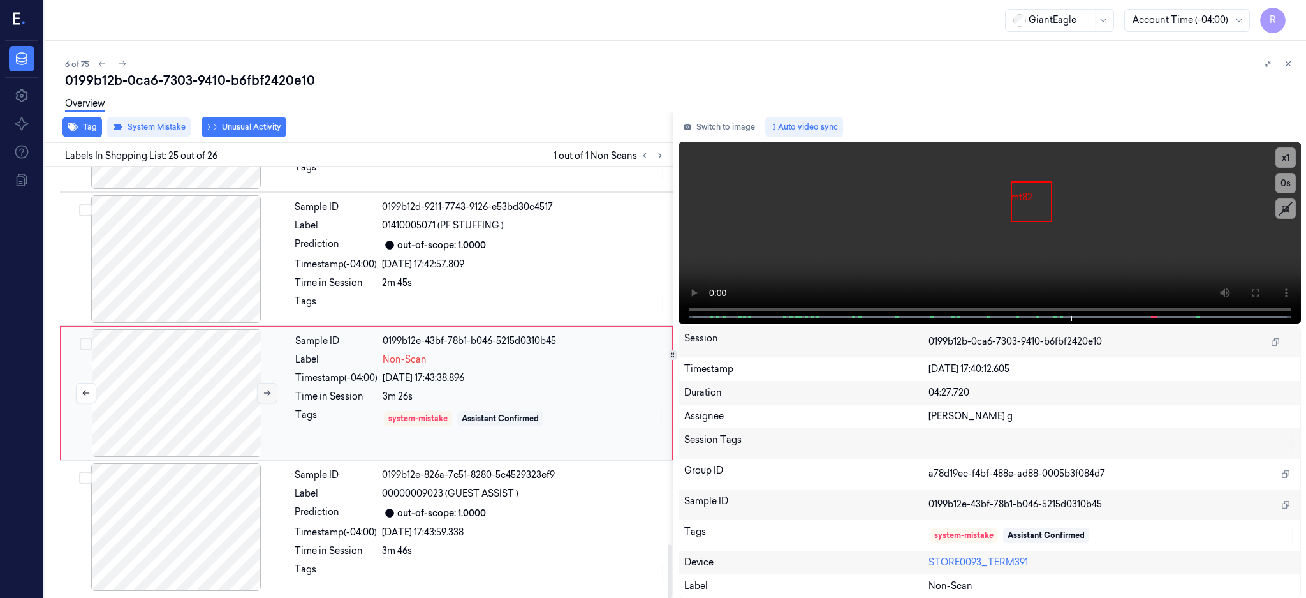
click at [272, 397] on button at bounding box center [267, 393] width 20 height 20
click at [1260, 290] on icon at bounding box center [1255, 293] width 10 height 10
click at [166, 413] on div at bounding box center [176, 393] width 227 height 128
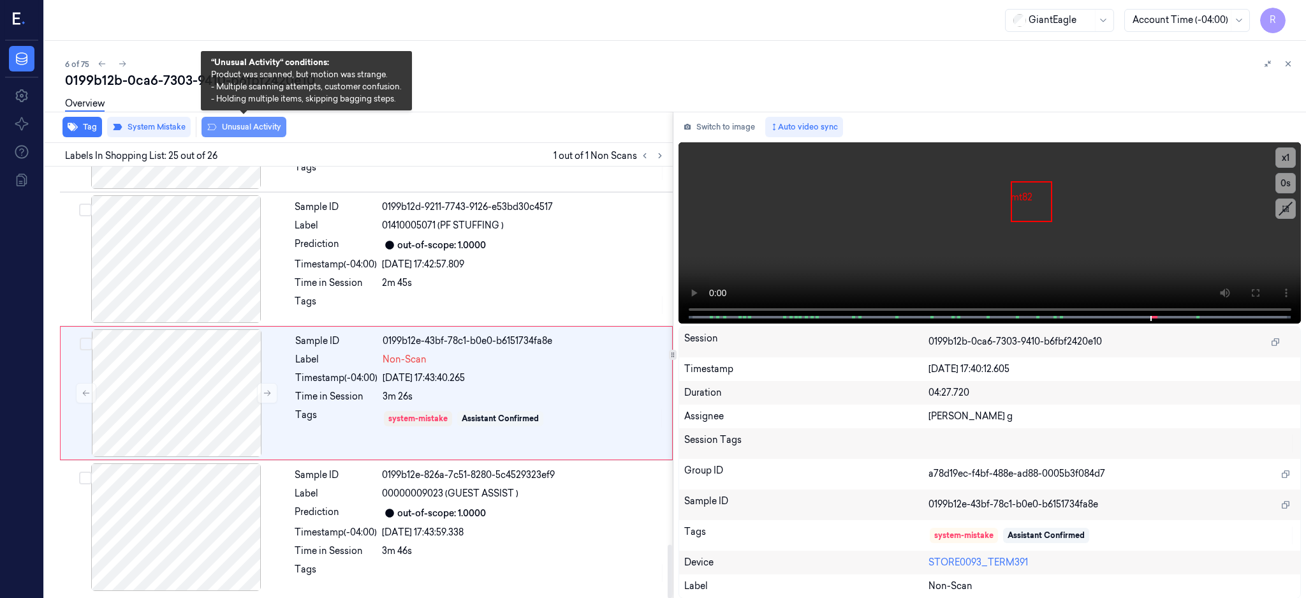
click at [245, 125] on button "Unusual Activity" at bounding box center [244, 127] width 85 height 20
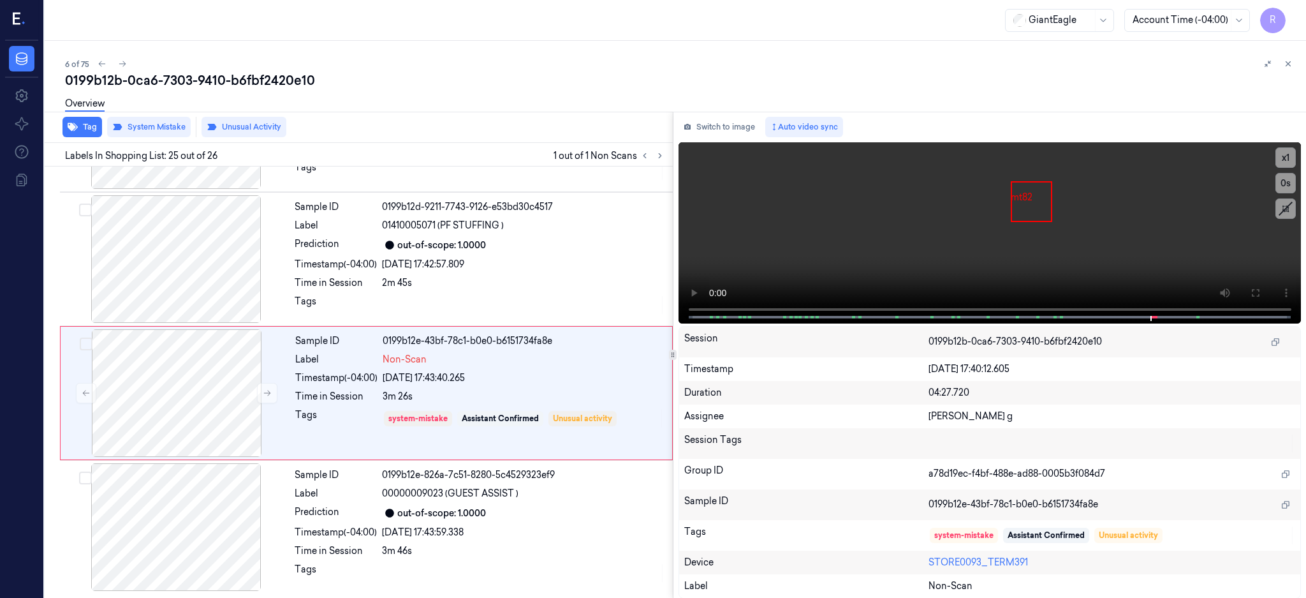
click at [251, 88] on div "0199b12b-0ca6-7303-9410-b6fbf2420e10" at bounding box center [680, 80] width 1231 height 18
copy div "b6fbf2420e10"
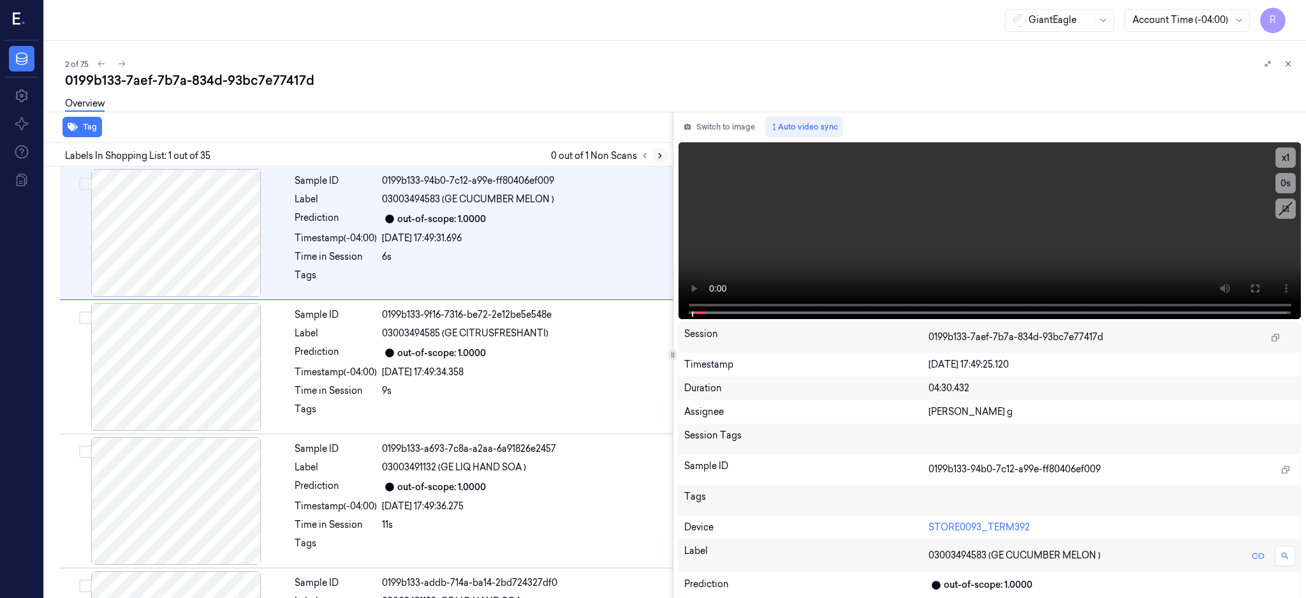
click at [665, 156] on icon at bounding box center [660, 155] width 9 height 9
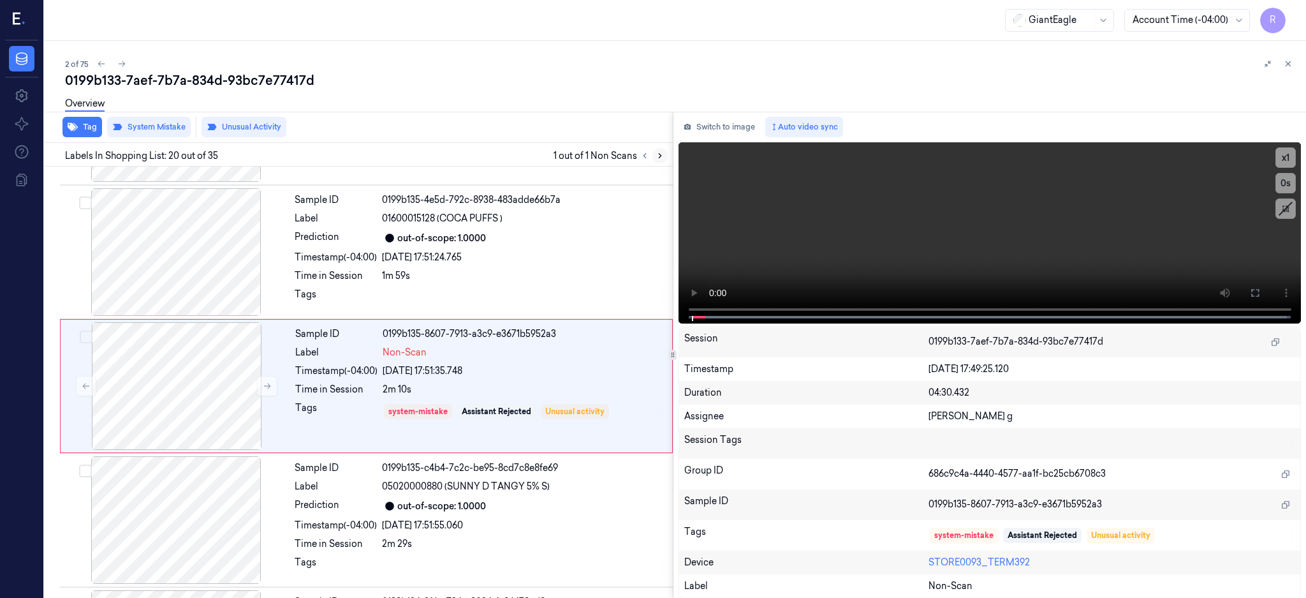
scroll to position [2397, 0]
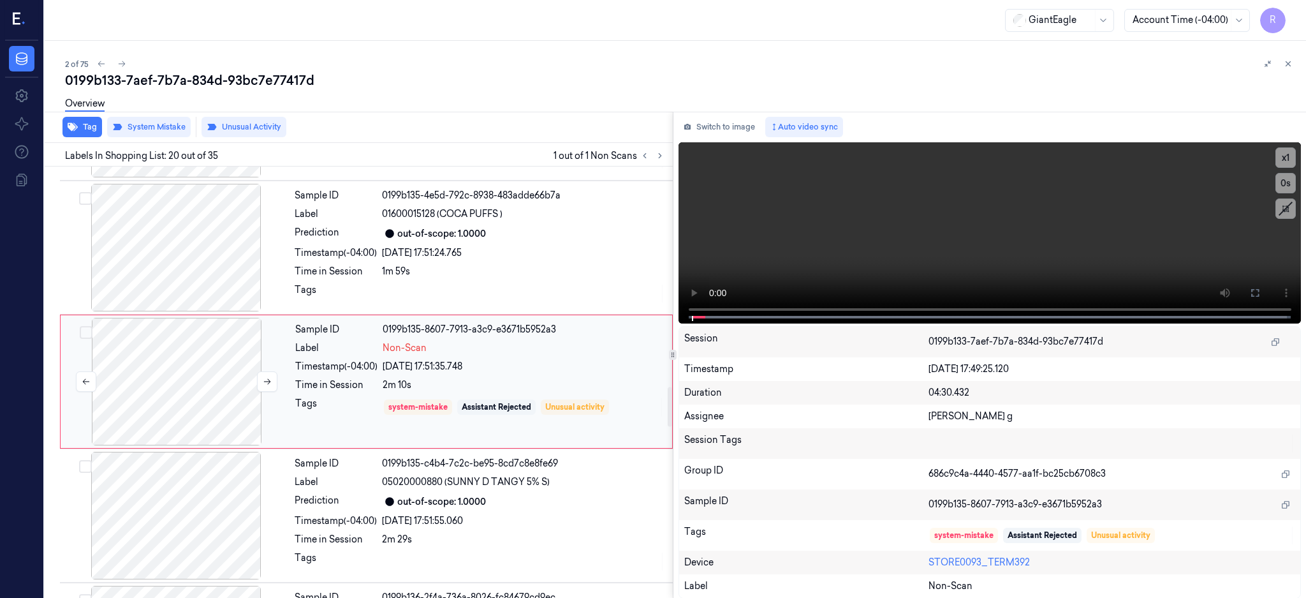
click at [196, 399] on div at bounding box center [176, 382] width 227 height 128
click at [222, 246] on div at bounding box center [176, 248] width 227 height 128
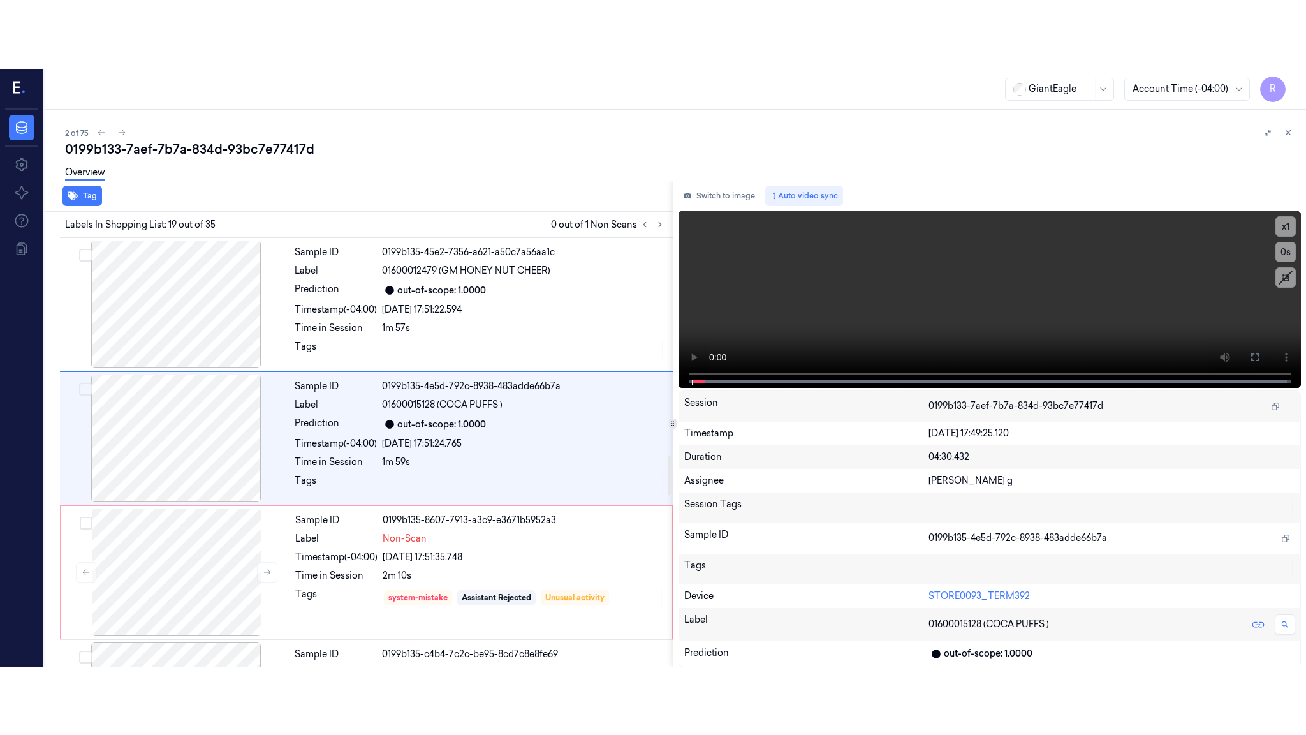
scroll to position [2263, 0]
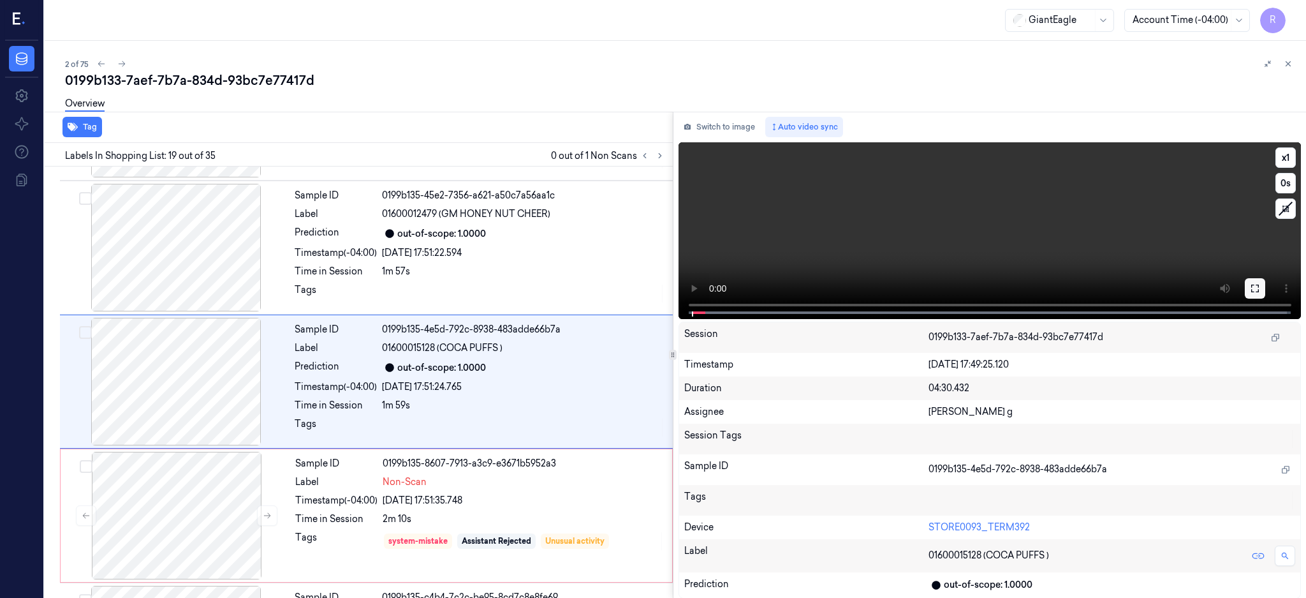
click at [1260, 287] on icon at bounding box center [1255, 288] width 10 height 10
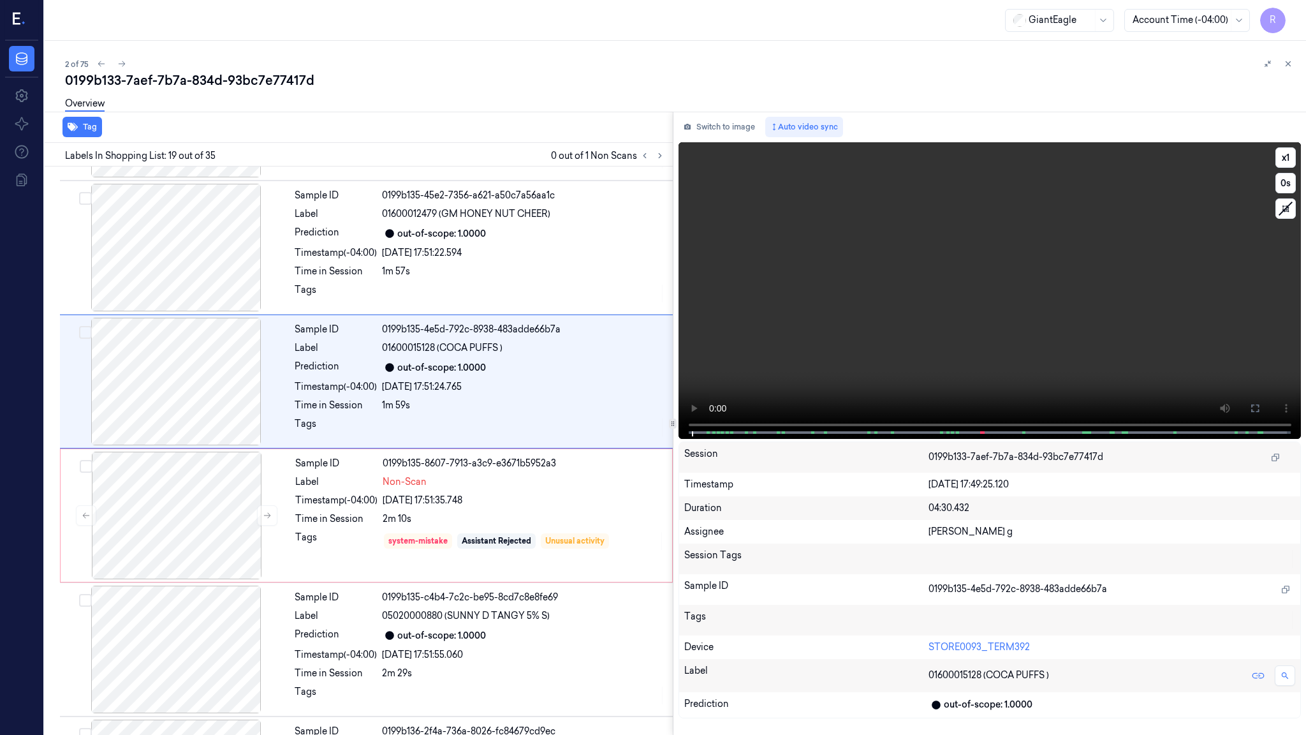
scroll to position [2194, 0]
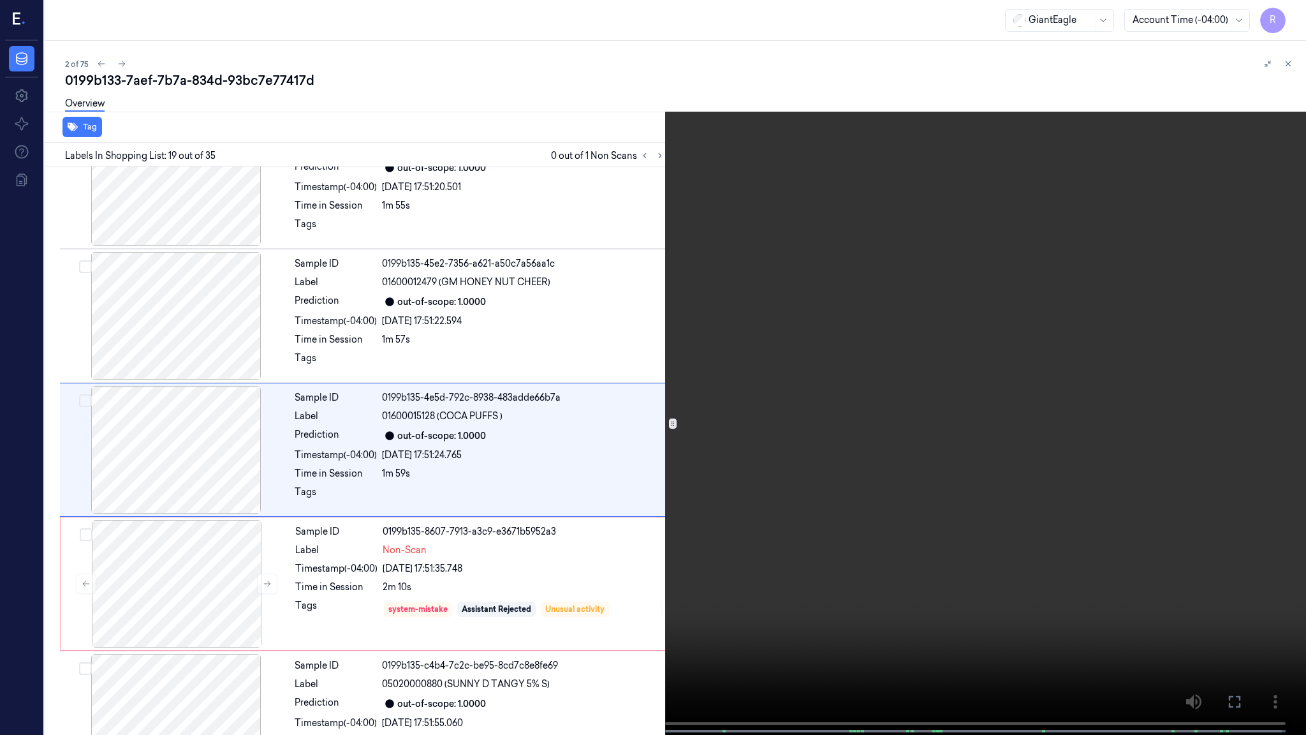
click at [773, 453] on video at bounding box center [653, 368] width 1306 height 737
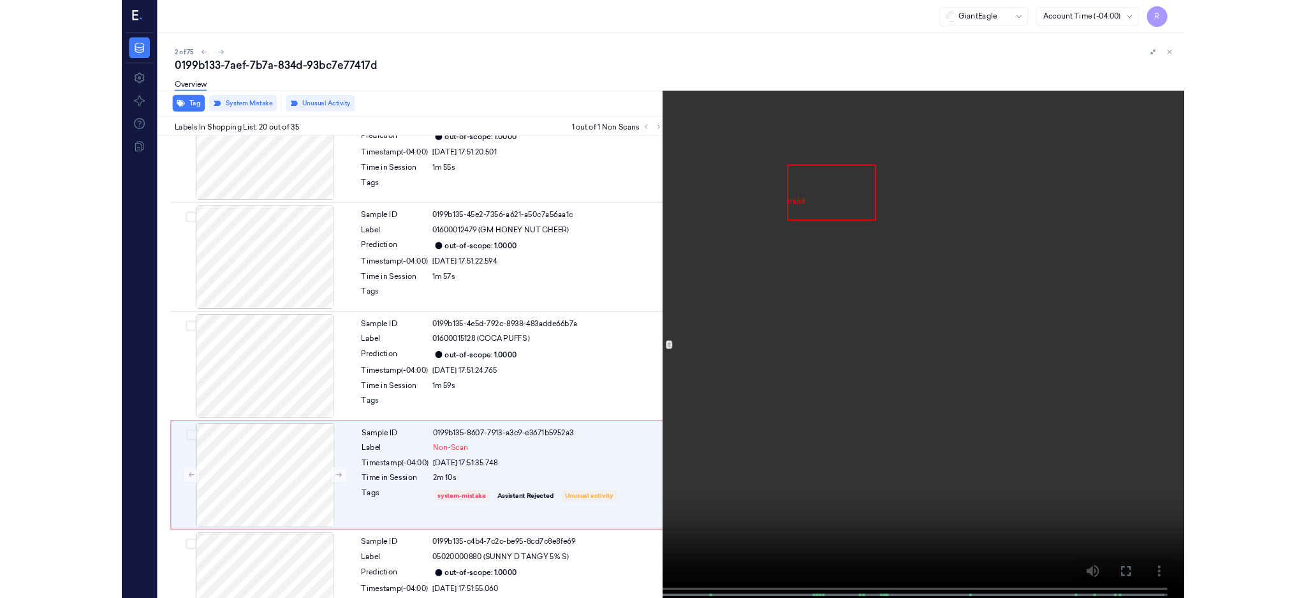
scroll to position [2328, 0]
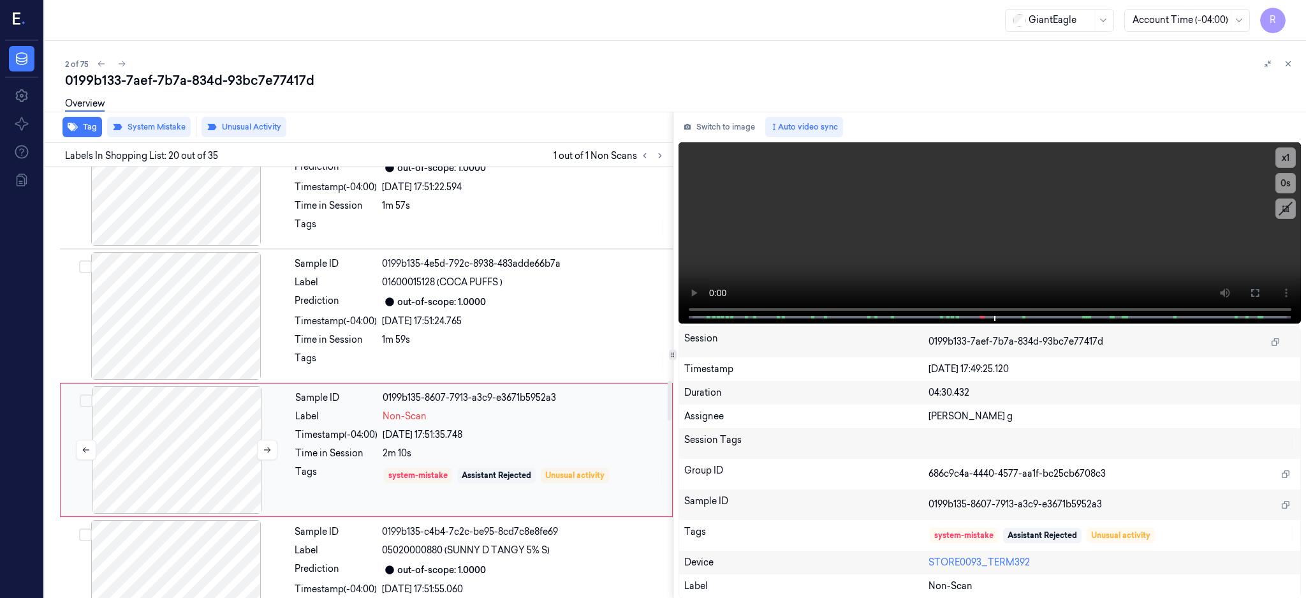
click at [195, 450] on div at bounding box center [176, 450] width 227 height 128
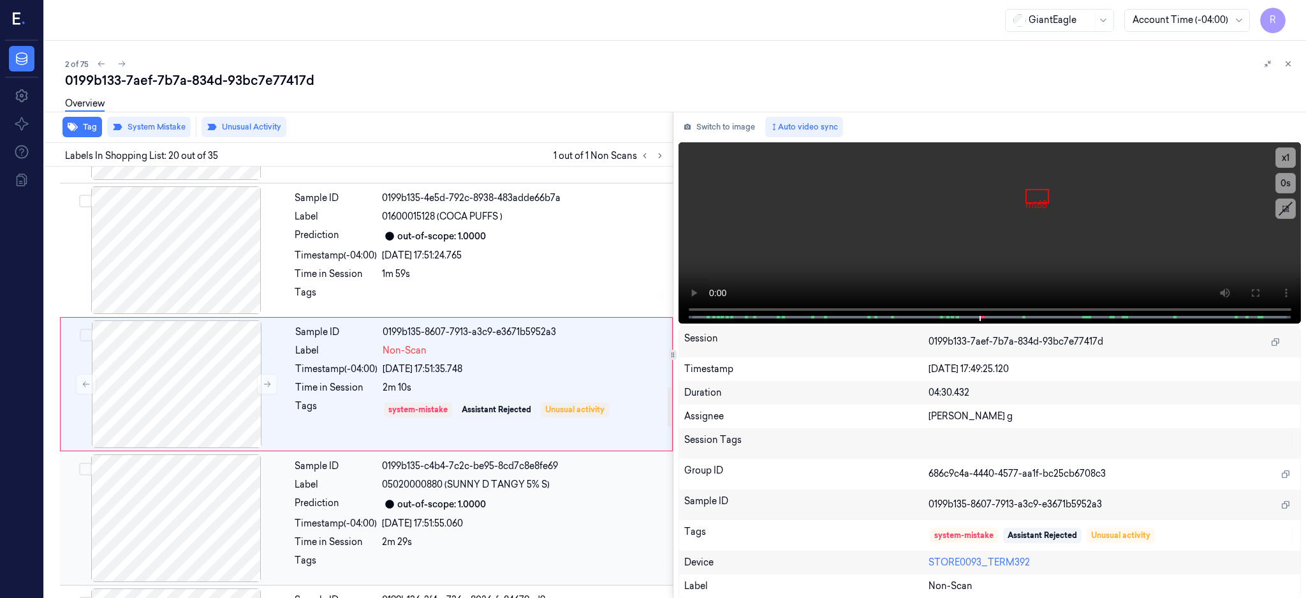
scroll to position [2397, 0]
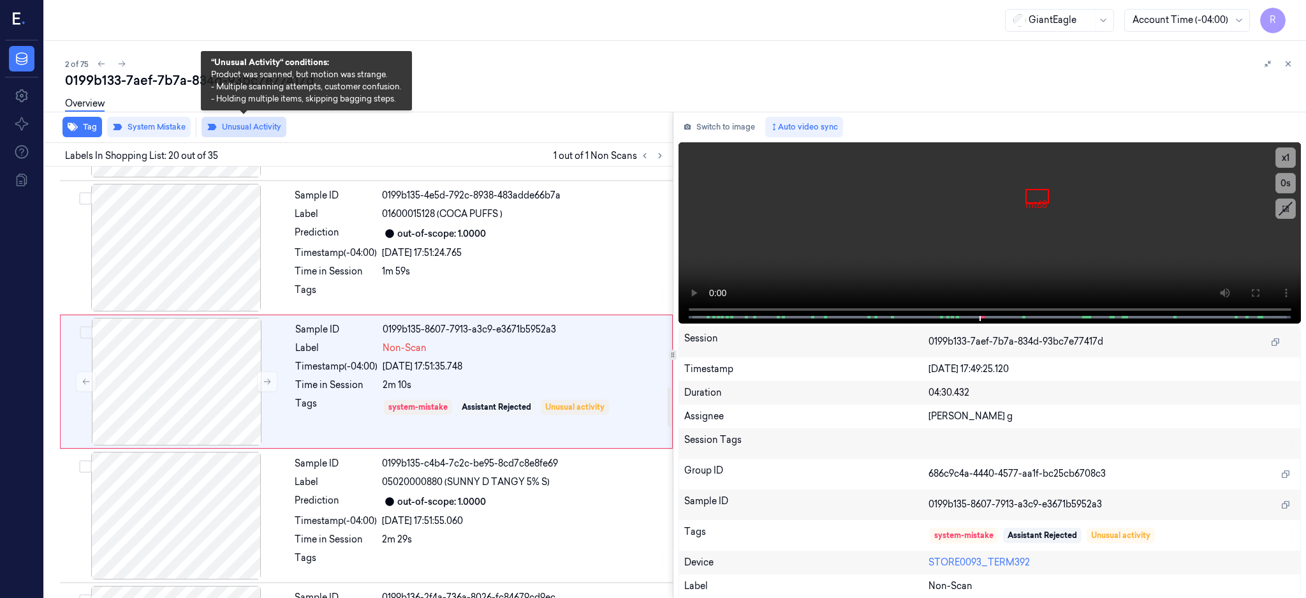
click at [259, 136] on button "Unusual Activity" at bounding box center [244, 127] width 85 height 20
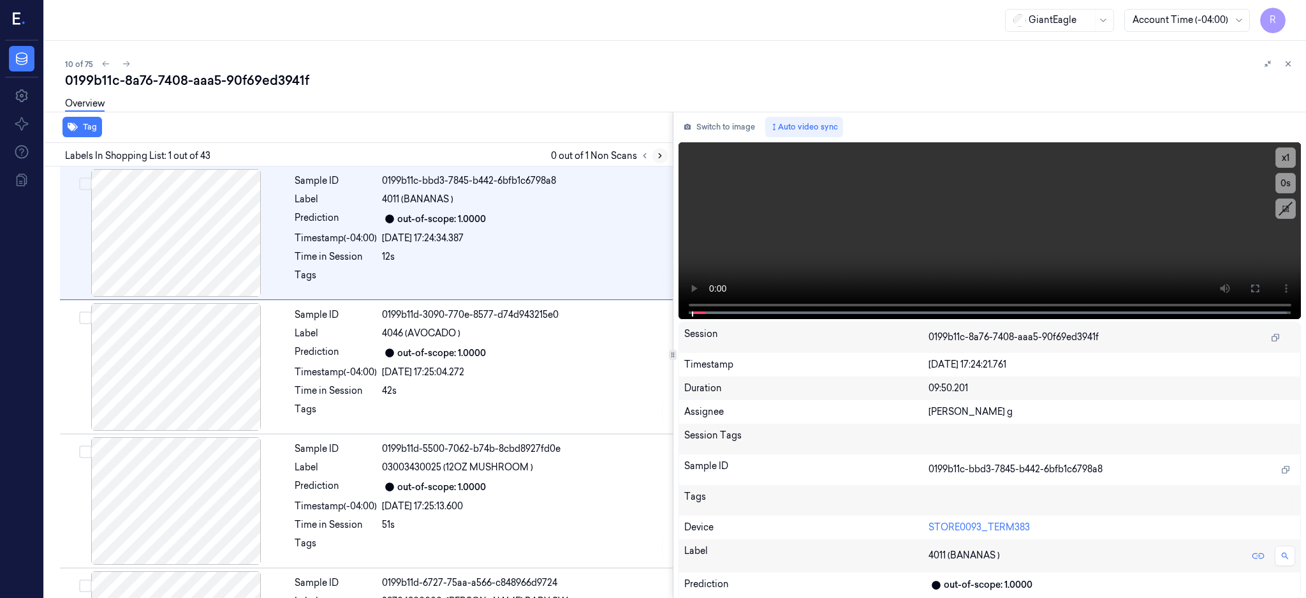
click at [665, 154] on icon at bounding box center [660, 155] width 9 height 9
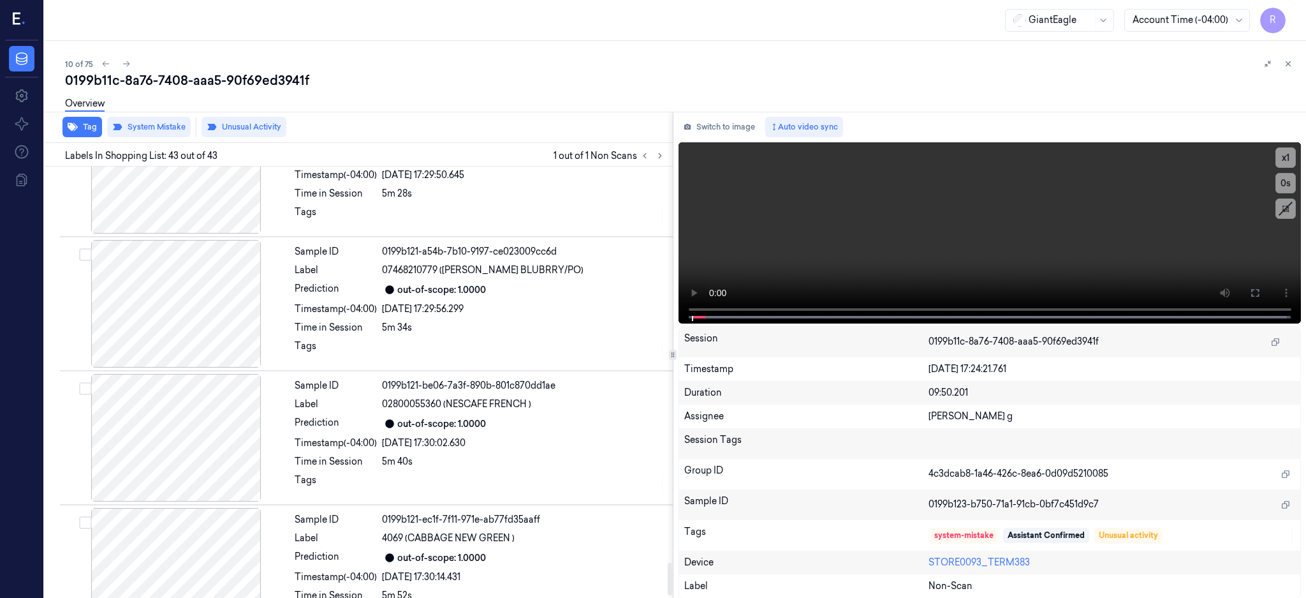
scroll to position [5335, 0]
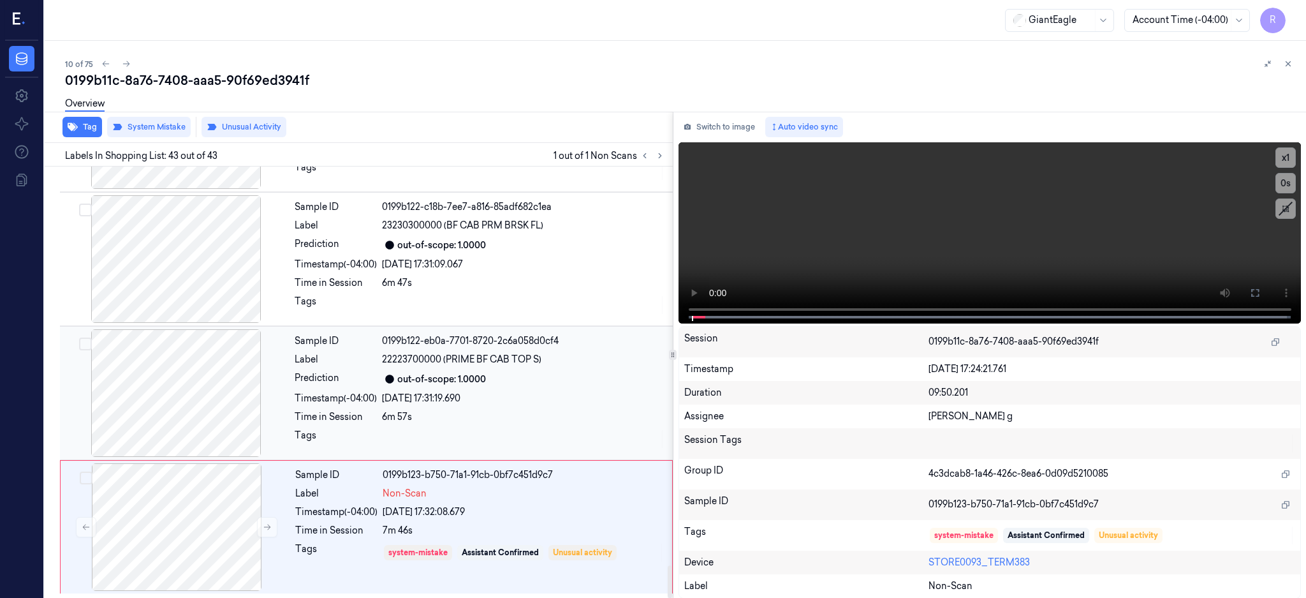
click at [172, 416] on div at bounding box center [176, 393] width 227 height 128
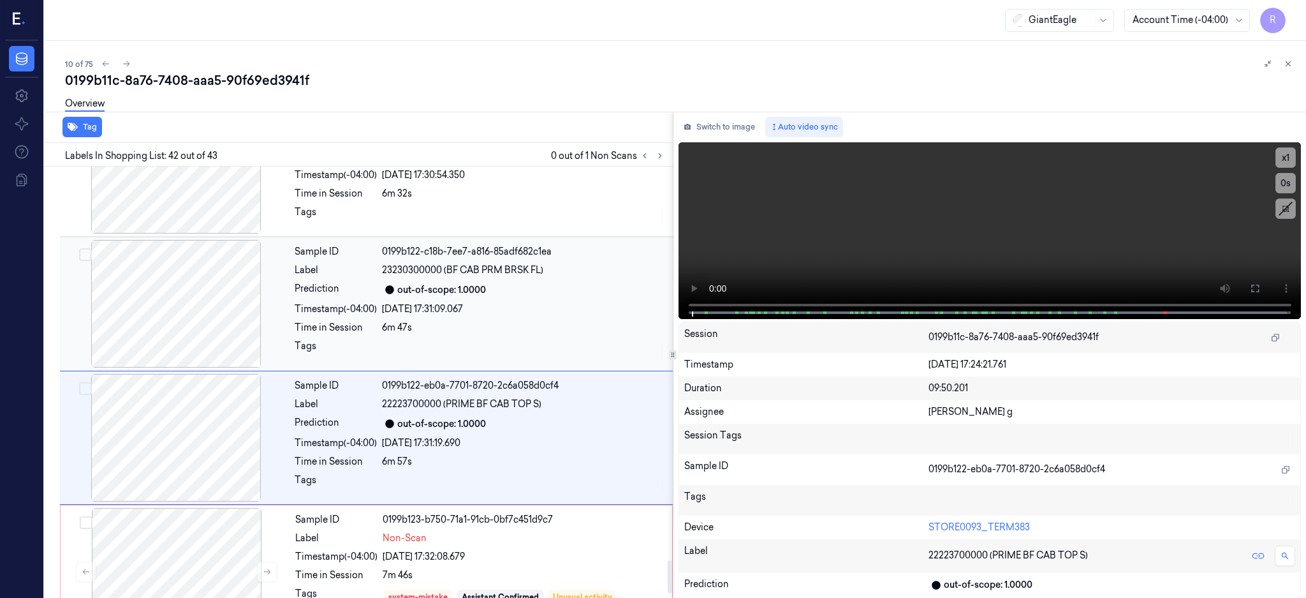
scroll to position [5251, 0]
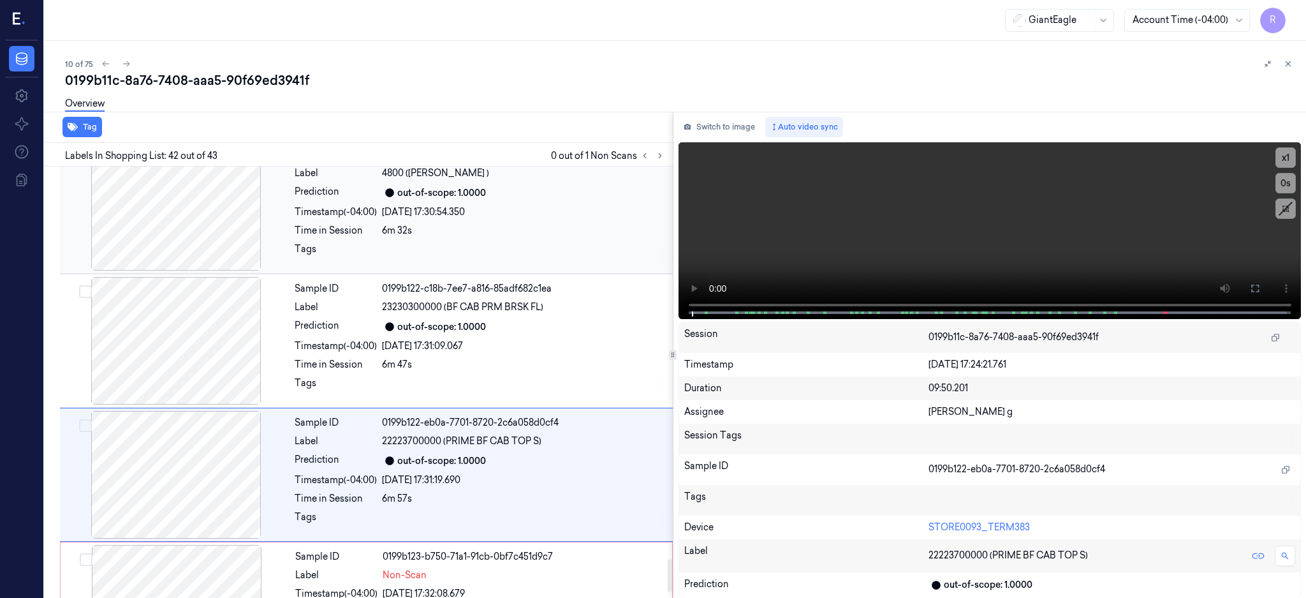
click at [179, 246] on div at bounding box center [176, 207] width 227 height 128
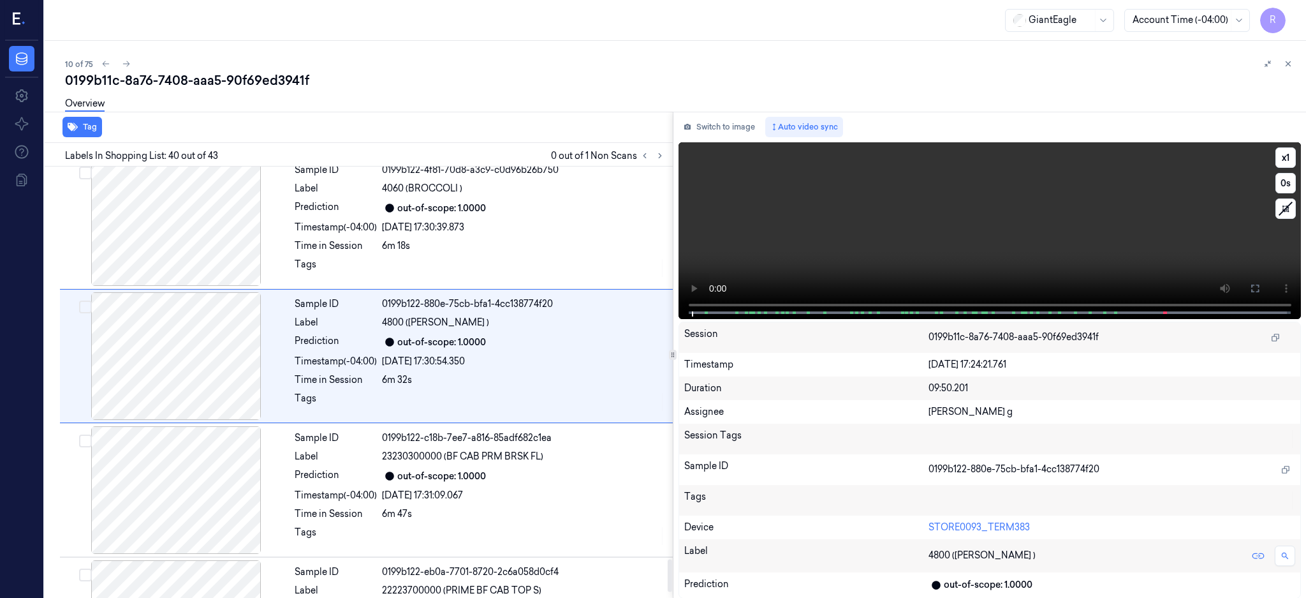
scroll to position [5078, 0]
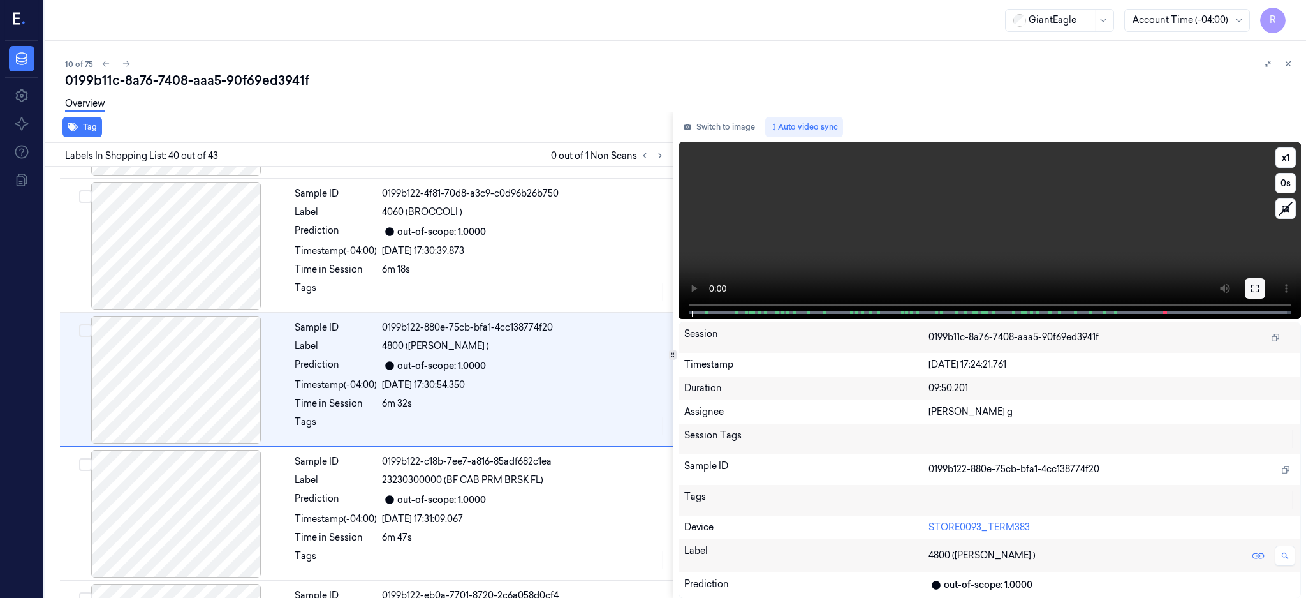
click at [1266, 285] on button at bounding box center [1255, 288] width 20 height 20
click at [201, 387] on div at bounding box center [176, 380] width 227 height 128
click at [177, 373] on div at bounding box center [176, 380] width 227 height 128
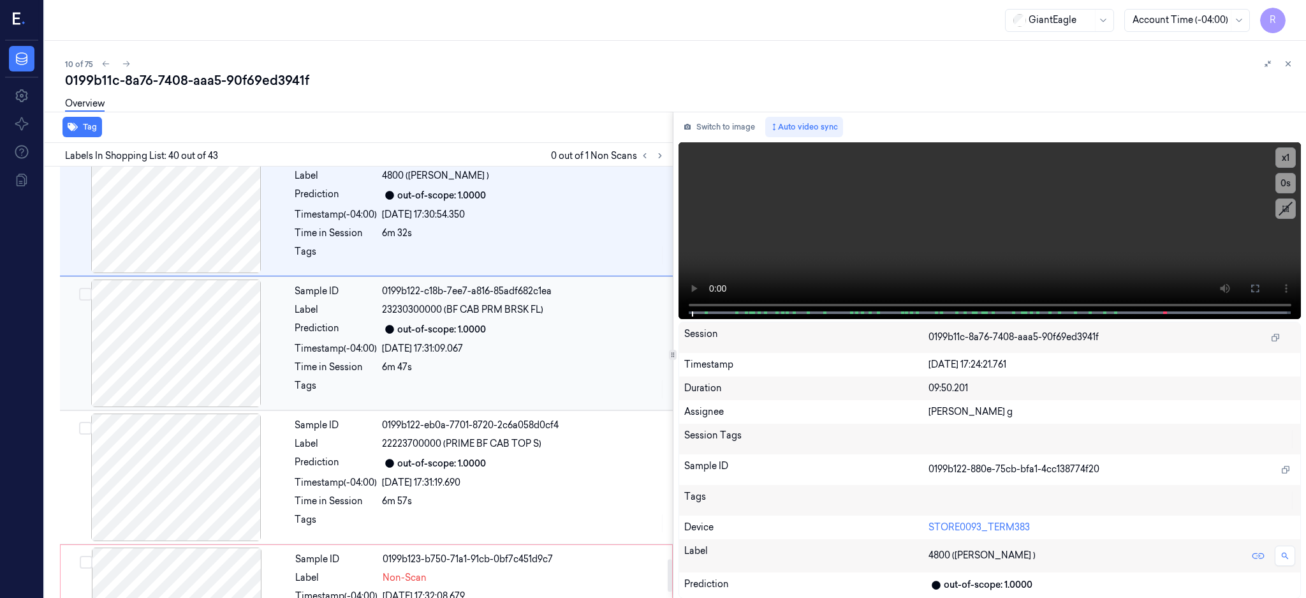
click at [182, 363] on div at bounding box center [176, 343] width 227 height 128
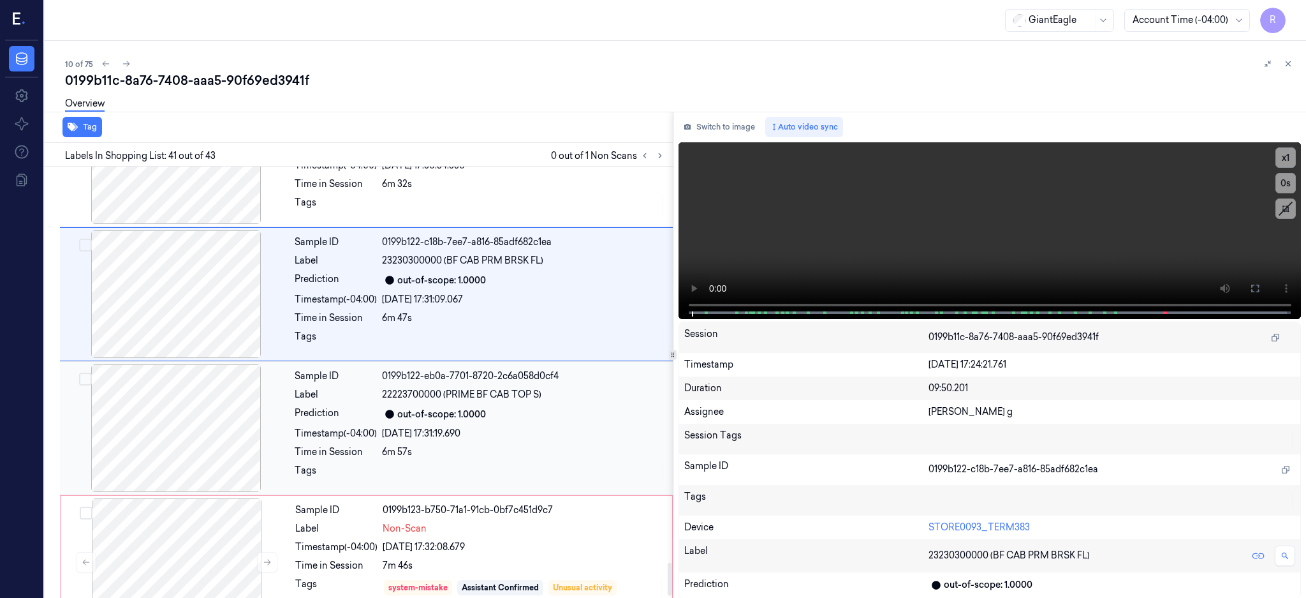
click at [208, 410] on div at bounding box center [176, 428] width 227 height 128
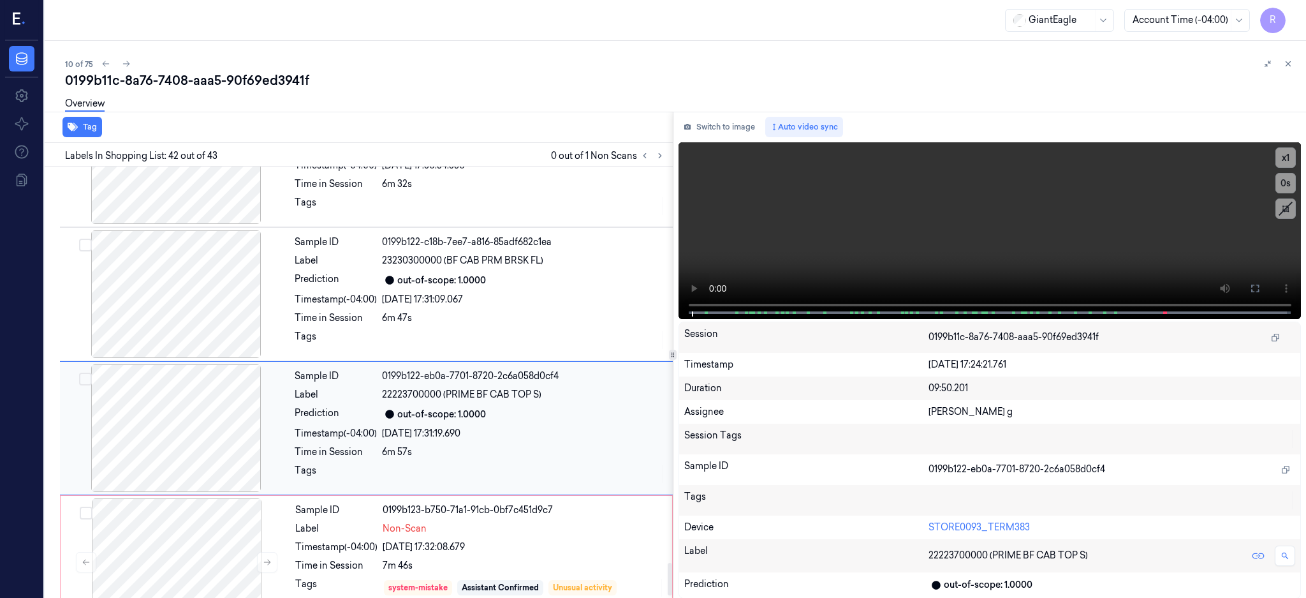
scroll to position [5335, 0]
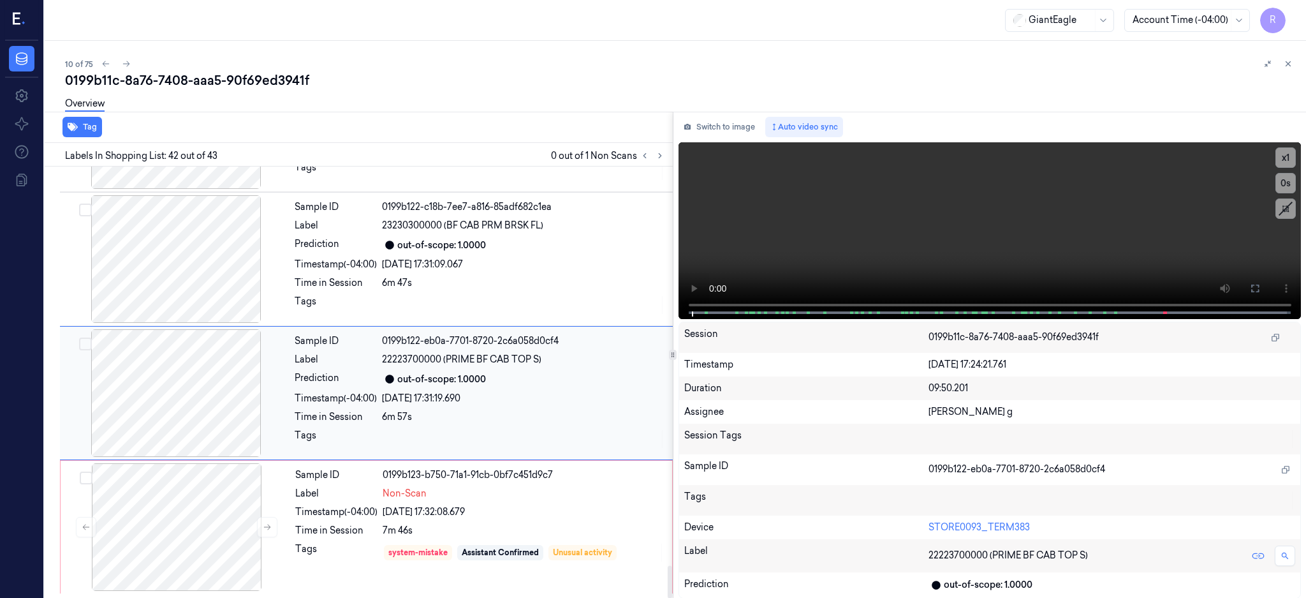
click at [170, 382] on div at bounding box center [176, 393] width 227 height 128
click at [182, 265] on div at bounding box center [176, 259] width 227 height 128
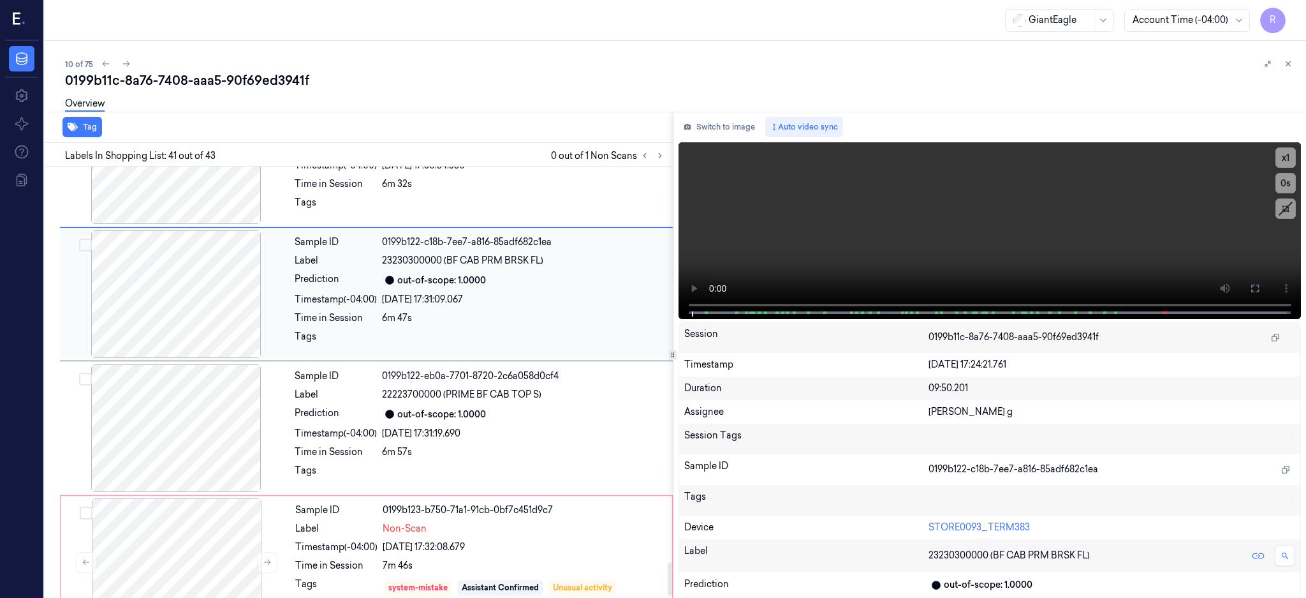
click at [179, 315] on div at bounding box center [176, 294] width 227 height 128
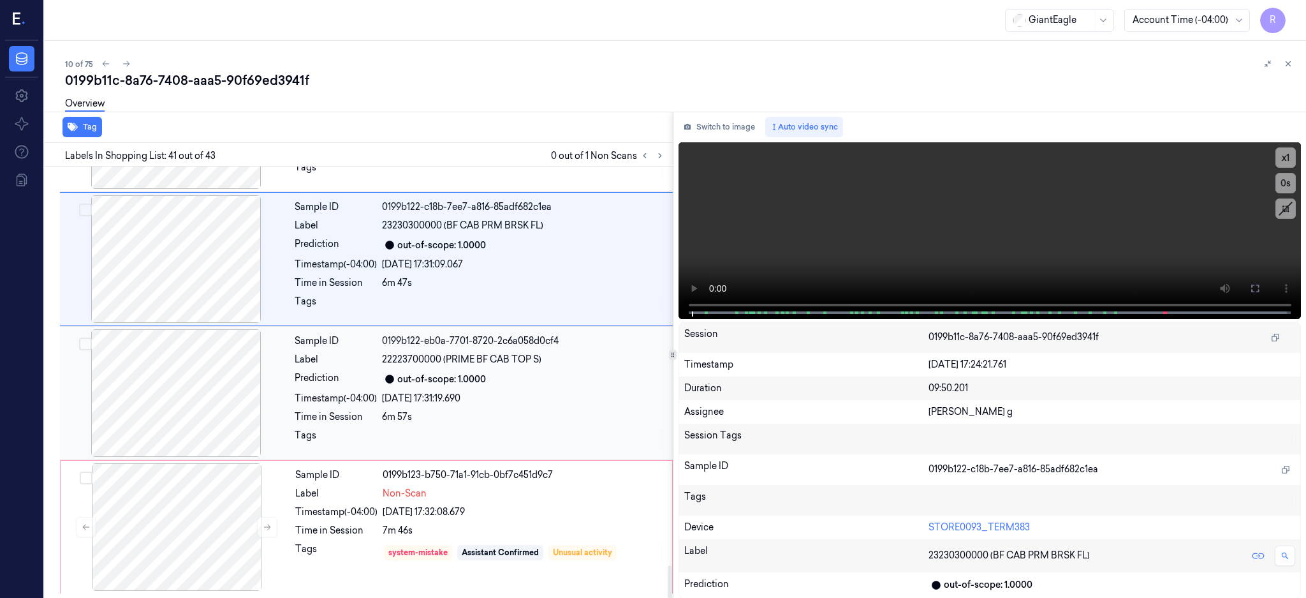
click at [172, 376] on div at bounding box center [176, 393] width 227 height 128
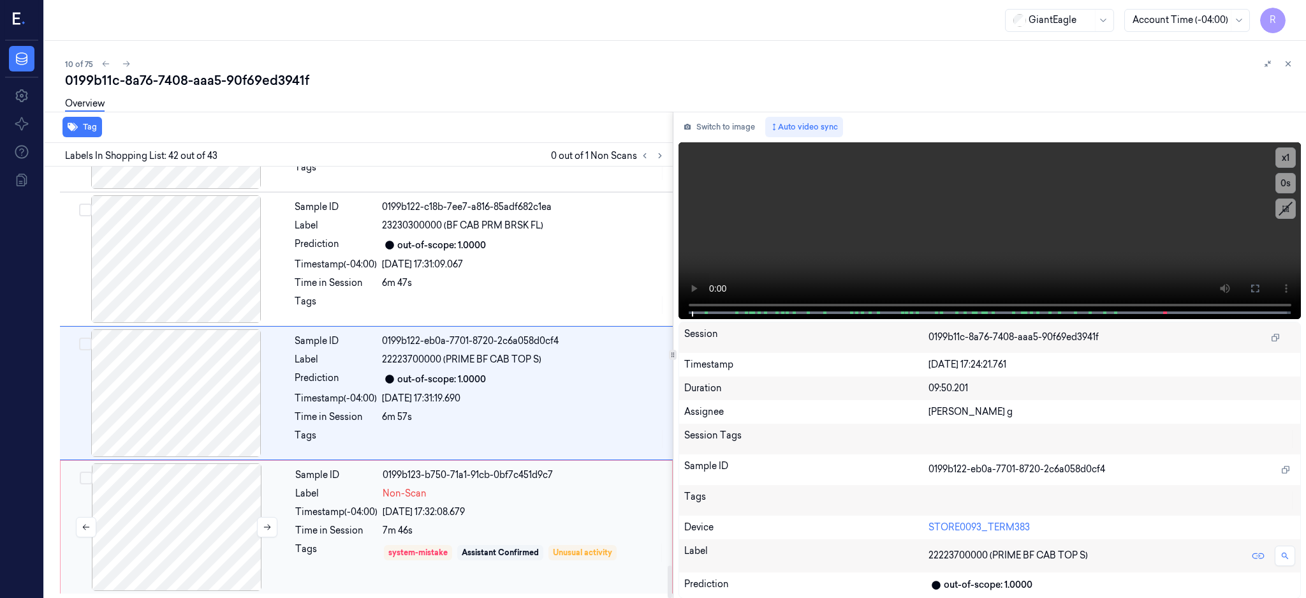
click at [202, 511] on div at bounding box center [176, 527] width 227 height 128
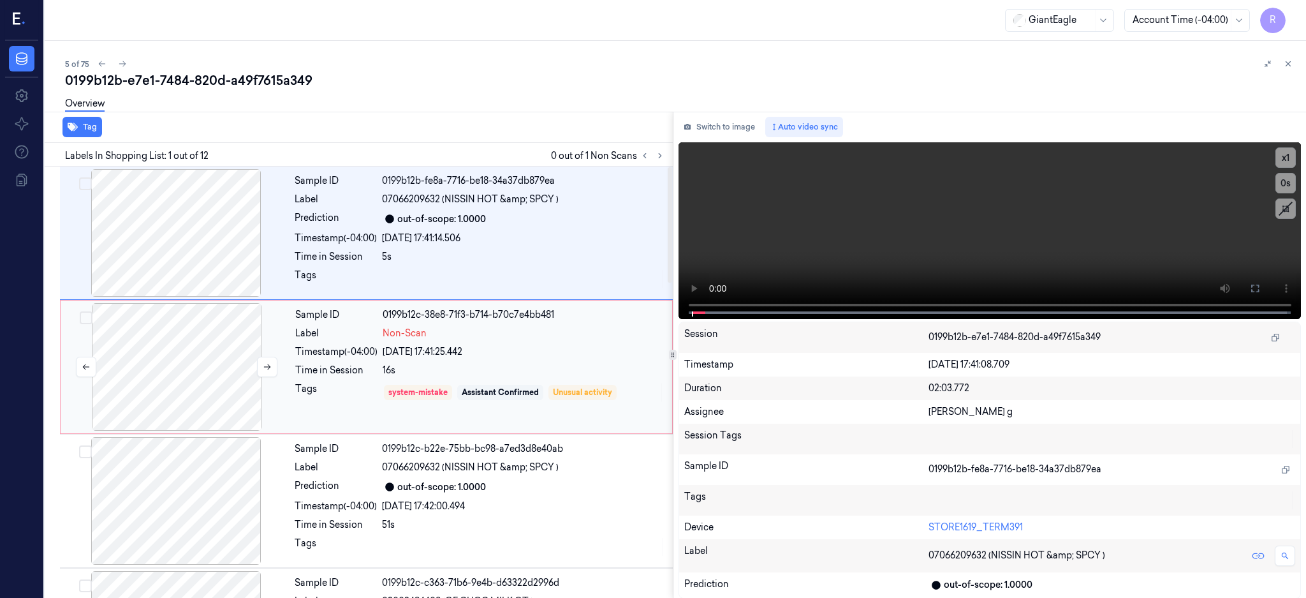
click at [194, 358] on div at bounding box center [176, 367] width 227 height 128
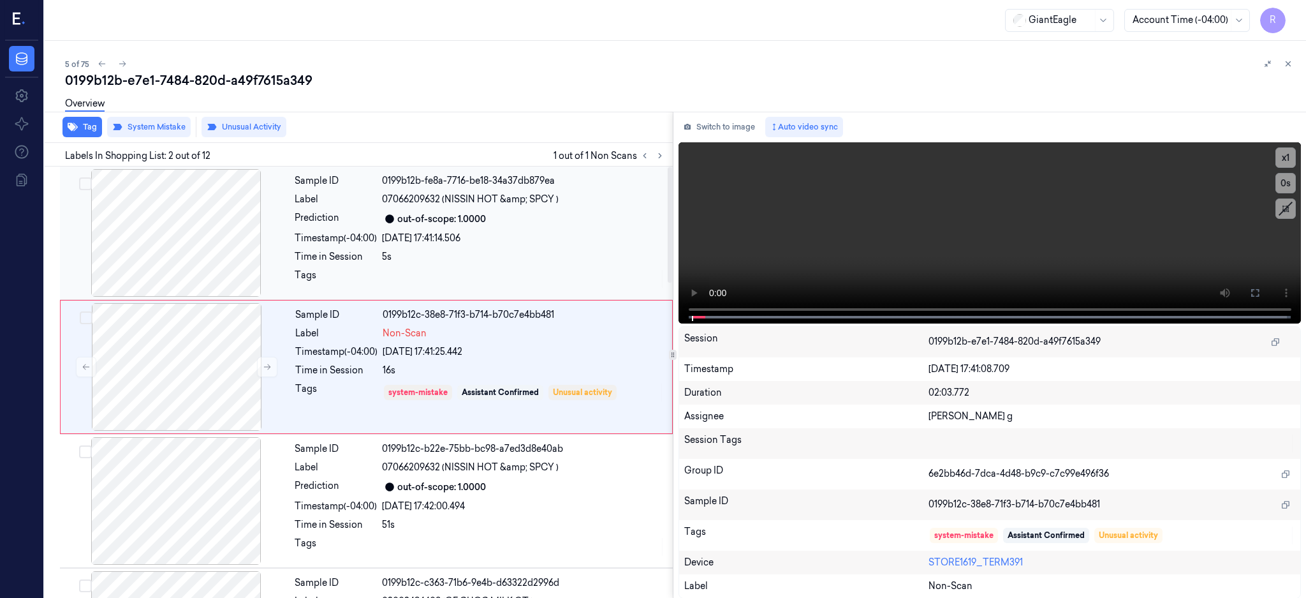
click at [185, 234] on div at bounding box center [176, 233] width 227 height 128
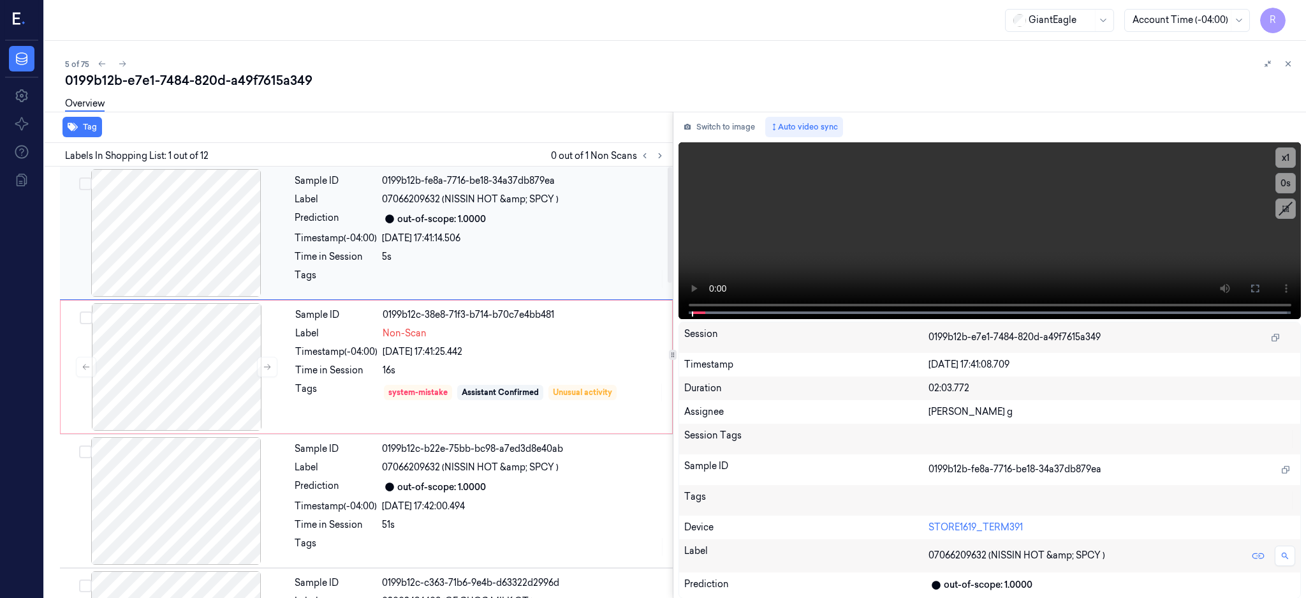
click at [225, 239] on div at bounding box center [176, 233] width 227 height 128
click at [1260, 284] on icon at bounding box center [1255, 288] width 10 height 10
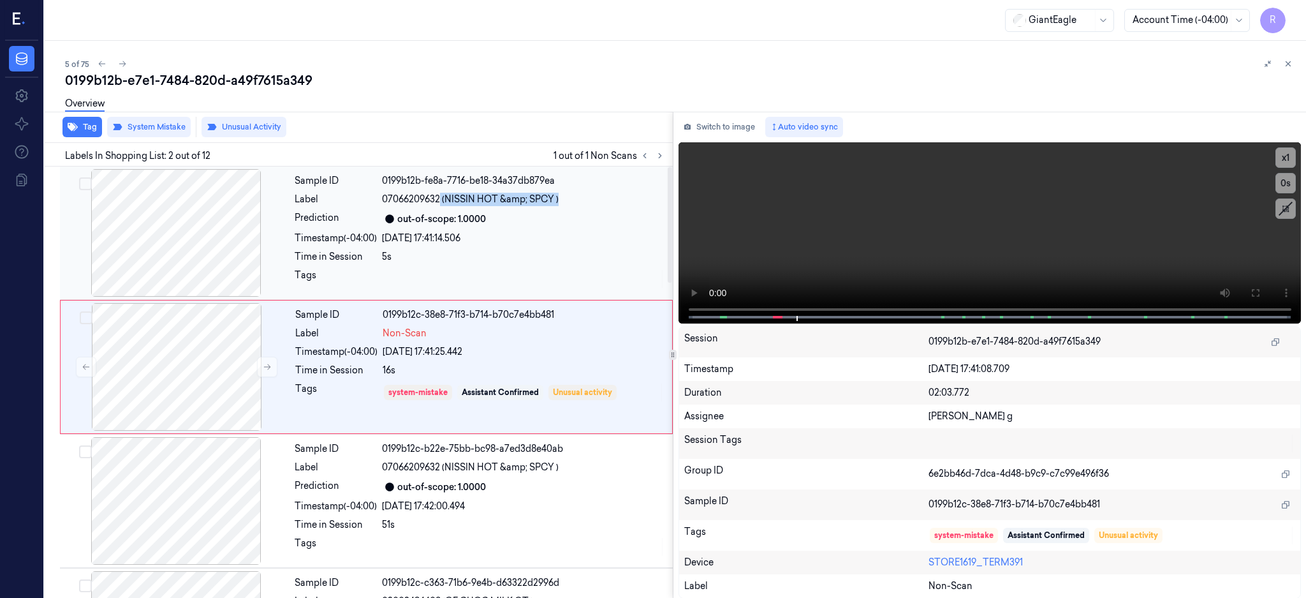
drag, startPoint x: 440, startPoint y: 196, endPoint x: 558, endPoint y: 191, distance: 118.8
click at [558, 193] on div "07066209632 (NISSIN HOT &amp; SPCY )" at bounding box center [523, 199] width 283 height 13
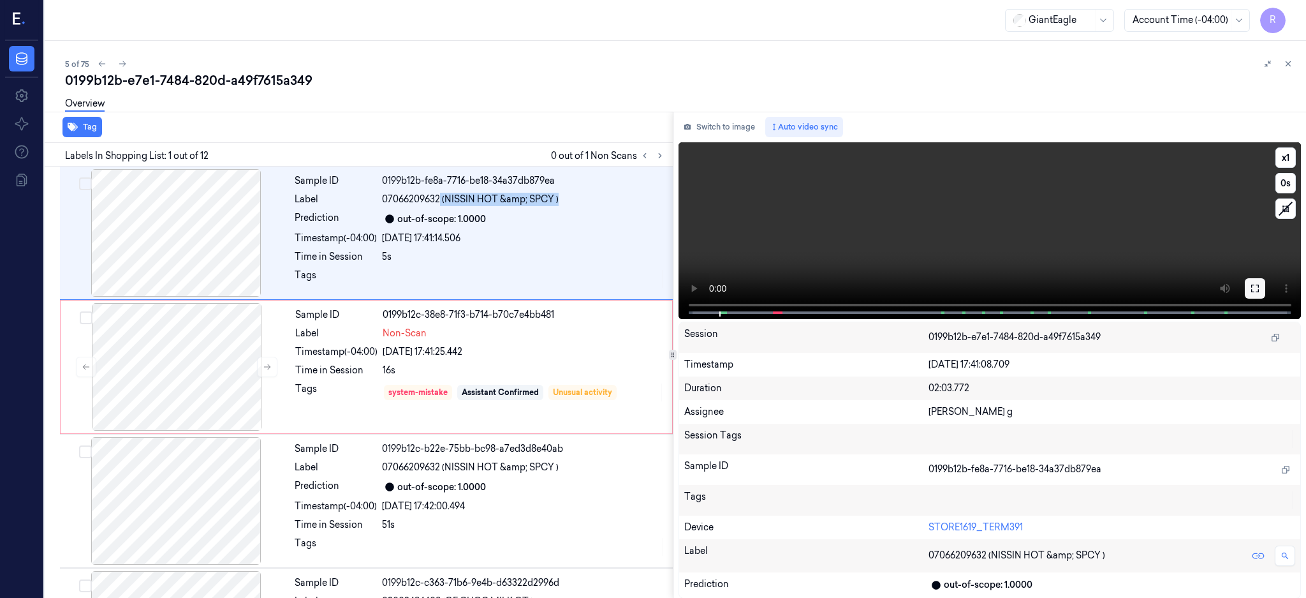
click at [1259, 292] on icon at bounding box center [1256, 289] width 8 height 8
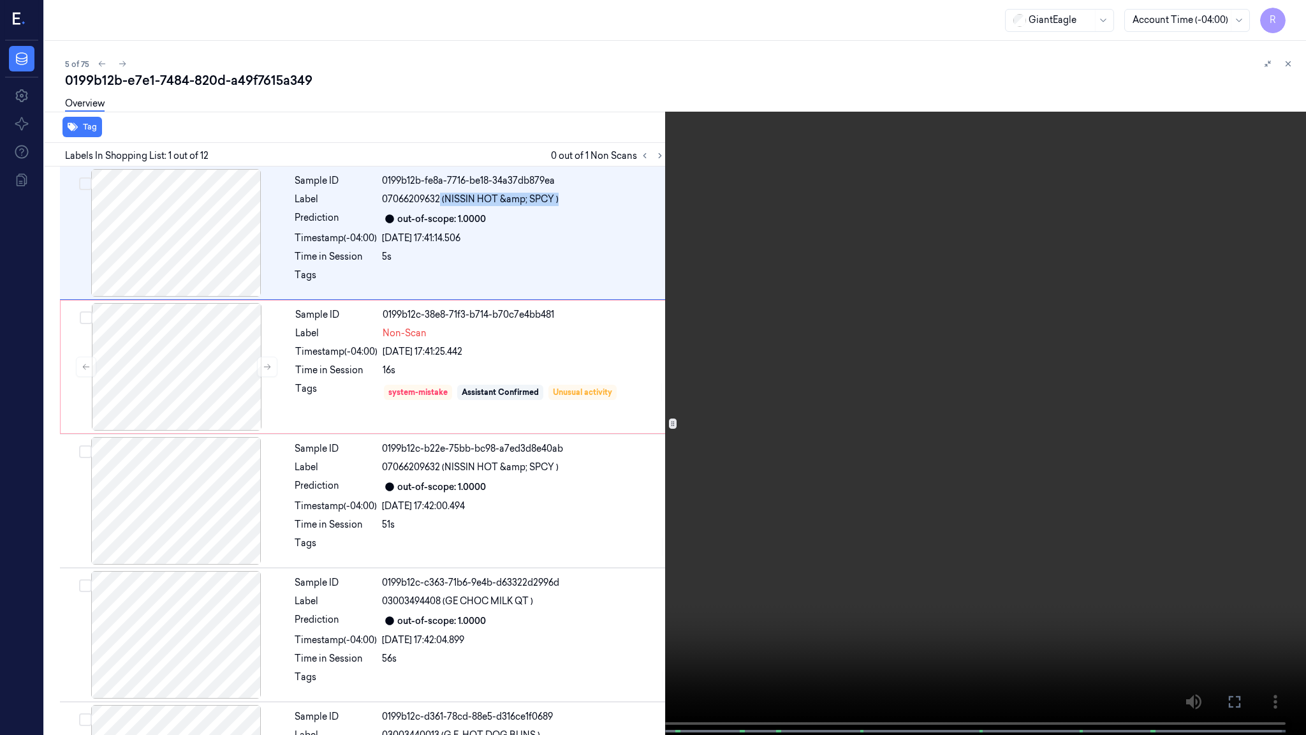
click at [871, 395] on video at bounding box center [653, 368] width 1306 height 737
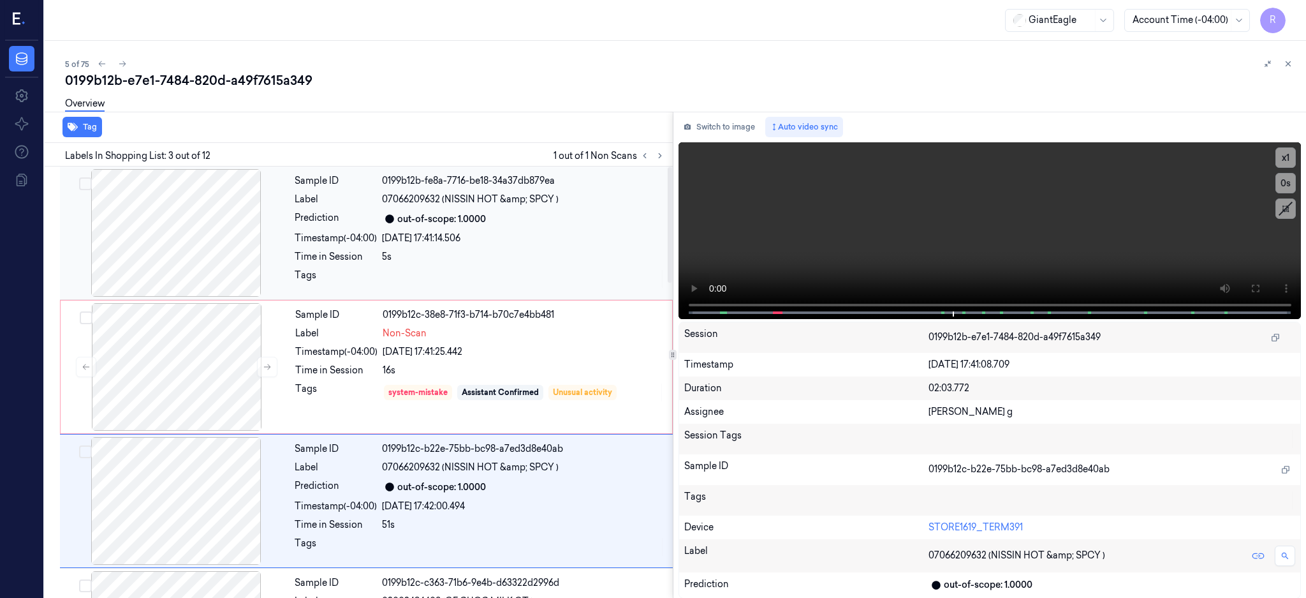
click at [225, 260] on div at bounding box center [176, 233] width 227 height 128
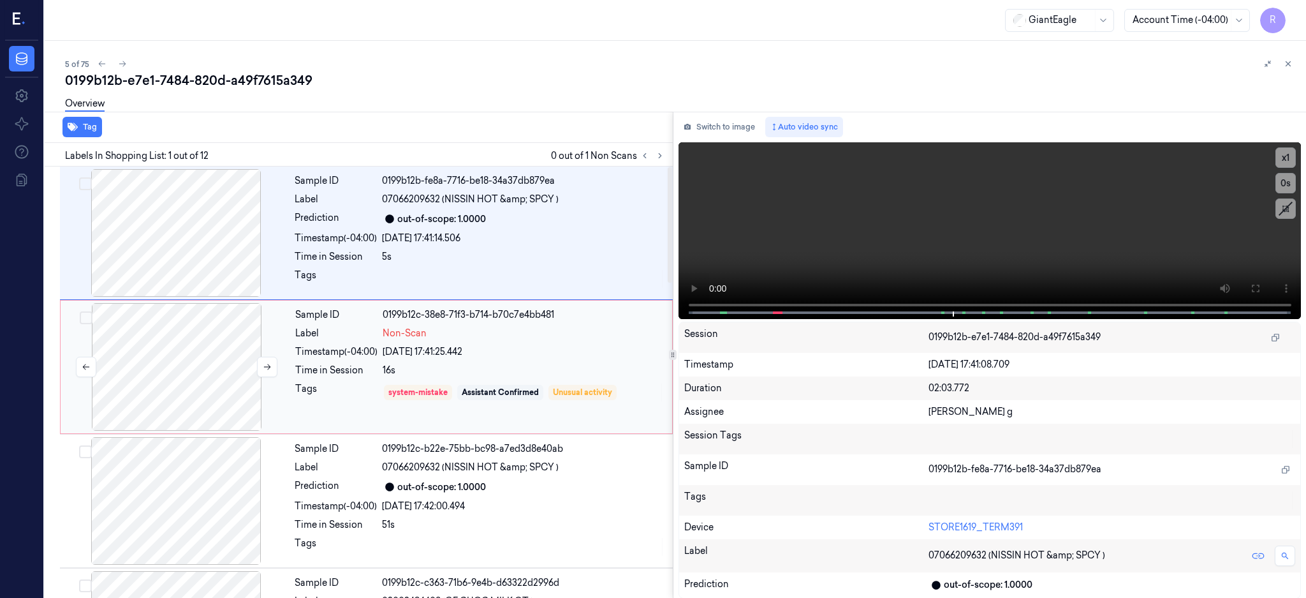
click at [195, 391] on div at bounding box center [176, 367] width 227 height 128
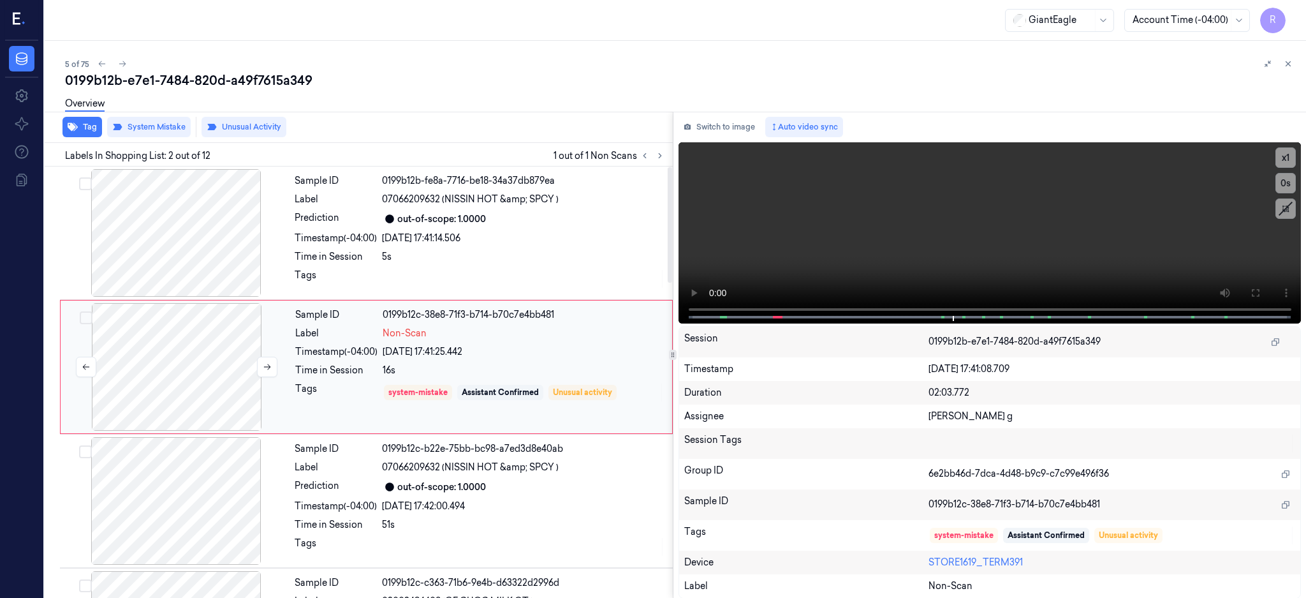
click at [170, 391] on div at bounding box center [176, 367] width 227 height 128
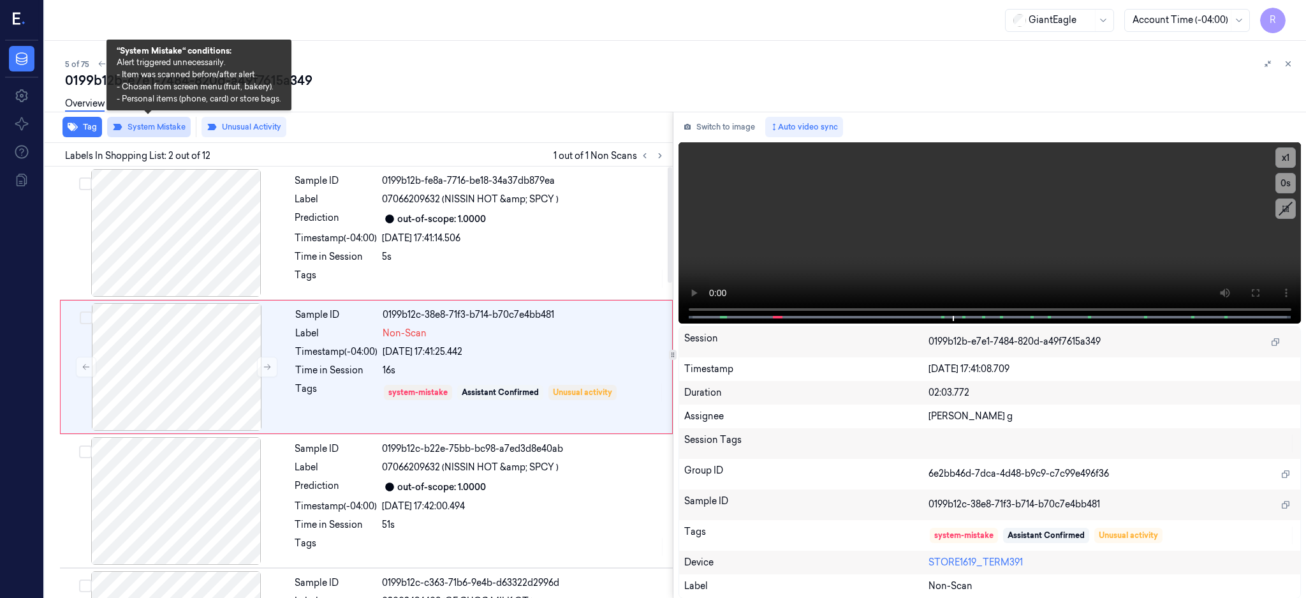
click at [159, 126] on button "System Mistake" at bounding box center [149, 127] width 84 height 20
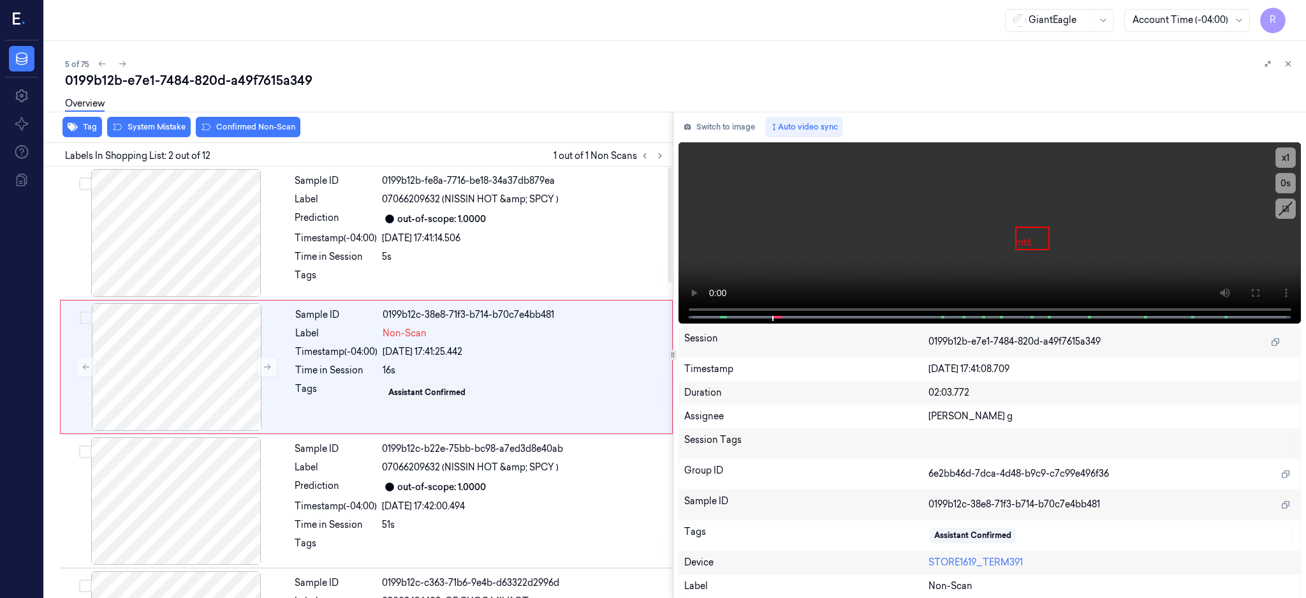
click at [232, 119] on div "Overview" at bounding box center [680, 105] width 1231 height 33
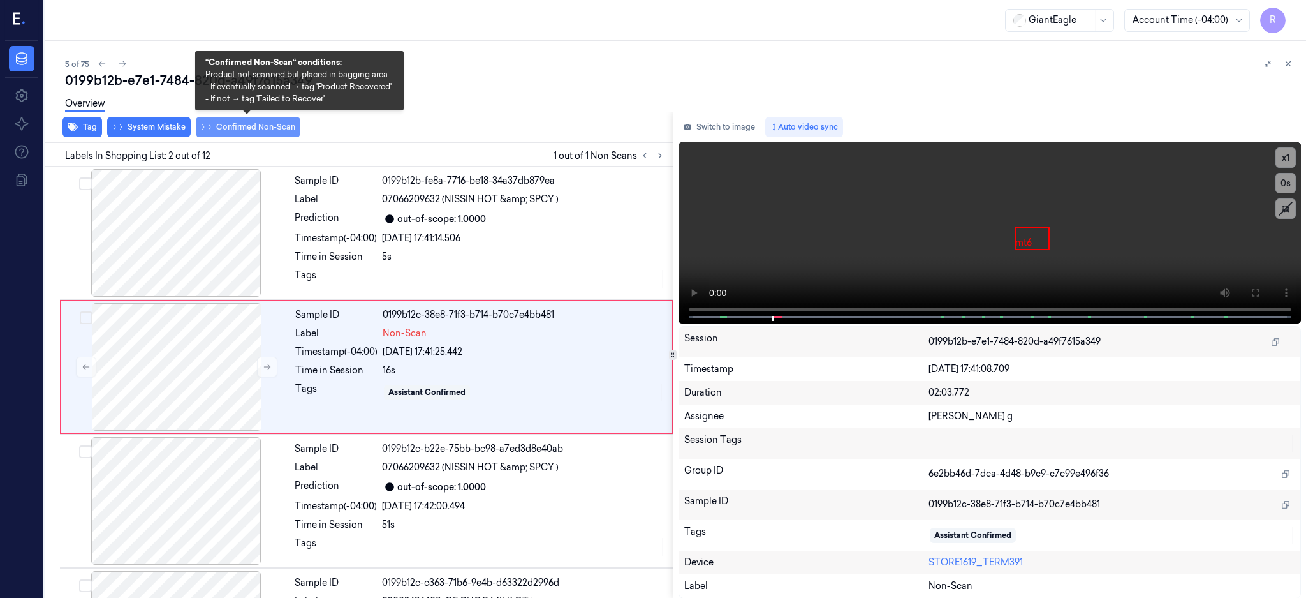
click at [233, 124] on button "Confirmed Non-Scan" at bounding box center [248, 127] width 105 height 20
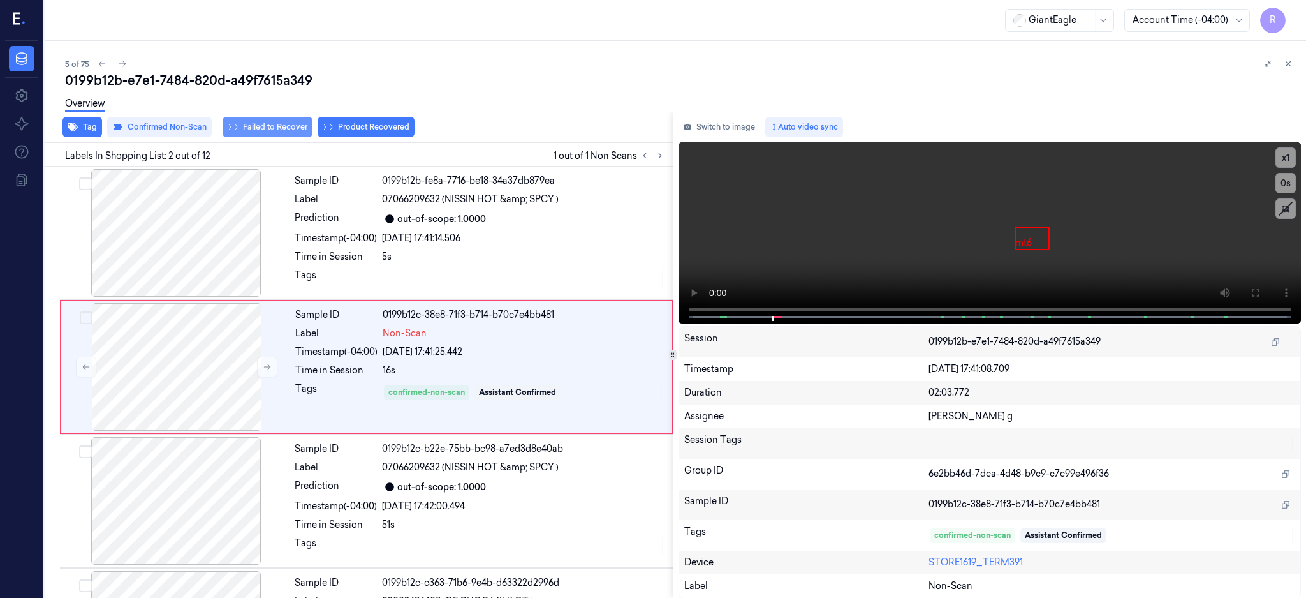
click at [269, 131] on button "Failed to Recover" at bounding box center [268, 127] width 90 height 20
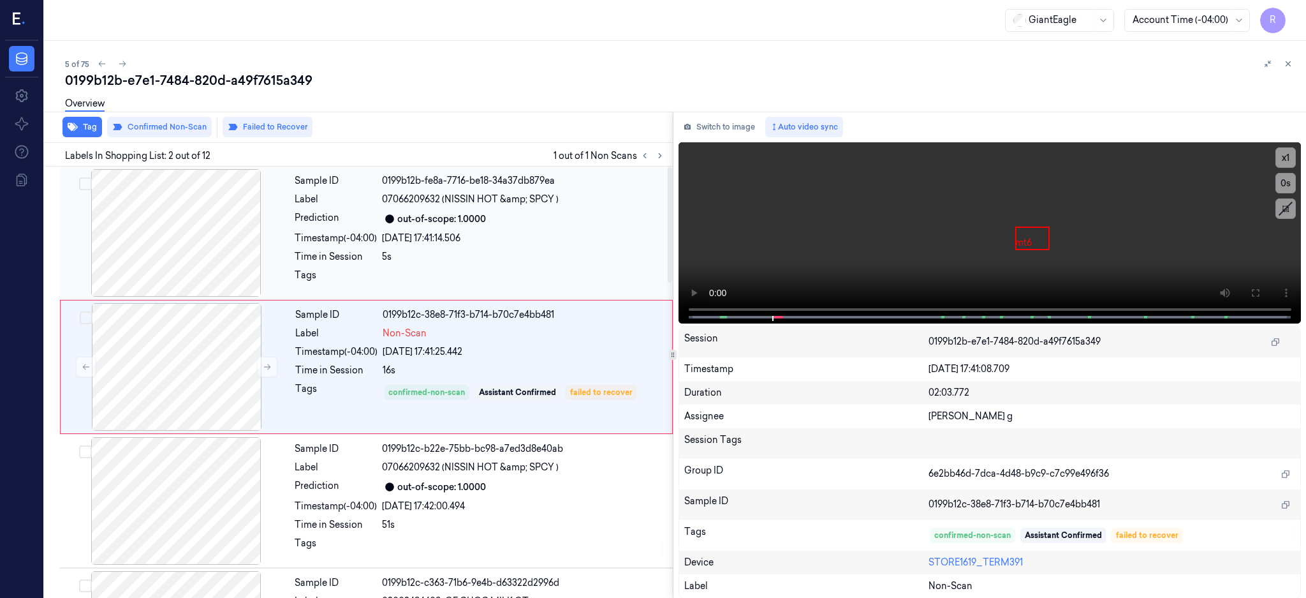
click at [172, 246] on div at bounding box center [176, 233] width 227 height 128
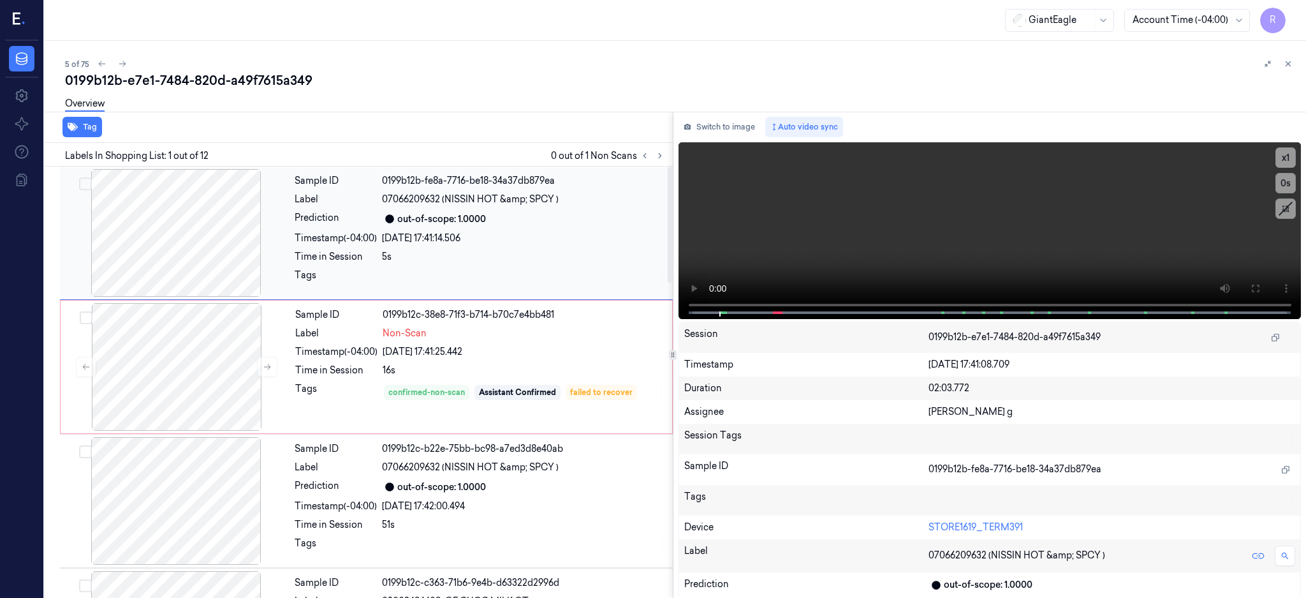
click at [169, 222] on div at bounding box center [176, 233] width 227 height 128
click at [1260, 292] on icon at bounding box center [1255, 288] width 10 height 10
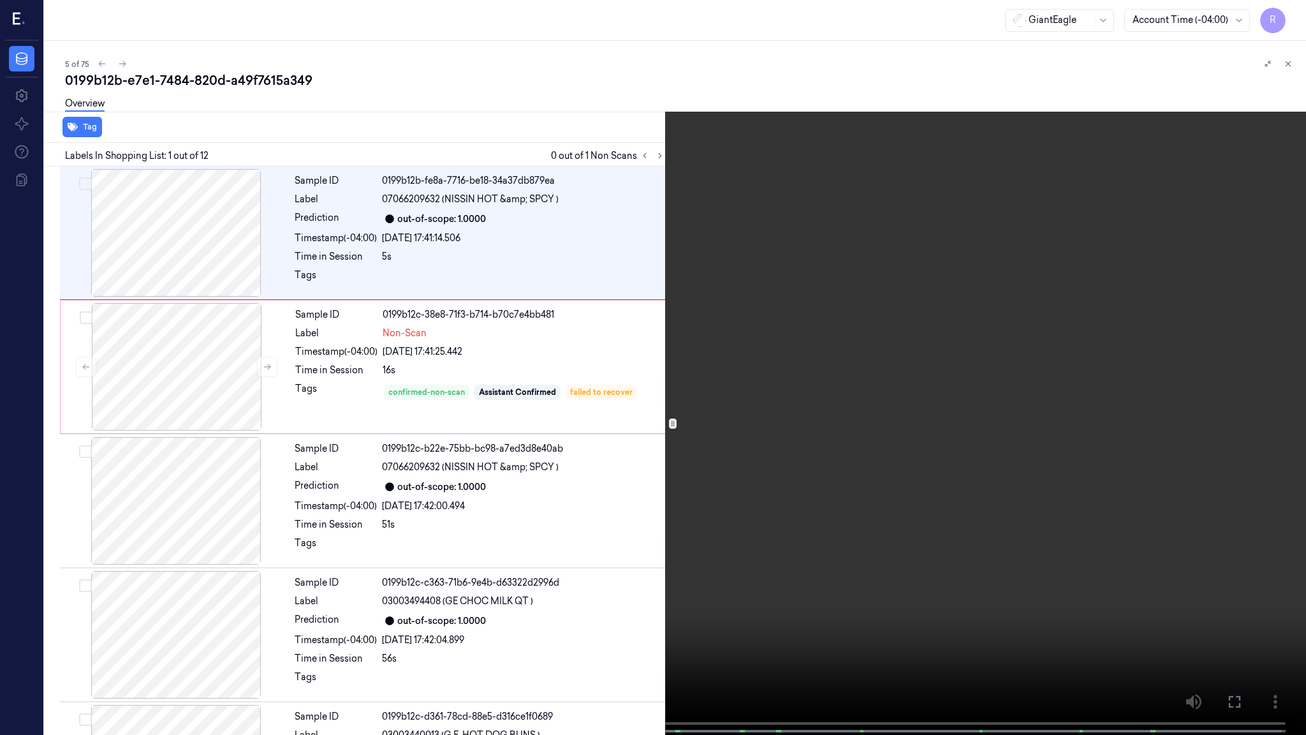
click at [778, 500] on video at bounding box center [653, 368] width 1306 height 737
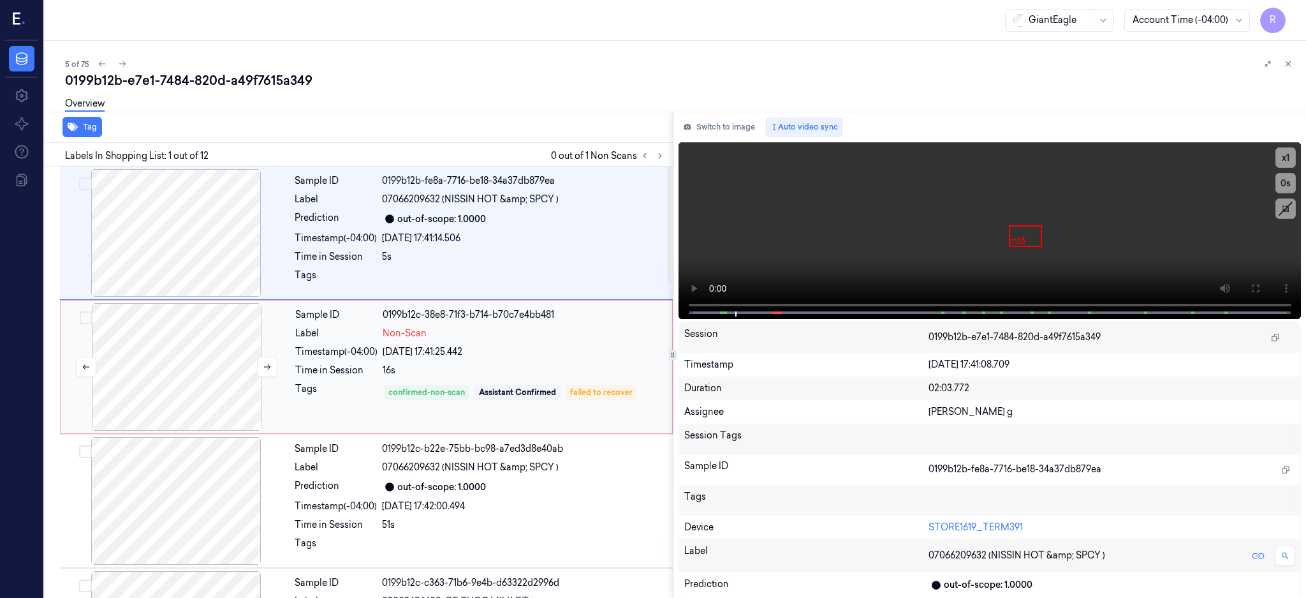
click at [184, 316] on div at bounding box center [176, 367] width 227 height 128
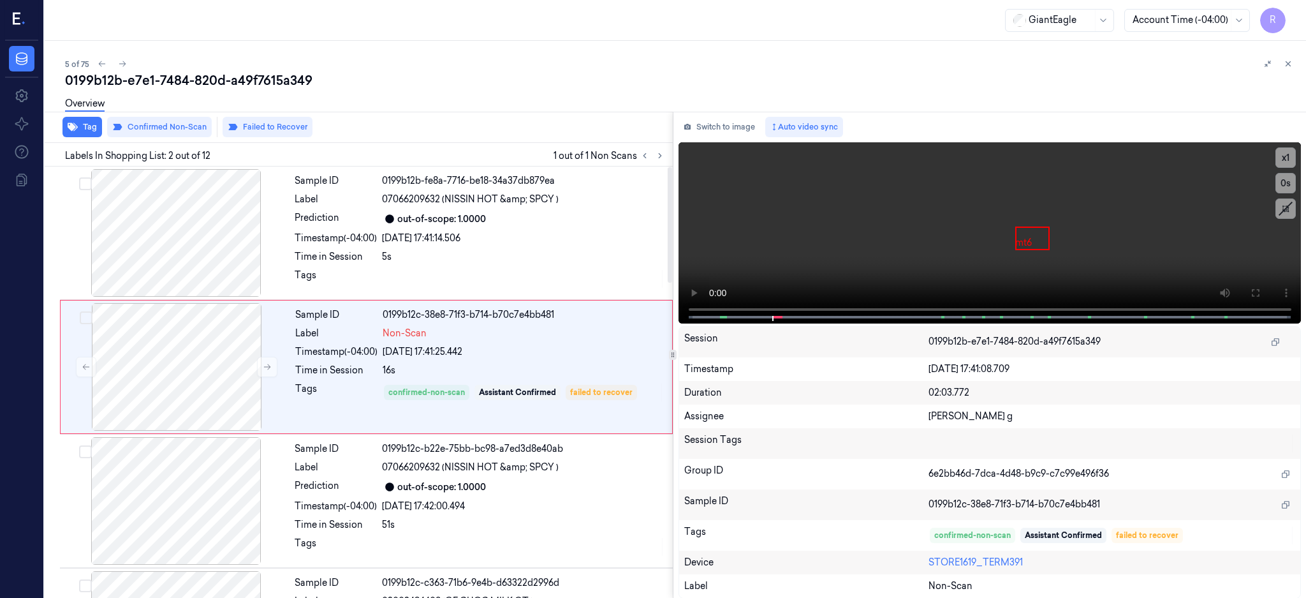
click at [219, 77] on div "0199b12b-e7e1-7484-820d-a49f7615a349" at bounding box center [680, 80] width 1231 height 18
copy div "-"
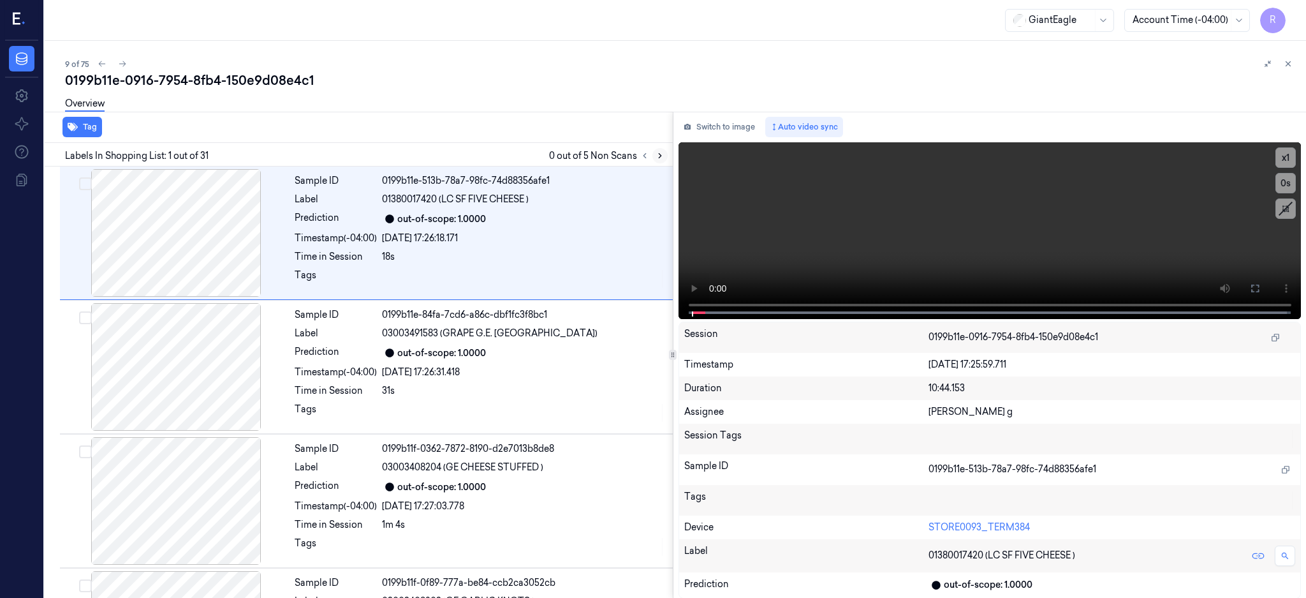
click at [665, 156] on icon at bounding box center [660, 155] width 9 height 9
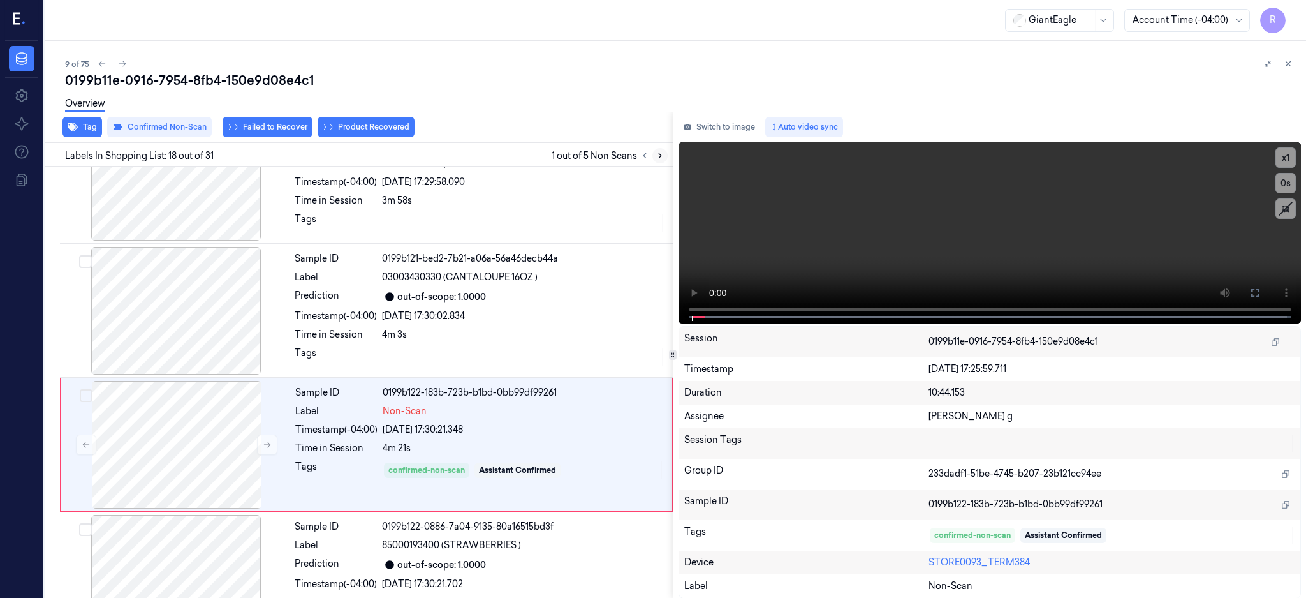
scroll to position [2129, 0]
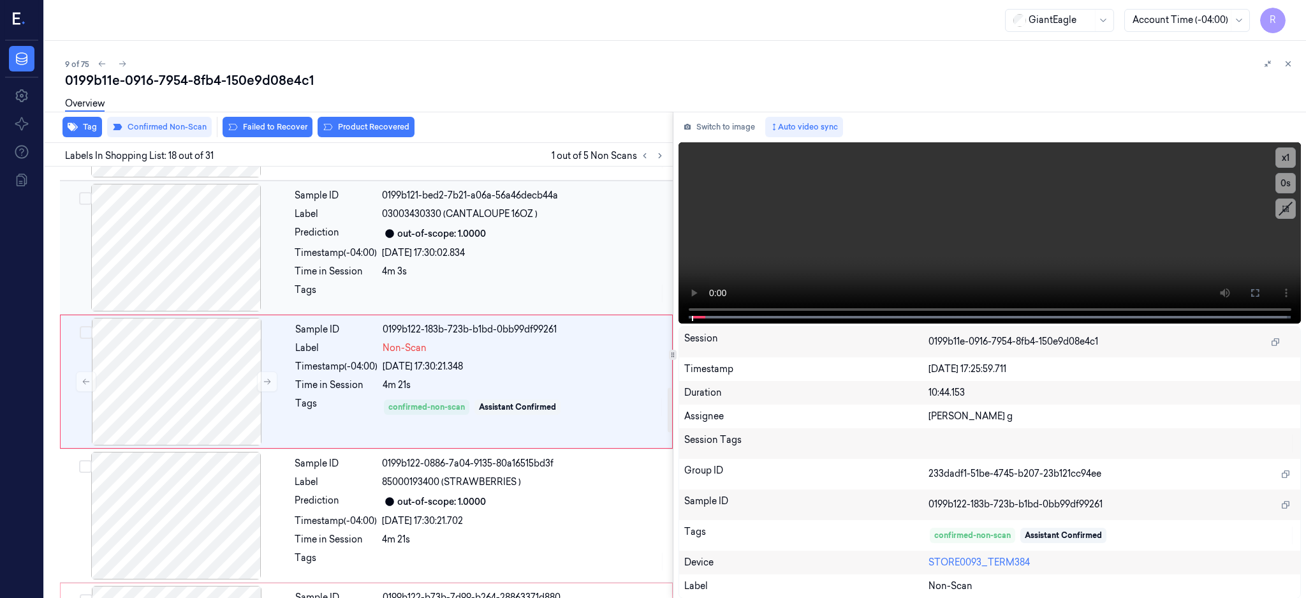
click at [205, 280] on div at bounding box center [176, 248] width 227 height 128
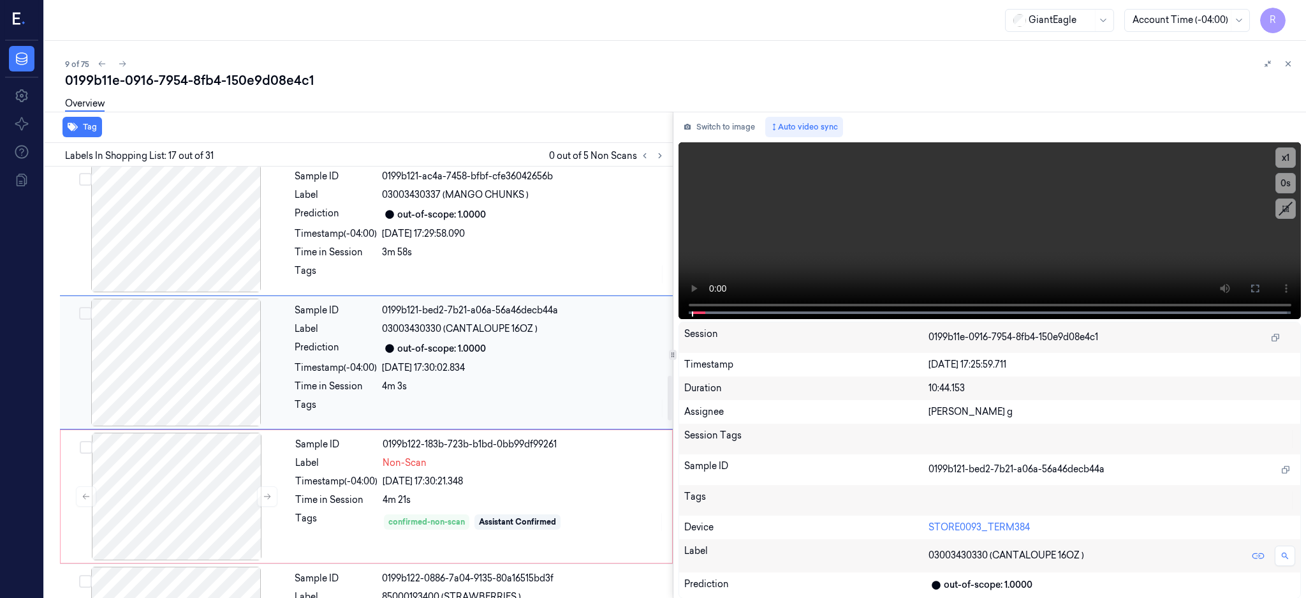
scroll to position [1995, 0]
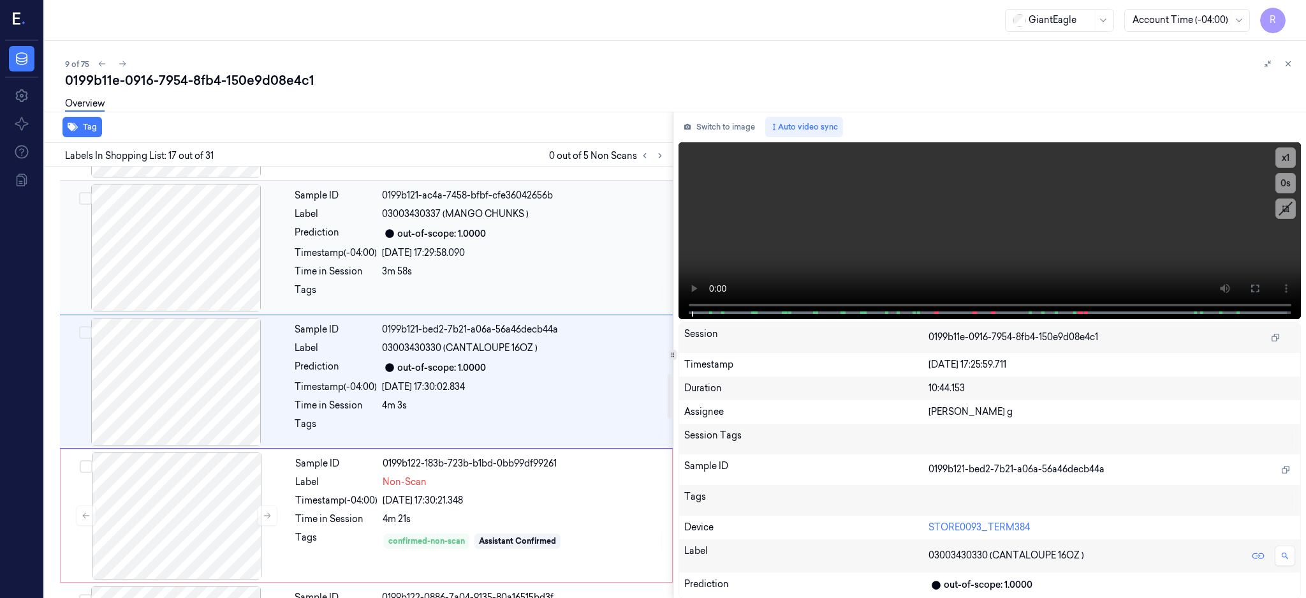
click at [192, 258] on div at bounding box center [176, 248] width 227 height 128
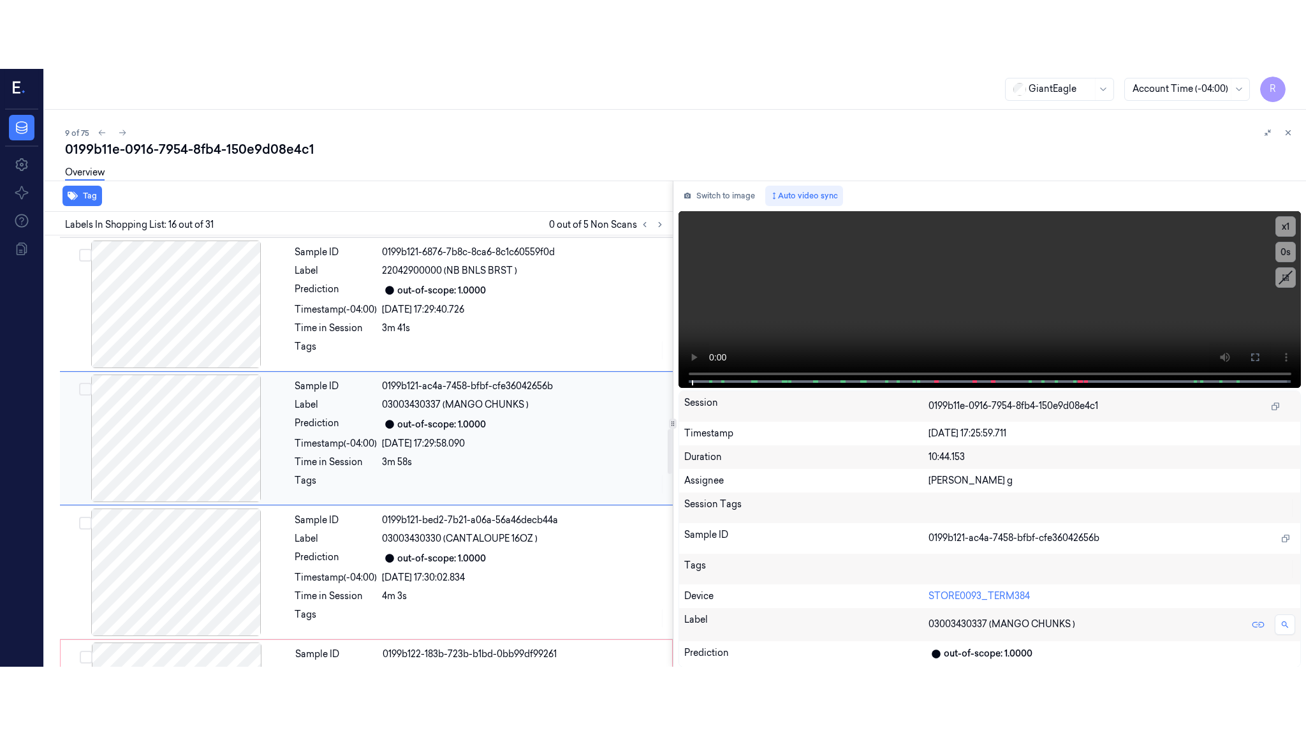
scroll to position [1861, 0]
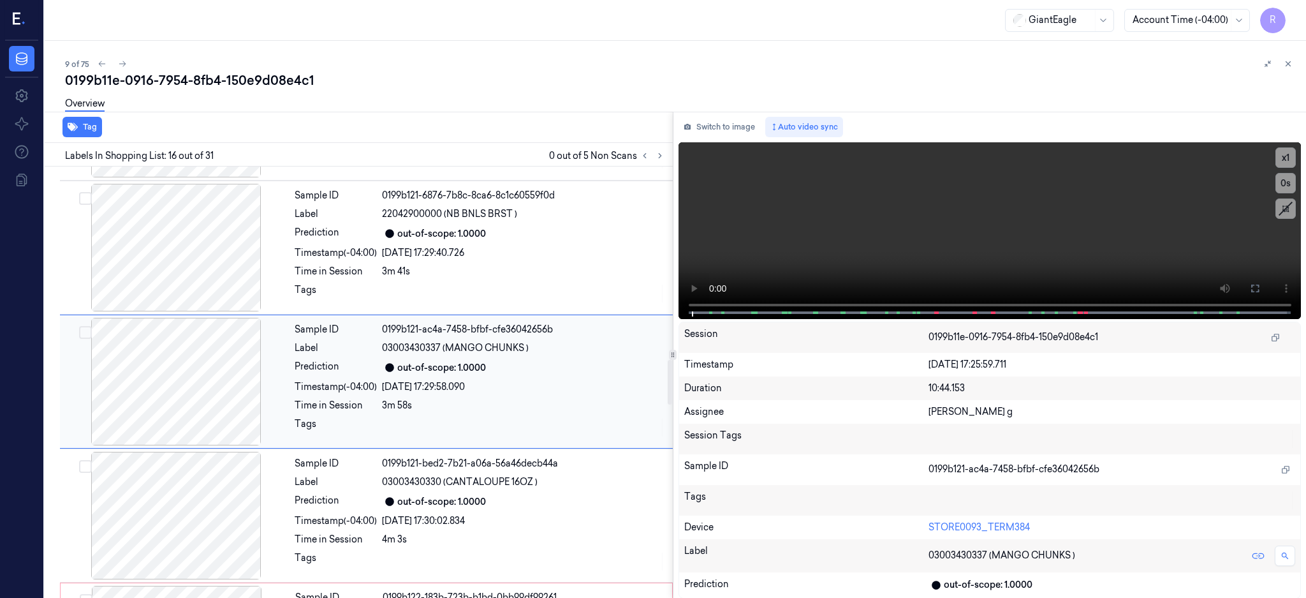
click at [157, 372] on div at bounding box center [176, 382] width 227 height 128
click at [1266, 295] on button at bounding box center [1255, 288] width 20 height 20
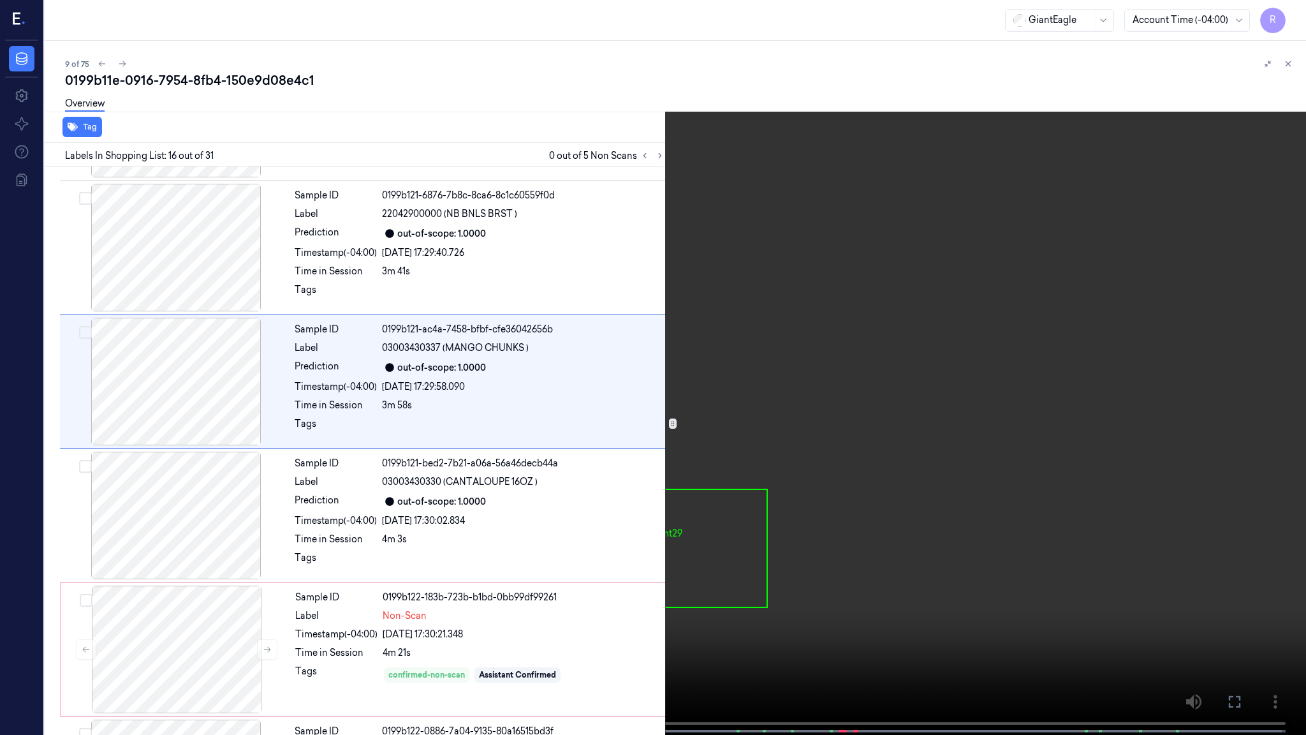
click at [859, 480] on video at bounding box center [653, 368] width 1306 height 737
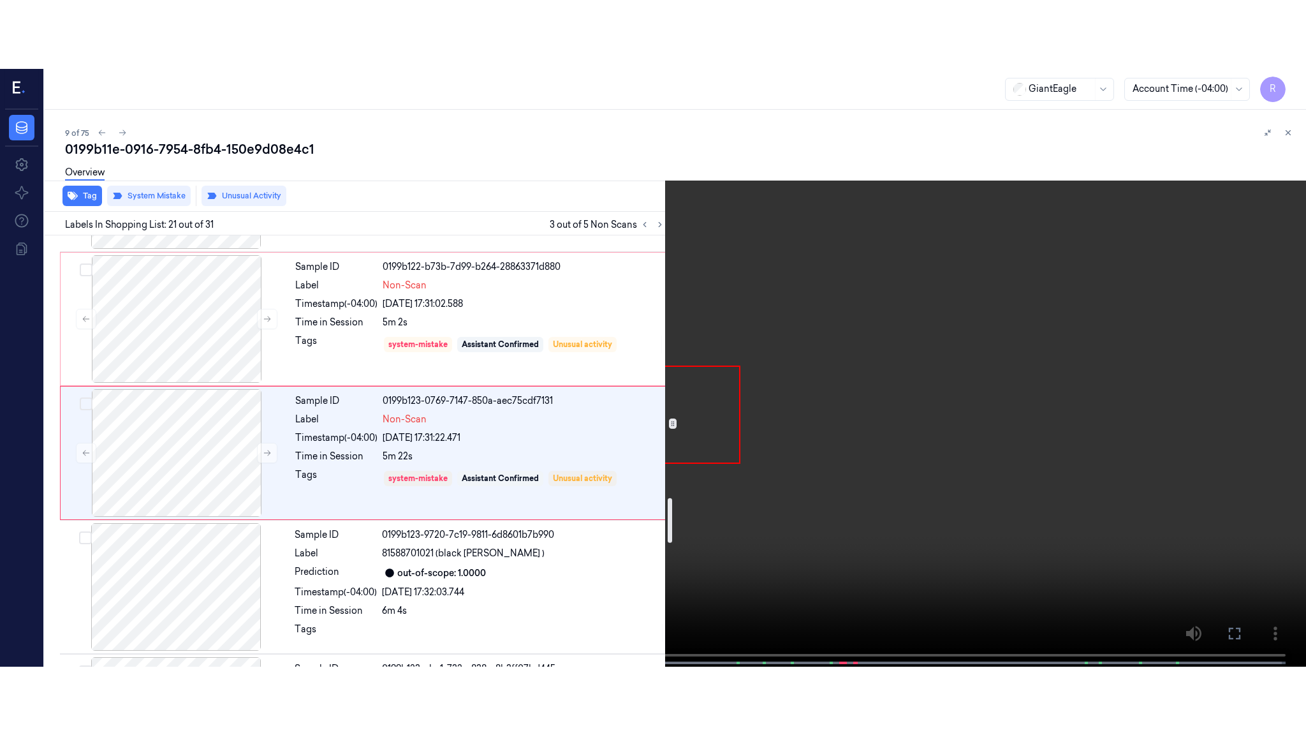
scroll to position [2531, 0]
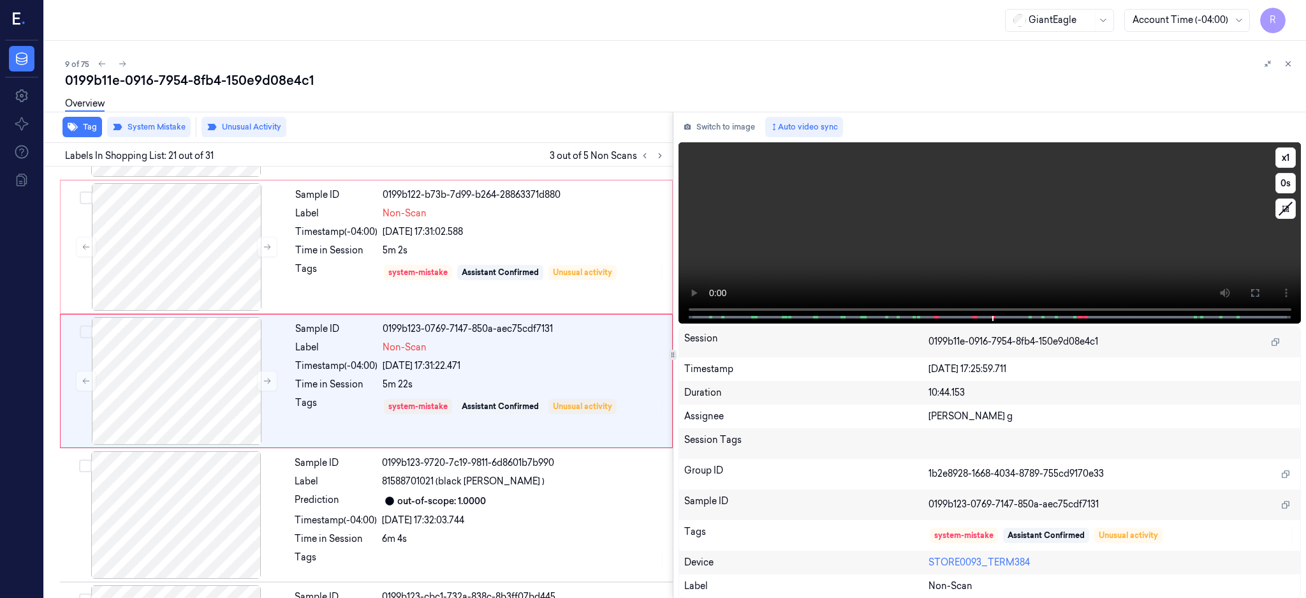
drag, startPoint x: 1296, startPoint y: 289, endPoint x: 1296, endPoint y: 391, distance: 102.1
click at [1259, 289] on icon at bounding box center [1256, 293] width 8 height 8
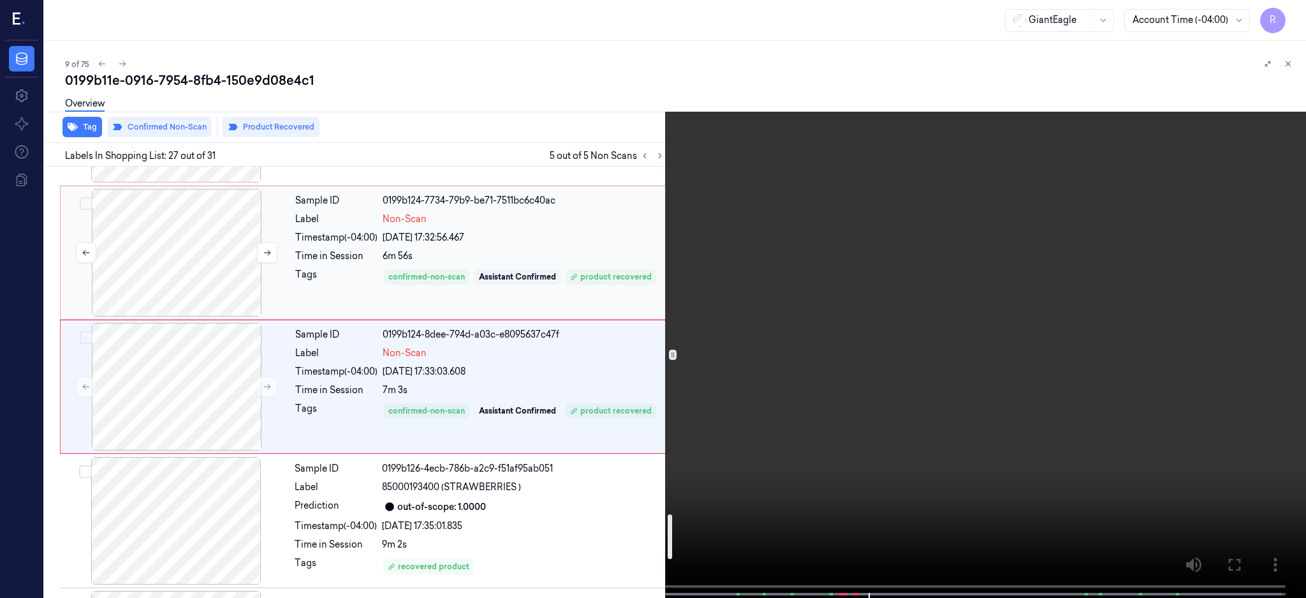
scroll to position [3352, 0]
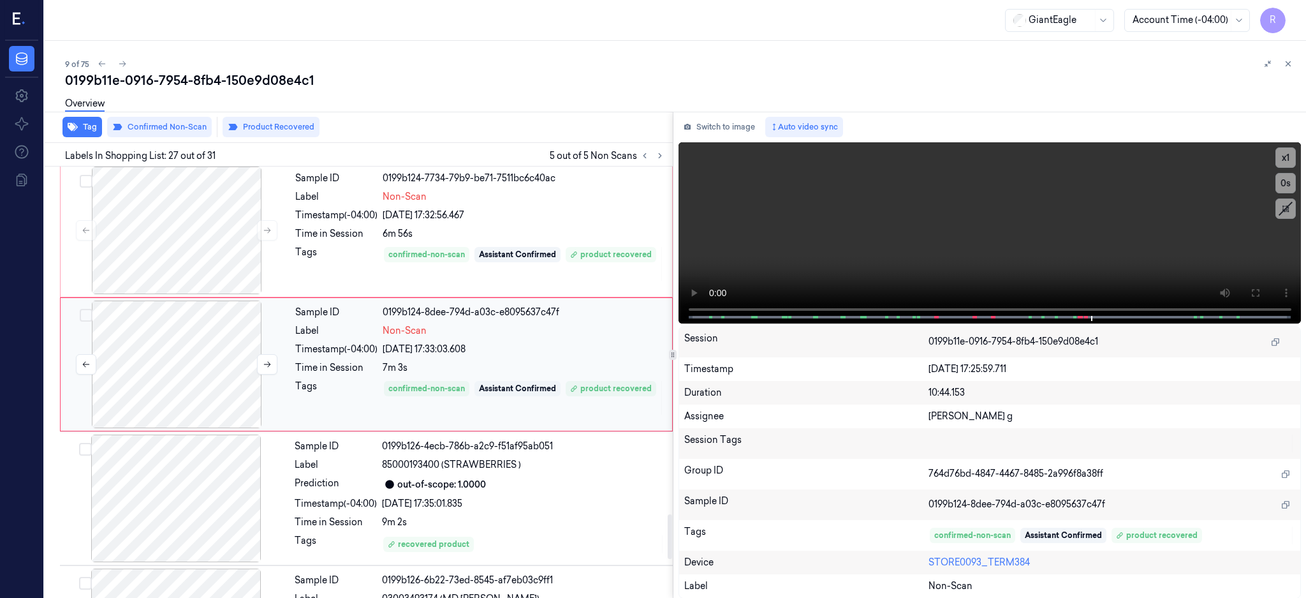
click at [209, 365] on div at bounding box center [176, 364] width 227 height 128
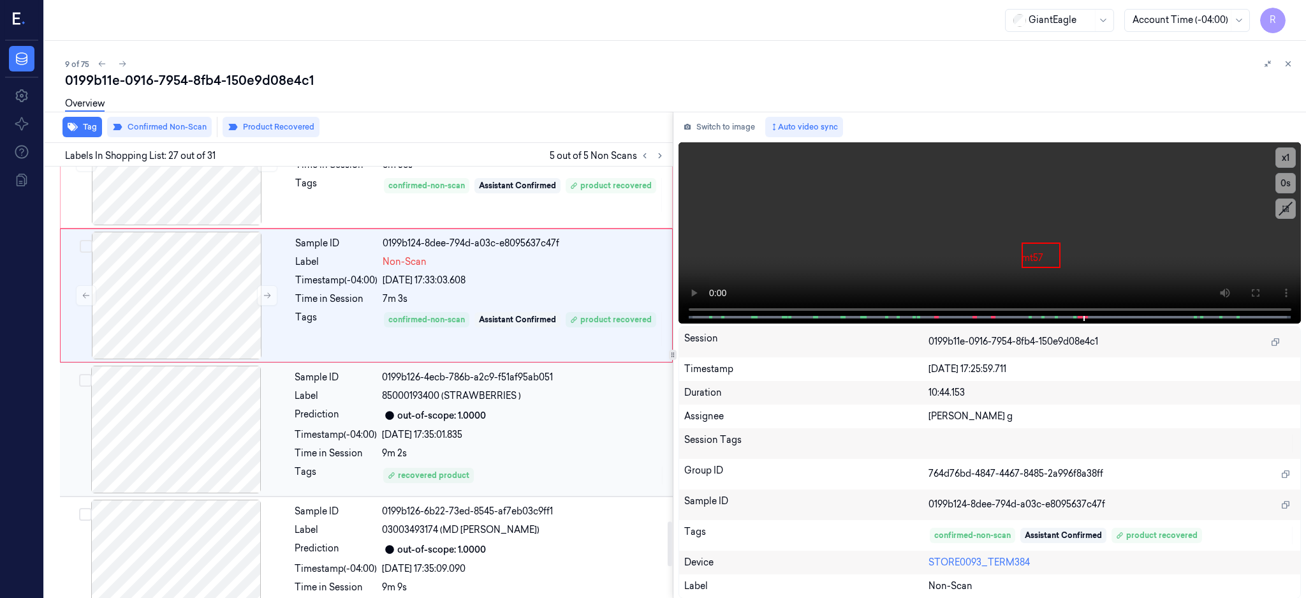
click at [167, 454] on div at bounding box center [176, 430] width 227 height 128
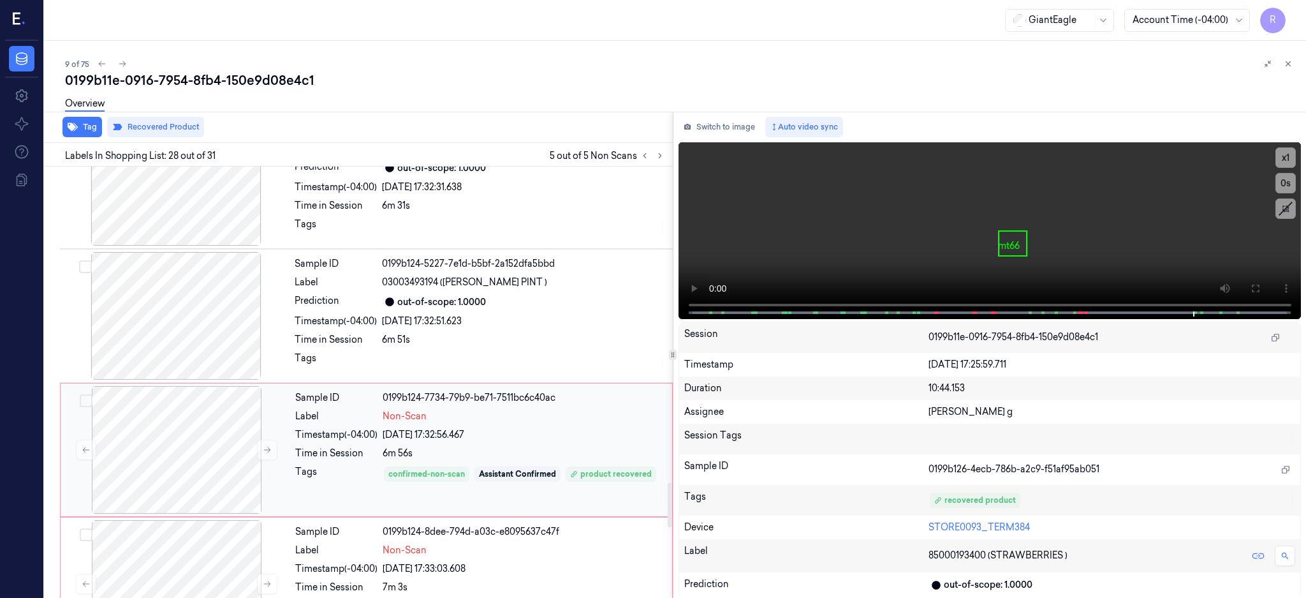
scroll to position [3044, 0]
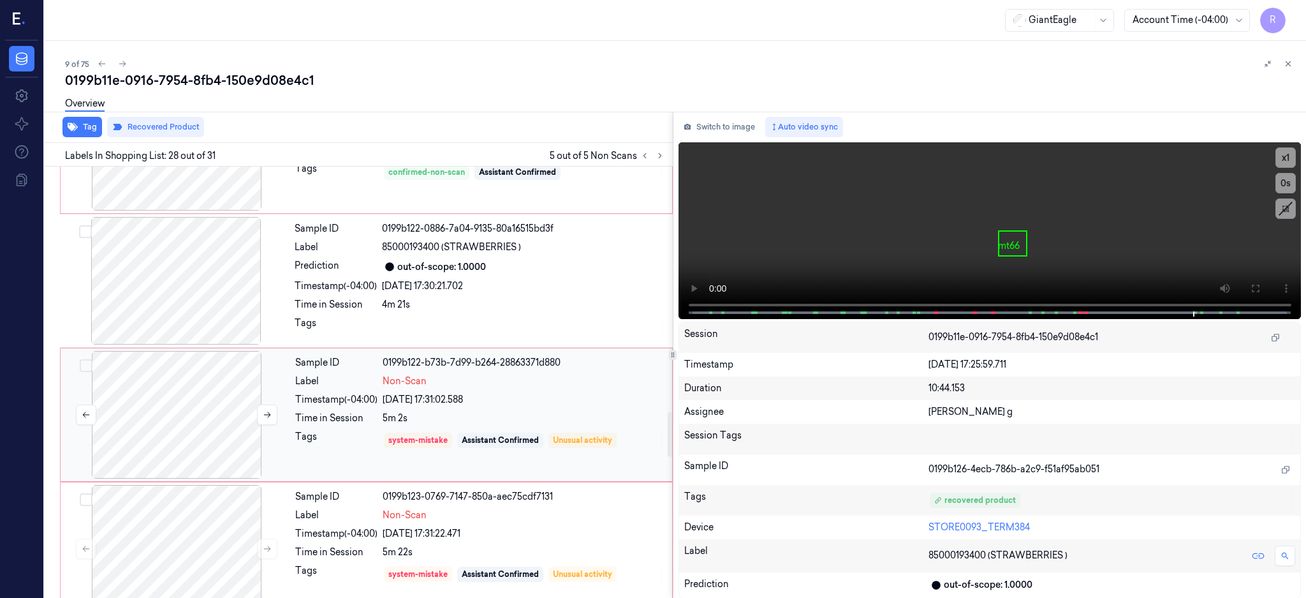
click at [175, 417] on div at bounding box center [176, 415] width 227 height 128
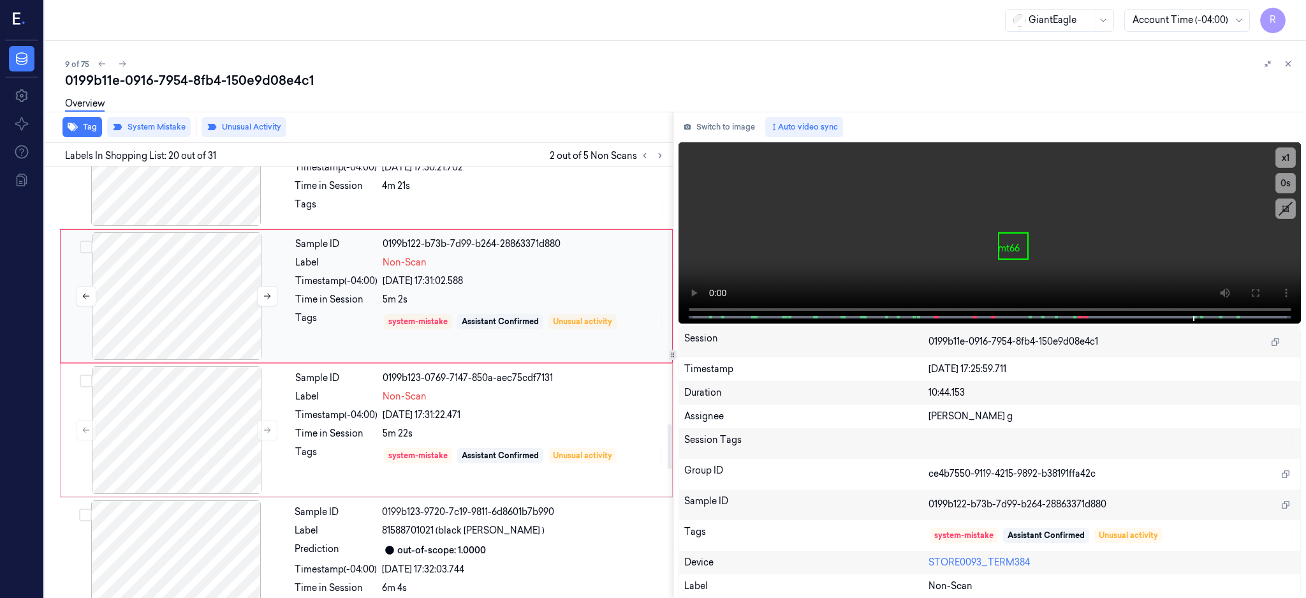
click at [188, 424] on div at bounding box center [176, 430] width 227 height 128
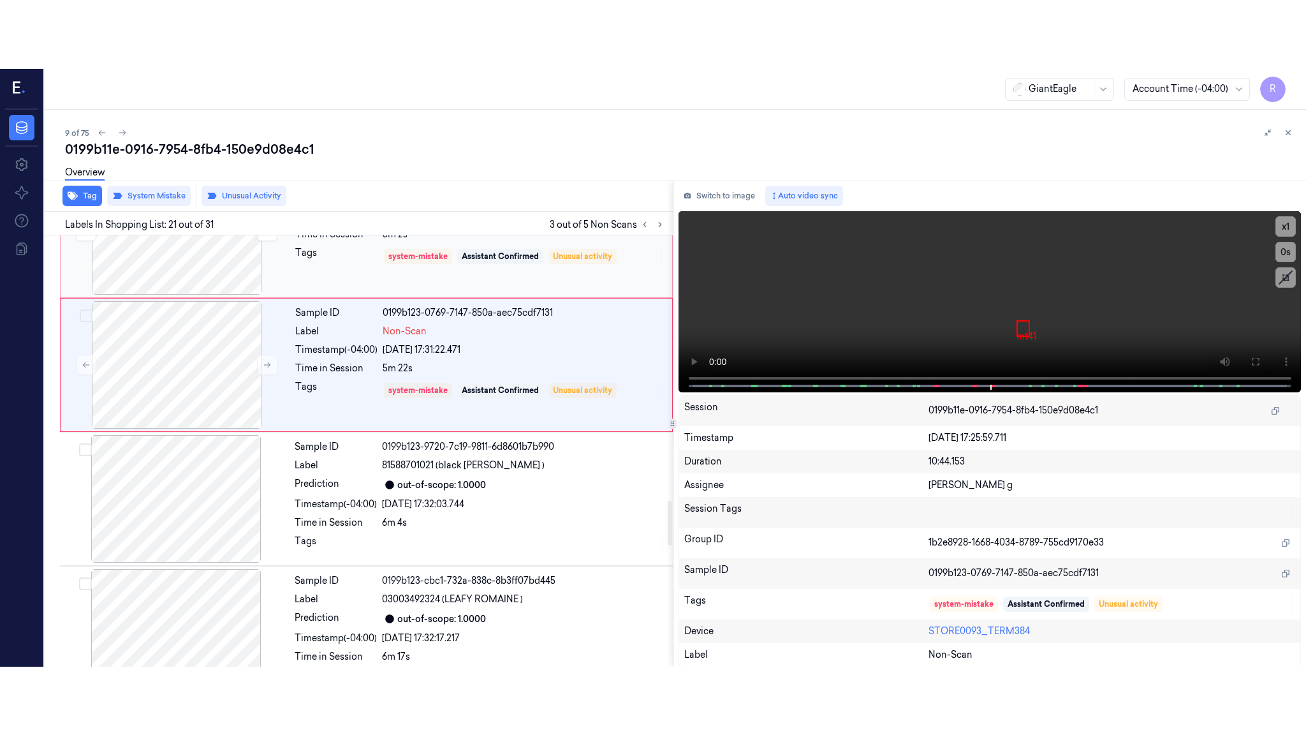
scroll to position [2531, 0]
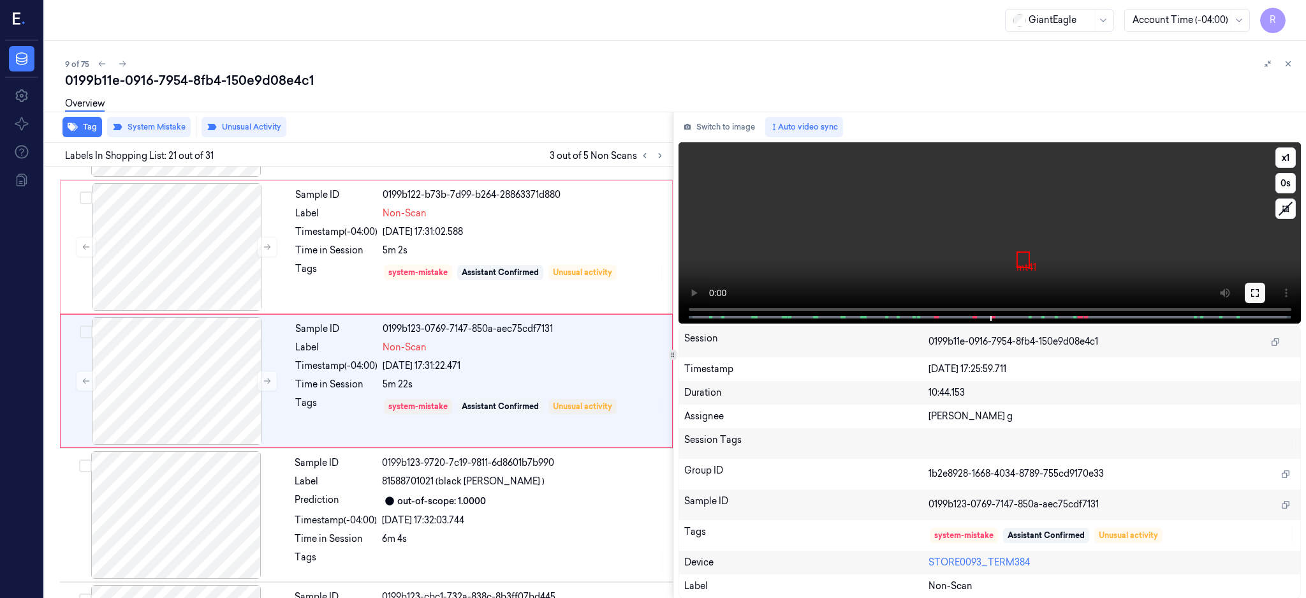
click at [1260, 288] on icon at bounding box center [1255, 293] width 10 height 10
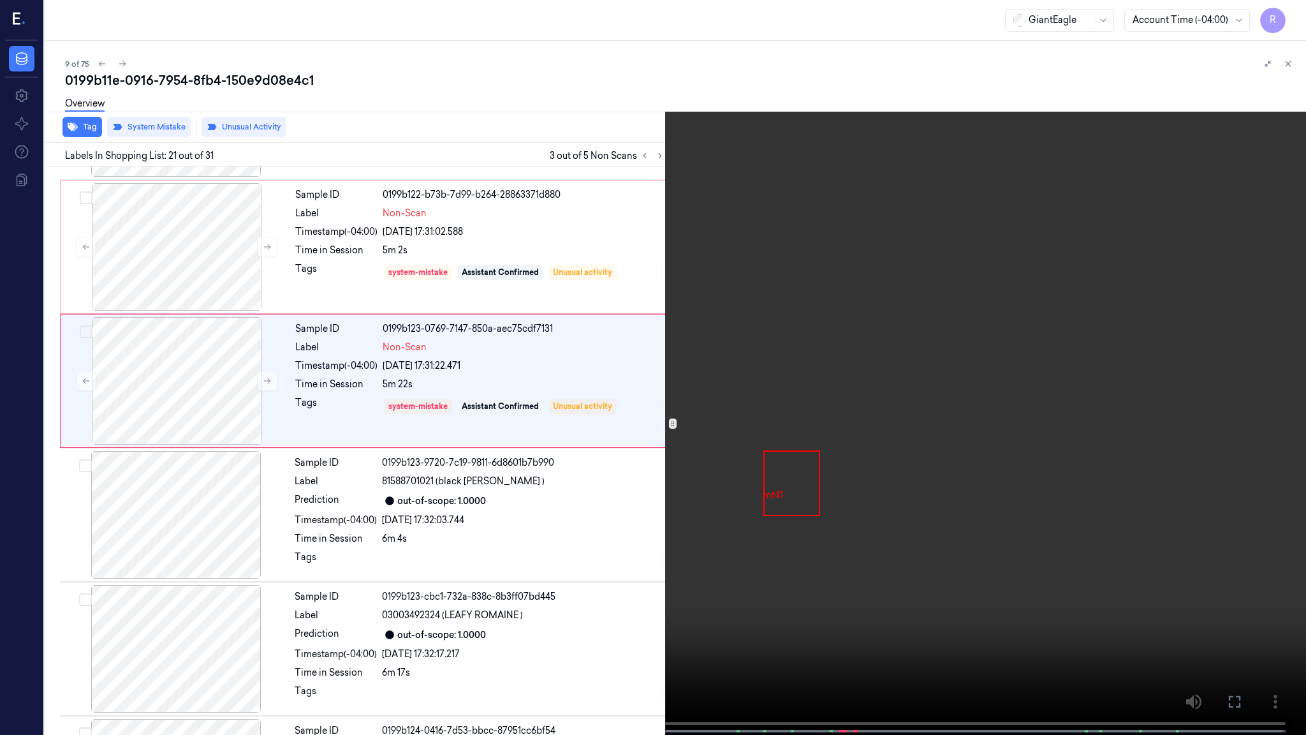
click at [942, 366] on video at bounding box center [653, 368] width 1306 height 737
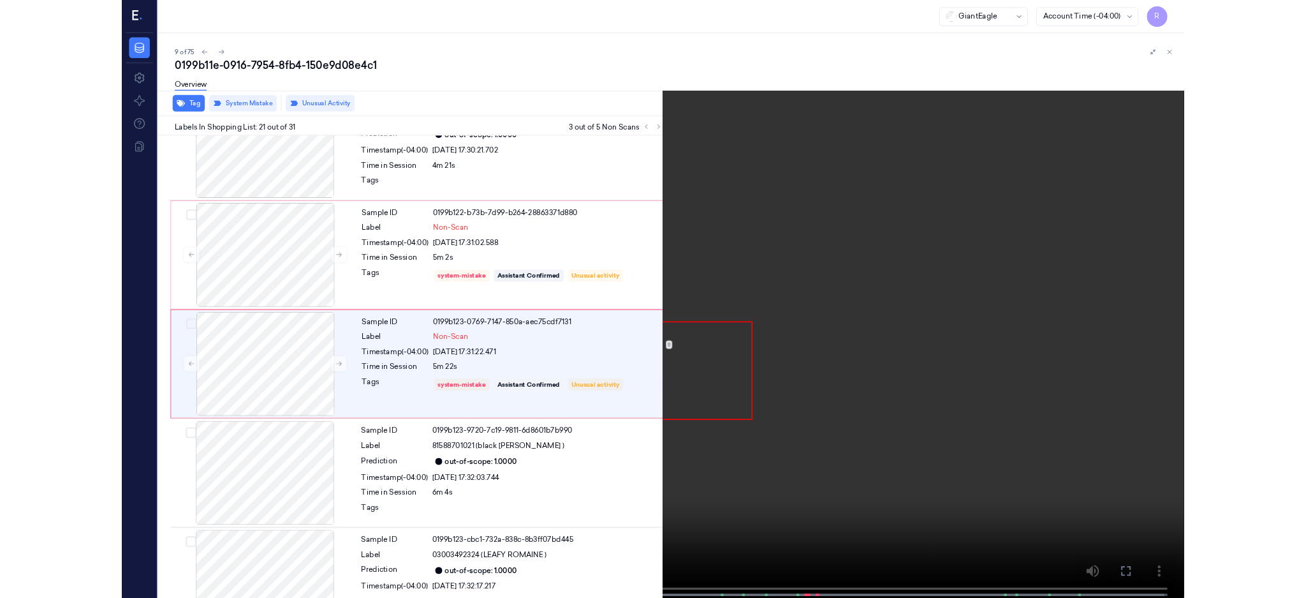
scroll to position [2462, 0]
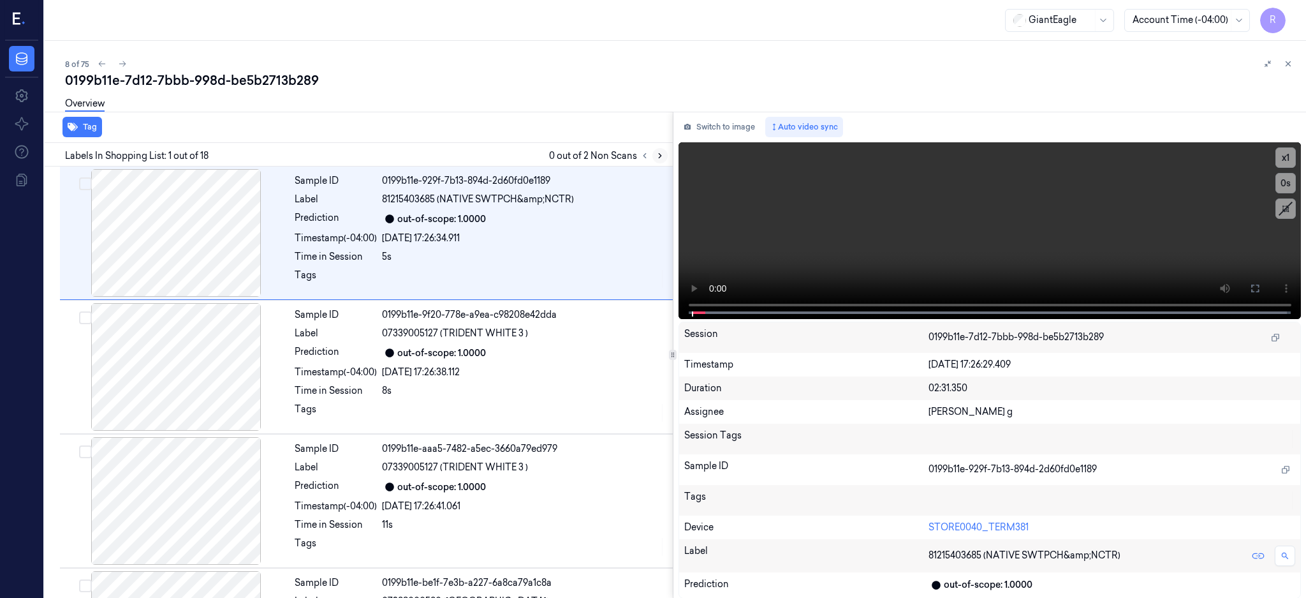
click at [665, 154] on icon at bounding box center [660, 155] width 9 height 9
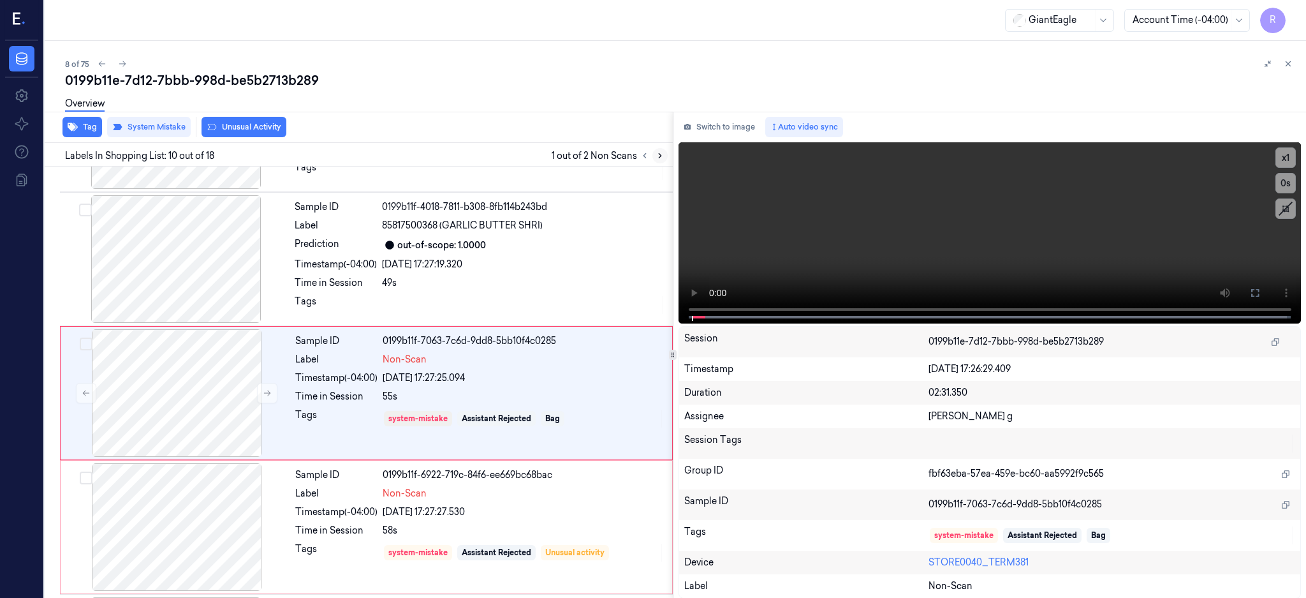
scroll to position [1056, 0]
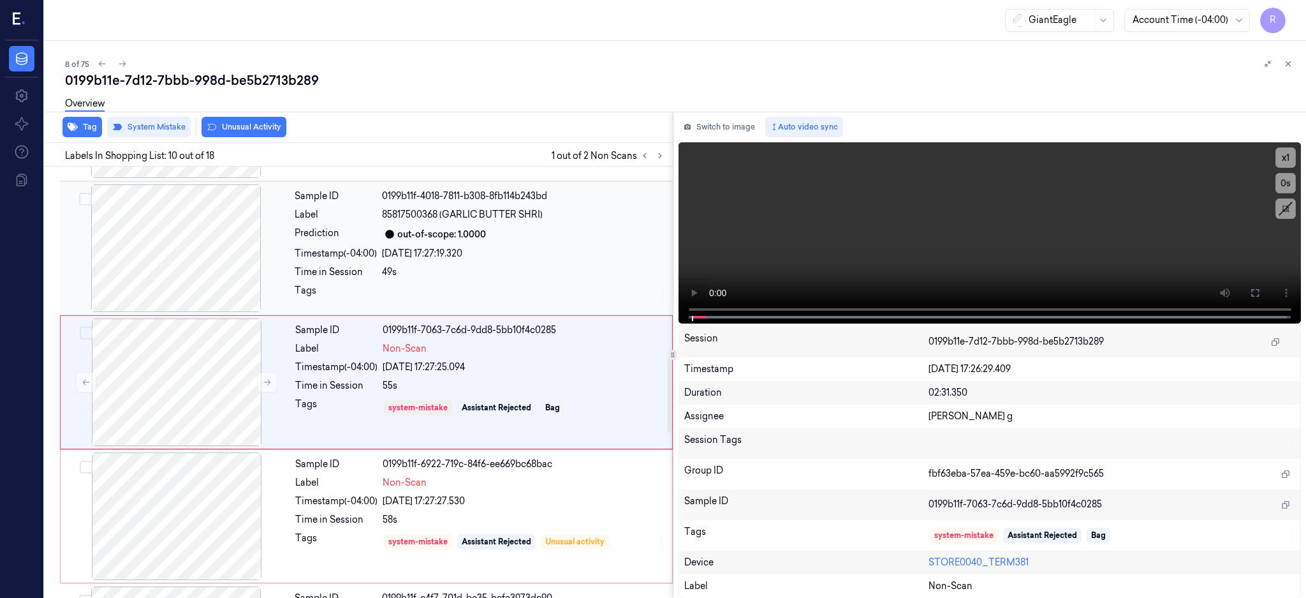
click at [162, 256] on div at bounding box center [176, 248] width 227 height 128
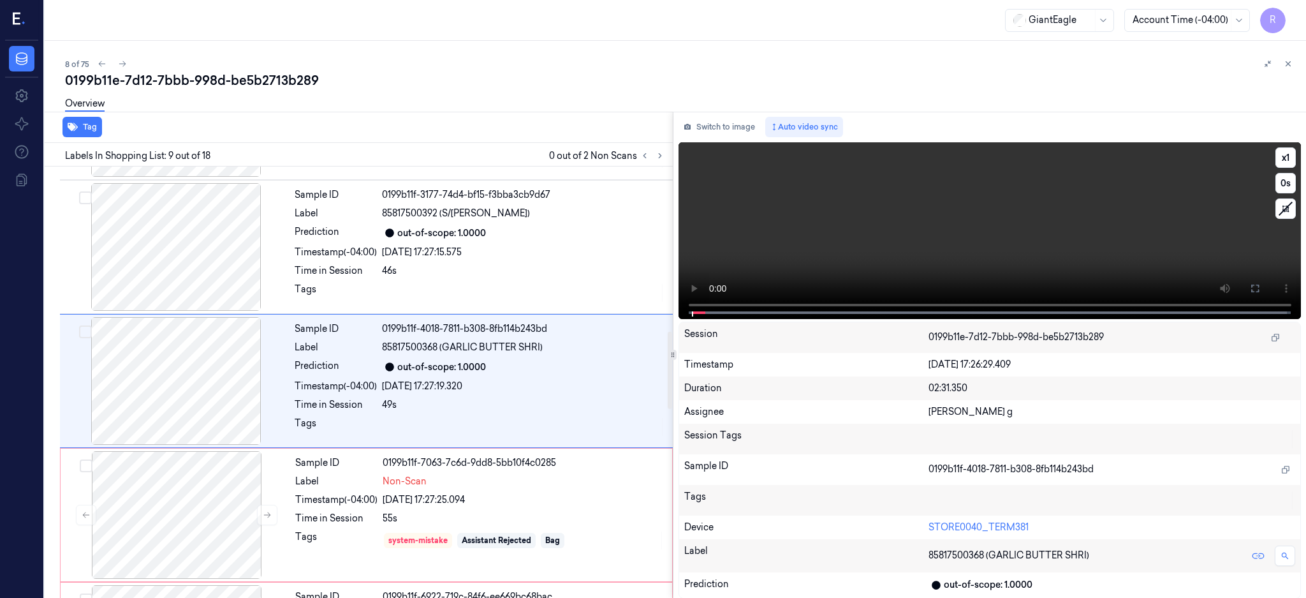
scroll to position [922, 0]
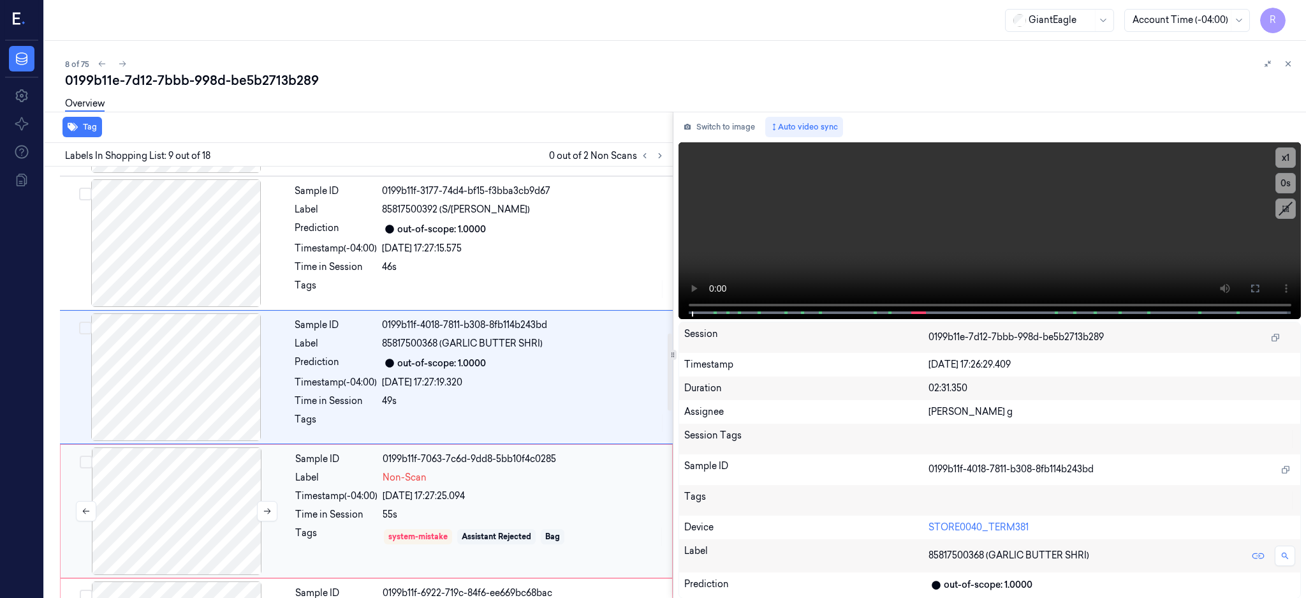
click at [189, 431] on div "Sample ID 0199b11f-4018-7811-b308-8fb114b243bd Label 85817500368 (GARLIC BUTTER…" at bounding box center [366, 377] width 613 height 134
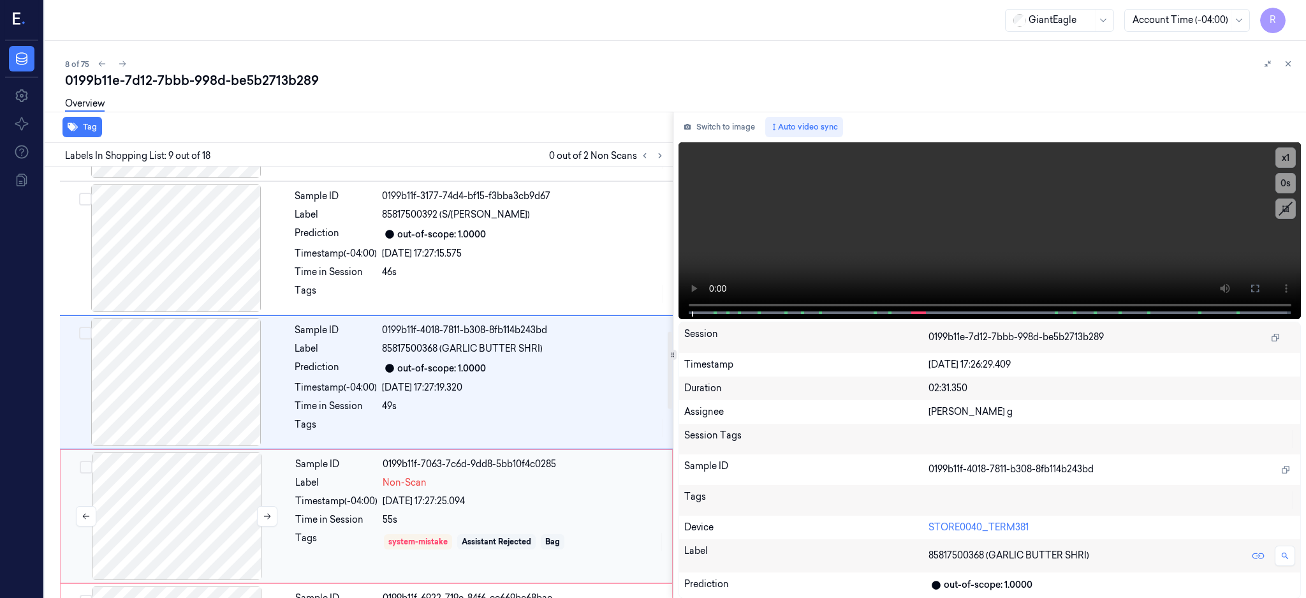
click at [166, 491] on div at bounding box center [176, 516] width 227 height 128
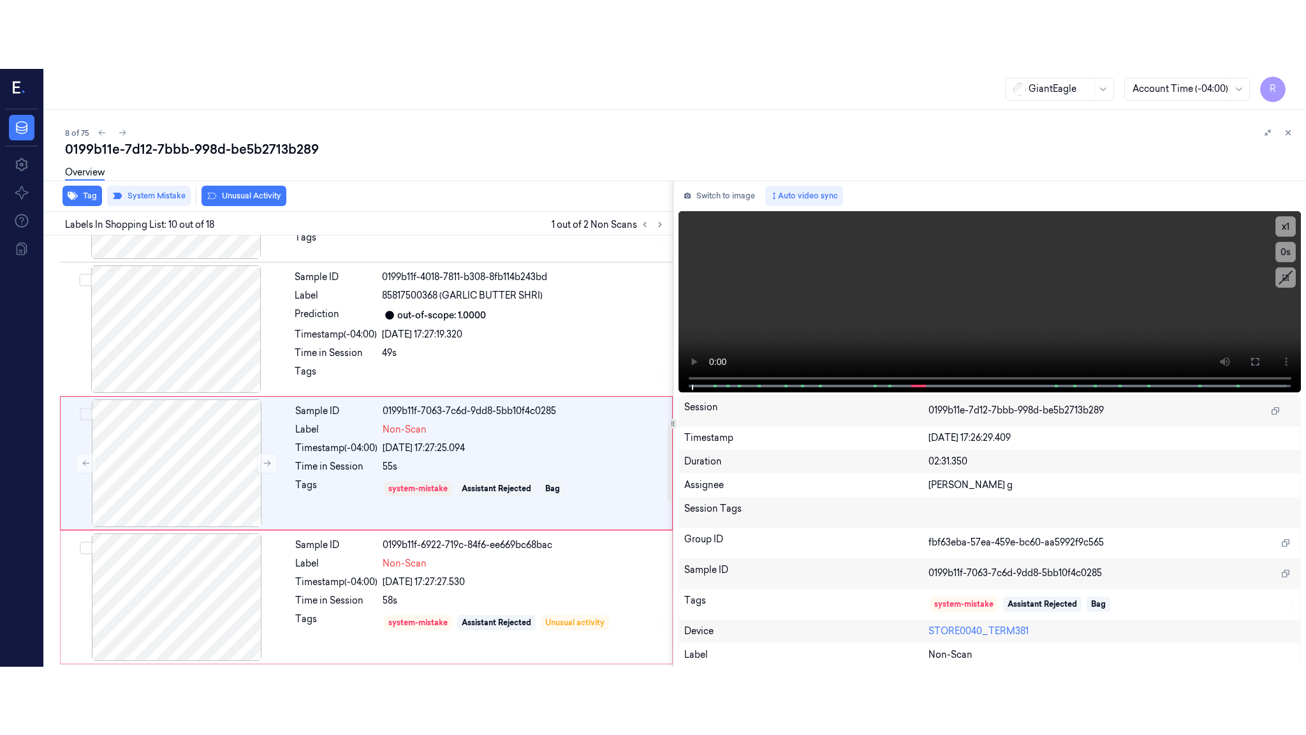
scroll to position [1056, 0]
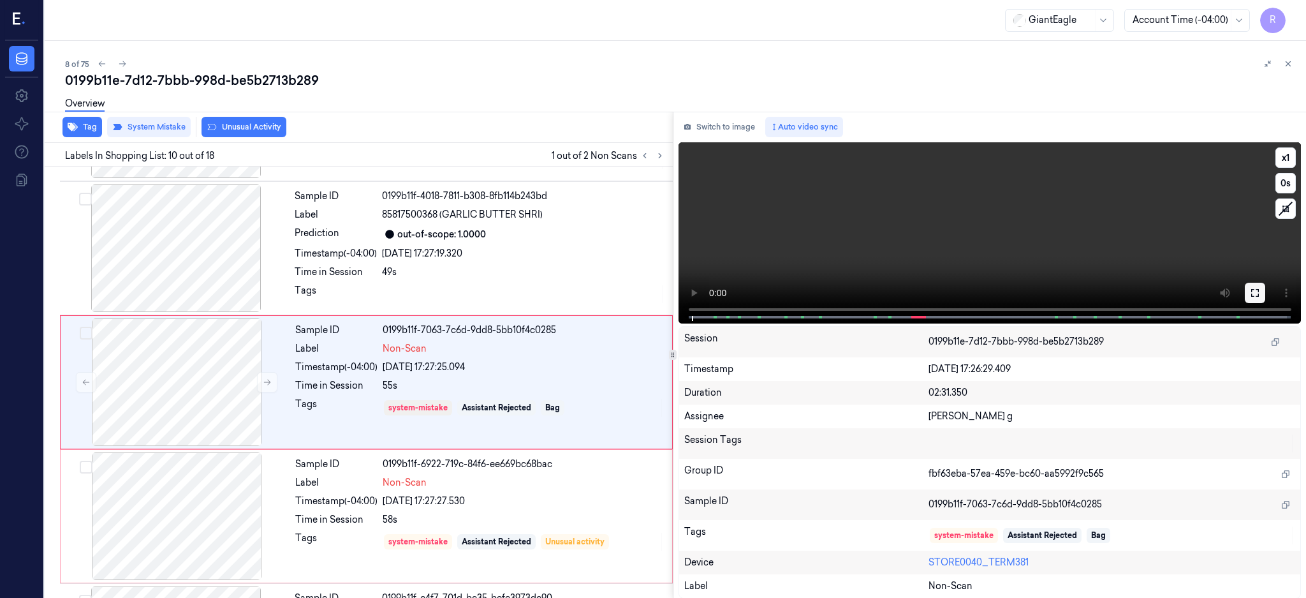
click at [1260, 292] on icon at bounding box center [1255, 293] width 10 height 10
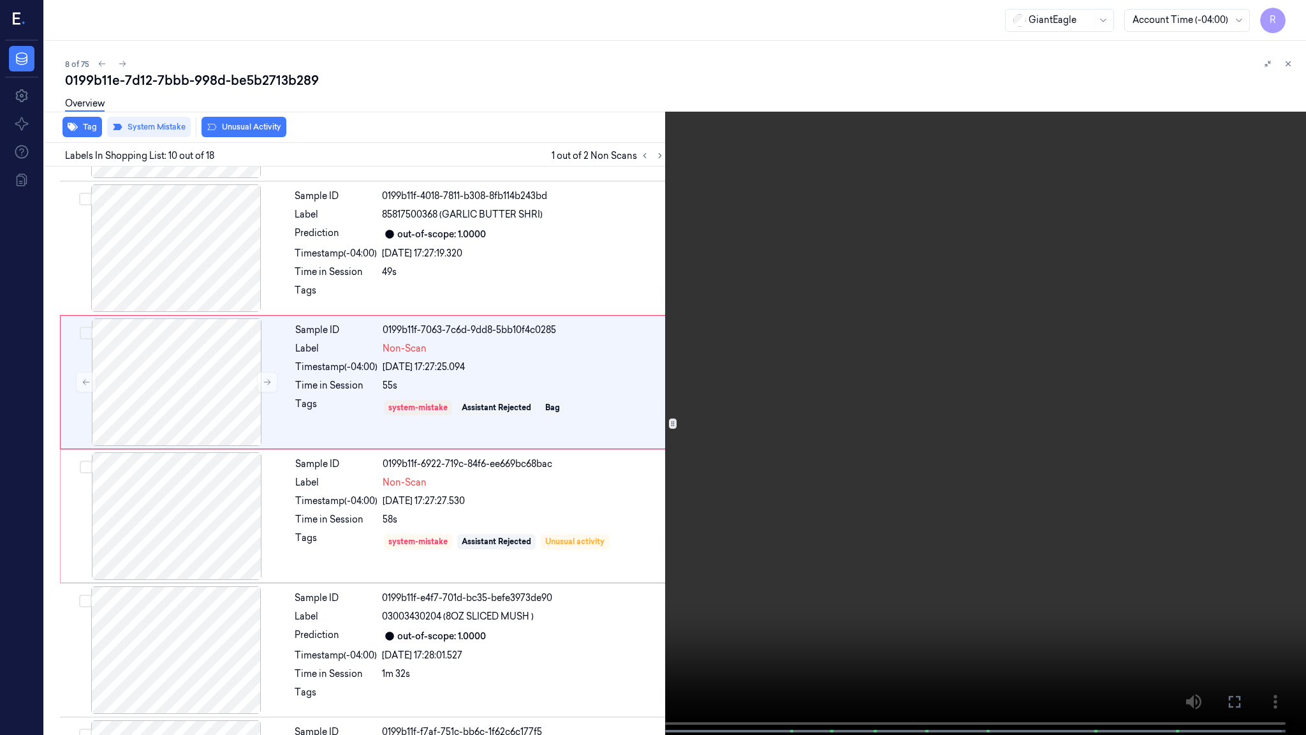
click at [747, 399] on video at bounding box center [653, 368] width 1306 height 737
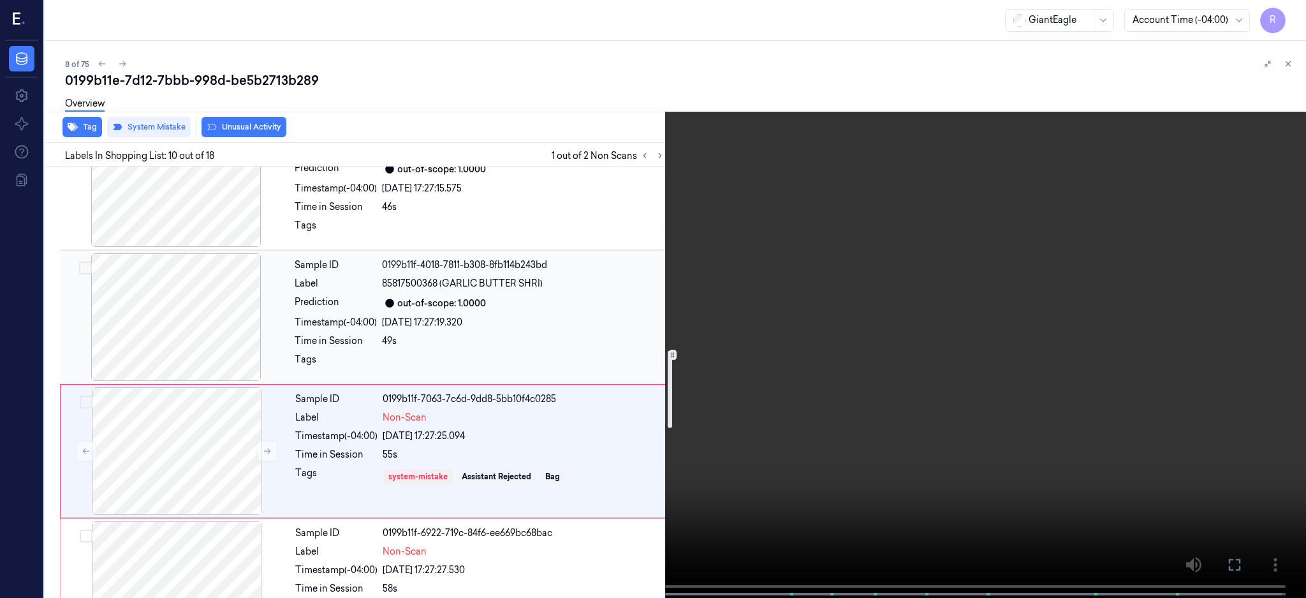
scroll to position [1158, 0]
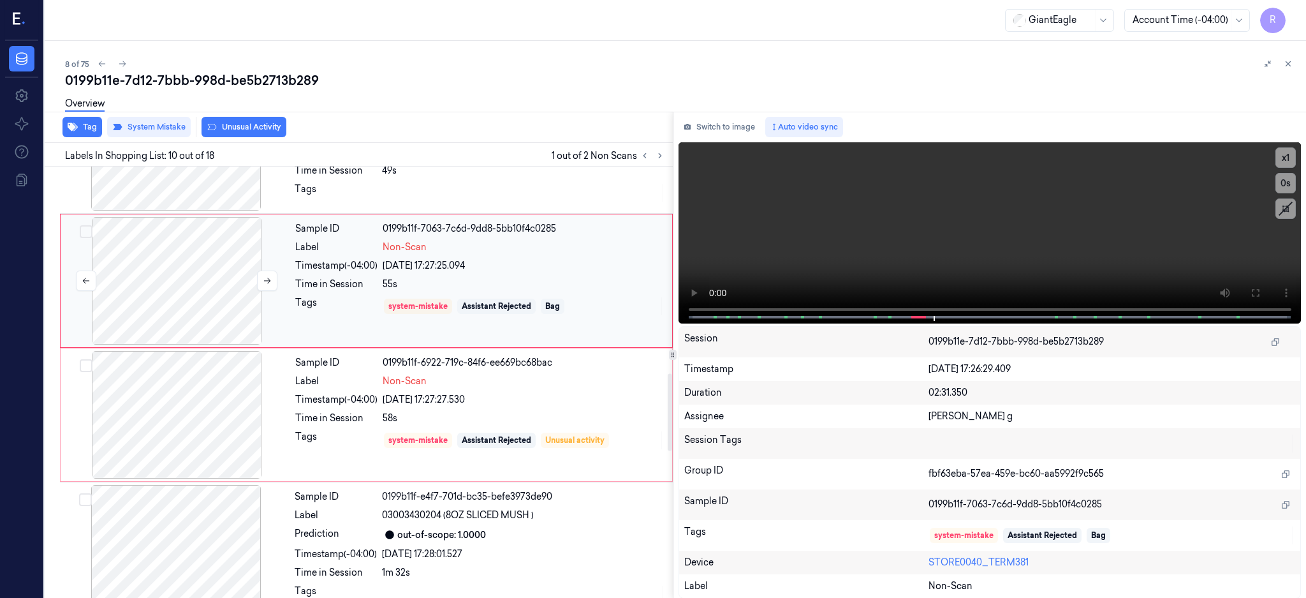
click at [189, 292] on div at bounding box center [176, 281] width 227 height 128
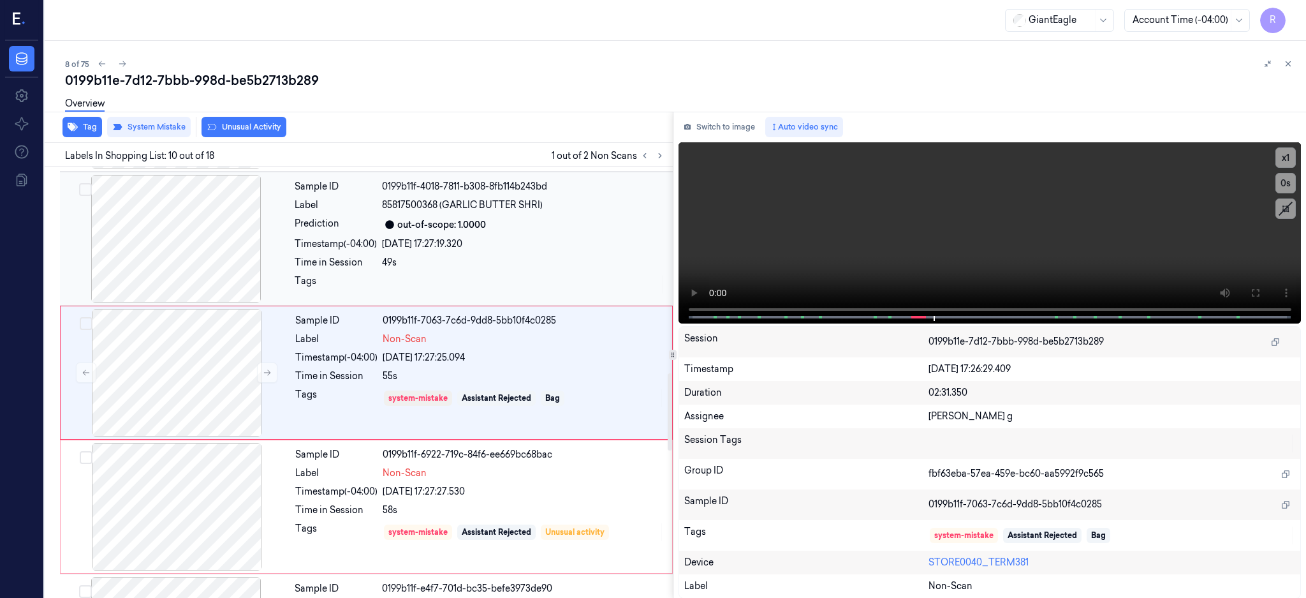
scroll to position [1056, 0]
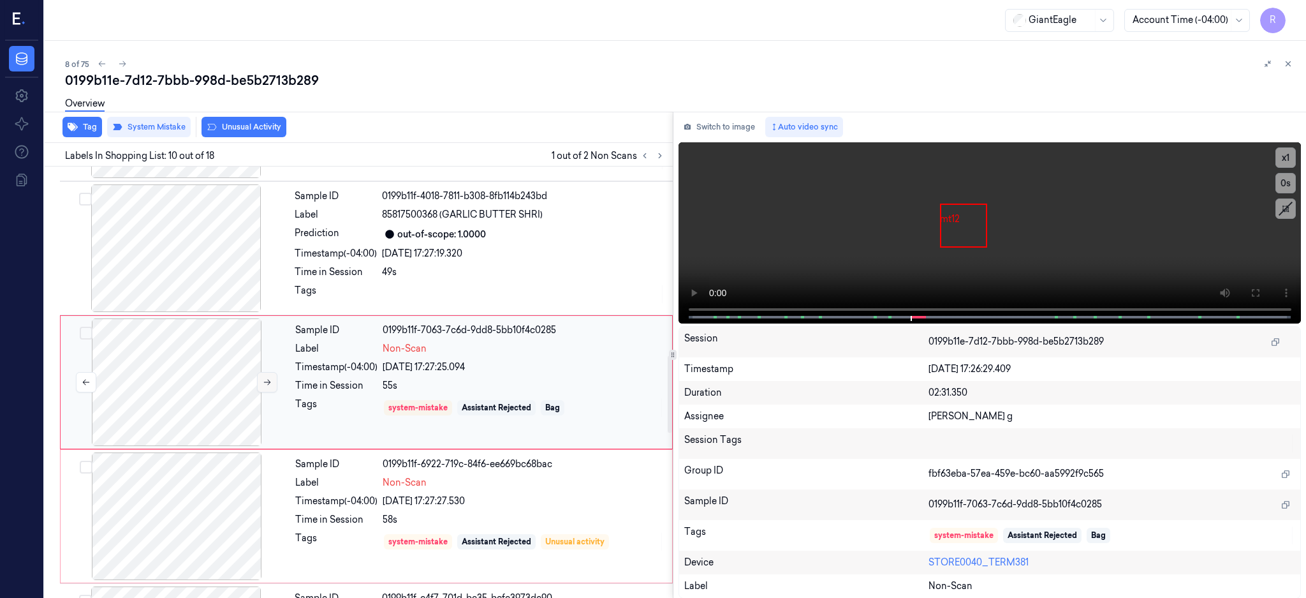
click at [274, 373] on button at bounding box center [267, 382] width 20 height 20
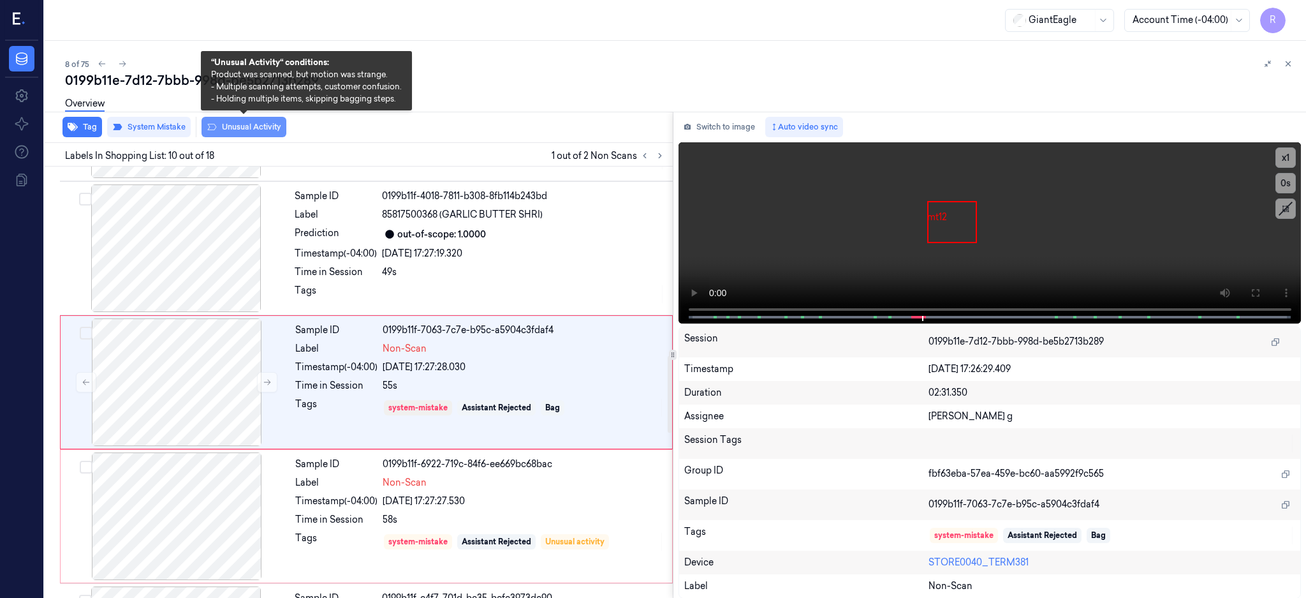
click at [238, 126] on button "Unusual Activity" at bounding box center [244, 127] width 85 height 20
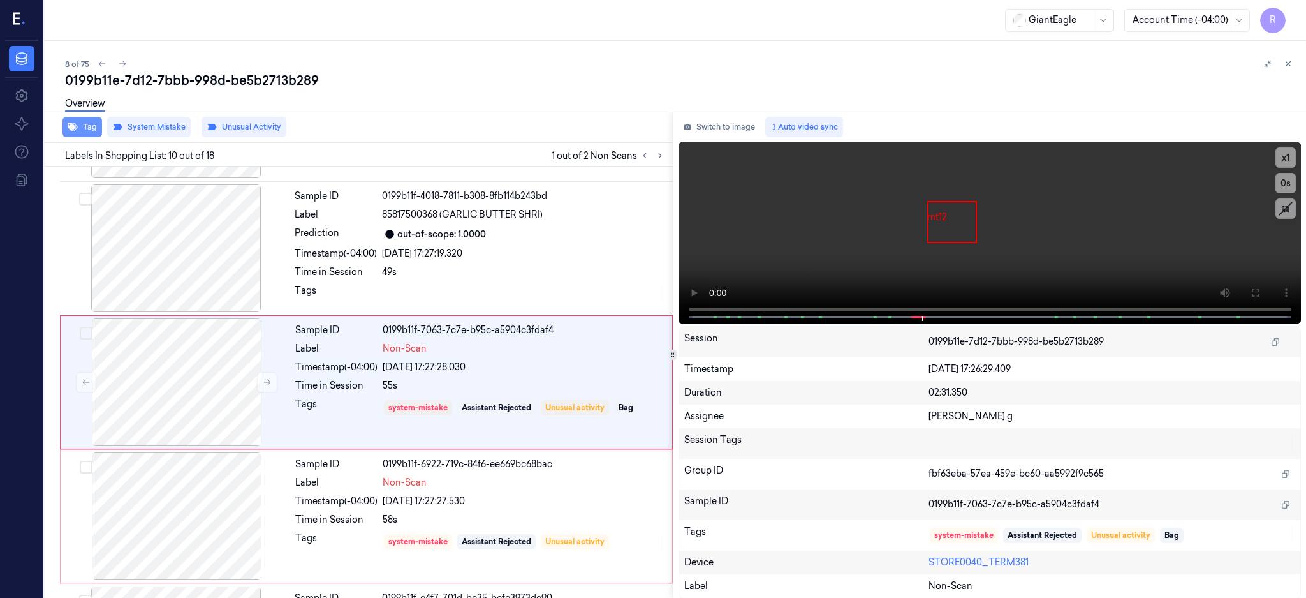
click at [87, 130] on button "Tag" at bounding box center [83, 127] width 40 height 20
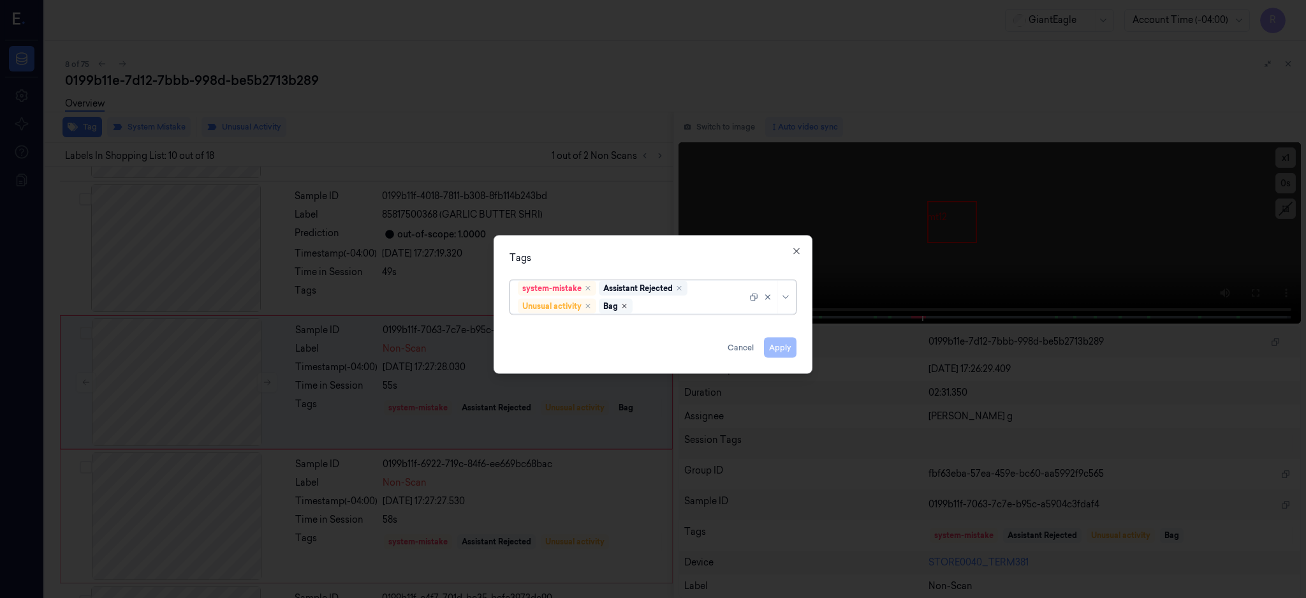
click at [625, 307] on icon "Remove ,Bag" at bounding box center [625, 306] width 8 height 8
click at [784, 354] on button "Apply" at bounding box center [780, 347] width 33 height 20
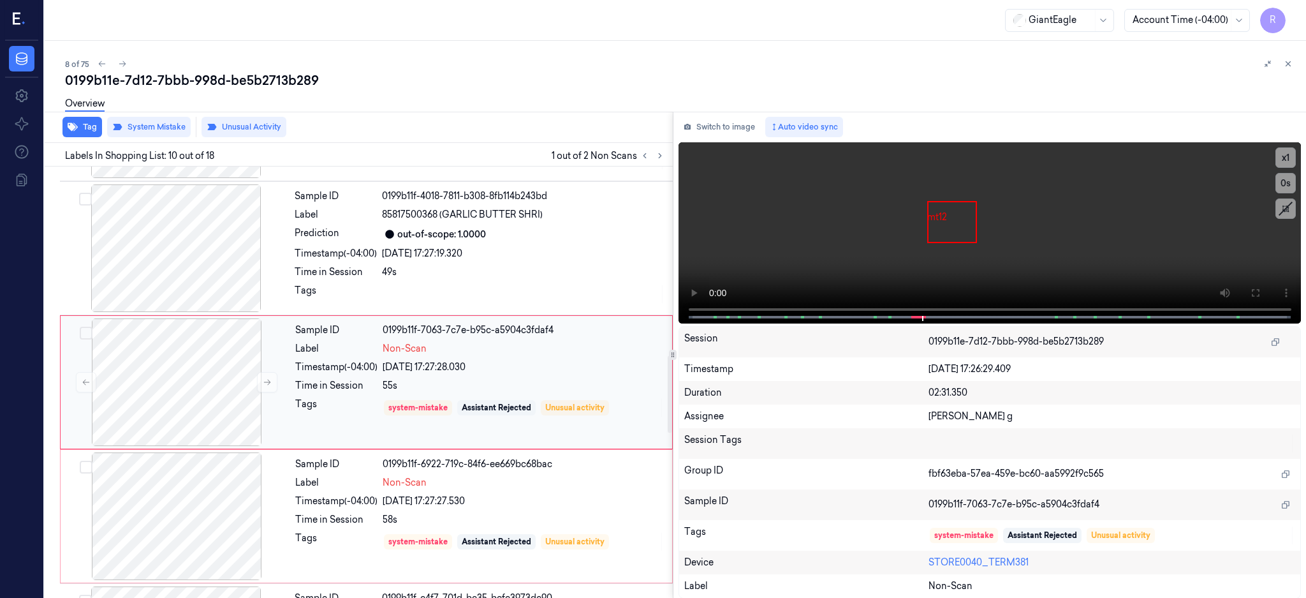
scroll to position [1141, 0]
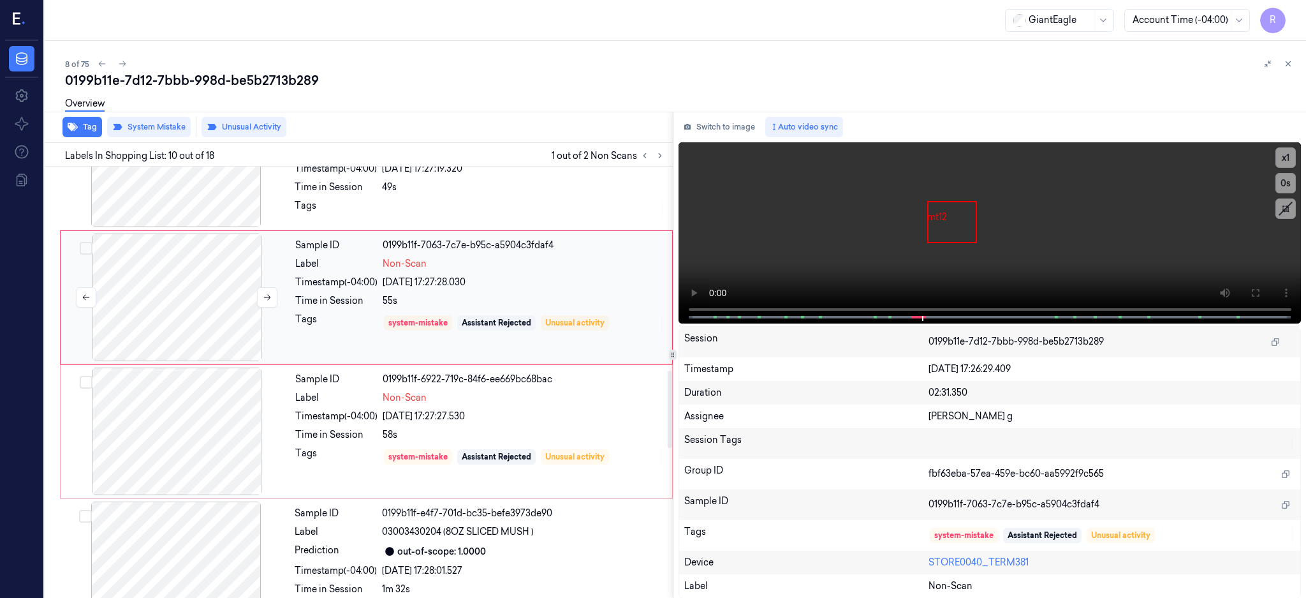
click at [196, 301] on div at bounding box center [176, 297] width 227 height 128
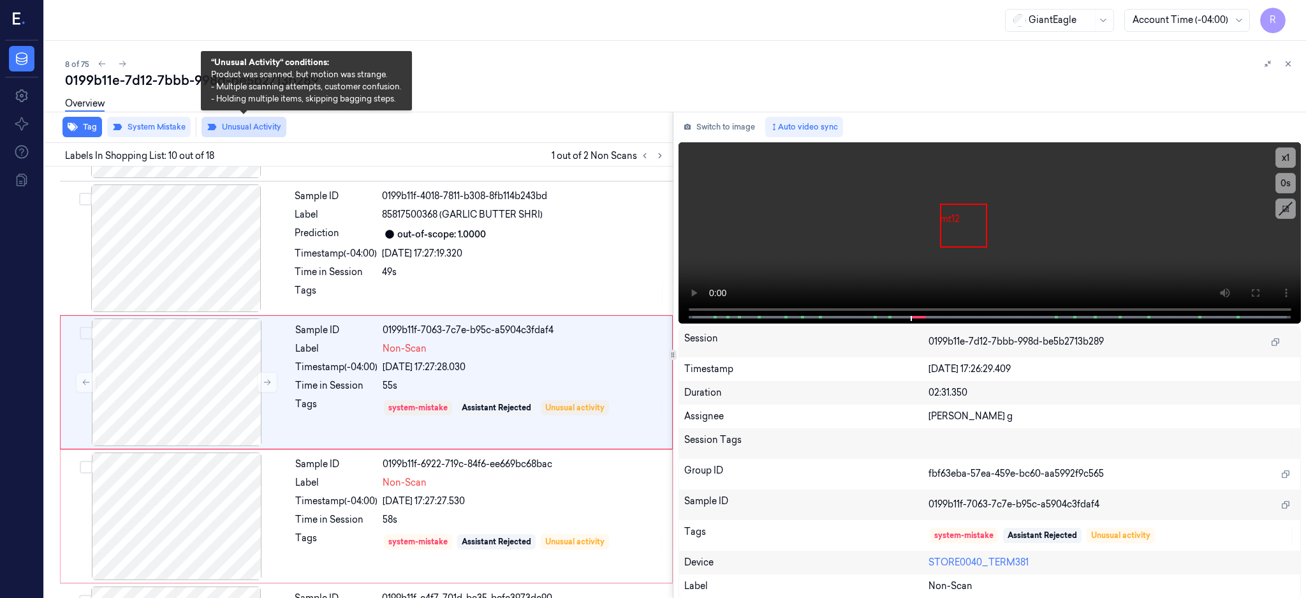
click at [243, 124] on button "Unusual Activity" at bounding box center [244, 127] width 85 height 20
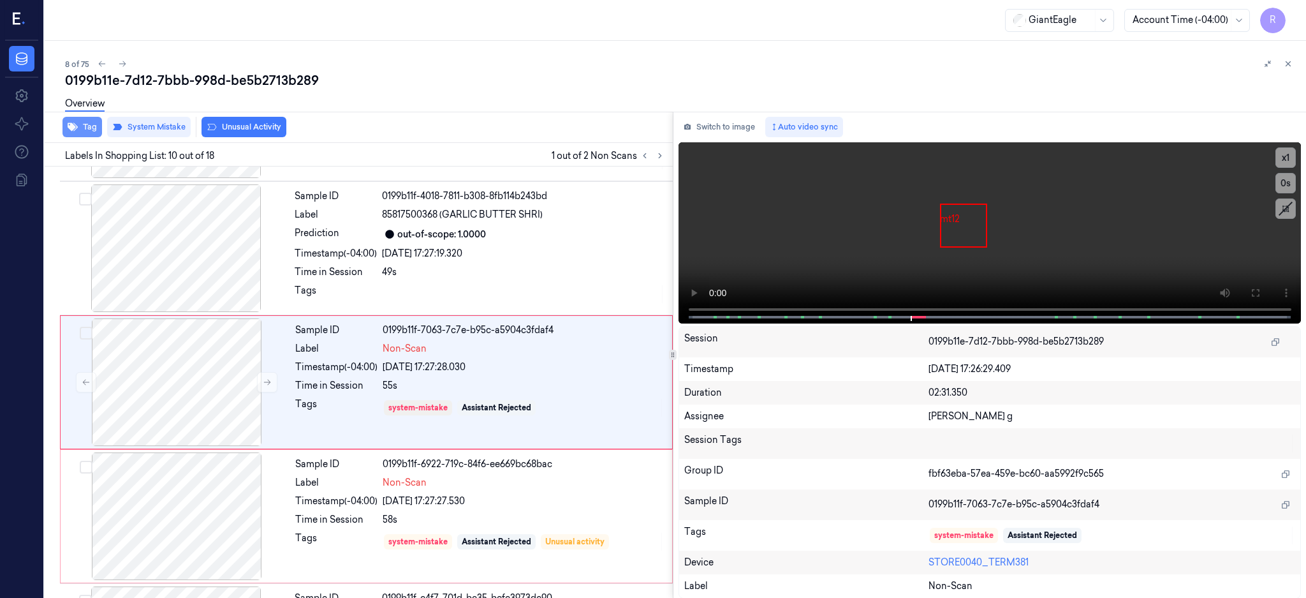
click at [78, 124] on button "Tag" at bounding box center [83, 127] width 40 height 20
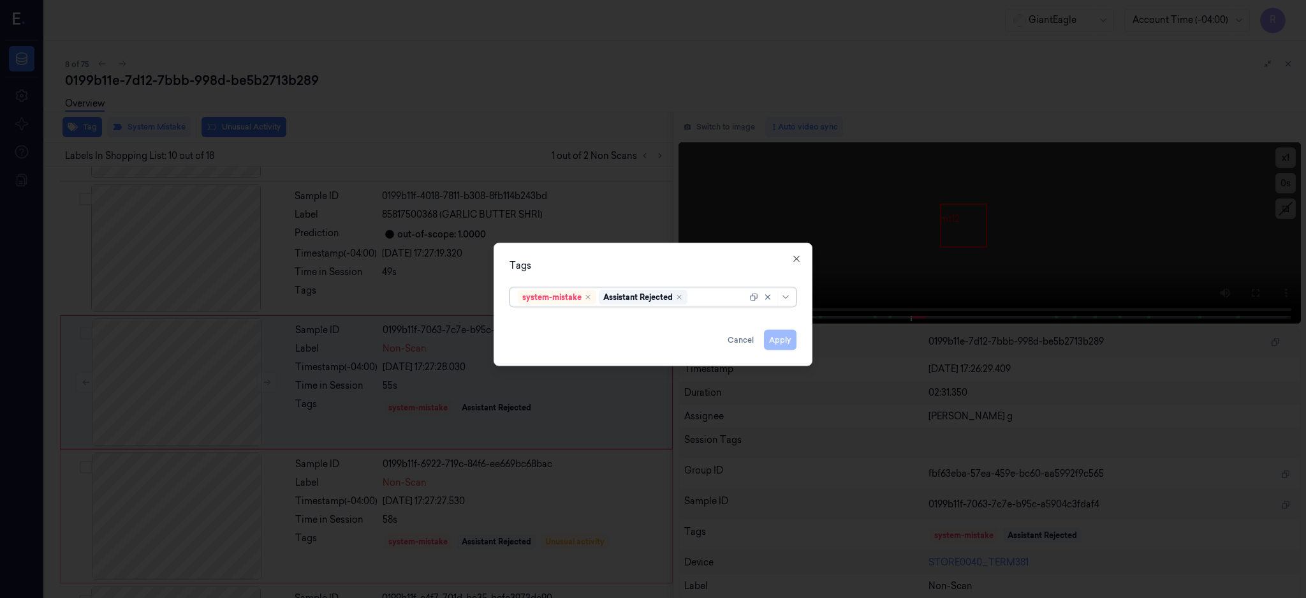
type input "b"
click at [551, 318] on div "Bag" at bounding box center [653, 322] width 270 height 13
click at [609, 254] on div "Tags system-mistake Assistant Rejected Bag Apply Cancel Close" at bounding box center [653, 303] width 319 height 123
click at [782, 341] on button "Apply" at bounding box center [780, 339] width 33 height 20
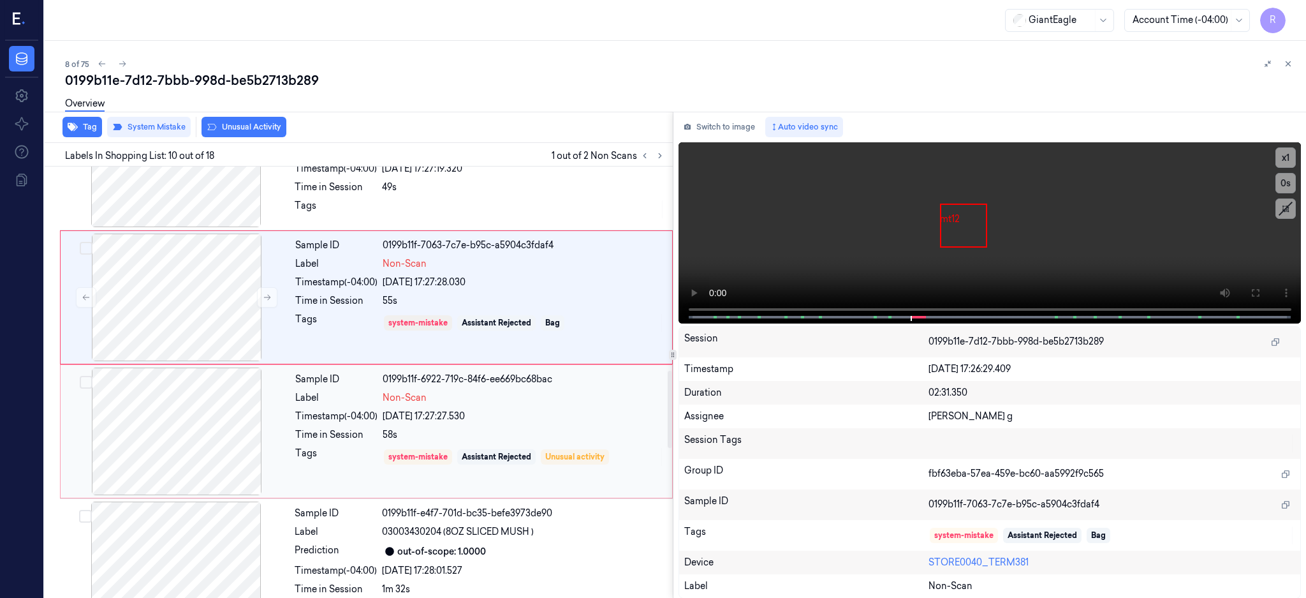
click at [139, 423] on div at bounding box center [176, 431] width 227 height 128
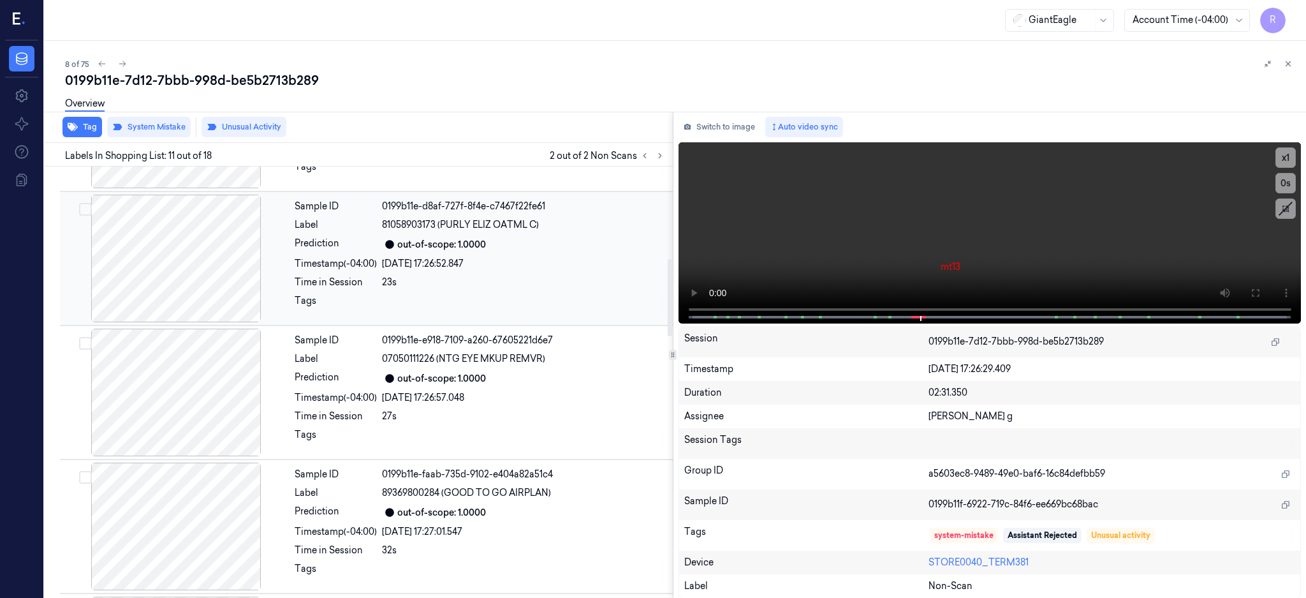
scroll to position [680, 0]
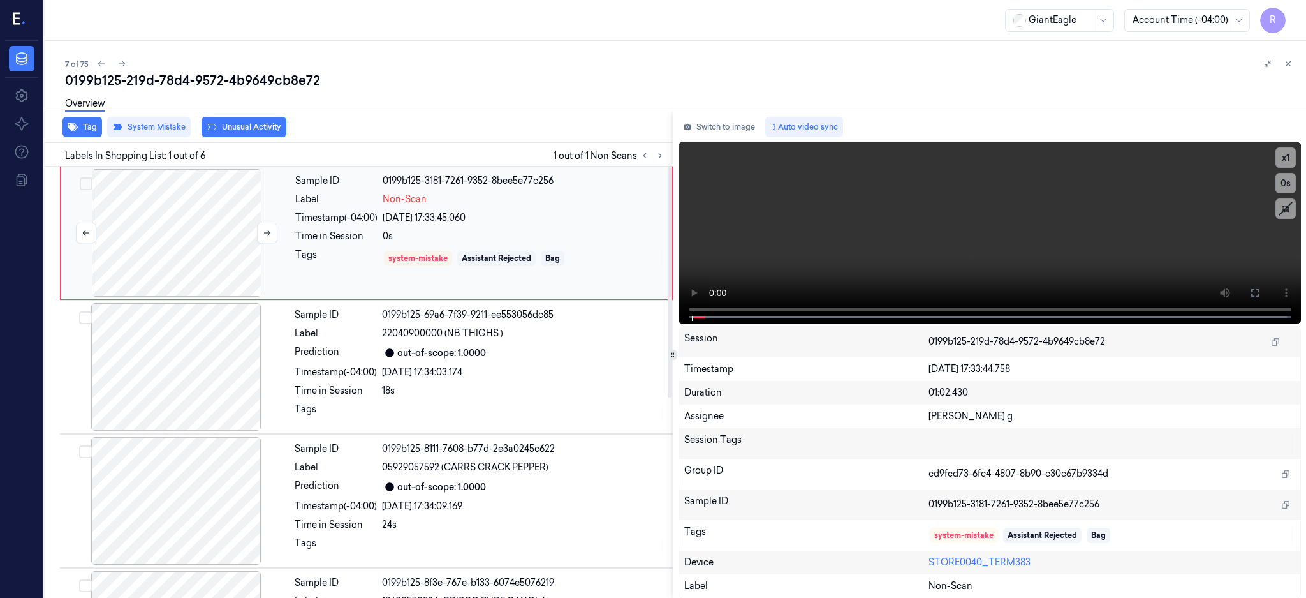
click at [213, 253] on div at bounding box center [176, 233] width 227 height 128
click at [1266, 293] on button at bounding box center [1255, 293] width 20 height 20
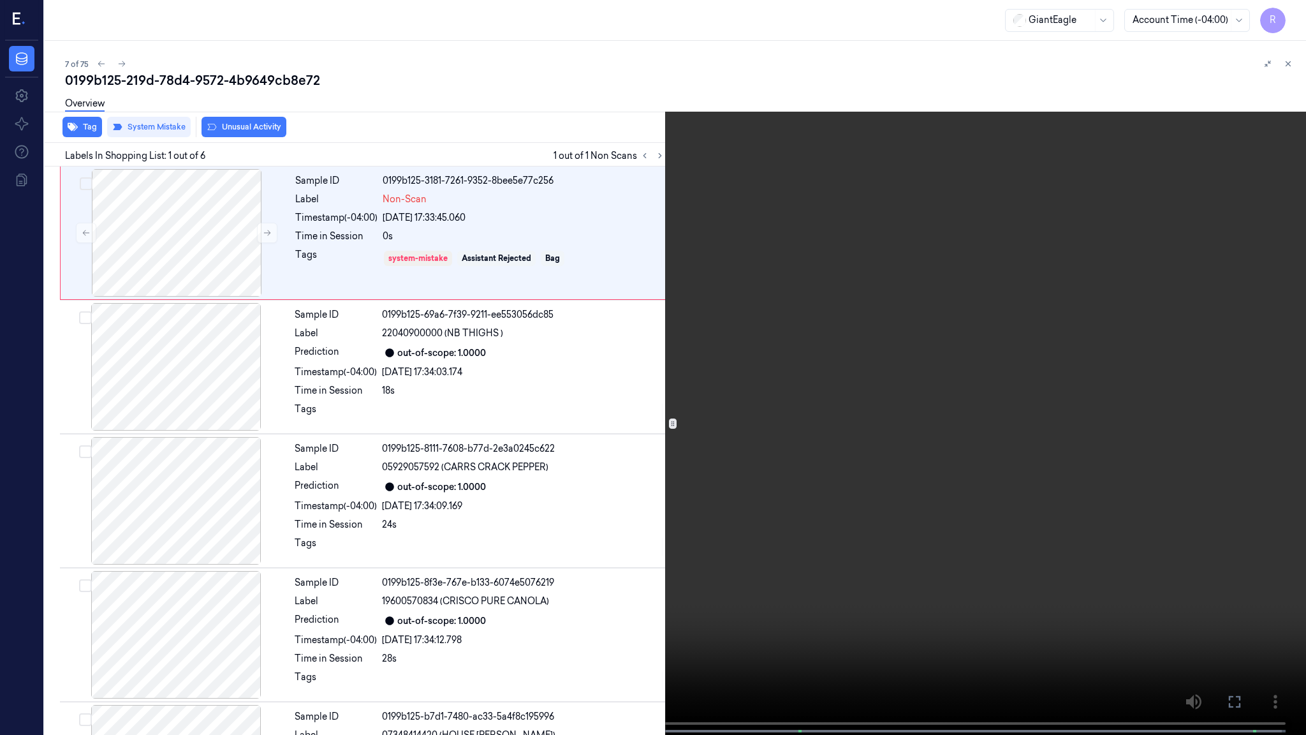
click at [1079, 391] on video at bounding box center [653, 368] width 1306 height 737
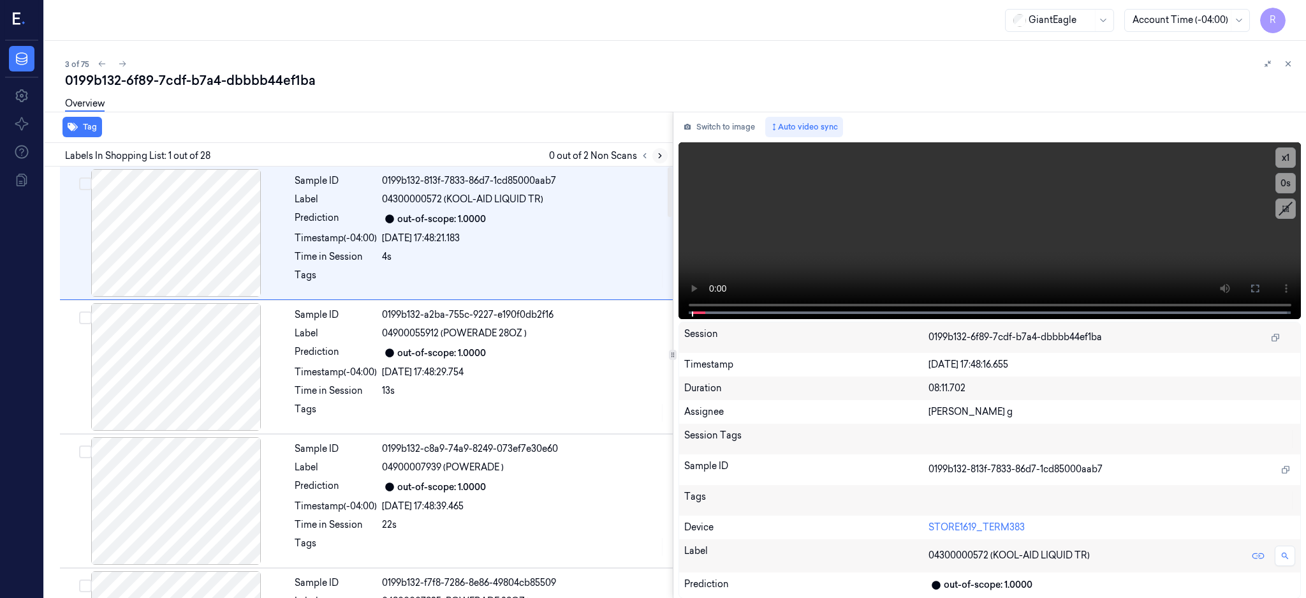
click at [665, 153] on icon at bounding box center [660, 155] width 9 height 9
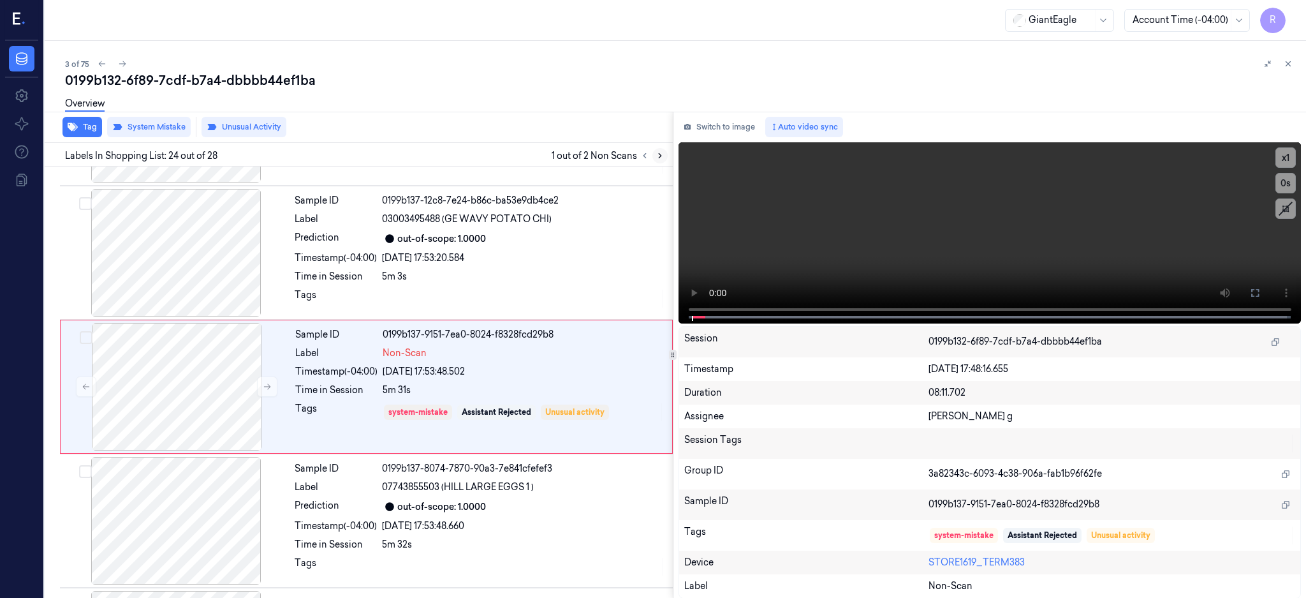
scroll to position [2933, 0]
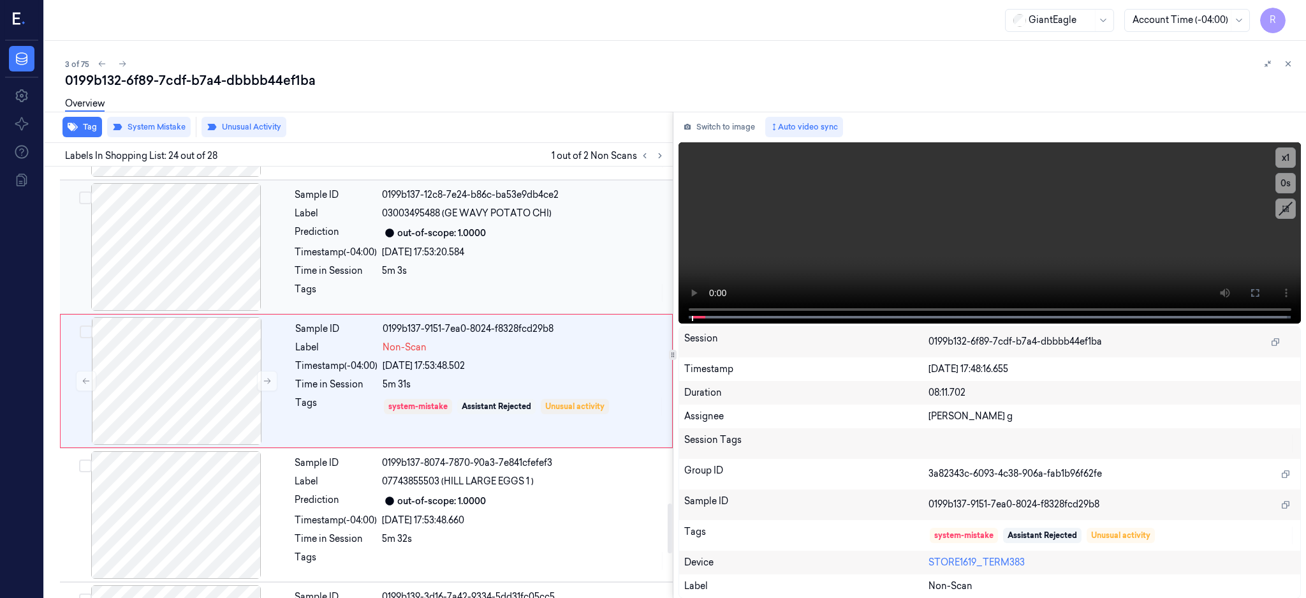
click at [193, 269] on div at bounding box center [176, 247] width 227 height 128
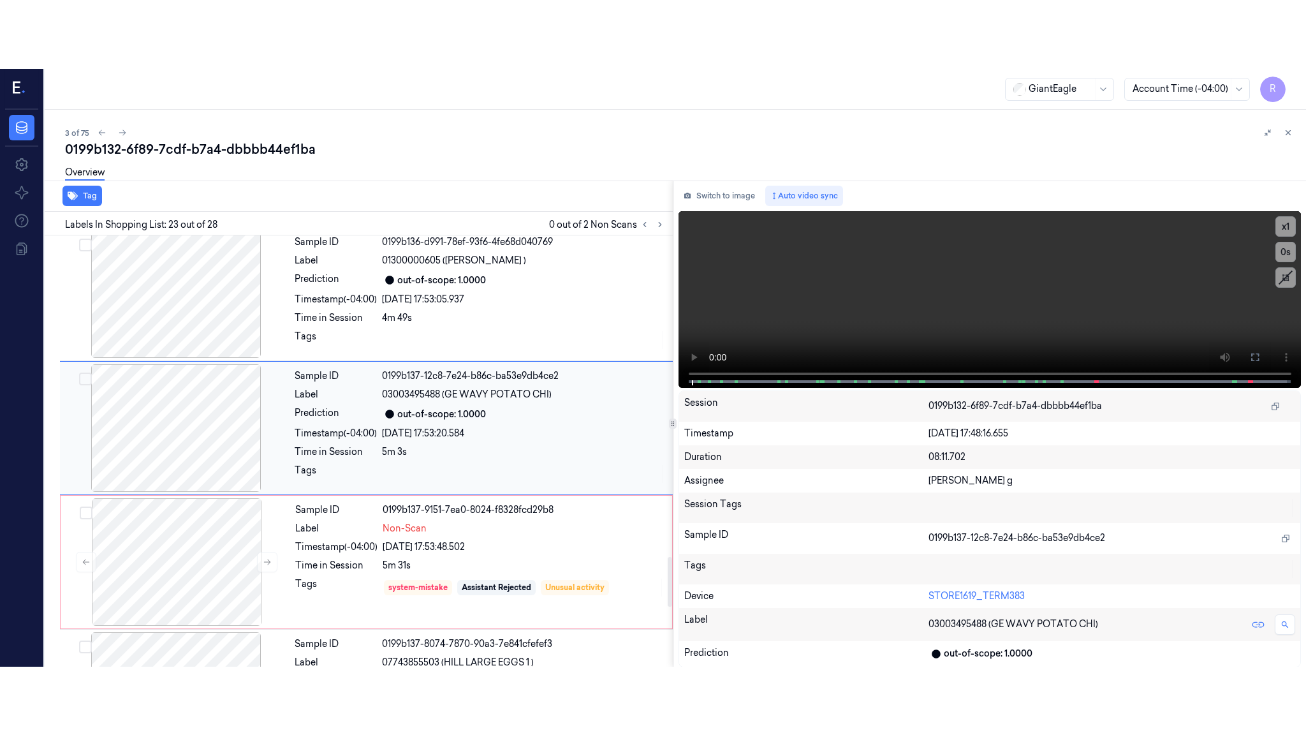
scroll to position [2799, 0]
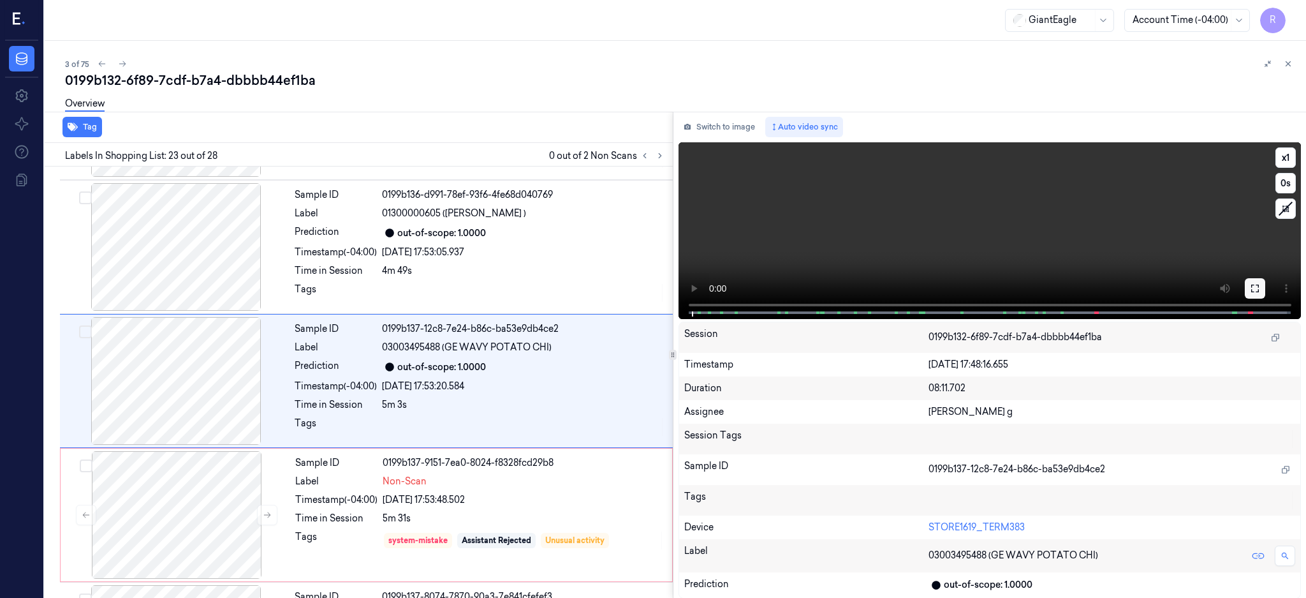
click at [1260, 287] on icon at bounding box center [1255, 288] width 10 height 10
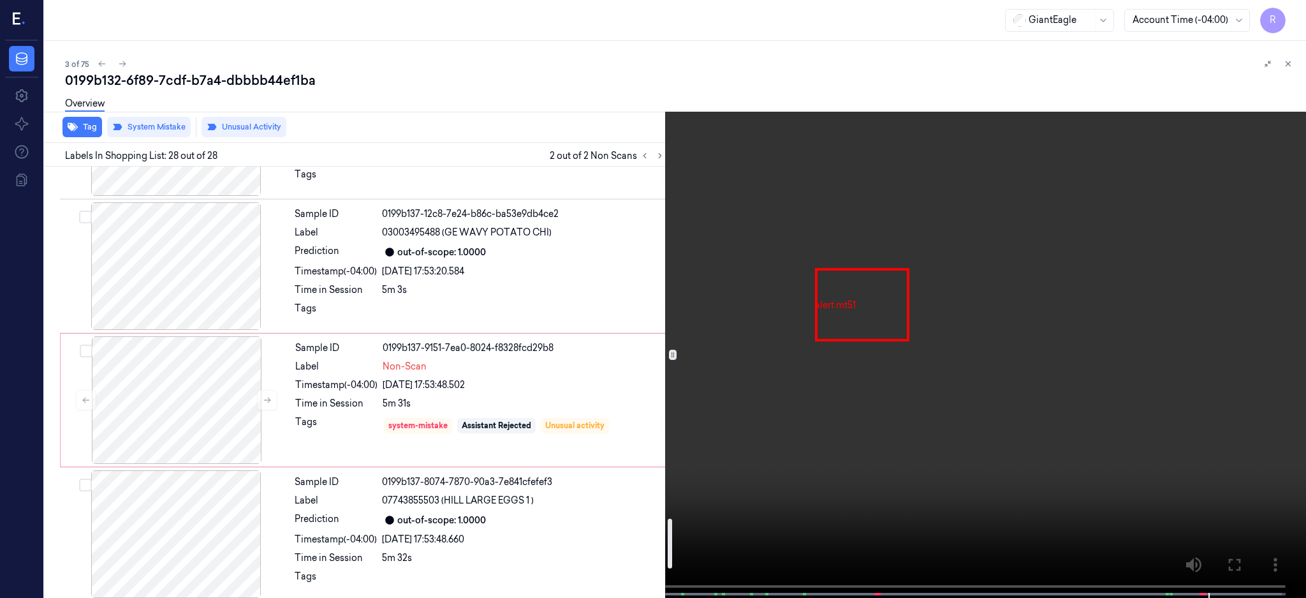
scroll to position [2899, 0]
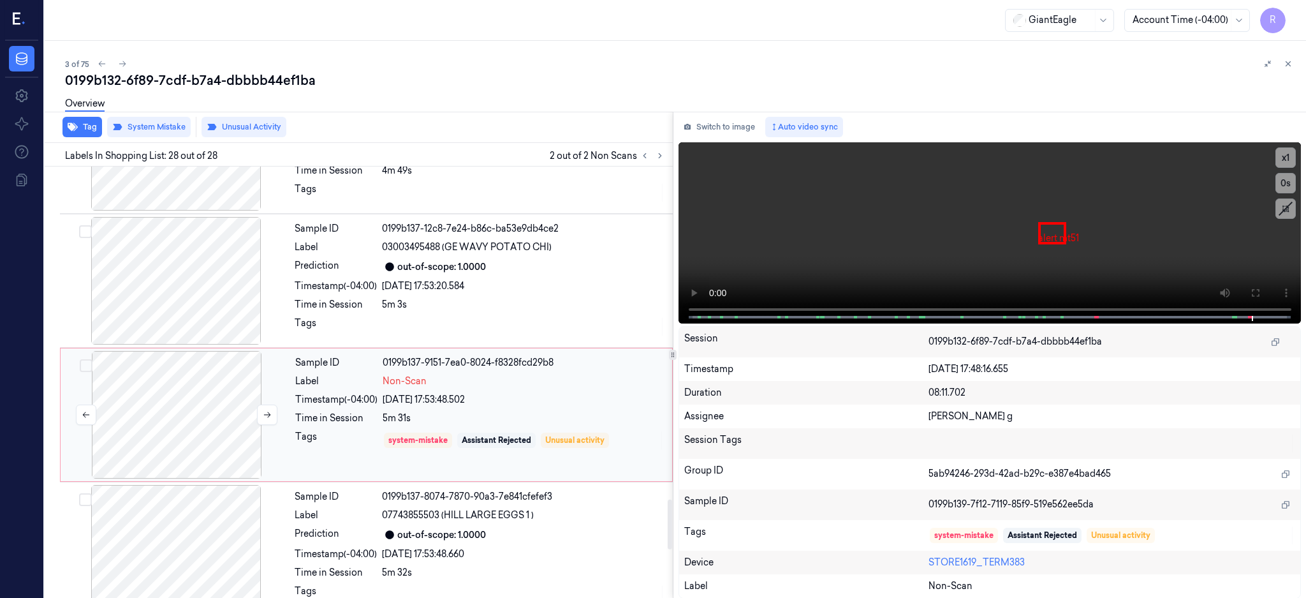
click at [161, 439] on div at bounding box center [176, 415] width 227 height 128
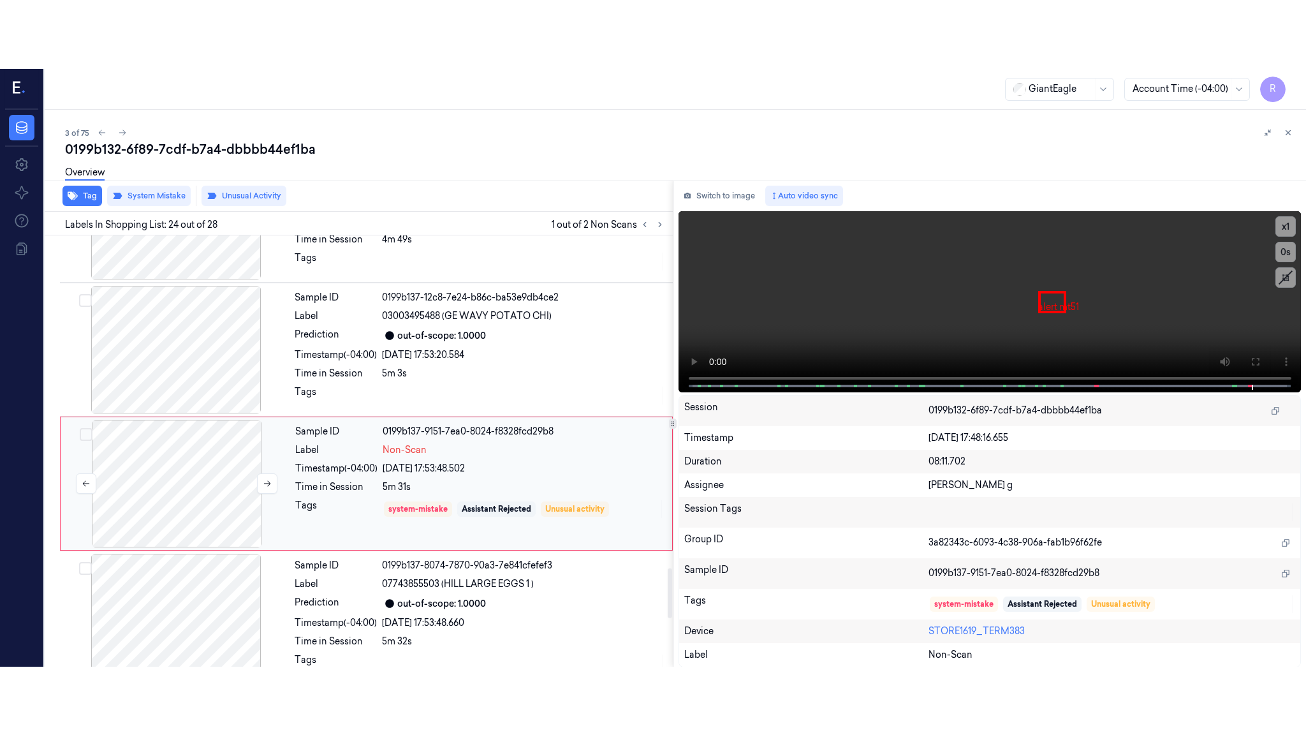
scroll to position [2933, 0]
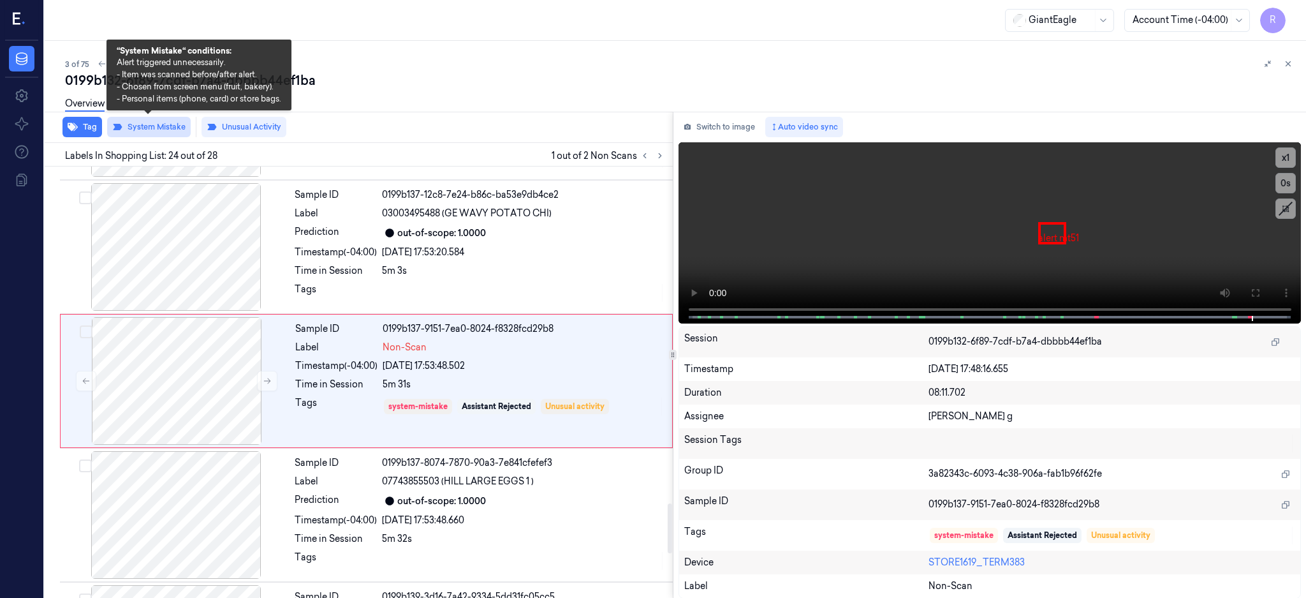
click at [150, 125] on button "System Mistake" at bounding box center [149, 127] width 84 height 20
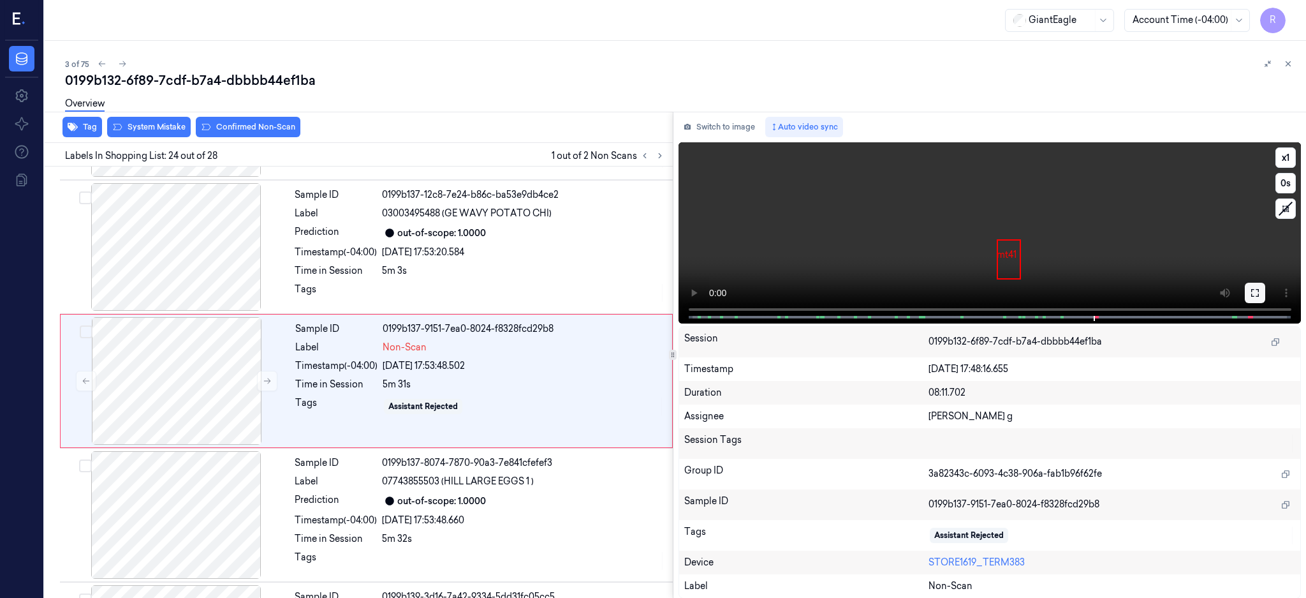
click at [1260, 290] on icon at bounding box center [1255, 293] width 10 height 10
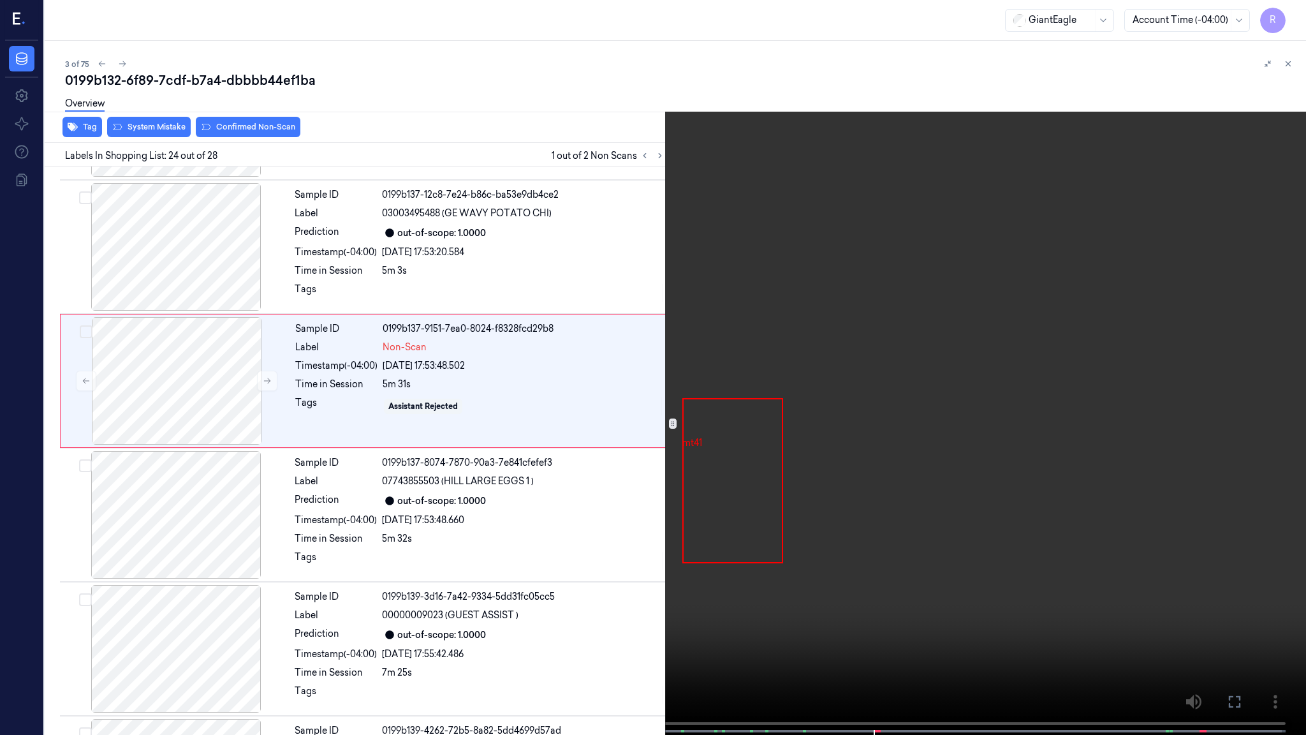
click at [966, 355] on video at bounding box center [653, 368] width 1306 height 737
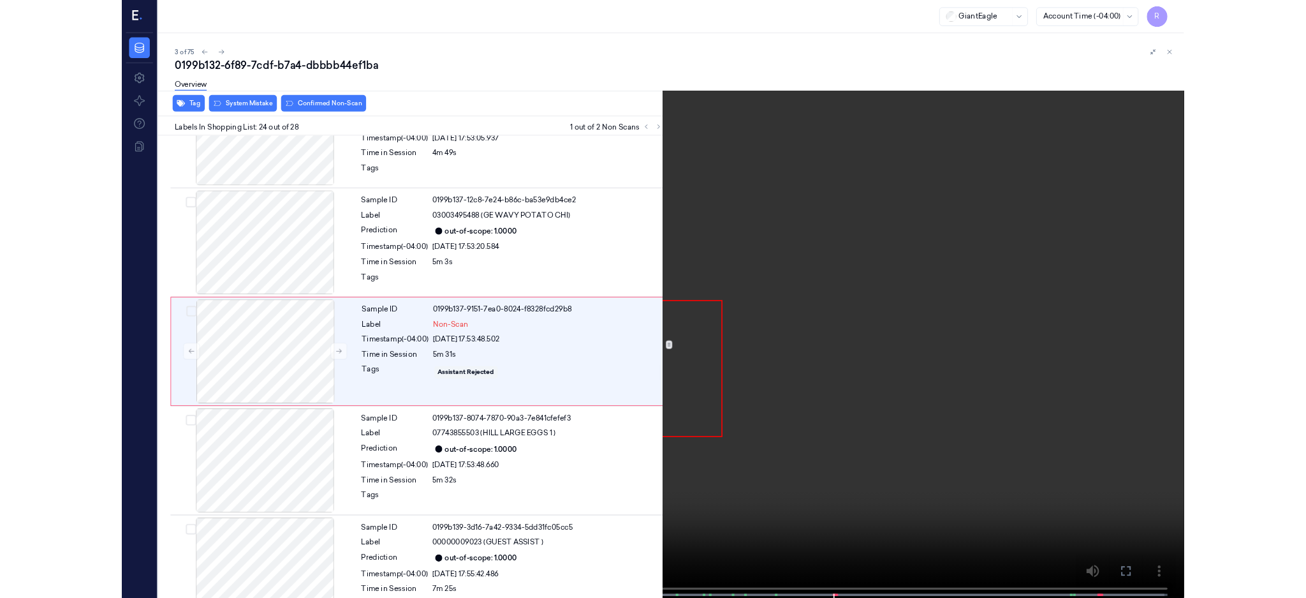
scroll to position [2864, 0]
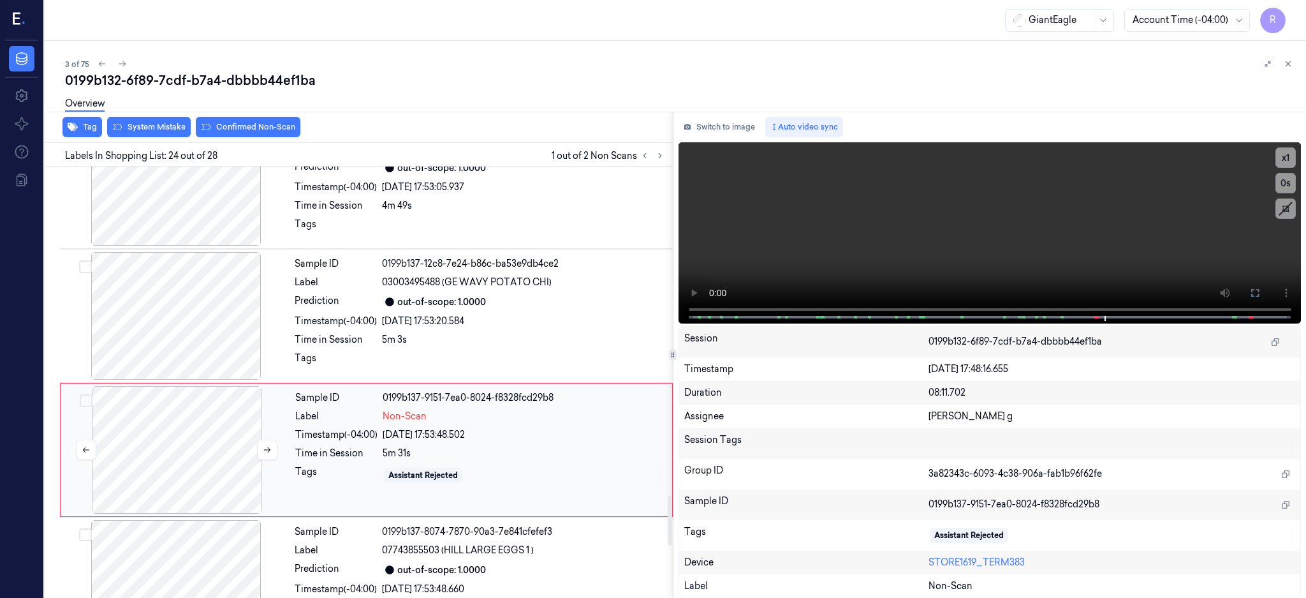
drag, startPoint x: 196, startPoint y: 454, endPoint x: 203, endPoint y: 448, distance: 9.1
click at [196, 454] on div at bounding box center [176, 450] width 227 height 128
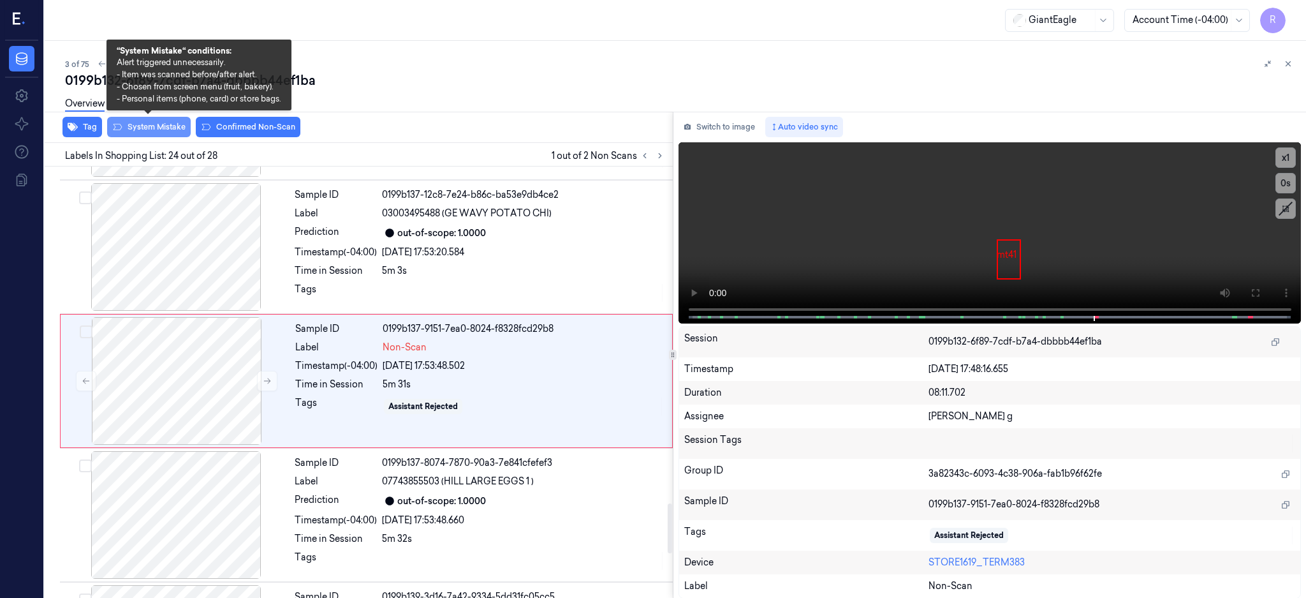
click at [168, 133] on button "System Mistake" at bounding box center [149, 127] width 84 height 20
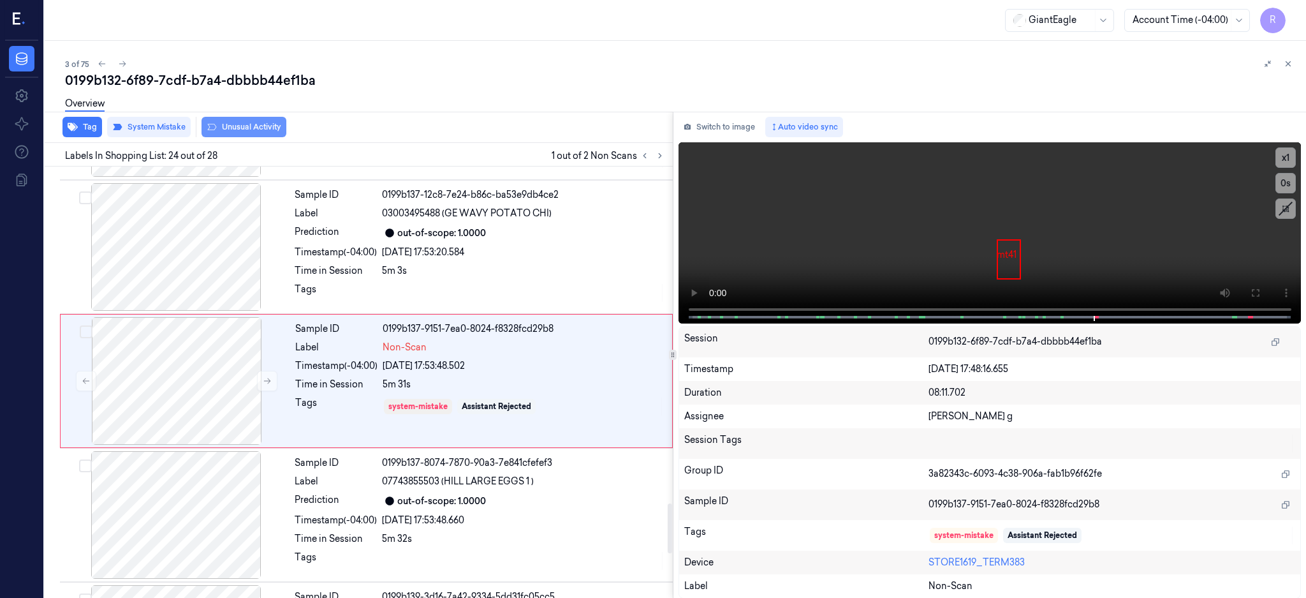
click at [225, 132] on button "Unusual Activity" at bounding box center [244, 127] width 85 height 20
click at [169, 392] on div at bounding box center [176, 381] width 227 height 128
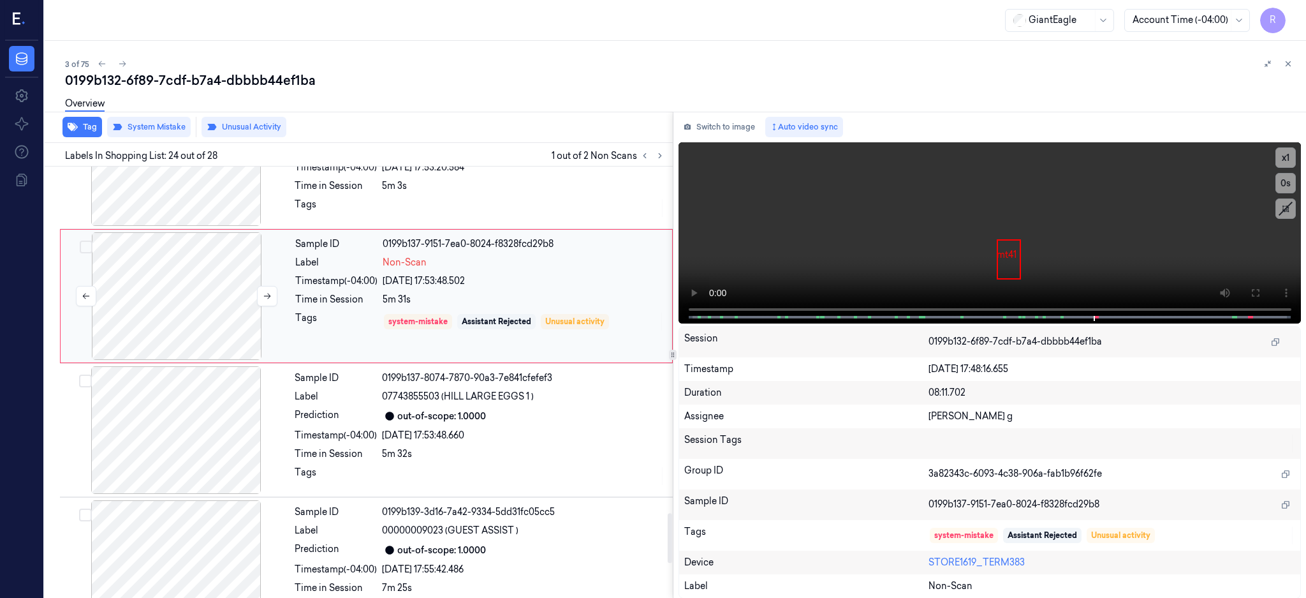
click at [166, 299] on div at bounding box center [176, 296] width 227 height 128
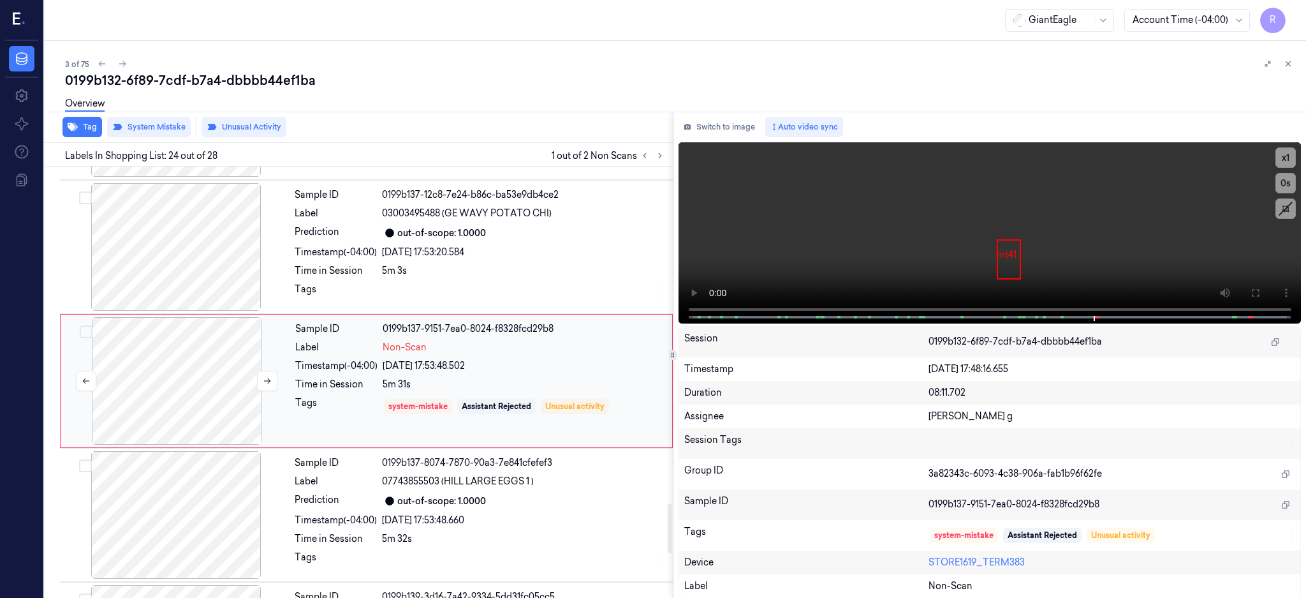
click at [207, 403] on div at bounding box center [176, 381] width 227 height 128
click at [269, 384] on icon at bounding box center [267, 380] width 9 height 9
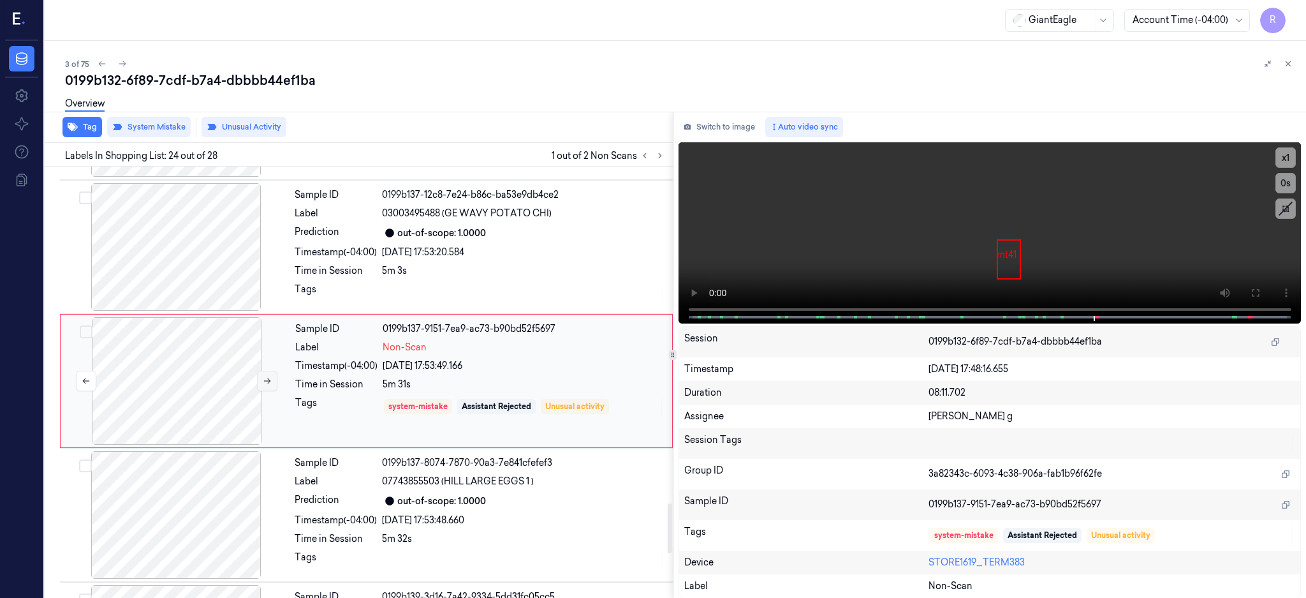
click at [269, 384] on icon at bounding box center [267, 380] width 9 height 9
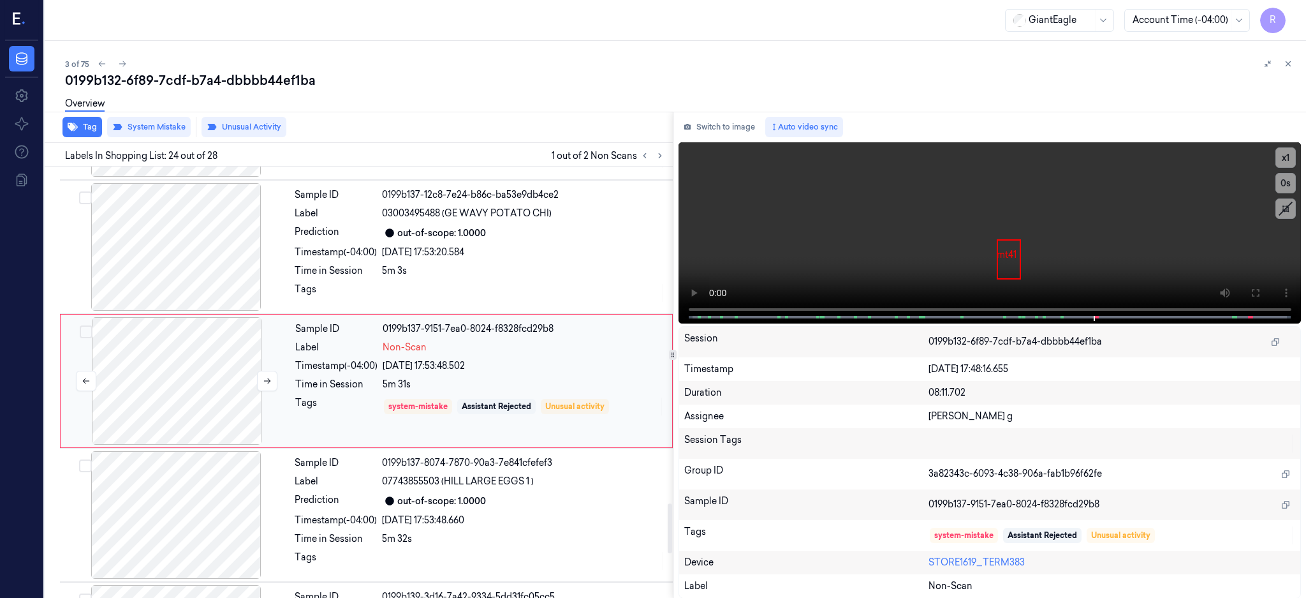
click at [190, 386] on div at bounding box center [176, 381] width 227 height 128
click at [193, 386] on div at bounding box center [176, 381] width 227 height 128
click at [189, 381] on div at bounding box center [176, 381] width 227 height 128
click at [760, 124] on button "Switch to image" at bounding box center [720, 127] width 82 height 20
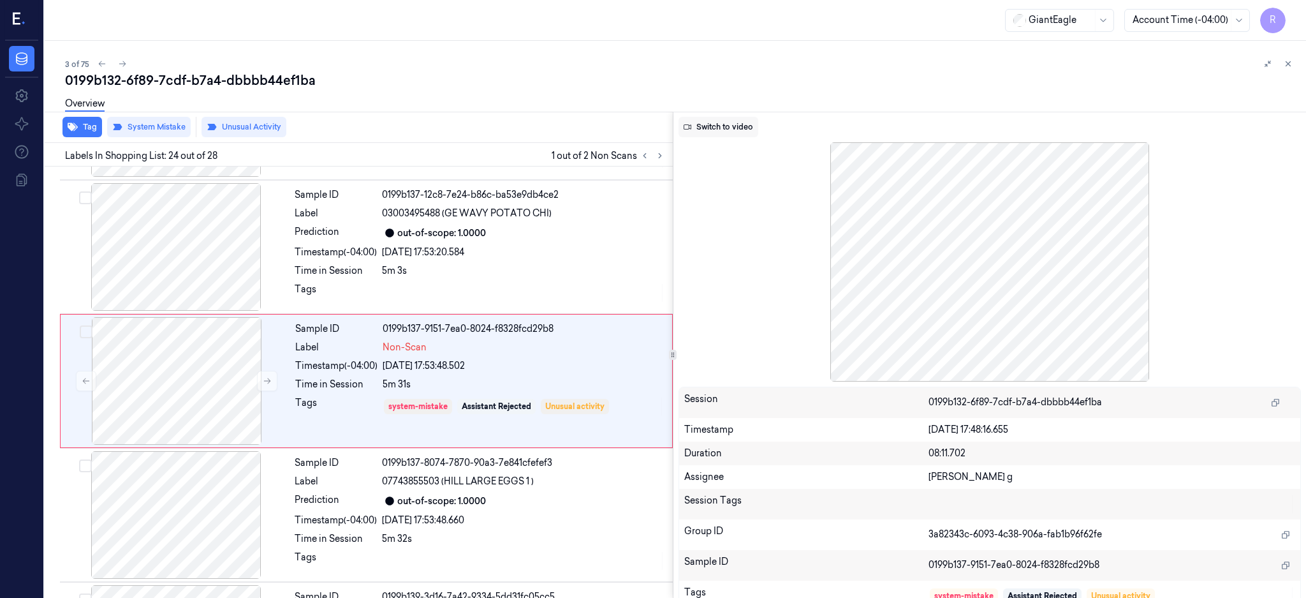
click at [725, 129] on button "Switch to video" at bounding box center [719, 127] width 80 height 20
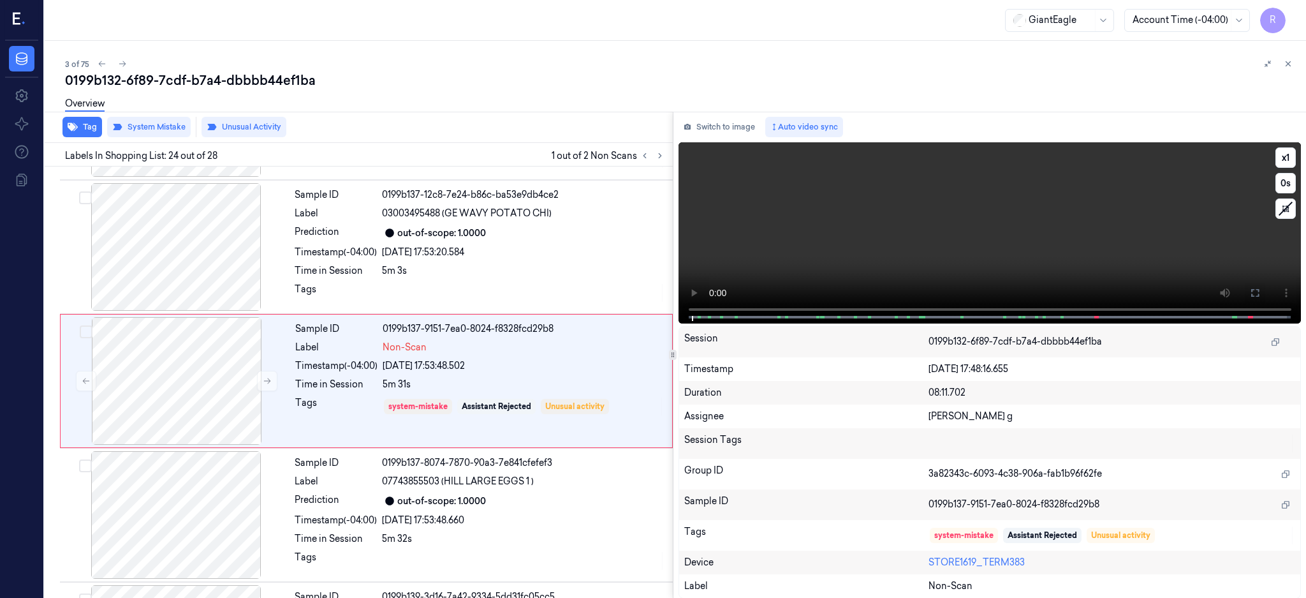
drag, startPoint x: 1291, startPoint y: 289, endPoint x: 1292, endPoint y: 393, distance: 104.0
click at [1266, 290] on button at bounding box center [1255, 293] width 20 height 20
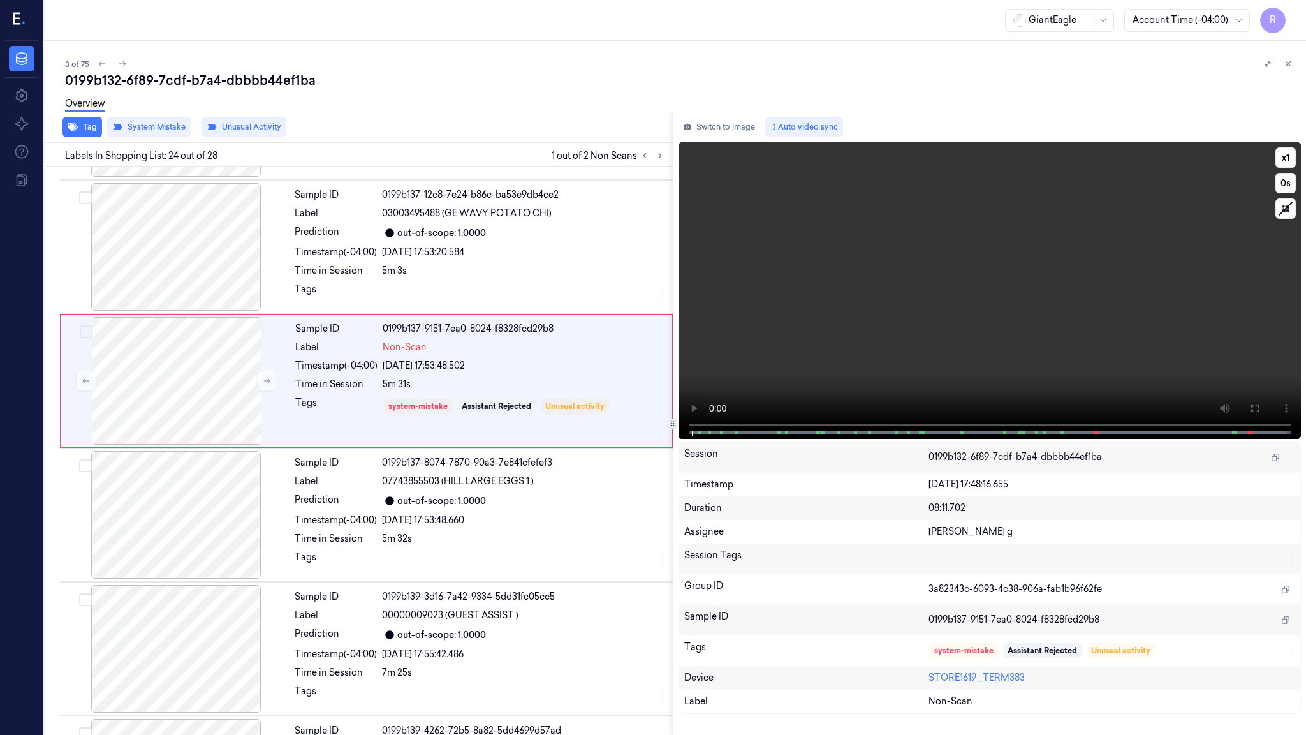
scroll to position [2864, 0]
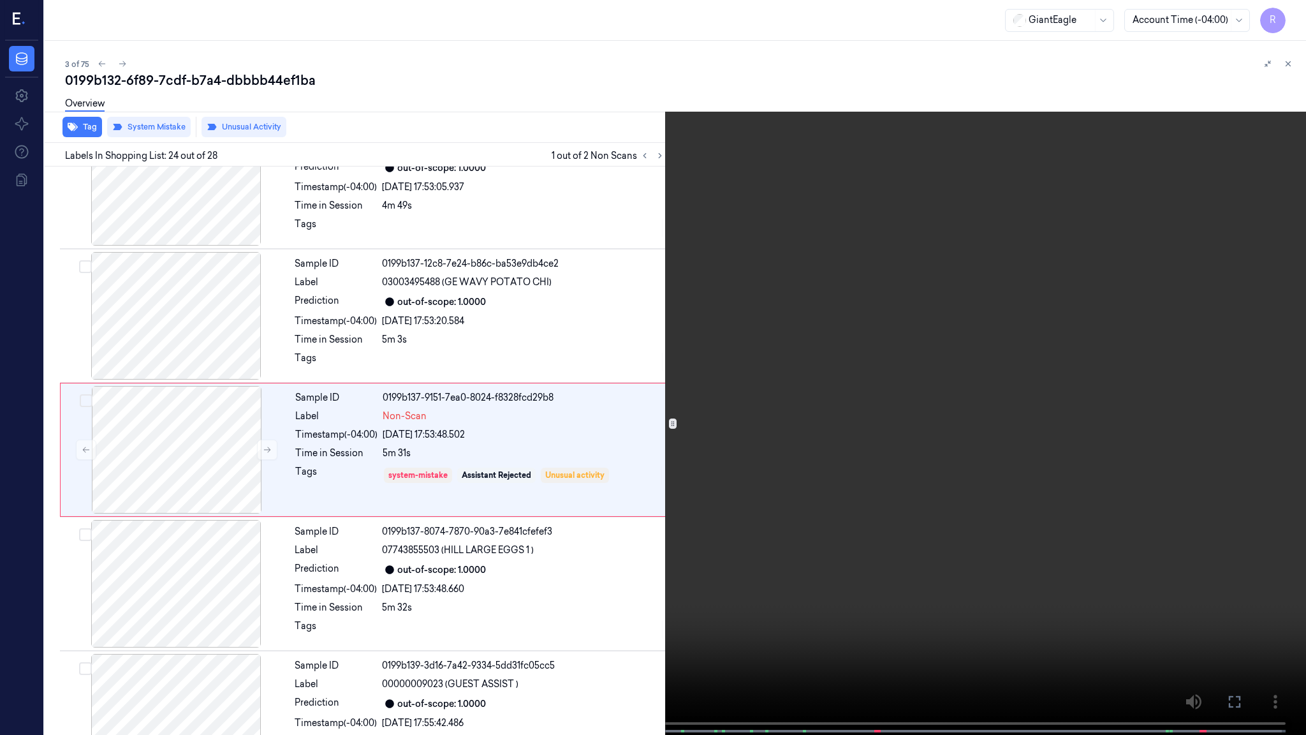
click at [783, 549] on video at bounding box center [653, 368] width 1306 height 737
click at [1288, 11] on button "x 1" at bounding box center [1291, 15] width 20 height 20
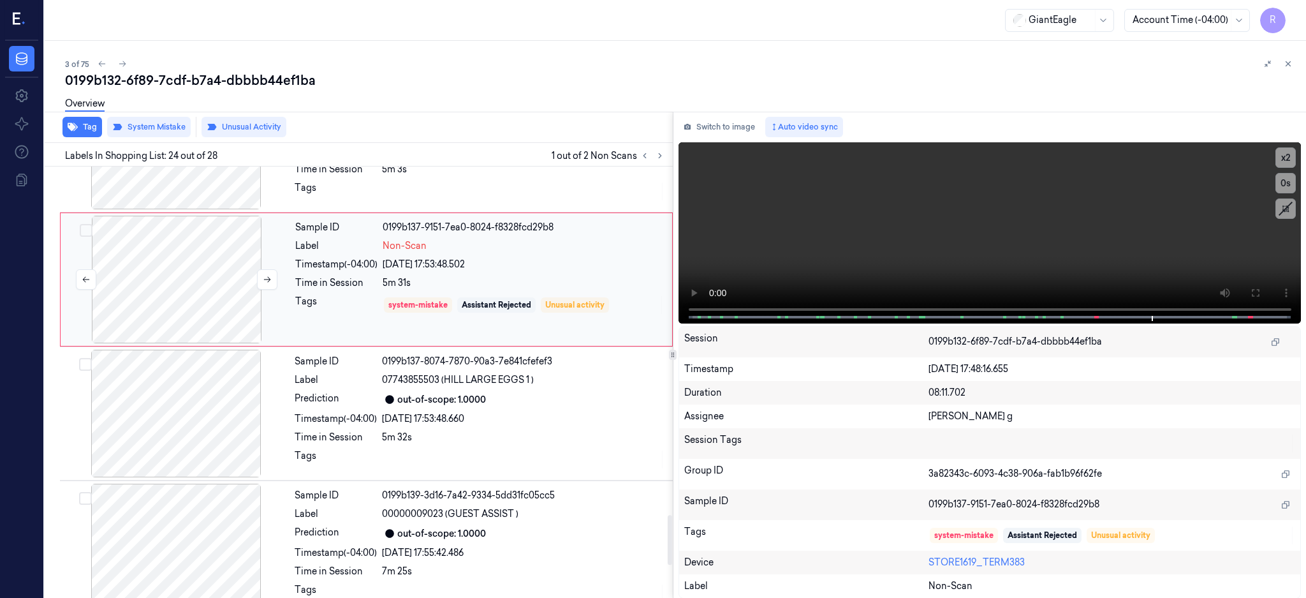
click at [153, 290] on div at bounding box center [176, 280] width 227 height 128
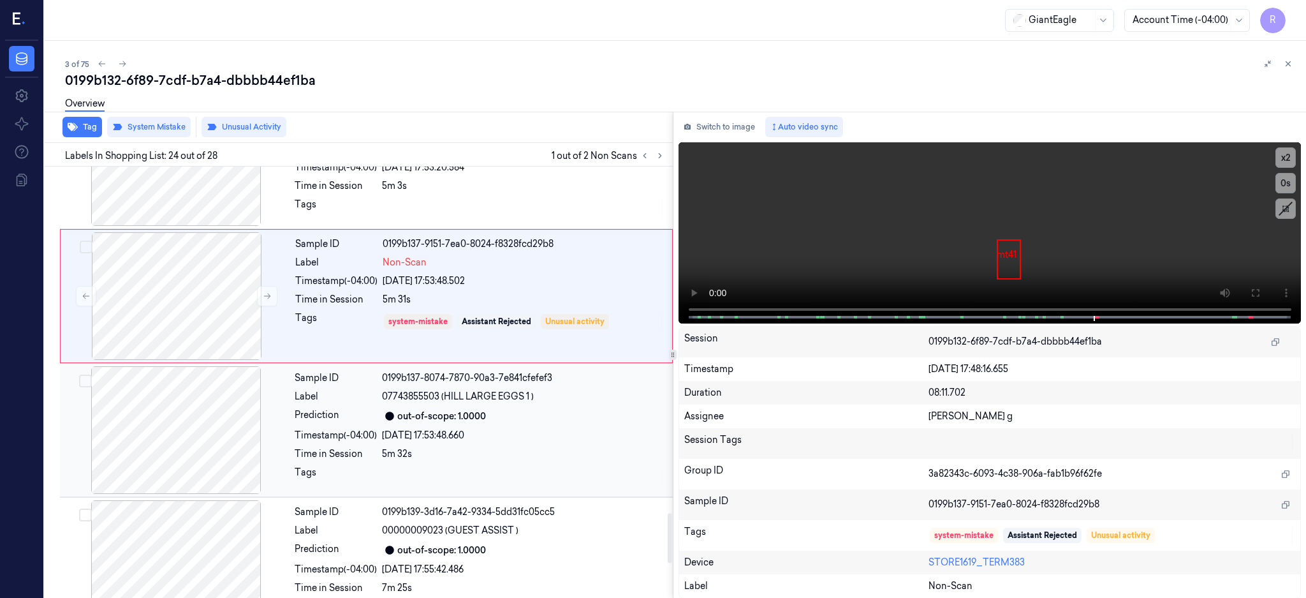
click at [178, 440] on div at bounding box center [176, 430] width 227 height 128
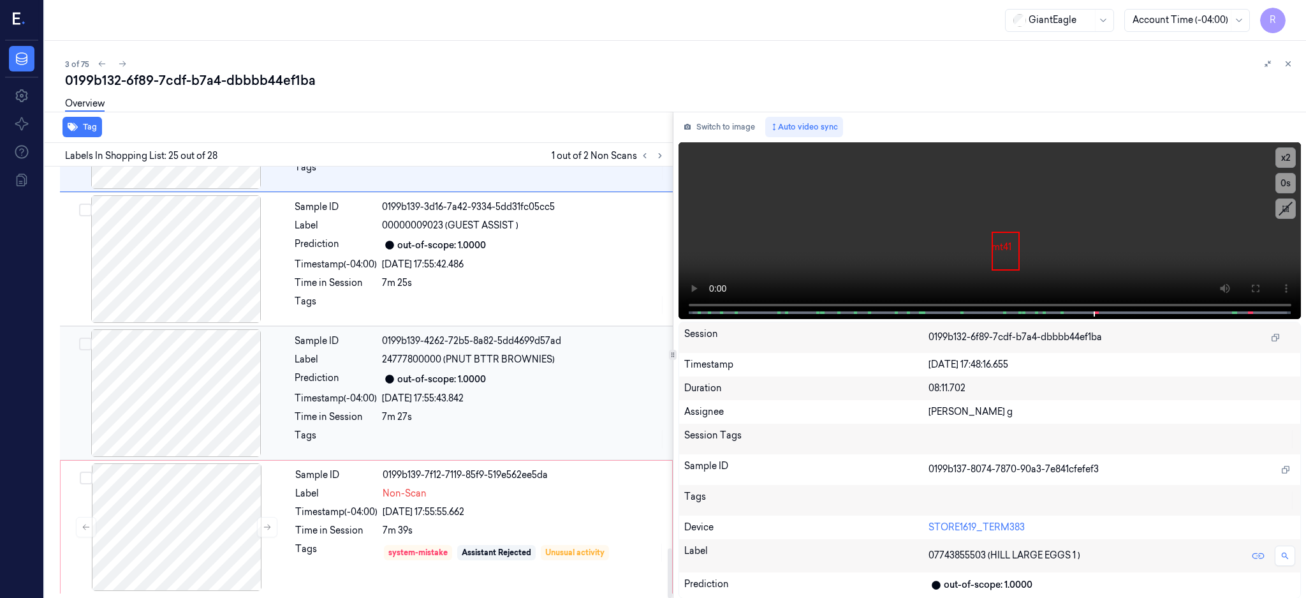
scroll to position [3324, 0]
